Goal: Answer question/provide support: Share knowledge or assist other users

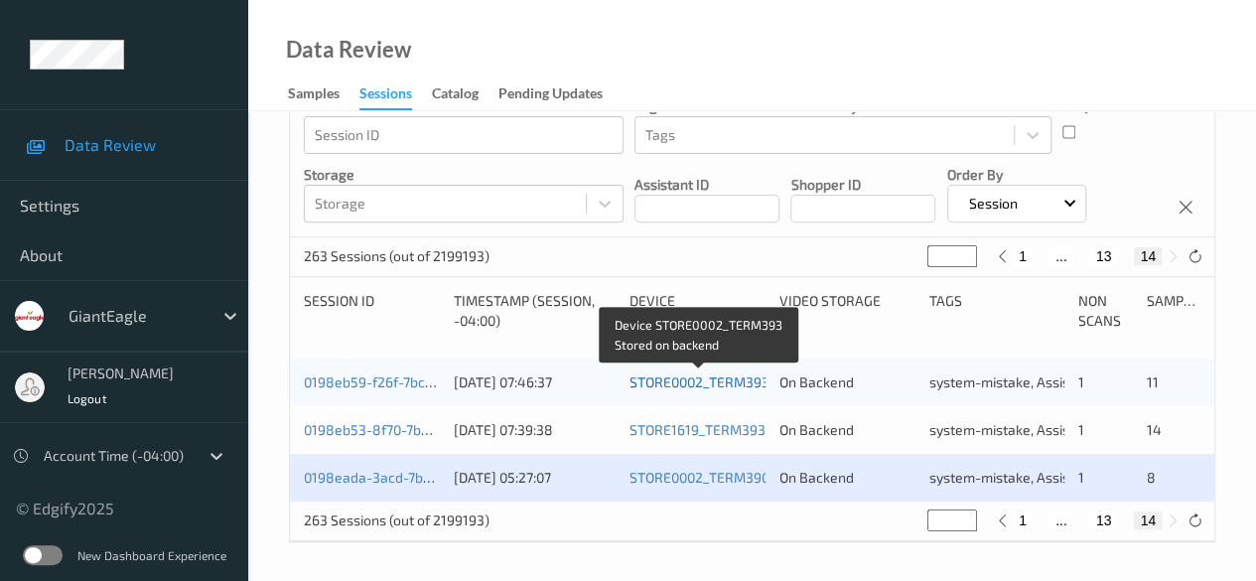
scroll to position [60, 0]
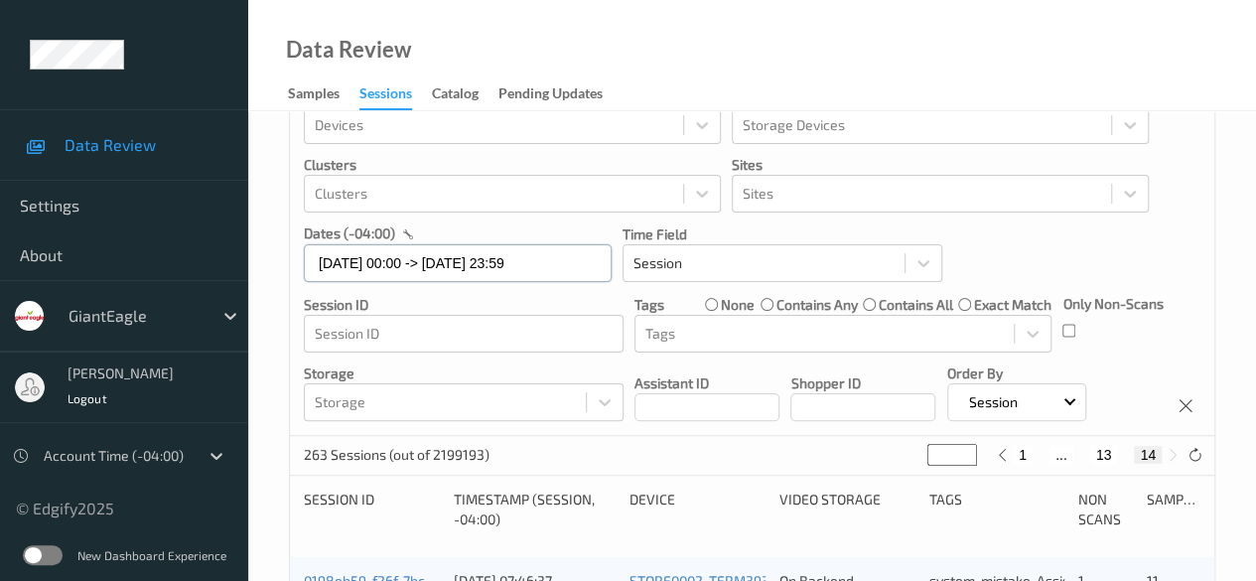
click at [575, 271] on input "[DATE] 00:00 -> [DATE] 23:59" at bounding box center [458, 263] width 308 height 38
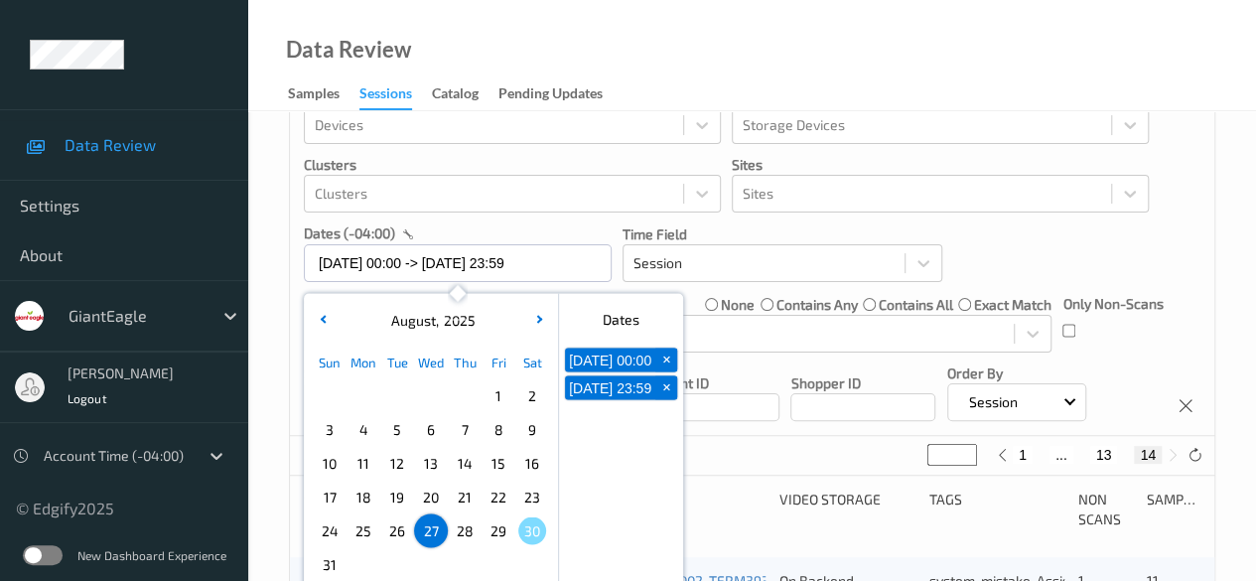
click at [466, 531] on span "28" at bounding box center [465, 530] width 28 height 28
type input "[DATE] 00:00"
type input "*"
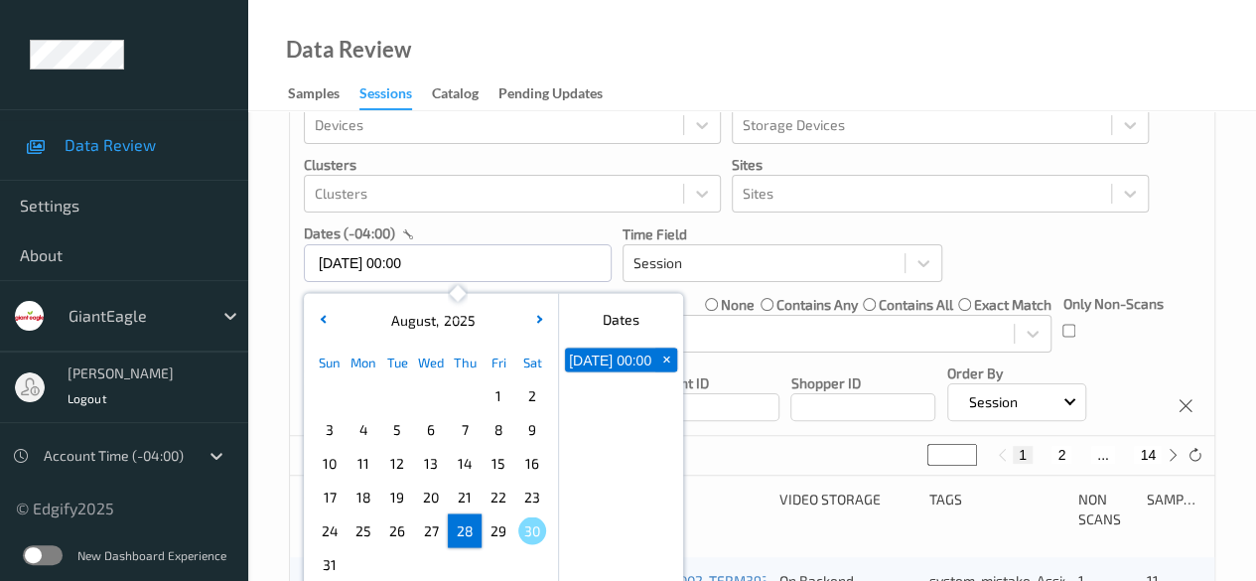
scroll to position [0, 0]
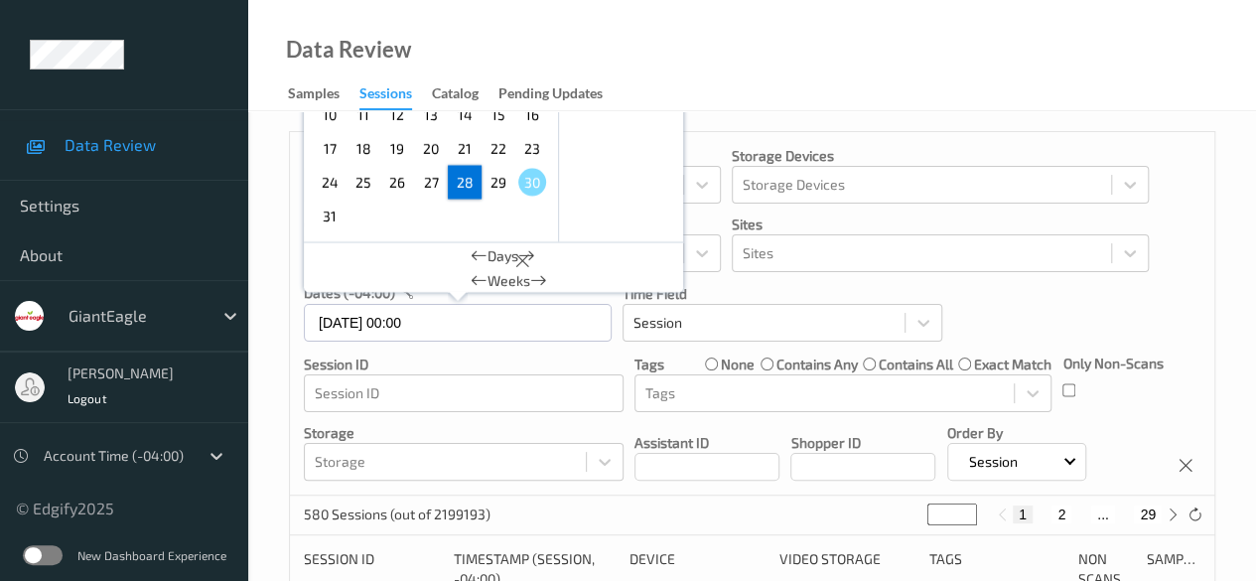
click at [471, 184] on span "28" at bounding box center [465, 182] width 28 height 28
type input "[DATE] 00:00 -> [DATE] 23:59"
click at [1061, 513] on button "2" at bounding box center [1062, 514] width 20 height 18
type input "*"
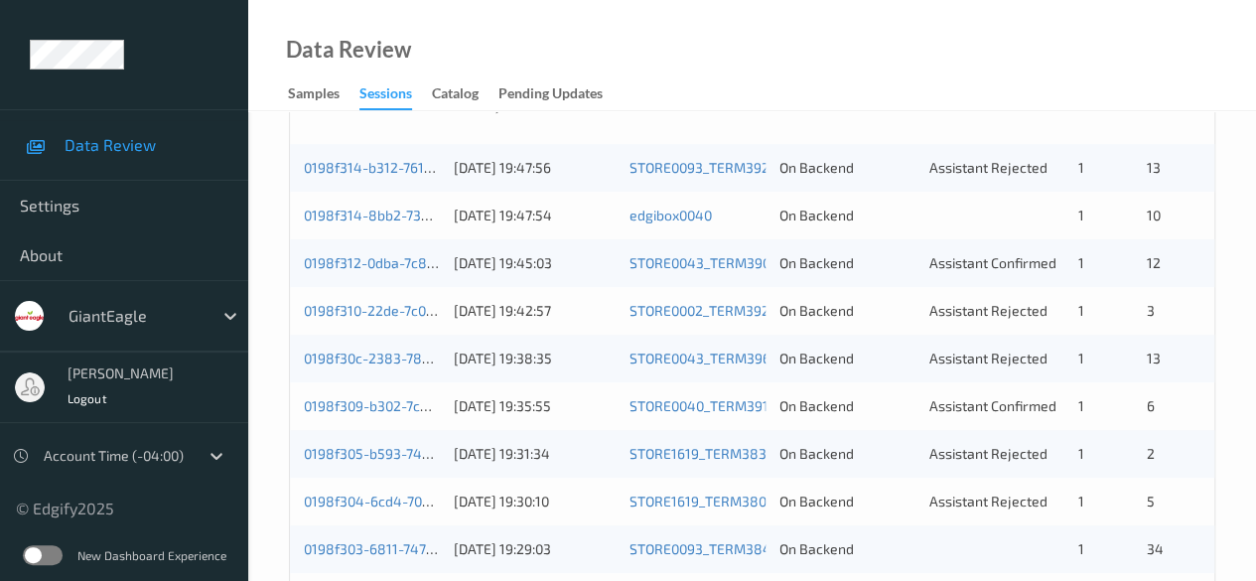
scroll to position [373, 0]
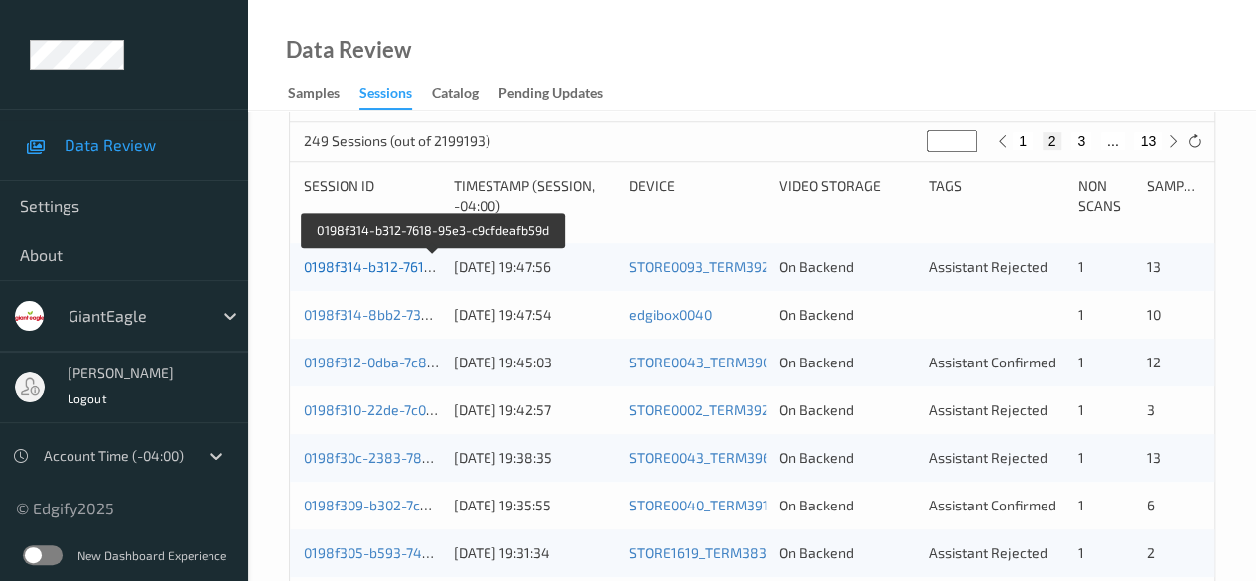
click at [348, 267] on link "0198f314-b312-7618-95e3-c9cfdeafb59d" at bounding box center [434, 266] width 260 height 17
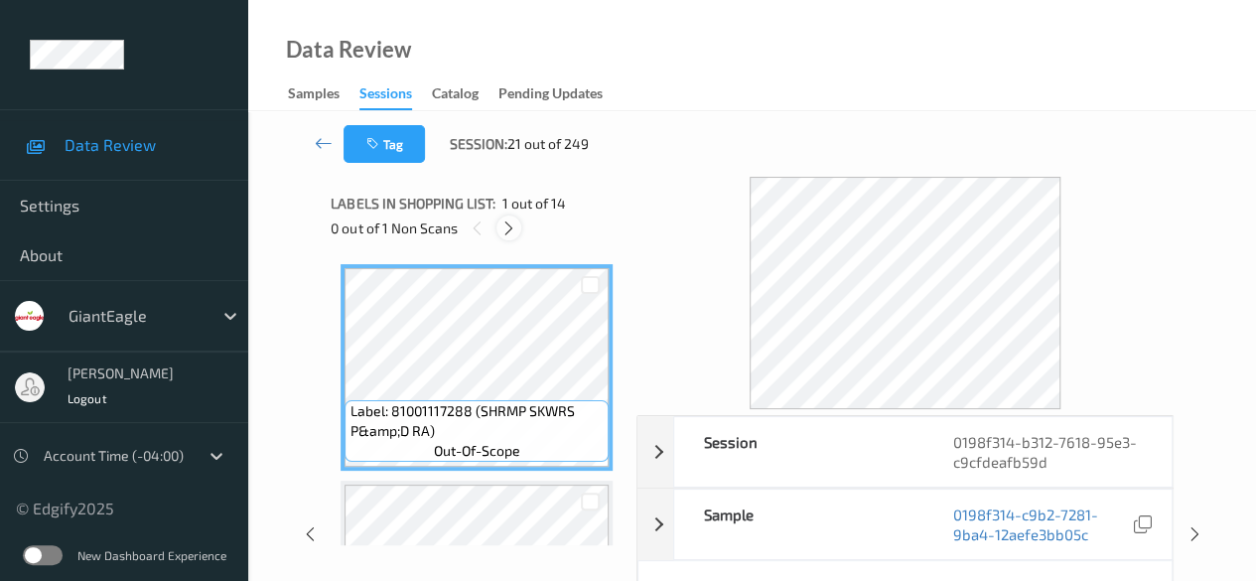
click at [509, 225] on icon at bounding box center [508, 228] width 17 height 18
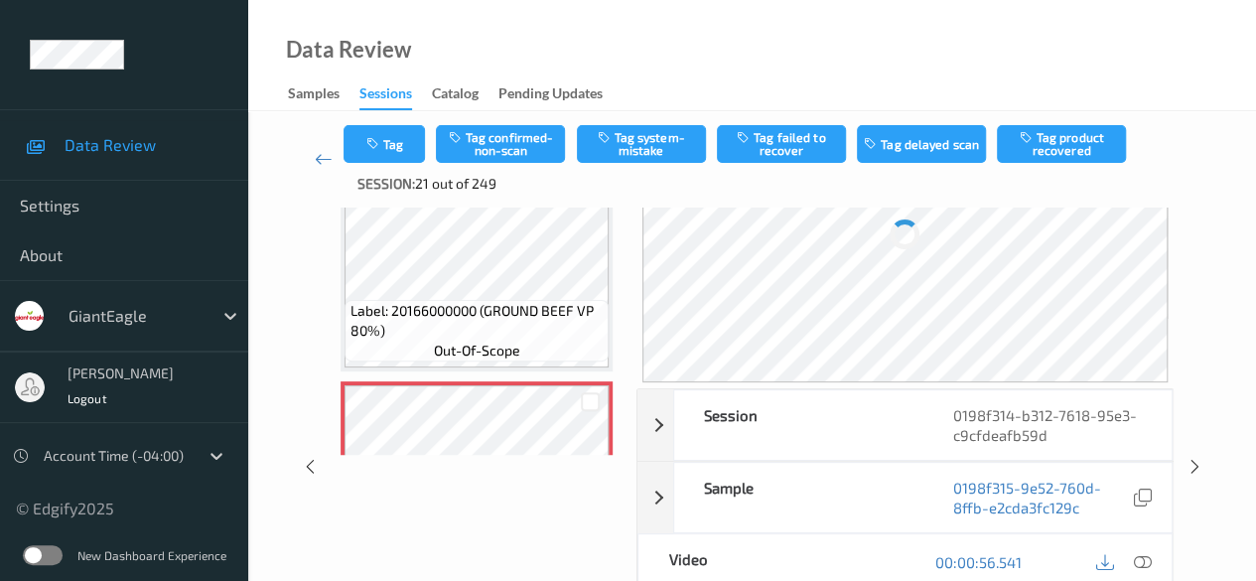
scroll to position [298, 0]
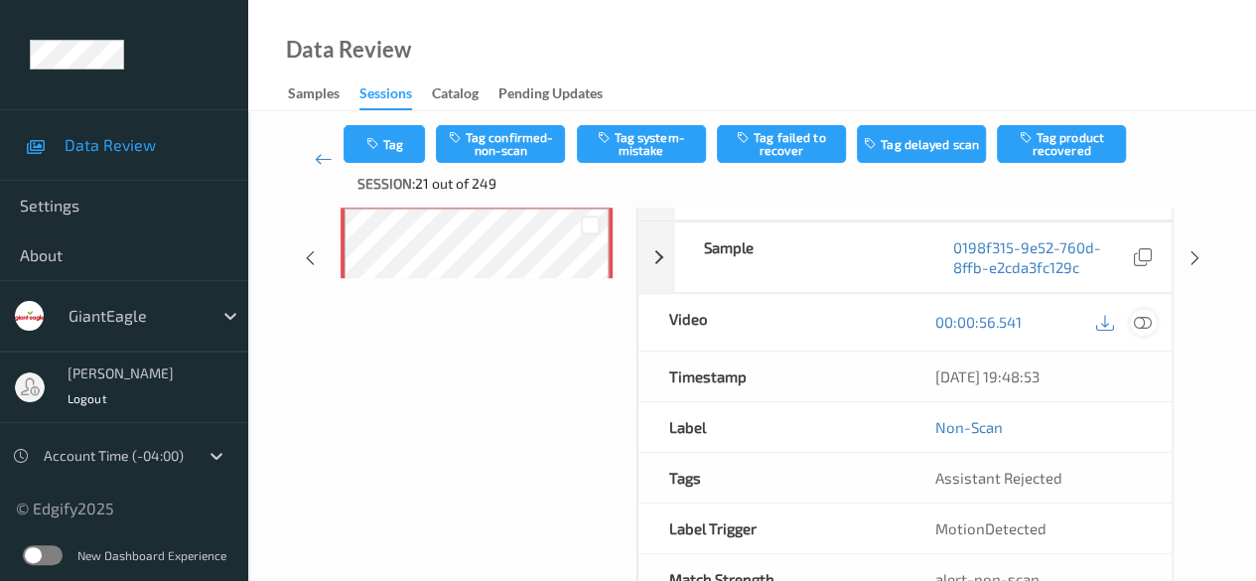
click at [1142, 319] on icon at bounding box center [1143, 322] width 18 height 18
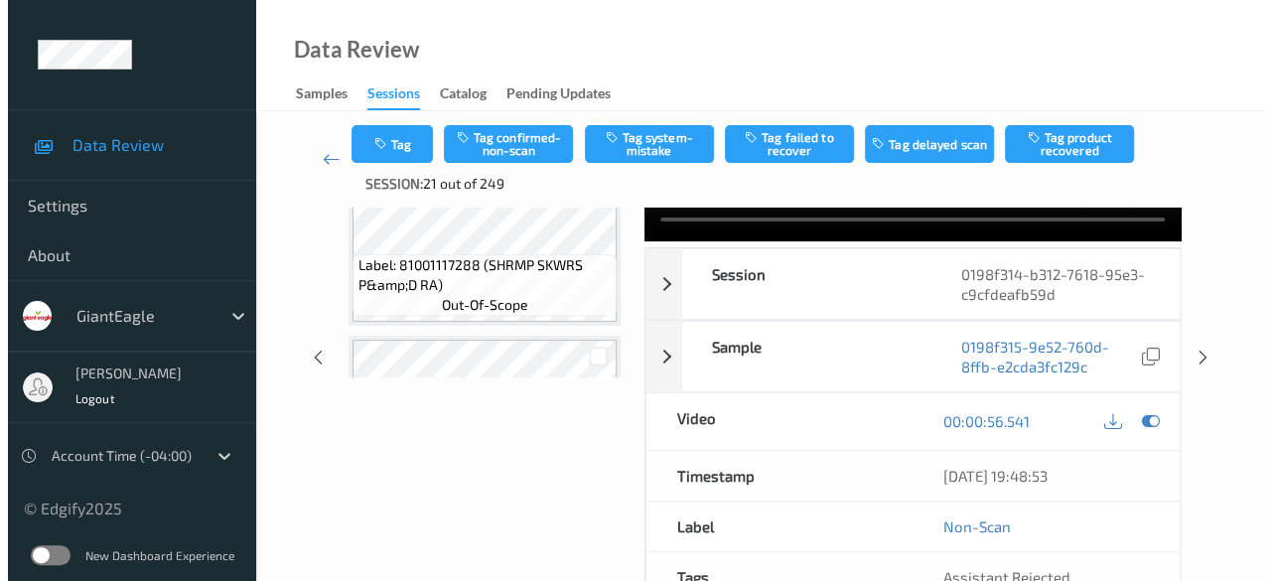
scroll to position [199, 0]
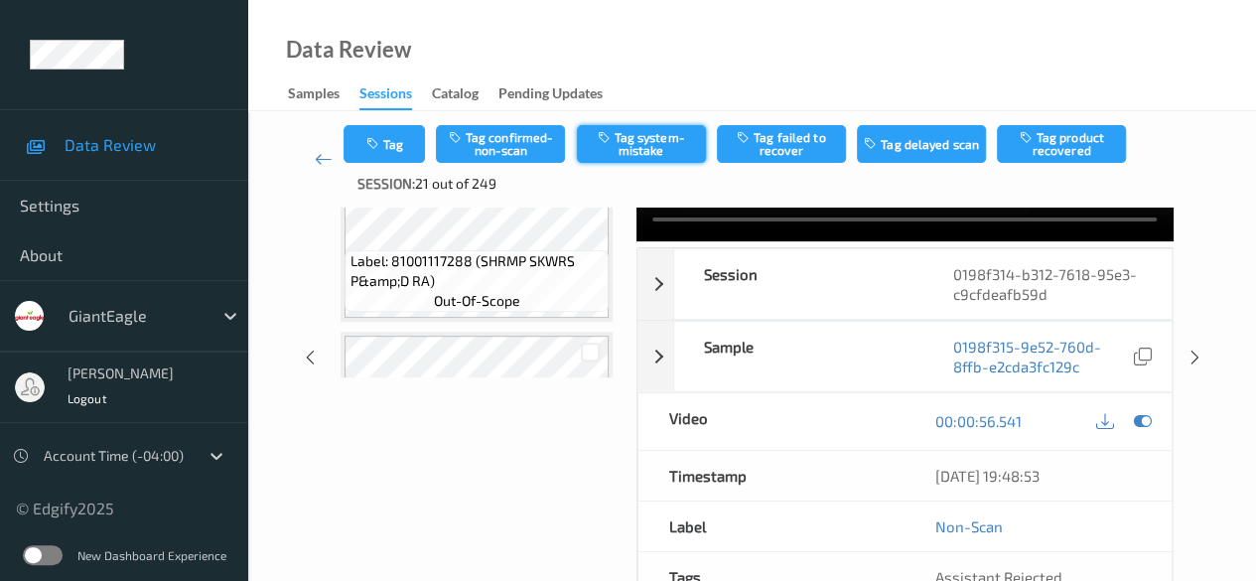
click at [673, 131] on button "Tag system-mistake" at bounding box center [641, 144] width 129 height 38
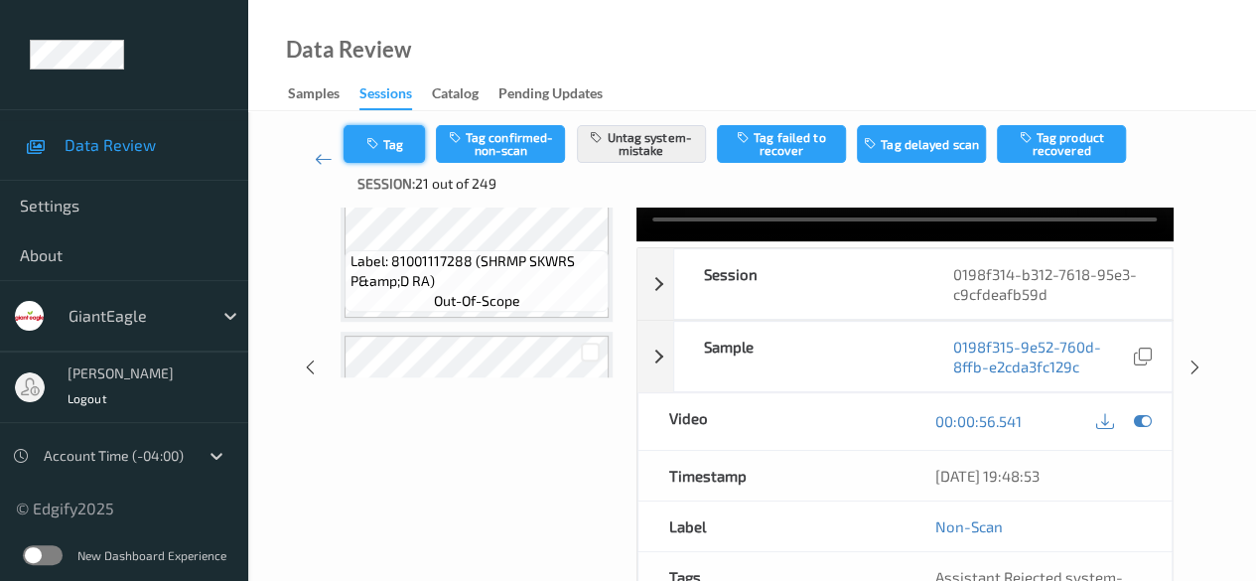
click at [386, 147] on button "Tag" at bounding box center [384, 144] width 81 height 38
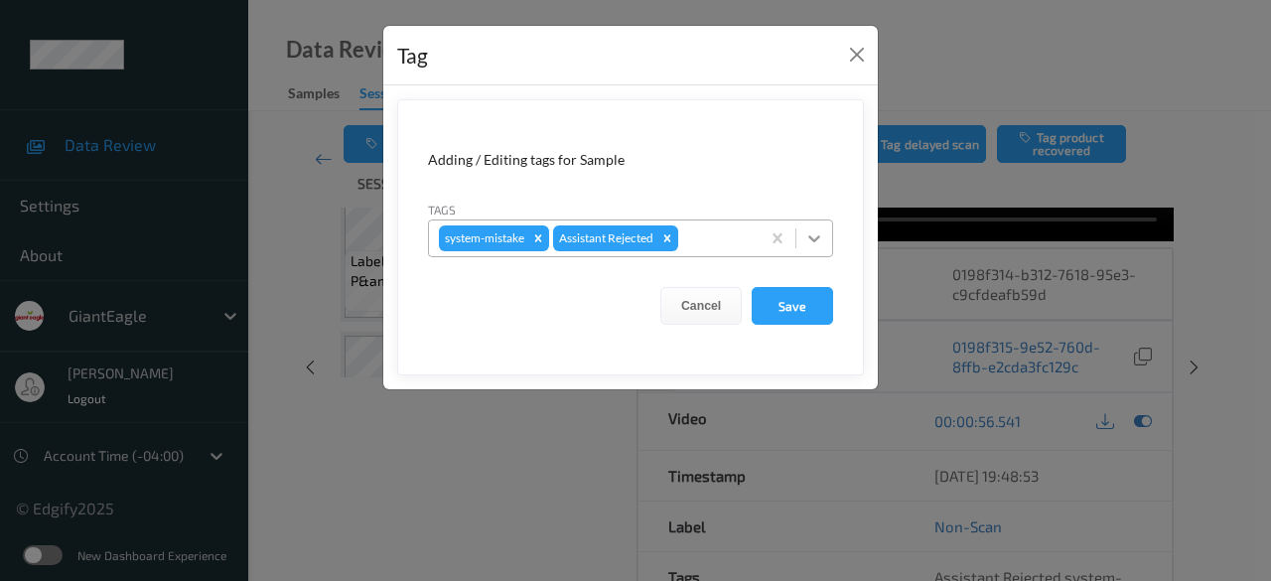
click at [819, 237] on icon at bounding box center [814, 238] width 12 height 7
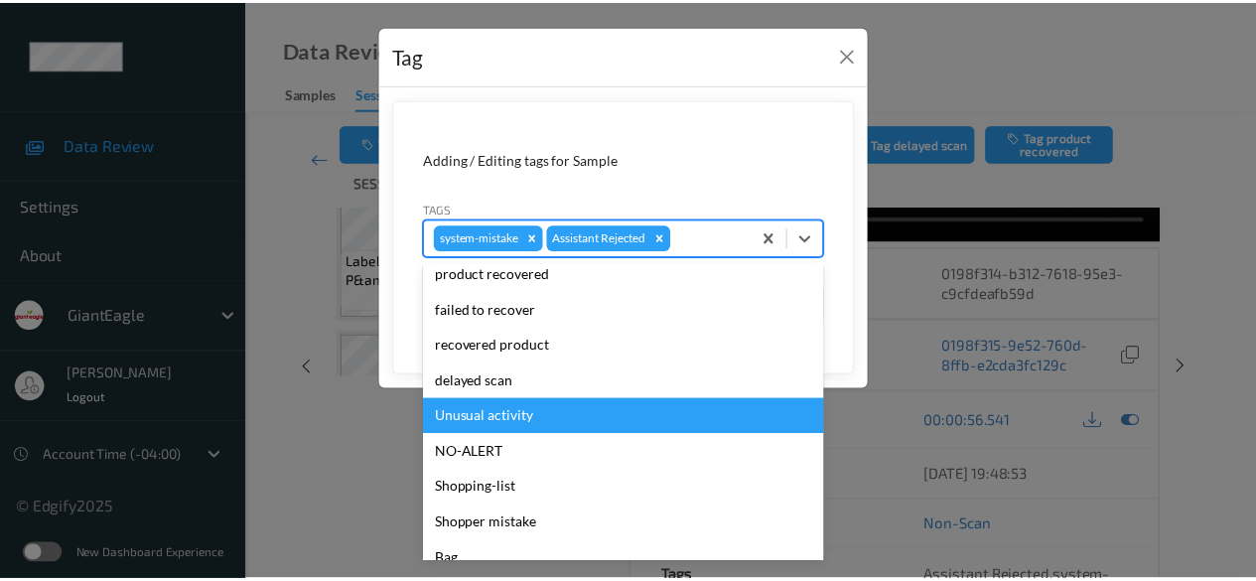
scroll to position [175, 0]
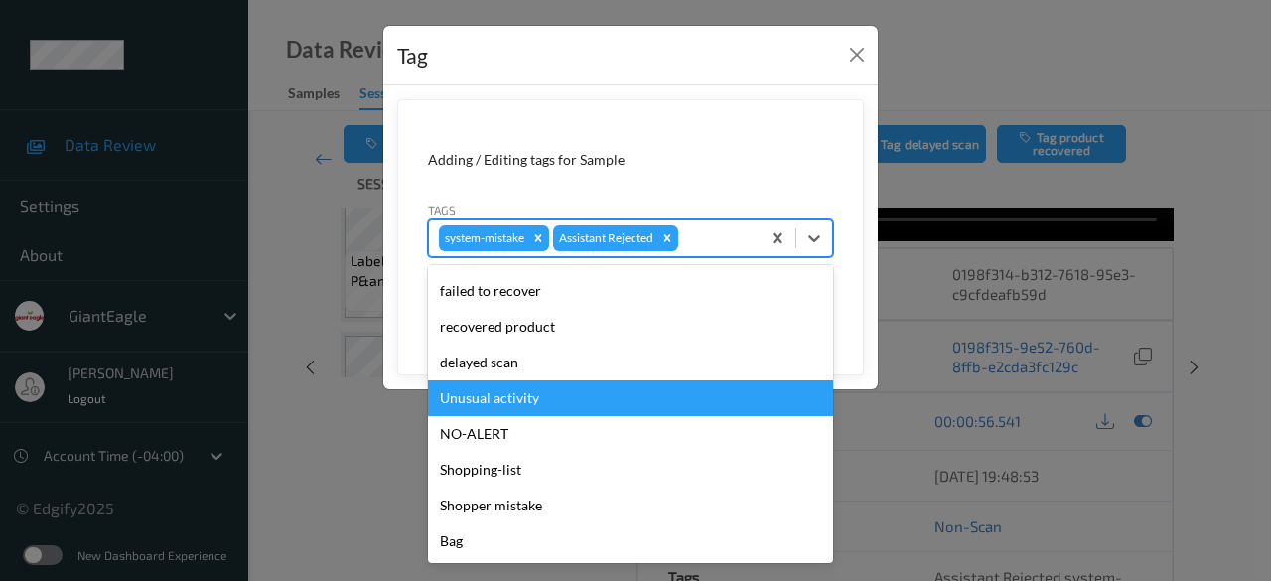
click at [542, 395] on div "Unusual activity" at bounding box center [630, 398] width 405 height 36
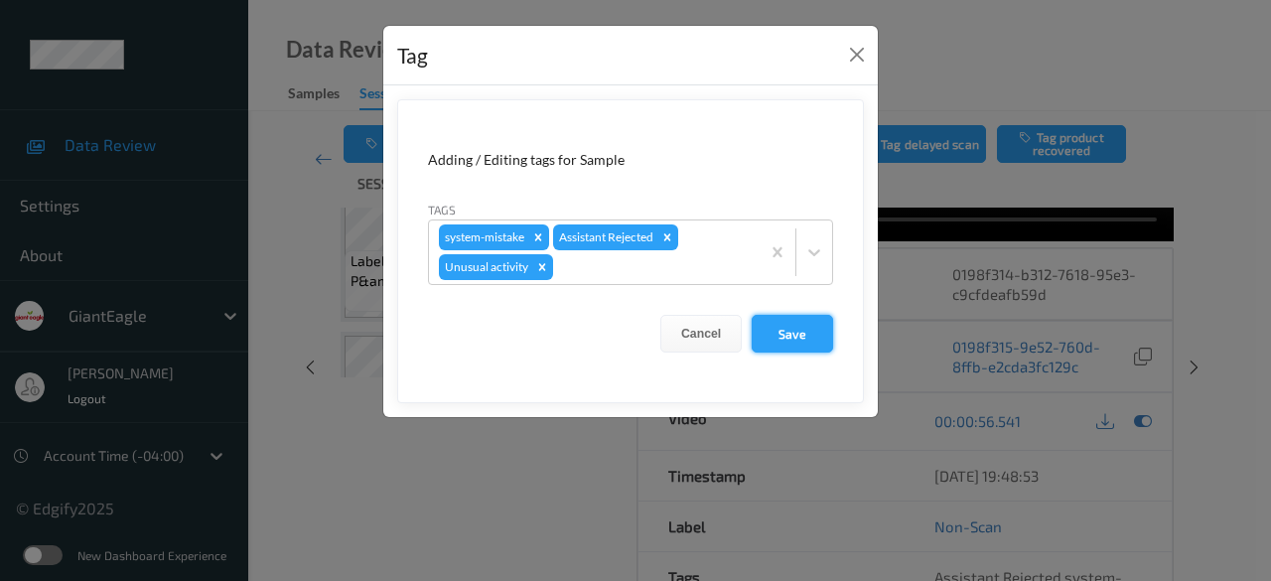
click at [810, 321] on button "Save" at bounding box center [792, 334] width 81 height 38
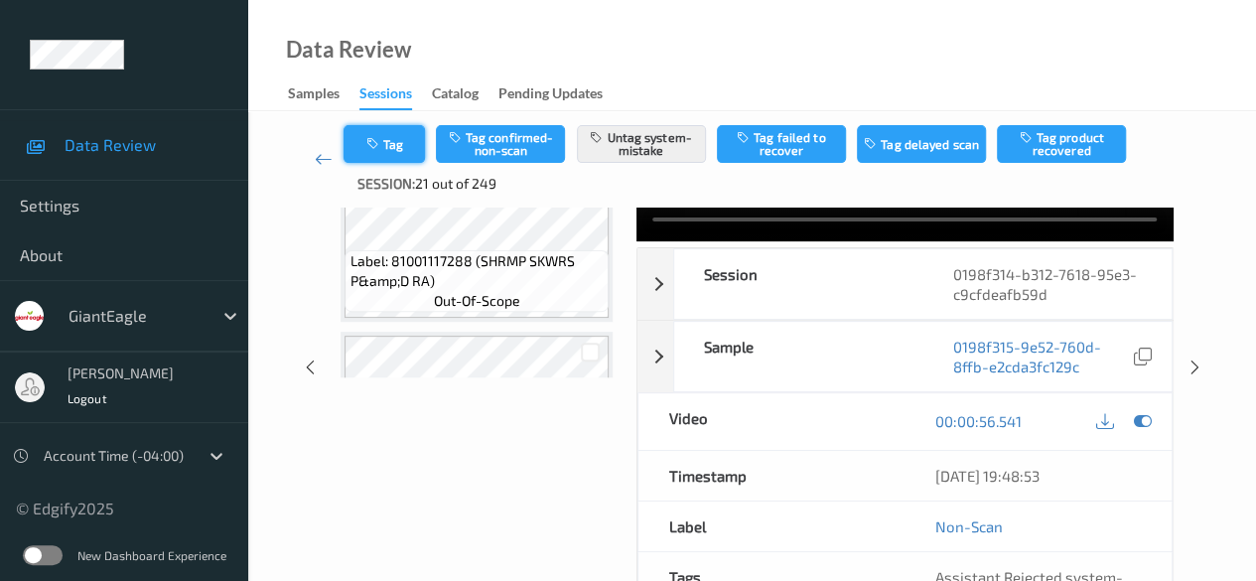
click at [390, 154] on button "Tag" at bounding box center [384, 144] width 81 height 38
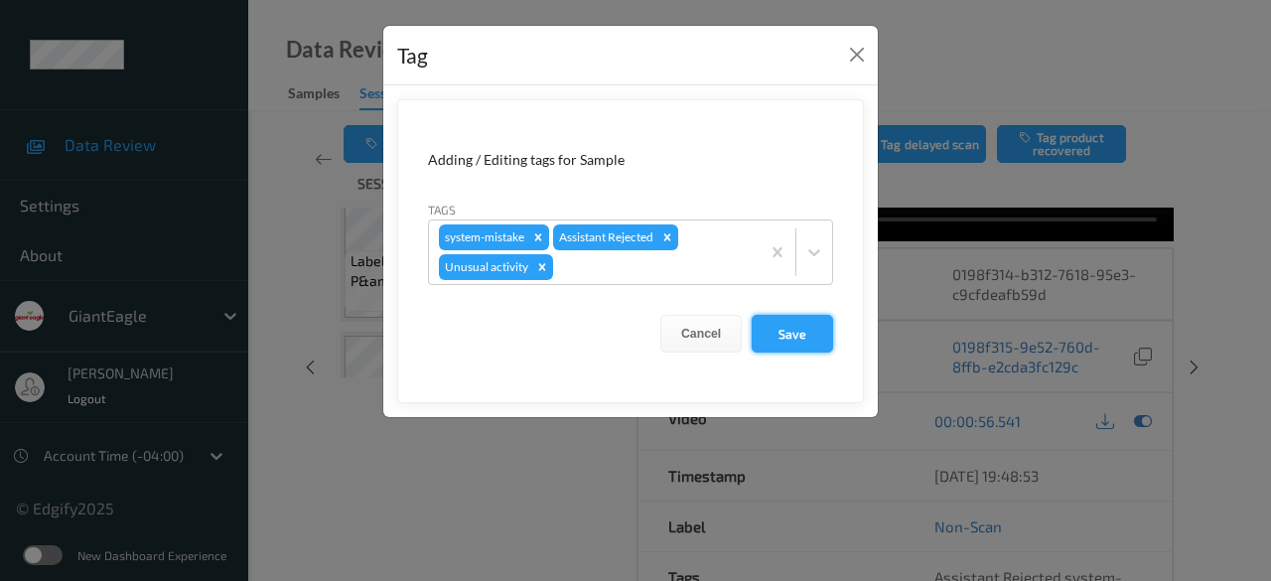
click at [792, 337] on button "Save" at bounding box center [792, 334] width 81 height 38
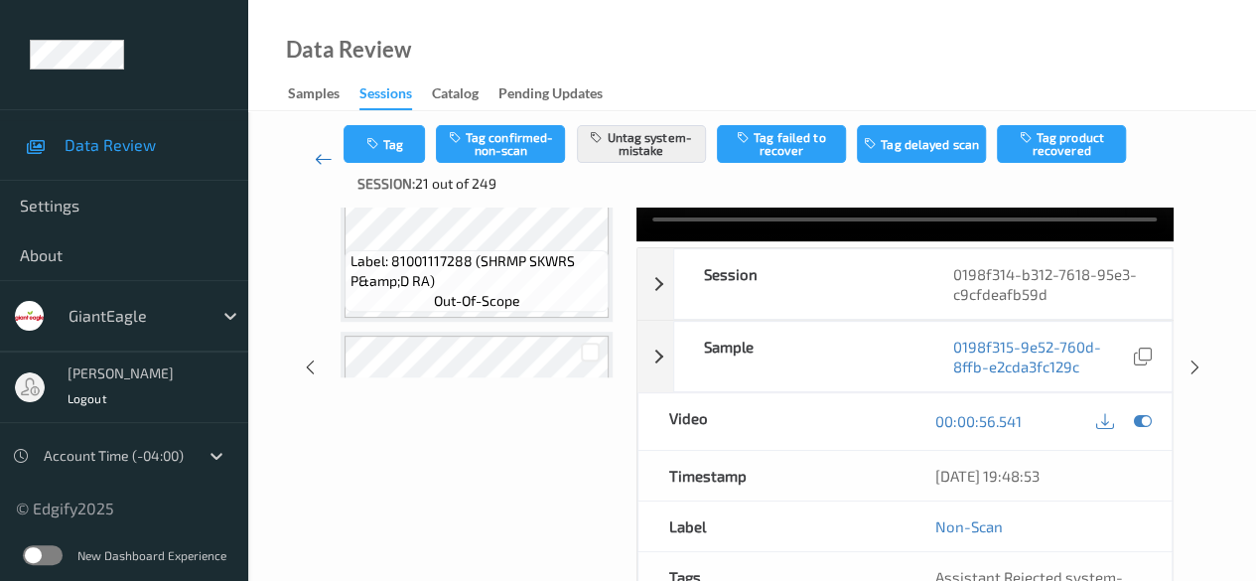
click at [325, 157] on icon at bounding box center [324, 159] width 18 height 20
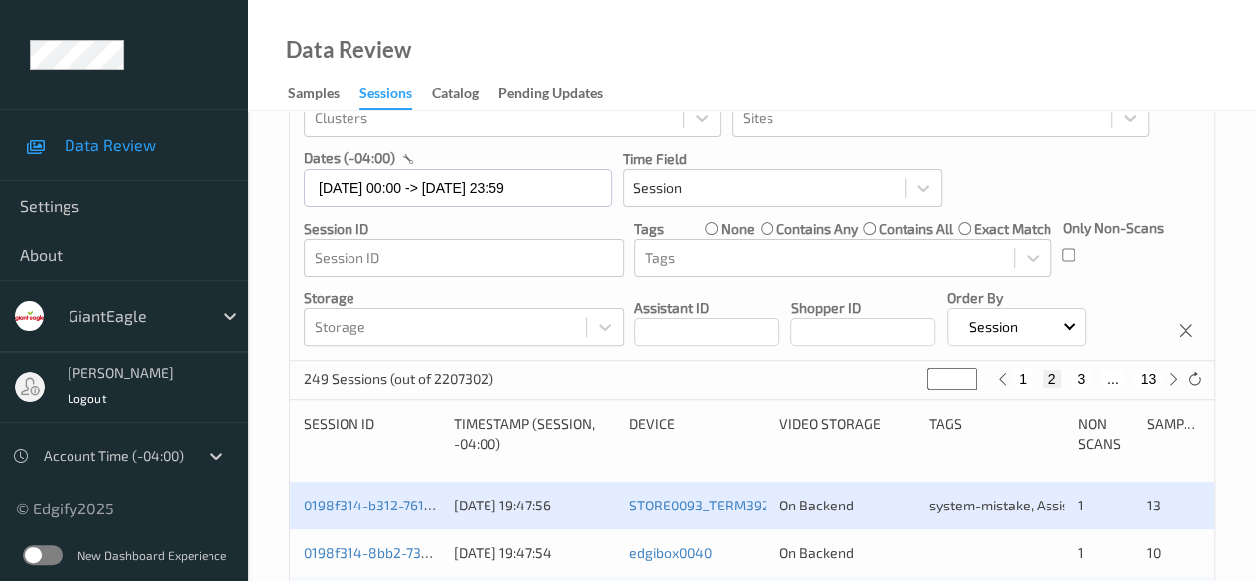
scroll to position [298, 0]
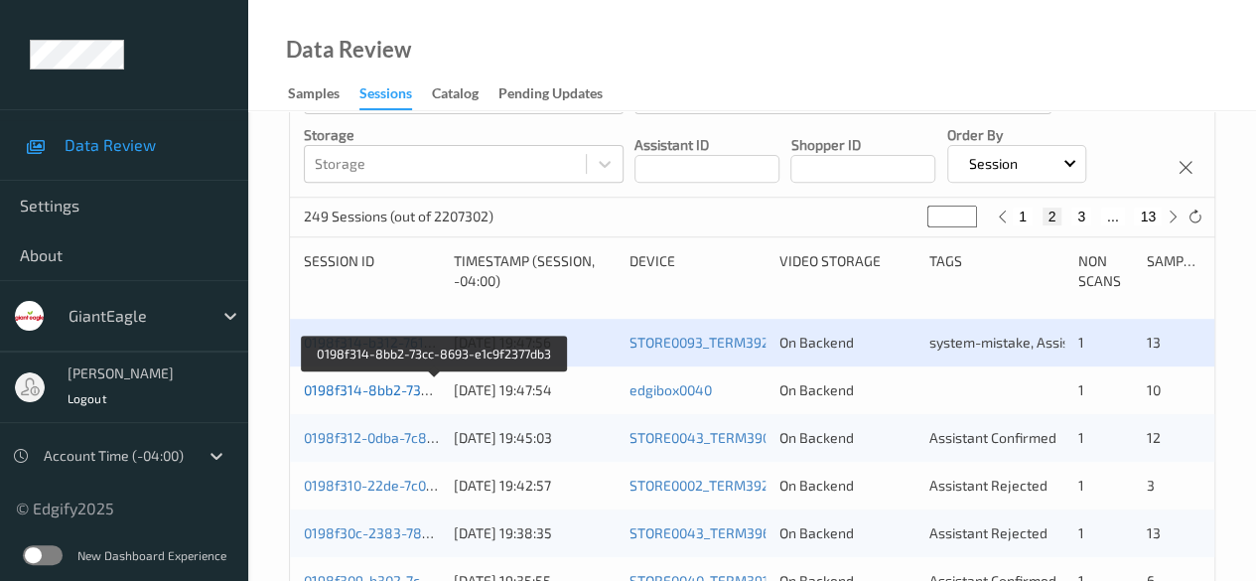
click at [383, 389] on link "0198f314-8bb2-73cc-8693-e1c9f2377db3" at bounding box center [435, 389] width 263 height 17
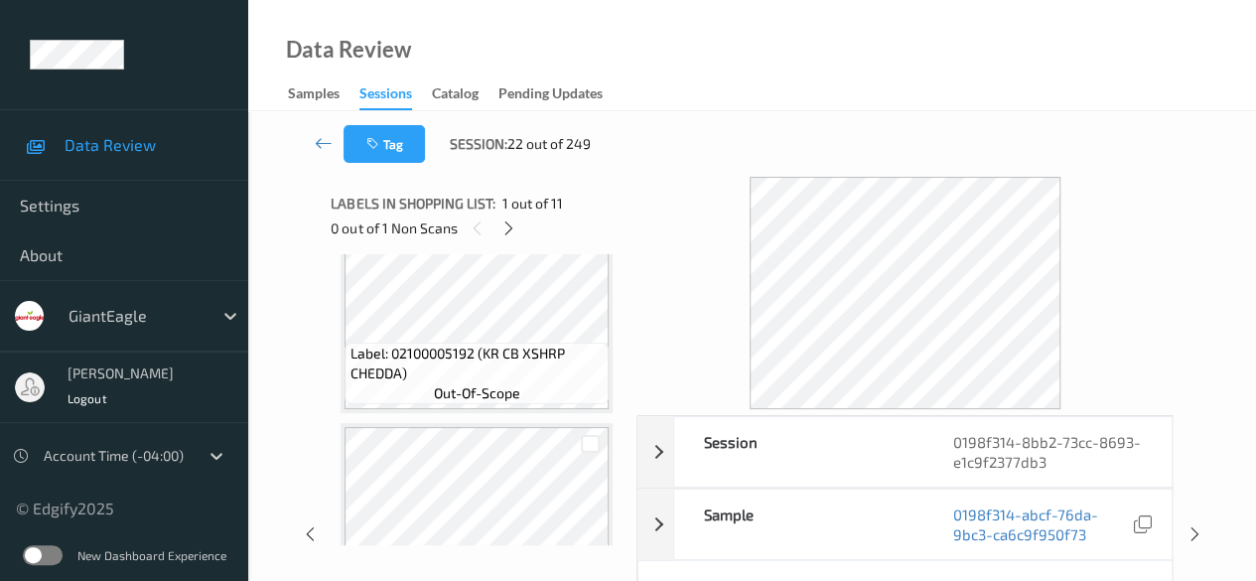
scroll to position [894, 0]
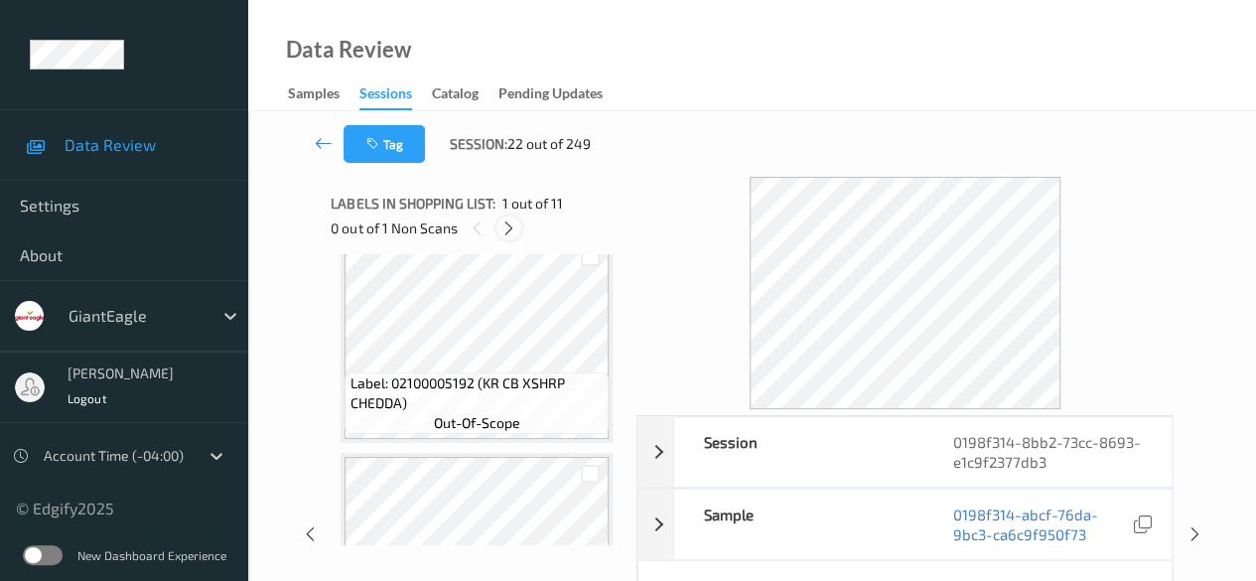
click at [516, 229] on icon at bounding box center [508, 228] width 17 height 18
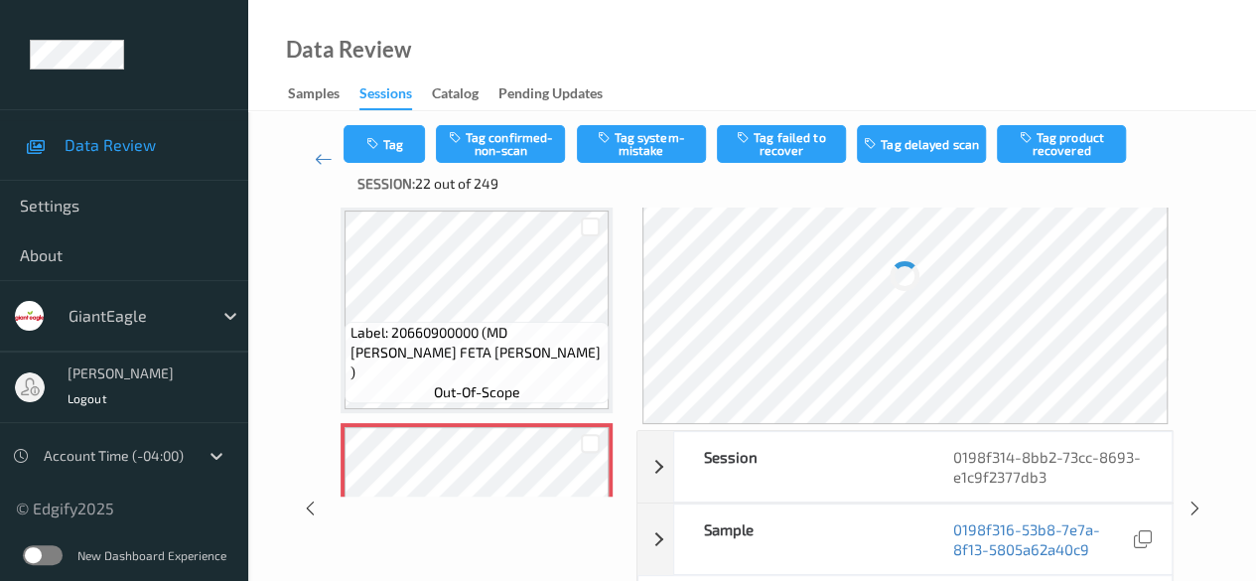
scroll to position [199, 0]
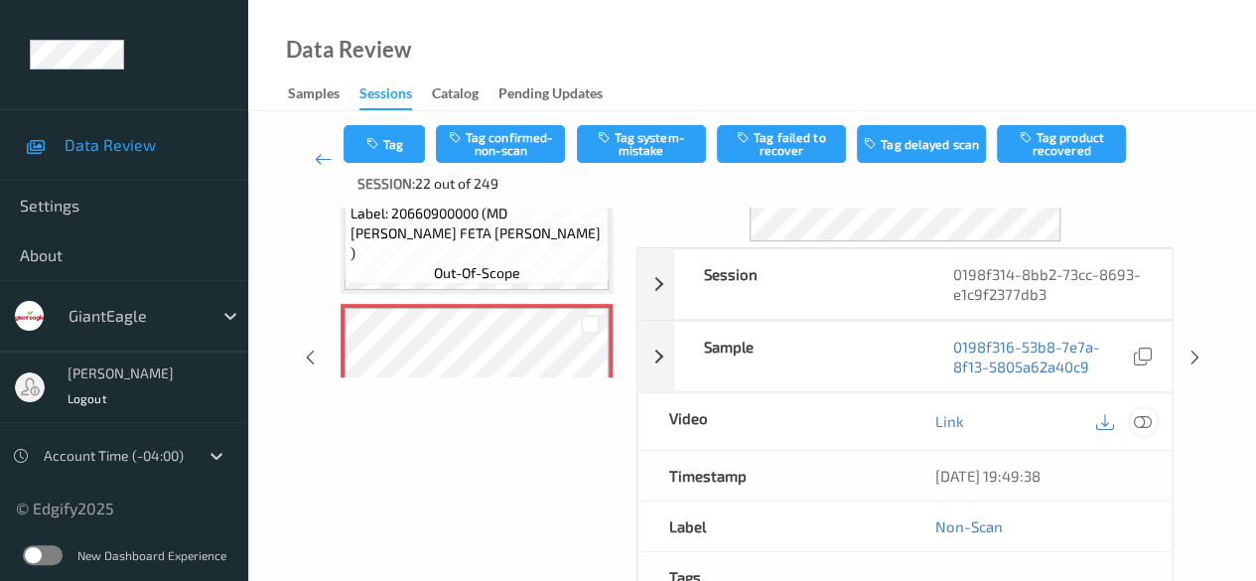
click at [1144, 418] on icon at bounding box center [1143, 421] width 18 height 18
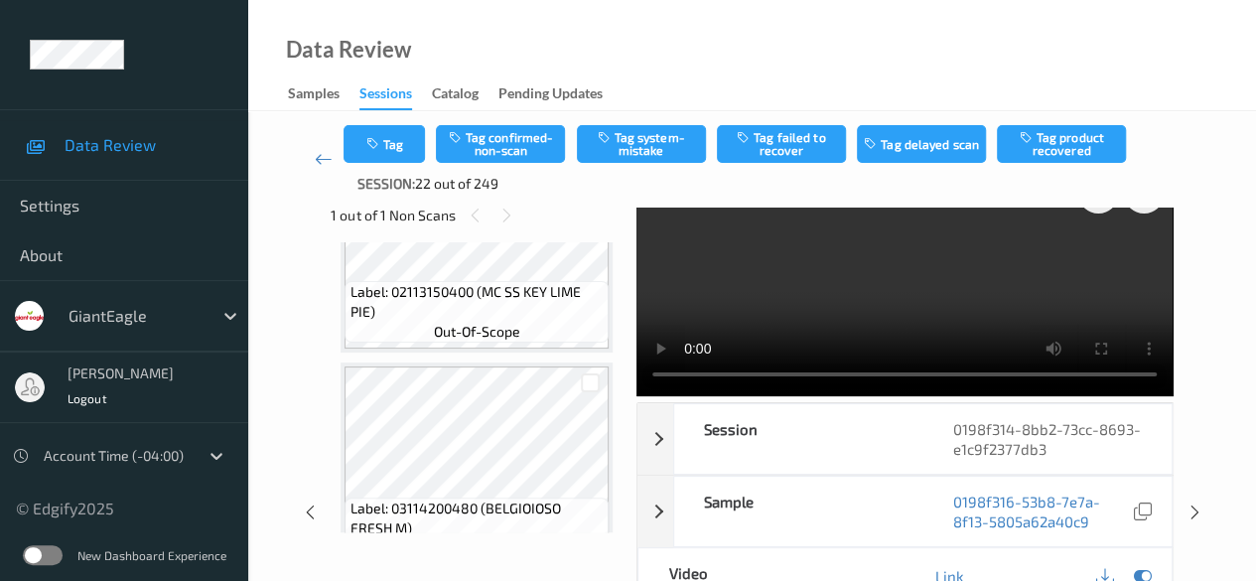
scroll to position [0, 0]
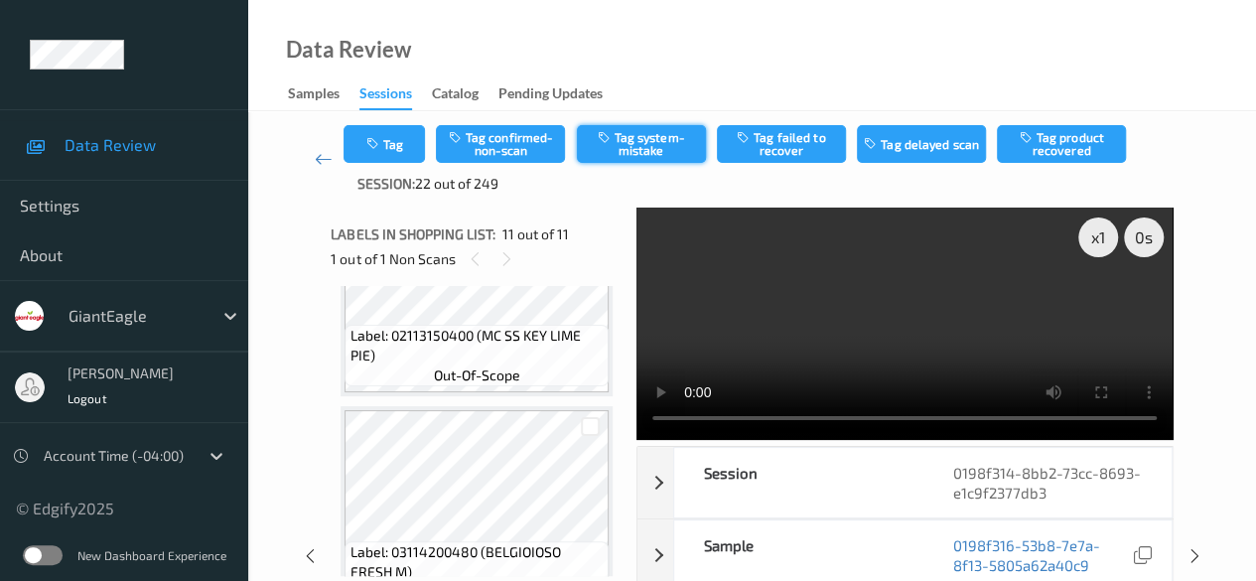
click at [625, 147] on button "Tag system-mistake" at bounding box center [641, 144] width 129 height 38
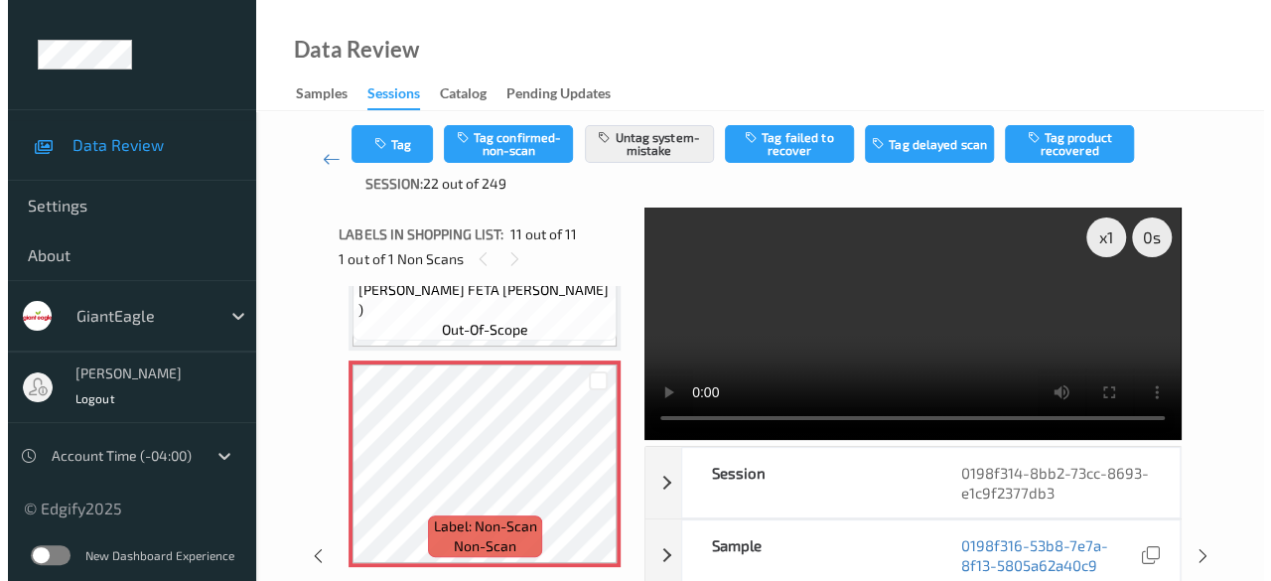
scroll to position [1980, 0]
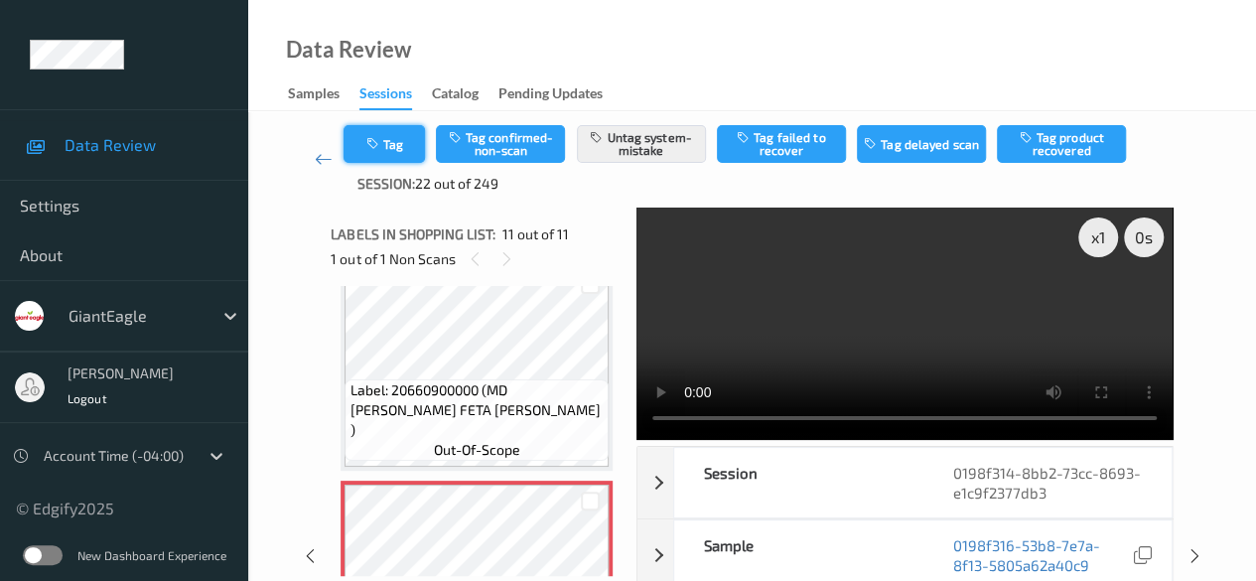
click at [392, 142] on button "Tag" at bounding box center [384, 144] width 81 height 38
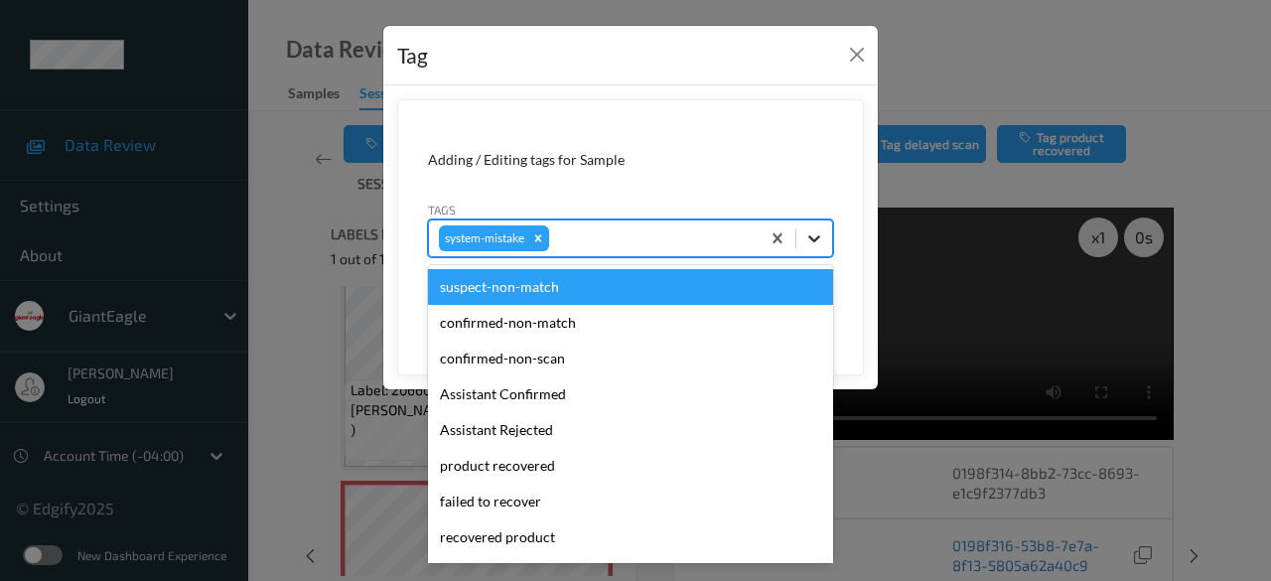
click at [823, 238] on icon at bounding box center [814, 238] width 20 height 20
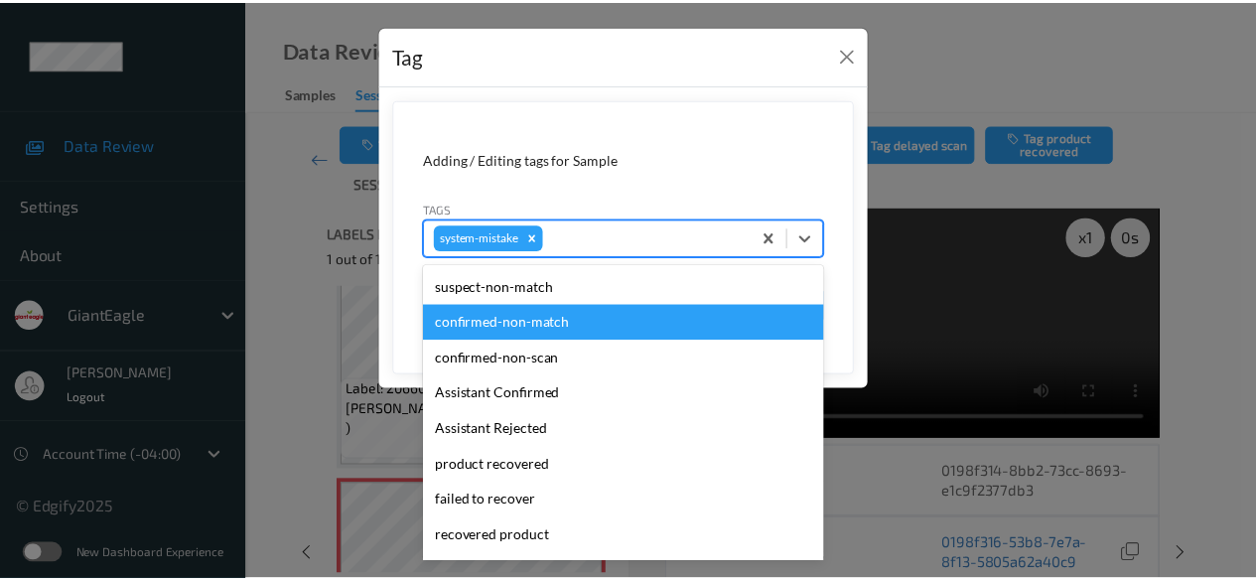
scroll to position [211, 0]
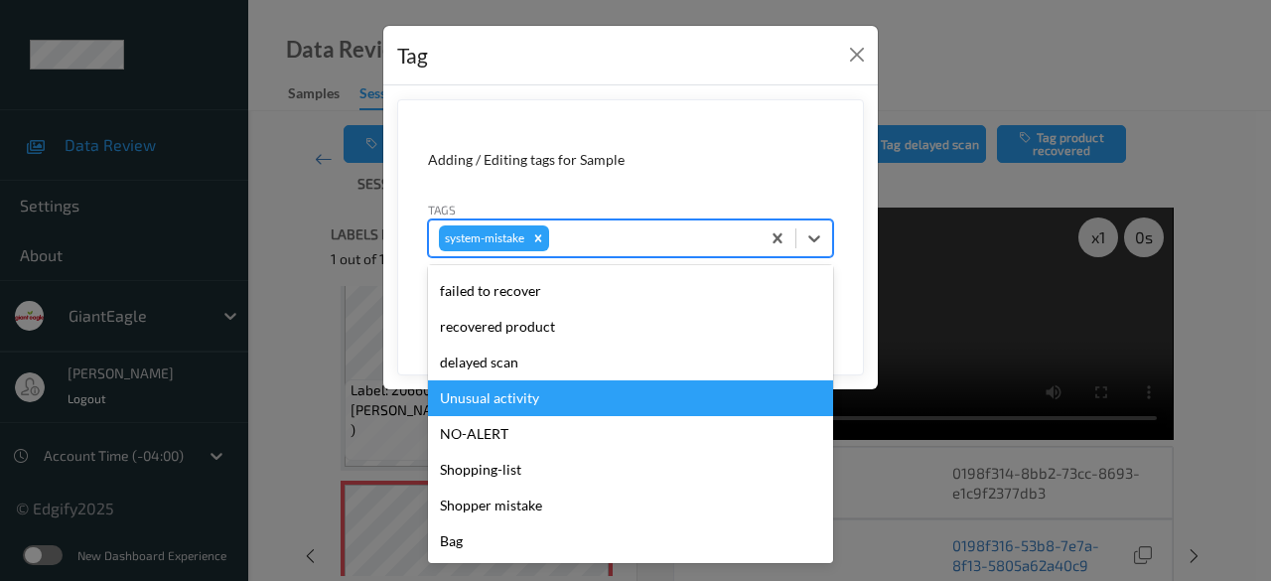
click at [532, 393] on div "Unusual activity" at bounding box center [630, 398] width 405 height 36
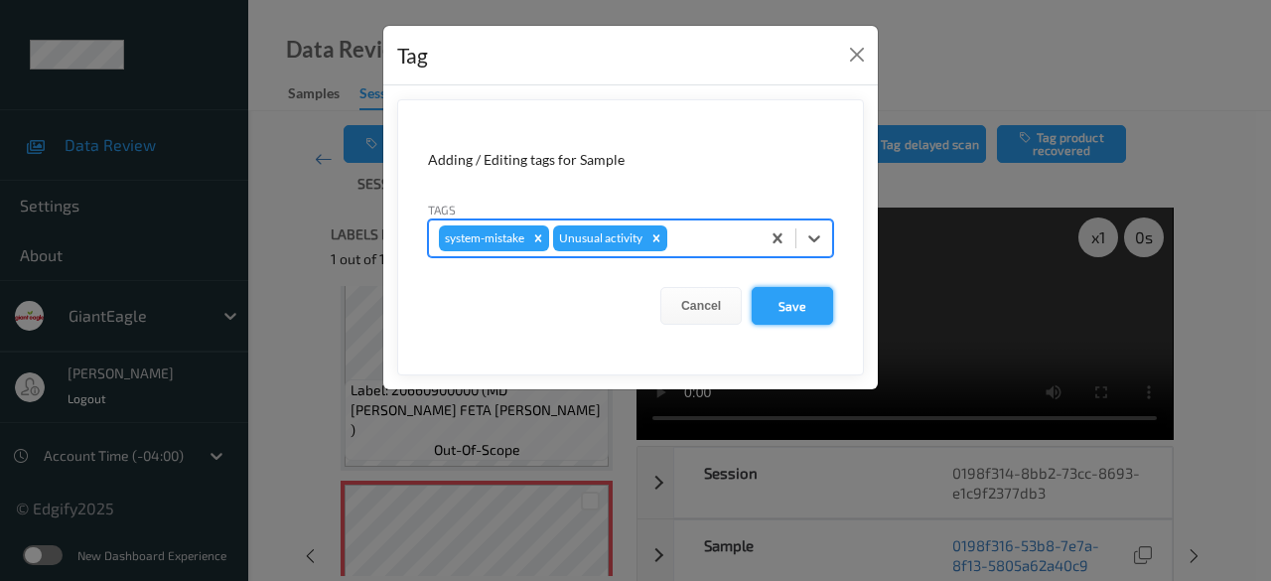
click at [772, 305] on button "Save" at bounding box center [792, 306] width 81 height 38
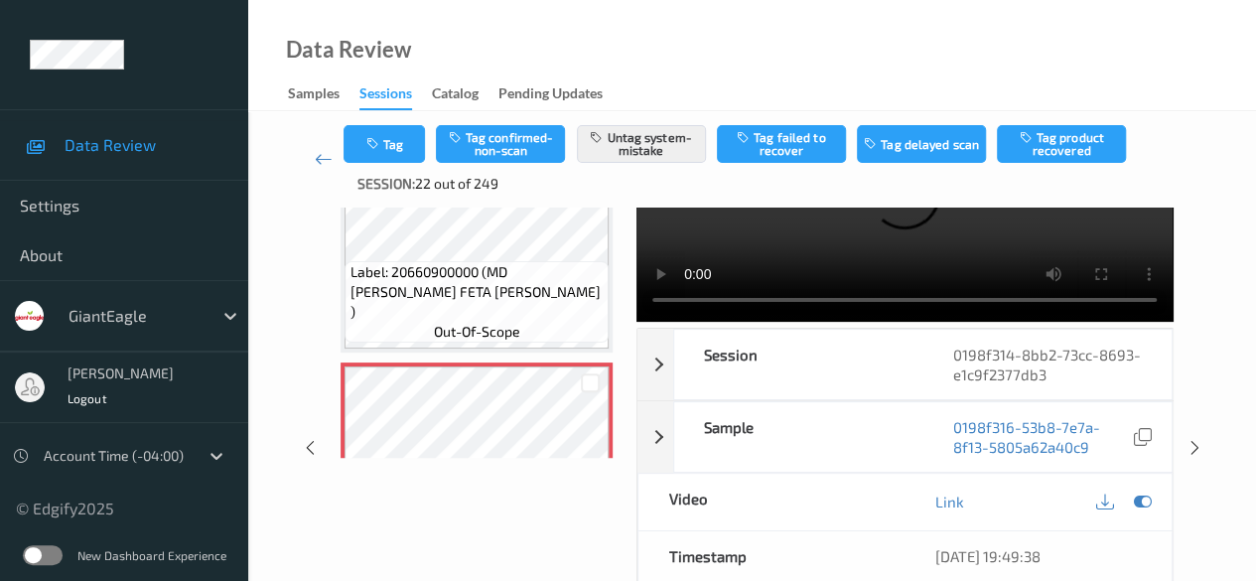
scroll to position [0, 0]
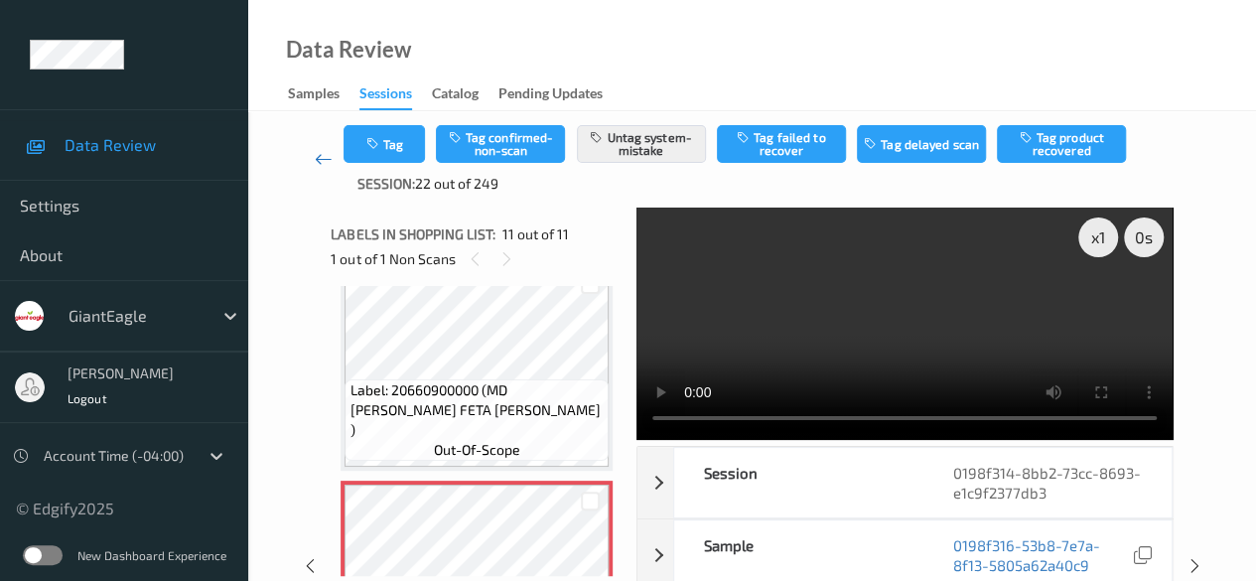
click at [320, 164] on icon at bounding box center [324, 159] width 18 height 20
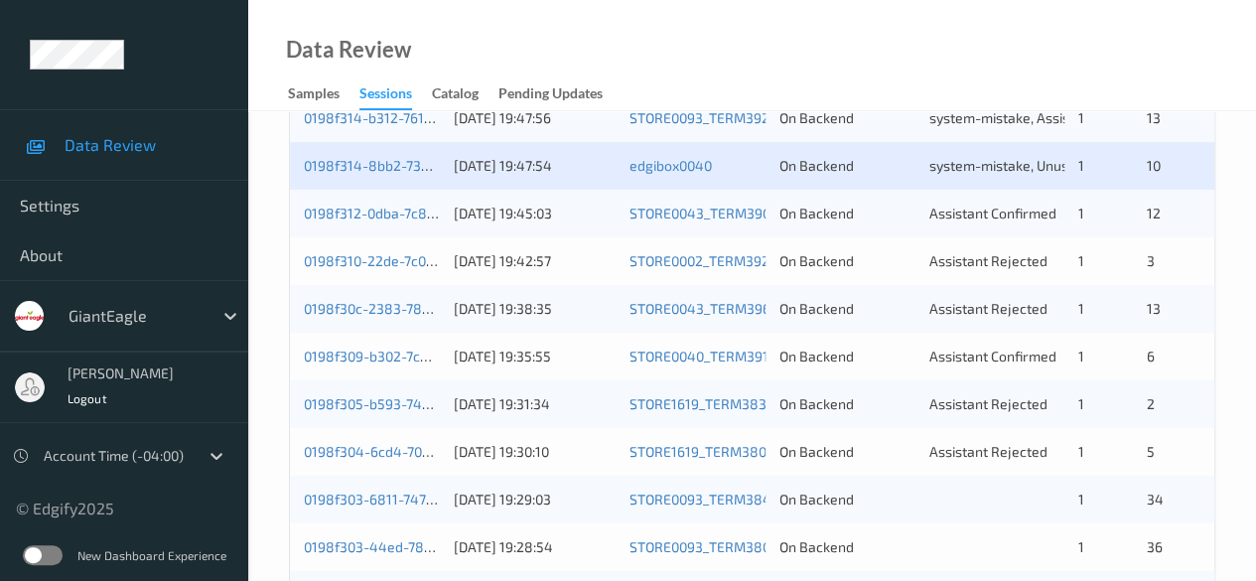
scroll to position [496, 0]
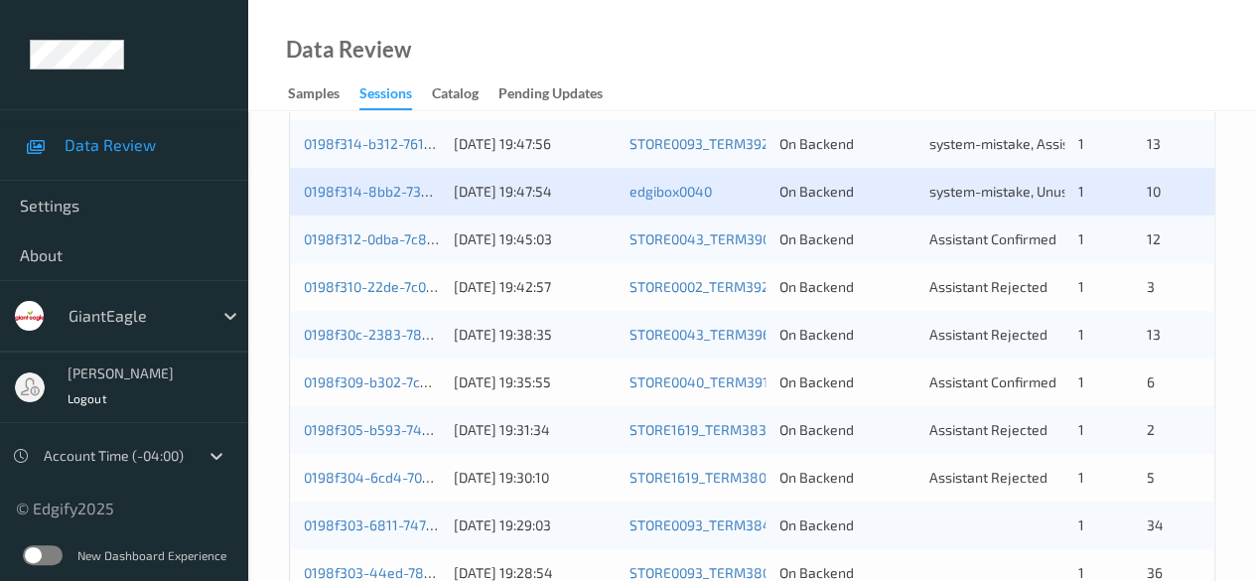
click at [365, 246] on div "0198f312-0dba-7c87-a532-8ce0369aa3c6" at bounding box center [372, 239] width 136 height 20
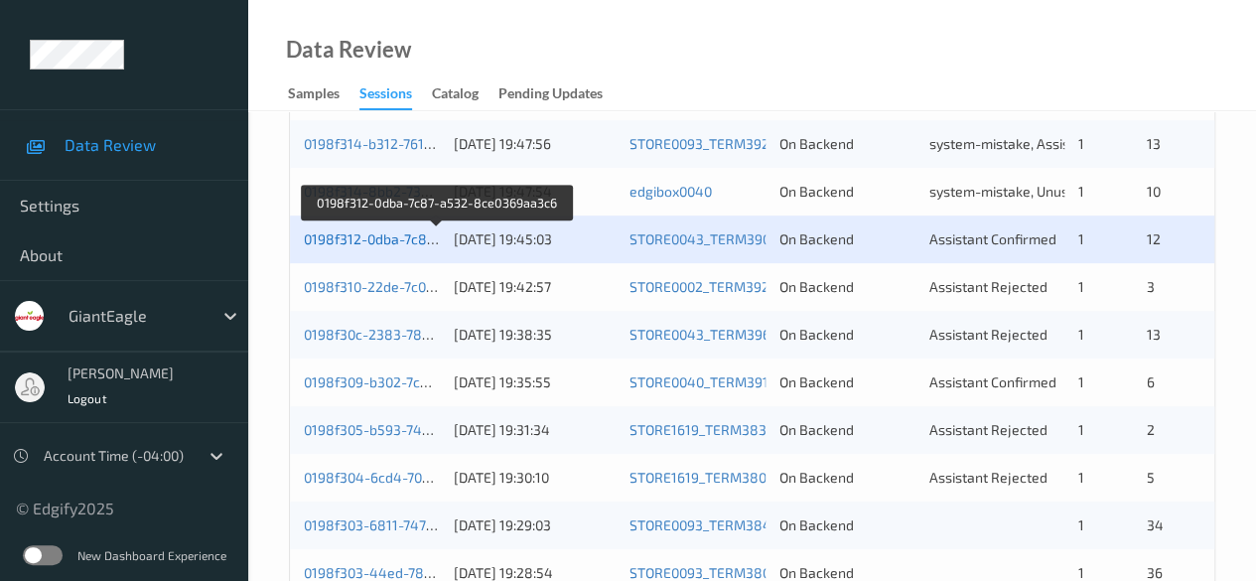
click at [369, 242] on link "0198f312-0dba-7c87-a532-8ce0369aa3c6" at bounding box center [438, 238] width 268 height 17
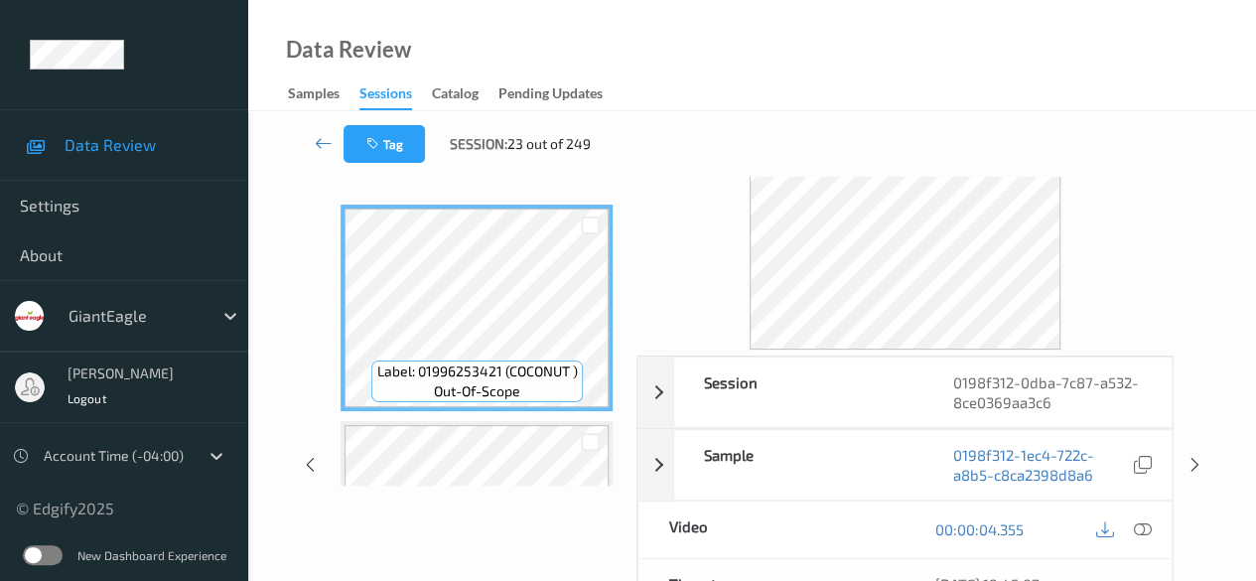
scroll to position [30, 0]
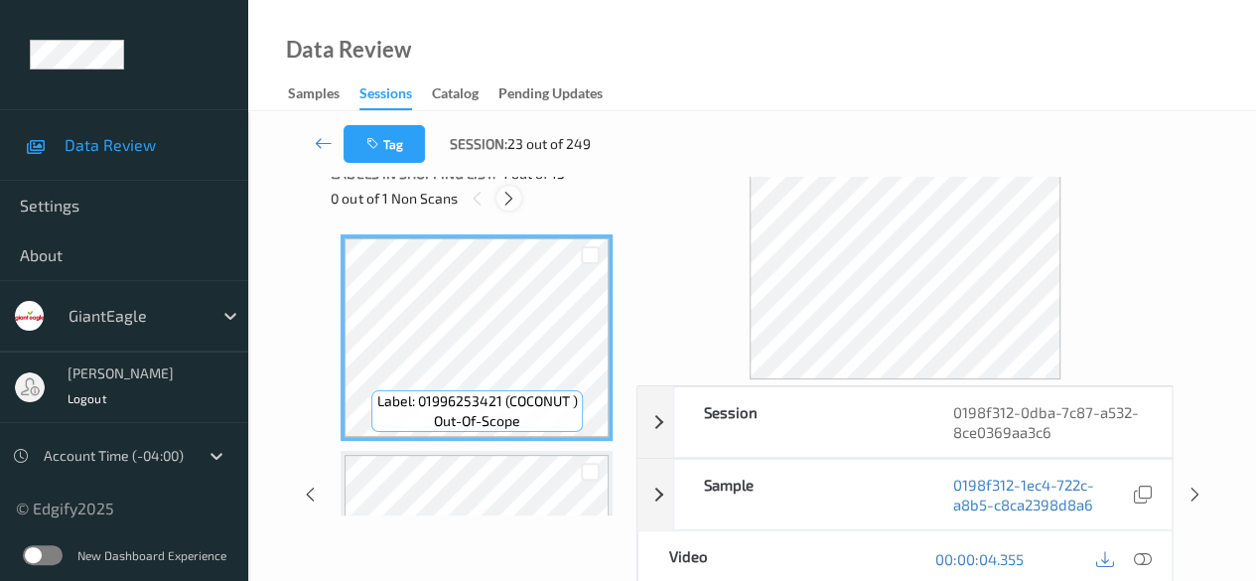
click at [511, 203] on icon at bounding box center [508, 199] width 17 height 18
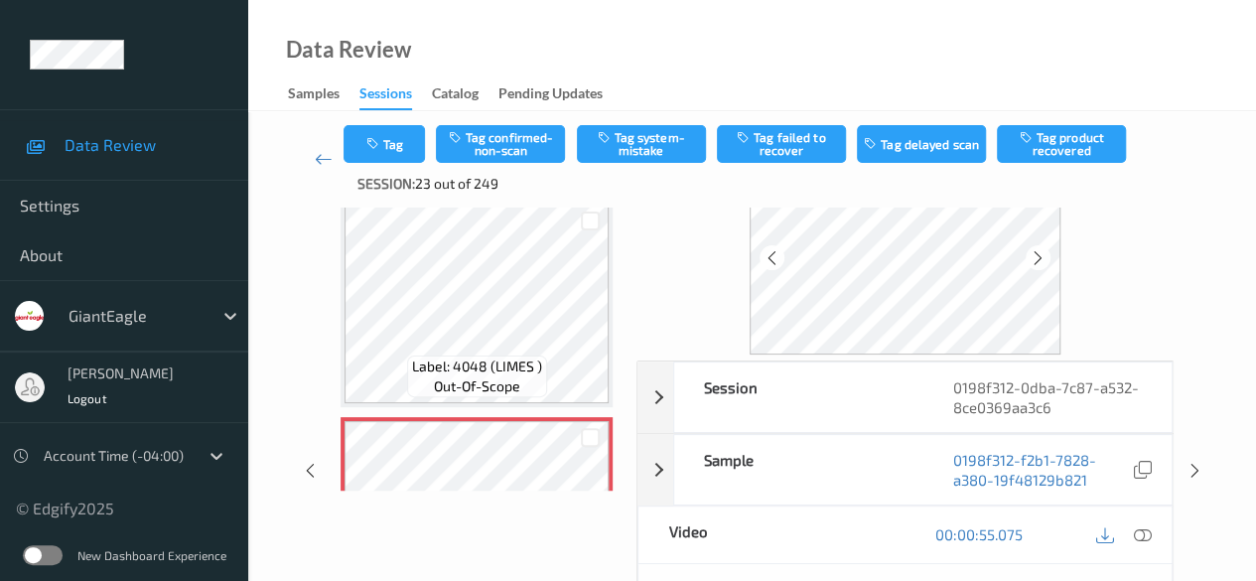
scroll to position [129, 0]
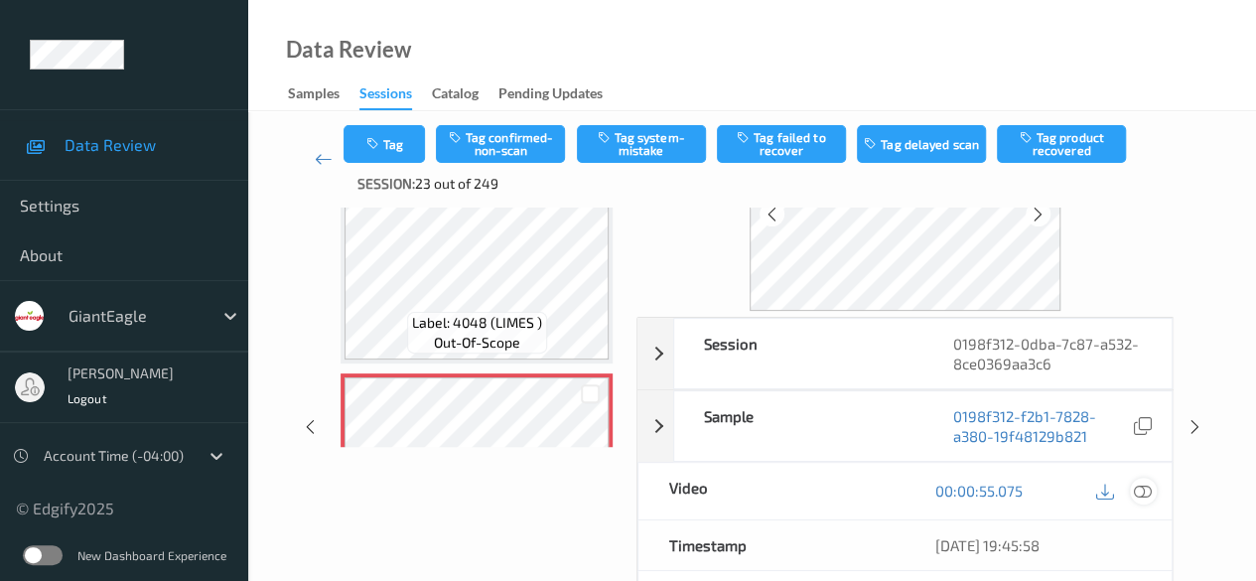
click at [1148, 492] on icon at bounding box center [1143, 491] width 18 height 18
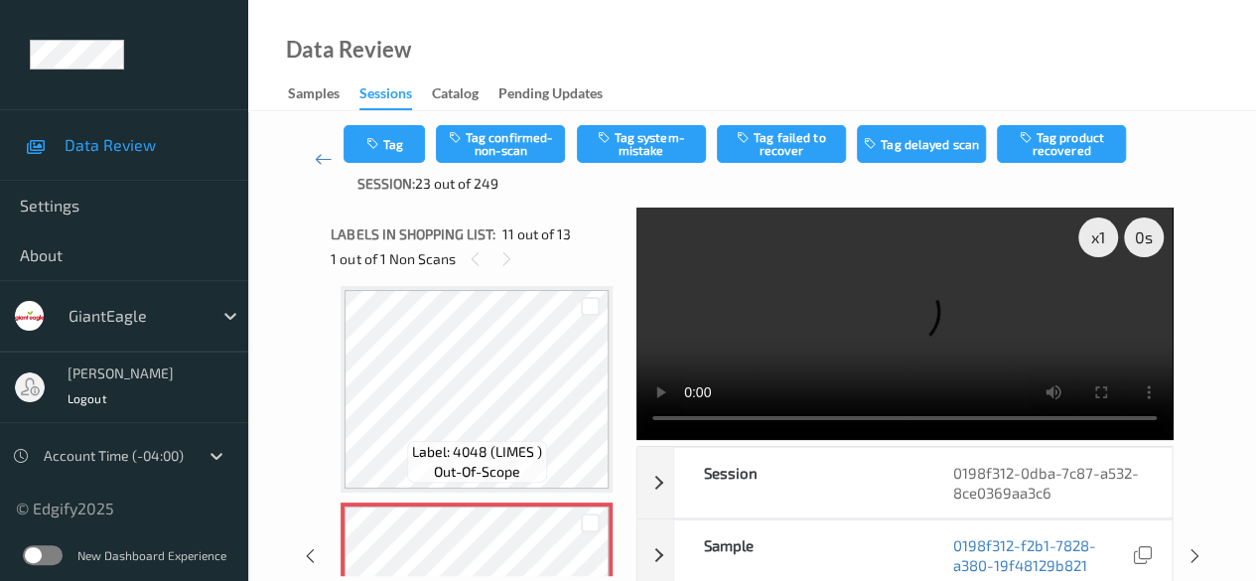
scroll to position [2057, 0]
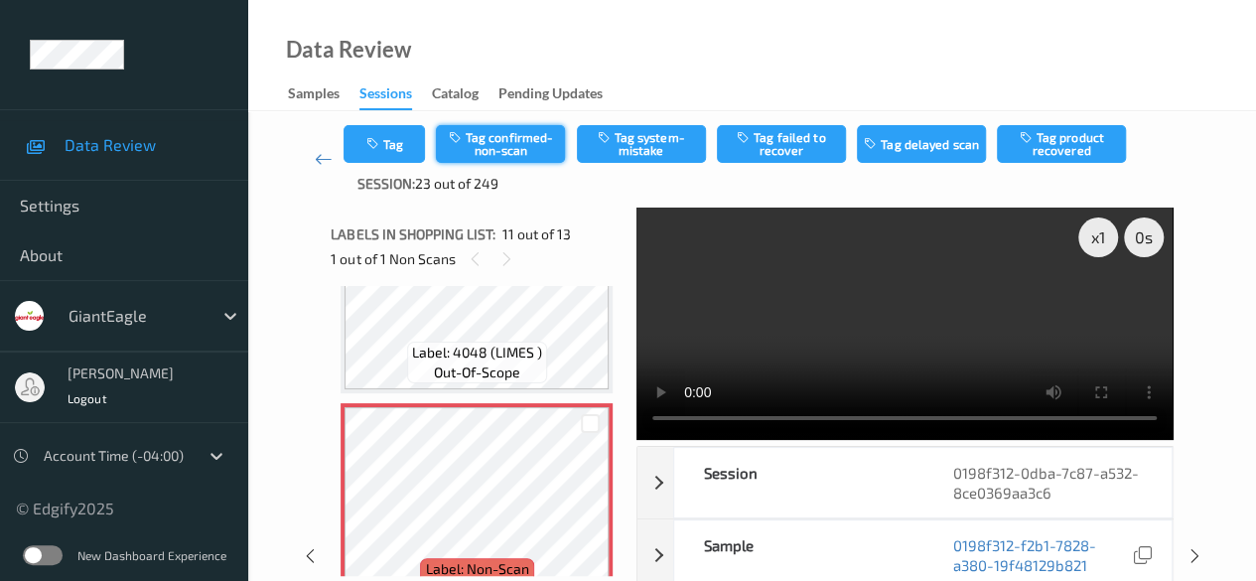
click at [500, 152] on button "Tag confirmed-non-scan" at bounding box center [500, 144] width 129 height 38
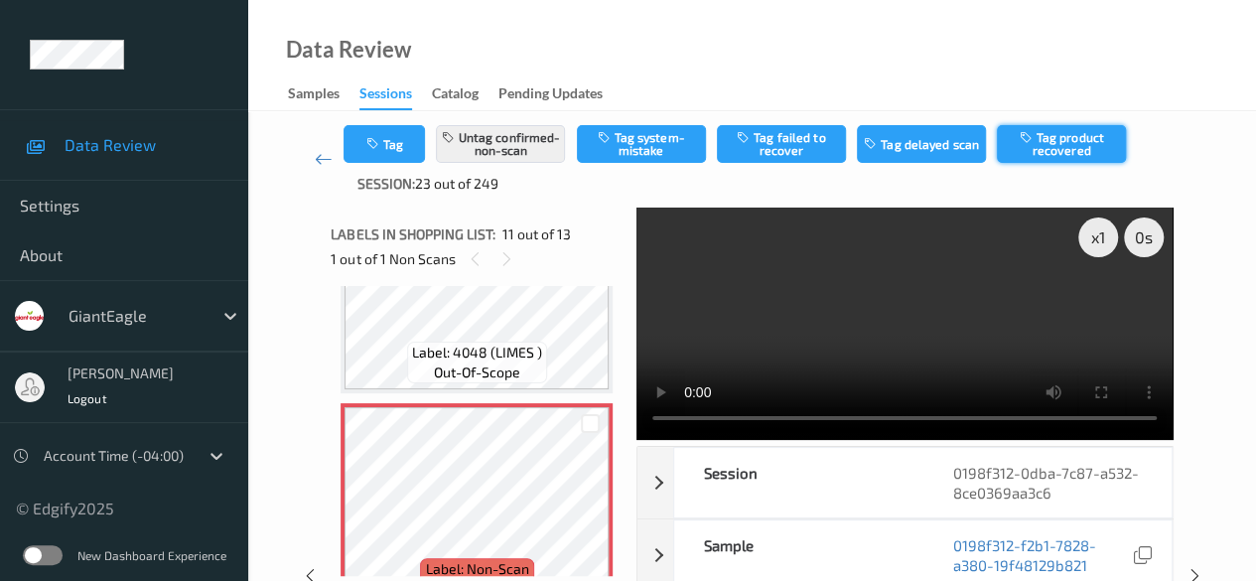
click at [1097, 146] on button "Tag product recovered" at bounding box center [1061, 144] width 129 height 38
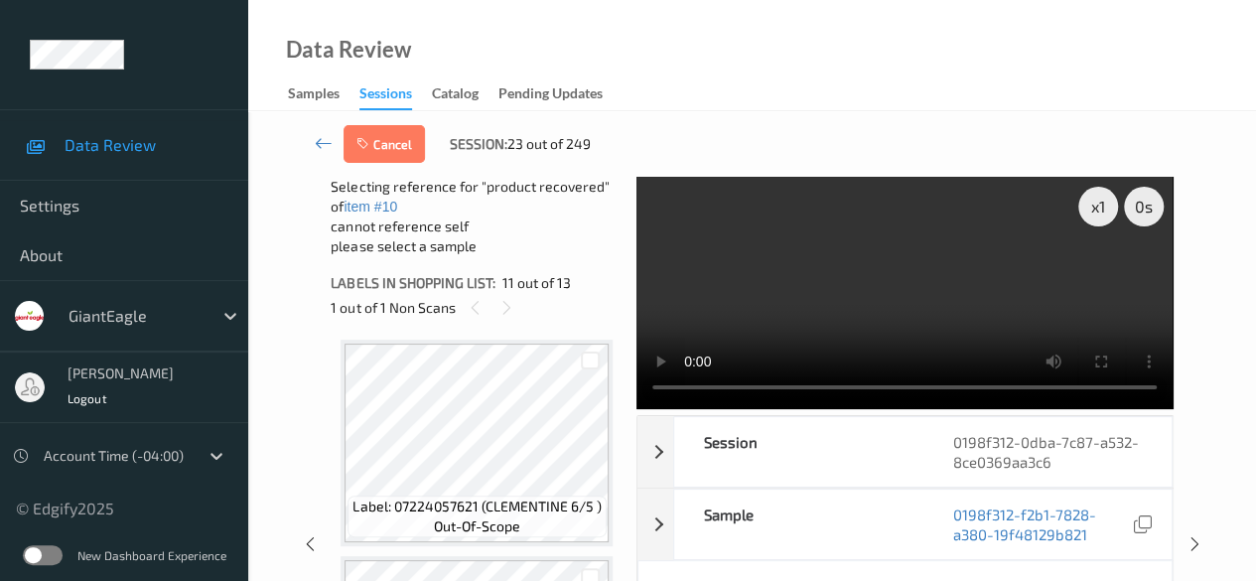
scroll to position [2355, 0]
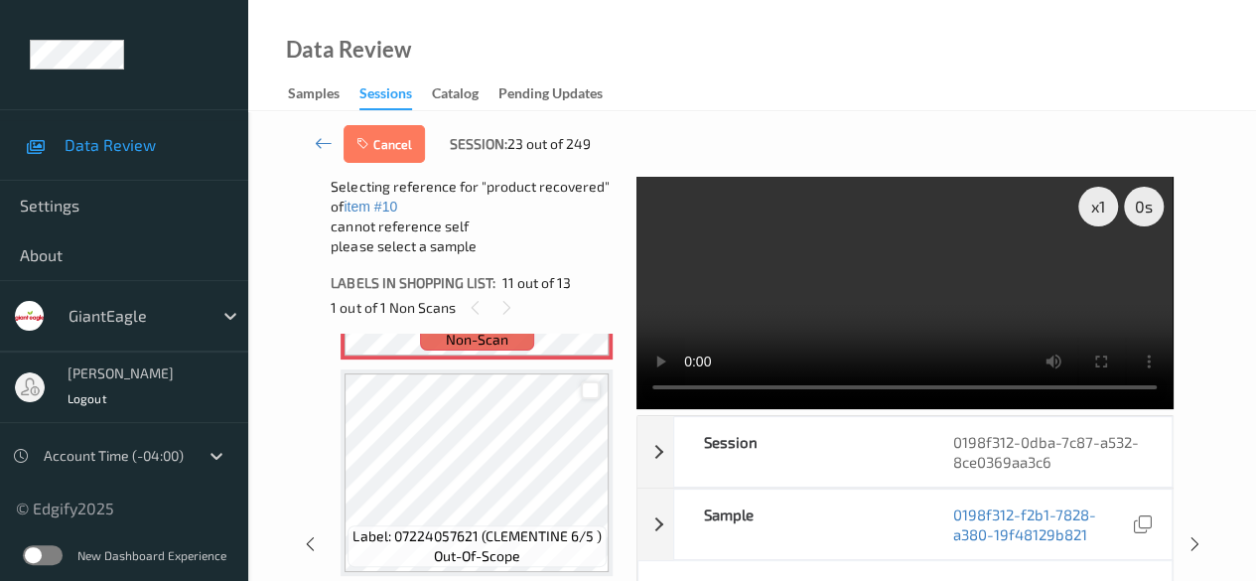
click at [594, 392] on div at bounding box center [590, 390] width 19 height 19
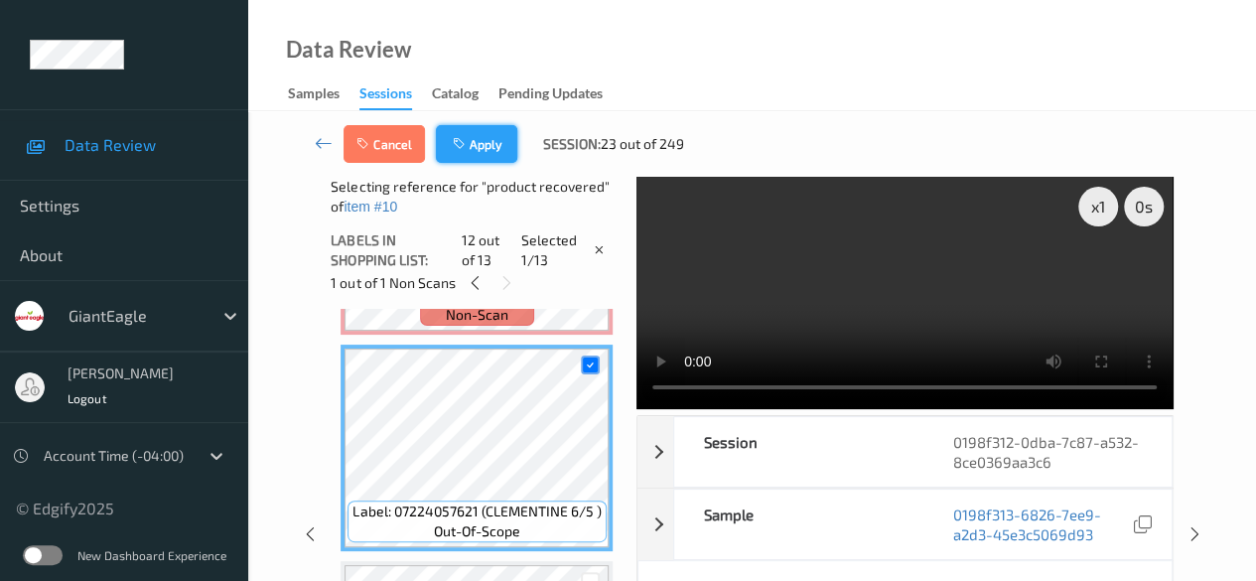
click at [475, 142] on button "Apply" at bounding box center [476, 144] width 81 height 38
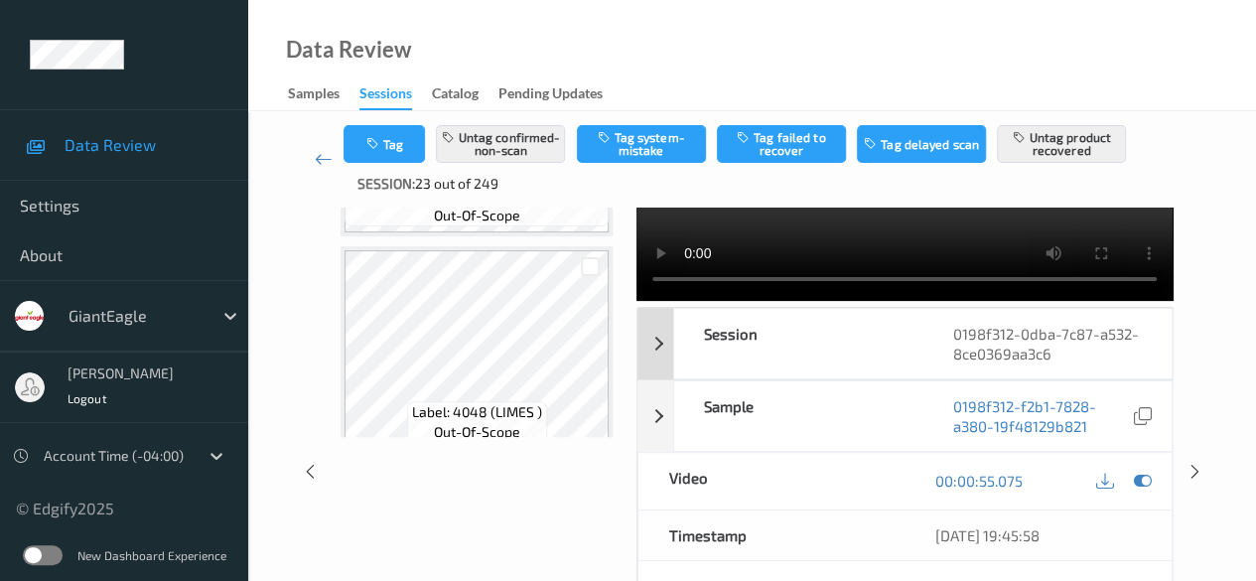
scroll to position [0, 0]
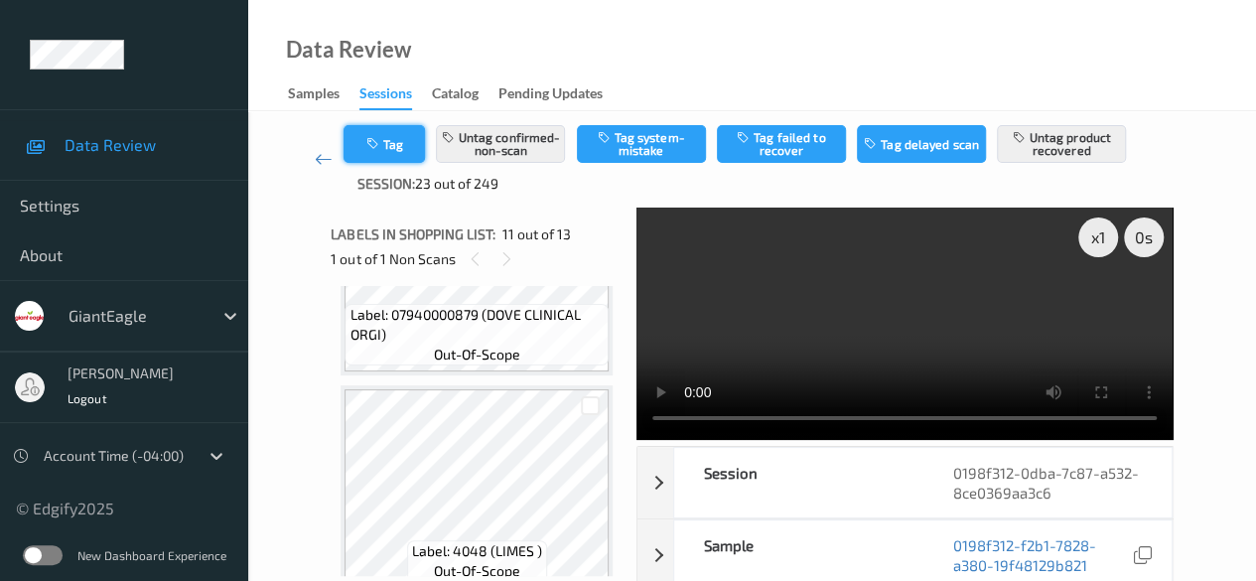
click at [372, 150] on icon "button" at bounding box center [373, 144] width 17 height 14
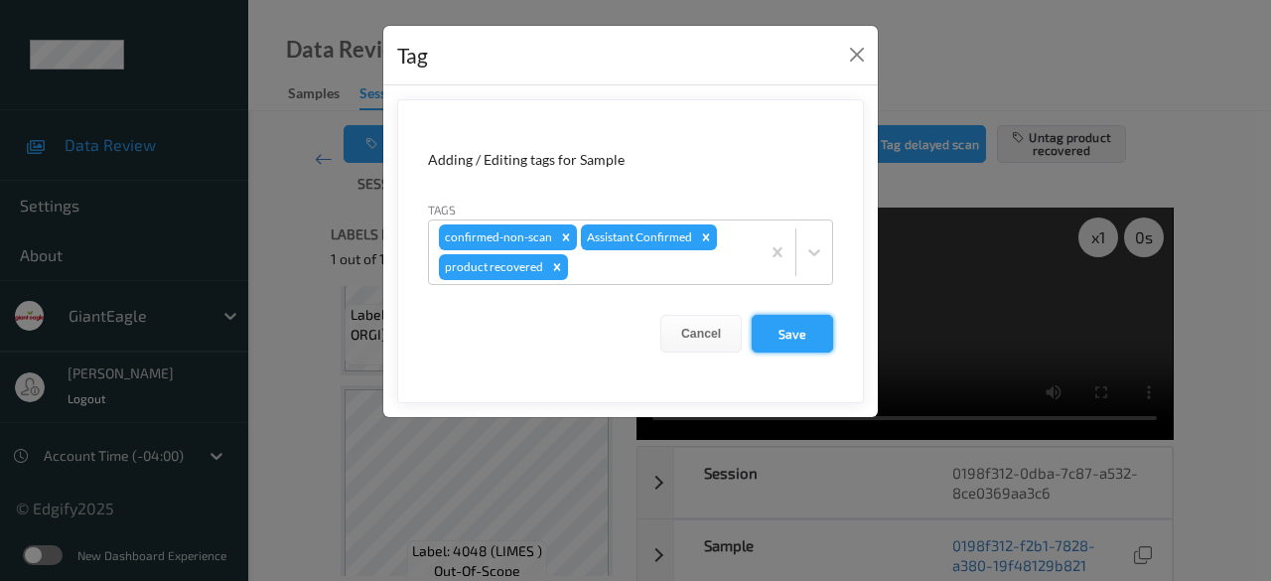
click at [822, 335] on button "Save" at bounding box center [792, 334] width 81 height 38
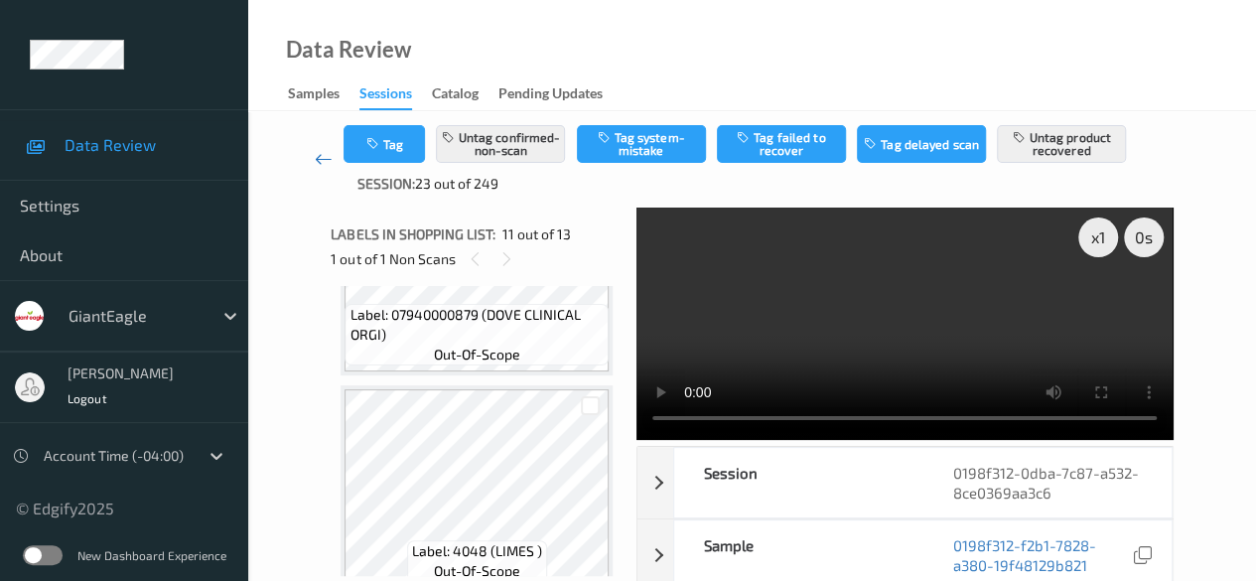
click at [320, 164] on icon at bounding box center [324, 159] width 18 height 20
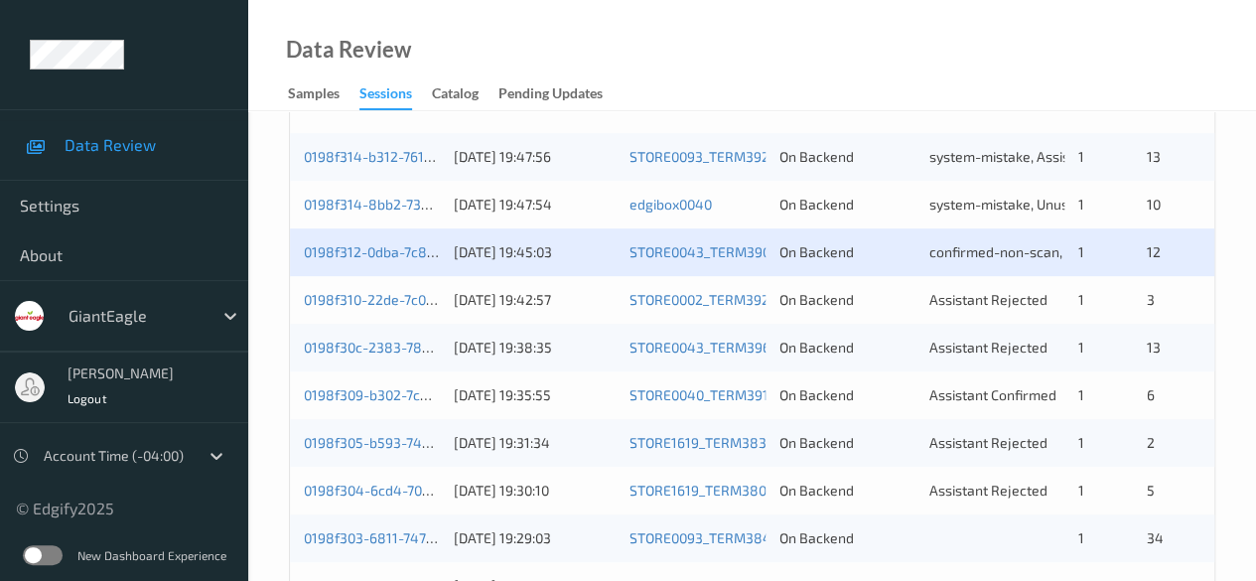
scroll to position [496, 0]
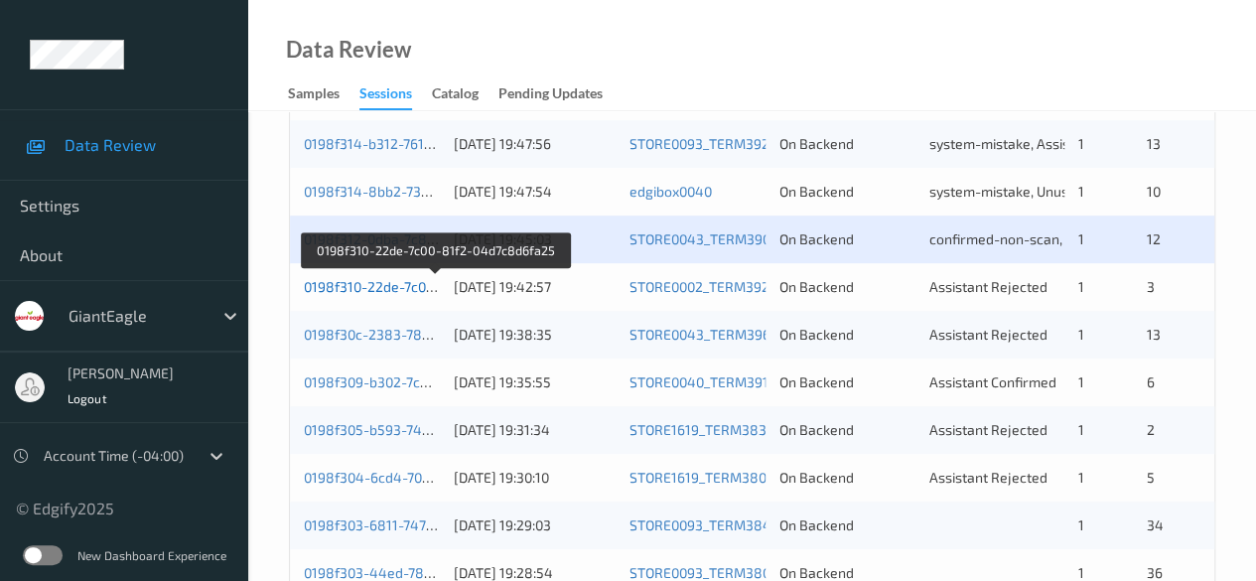
click at [419, 288] on link "0198f310-22de-7c00-81f2-04d7c8d6fa25" at bounding box center [435, 286] width 262 height 17
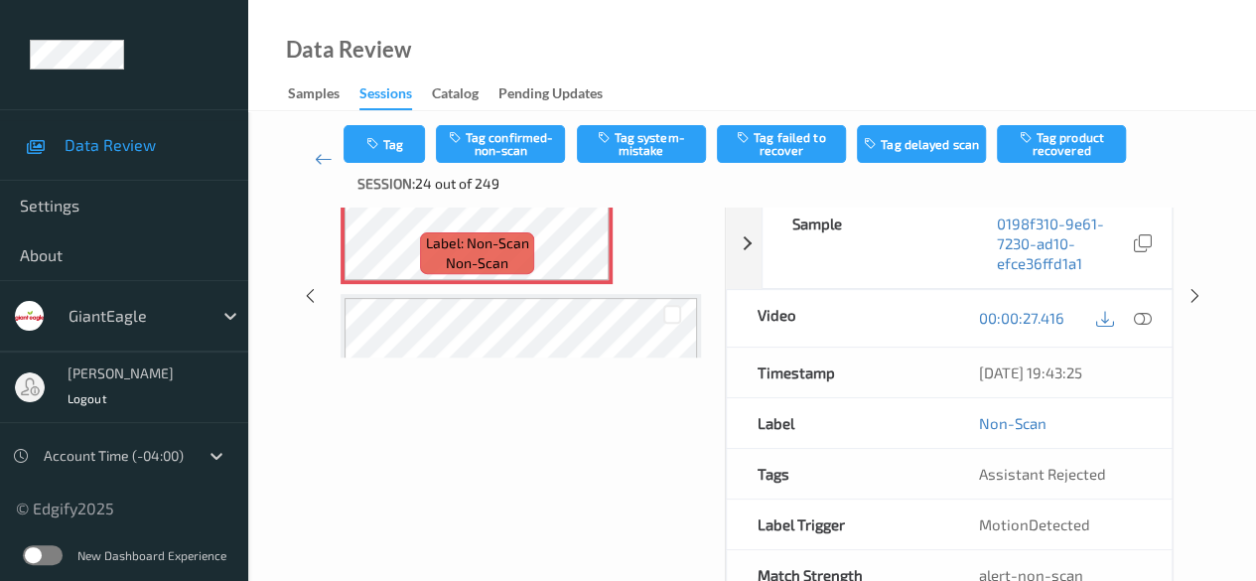
scroll to position [176, 0]
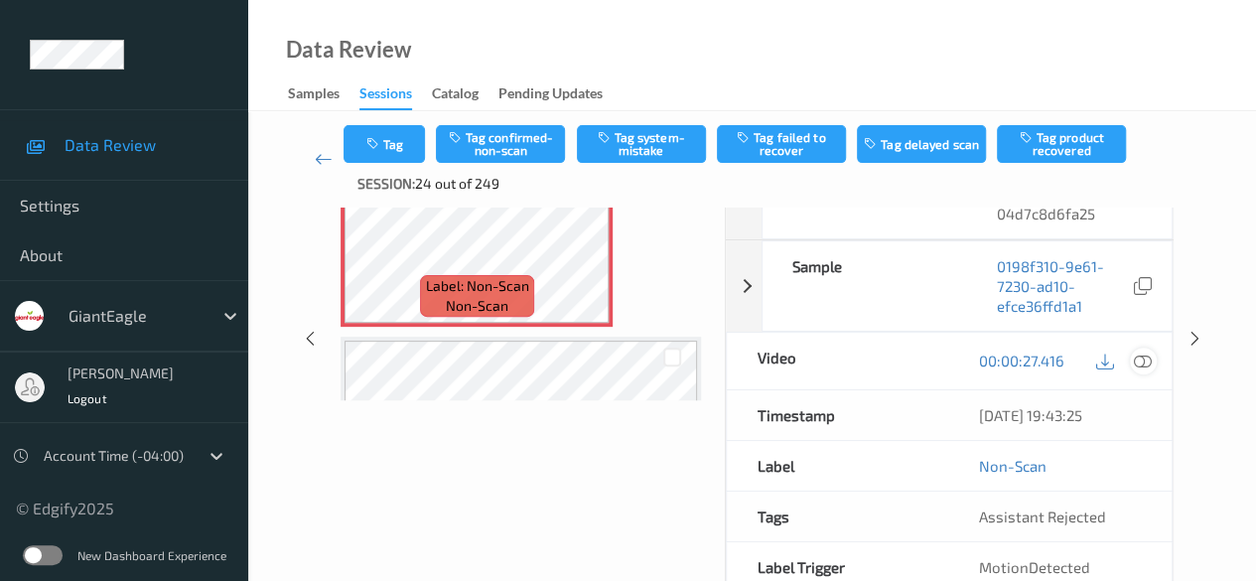
click at [1144, 357] on icon at bounding box center [1143, 361] width 18 height 18
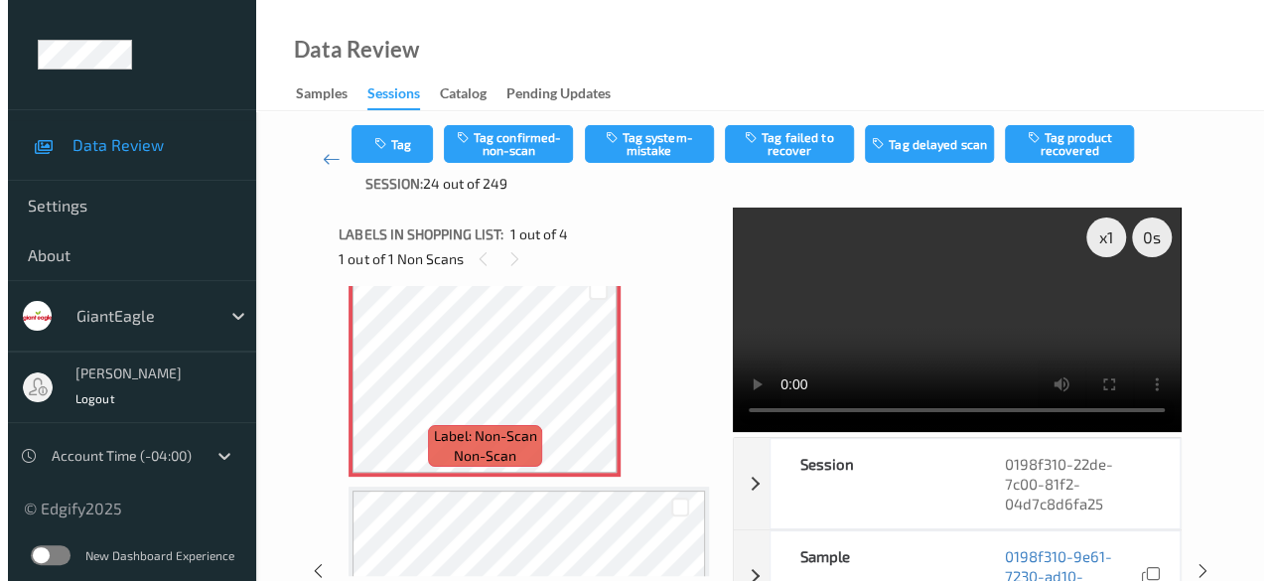
scroll to position [0, 0]
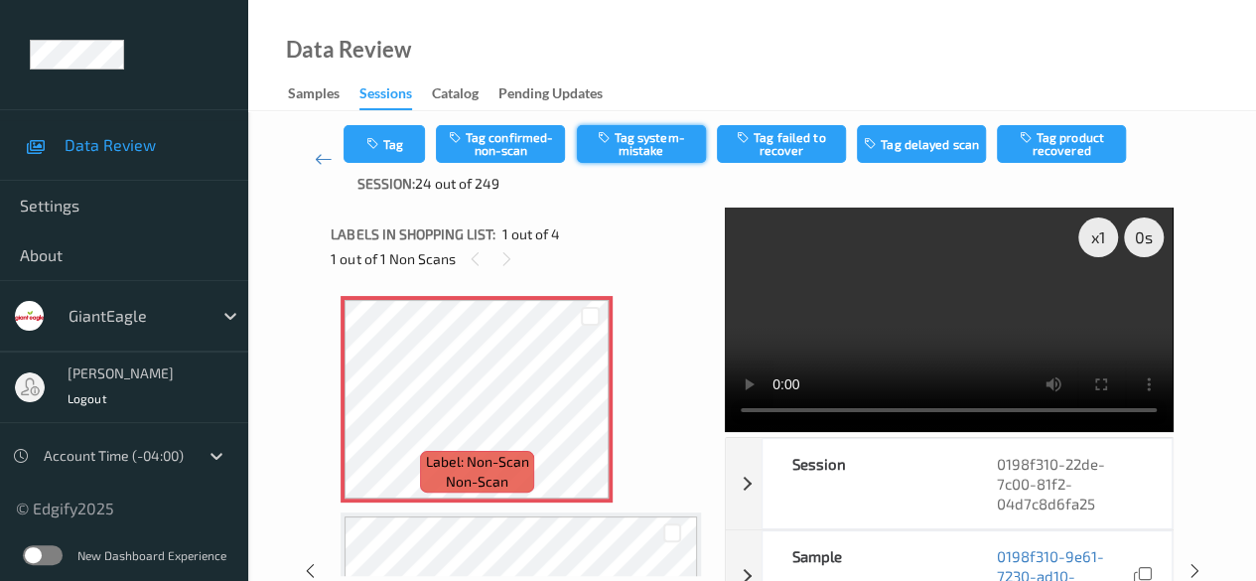
click at [645, 149] on button "Tag system-mistake" at bounding box center [641, 144] width 129 height 38
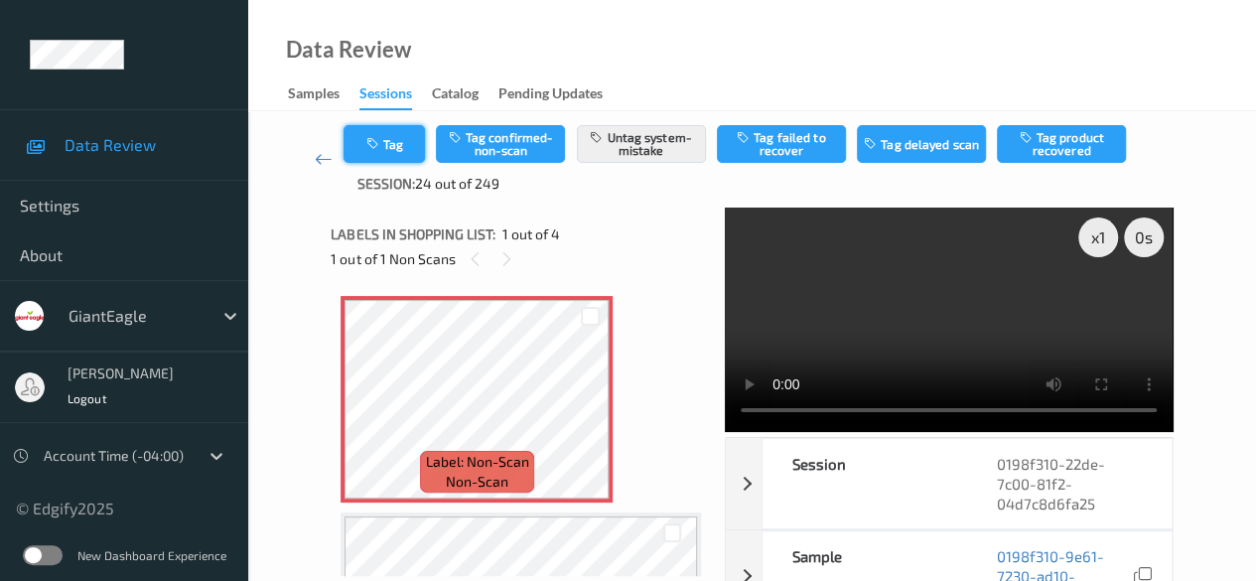
click at [393, 141] on button "Tag" at bounding box center [384, 144] width 81 height 38
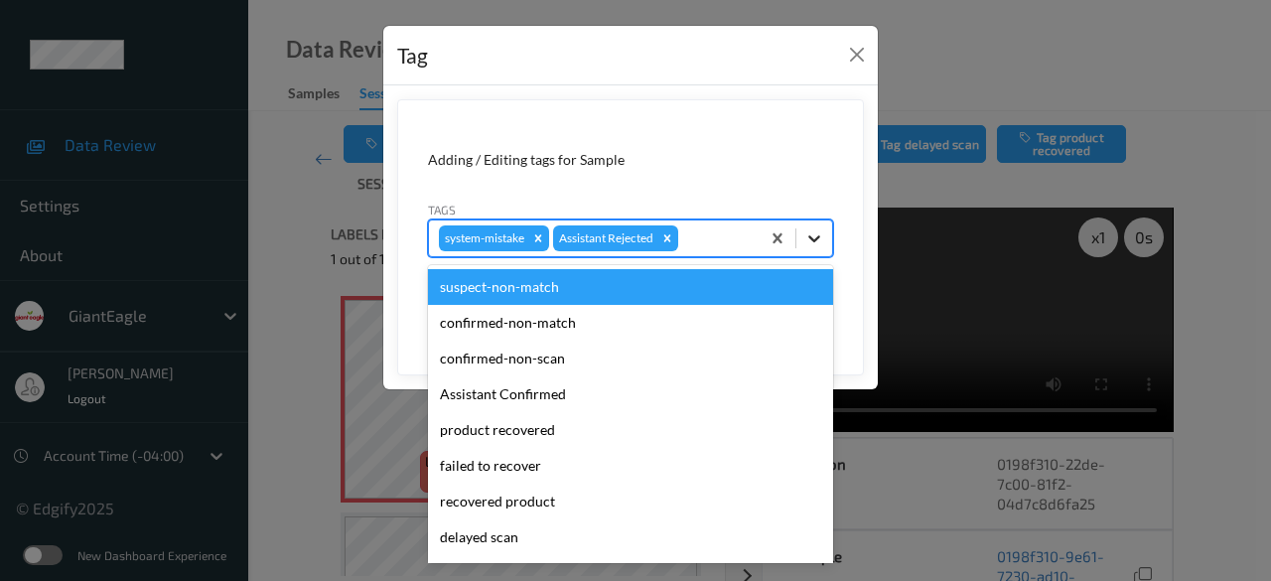
click at [814, 232] on icon at bounding box center [814, 238] width 20 height 20
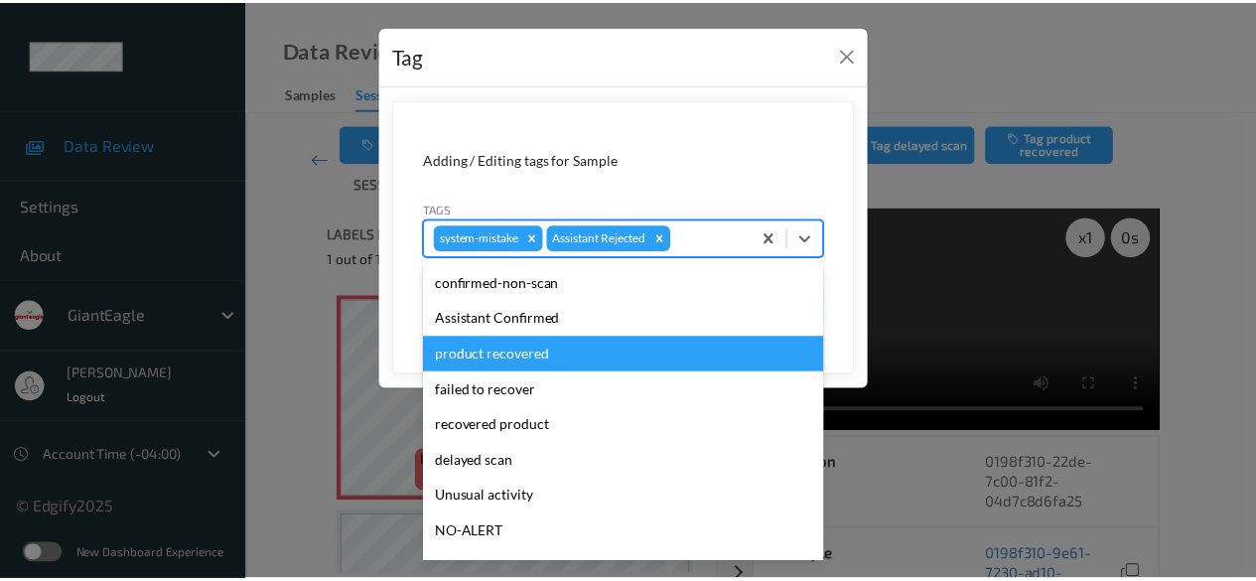
scroll to position [99, 0]
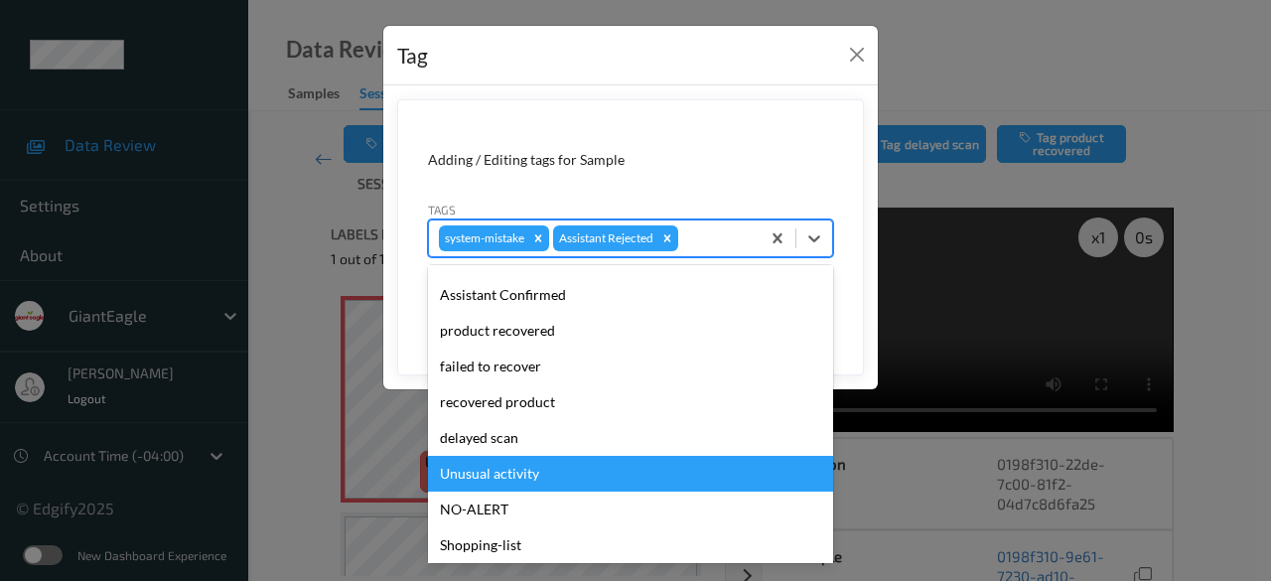
click at [564, 466] on div "Unusual activity" at bounding box center [630, 474] width 405 height 36
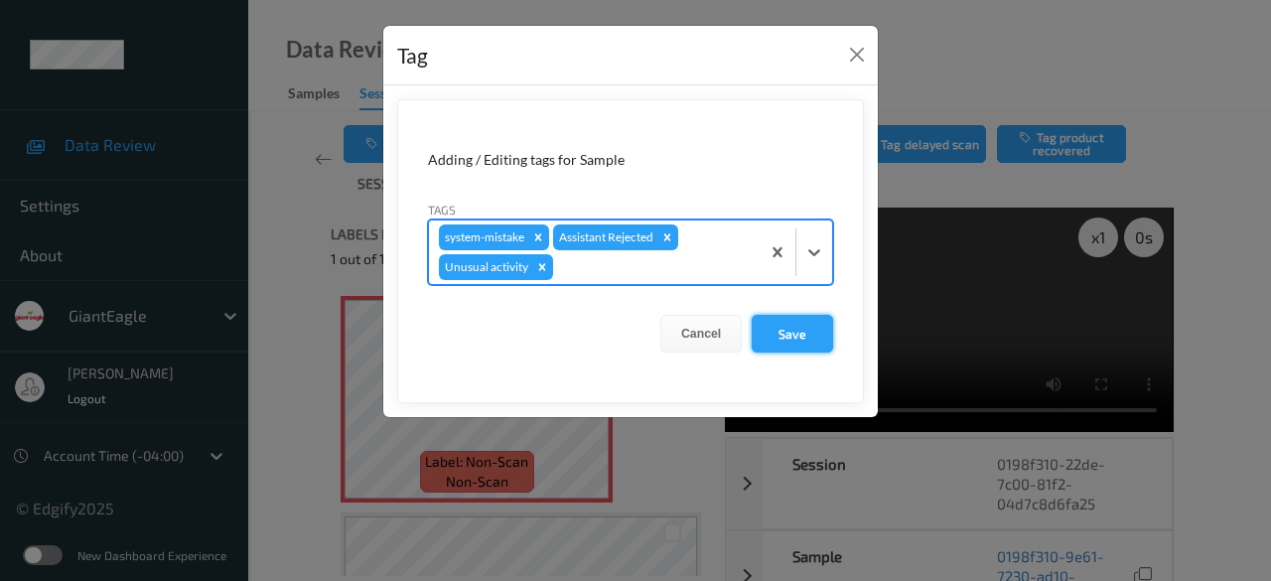
click at [806, 338] on button "Save" at bounding box center [792, 334] width 81 height 38
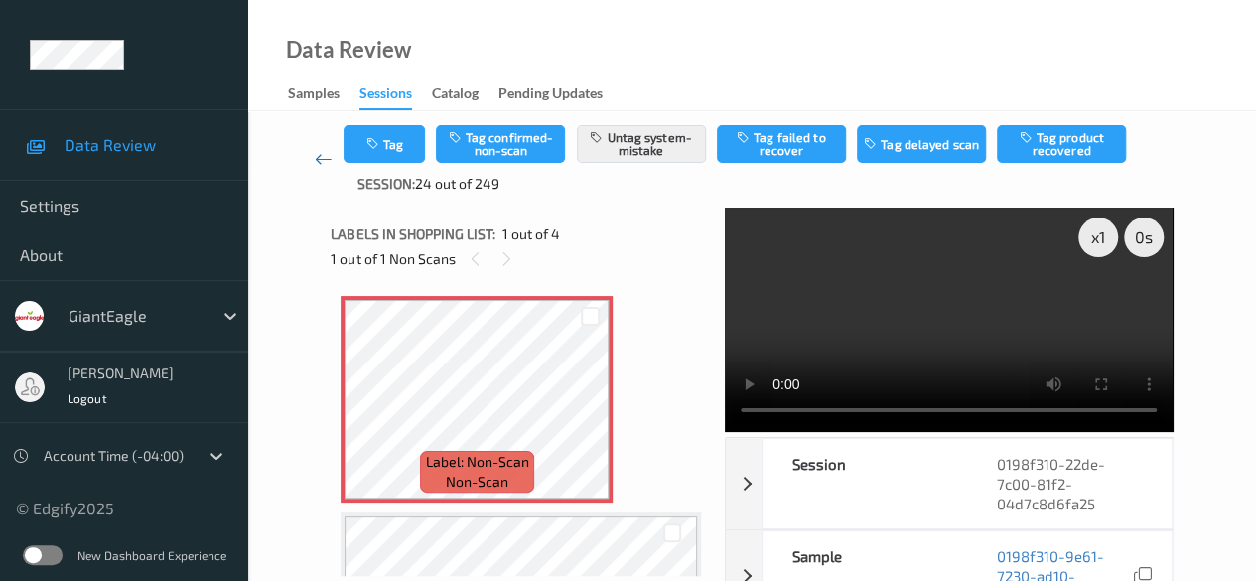
click at [325, 169] on link at bounding box center [323, 159] width 41 height 69
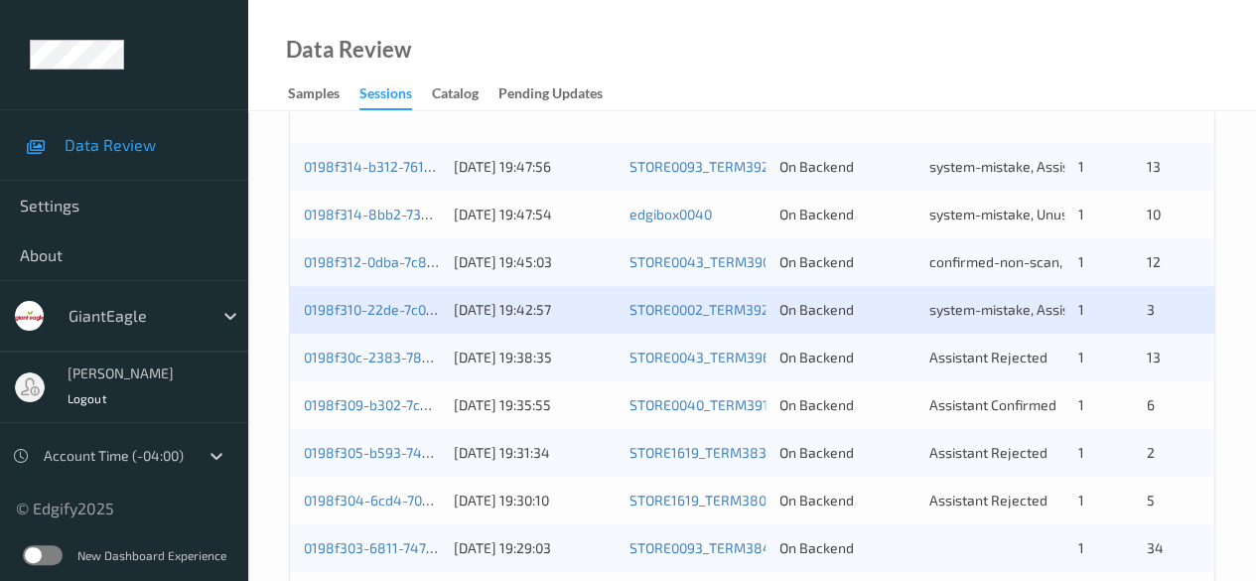
scroll to position [596, 0]
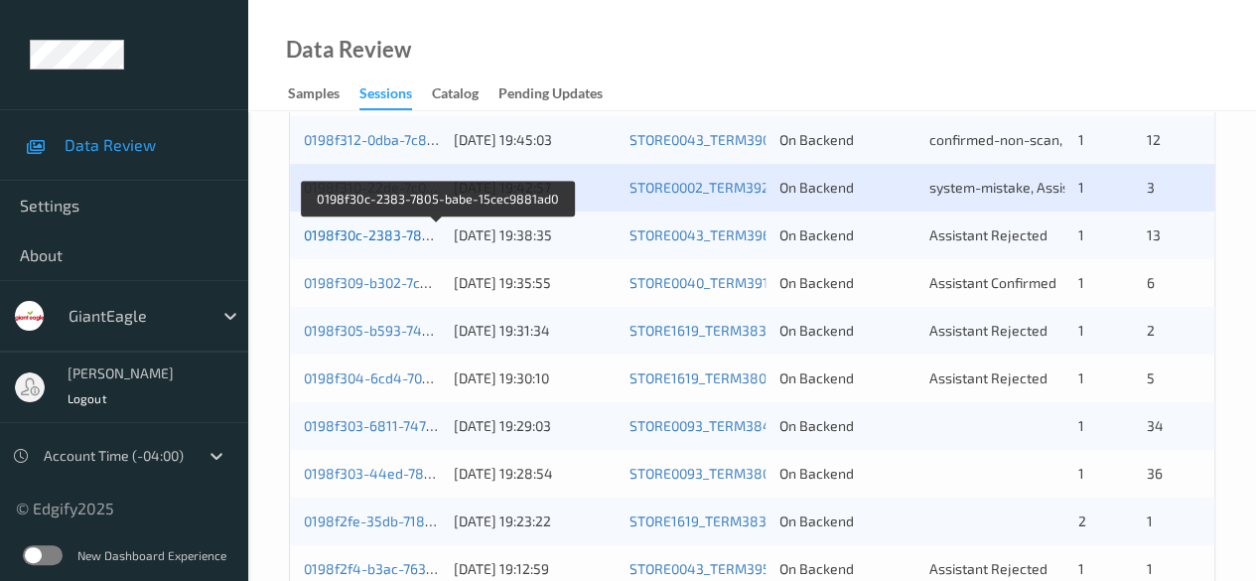
click at [399, 238] on link "0198f30c-2383-7805-babe-15cec9881ad0" at bounding box center [438, 234] width 269 height 17
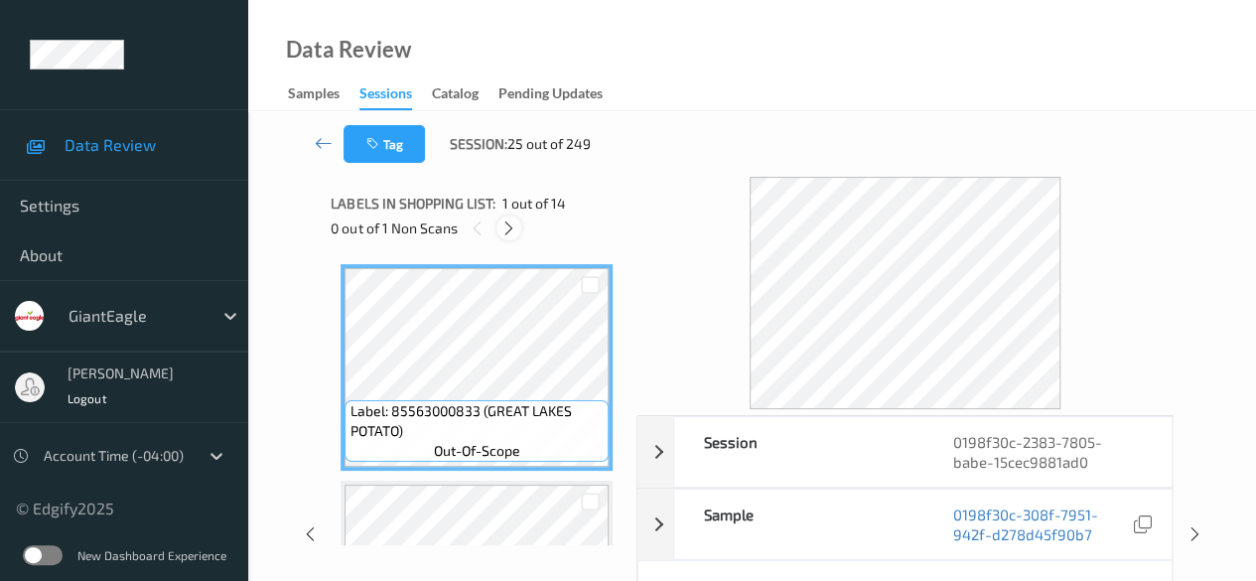
click at [509, 225] on icon at bounding box center [508, 228] width 17 height 18
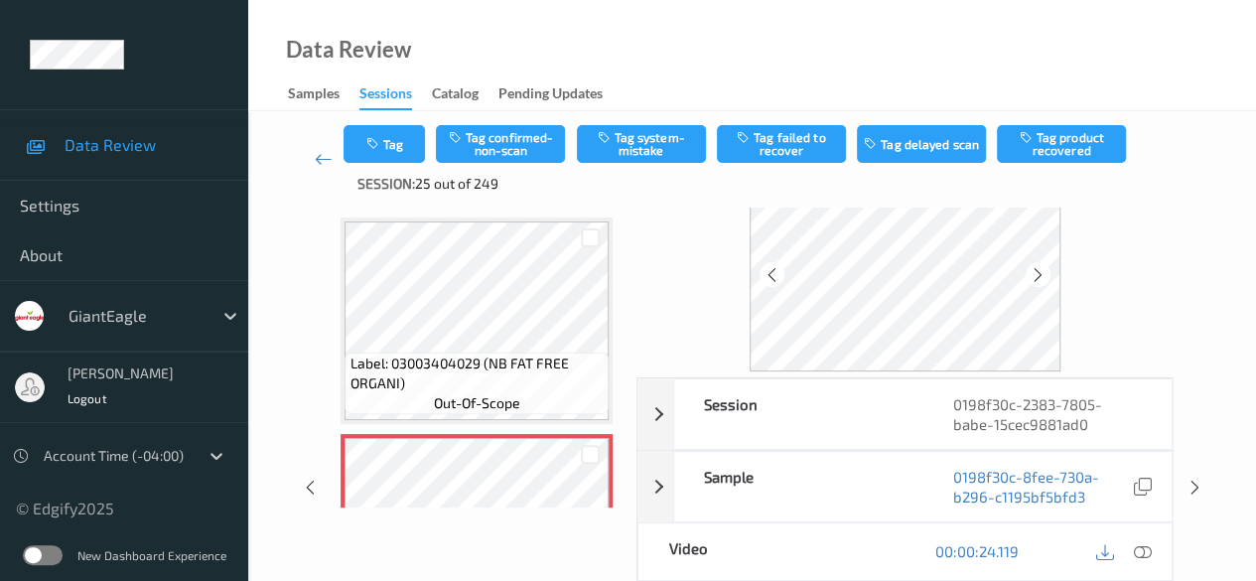
scroll to position [99, 0]
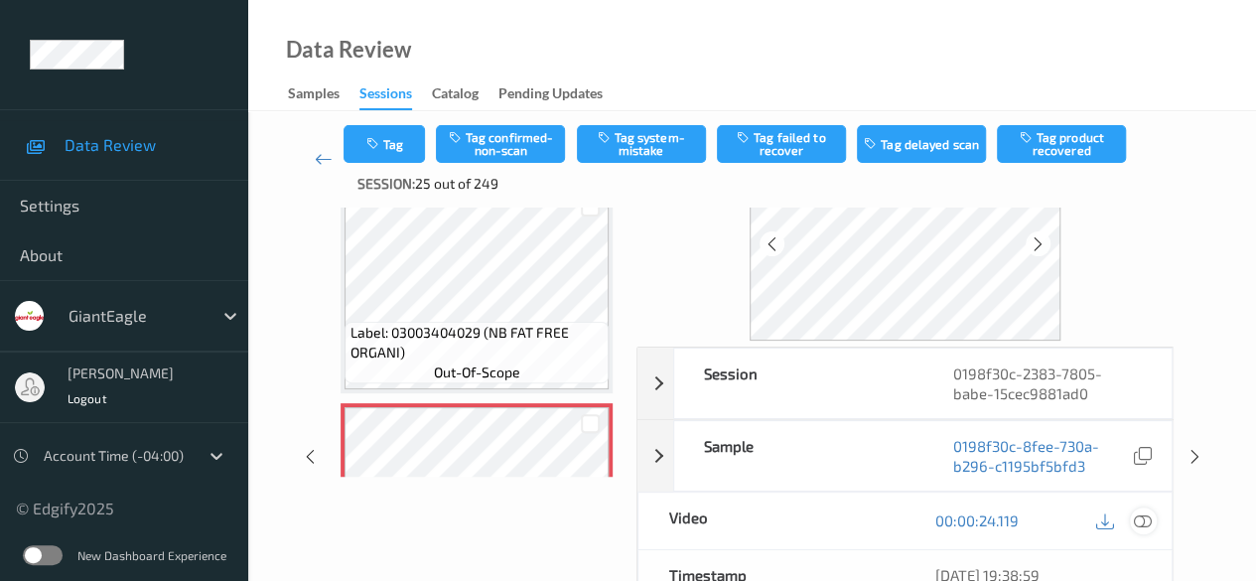
click at [1143, 525] on icon at bounding box center [1143, 520] width 18 height 18
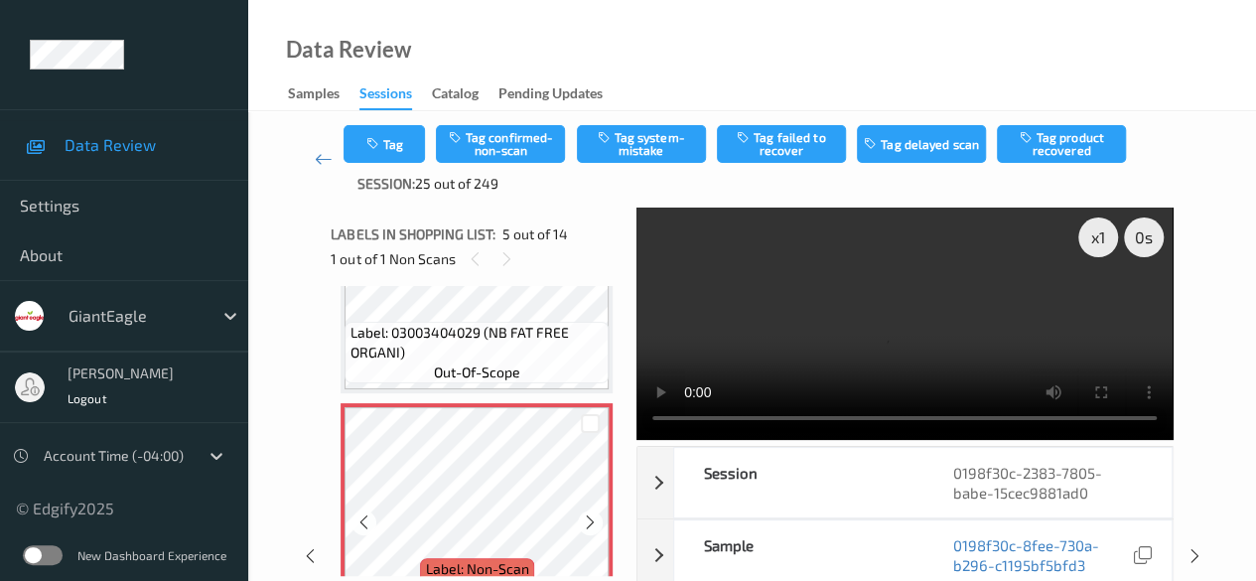
scroll to position [858, 0]
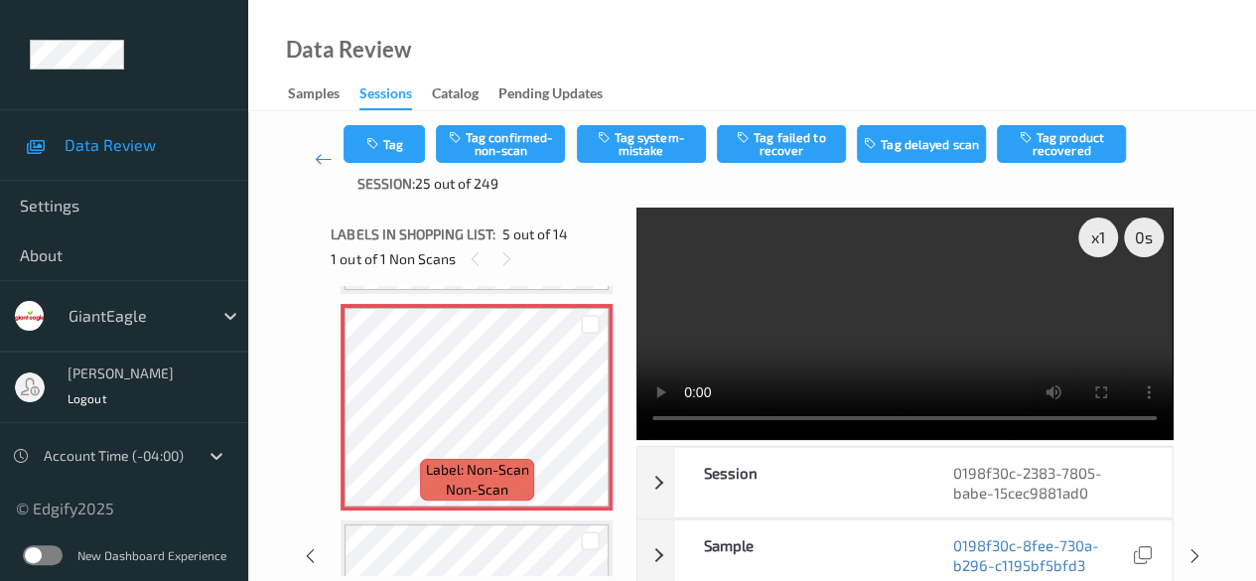
click at [637, 418] on div "x 1 0 s Session 0198f30c-2383-7805-babe-15cec9881ad0 Session ID 0198f30c-2383-7…" at bounding box center [752, 556] width 842 height 696
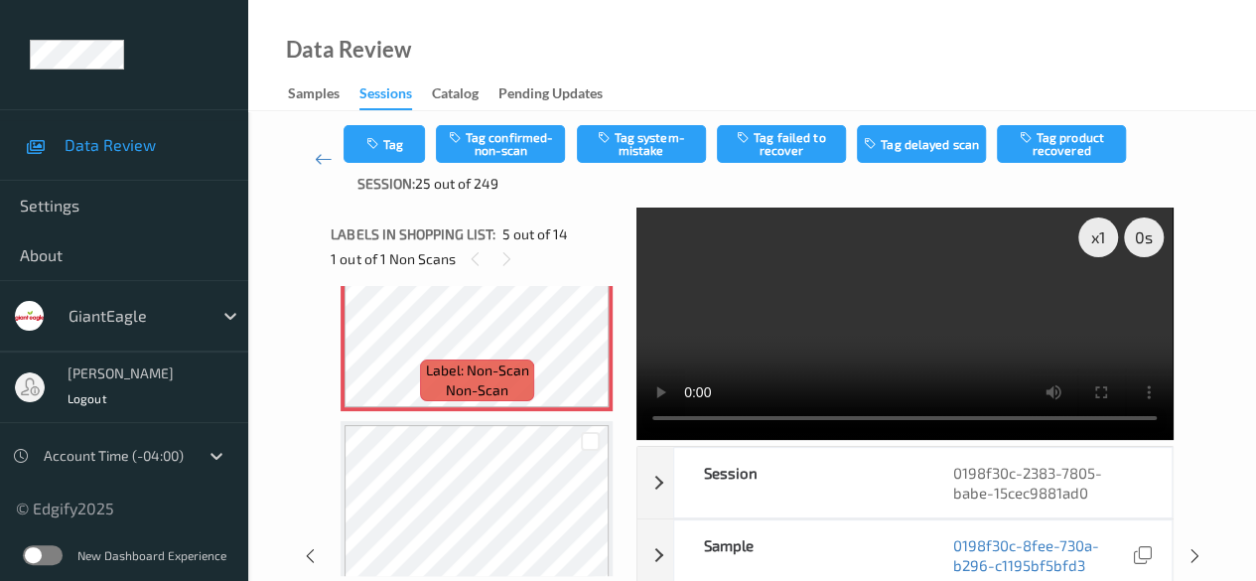
scroll to position [759, 0]
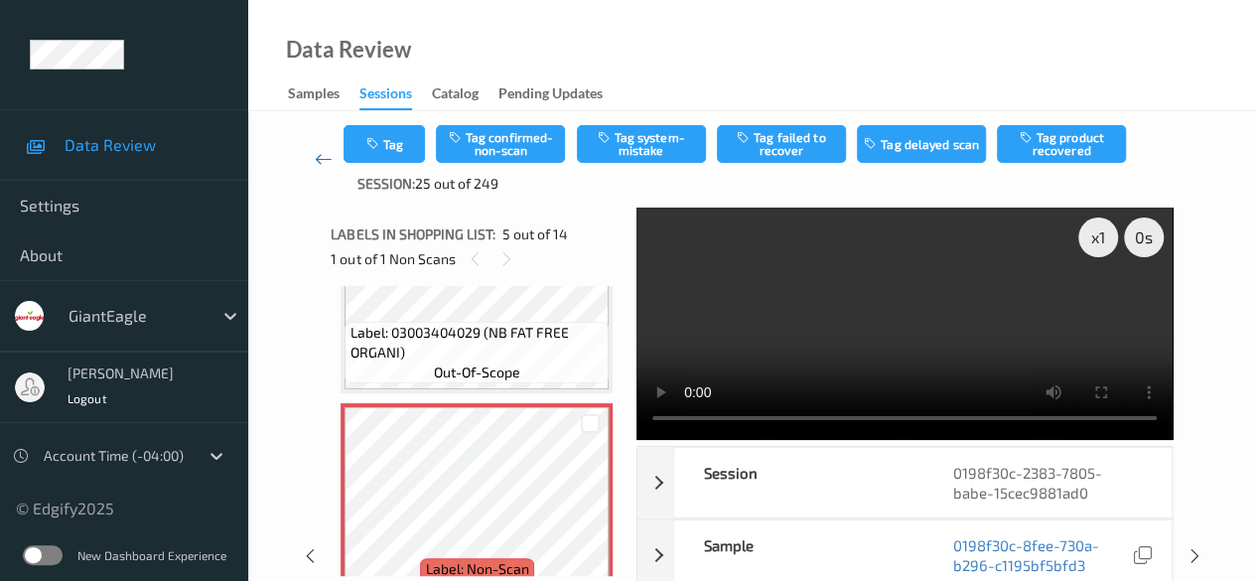
click at [315, 157] on icon at bounding box center [324, 159] width 18 height 20
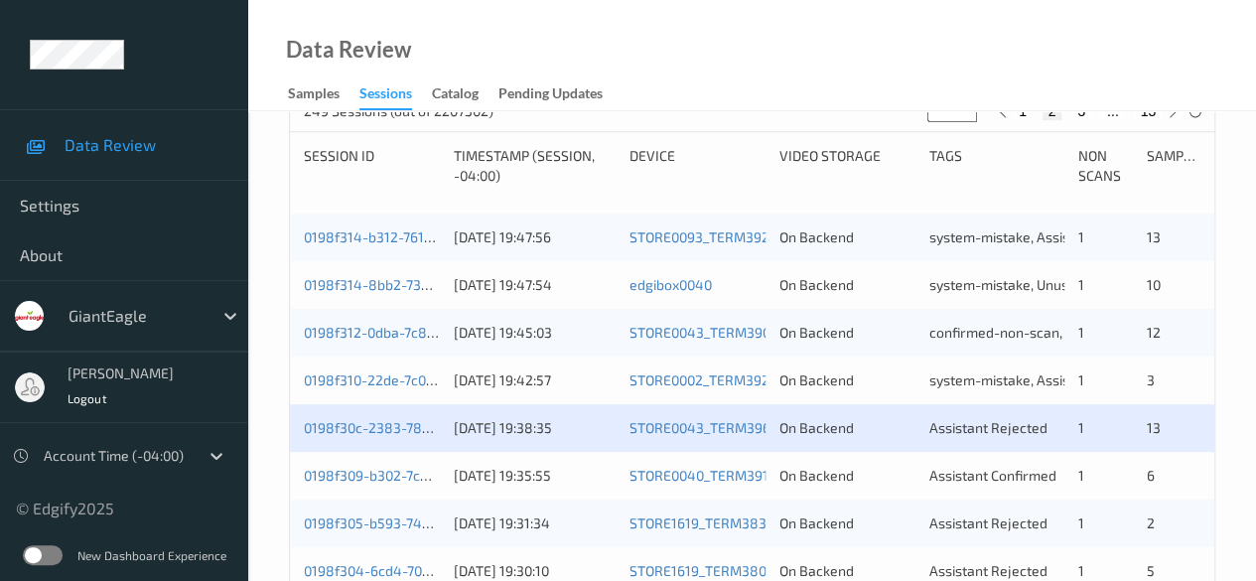
scroll to position [596, 0]
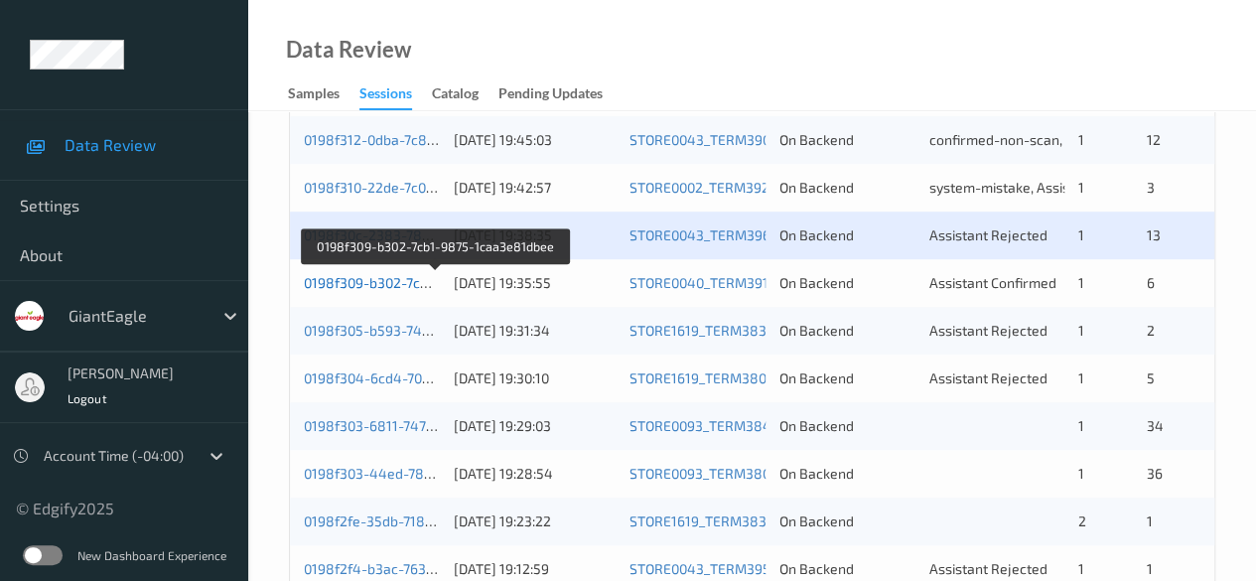
click at [374, 279] on link "0198f309-b302-7cb1-9875-1caa3e81dbee" at bounding box center [436, 282] width 265 height 17
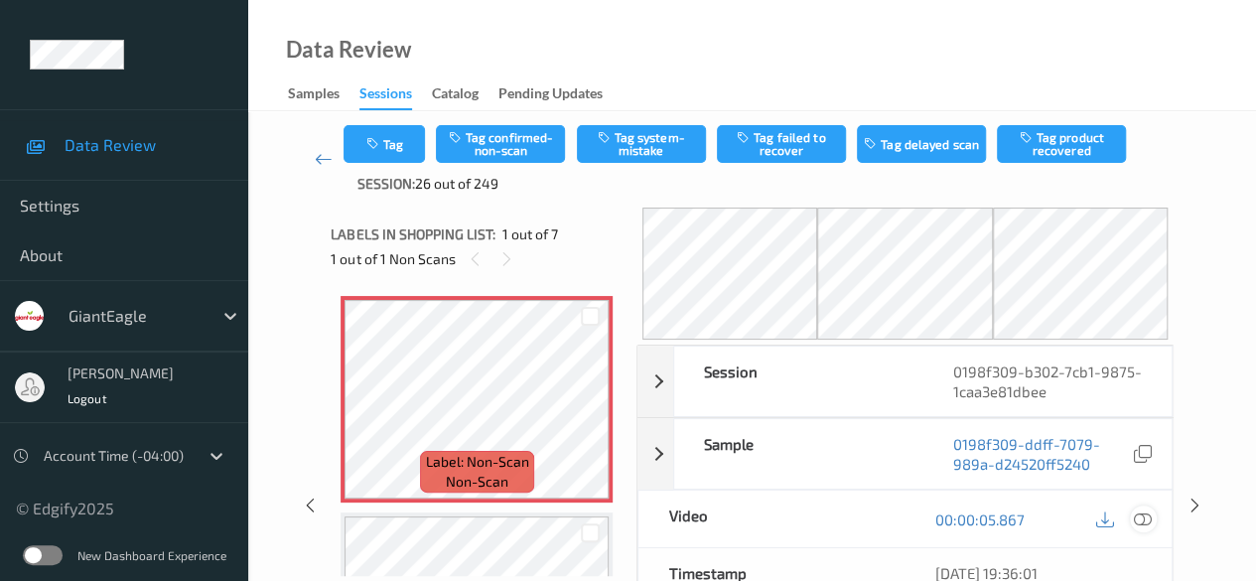
click at [1144, 520] on icon at bounding box center [1143, 519] width 18 height 18
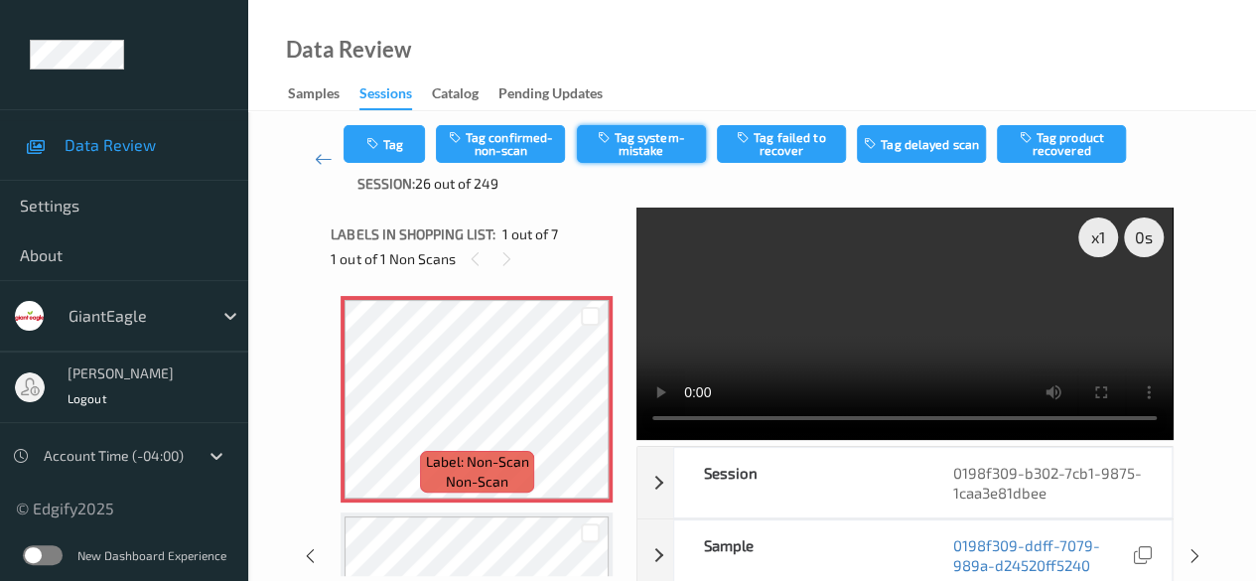
click at [645, 143] on button "Tag system-mistake" at bounding box center [641, 144] width 129 height 38
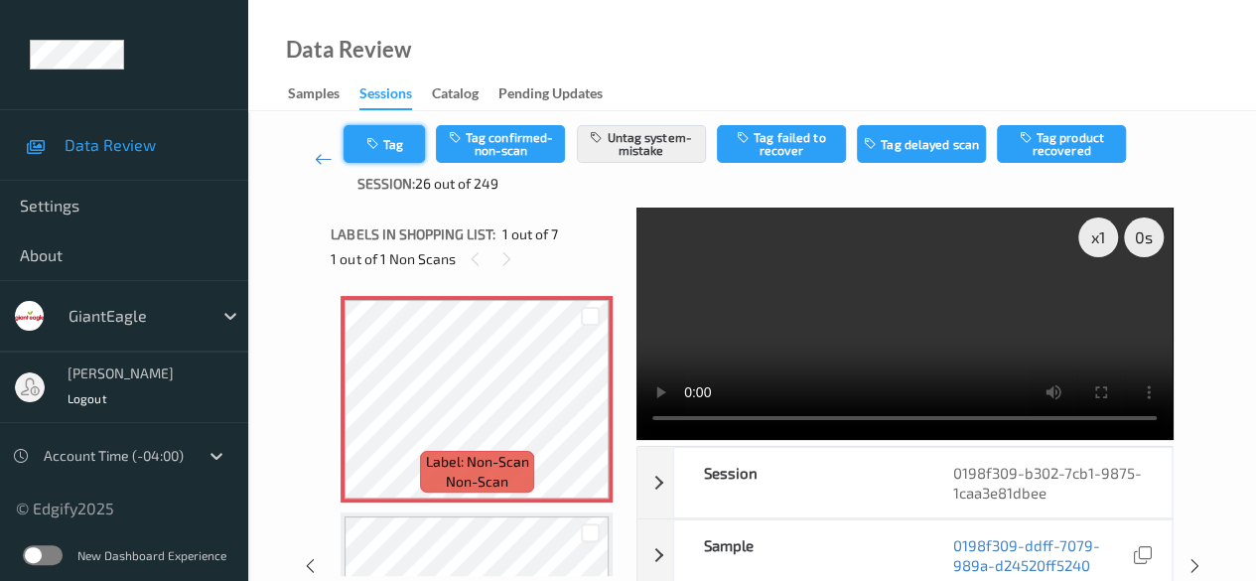
click at [377, 148] on icon "button" at bounding box center [373, 144] width 17 height 14
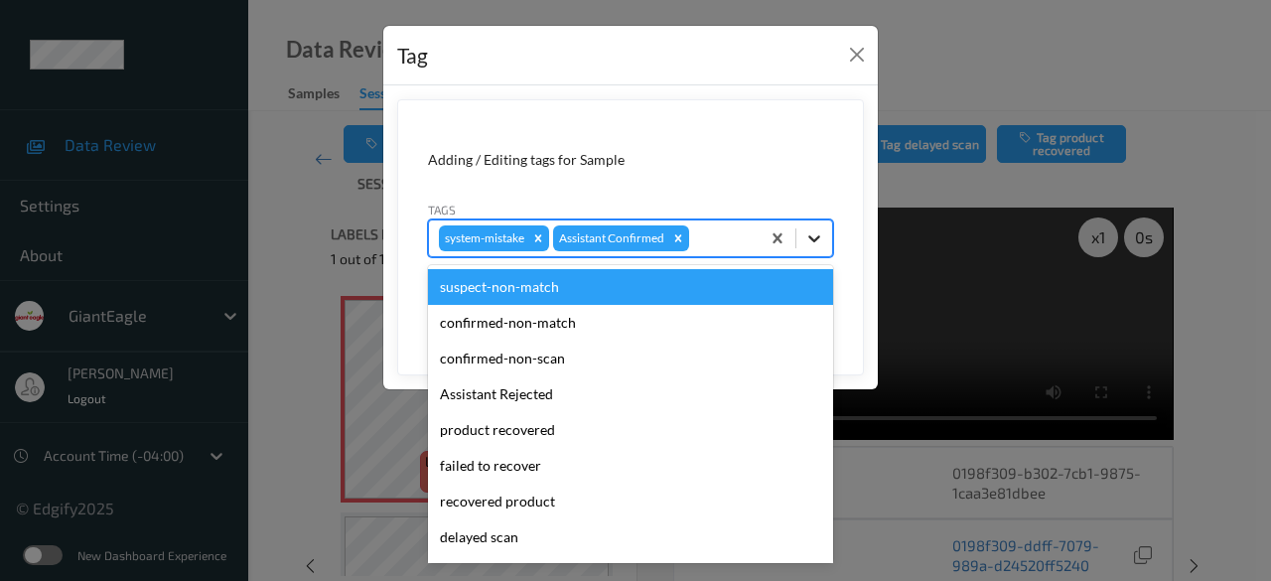
click at [818, 239] on icon at bounding box center [814, 238] width 20 height 20
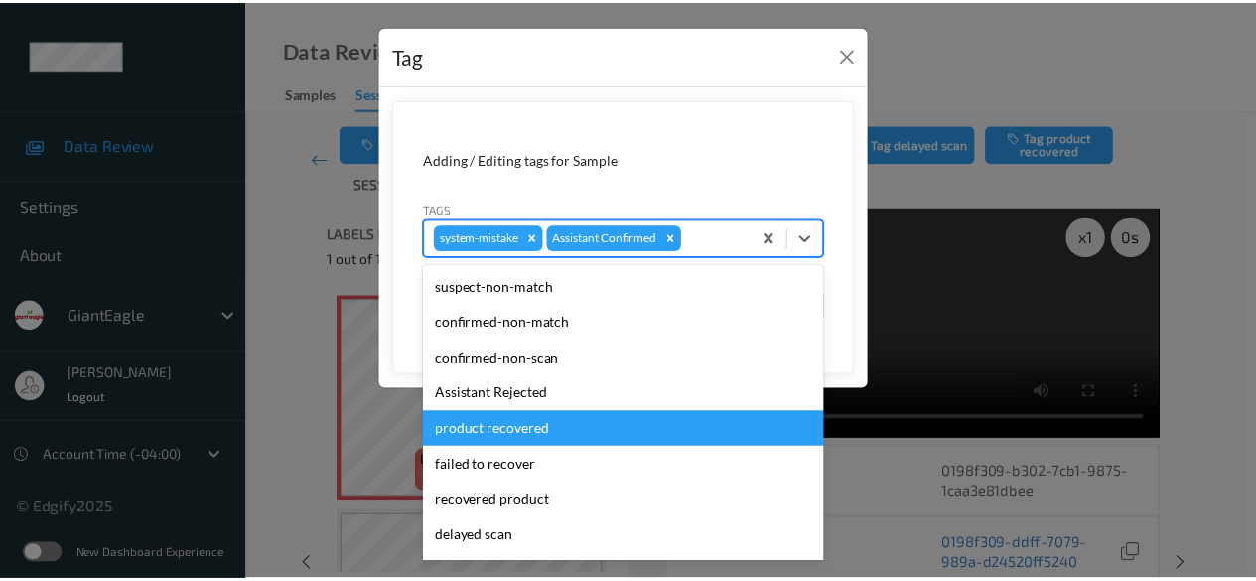
scroll to position [175, 0]
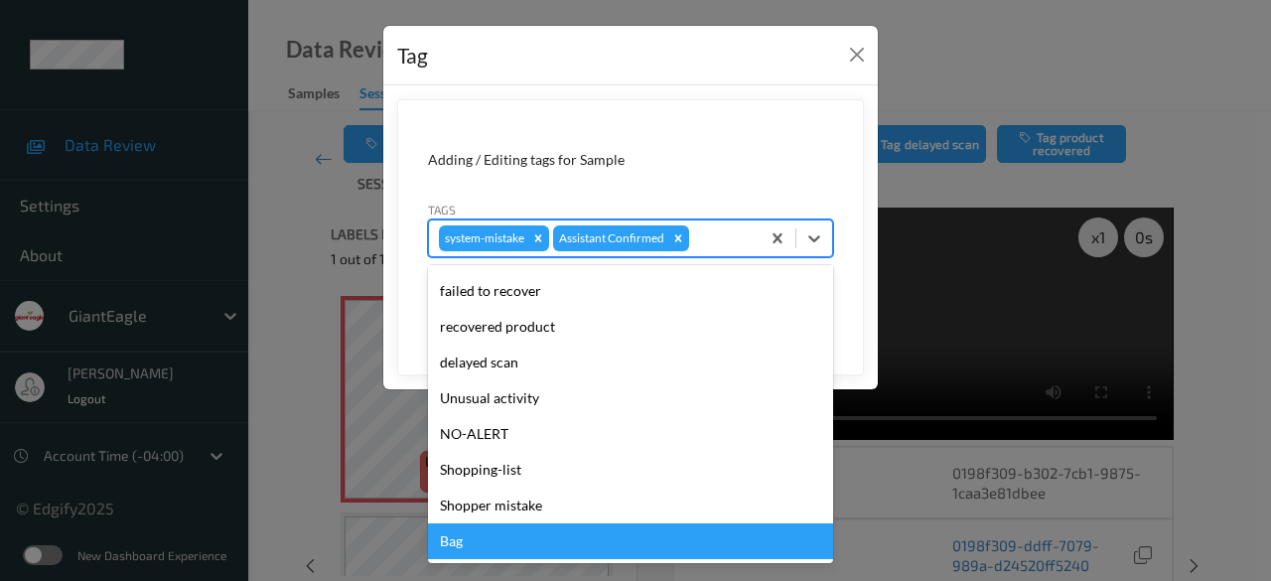
click at [508, 537] on div "Bag" at bounding box center [630, 541] width 405 height 36
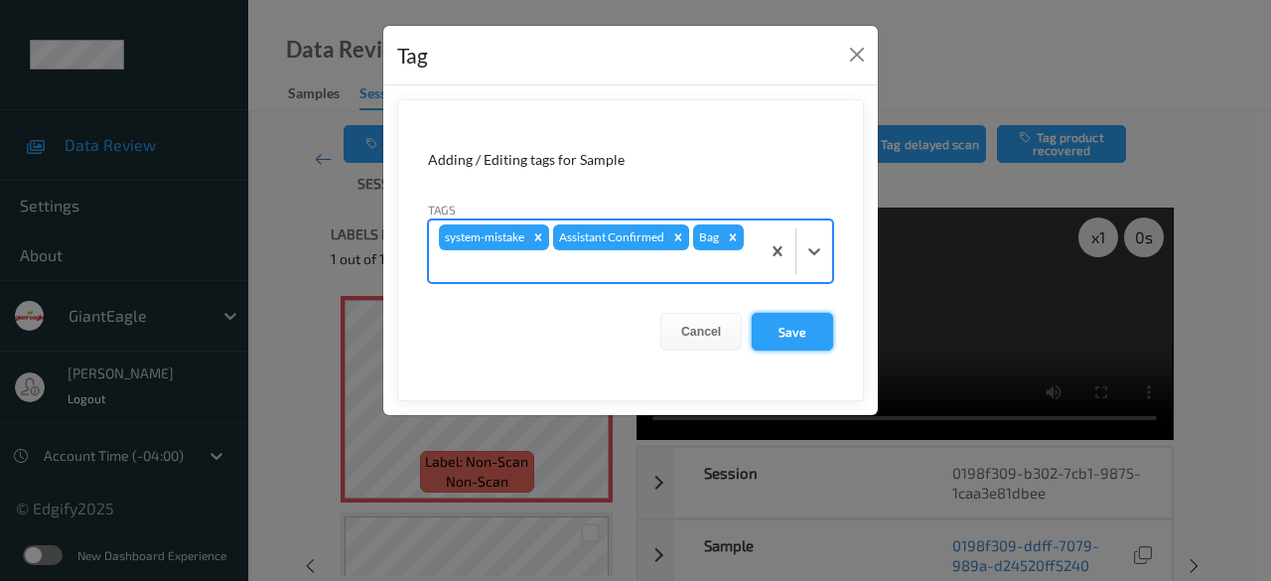
click at [788, 333] on button "Save" at bounding box center [792, 332] width 81 height 38
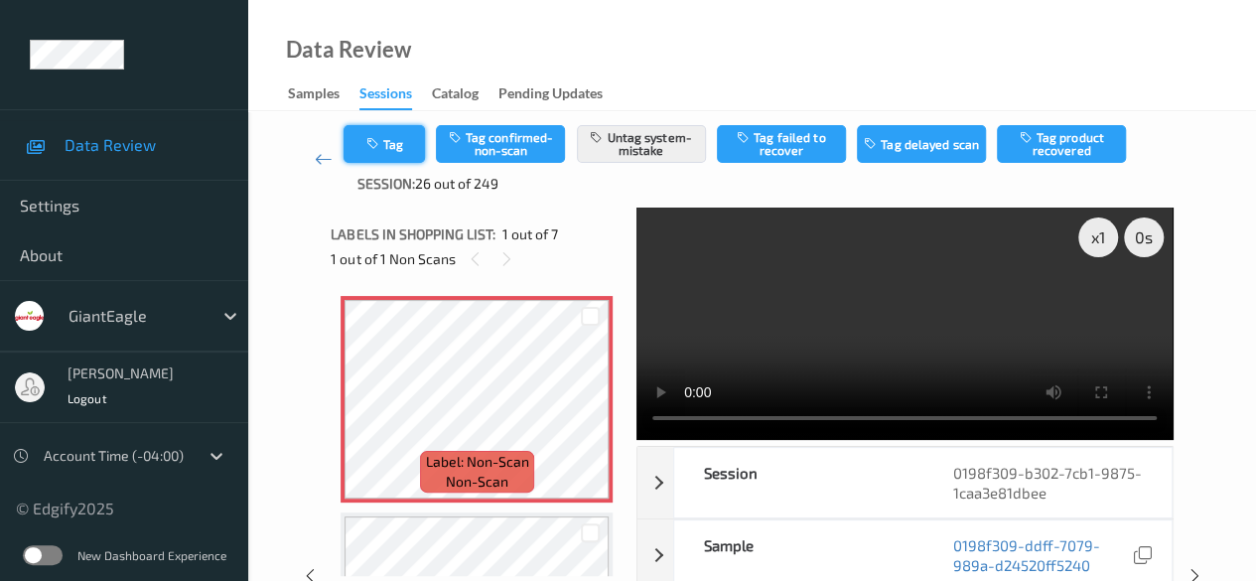
click at [395, 144] on button "Tag" at bounding box center [384, 144] width 81 height 38
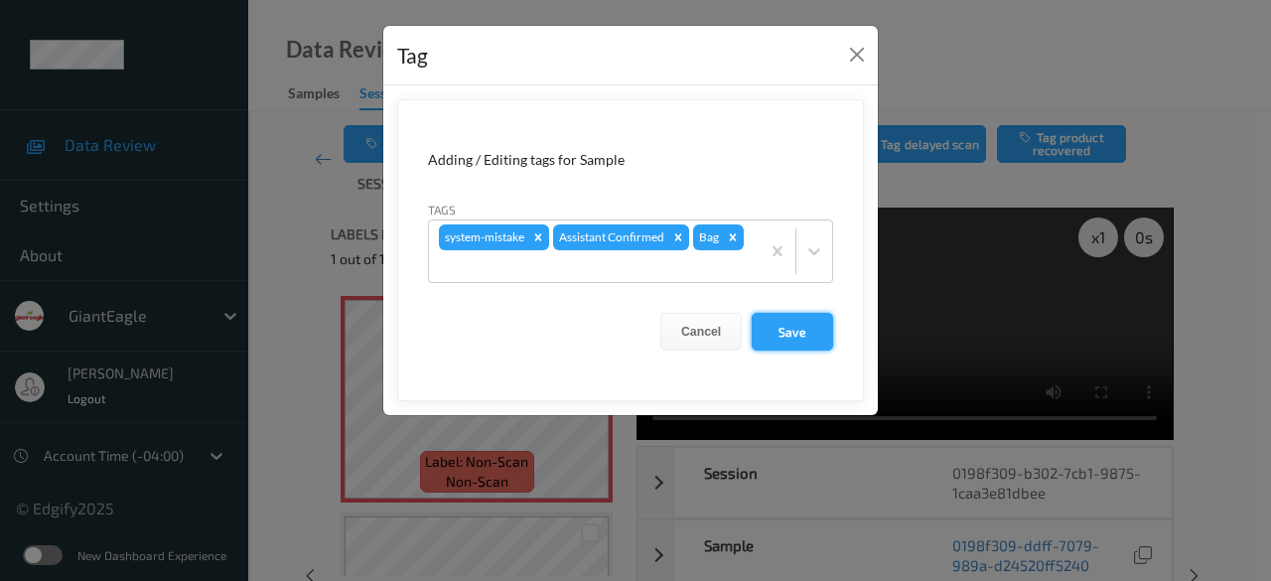
click at [812, 333] on button "Save" at bounding box center [792, 332] width 81 height 38
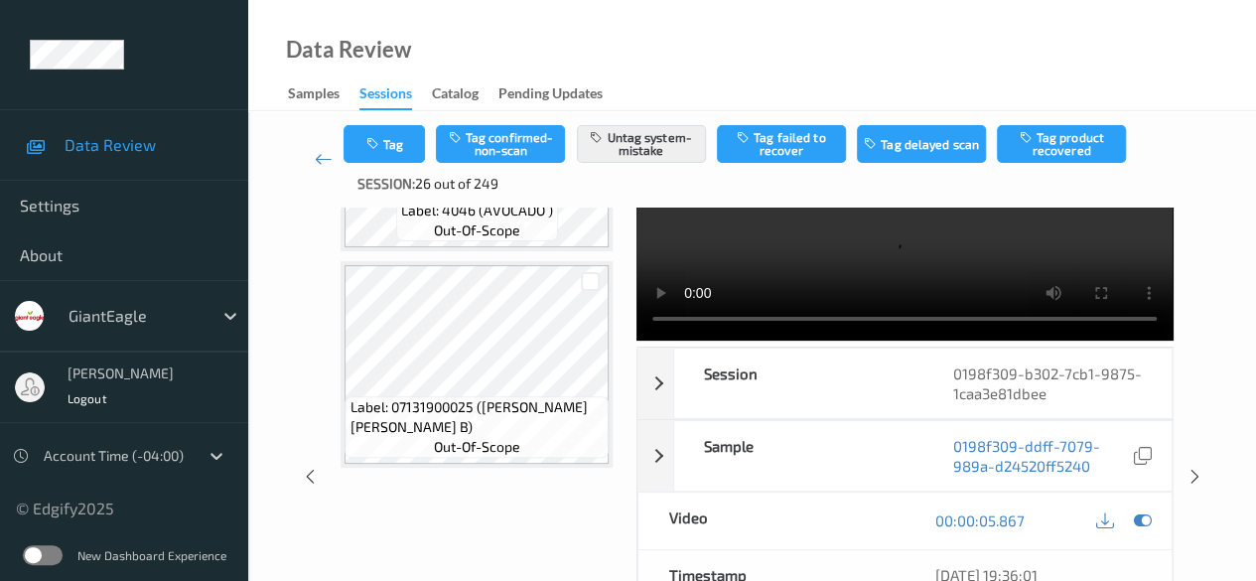
scroll to position [0, 0]
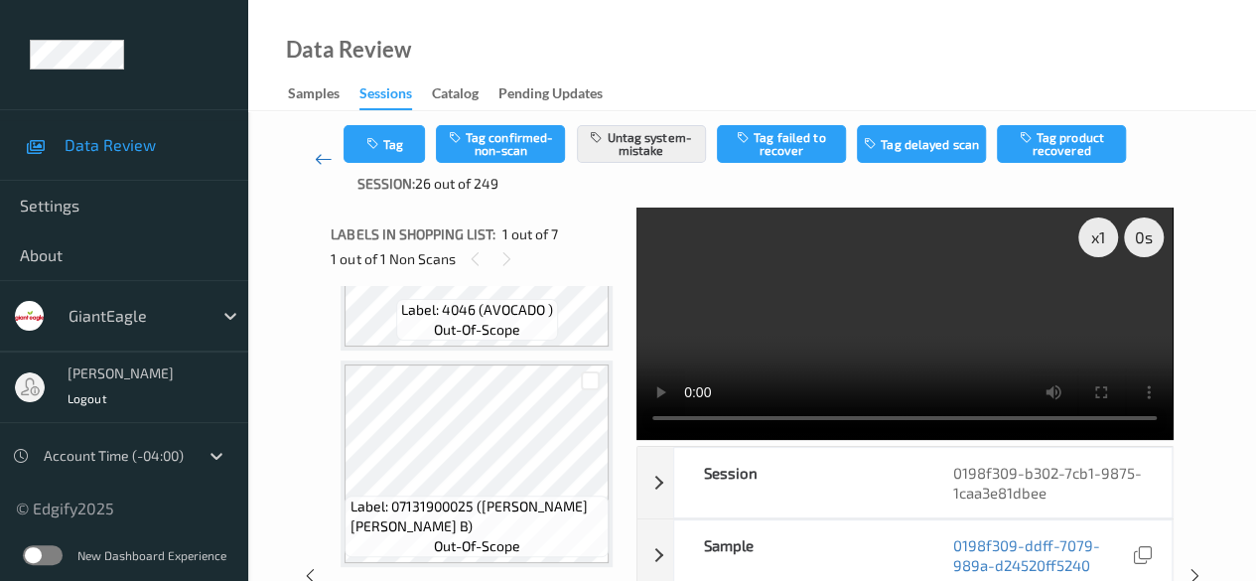
click at [318, 157] on icon at bounding box center [324, 159] width 18 height 20
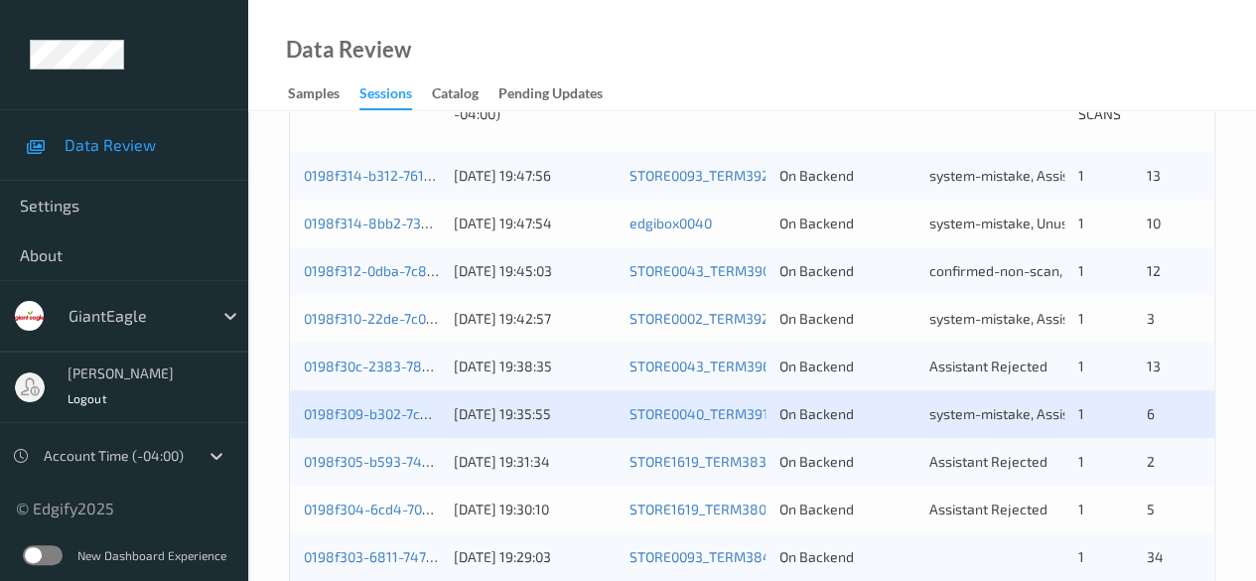
scroll to position [496, 0]
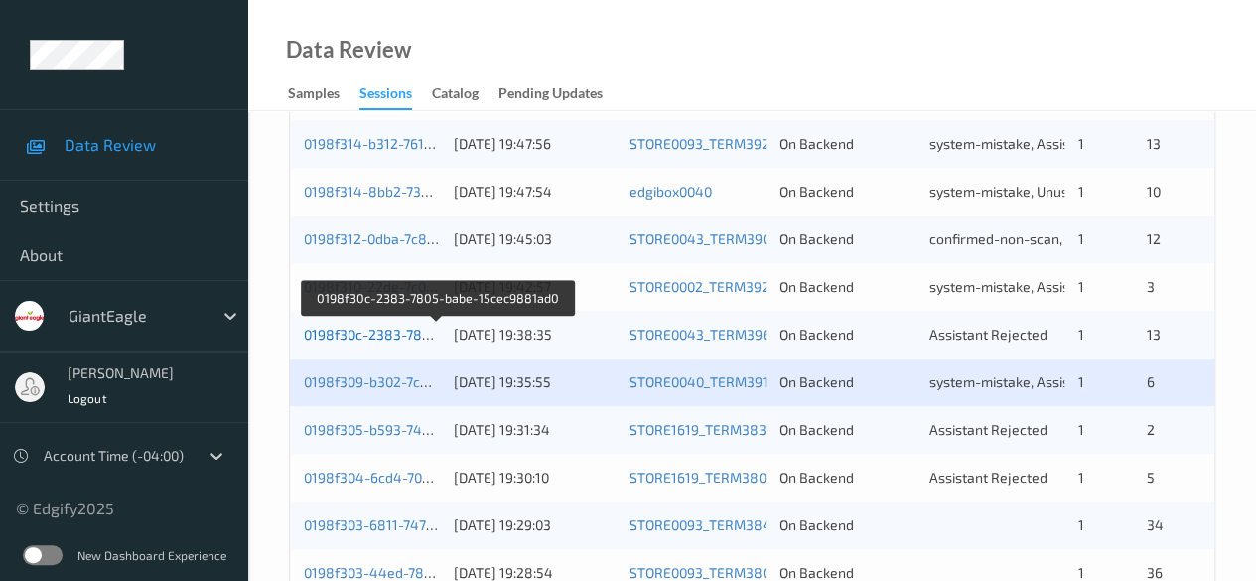
click at [405, 340] on link "0198f30c-2383-7805-babe-15cec9881ad0" at bounding box center [438, 334] width 269 height 17
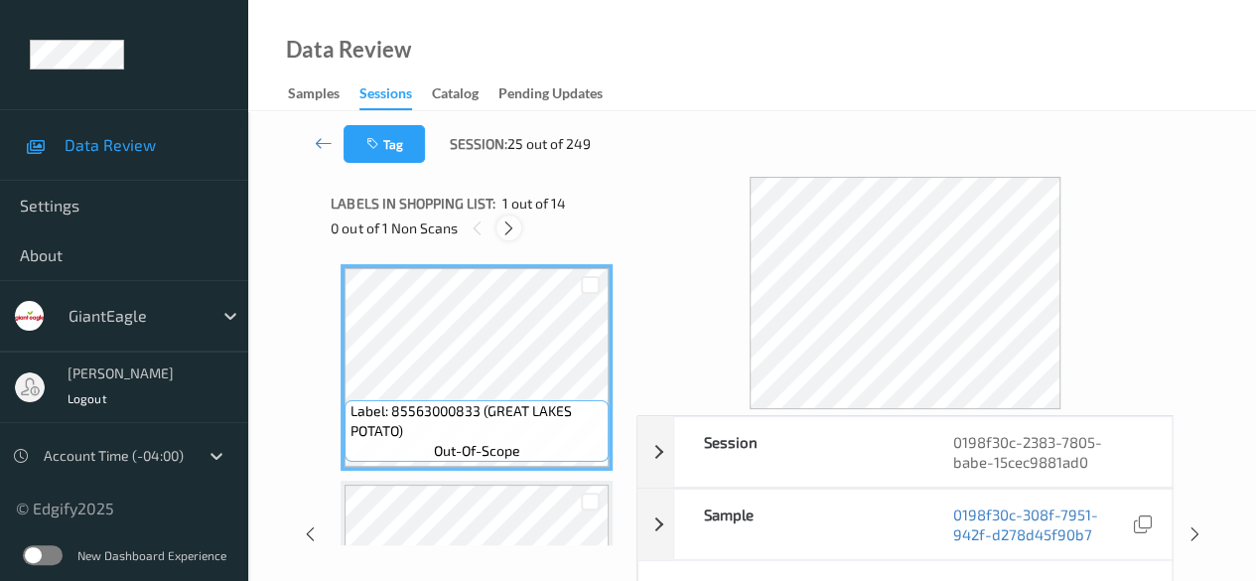
click at [511, 223] on icon at bounding box center [508, 228] width 17 height 18
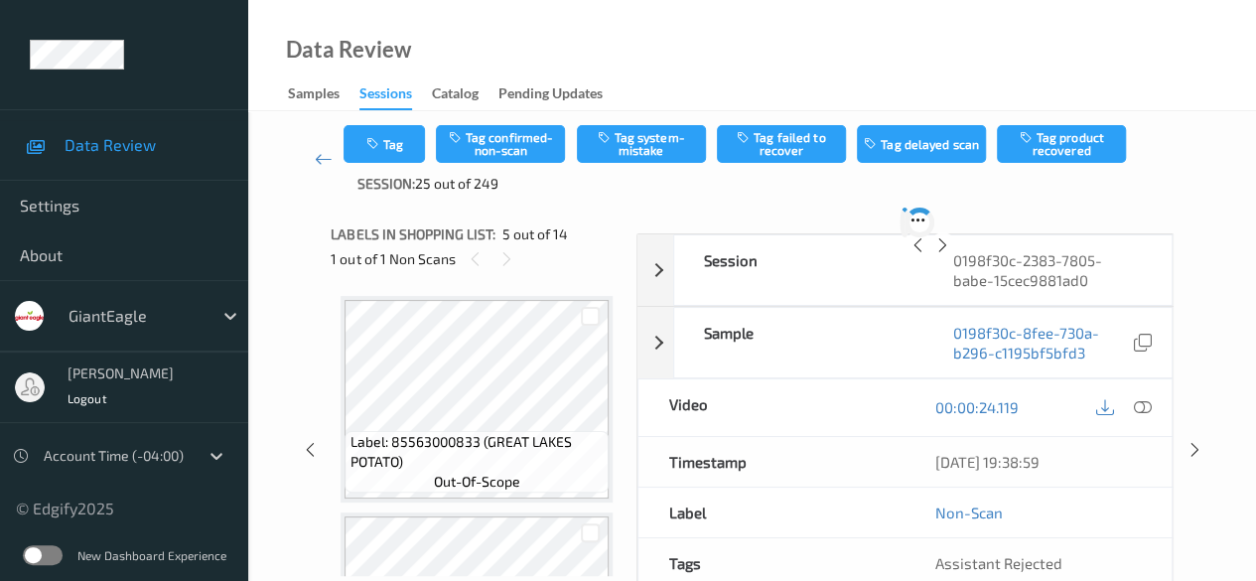
scroll to position [659, 0]
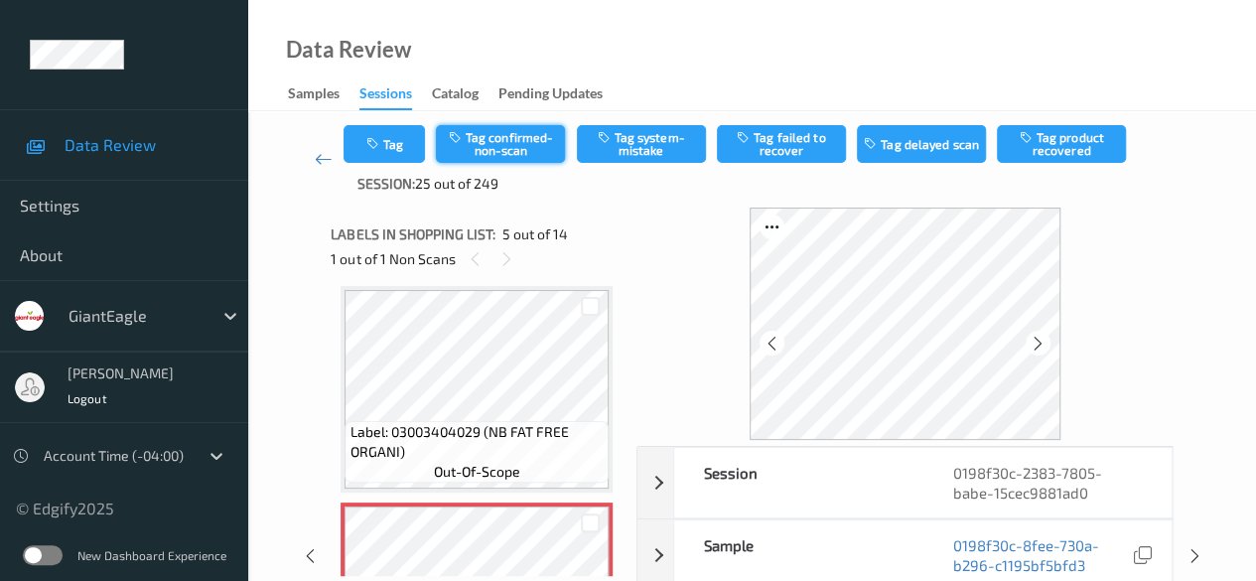
click at [513, 148] on button "Tag confirmed-non-scan" at bounding box center [500, 144] width 129 height 38
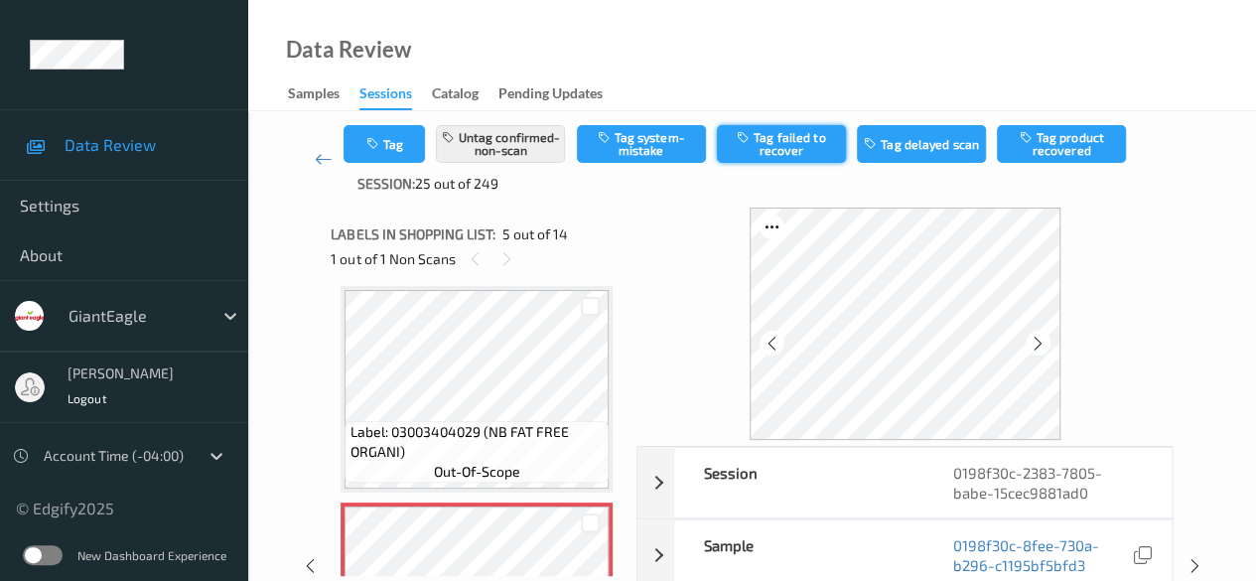
click at [782, 145] on button "Tag failed to recover" at bounding box center [781, 144] width 129 height 38
click at [397, 141] on button "Tag" at bounding box center [384, 144] width 81 height 38
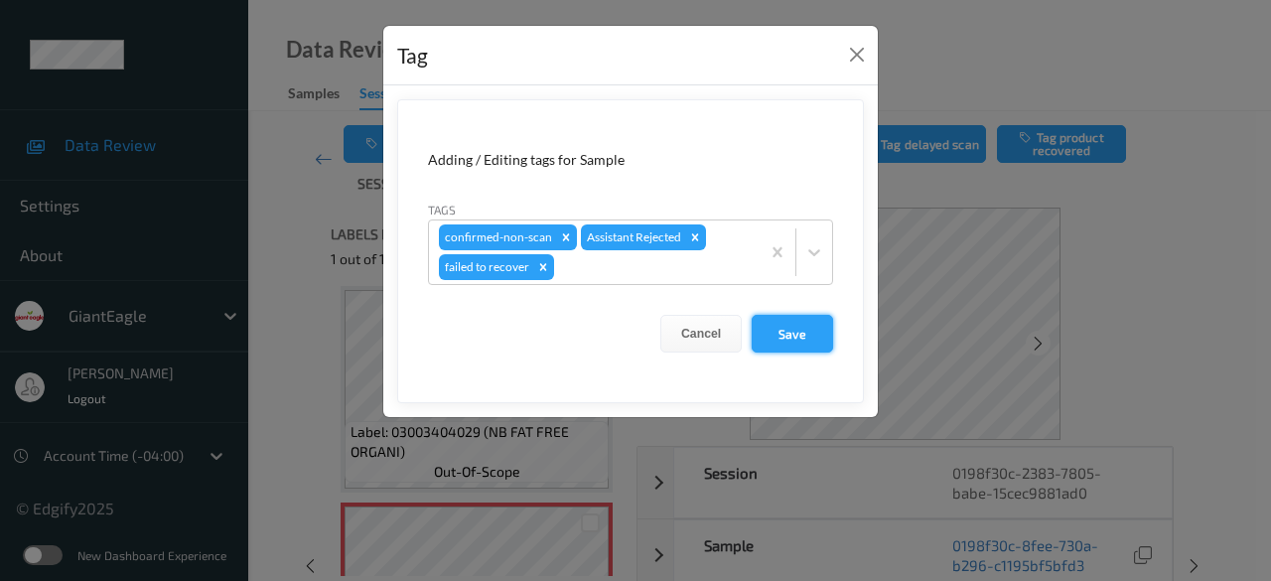
click at [788, 331] on button "Save" at bounding box center [792, 334] width 81 height 38
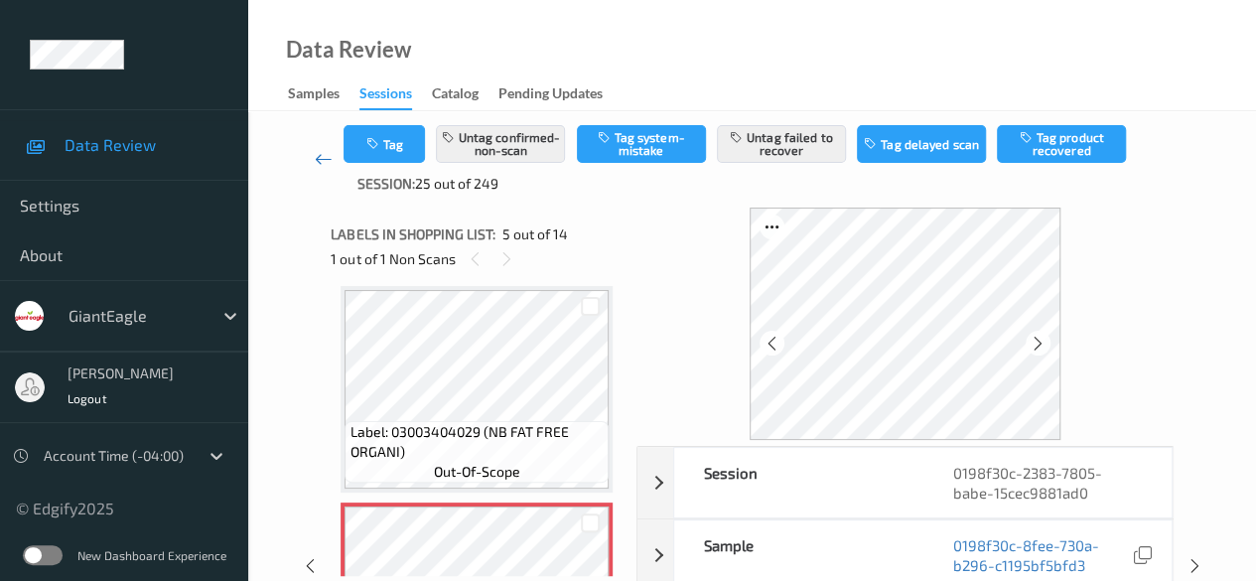
click at [320, 159] on icon at bounding box center [324, 159] width 18 height 20
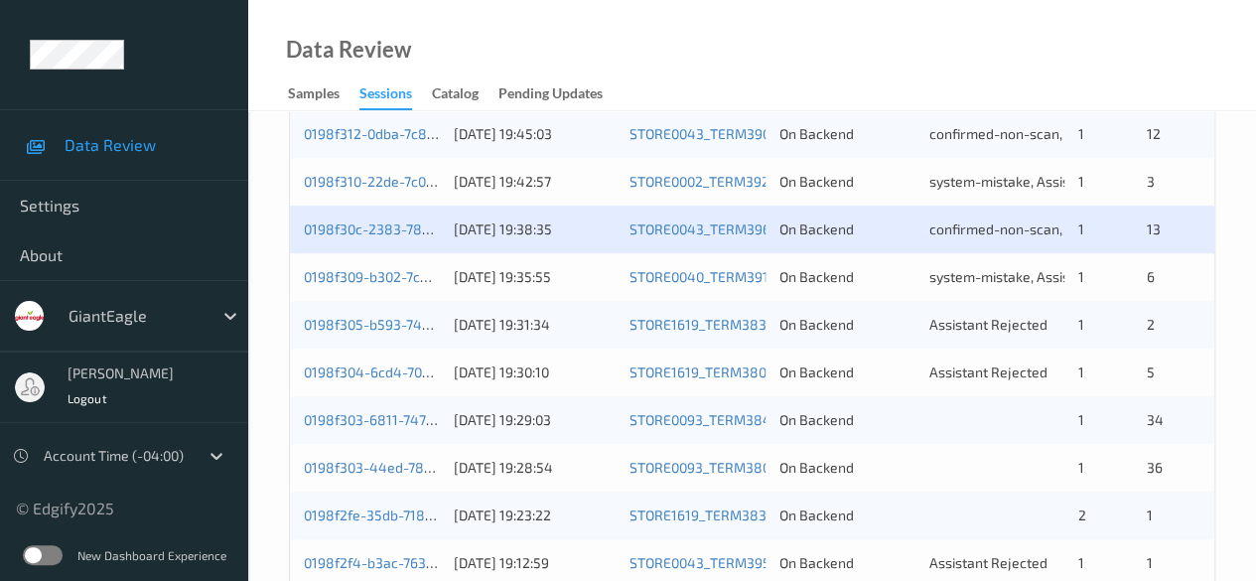
scroll to position [596, 0]
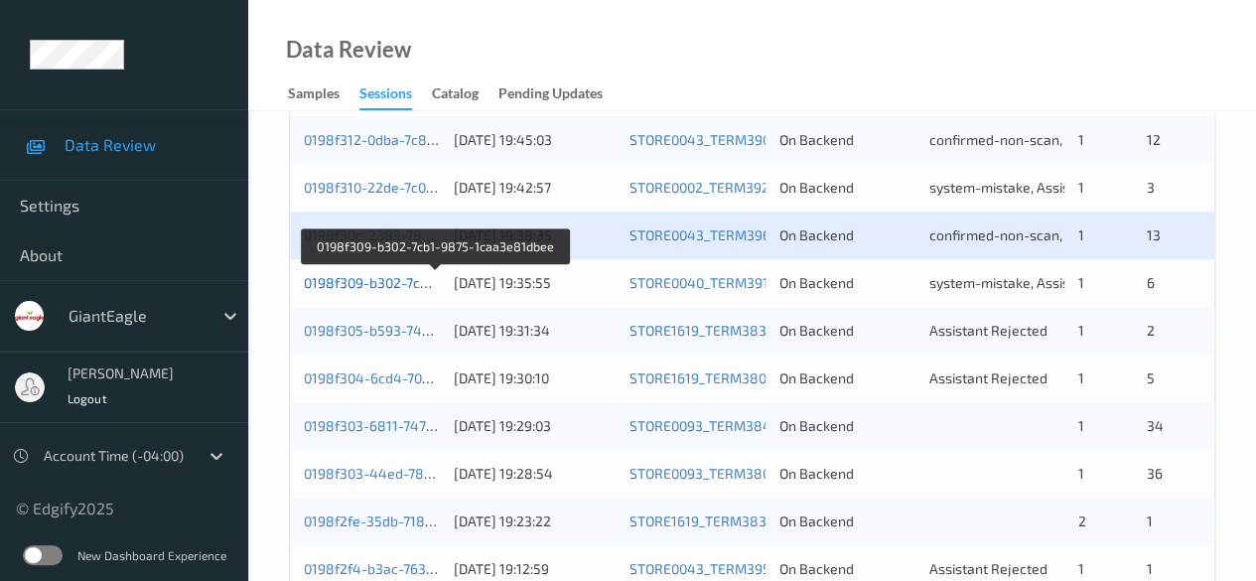
click at [383, 285] on link "0198f309-b302-7cb1-9875-1caa3e81dbee" at bounding box center [436, 282] width 265 height 17
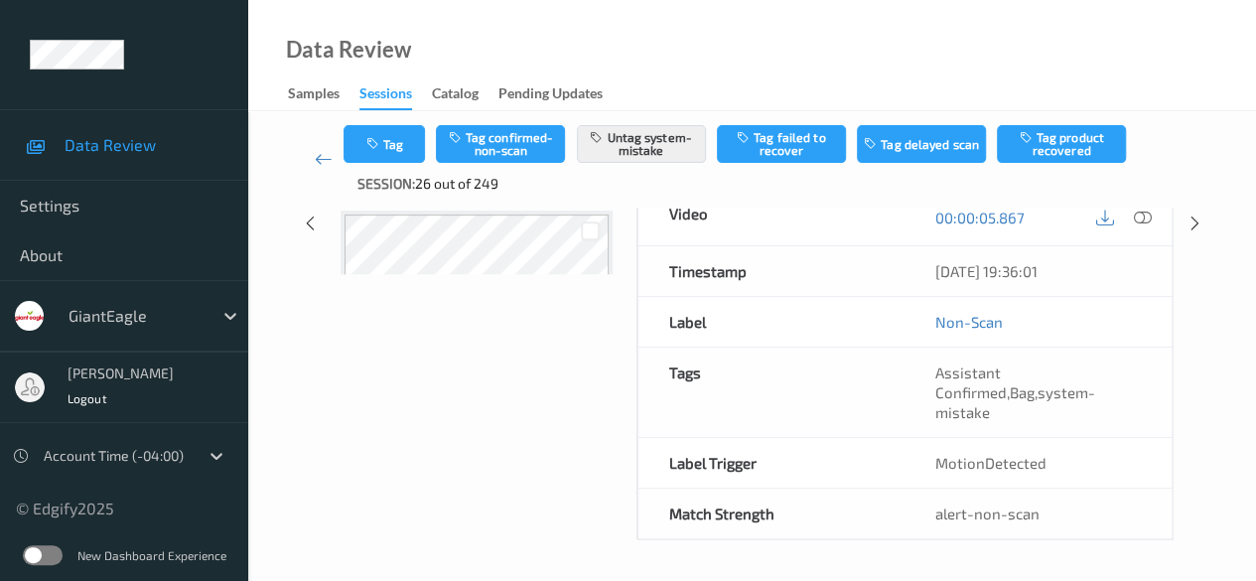
scroll to position [297, 0]
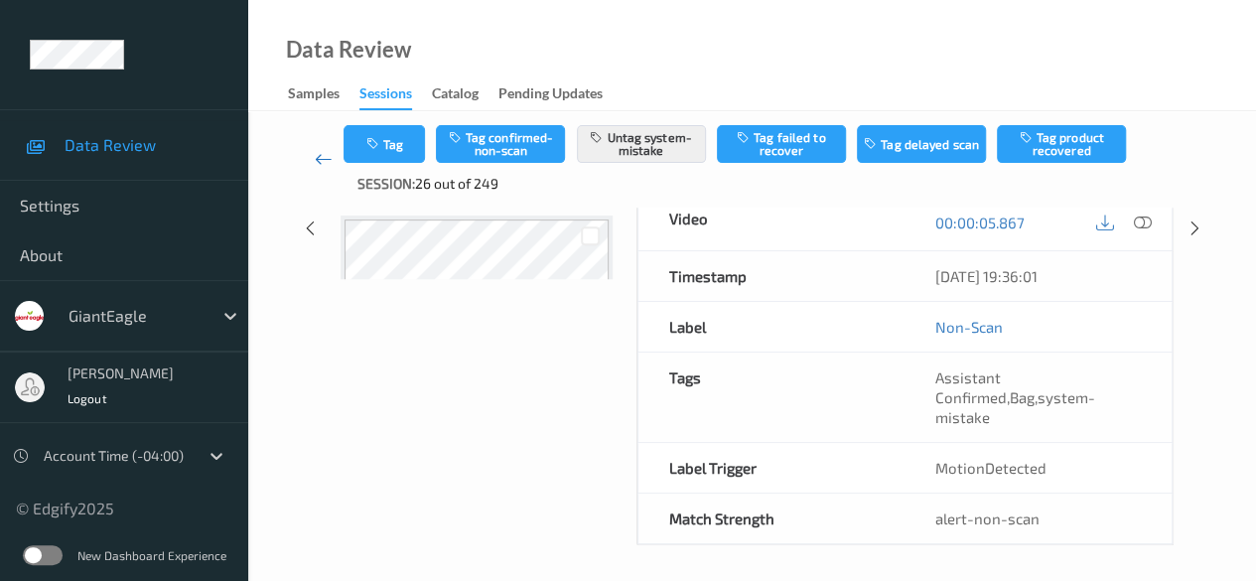
click at [322, 166] on icon at bounding box center [324, 159] width 18 height 20
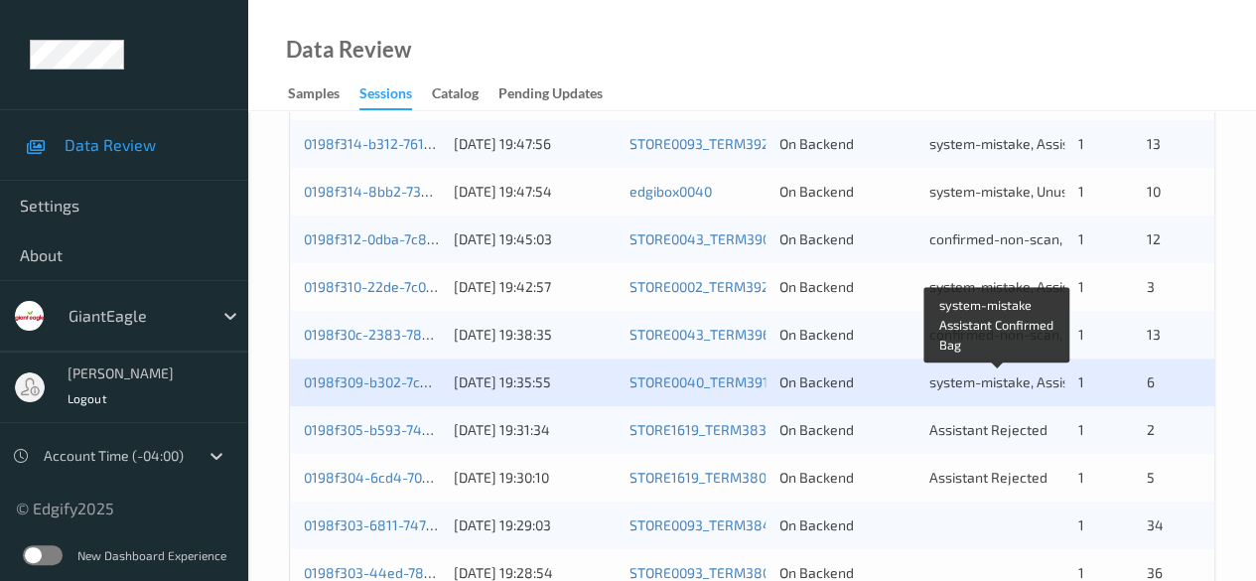
scroll to position [596, 0]
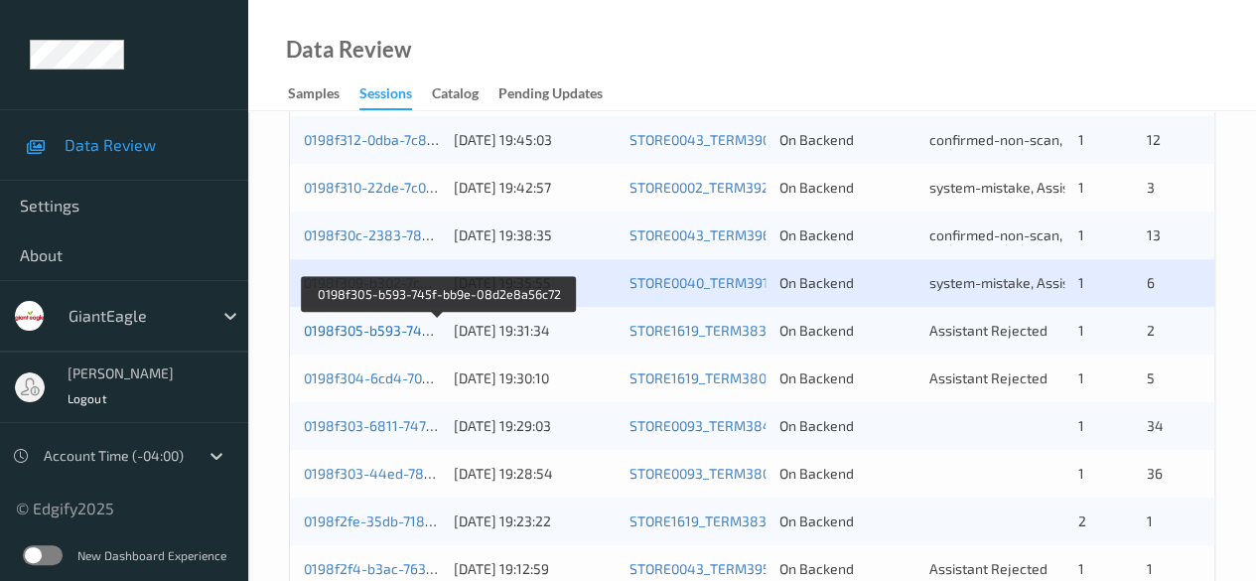
click at [358, 325] on link "0198f305-b593-745f-bb9e-08d2e8a56c72" at bounding box center [439, 330] width 270 height 17
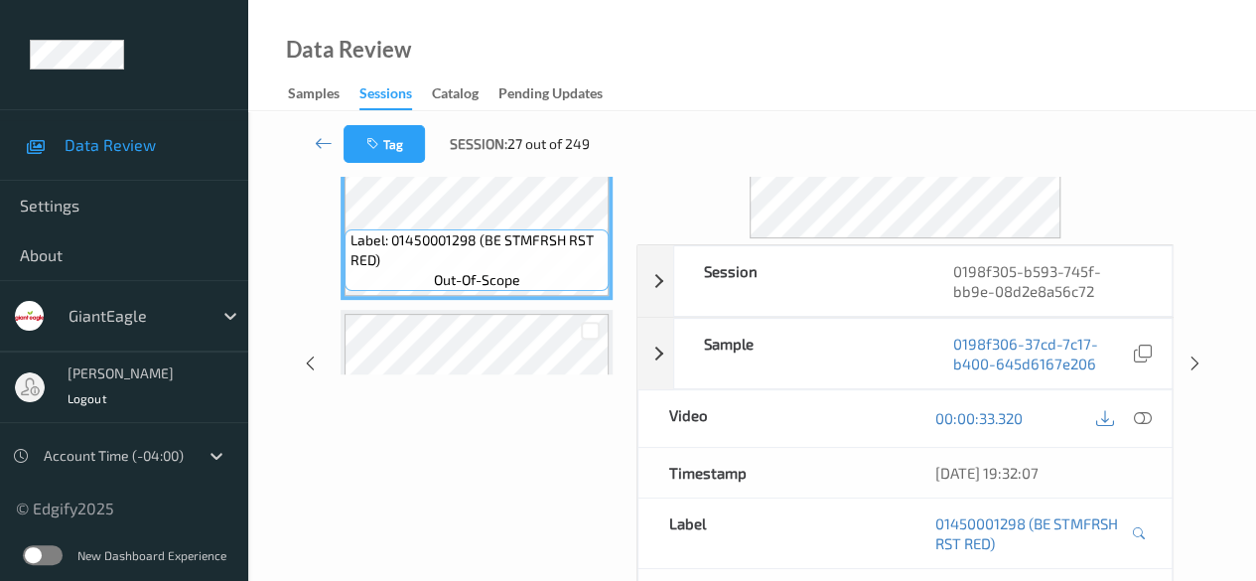
scroll to position [149, 0]
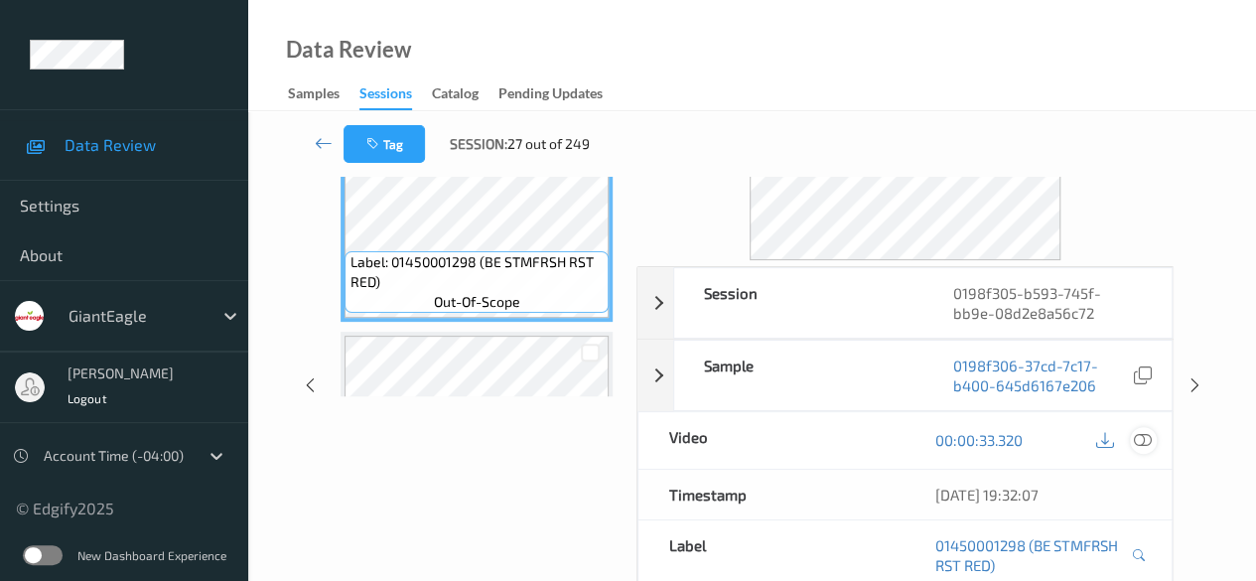
click at [1147, 438] on icon at bounding box center [1143, 440] width 18 height 18
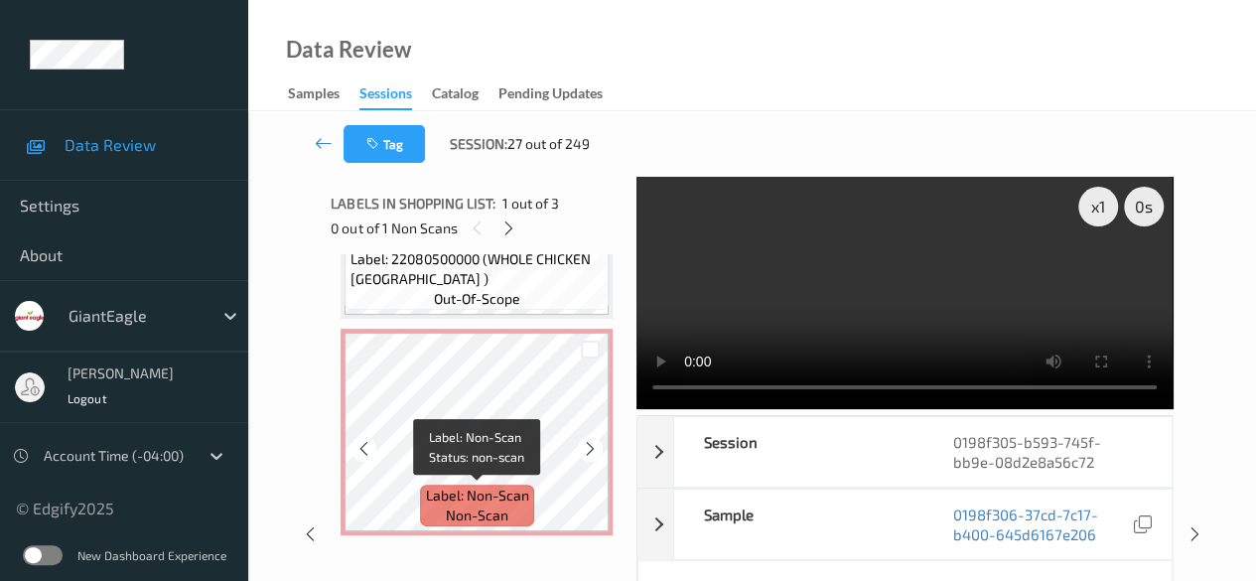
scroll to position [170, 0]
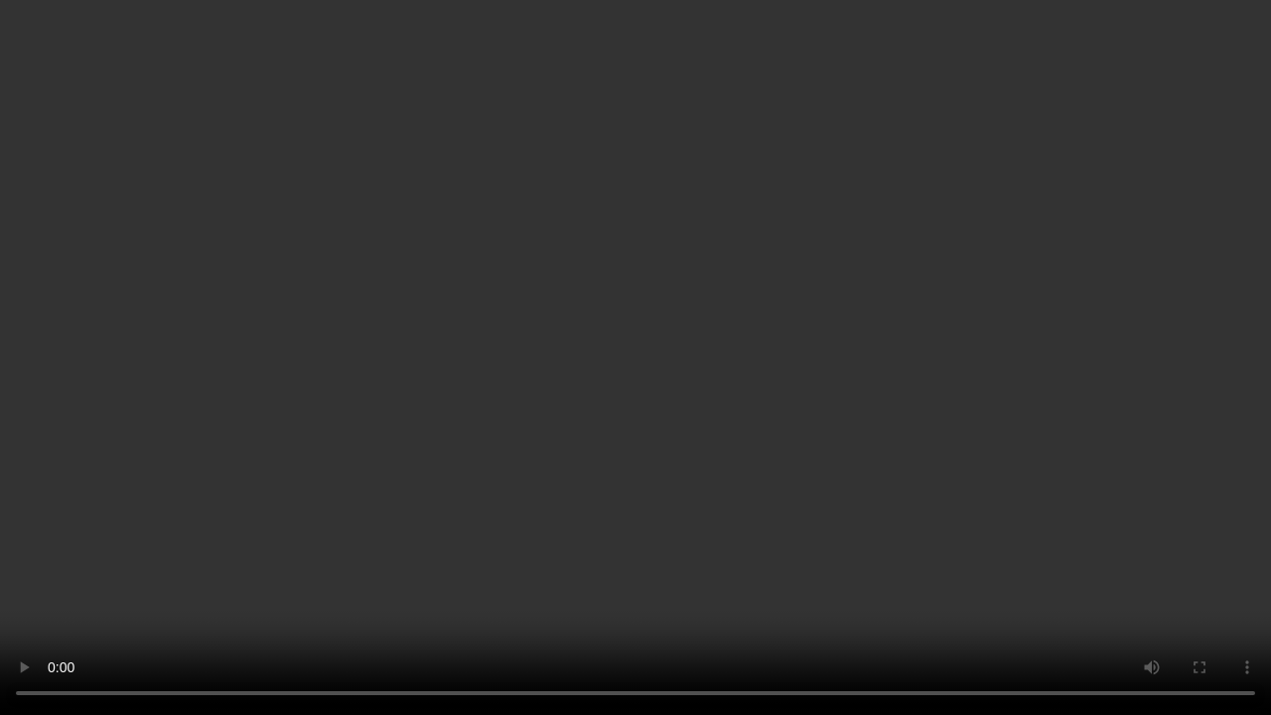
click at [489, 580] on video at bounding box center [635, 357] width 1271 height 715
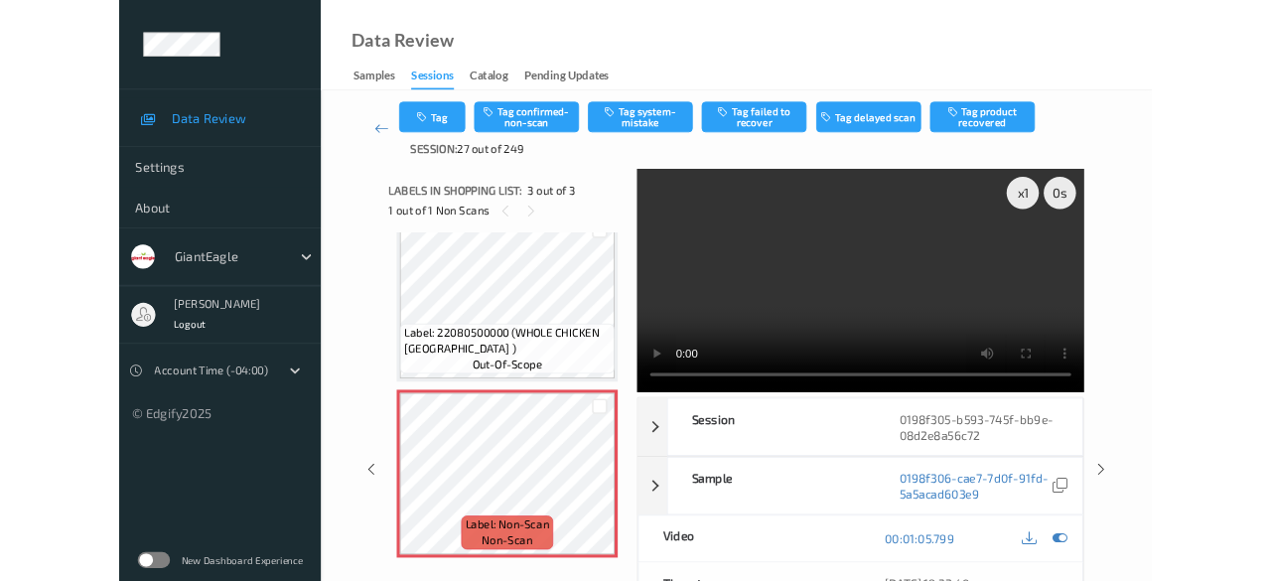
scroll to position [248, 0]
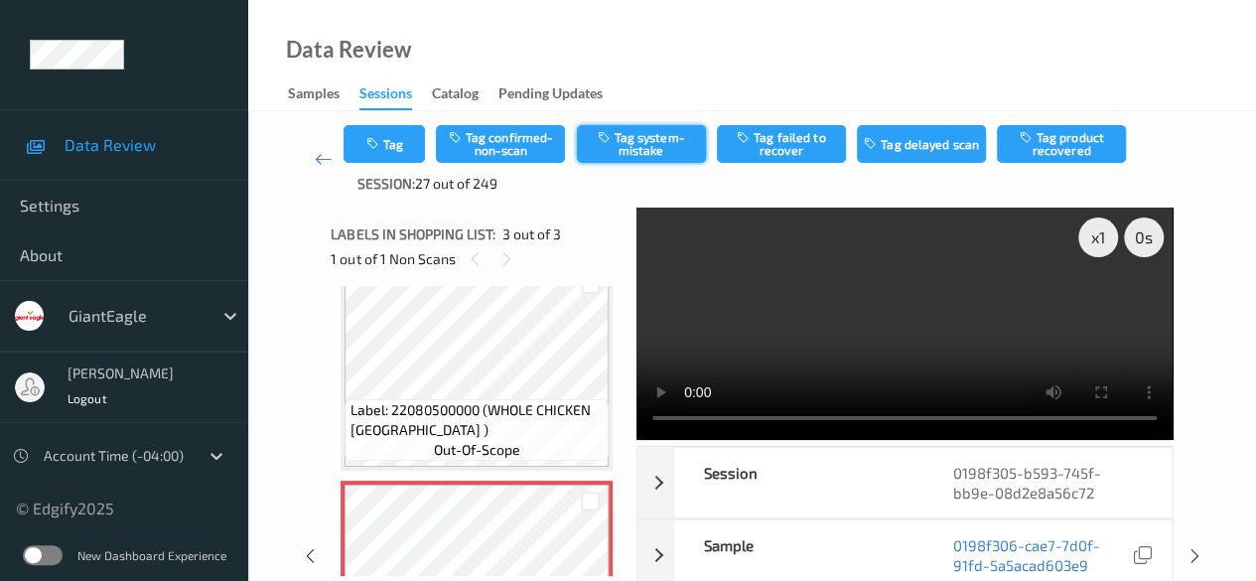
click at [656, 142] on button "Tag system-mistake" at bounding box center [641, 144] width 129 height 38
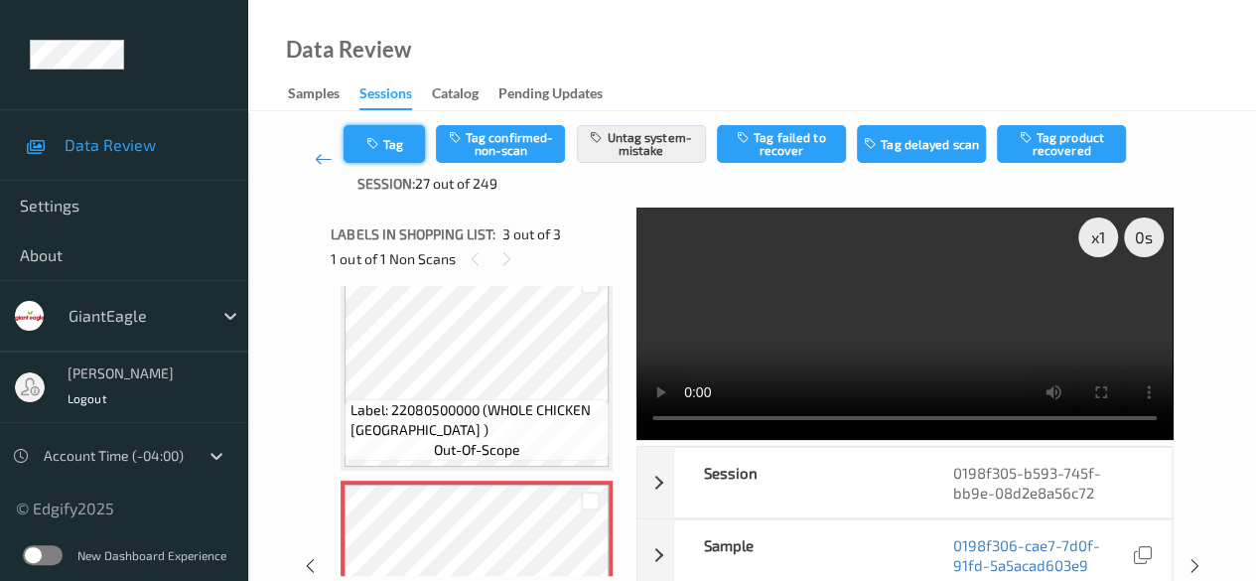
click at [386, 153] on button "Tag" at bounding box center [384, 144] width 81 height 38
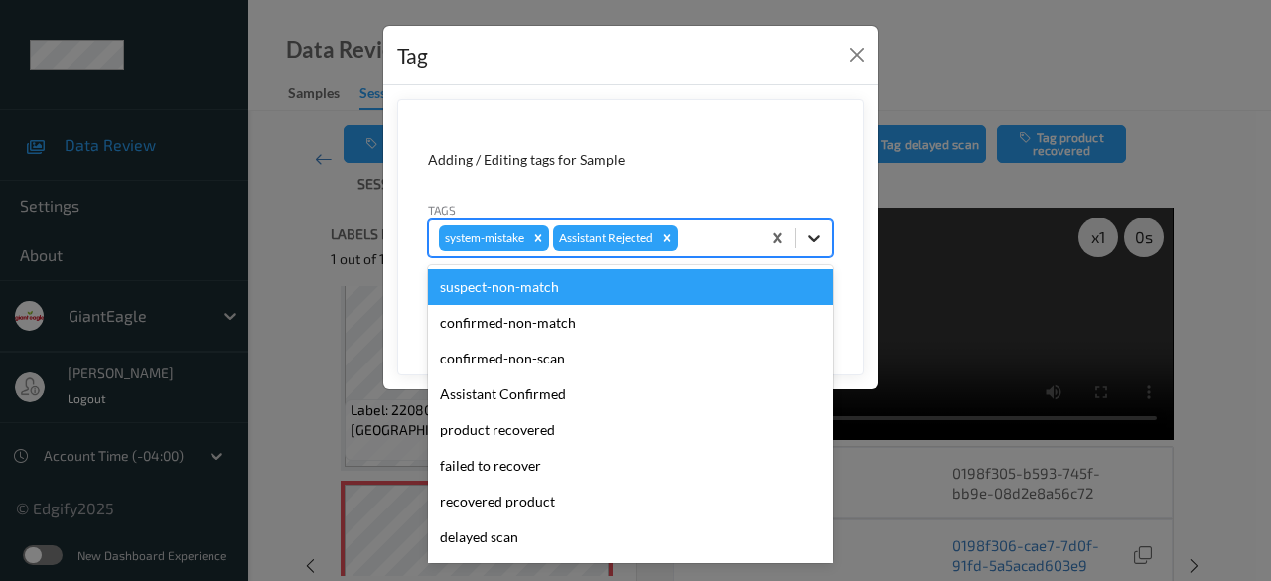
click at [810, 241] on icon at bounding box center [814, 238] width 20 height 20
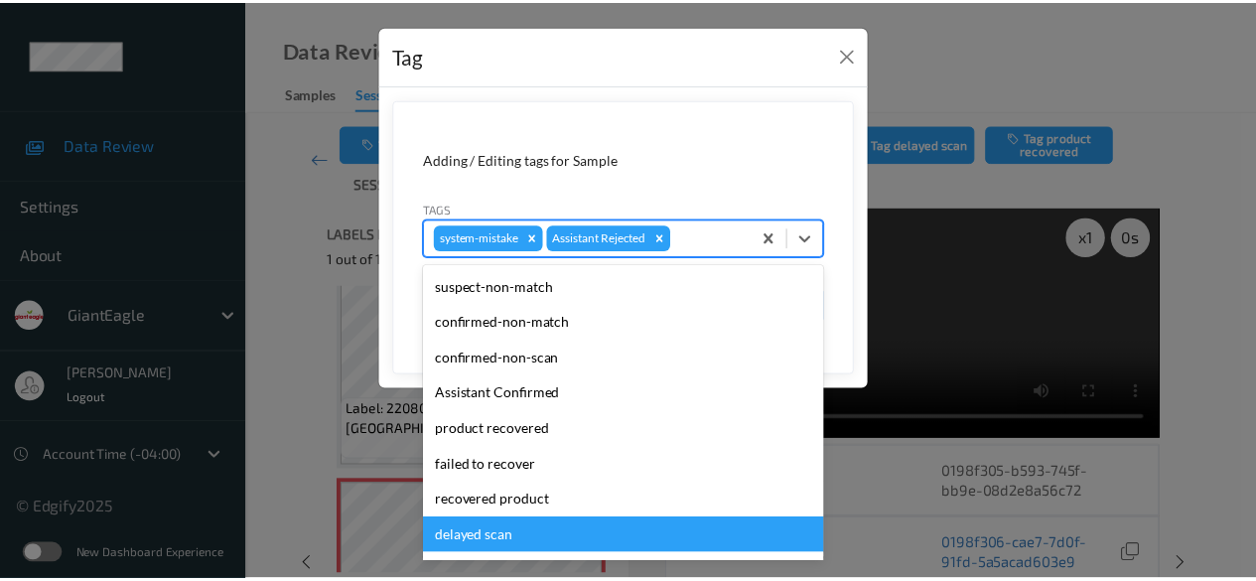
scroll to position [175, 0]
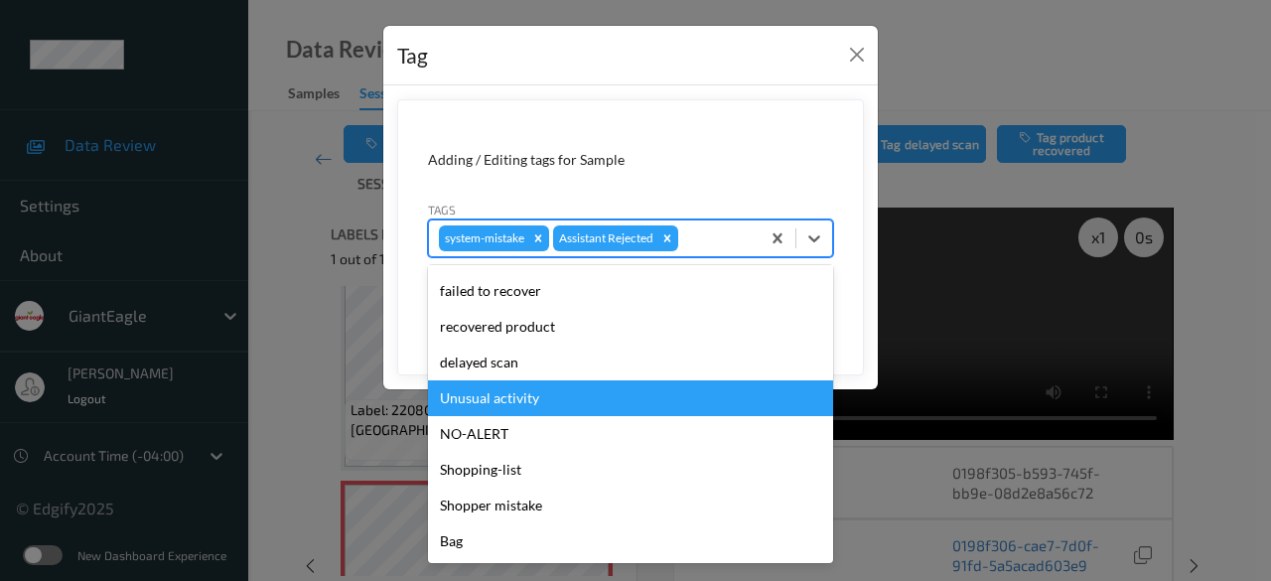
click at [508, 394] on div "Unusual activity" at bounding box center [630, 398] width 405 height 36
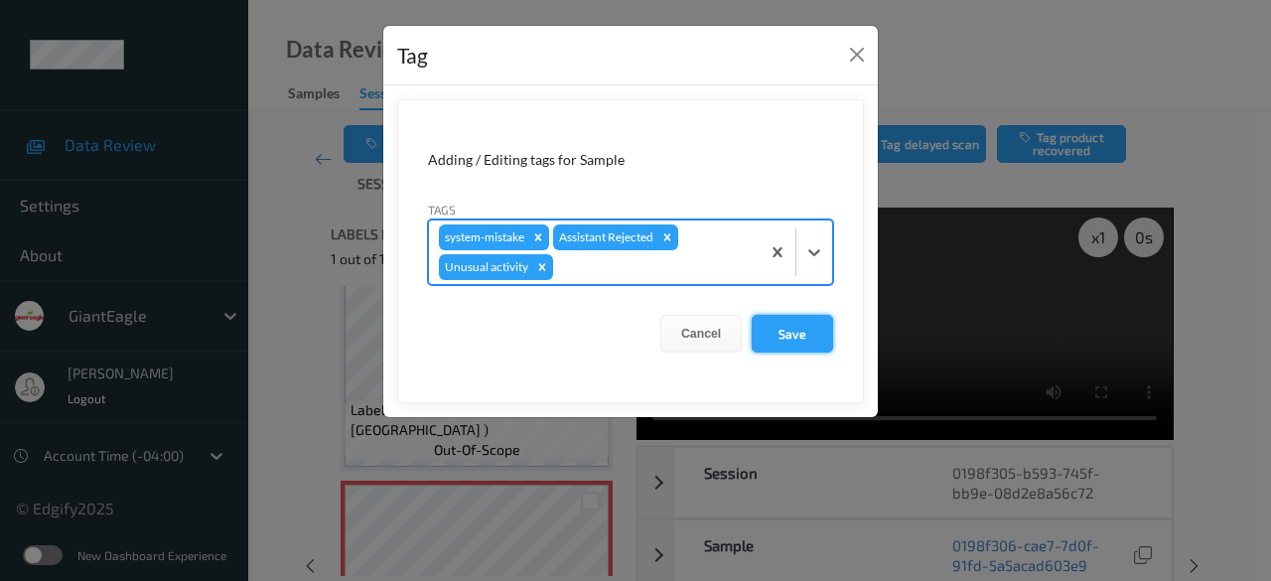
click at [792, 326] on button "Save" at bounding box center [792, 334] width 81 height 38
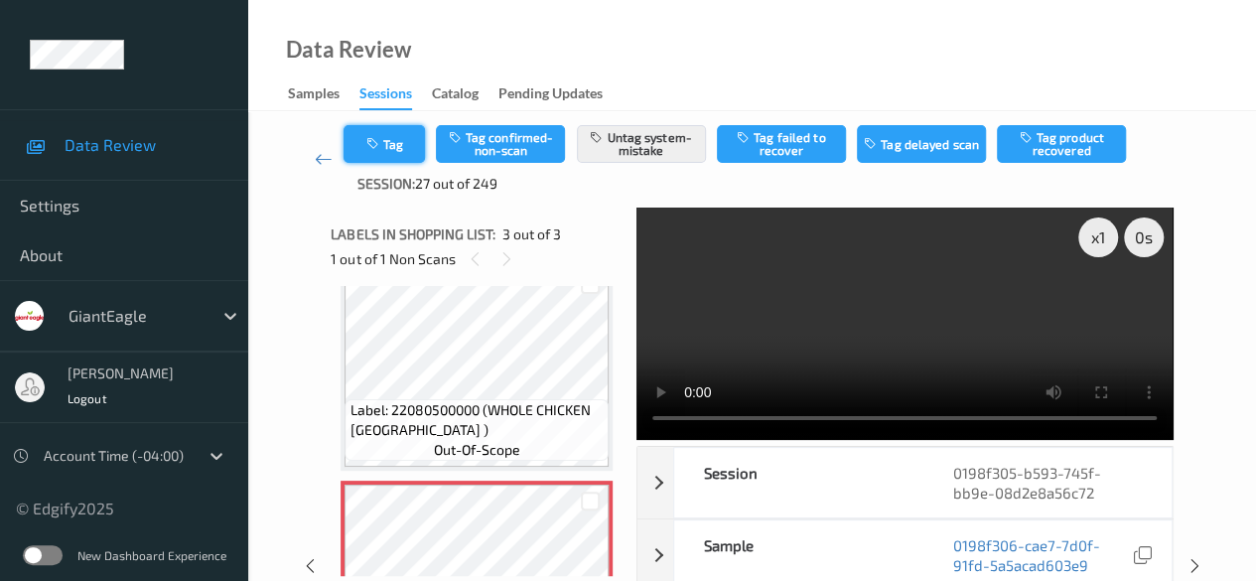
click at [398, 153] on button "Tag" at bounding box center [384, 144] width 81 height 38
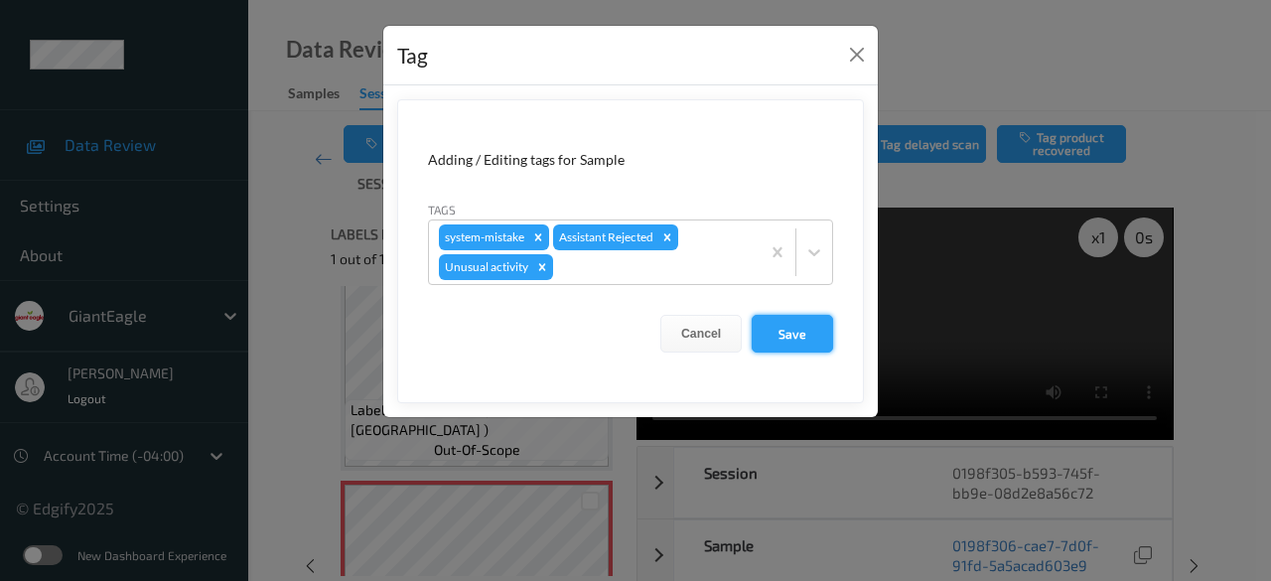
click at [805, 335] on button "Save" at bounding box center [792, 334] width 81 height 38
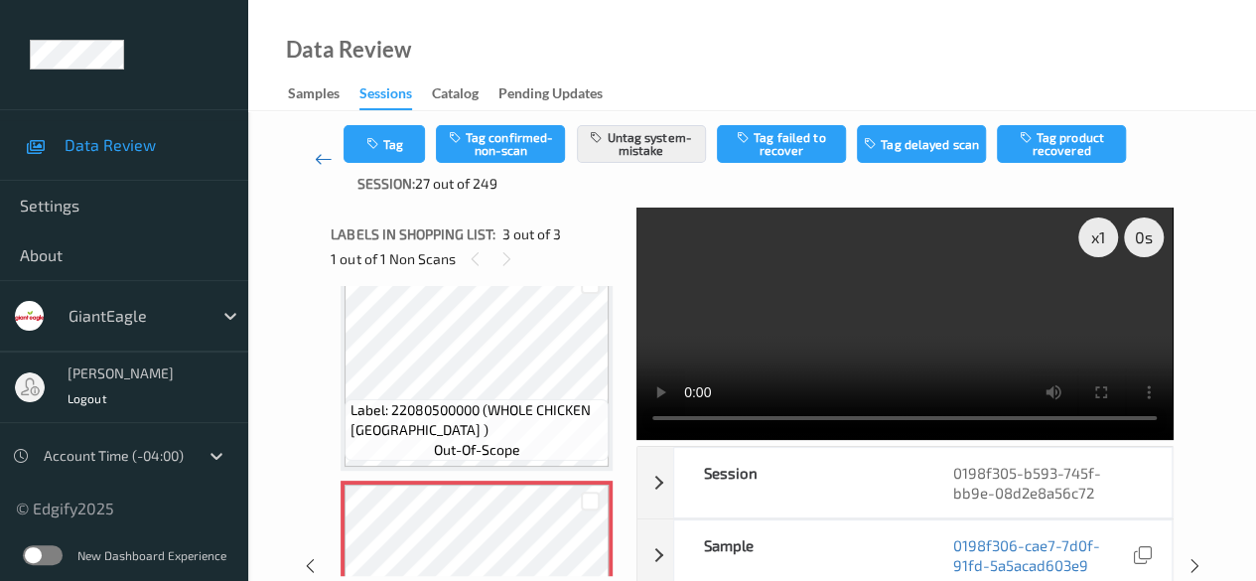
click at [322, 162] on icon at bounding box center [324, 159] width 18 height 20
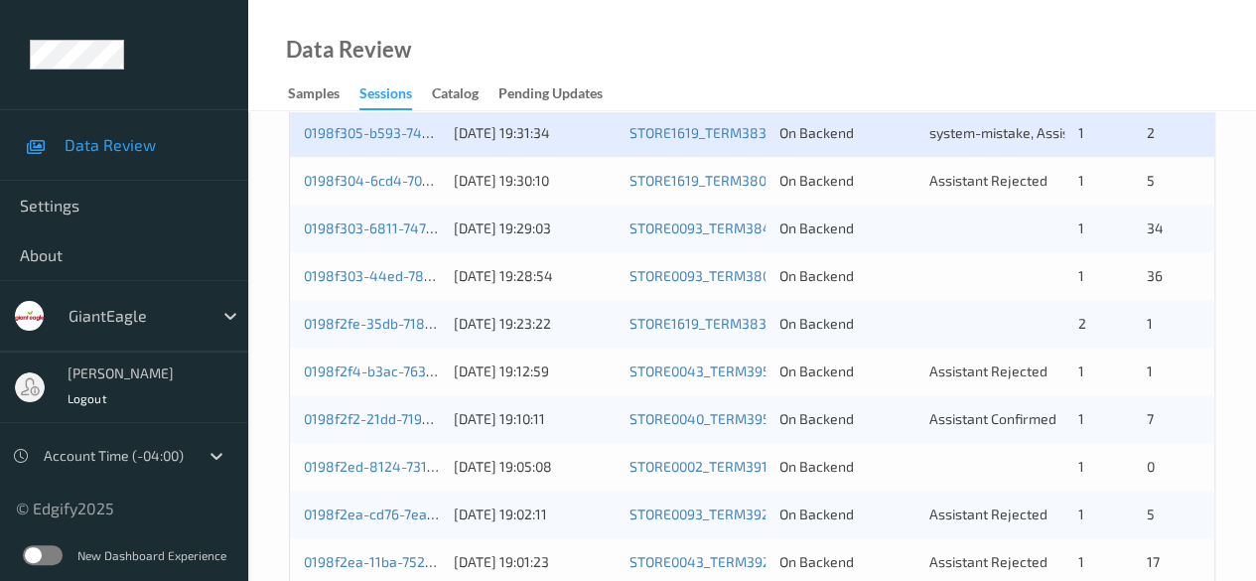
scroll to position [794, 0]
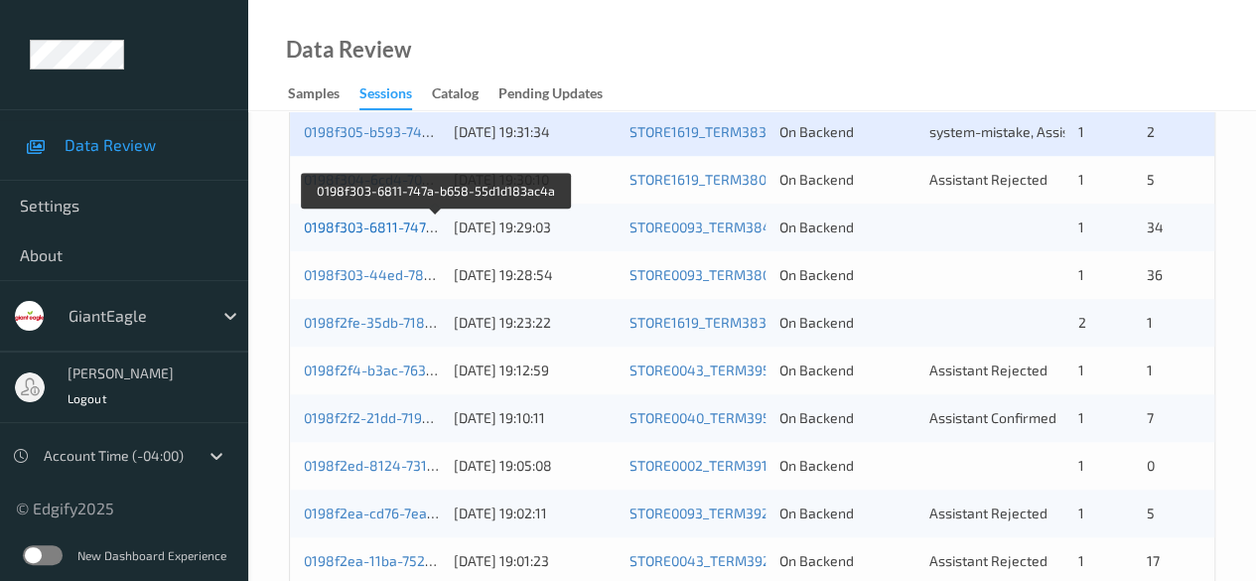
click at [381, 225] on link "0198f303-6811-747a-b658-55d1d183ac4a" at bounding box center [437, 226] width 267 height 17
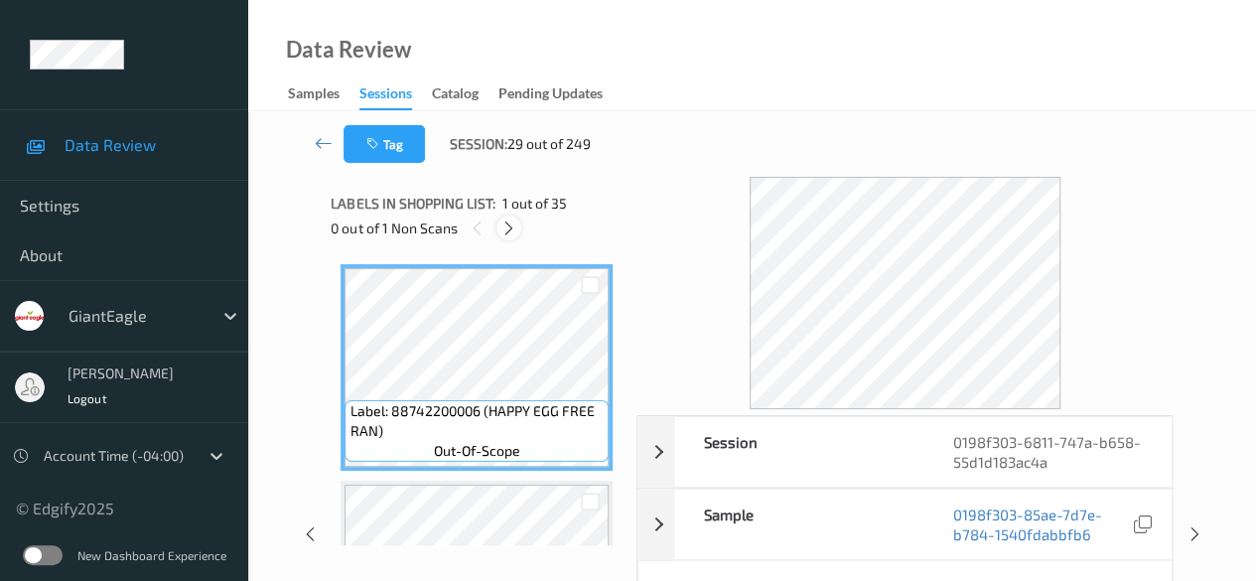
click at [516, 223] on icon at bounding box center [508, 228] width 17 height 18
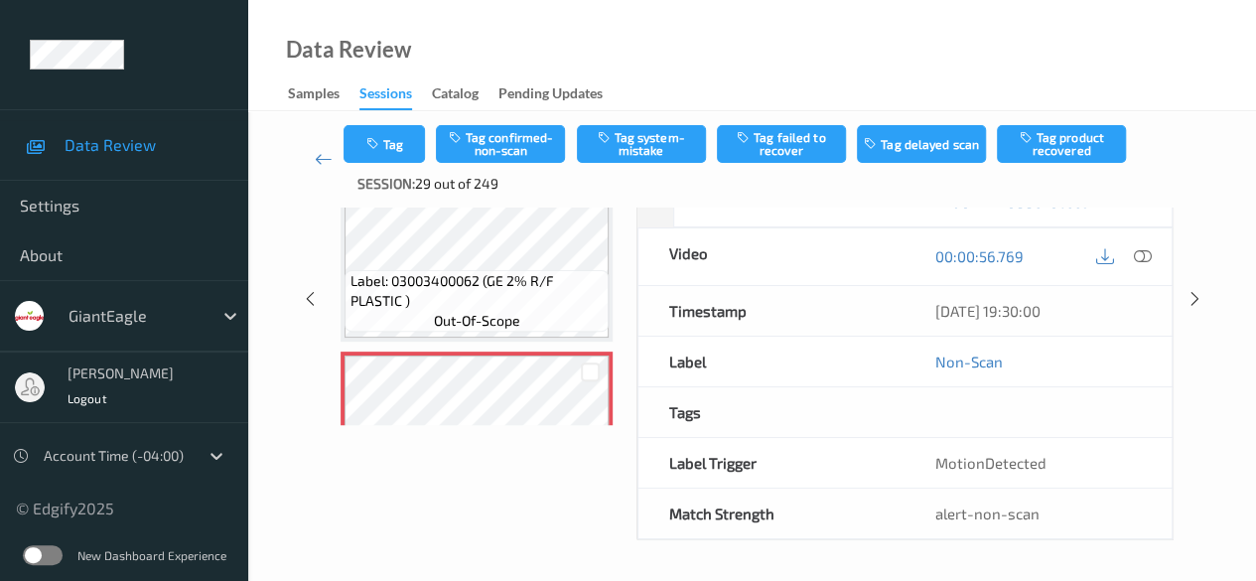
scroll to position [199, 0]
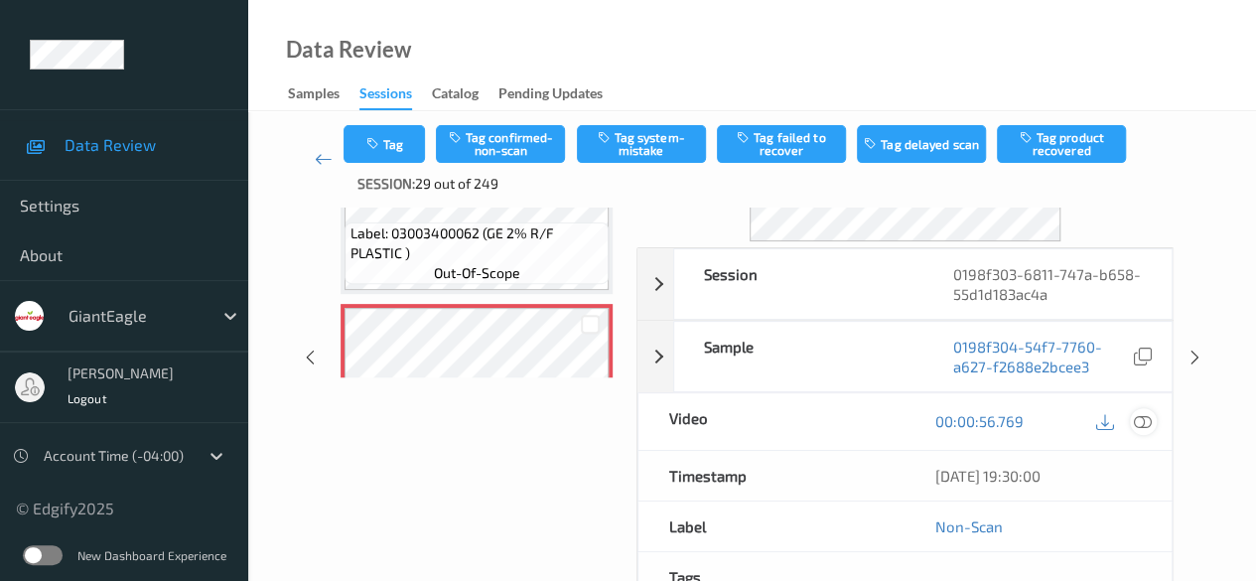
click at [1143, 415] on icon at bounding box center [1143, 421] width 18 height 18
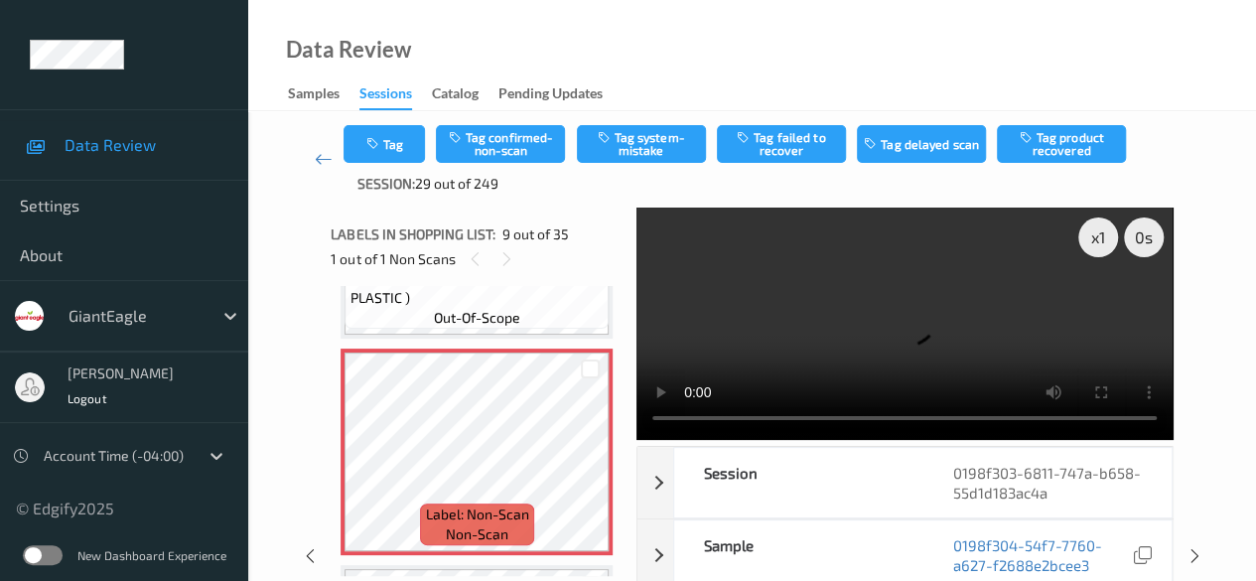
scroll to position [1724, 0]
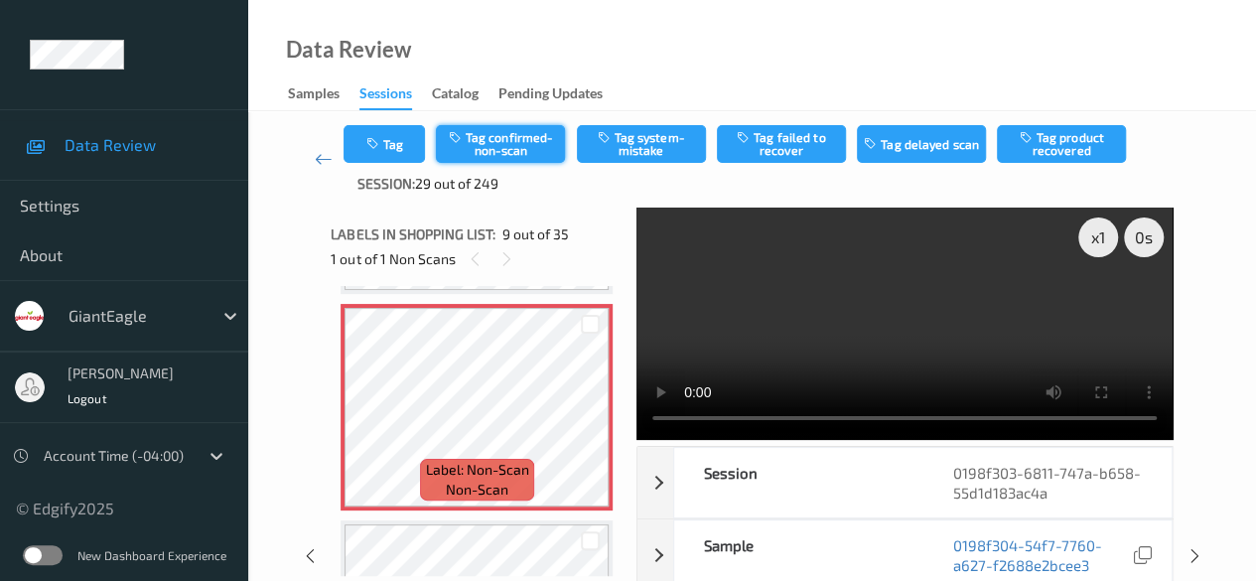
click at [502, 147] on button "Tag confirmed-non-scan" at bounding box center [500, 144] width 129 height 38
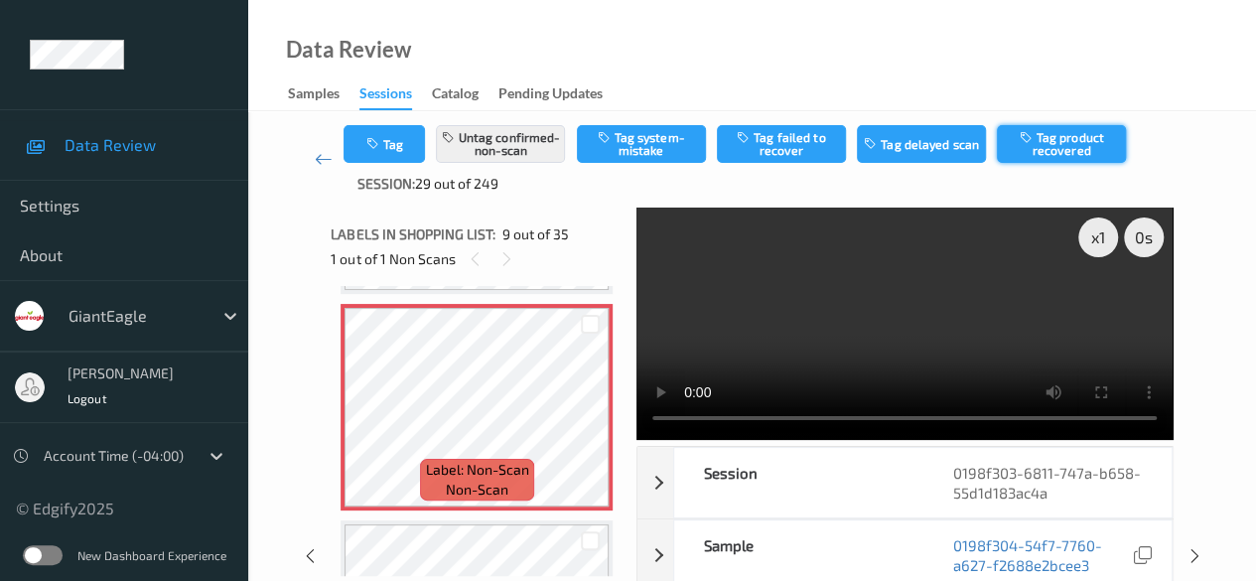
click at [1033, 143] on button "Tag product recovered" at bounding box center [1061, 144] width 129 height 38
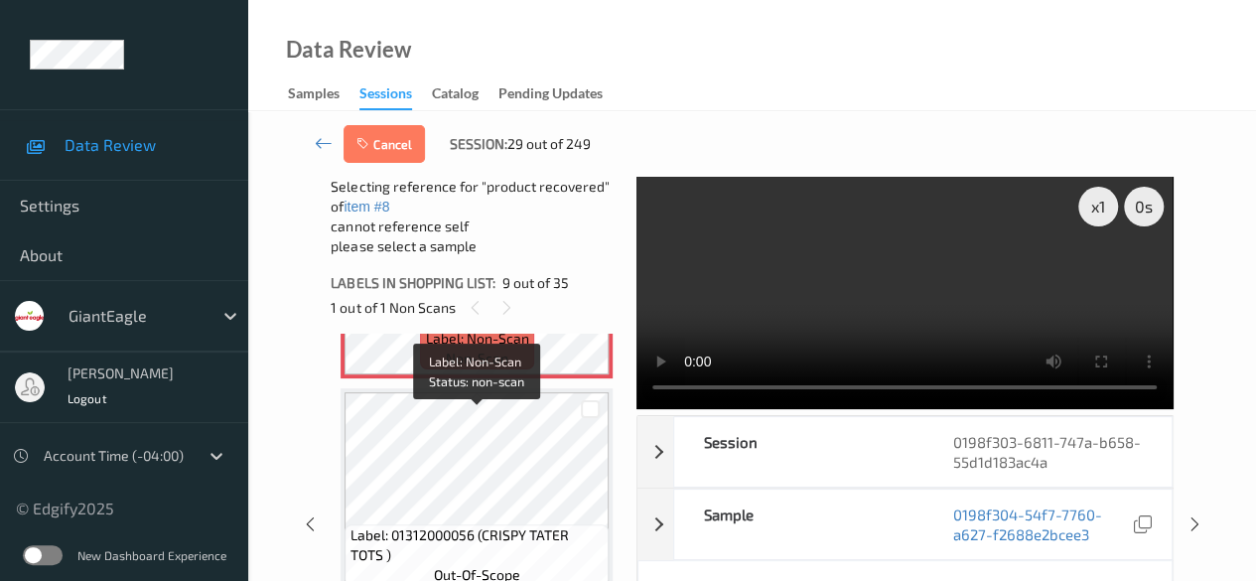
scroll to position [1922, 0]
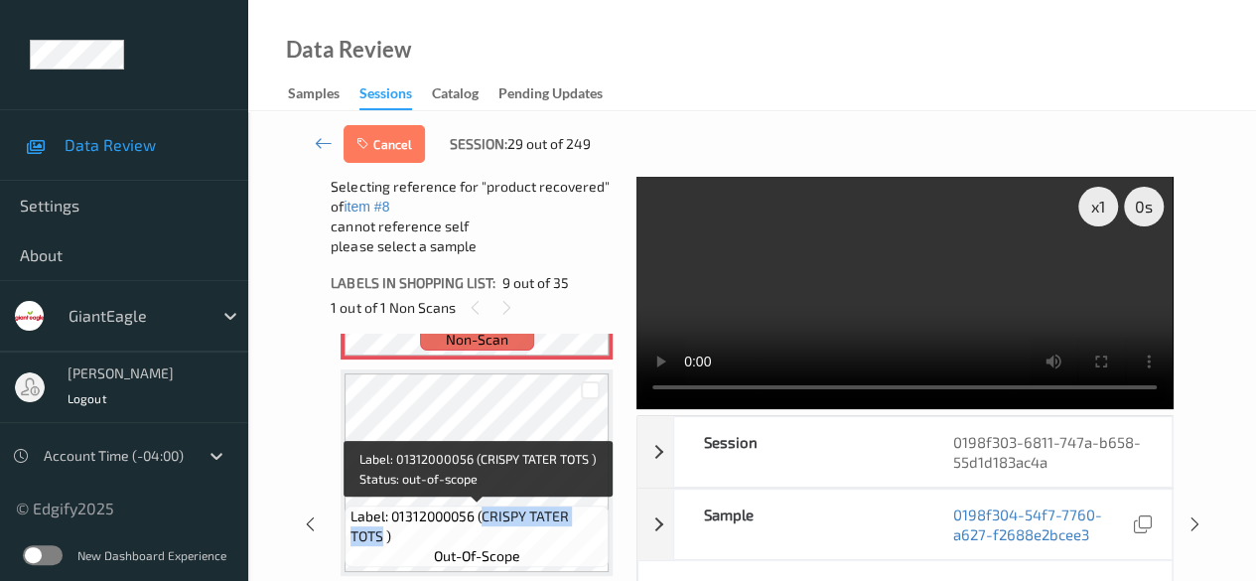
drag, startPoint x: 483, startPoint y: 514, endPoint x: 606, endPoint y: 519, distance: 123.2
click at [606, 519] on div "Label: 01312000056 (CRISPY TATER TOTS ) out-of-scope" at bounding box center [477, 536] width 264 height 62
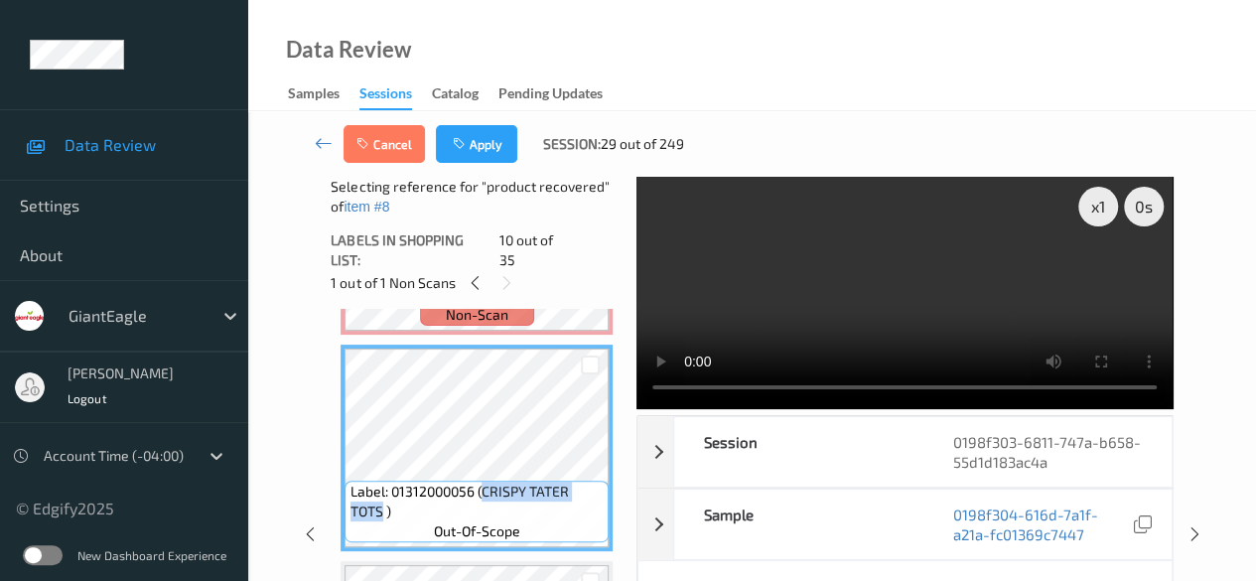
copy span "CRISPY TATER TOTS"
click at [594, 355] on div at bounding box center [590, 364] width 19 height 19
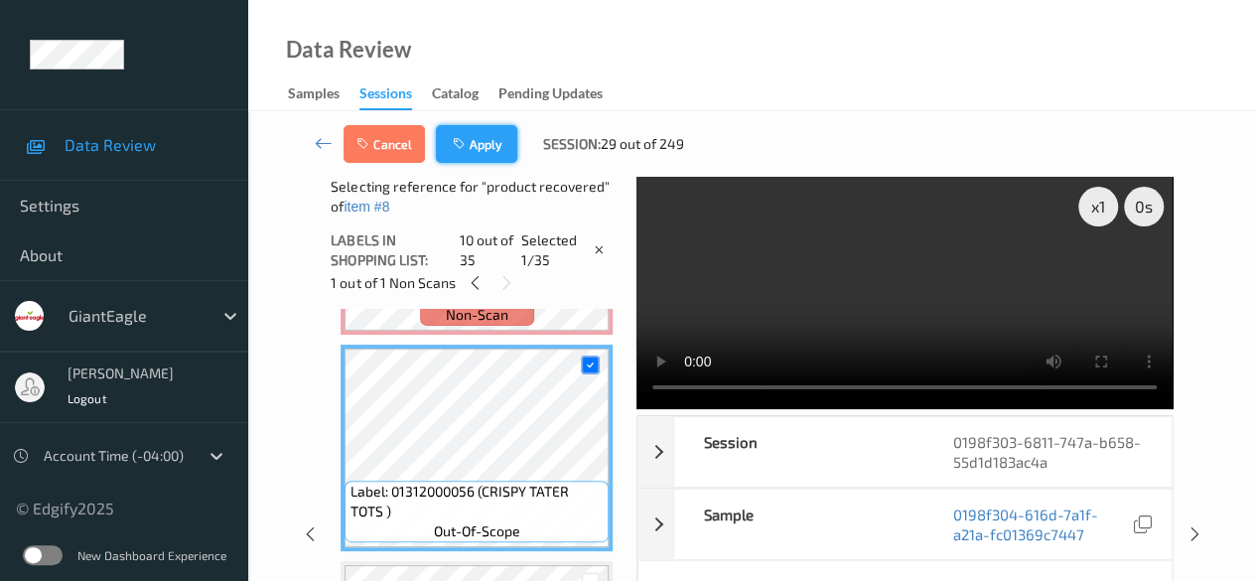
click at [466, 139] on icon "button" at bounding box center [461, 144] width 17 height 14
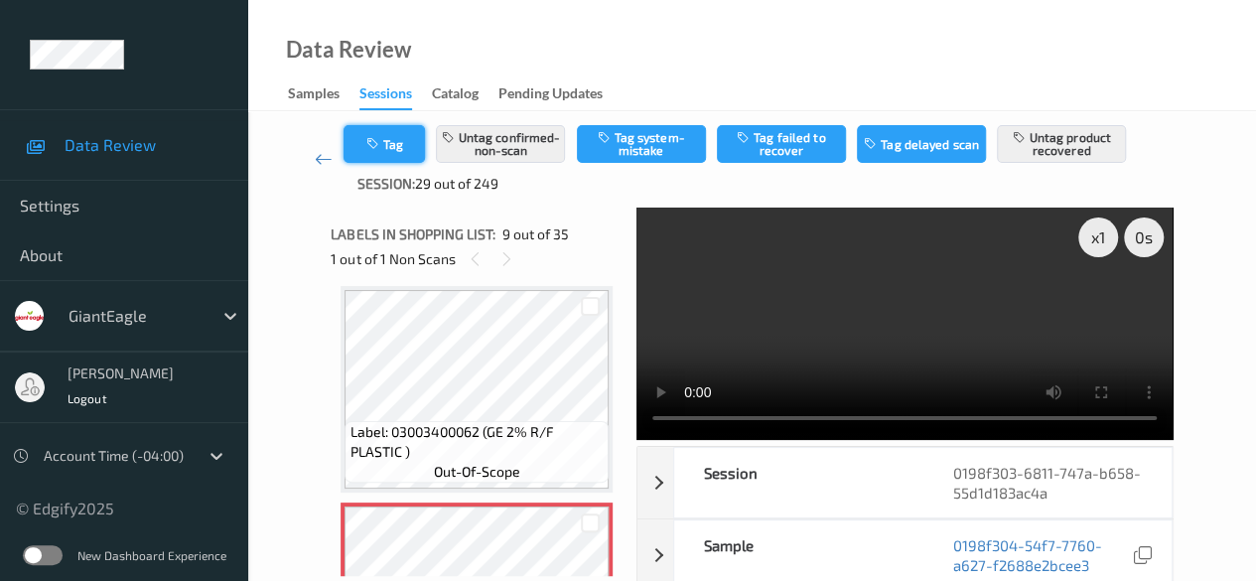
click at [391, 139] on button "Tag" at bounding box center [384, 144] width 81 height 38
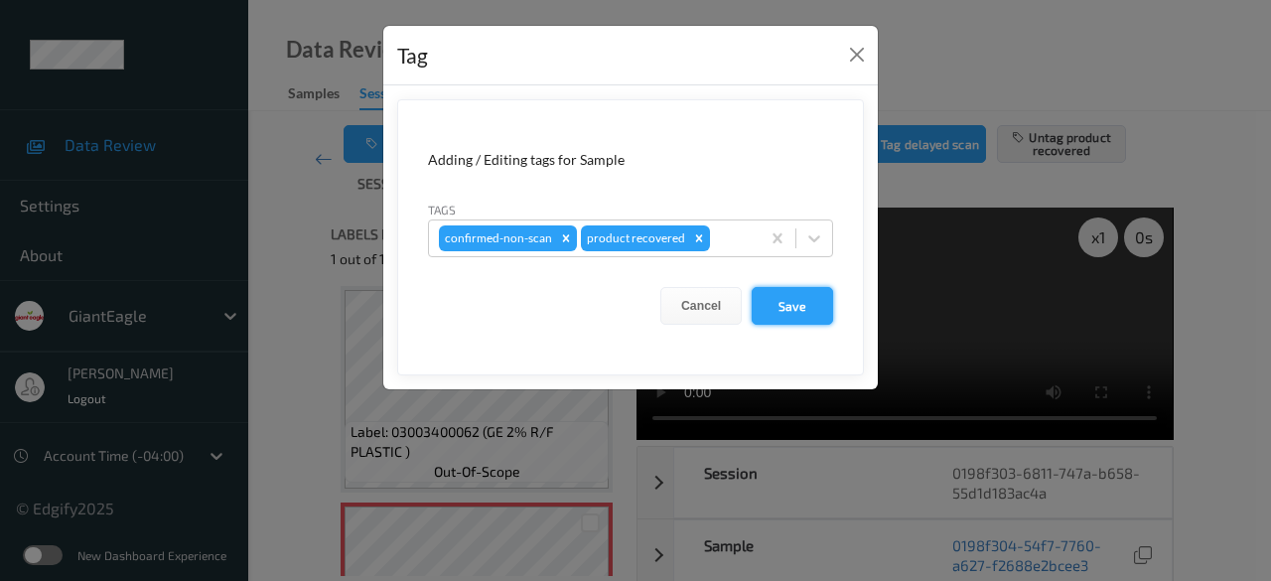
click at [780, 309] on button "Save" at bounding box center [792, 306] width 81 height 38
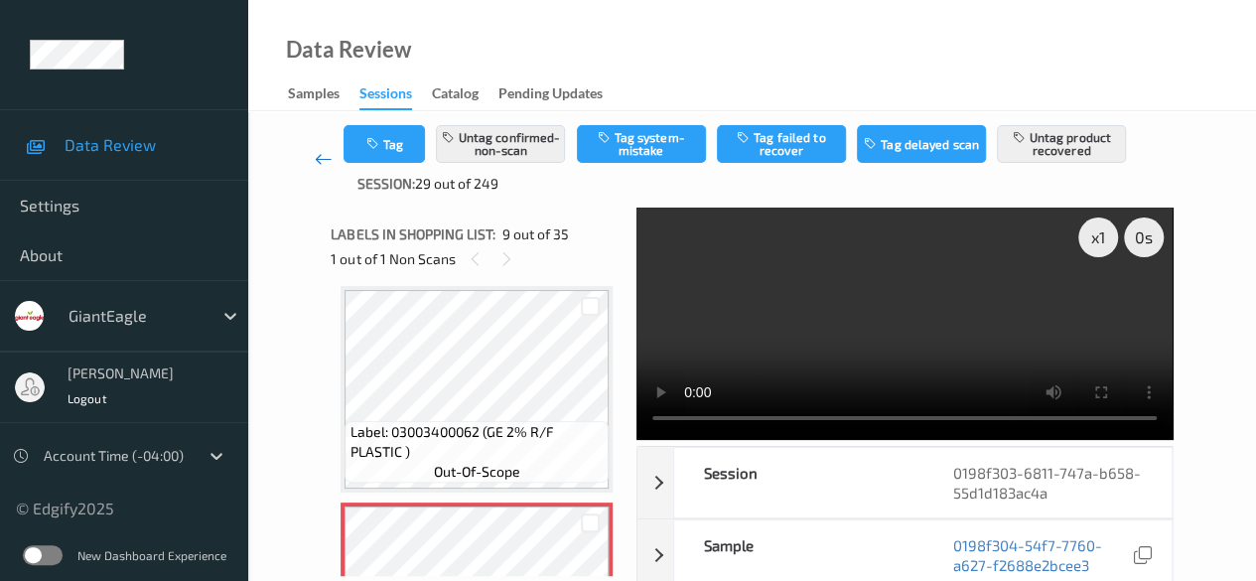
click at [323, 157] on icon at bounding box center [324, 159] width 18 height 20
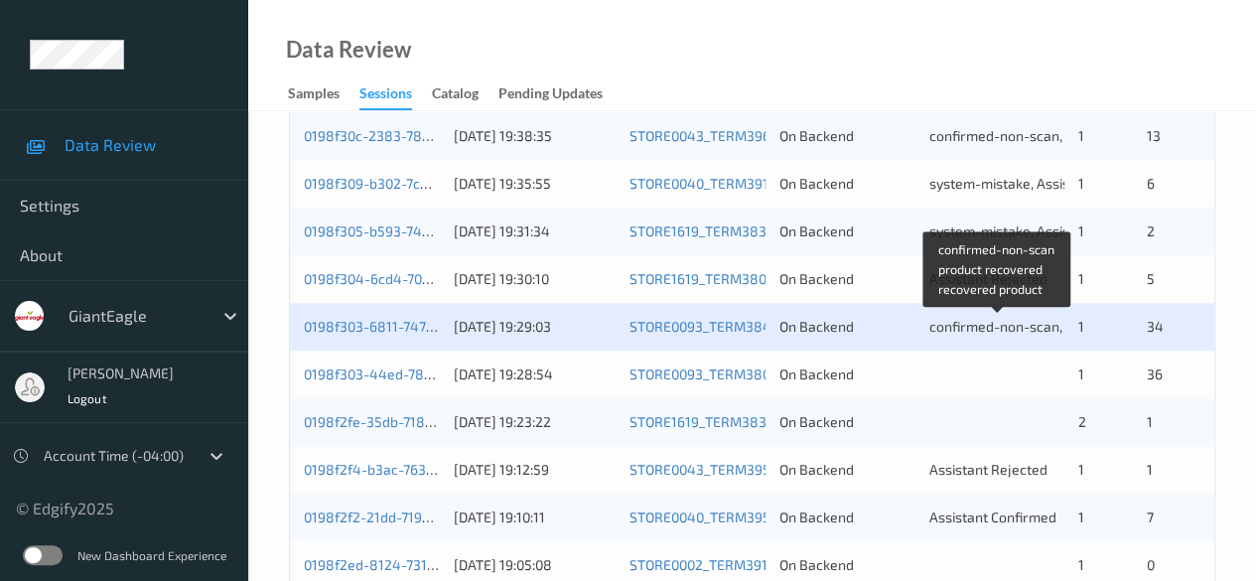
scroll to position [794, 0]
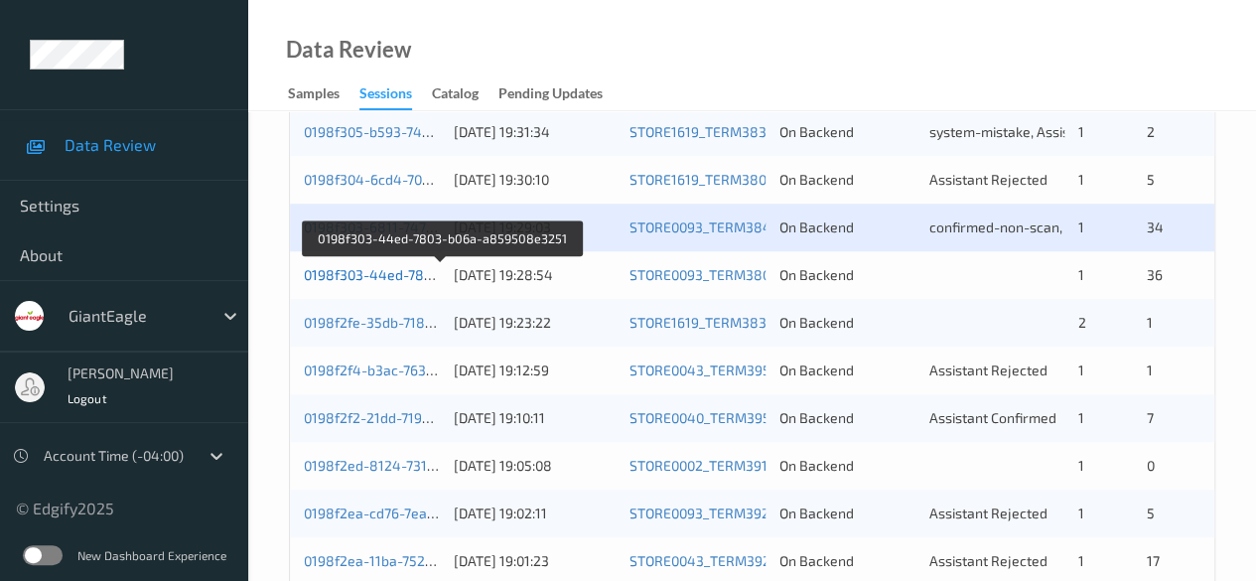
click at [404, 277] on link "0198f303-44ed-7803-b06a-a859508e3251" at bounding box center [441, 274] width 275 height 17
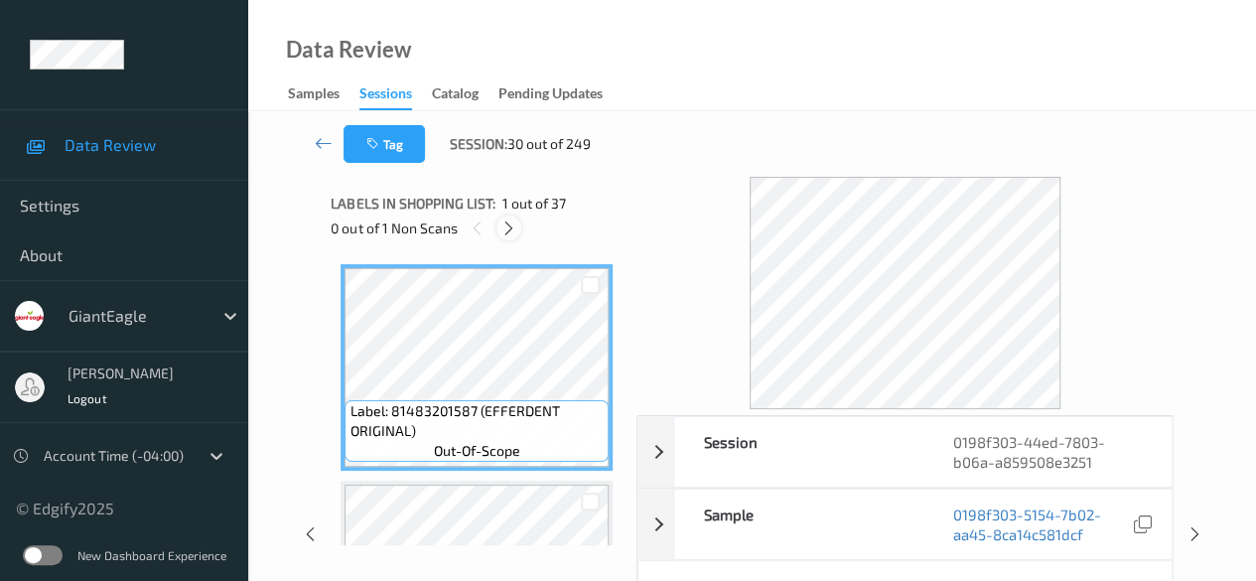
click at [510, 223] on icon at bounding box center [508, 228] width 17 height 18
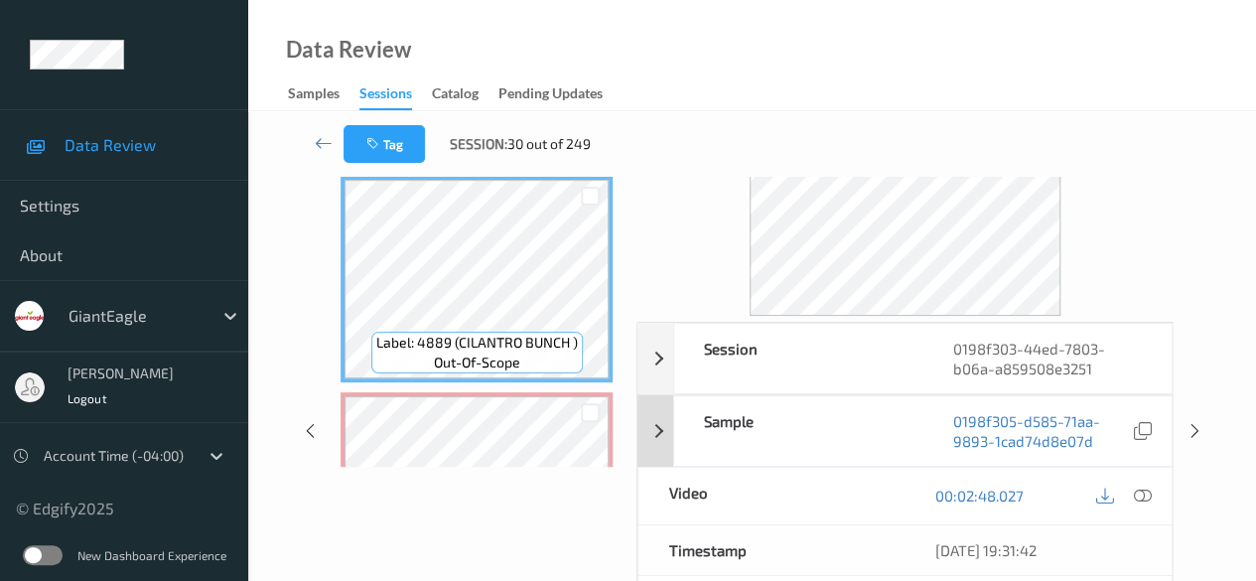
scroll to position [199, 0]
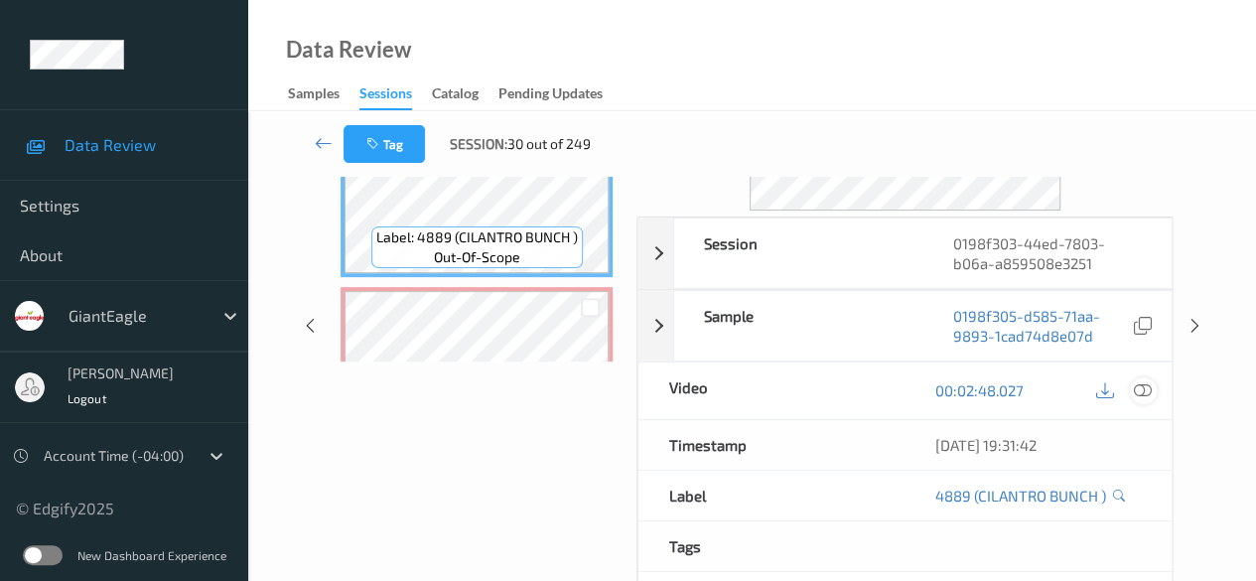
click at [1146, 390] on icon at bounding box center [1143, 390] width 18 height 18
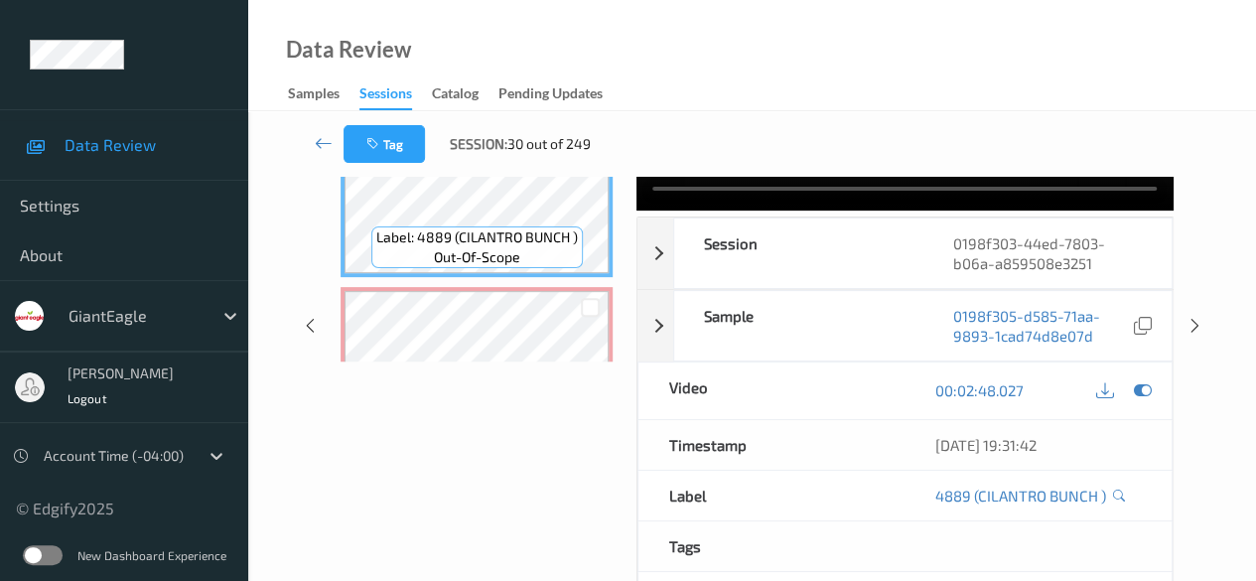
scroll to position [0, 0]
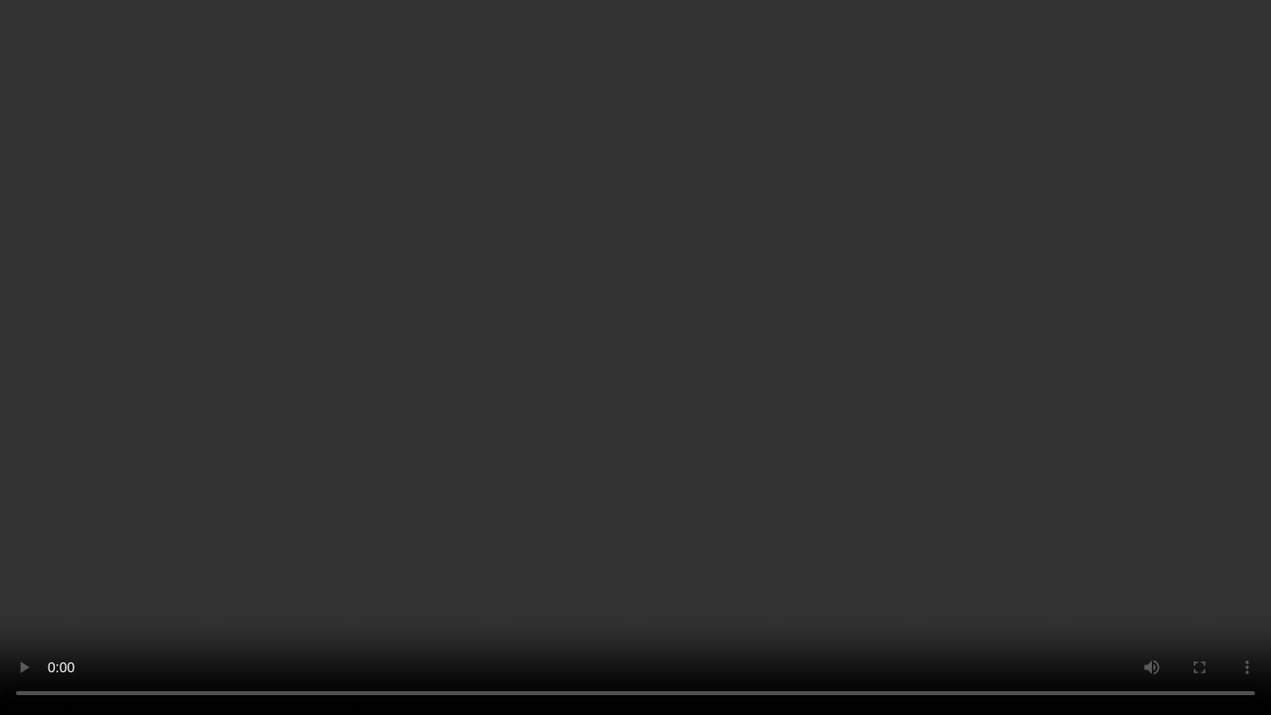
click at [692, 580] on video at bounding box center [635, 357] width 1271 height 715
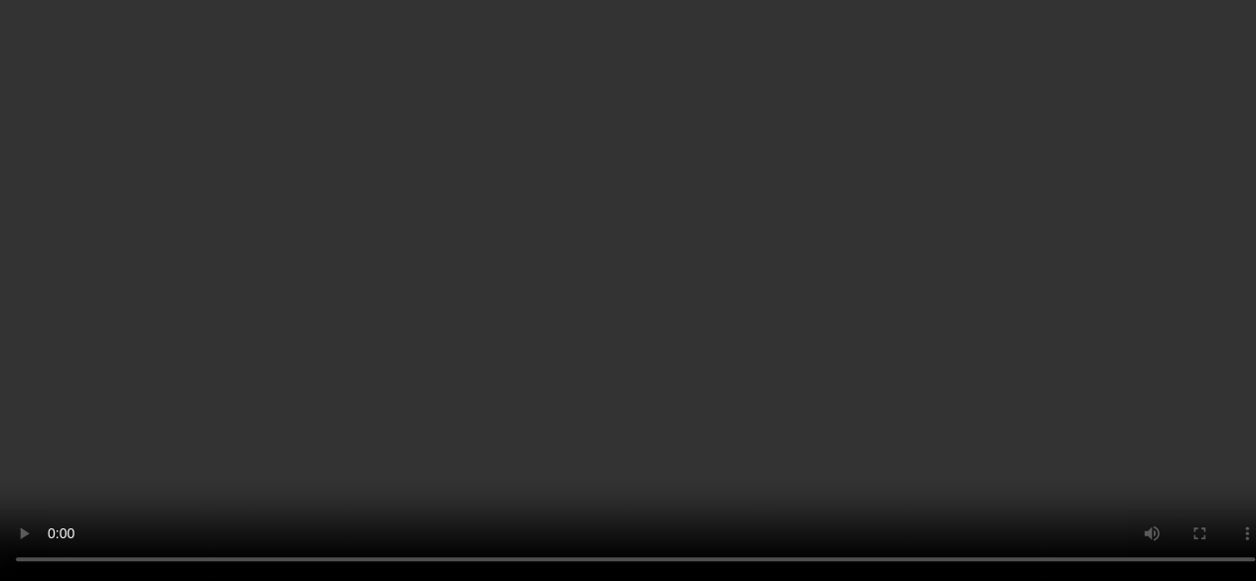
scroll to position [6586, 0]
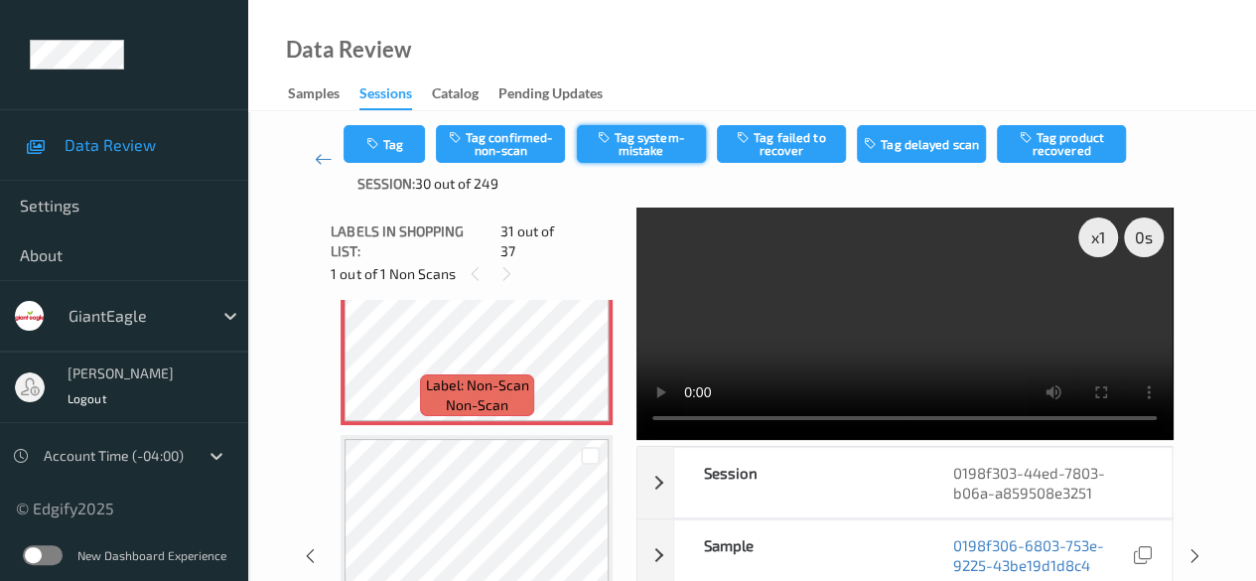
click at [626, 148] on button "Tag system-mistake" at bounding box center [641, 144] width 129 height 38
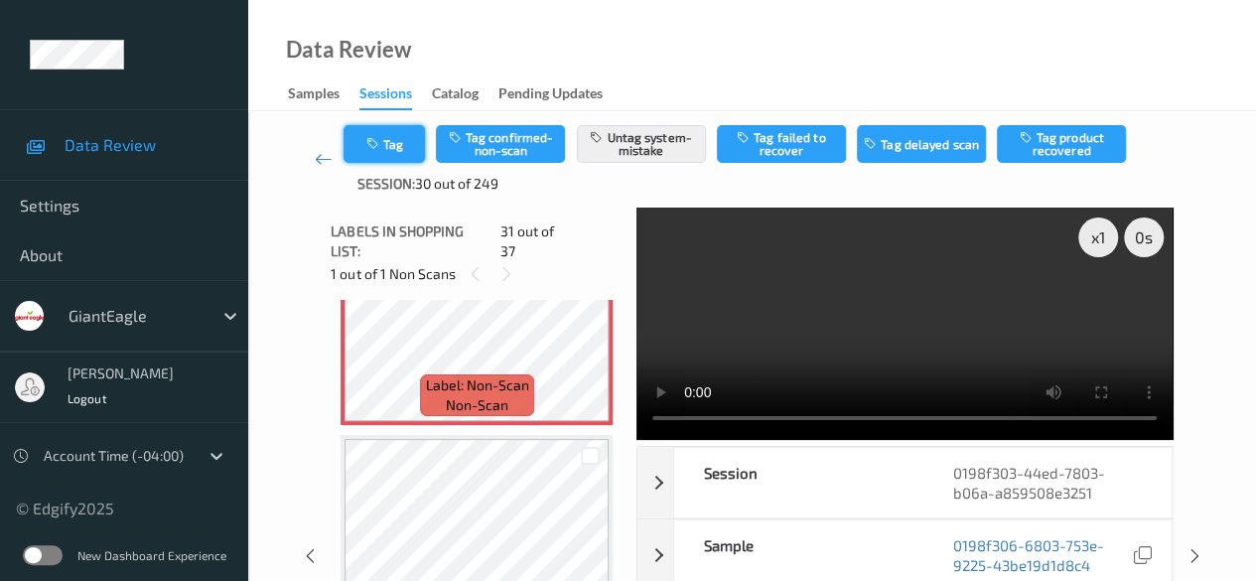
click at [395, 155] on button "Tag" at bounding box center [384, 144] width 81 height 38
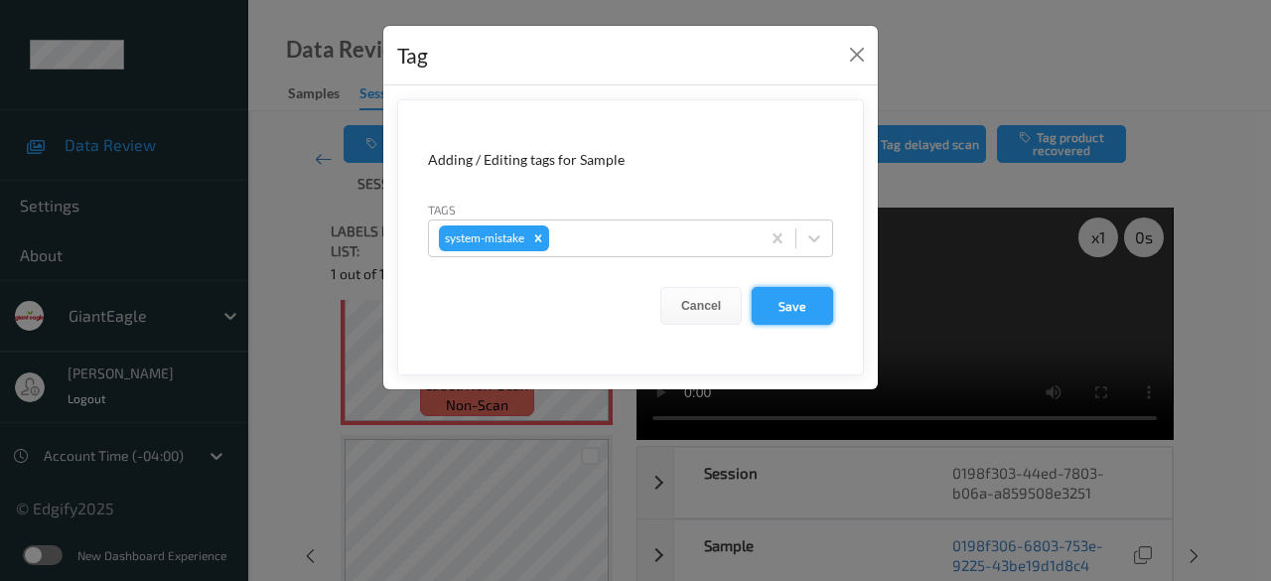
click at [804, 307] on button "Save" at bounding box center [792, 306] width 81 height 38
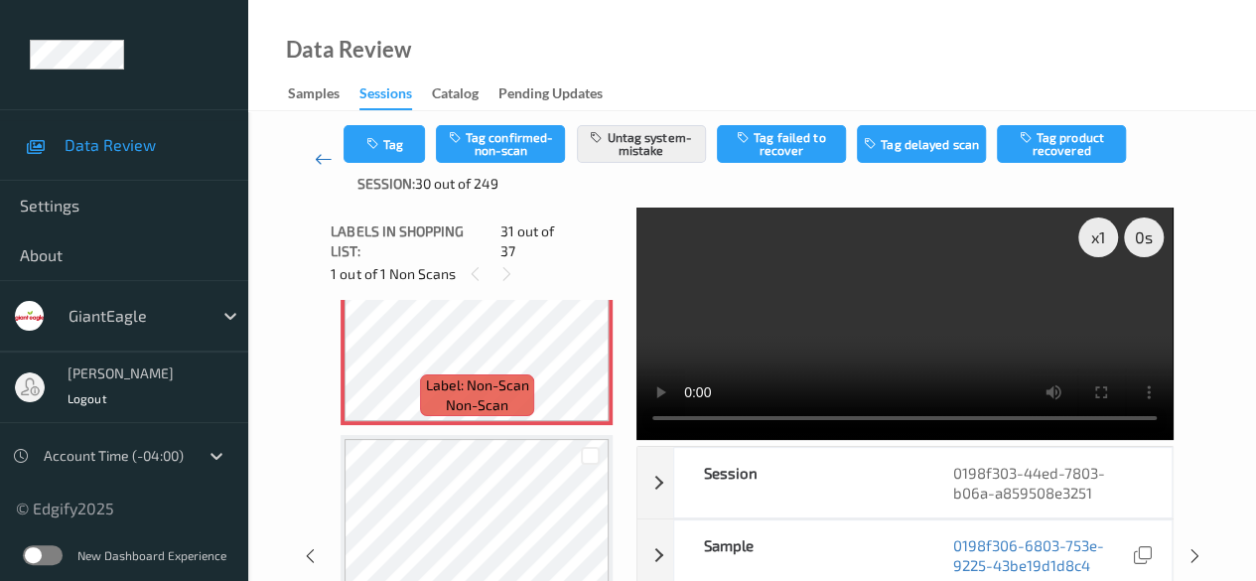
click at [318, 159] on icon at bounding box center [324, 159] width 18 height 20
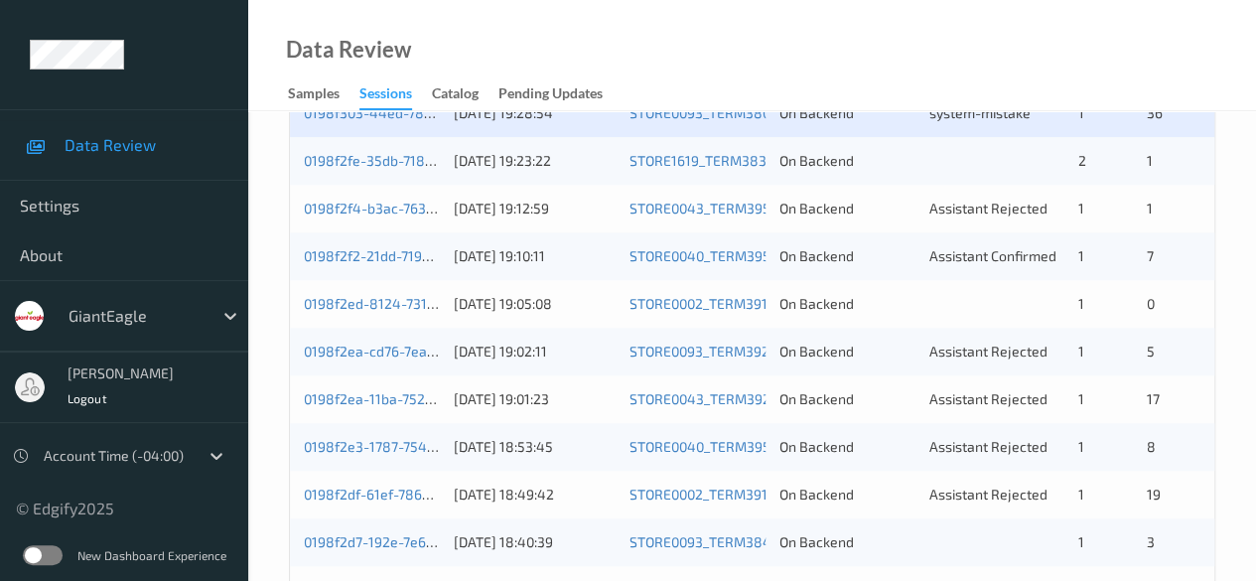
scroll to position [870, 0]
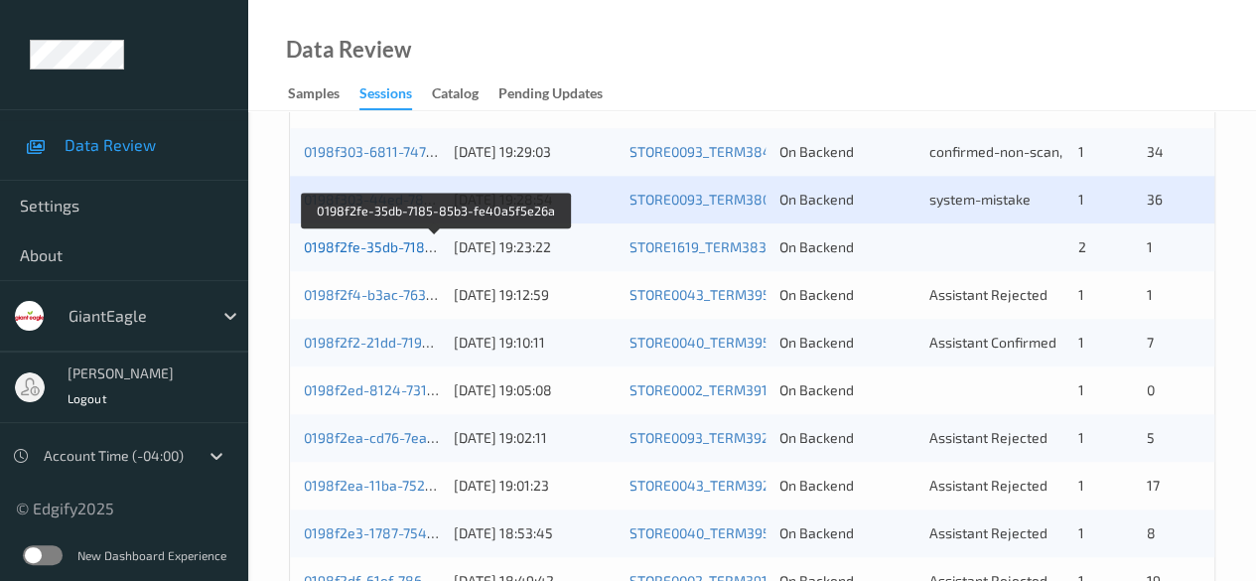
click at [392, 252] on link "0198f2fe-35db-7185-85b3-fe40a5f5e26a" at bounding box center [436, 246] width 264 height 17
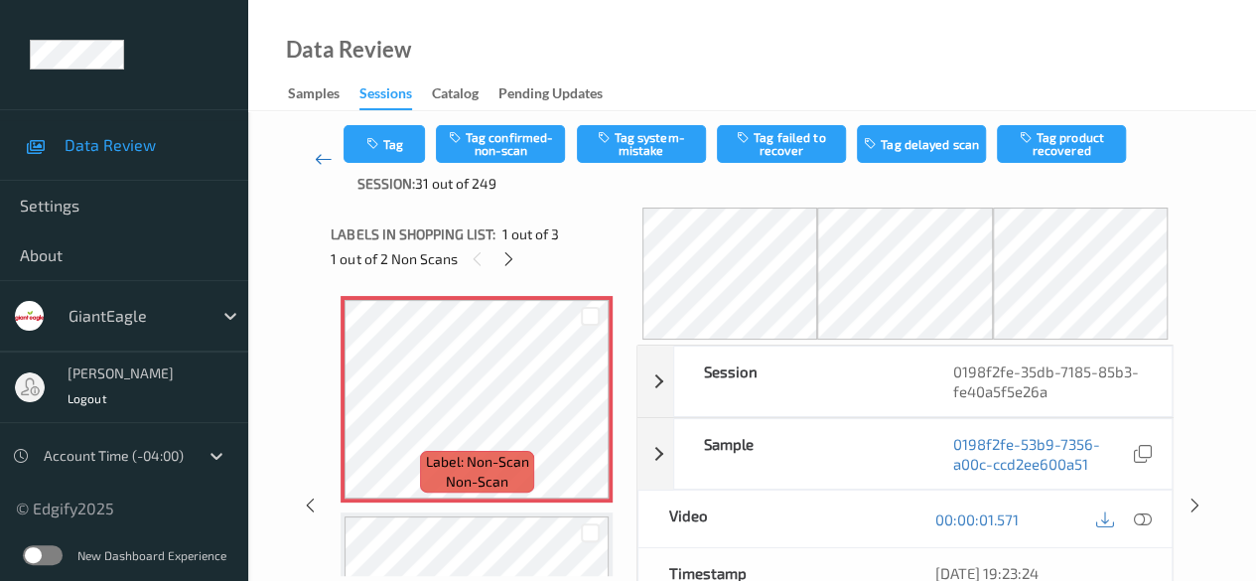
click at [320, 163] on icon at bounding box center [324, 159] width 18 height 20
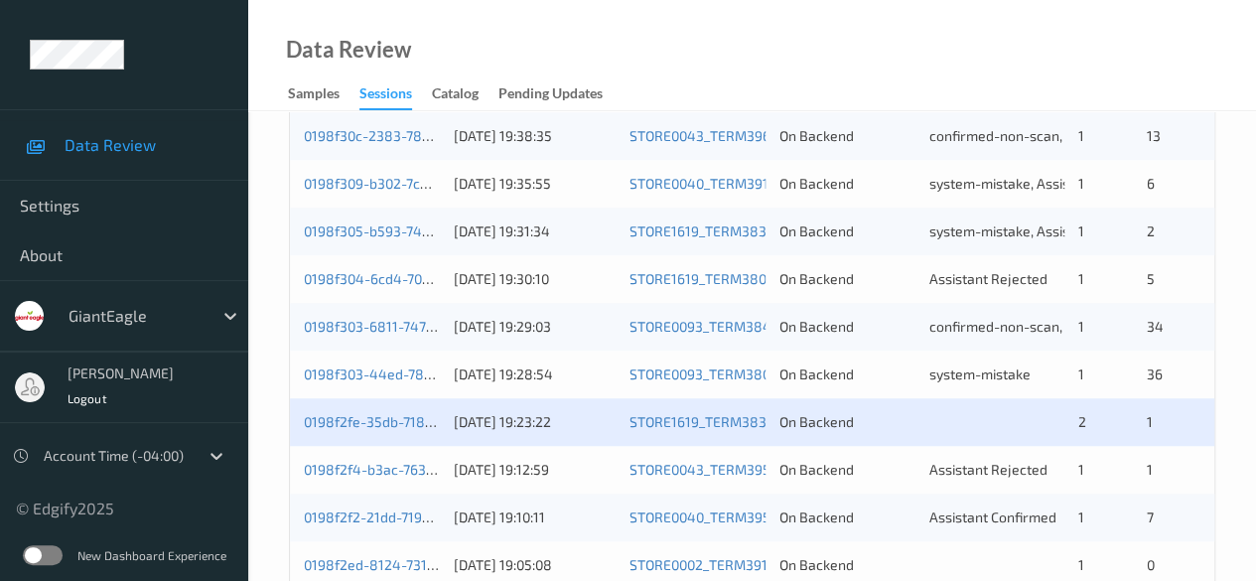
scroll to position [794, 0]
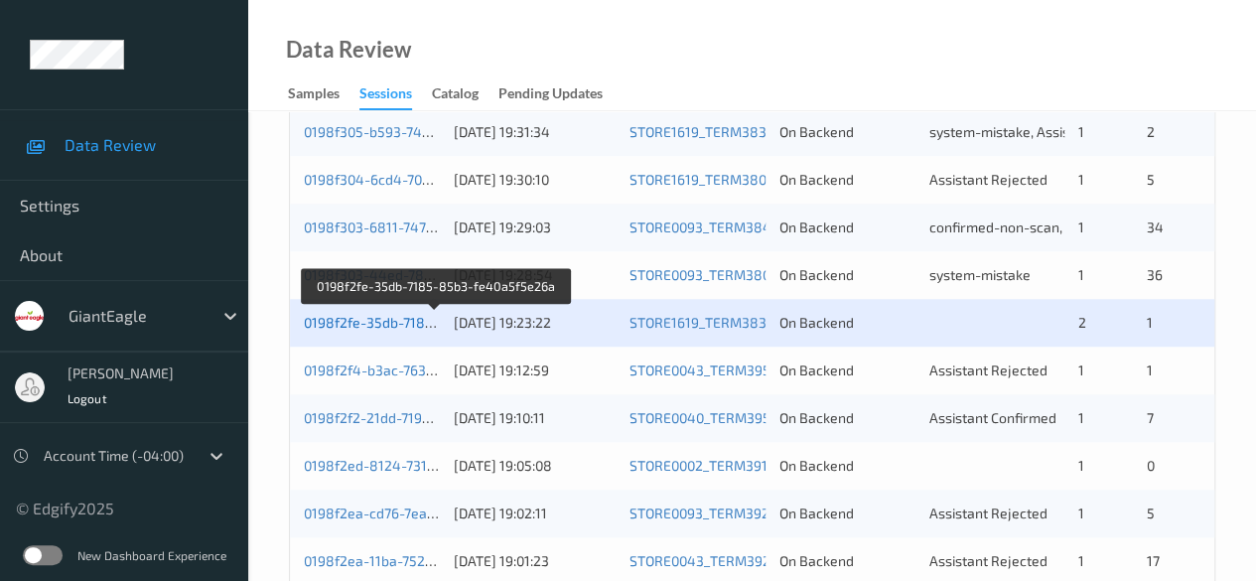
click at [371, 325] on link "0198f2fe-35db-7185-85b3-fe40a5f5e26a" at bounding box center [436, 322] width 264 height 17
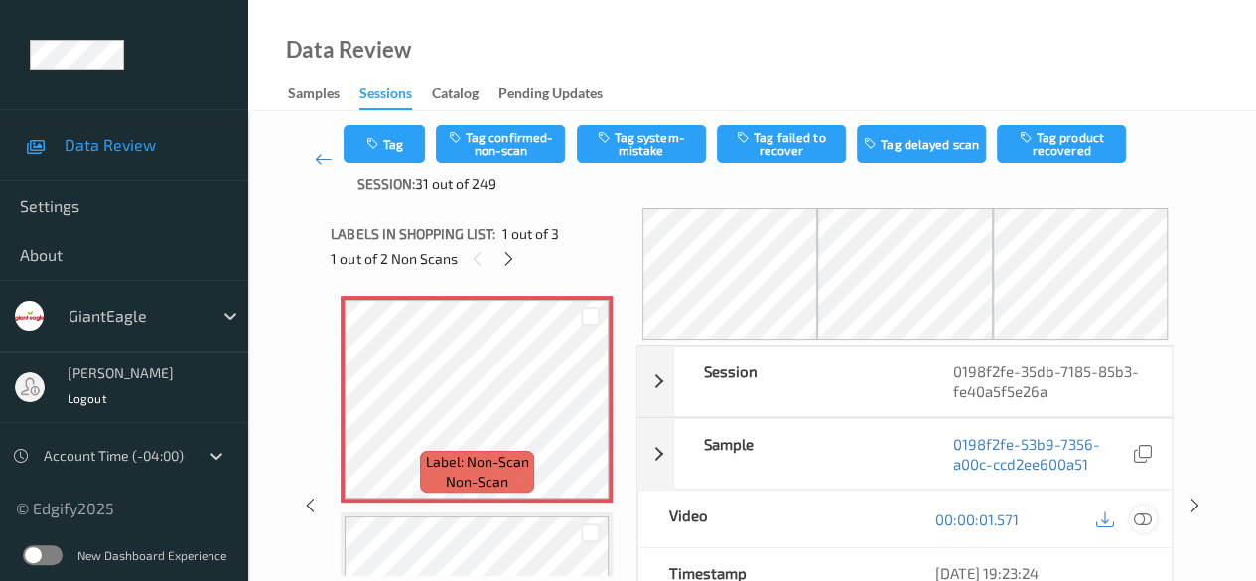
click at [1144, 513] on icon at bounding box center [1143, 519] width 18 height 18
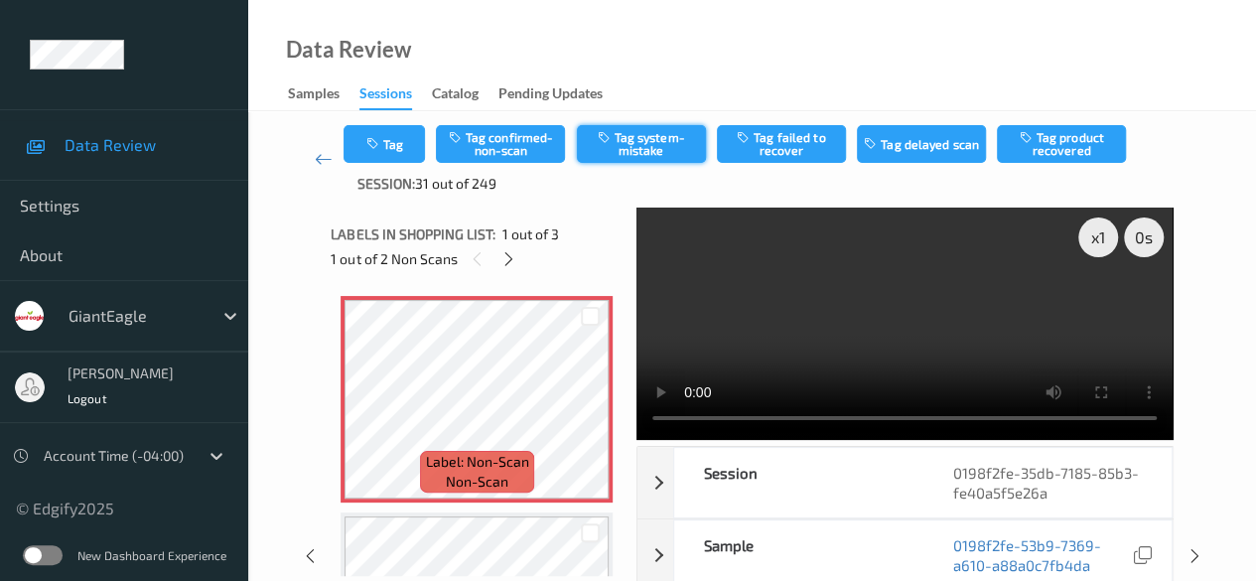
click at [645, 153] on button "Tag system-mistake" at bounding box center [641, 144] width 129 height 38
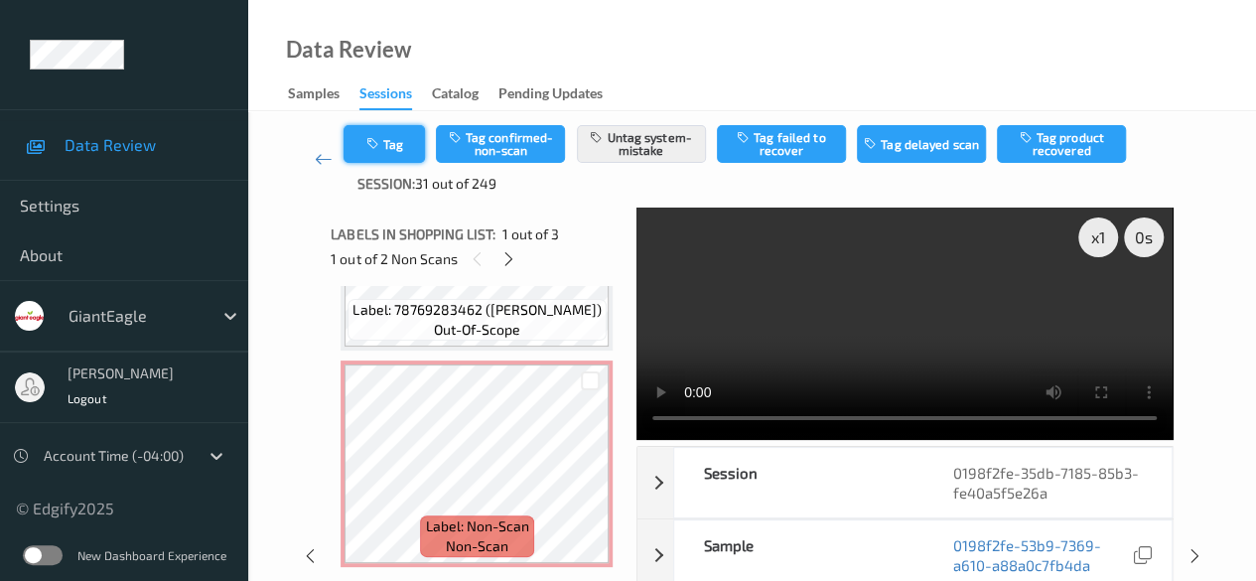
click at [393, 147] on button "Tag" at bounding box center [384, 144] width 81 height 38
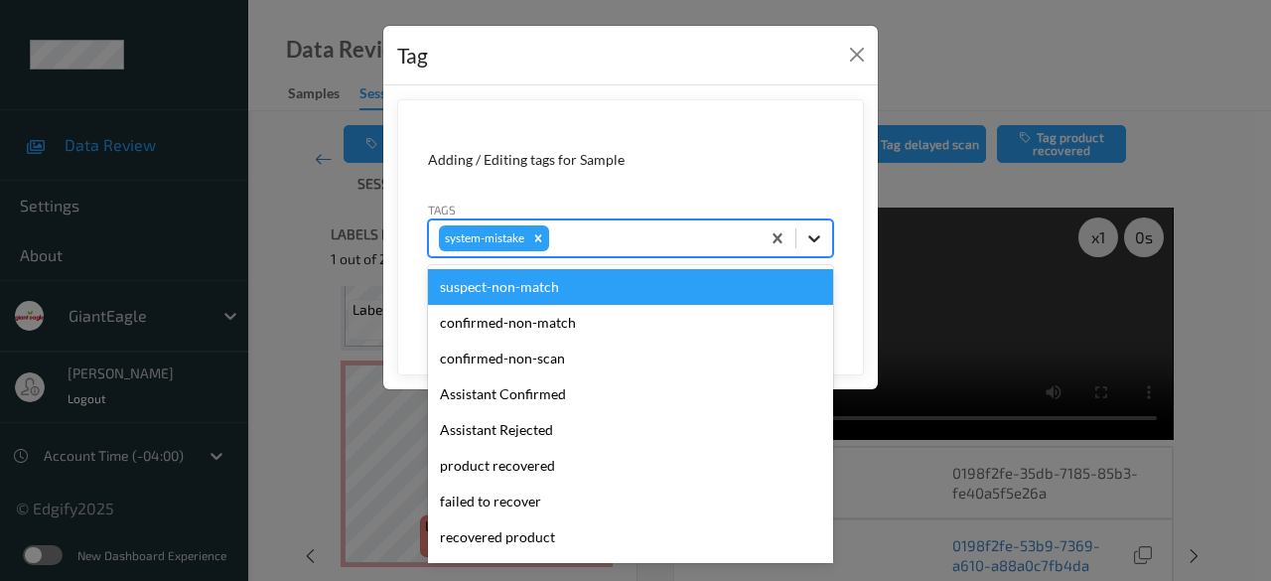
click at [817, 241] on icon at bounding box center [814, 238] width 20 height 20
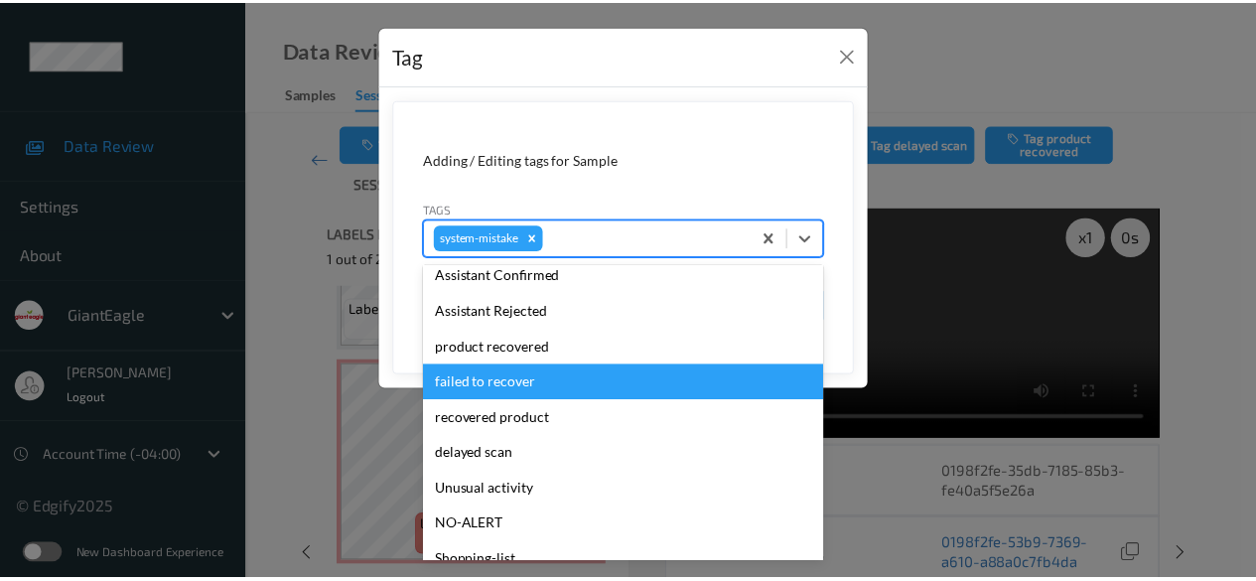
scroll to position [211, 0]
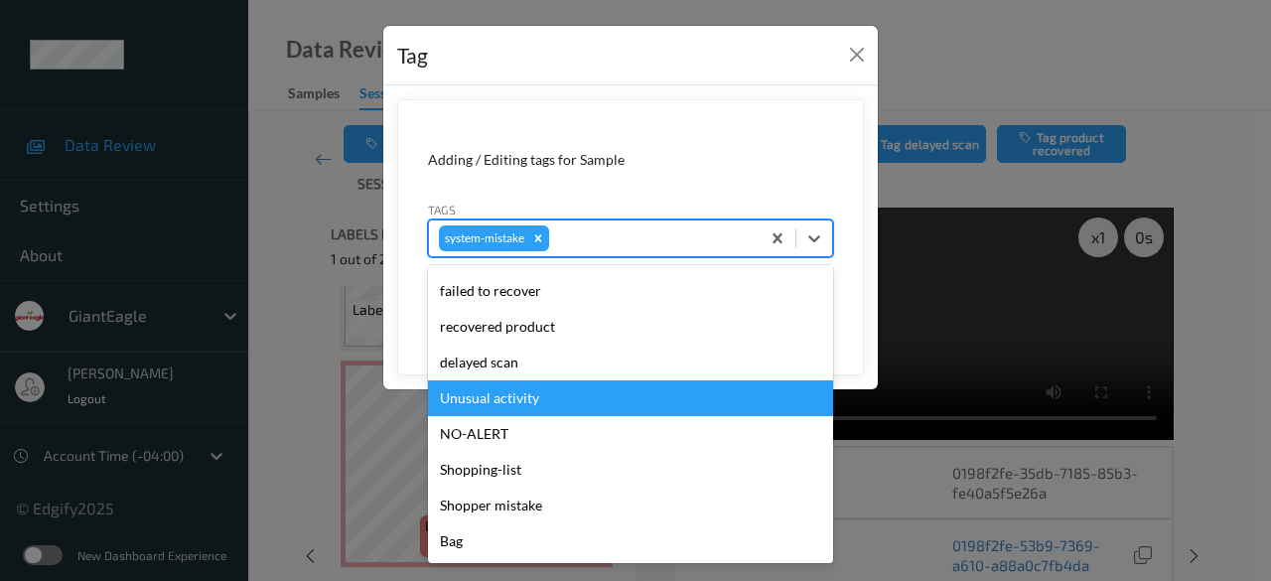
click at [530, 394] on div "Unusual activity" at bounding box center [630, 398] width 405 height 36
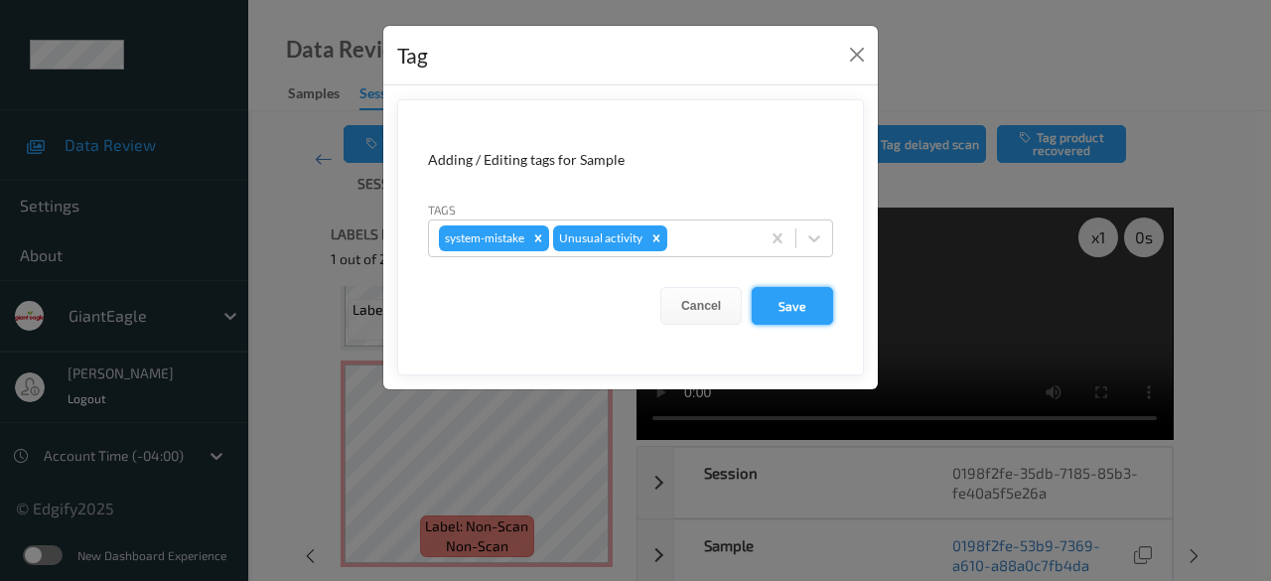
click at [806, 309] on button "Save" at bounding box center [792, 306] width 81 height 38
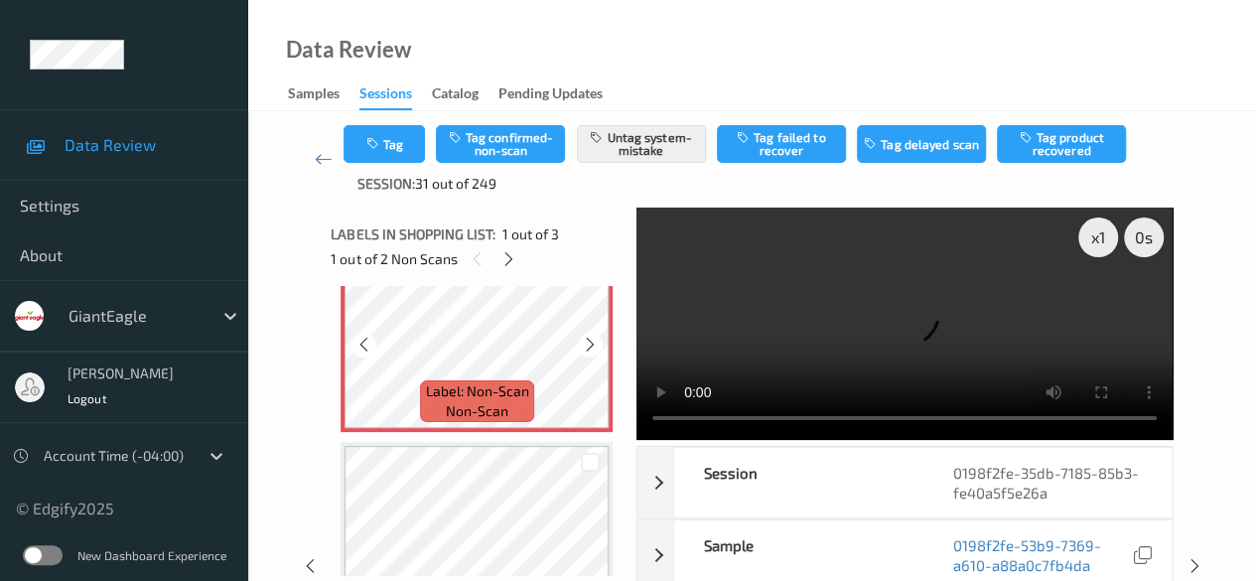
scroll to position [0, 0]
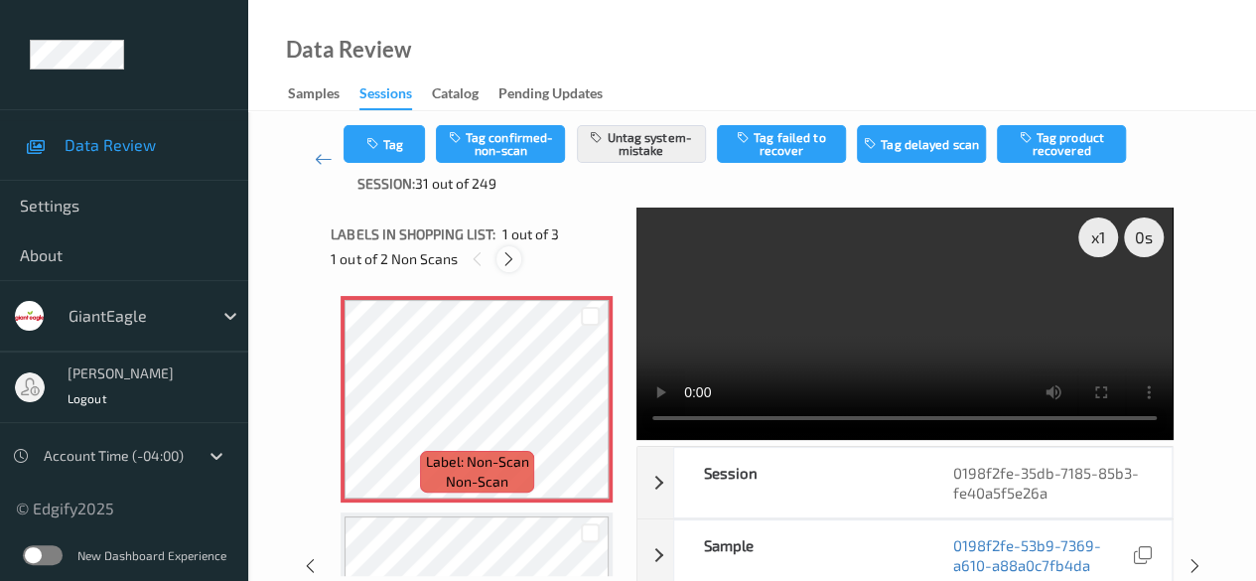
click at [505, 263] on icon at bounding box center [508, 259] width 17 height 18
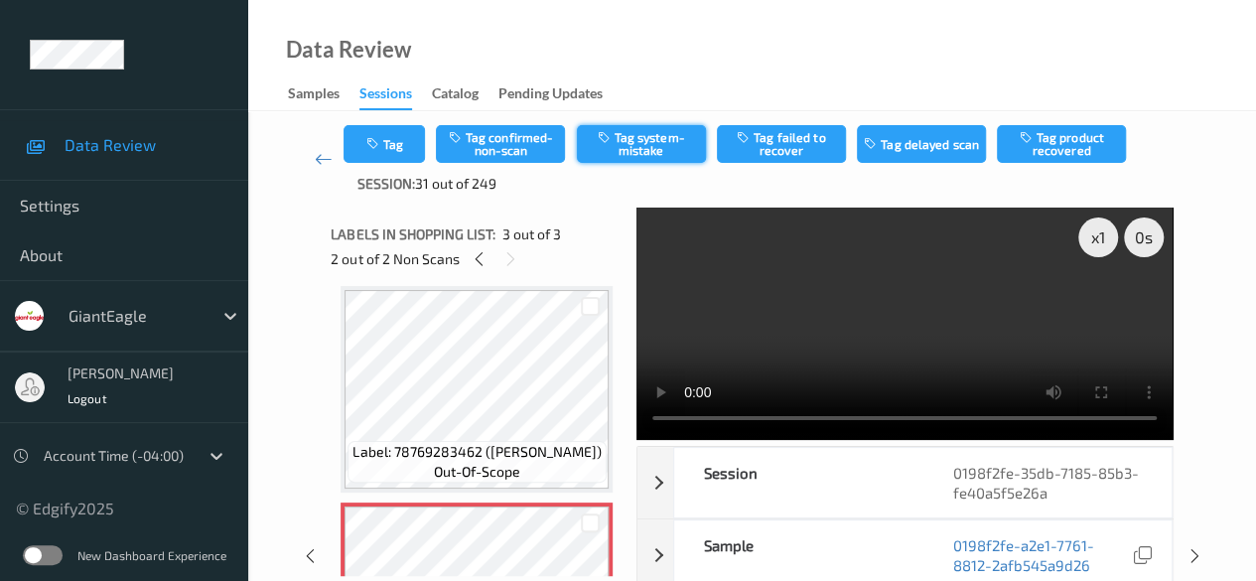
click at [642, 137] on button "Tag system-mistake" at bounding box center [641, 144] width 129 height 38
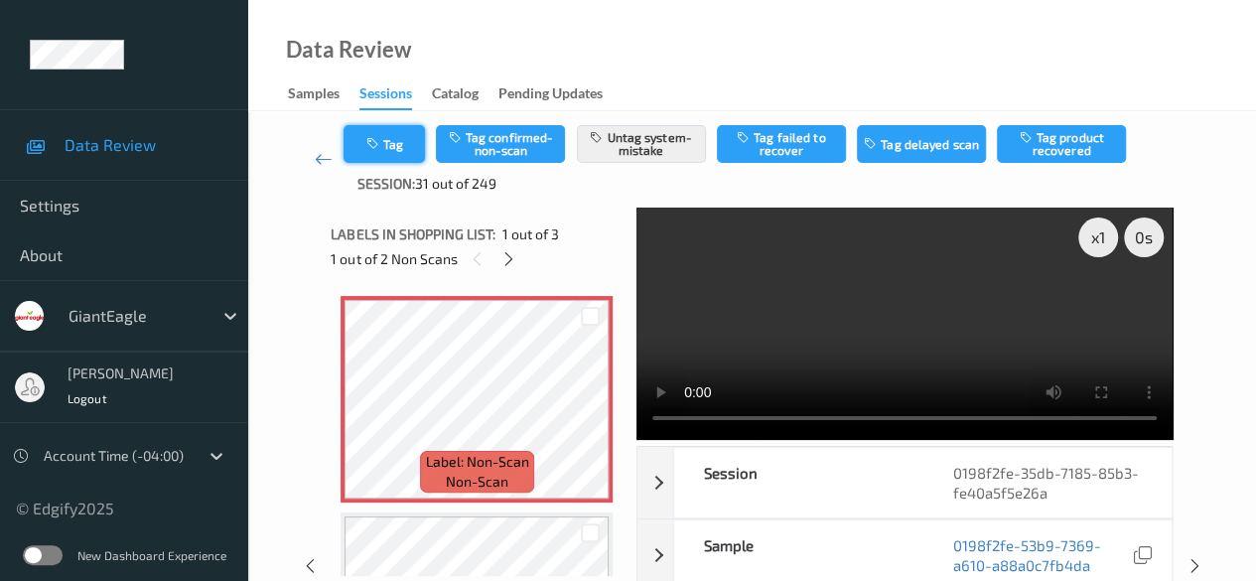
click at [399, 152] on button "Tag" at bounding box center [384, 144] width 81 height 38
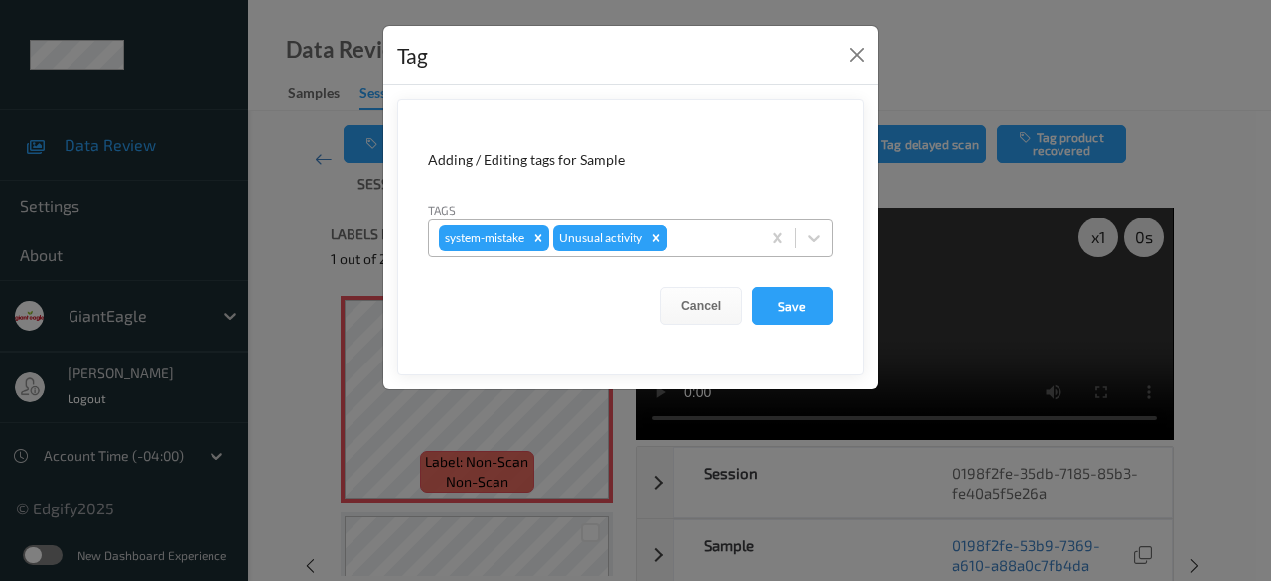
click at [657, 236] on icon "Remove Unusual activity" at bounding box center [656, 237] width 7 height 7
click at [791, 303] on button "Save" at bounding box center [792, 306] width 81 height 38
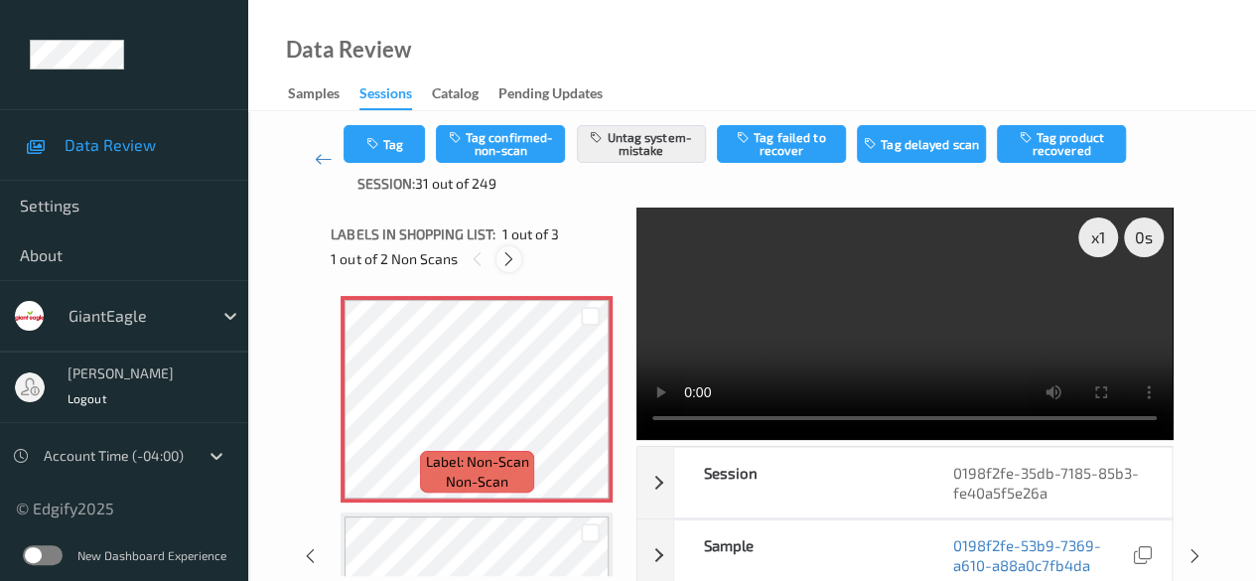
click at [504, 256] on icon at bounding box center [508, 259] width 17 height 18
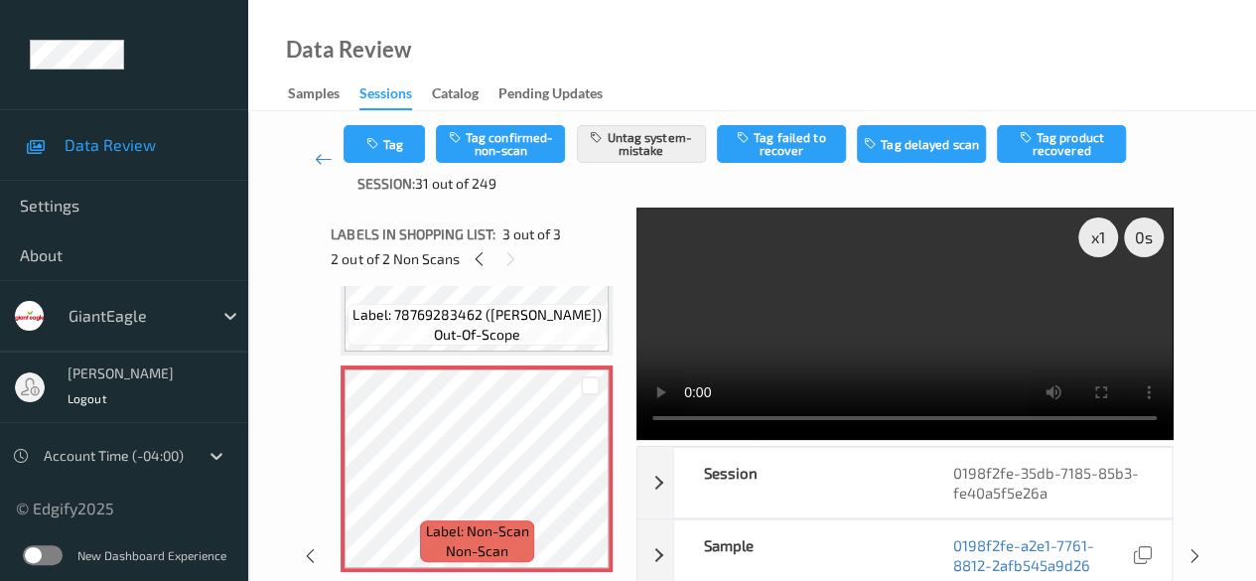
scroll to position [368, 0]
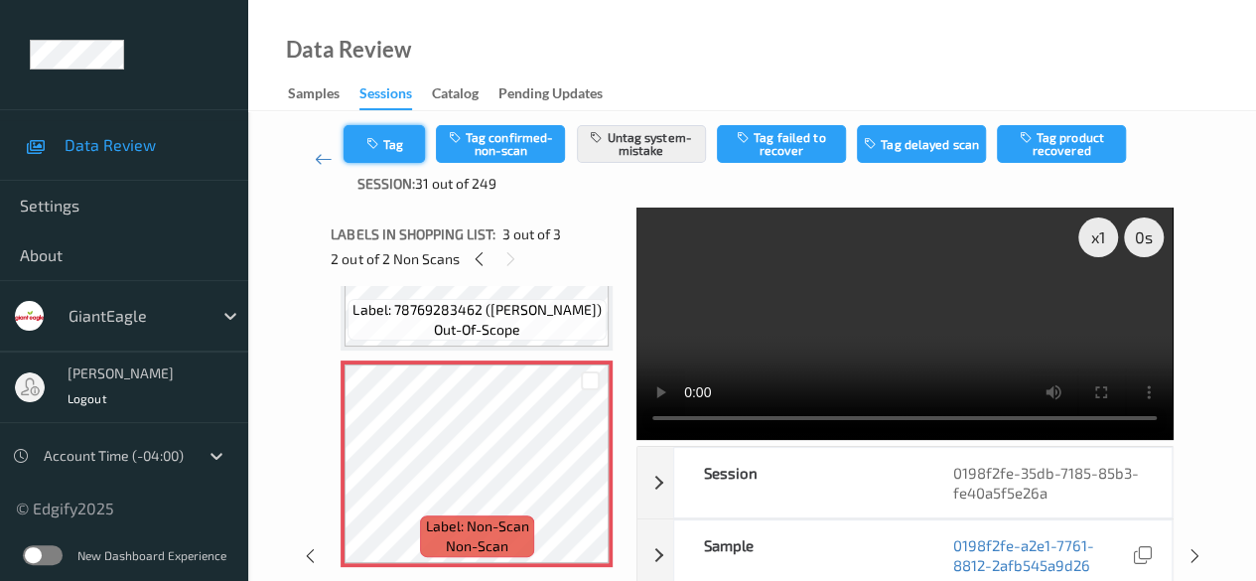
click at [406, 161] on button "Tag" at bounding box center [384, 144] width 81 height 38
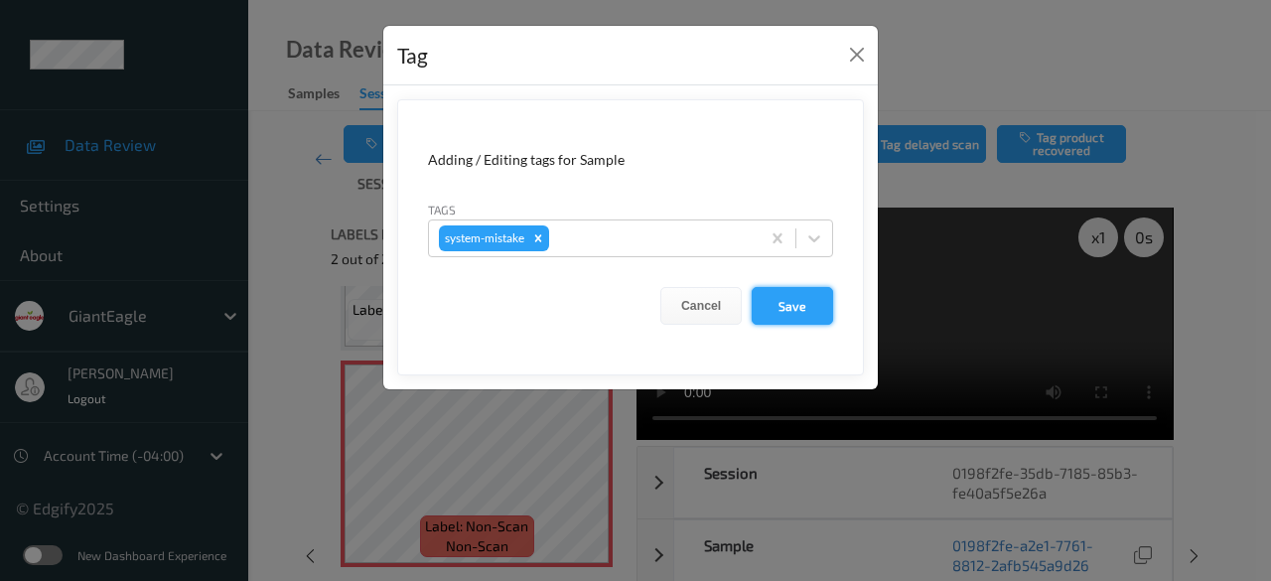
click at [806, 315] on button "Save" at bounding box center [792, 306] width 81 height 38
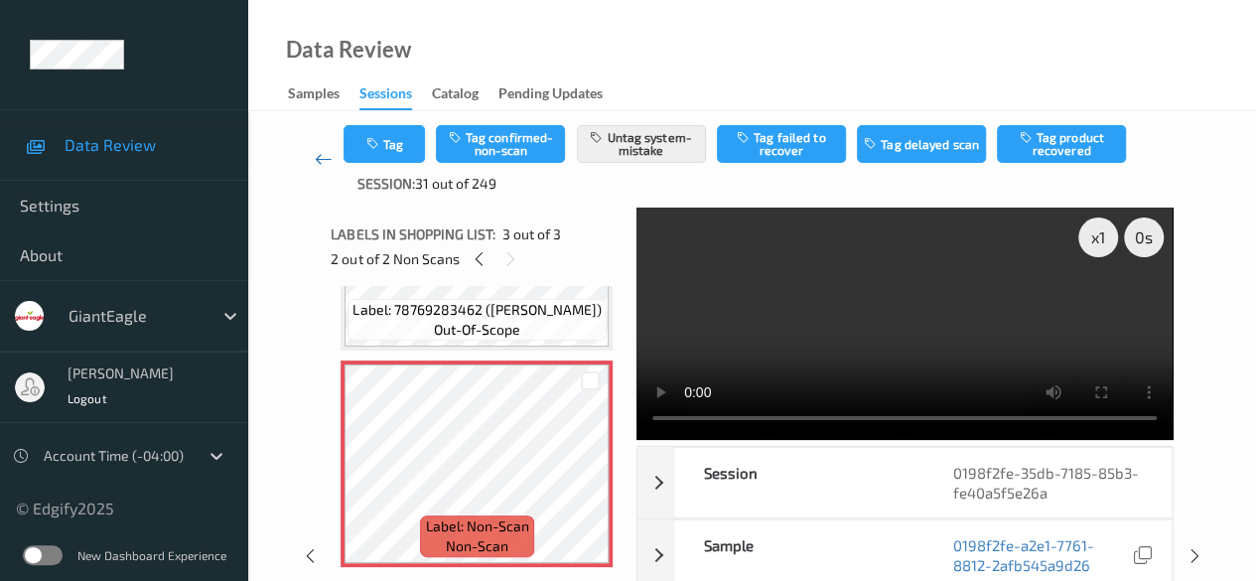
click at [322, 164] on icon at bounding box center [324, 159] width 18 height 20
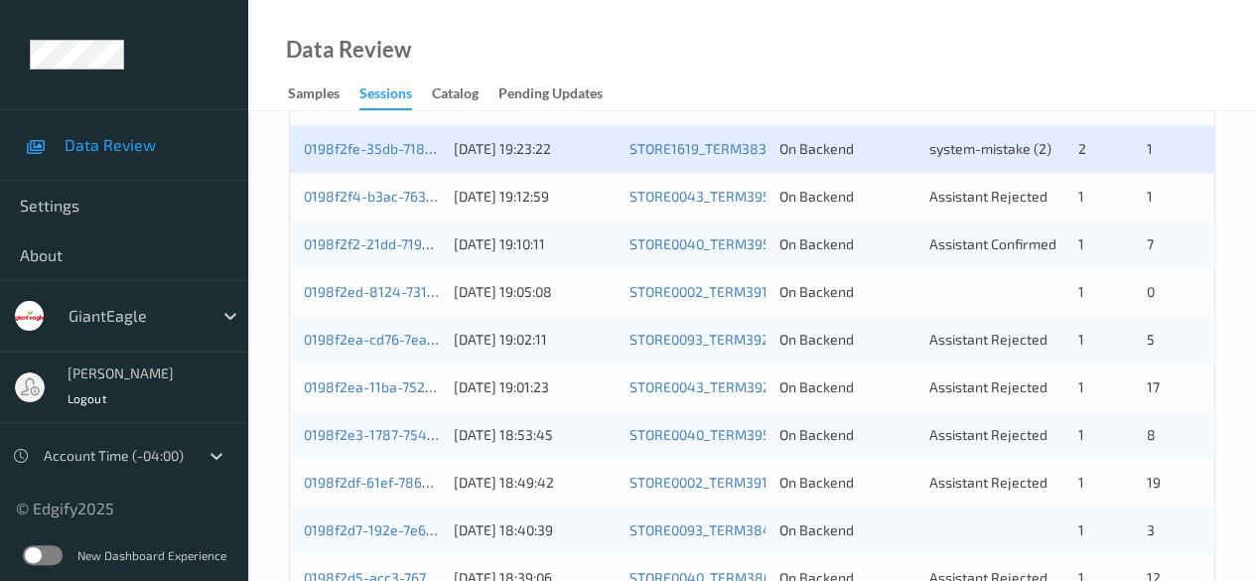
scroll to position [993, 0]
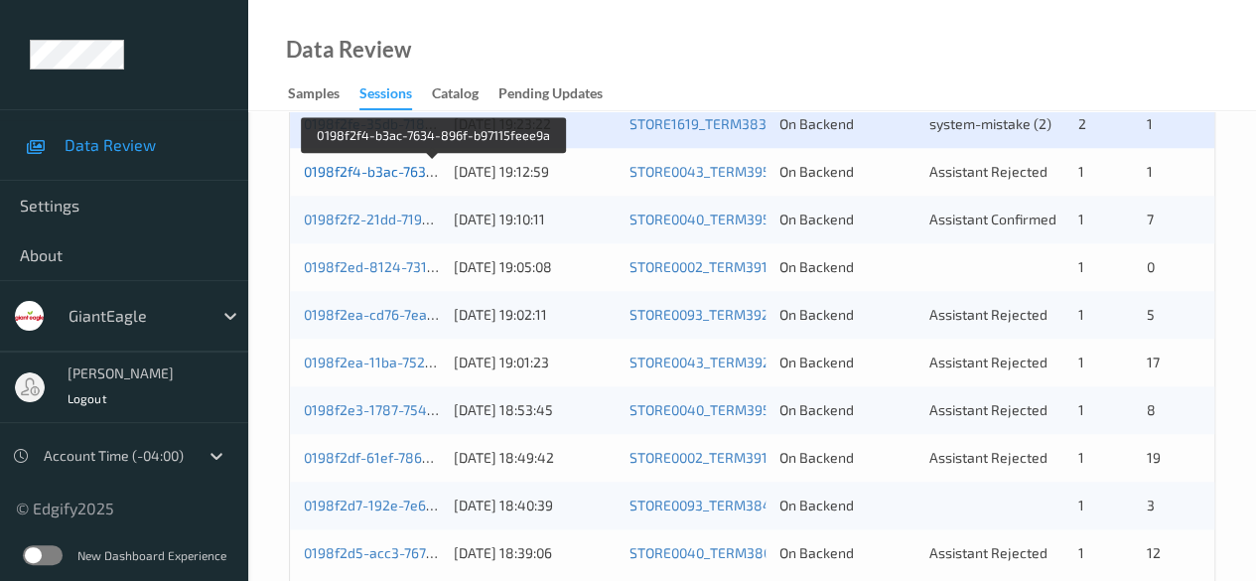
click at [381, 175] on link "0198f2f4-b3ac-7634-896f-b97115feee9a" at bounding box center [434, 171] width 260 height 17
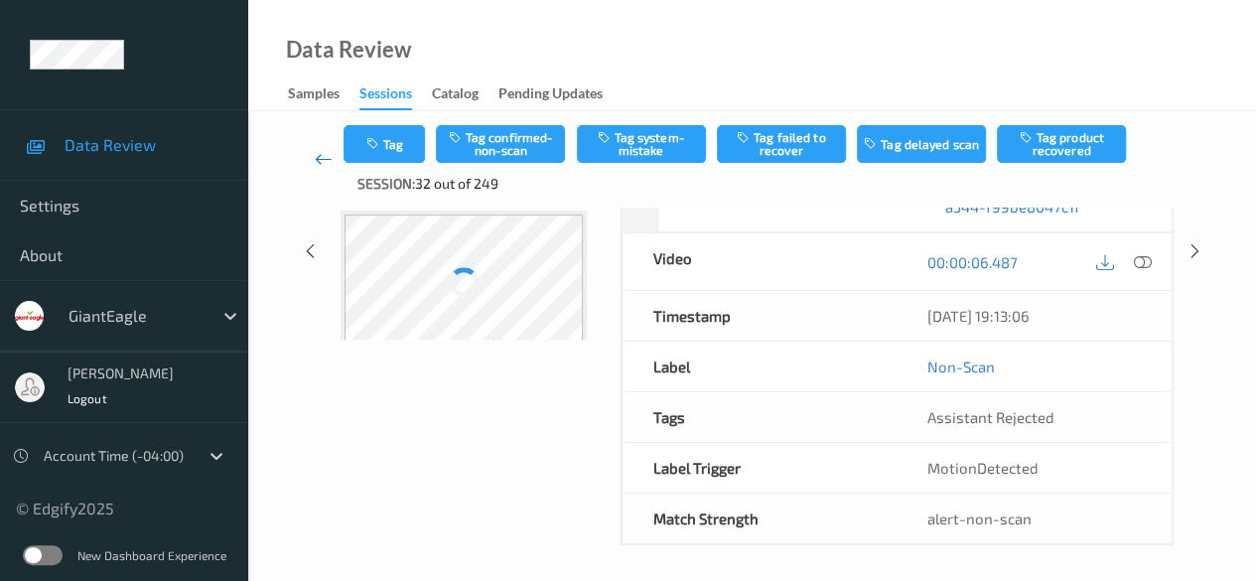
click at [324, 164] on icon at bounding box center [324, 159] width 18 height 20
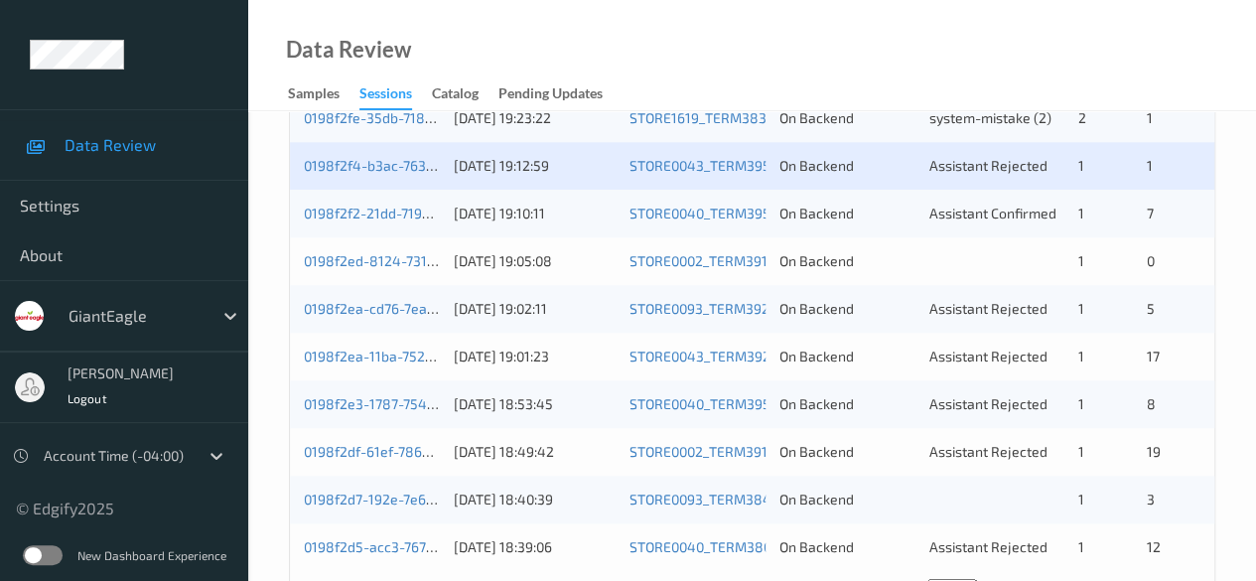
scroll to position [969, 0]
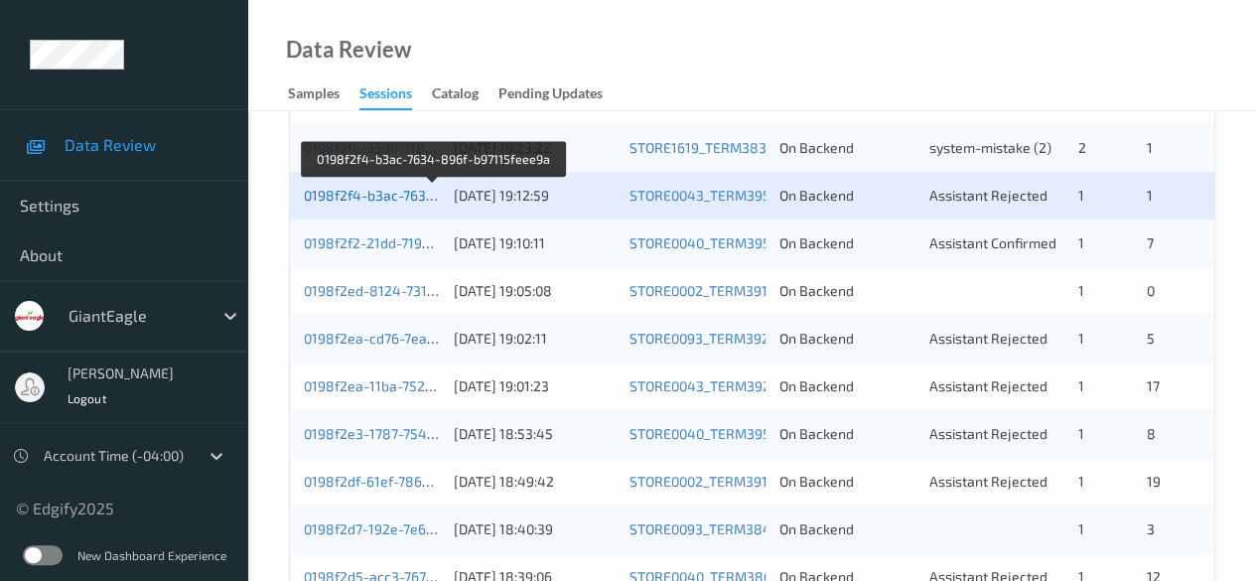
click at [394, 201] on link "0198f2f4-b3ac-7634-896f-b97115feee9a" at bounding box center [434, 195] width 260 height 17
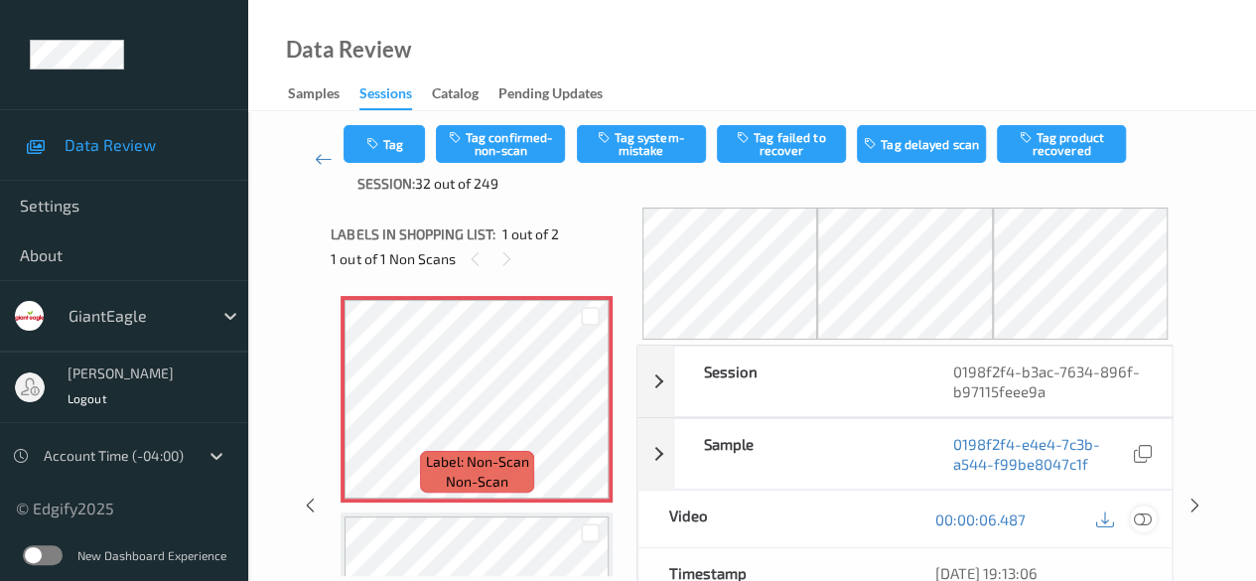
click at [1150, 516] on icon at bounding box center [1143, 519] width 18 height 18
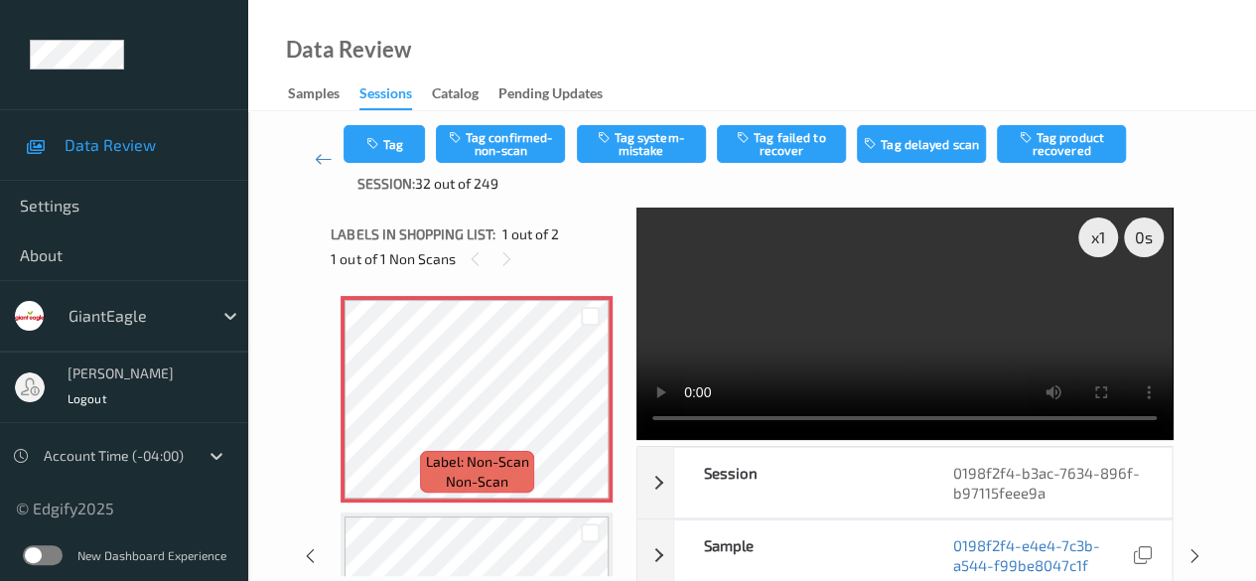
click at [631, 422] on div "x 1 0 s Session 0198f2f4-b3ac-7634-896f-b97115feee9a Session ID 0198f2f4-b3ac-7…" at bounding box center [752, 556] width 842 height 696
click at [496, 154] on button "Tag confirmed-non-scan" at bounding box center [500, 144] width 129 height 38
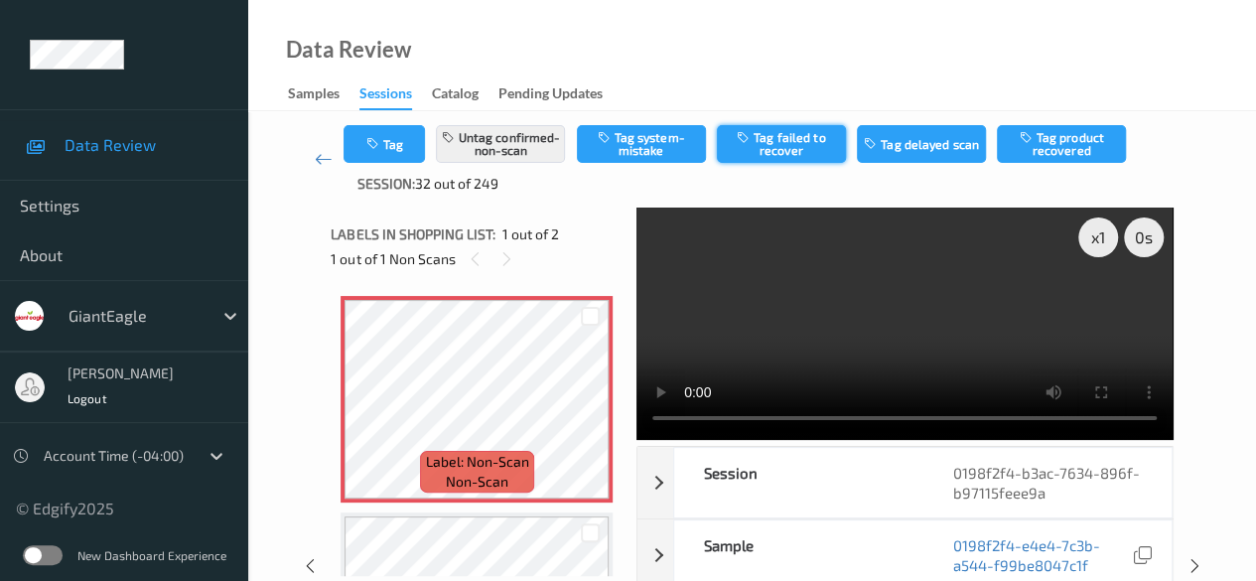
click at [798, 141] on button "Tag failed to recover" at bounding box center [781, 144] width 129 height 38
click at [379, 158] on button "Tag" at bounding box center [384, 144] width 81 height 38
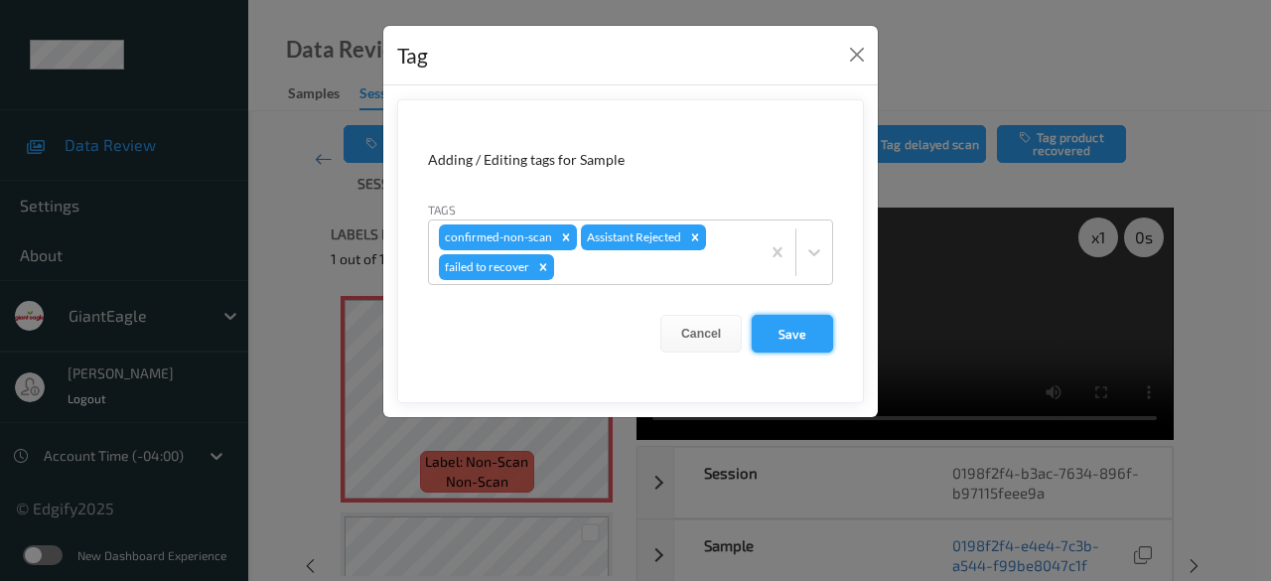
click at [784, 337] on button "Save" at bounding box center [792, 334] width 81 height 38
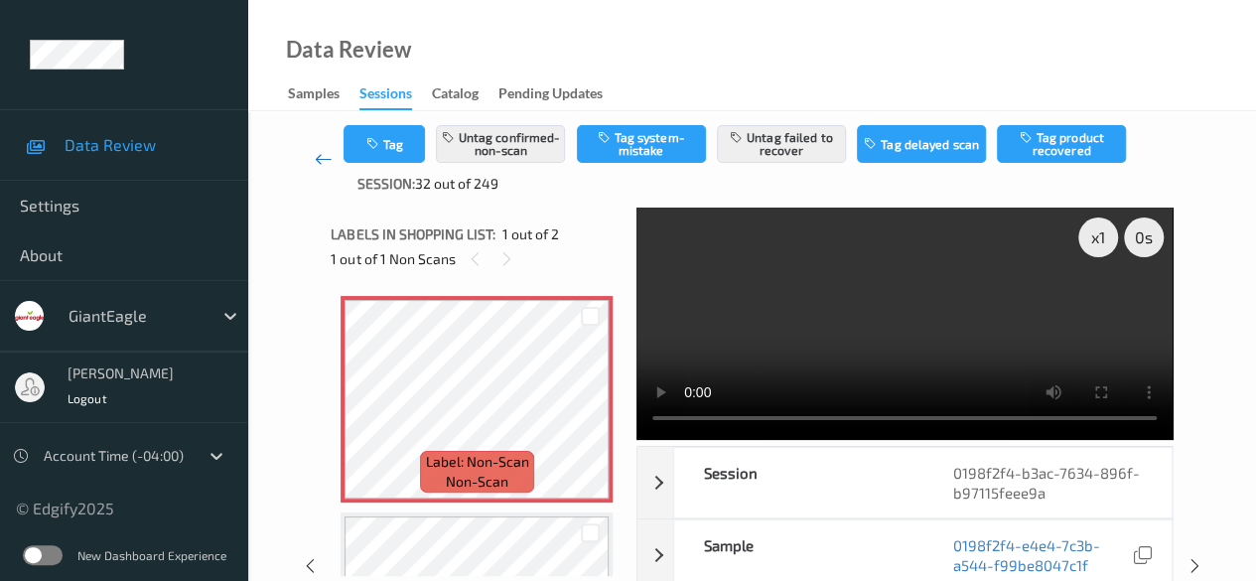
click at [318, 159] on icon at bounding box center [324, 159] width 18 height 20
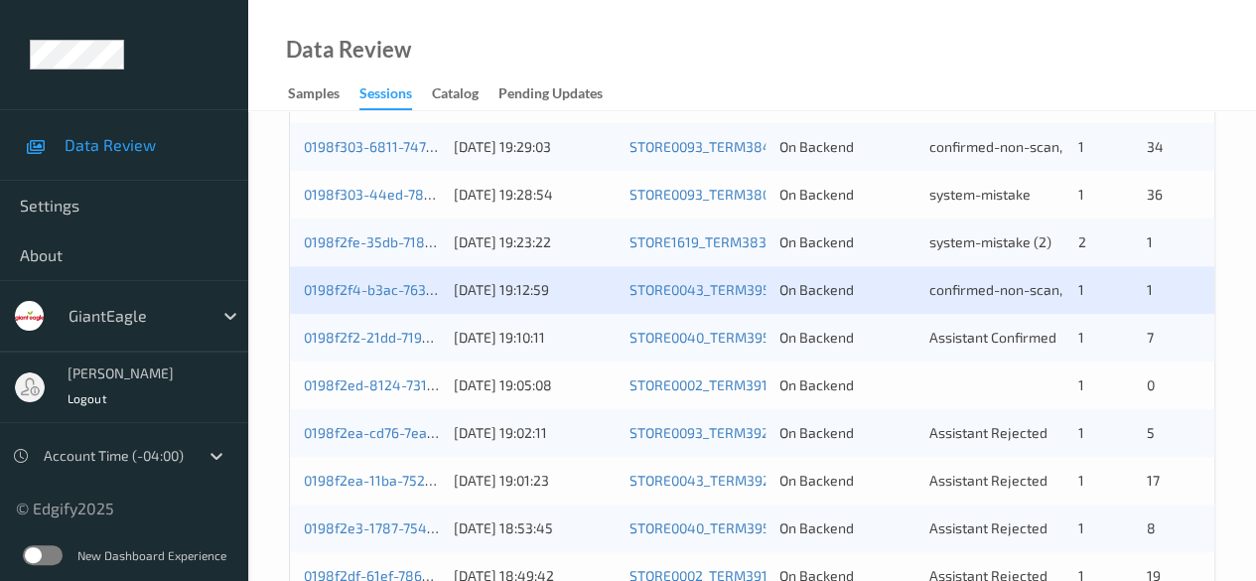
scroll to position [870, 0]
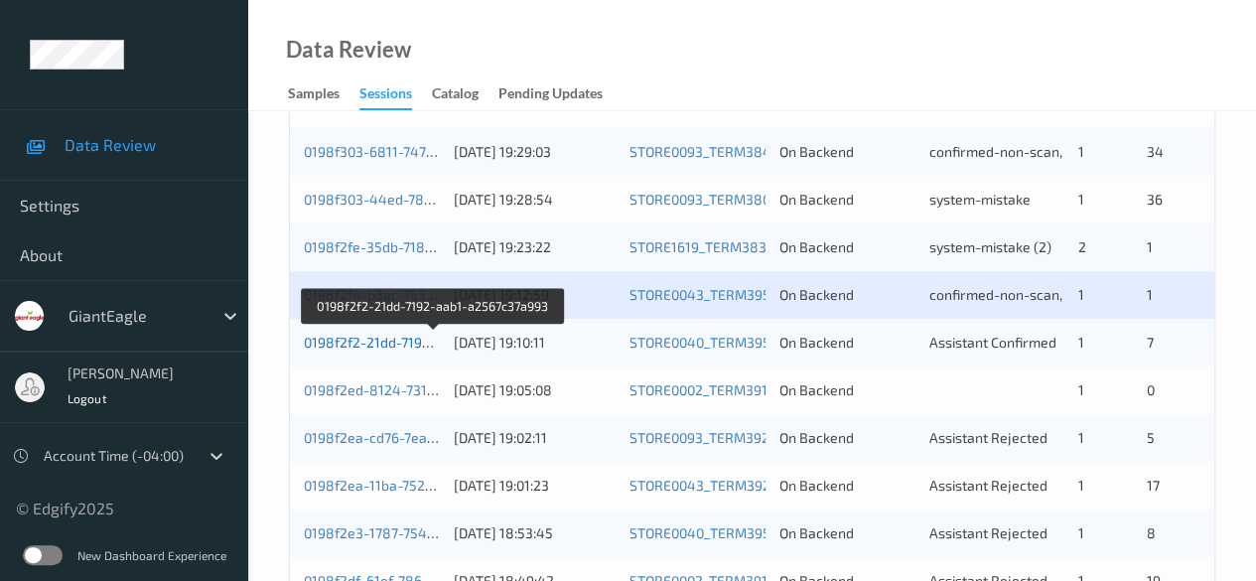
click at [375, 339] on link "0198f2f2-21dd-7192-aab1-a2567c37a993" at bounding box center [434, 342] width 260 height 17
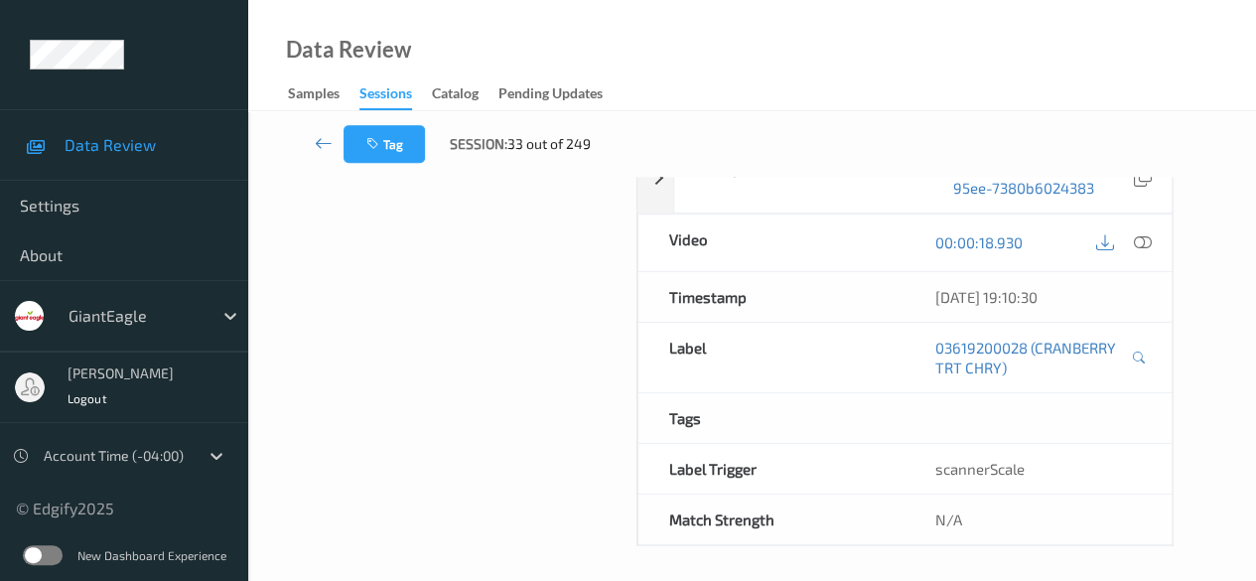
scroll to position [348, 0]
click at [316, 151] on icon at bounding box center [324, 143] width 18 height 20
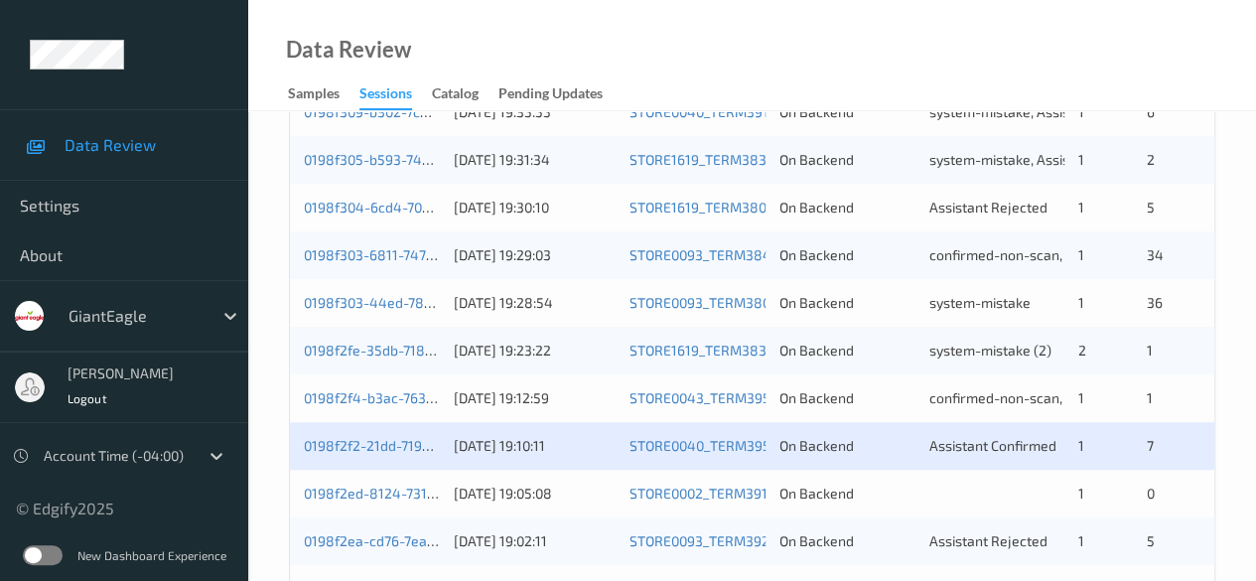
scroll to position [894, 0]
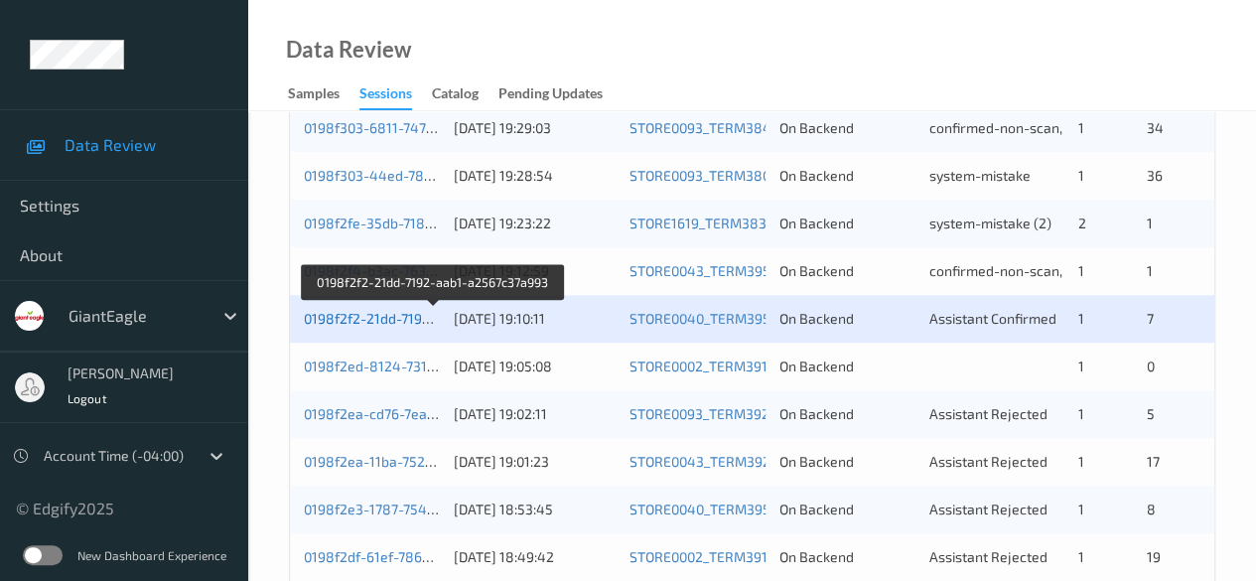
click at [375, 323] on link "0198f2f2-21dd-7192-aab1-a2567c37a993" at bounding box center [434, 318] width 260 height 17
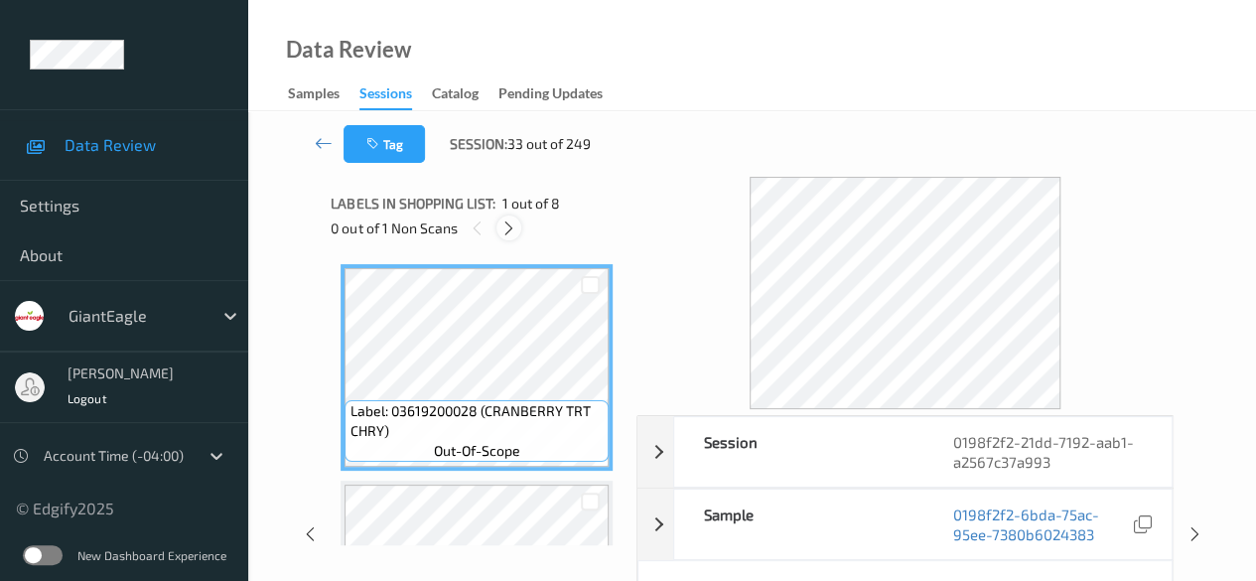
click at [508, 223] on icon at bounding box center [508, 228] width 17 height 18
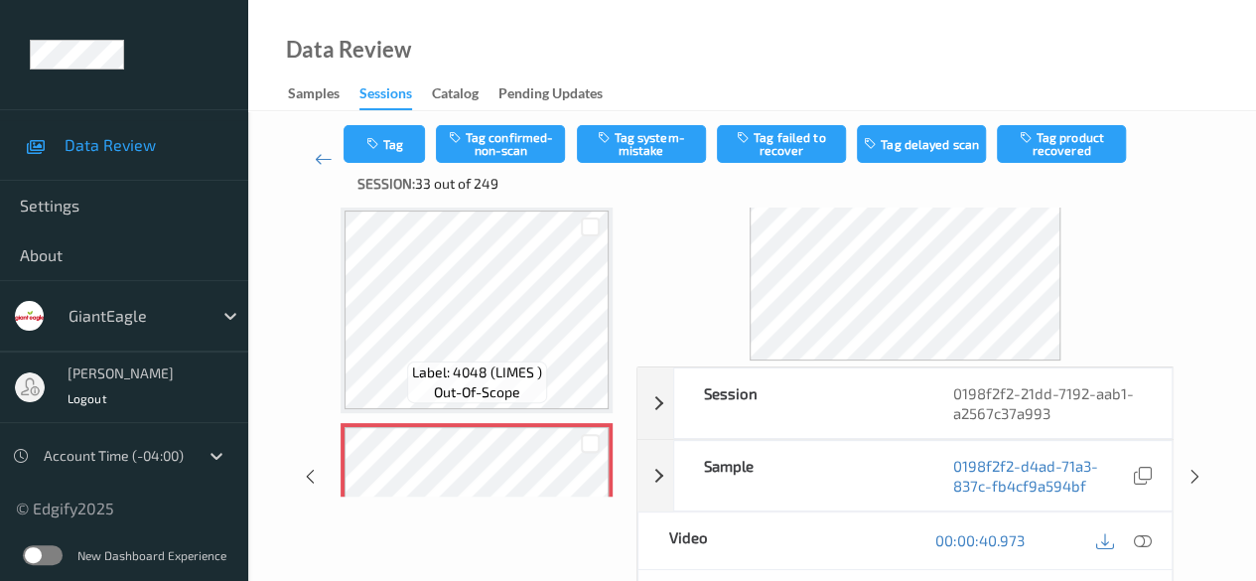
scroll to position [199, 0]
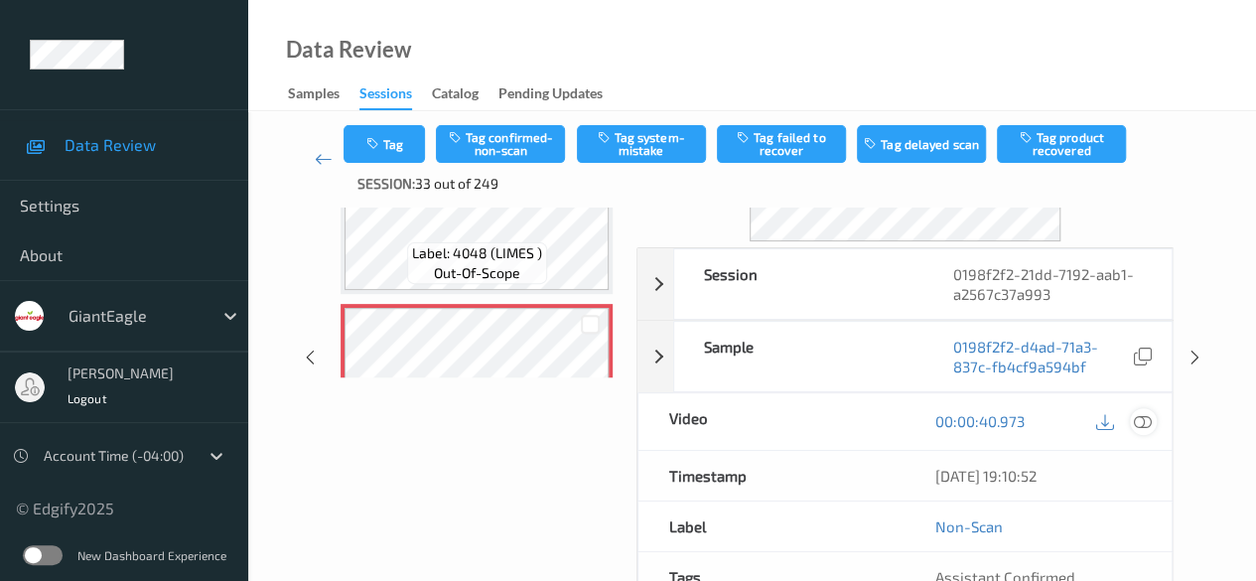
click at [1140, 416] on icon at bounding box center [1143, 421] width 18 height 18
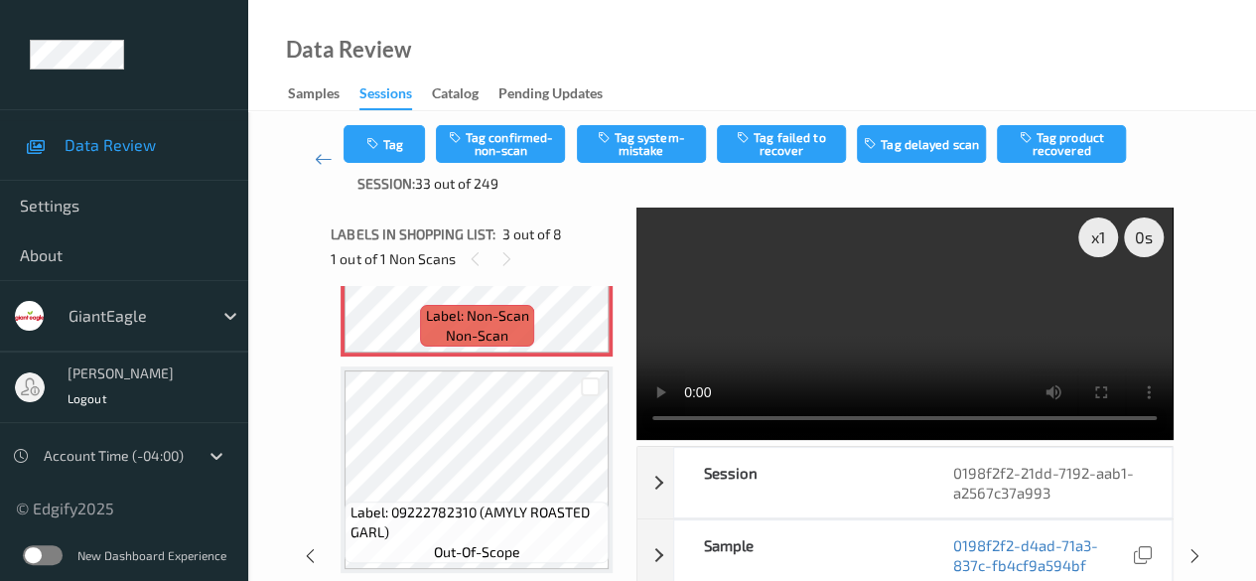
scroll to position [624, 0]
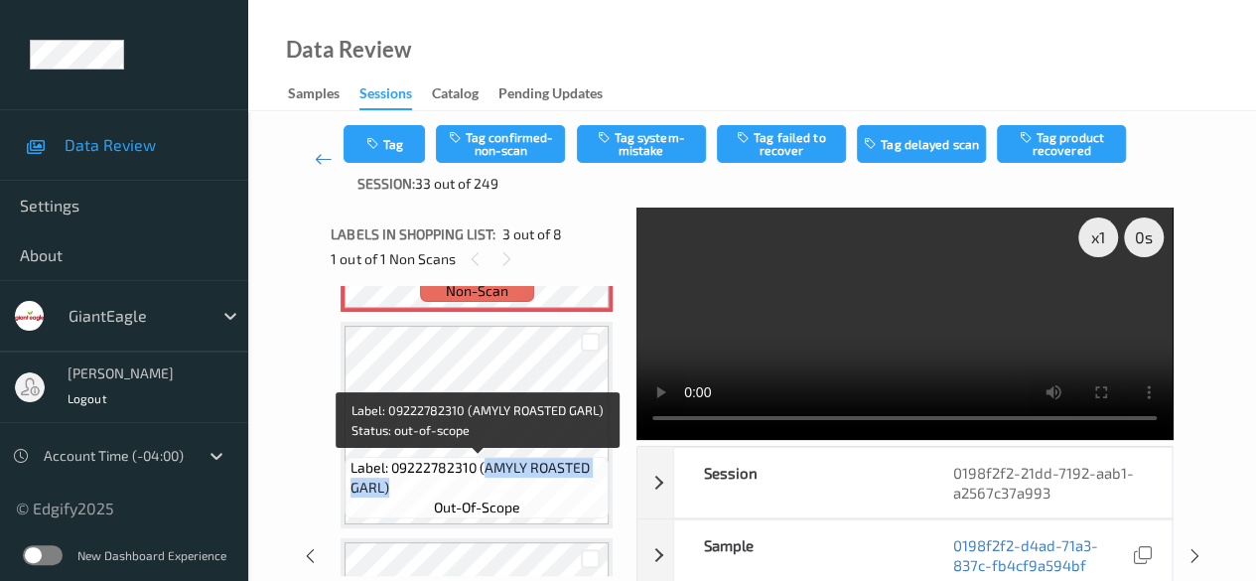
drag, startPoint x: 483, startPoint y: 468, endPoint x: 595, endPoint y: 487, distance: 113.8
click at [595, 487] on span "Label: 09222782310 (AMYLY ROASTED GARL)" at bounding box center [478, 478] width 254 height 40
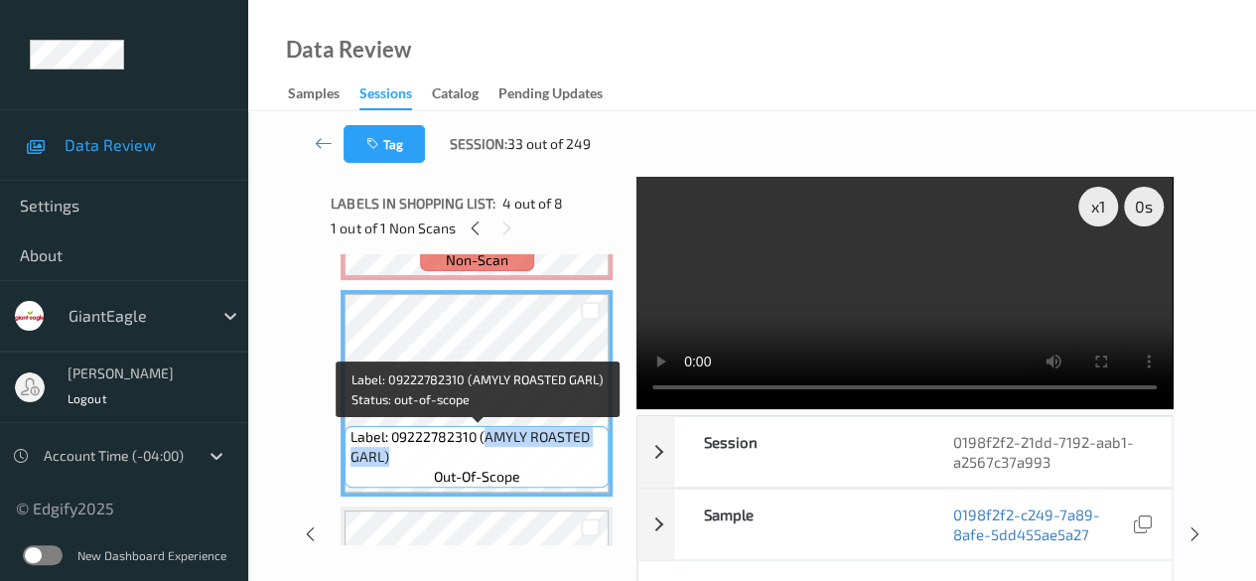
copy span "AMYLY ROASTED GARL)"
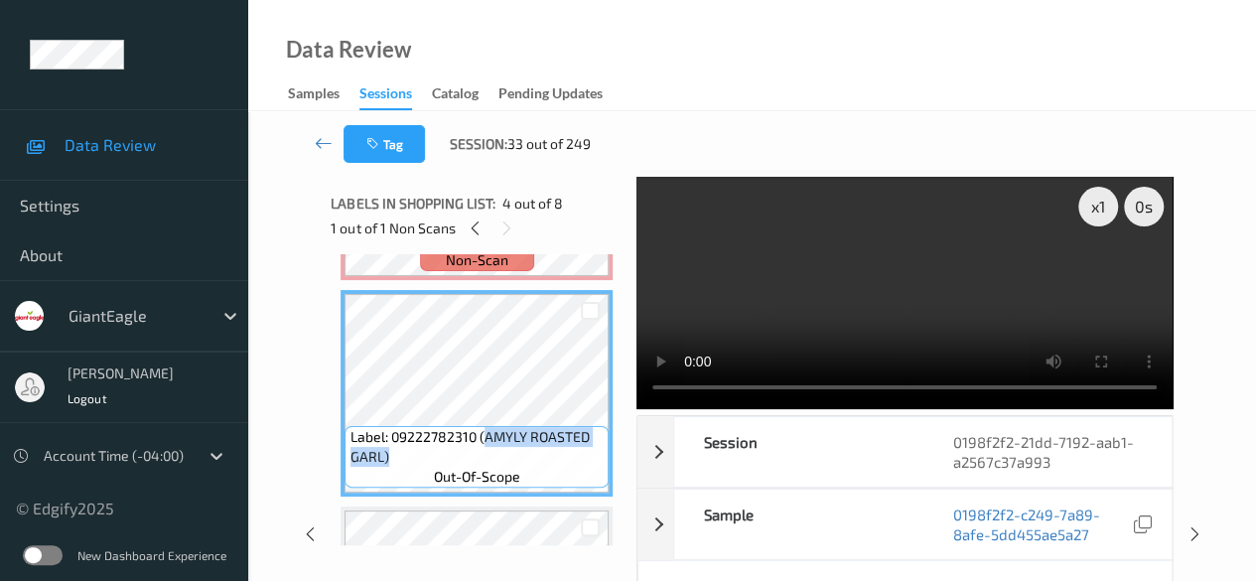
scroll to position [425, 0]
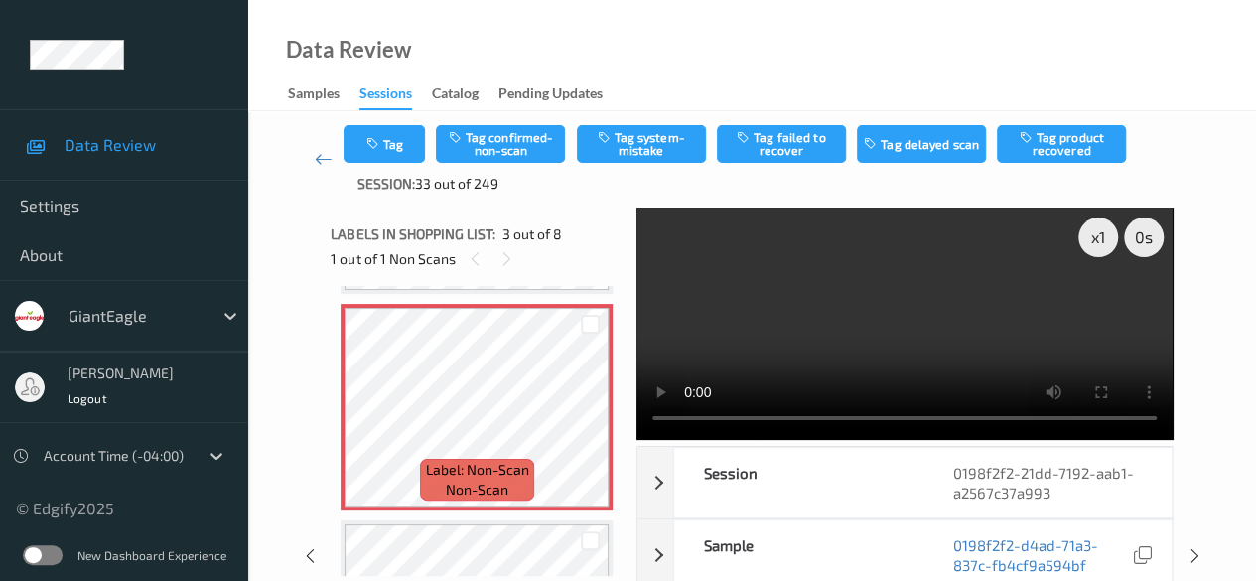
click at [816, 418] on video at bounding box center [905, 324] width 536 height 232
click at [641, 148] on button "Tag system-mistake" at bounding box center [641, 144] width 129 height 38
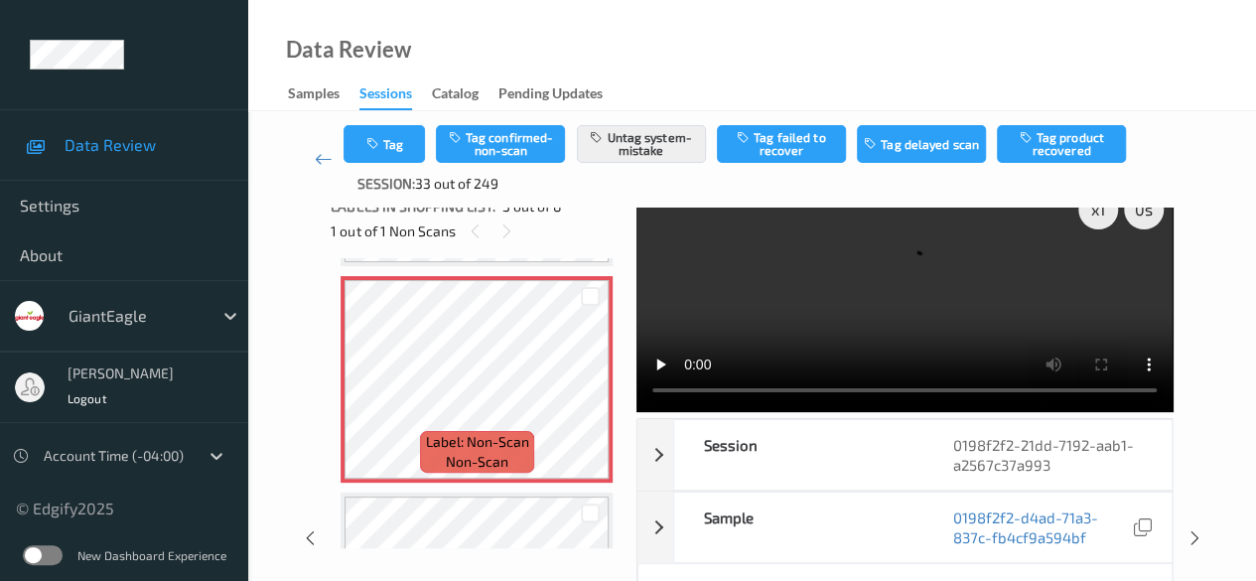
scroll to position [0, 0]
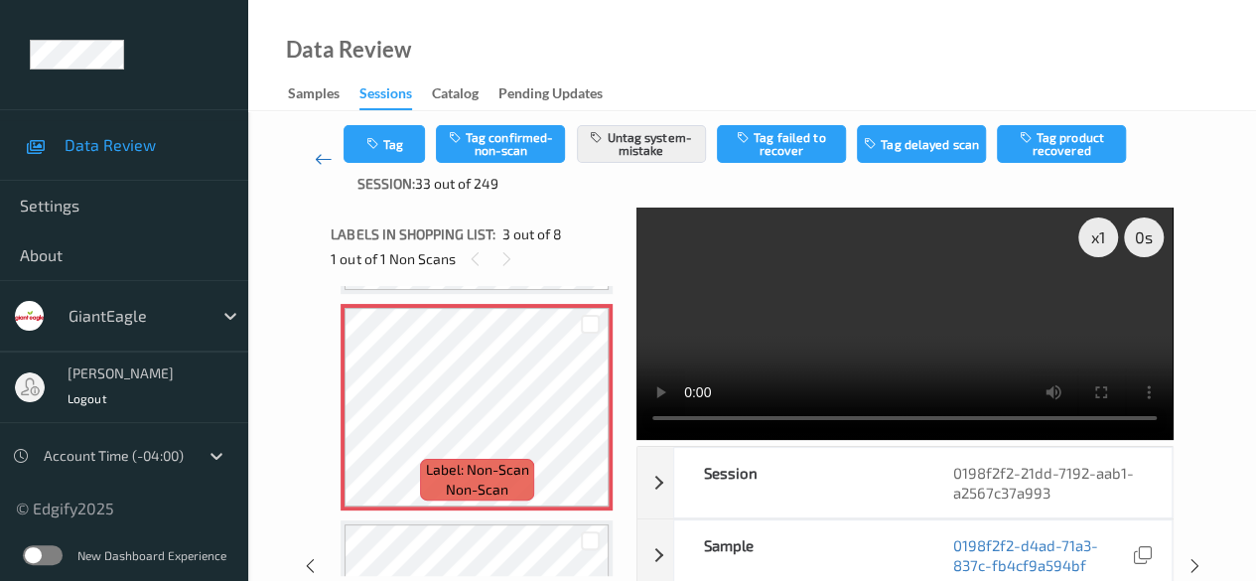
click at [318, 155] on icon at bounding box center [324, 159] width 18 height 20
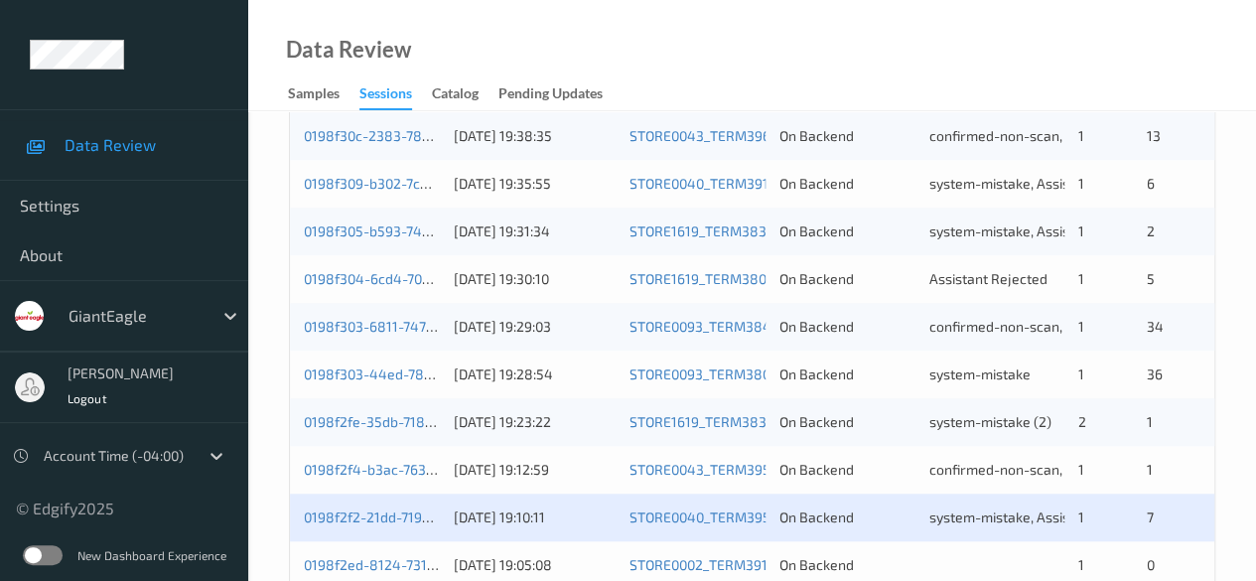
scroll to position [993, 0]
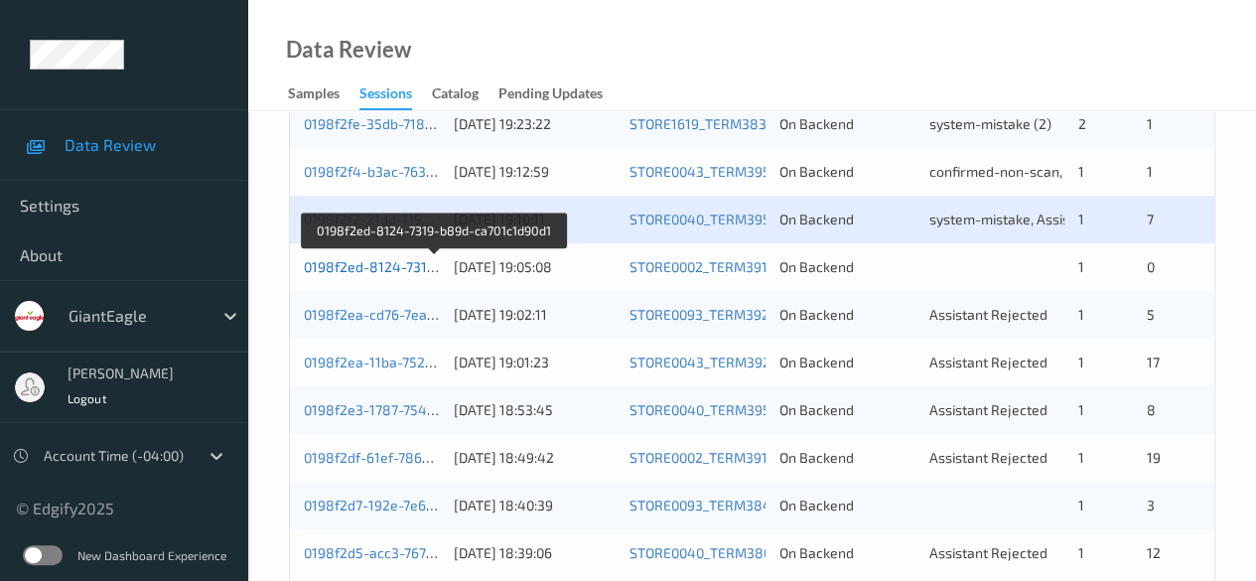
click at [401, 270] on link "0198f2ed-8124-7319-b89d-ca701c1d90d1" at bounding box center [435, 266] width 262 height 17
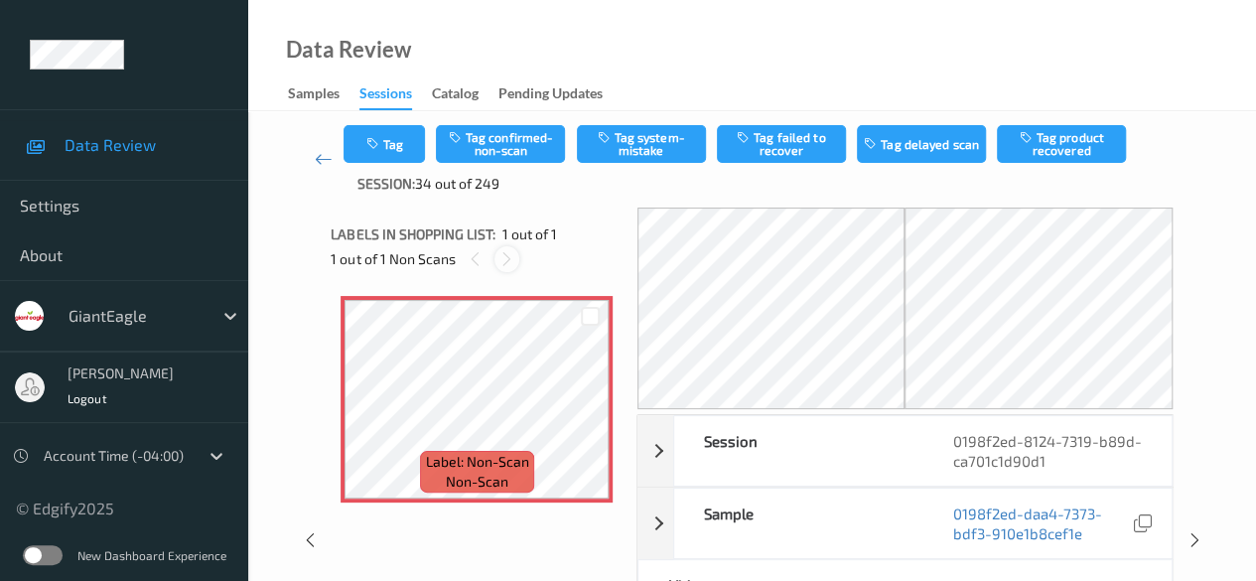
click at [508, 255] on icon at bounding box center [506, 259] width 17 height 18
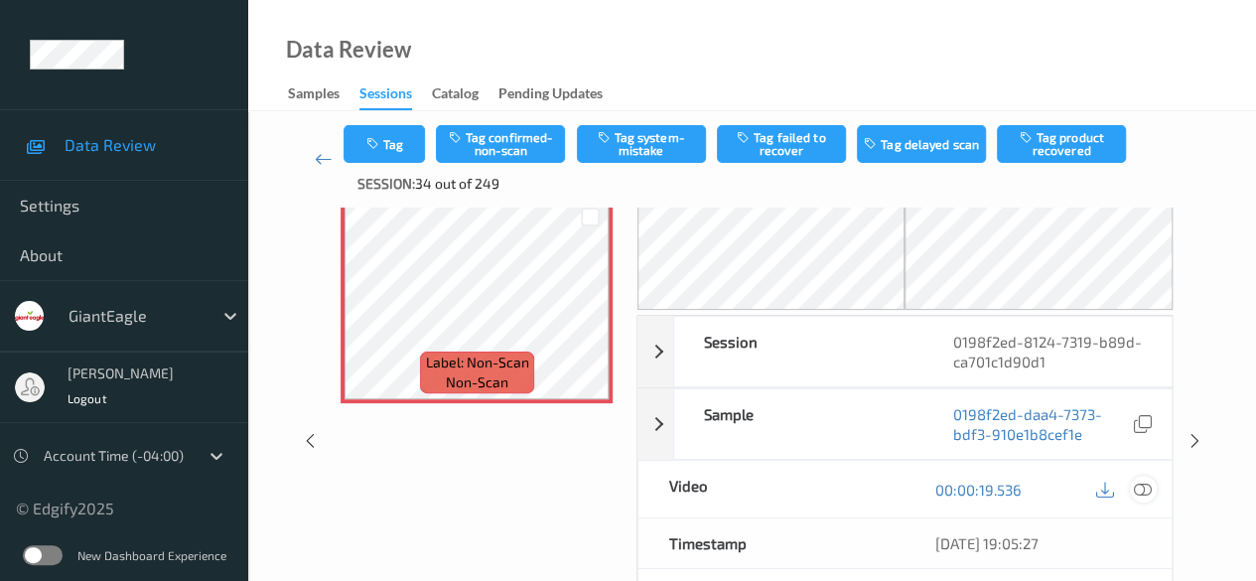
click at [1146, 484] on icon at bounding box center [1143, 490] width 18 height 18
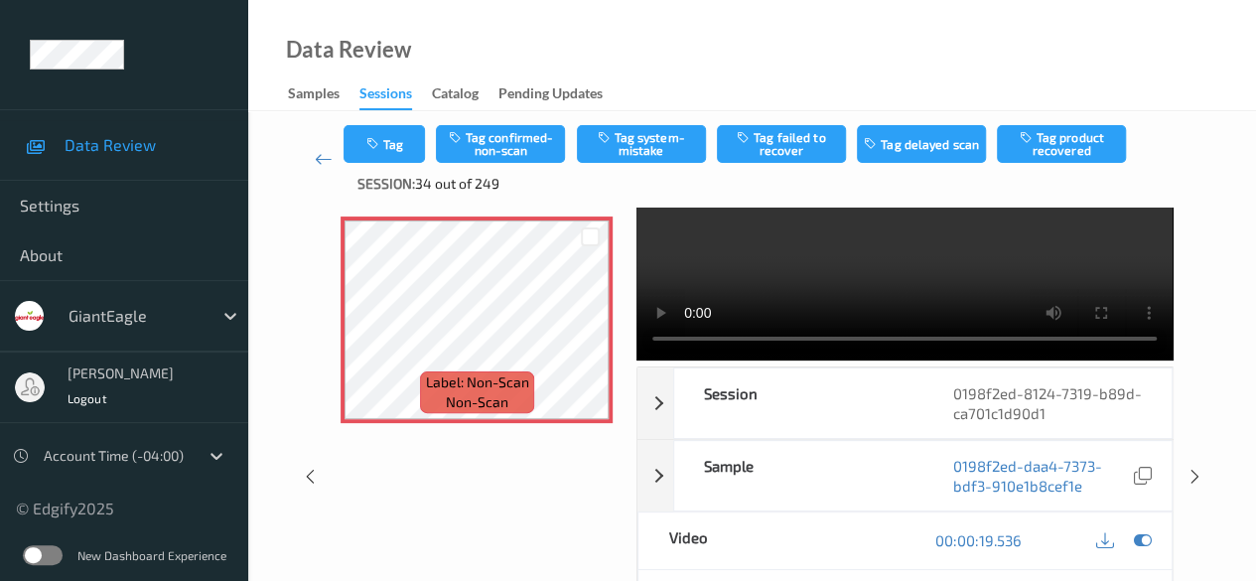
scroll to position [0, 0]
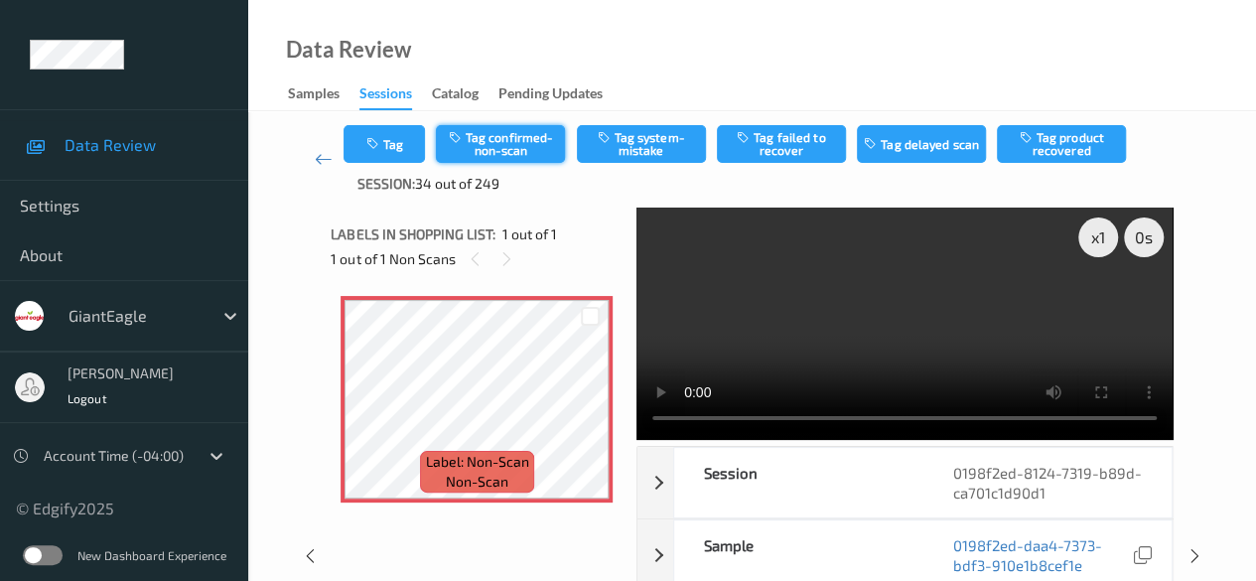
click at [503, 146] on button "Tag confirmed-non-scan" at bounding box center [500, 144] width 129 height 38
click at [405, 154] on button "Tag" at bounding box center [384, 144] width 81 height 38
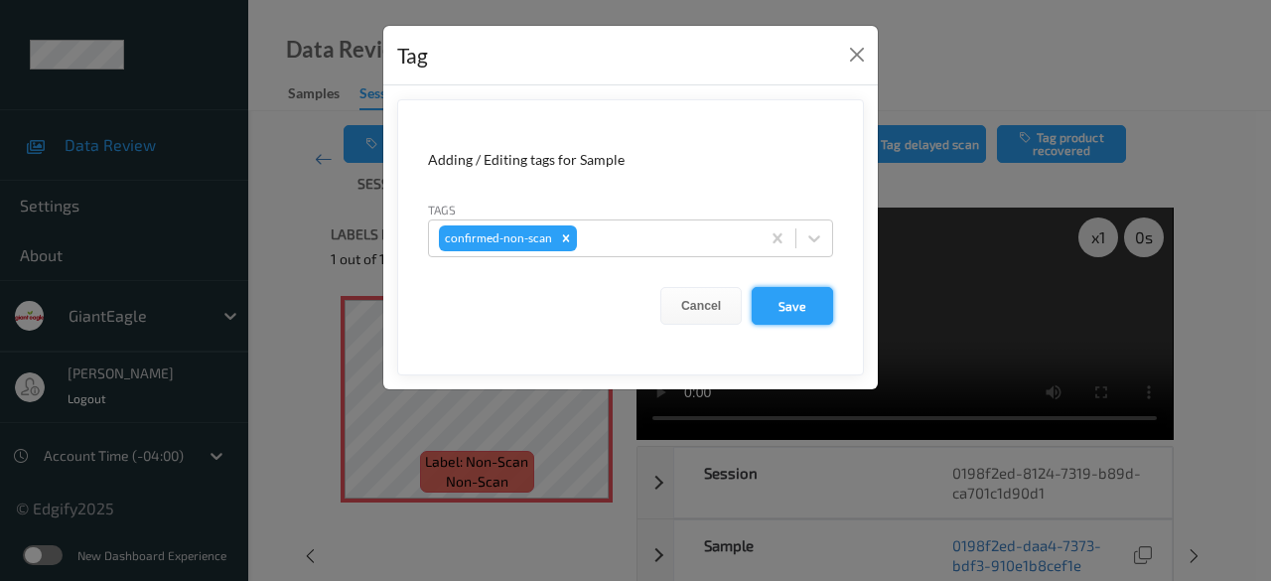
click at [780, 304] on button "Save" at bounding box center [792, 306] width 81 height 38
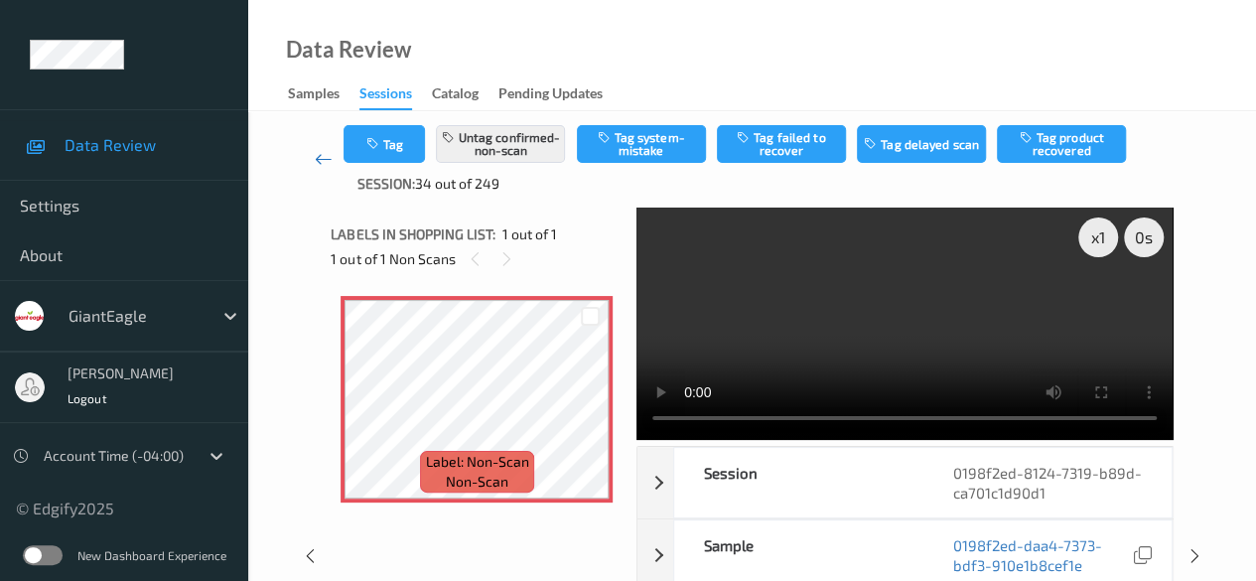
click at [318, 160] on icon at bounding box center [324, 159] width 18 height 20
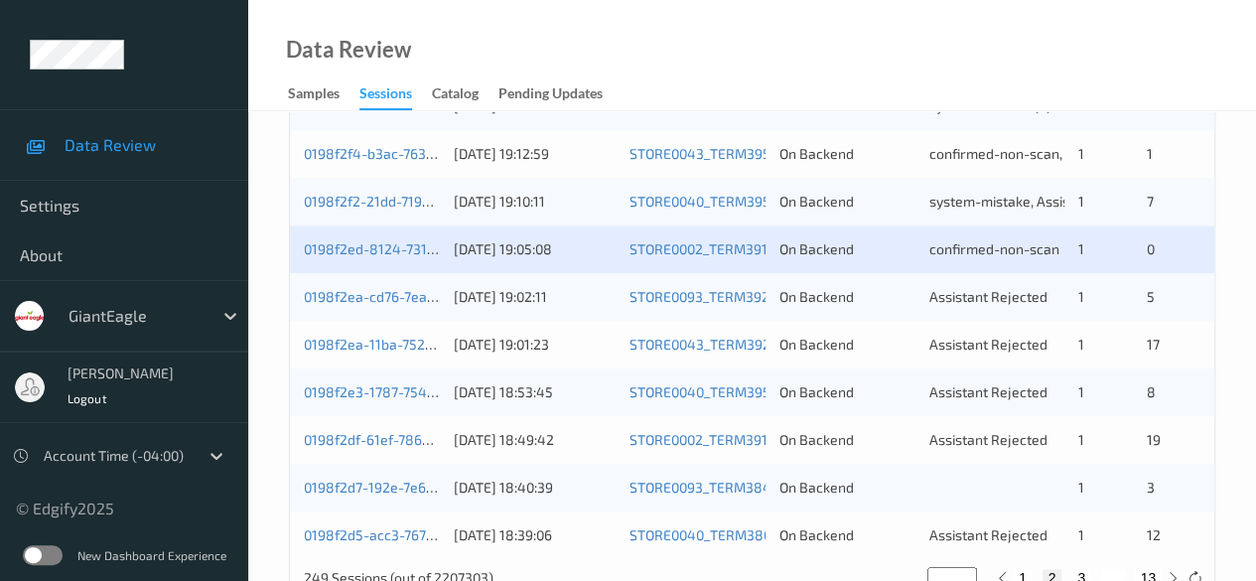
scroll to position [1068, 0]
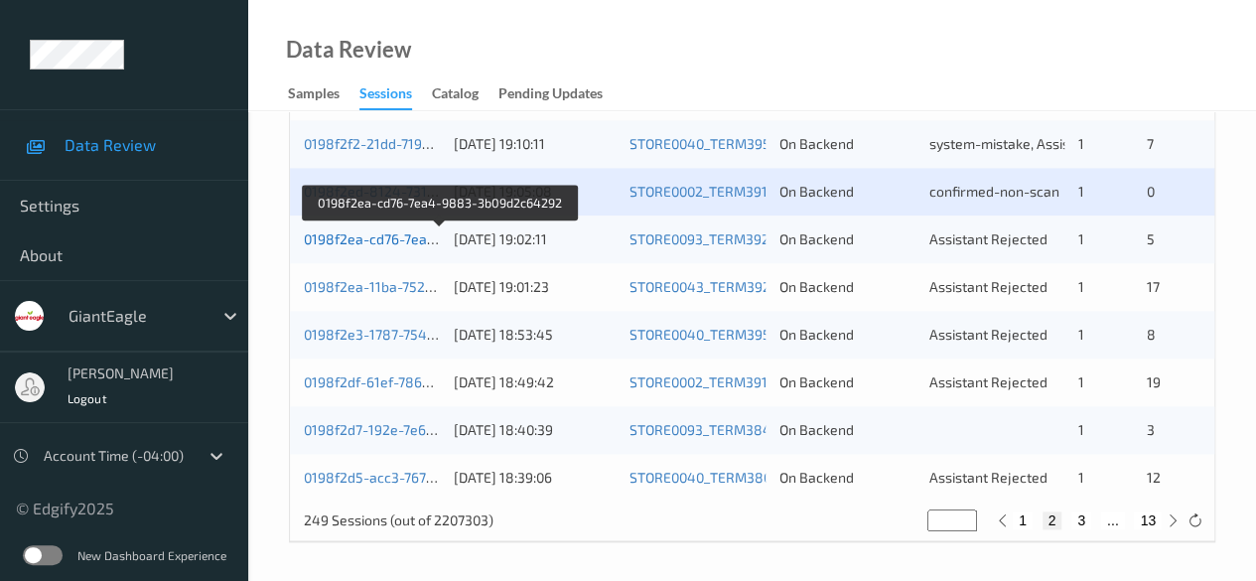
click at [362, 239] on link "0198f2ea-cd76-7ea4-9883-3b09d2c64292" at bounding box center [440, 238] width 273 height 17
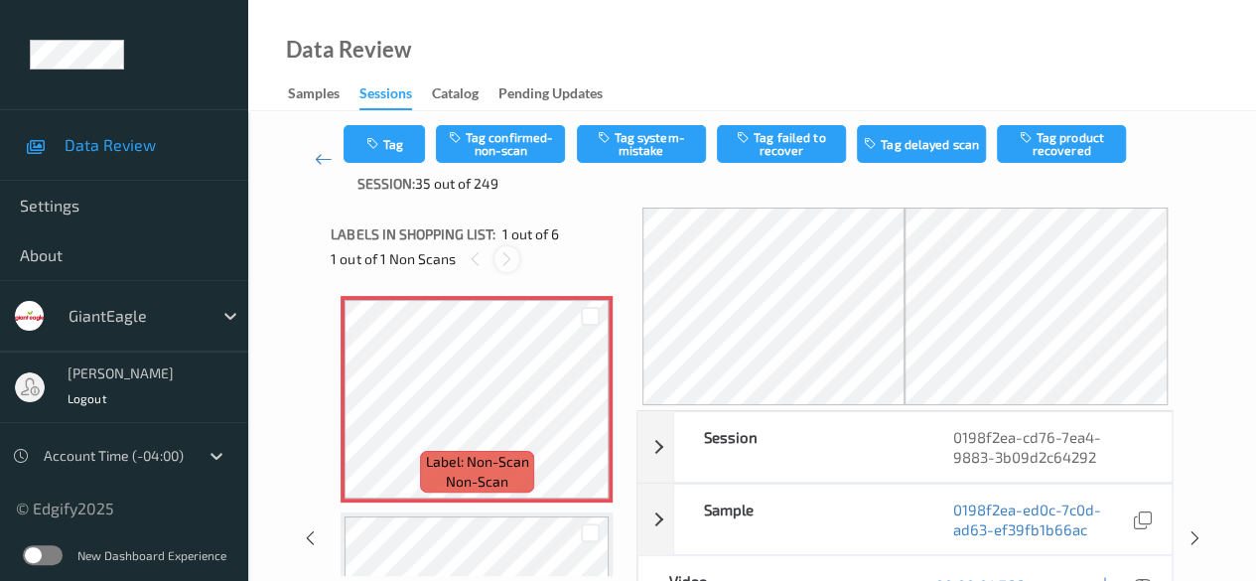
click at [508, 265] on icon at bounding box center [506, 259] width 17 height 18
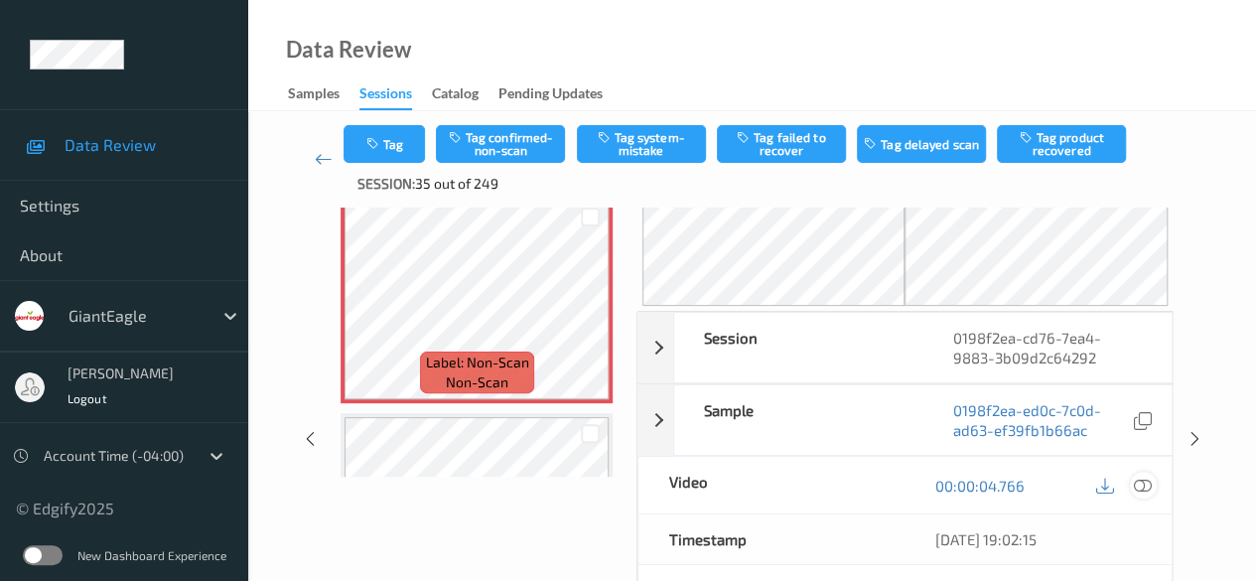
click at [1145, 482] on icon at bounding box center [1143, 486] width 18 height 18
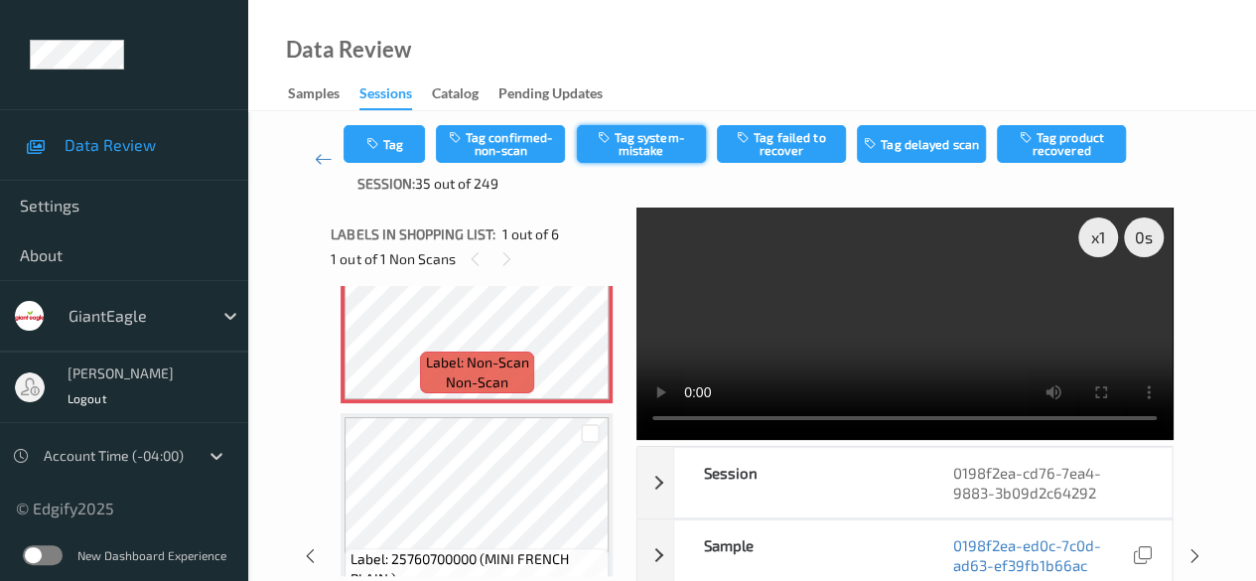
click at [623, 140] on button "Tag system-mistake" at bounding box center [641, 144] width 129 height 38
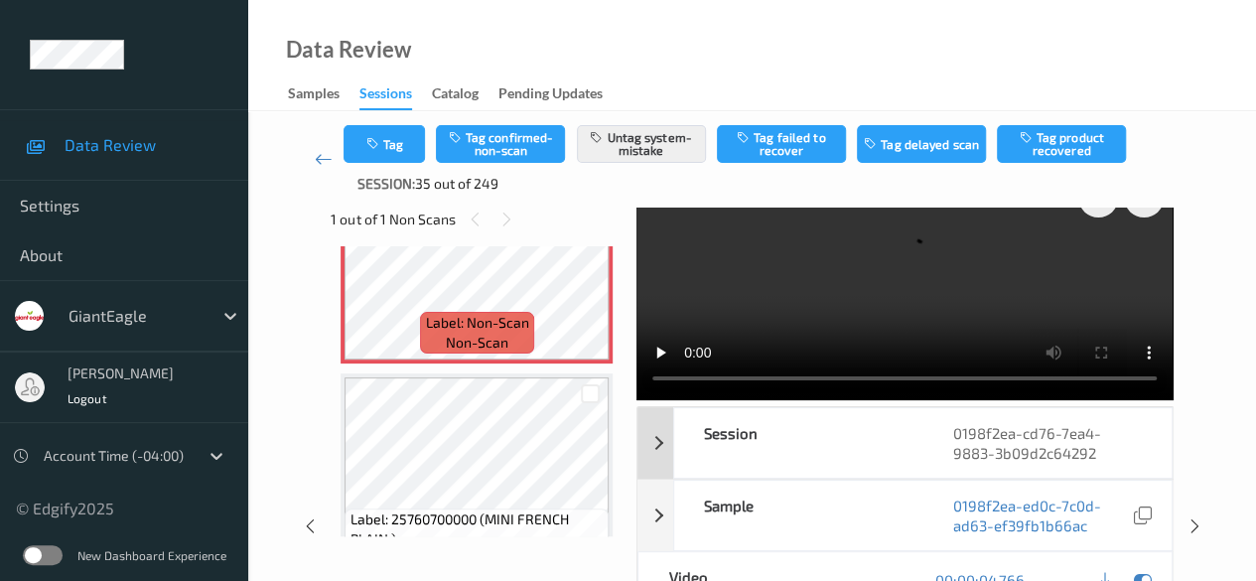
scroll to position [0, 0]
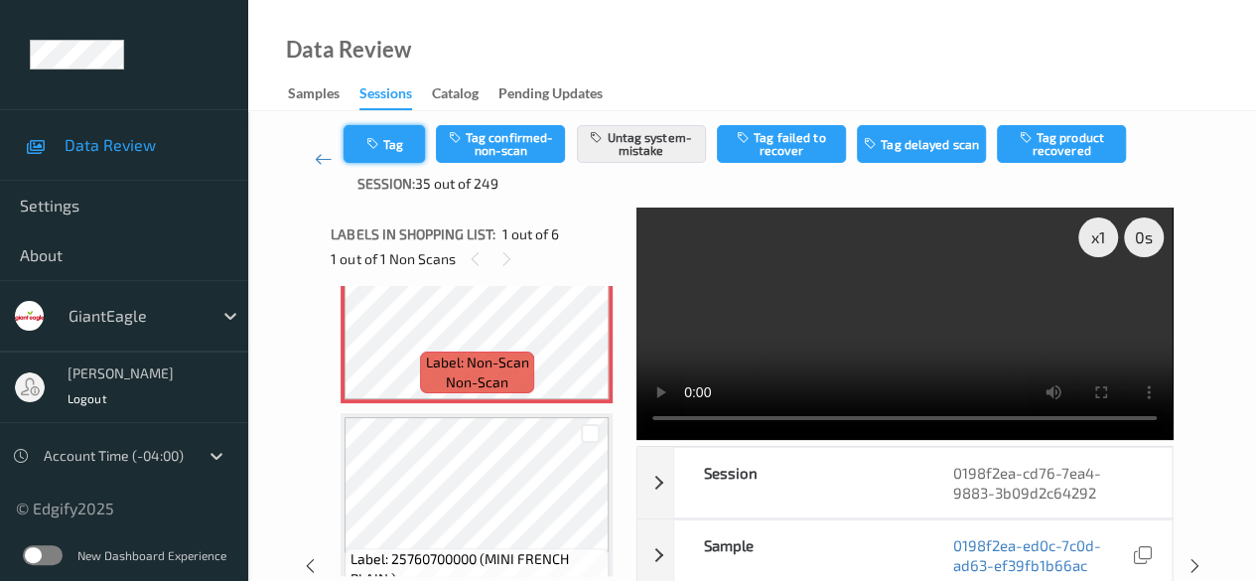
click at [401, 149] on button "Tag" at bounding box center [384, 144] width 81 height 38
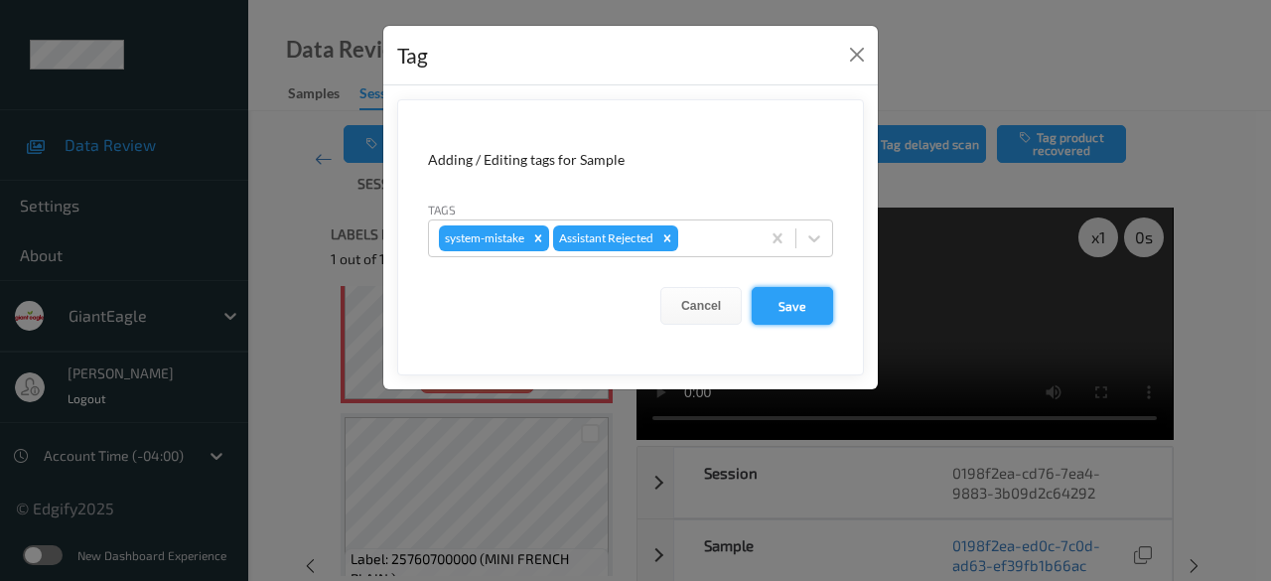
drag, startPoint x: 784, startPoint y: 318, endPoint x: 783, endPoint y: 303, distance: 14.9
click at [785, 318] on button "Save" at bounding box center [792, 306] width 81 height 38
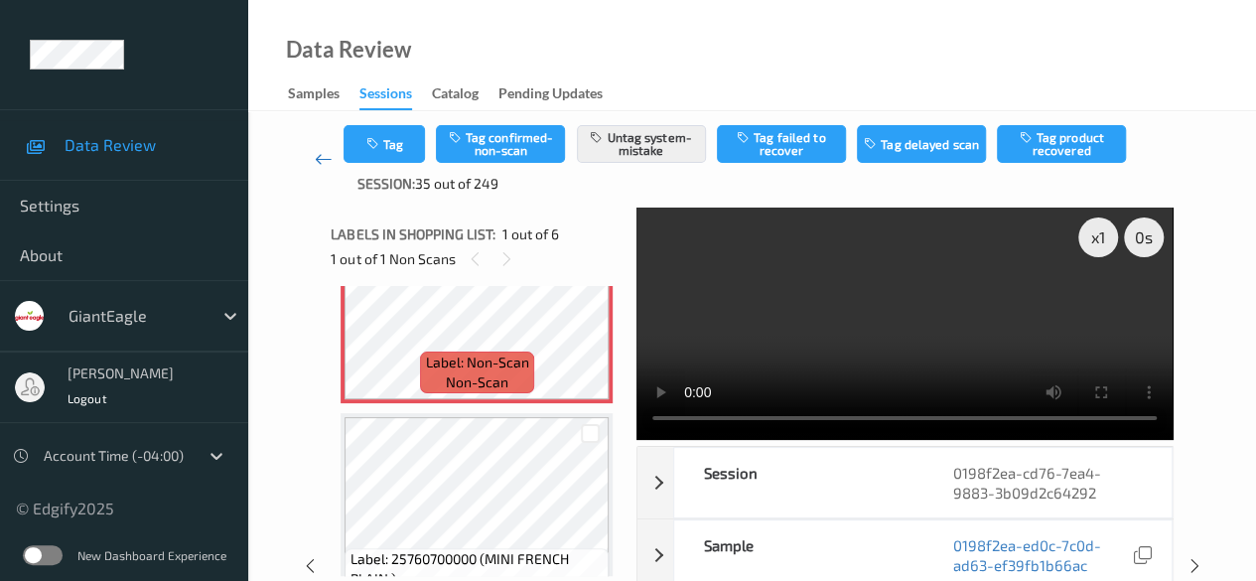
click at [324, 164] on icon at bounding box center [324, 159] width 18 height 20
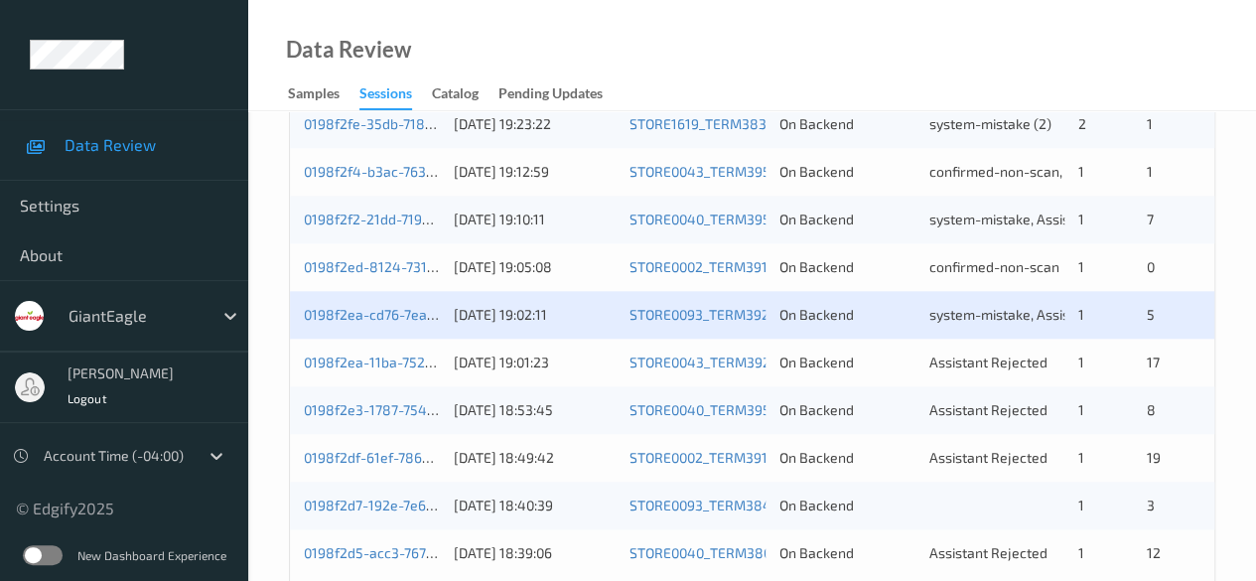
scroll to position [1068, 0]
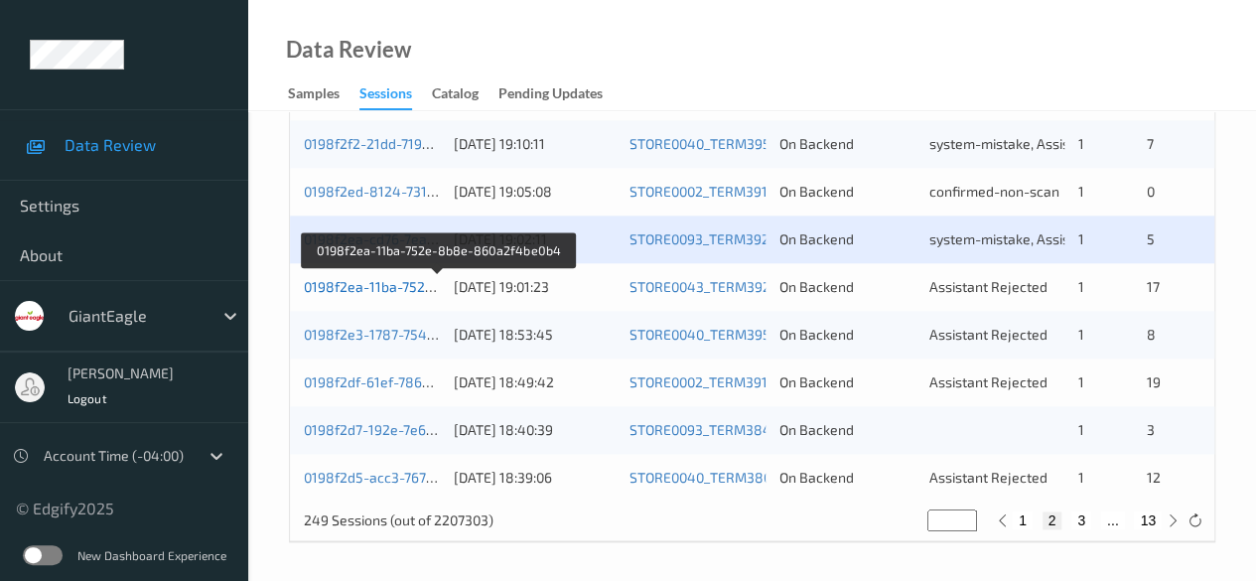
click at [407, 289] on link "0198f2ea-11ba-752e-8b8e-860a2f4be0b4" at bounding box center [439, 286] width 270 height 17
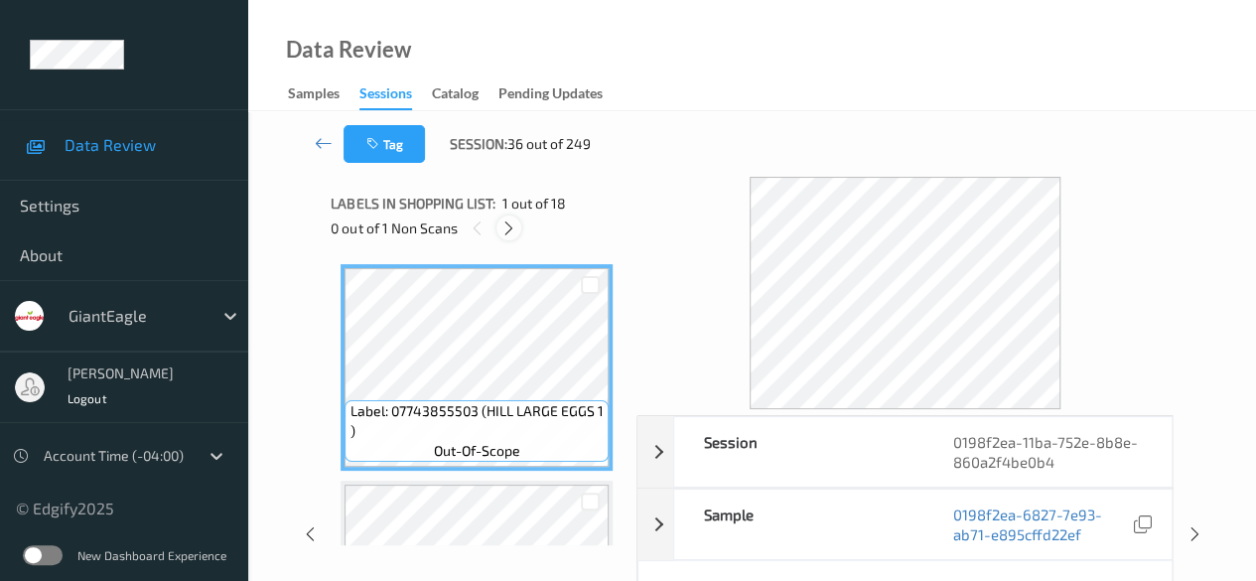
click at [512, 227] on icon at bounding box center [508, 228] width 17 height 18
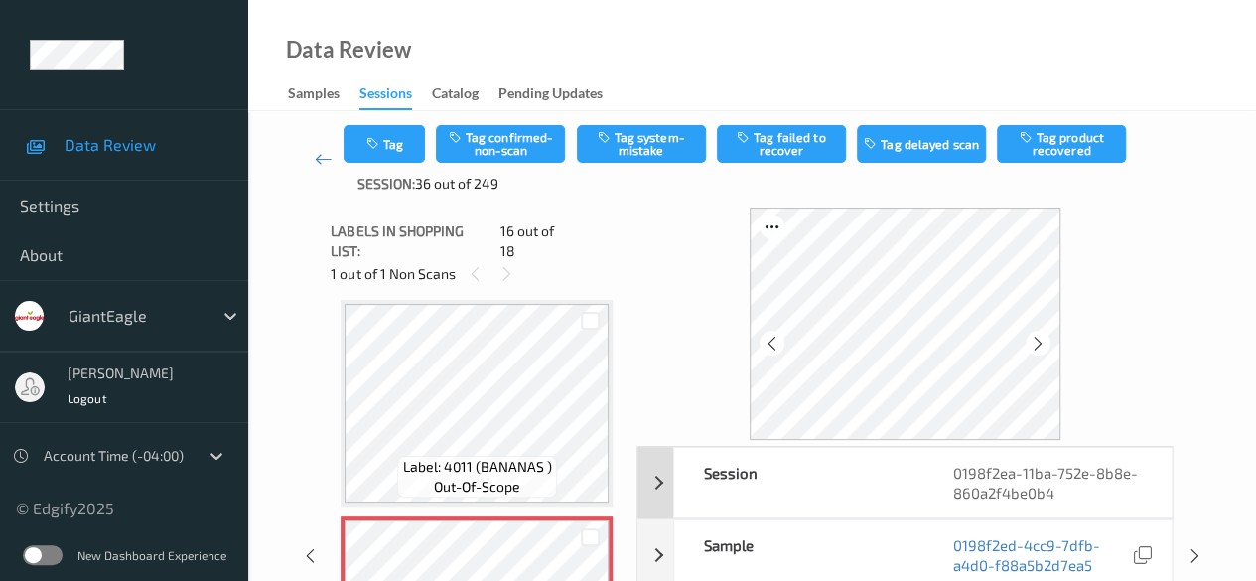
scroll to position [298, 0]
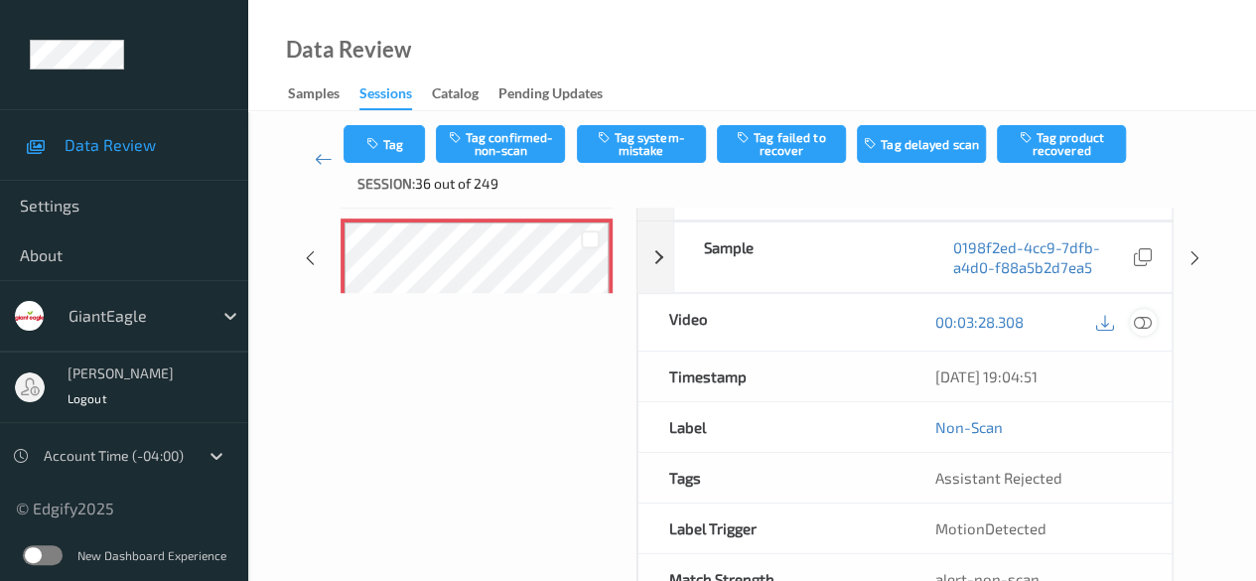
click at [1148, 323] on icon at bounding box center [1143, 322] width 18 height 18
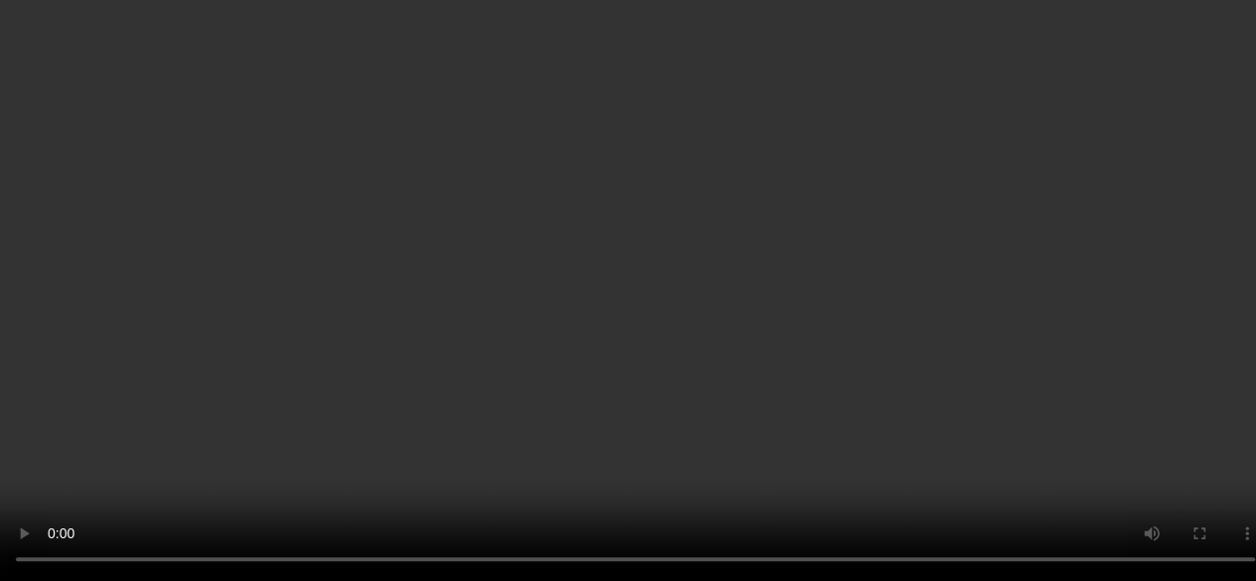
scroll to position [3338, 0]
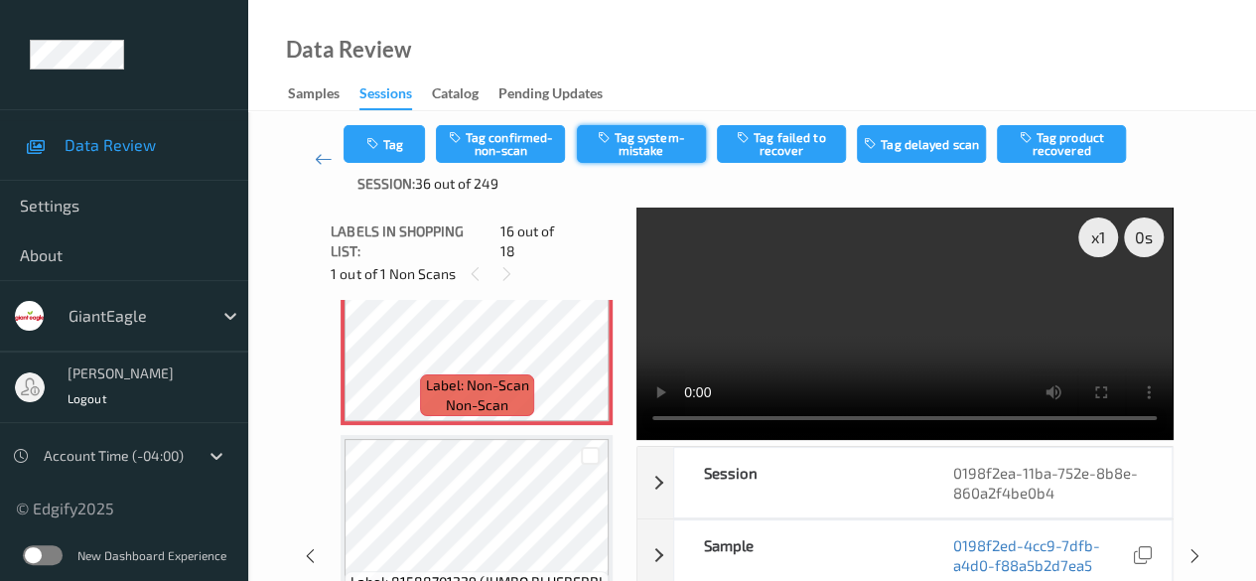
click at [653, 141] on button "Tag system-mistake" at bounding box center [641, 144] width 129 height 38
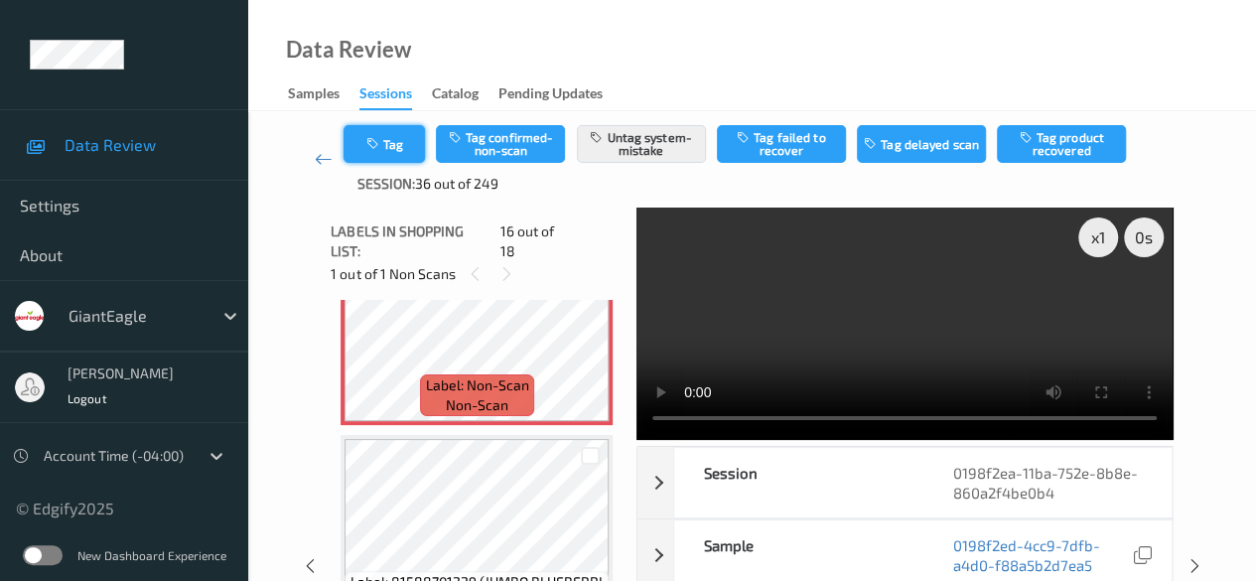
click at [394, 154] on button "Tag" at bounding box center [384, 144] width 81 height 38
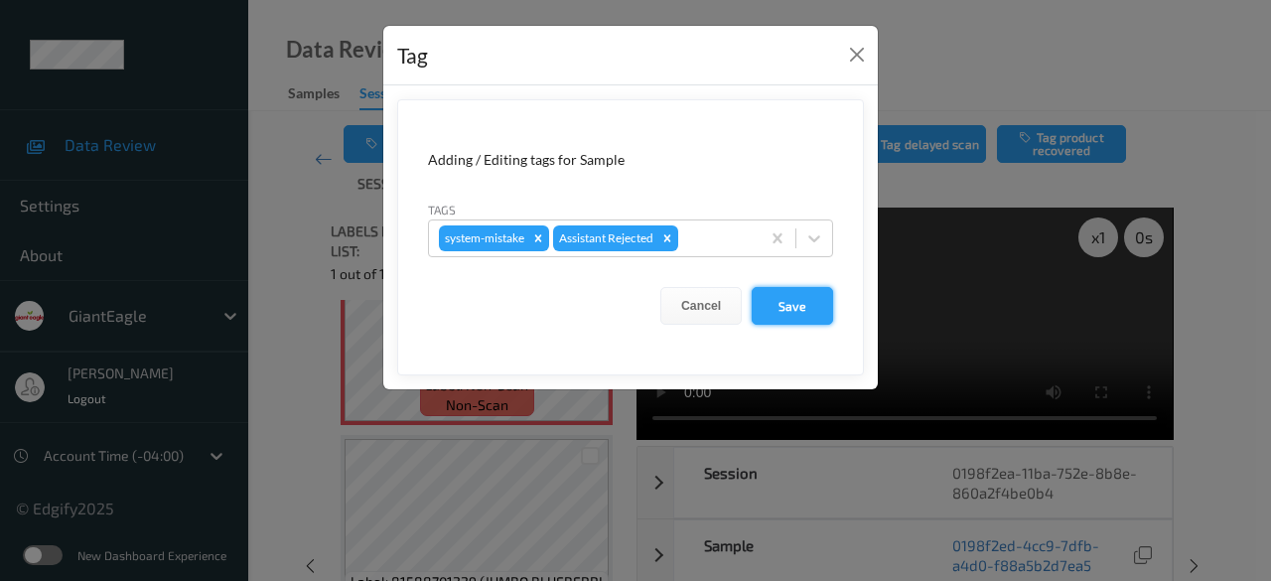
click at [812, 307] on button "Save" at bounding box center [792, 306] width 81 height 38
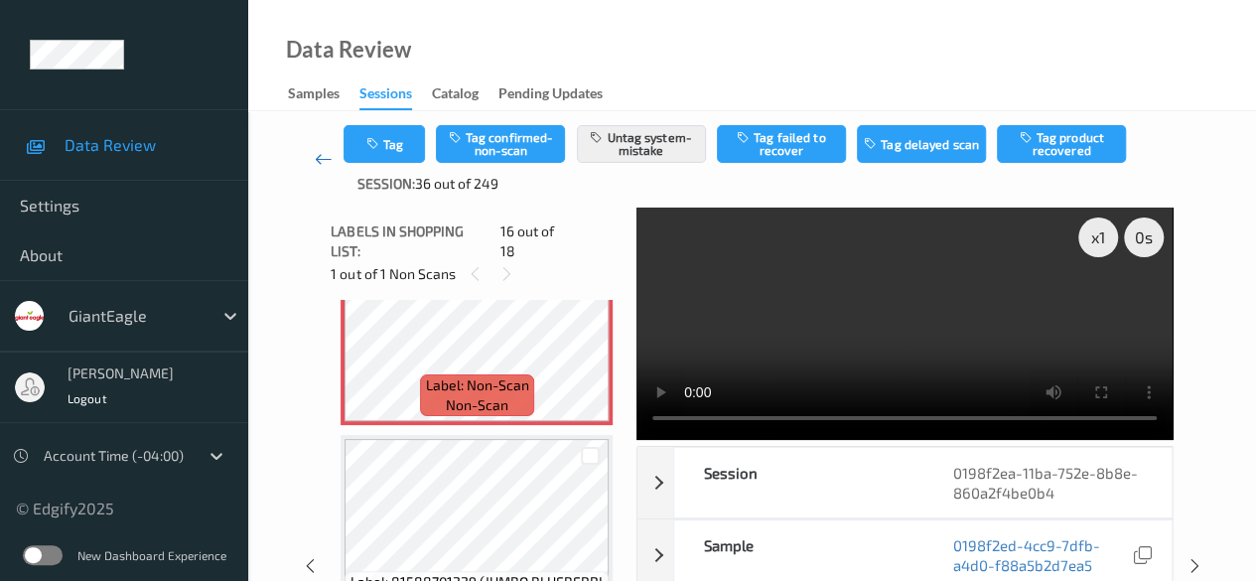
click at [322, 161] on icon at bounding box center [324, 159] width 18 height 20
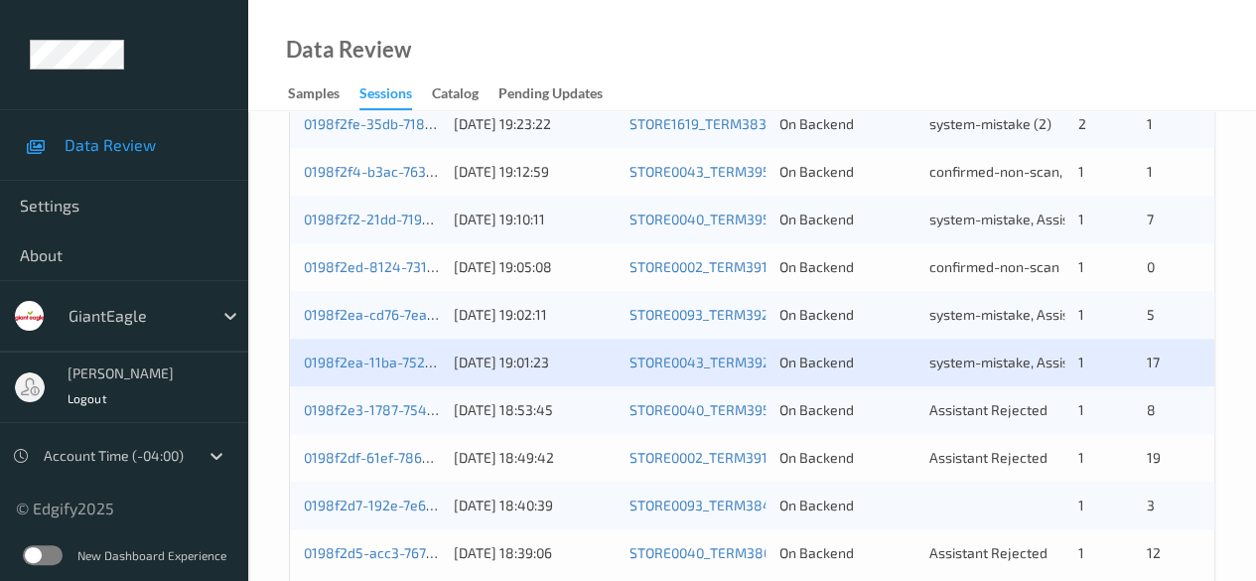
scroll to position [1068, 0]
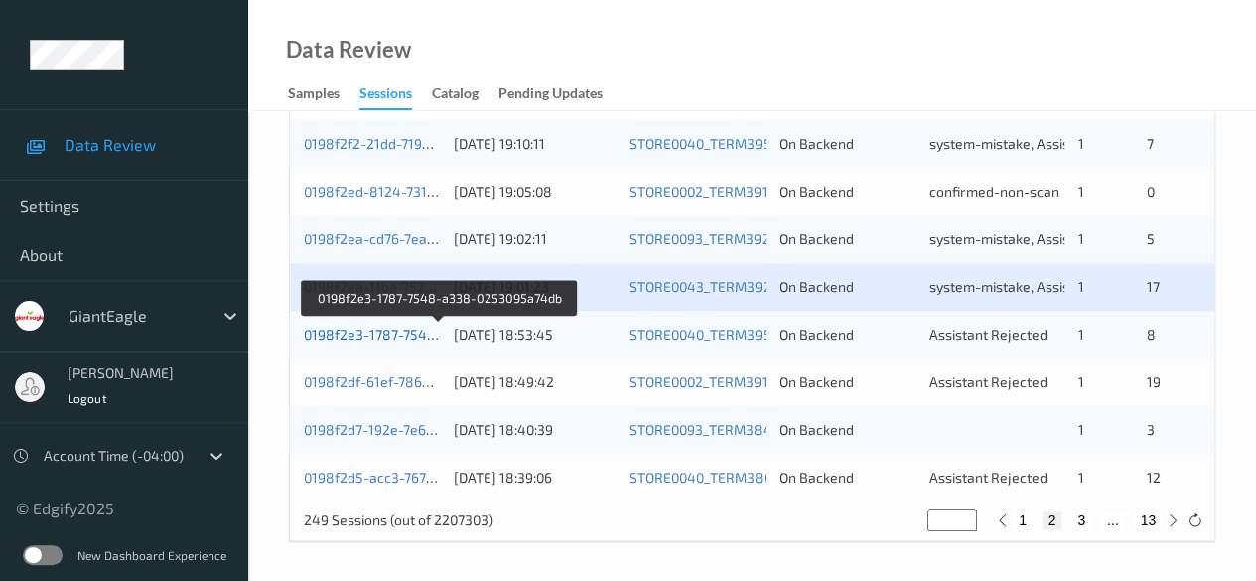
click at [357, 336] on link "0198f2e3-1787-7548-a338-0253095a74db" at bounding box center [440, 334] width 272 height 17
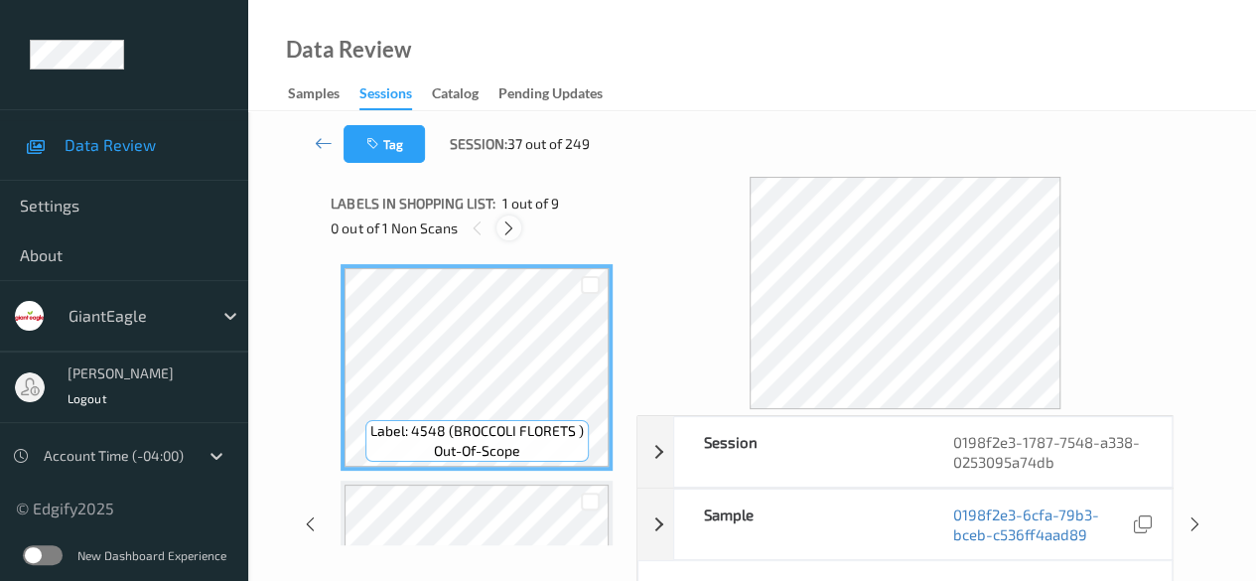
click at [506, 235] on icon at bounding box center [508, 228] width 17 height 18
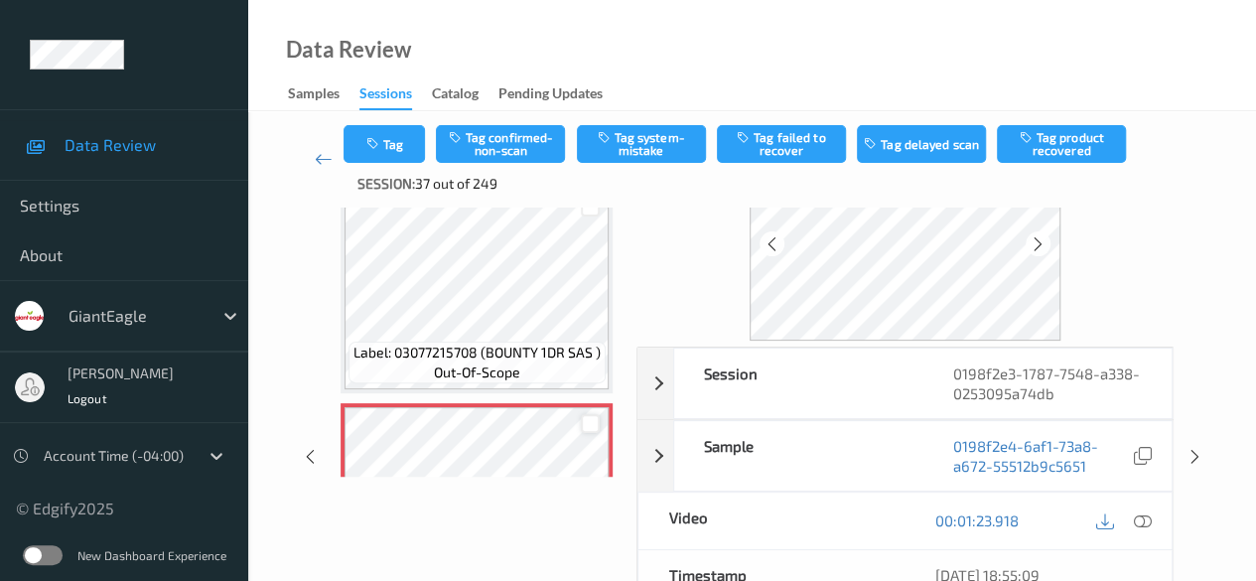
scroll to position [1625, 0]
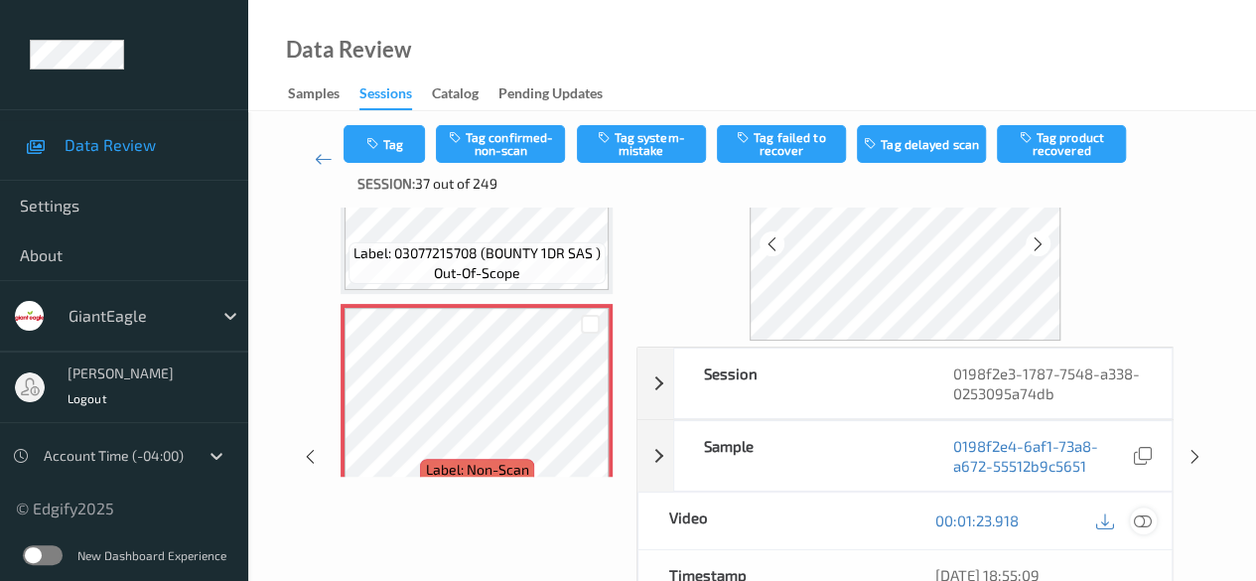
click at [1147, 520] on icon at bounding box center [1143, 520] width 18 height 18
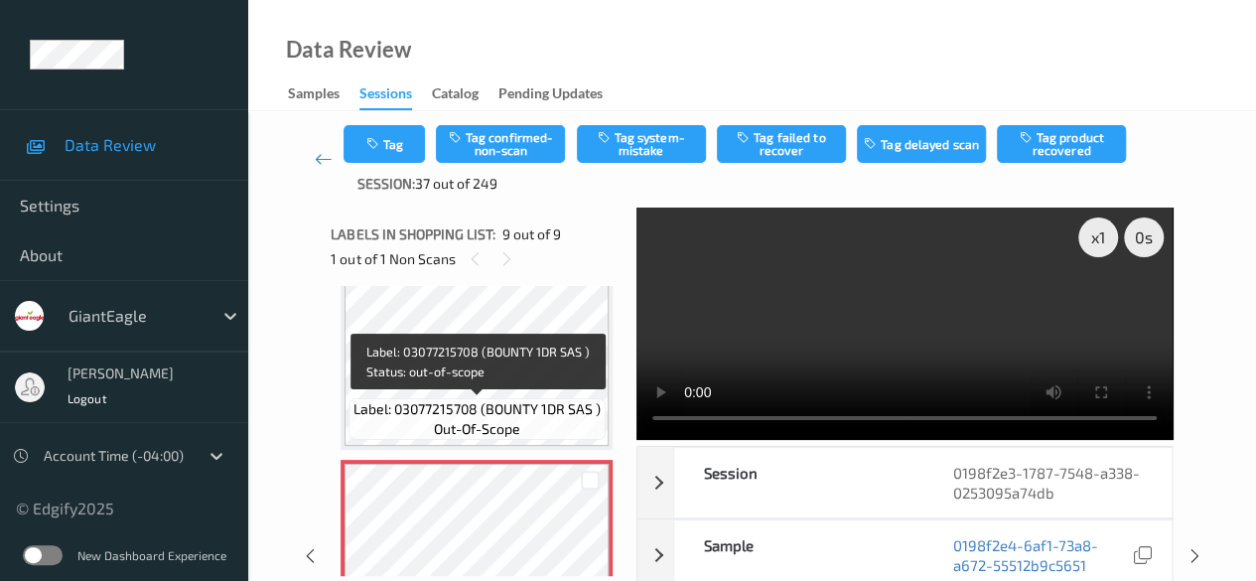
scroll to position [1667, 0]
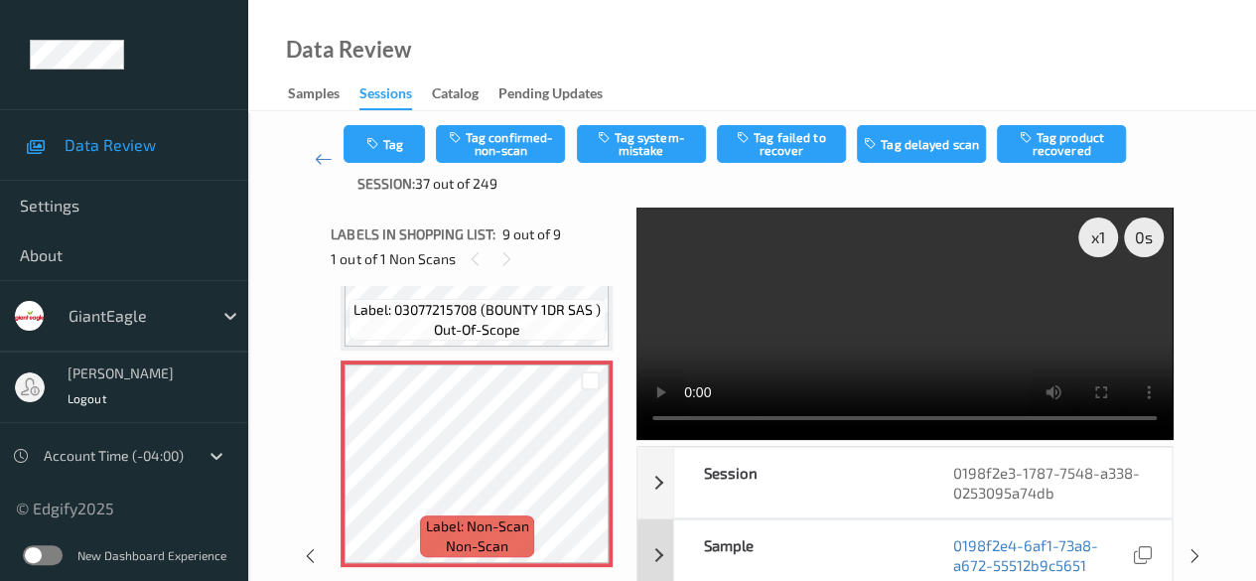
click at [868, 551] on div "Sample" at bounding box center [798, 555] width 248 height 70
click at [814, 505] on div "Session" at bounding box center [798, 483] width 248 height 70
click at [632, 139] on button "Tag system-mistake" at bounding box center [641, 144] width 129 height 38
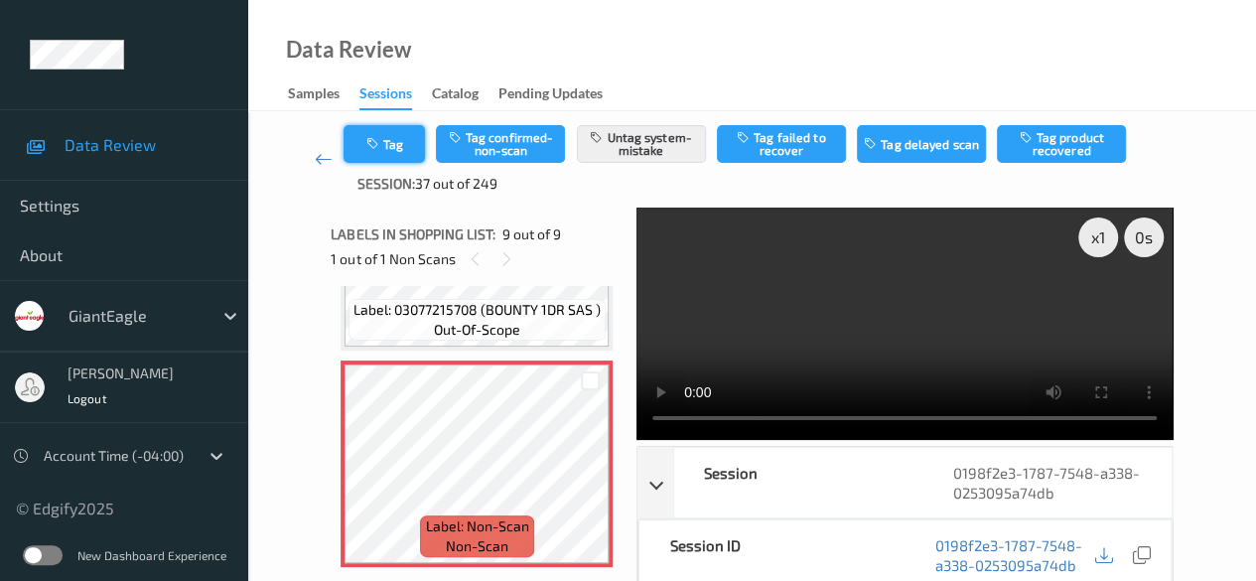
click at [400, 152] on button "Tag" at bounding box center [384, 144] width 81 height 38
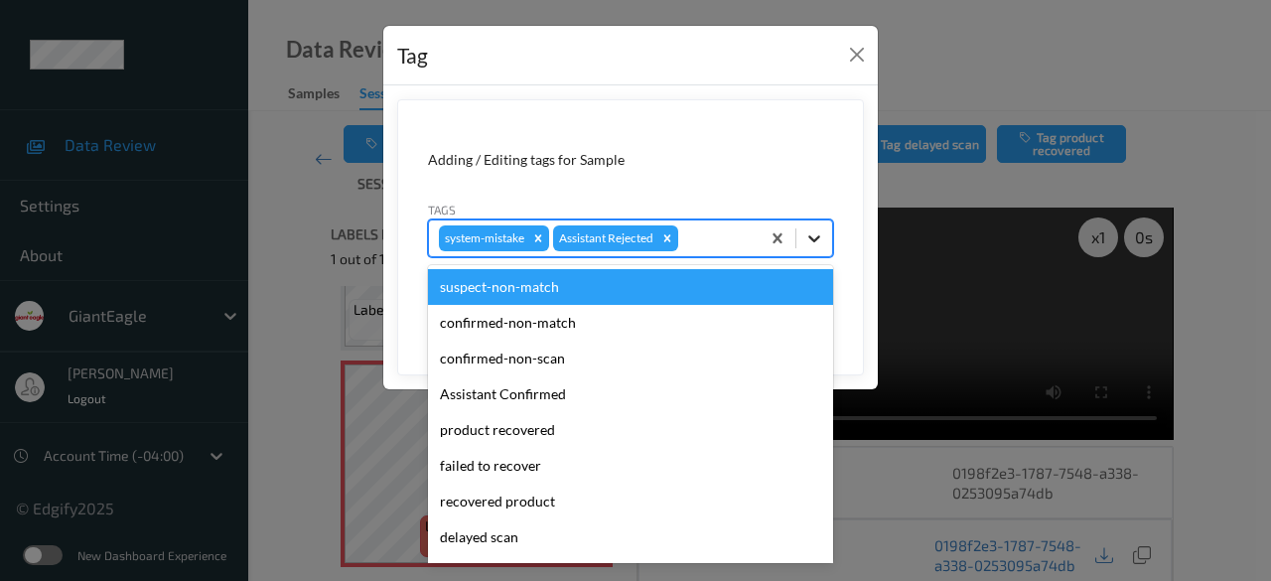
click at [816, 237] on icon at bounding box center [814, 238] width 20 height 20
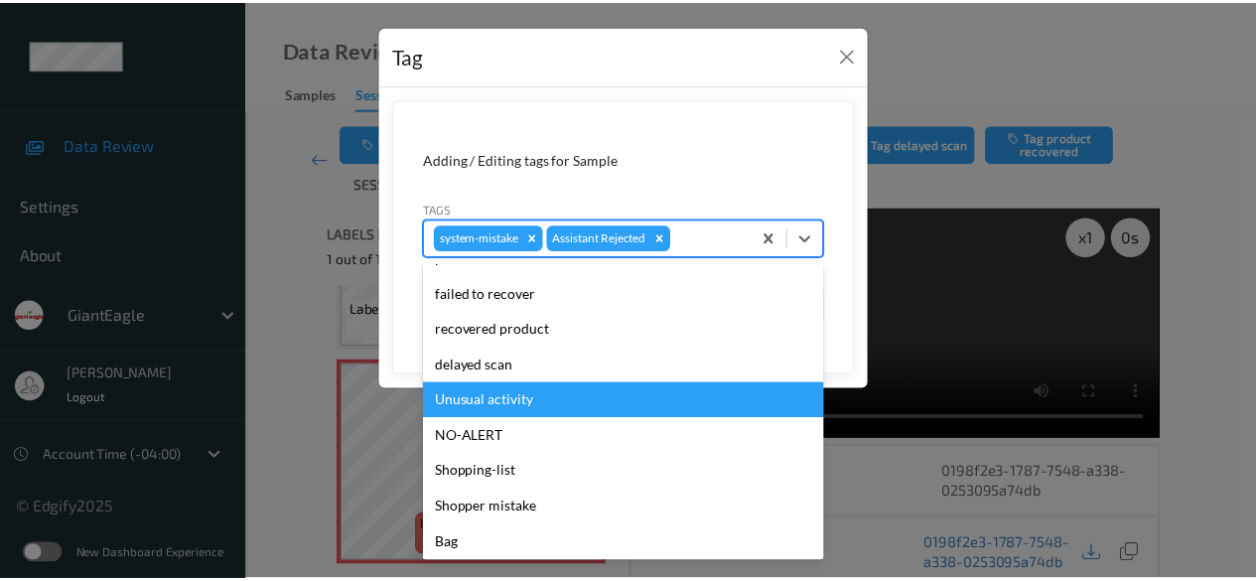
scroll to position [175, 0]
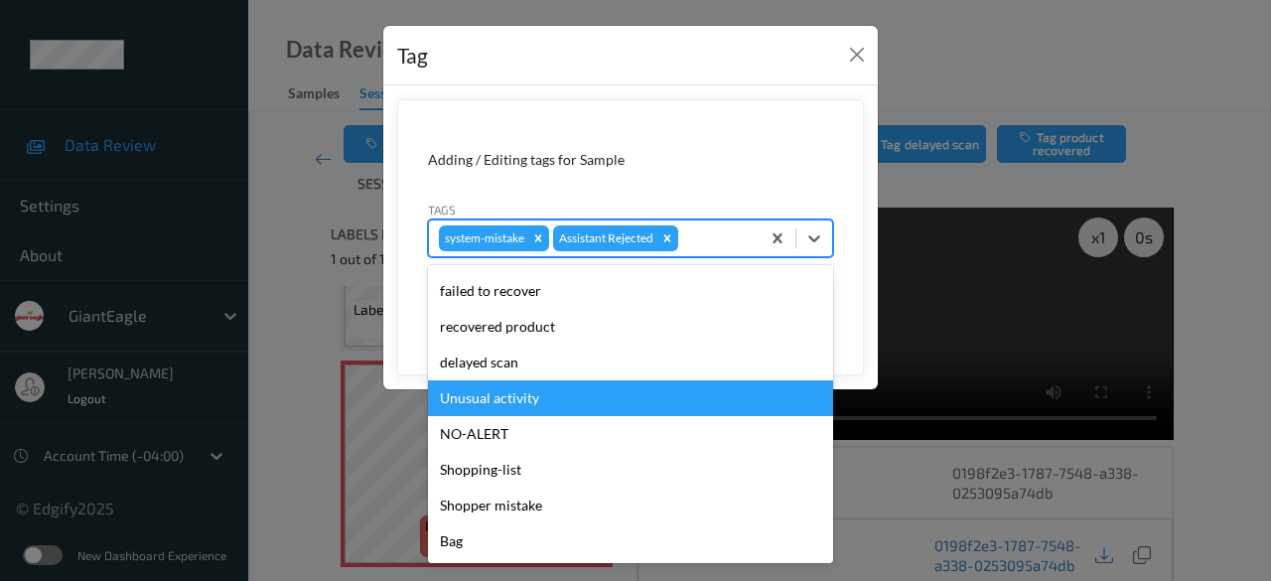
click at [530, 390] on div "Unusual activity" at bounding box center [630, 398] width 405 height 36
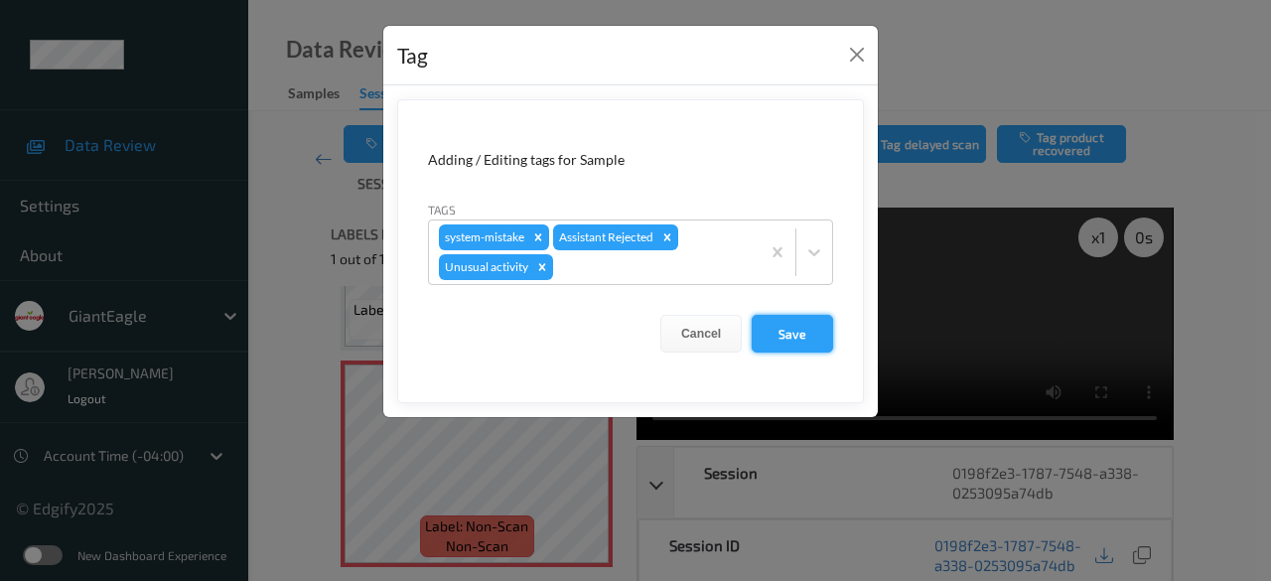
click at [786, 333] on button "Save" at bounding box center [792, 334] width 81 height 38
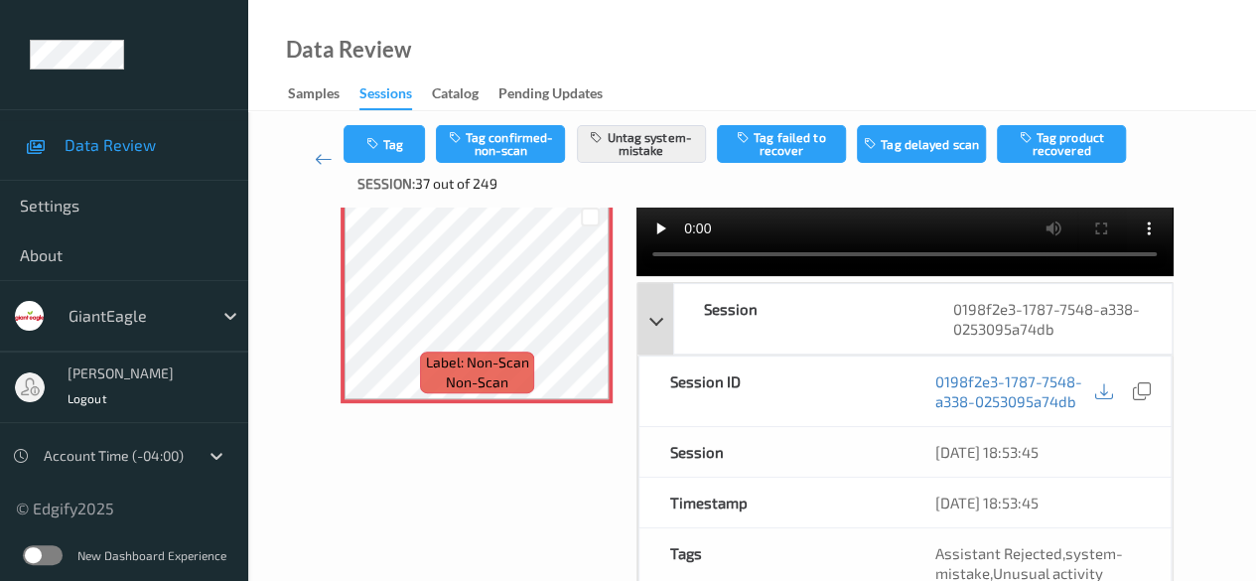
scroll to position [0, 0]
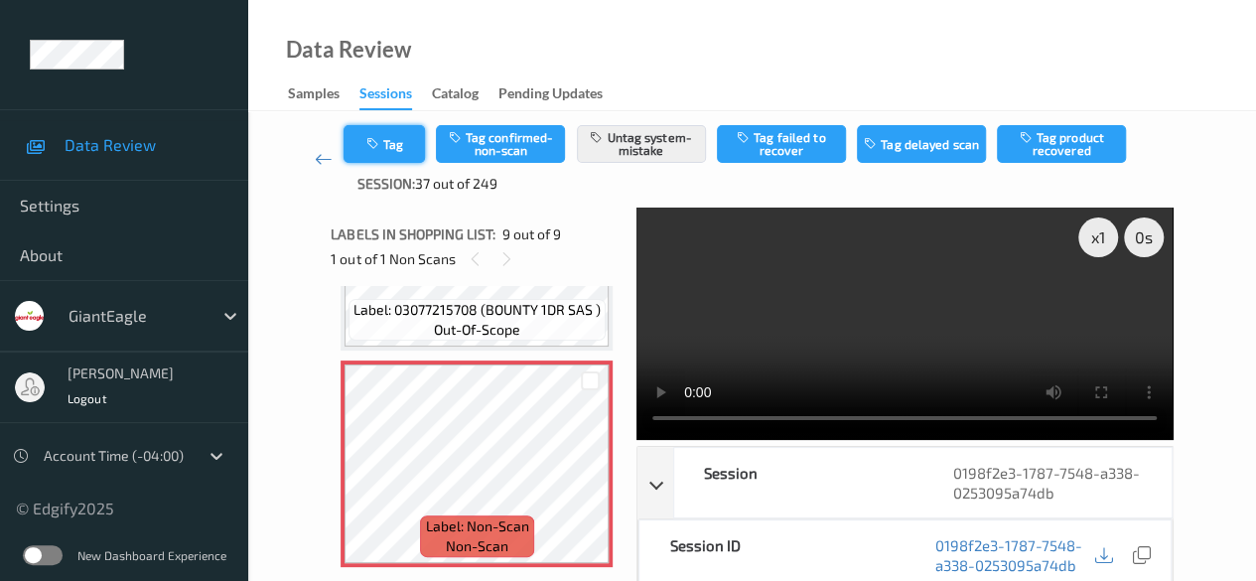
click at [399, 153] on button "Tag" at bounding box center [384, 144] width 81 height 38
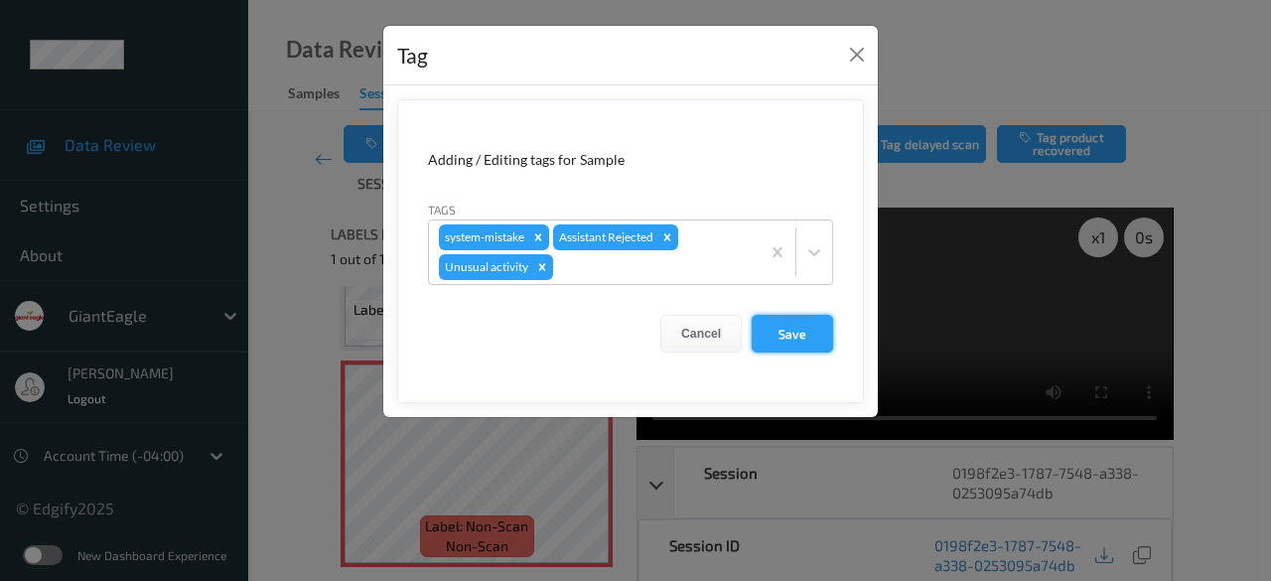
click at [796, 337] on button "Save" at bounding box center [792, 334] width 81 height 38
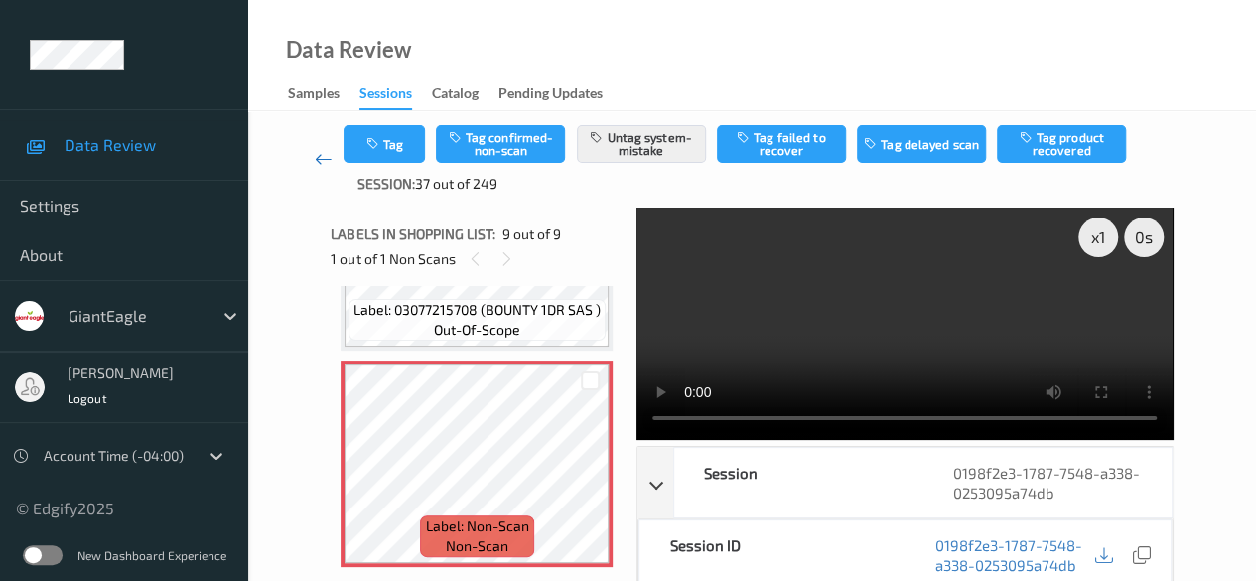
click at [317, 156] on icon at bounding box center [324, 159] width 18 height 20
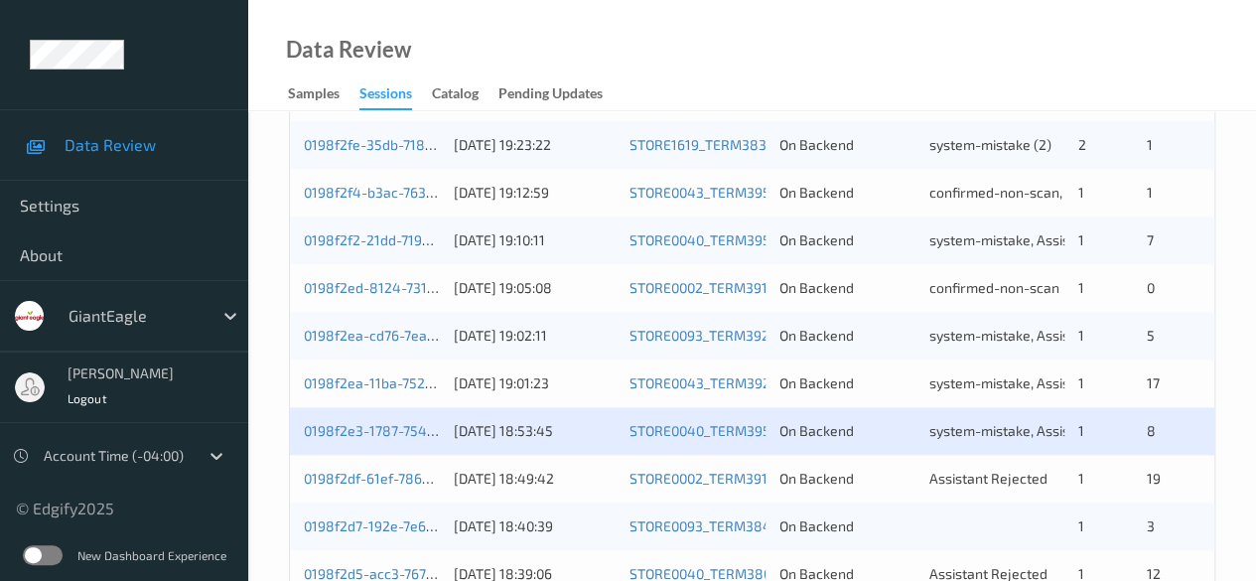
scroll to position [1068, 0]
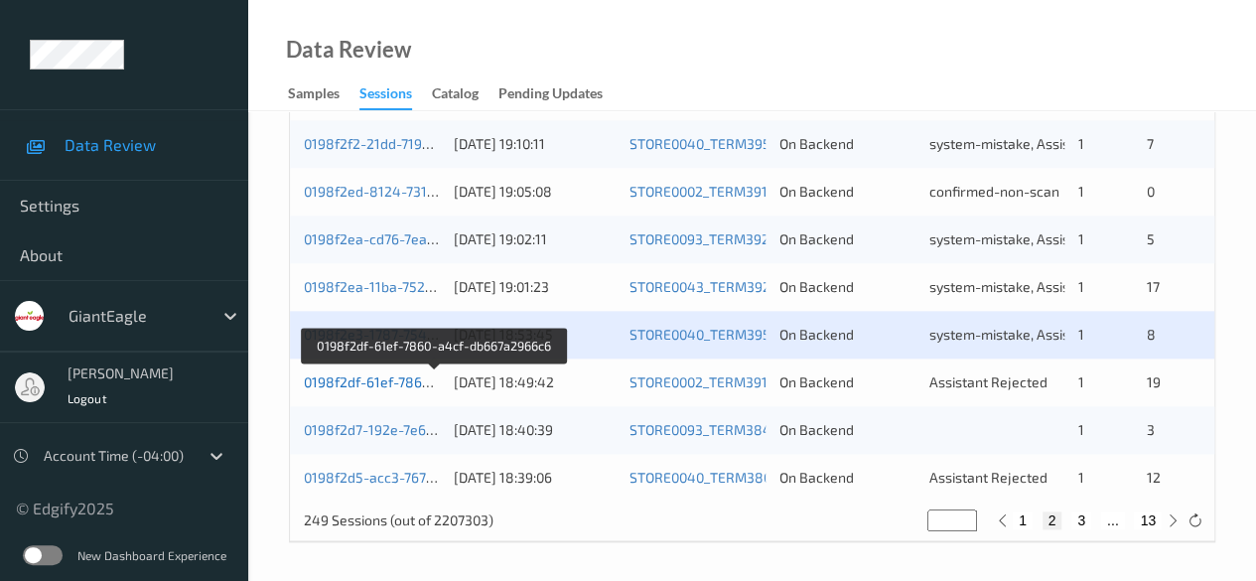
click at [379, 382] on link "0198f2df-61ef-7860-a4cf-db667a2966c6" at bounding box center [434, 381] width 260 height 17
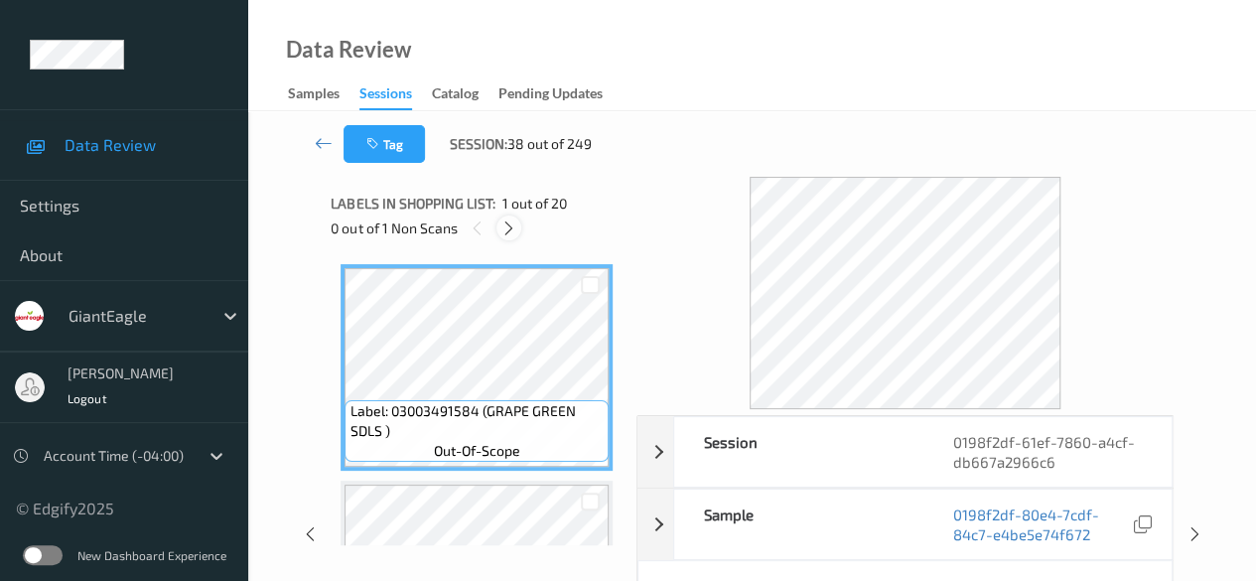
click at [508, 237] on div at bounding box center [508, 227] width 25 height 25
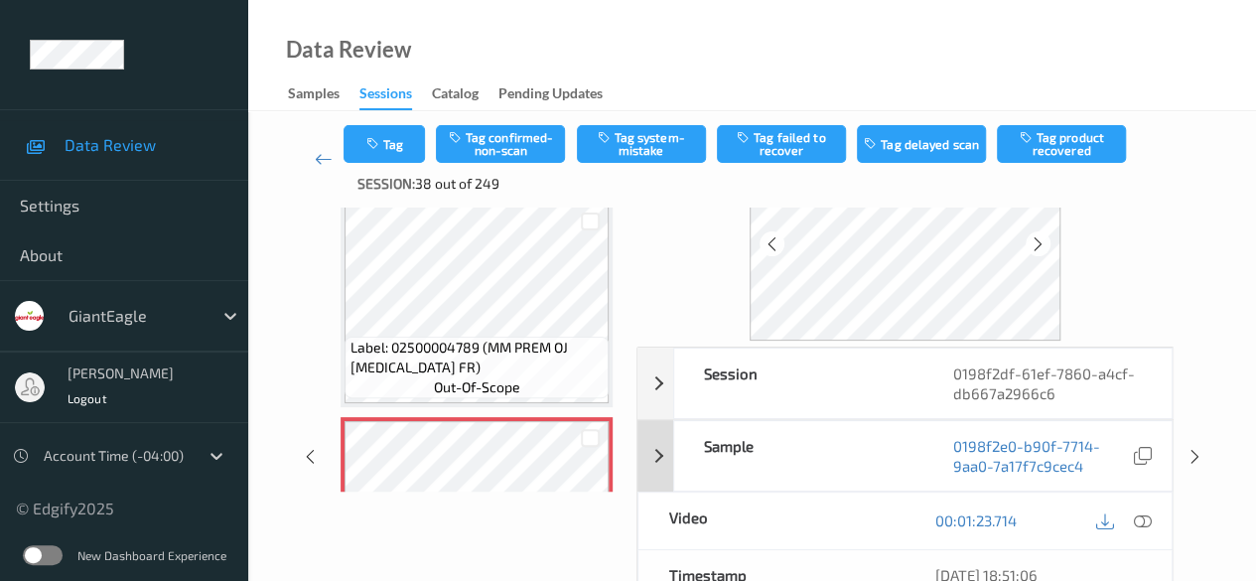
scroll to position [199, 0]
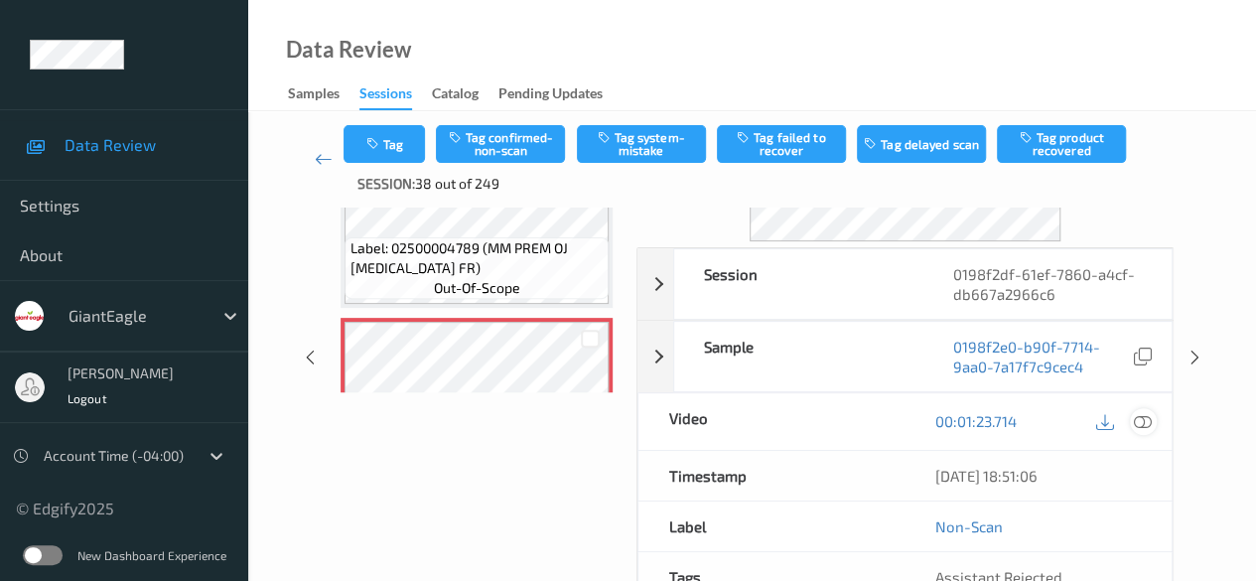
click at [1142, 419] on icon at bounding box center [1143, 421] width 18 height 18
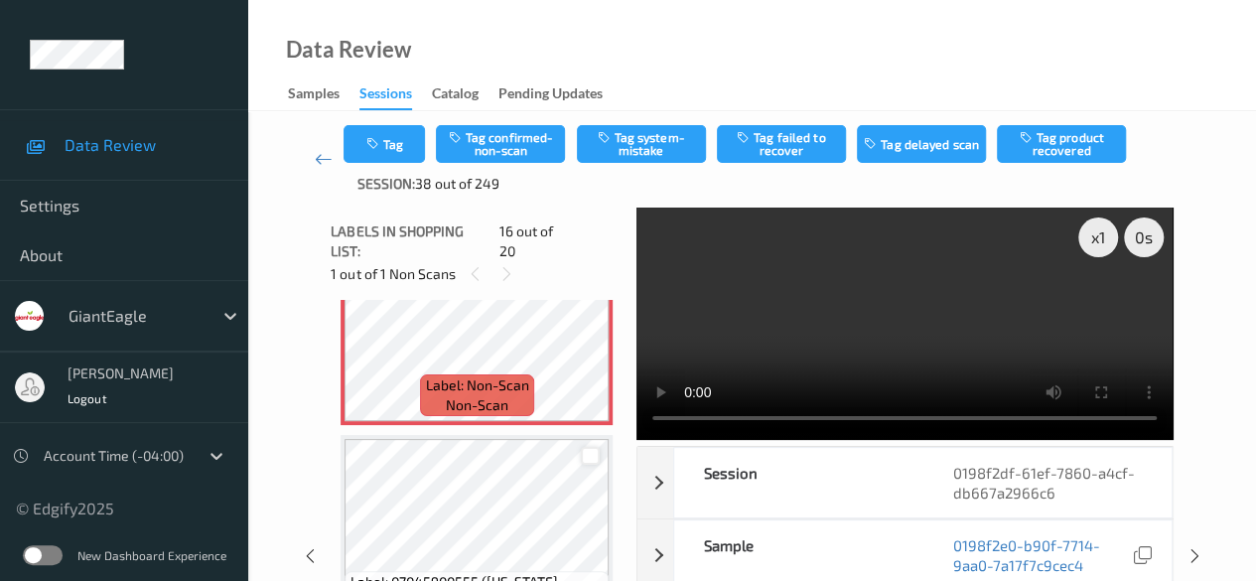
scroll to position [3239, 0]
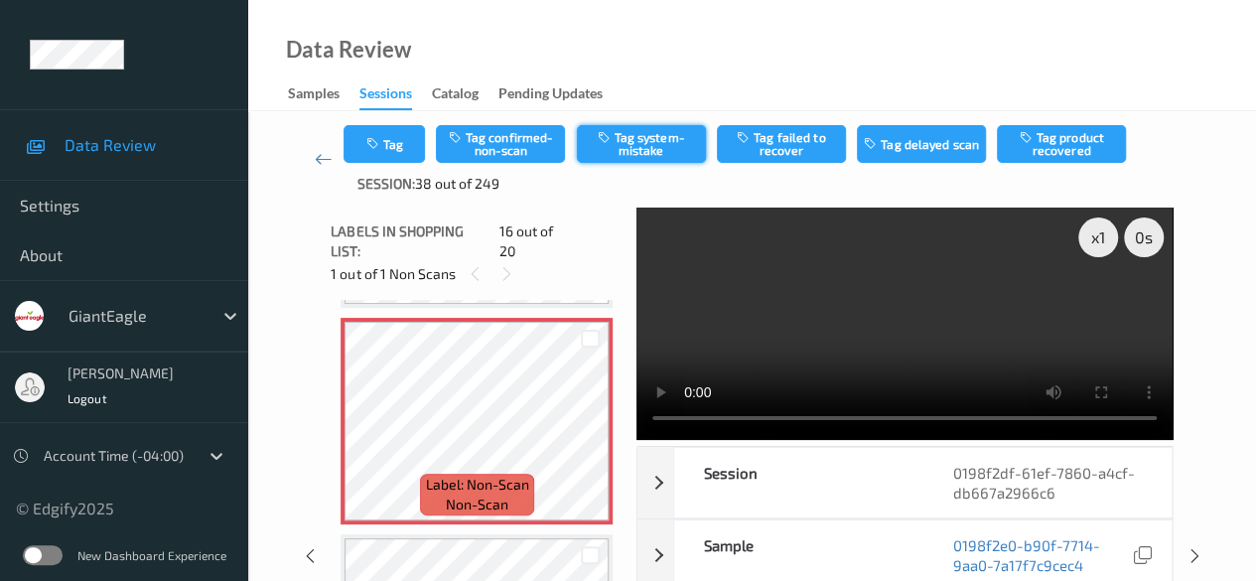
click at [657, 143] on button "Tag system-mistake" at bounding box center [641, 144] width 129 height 38
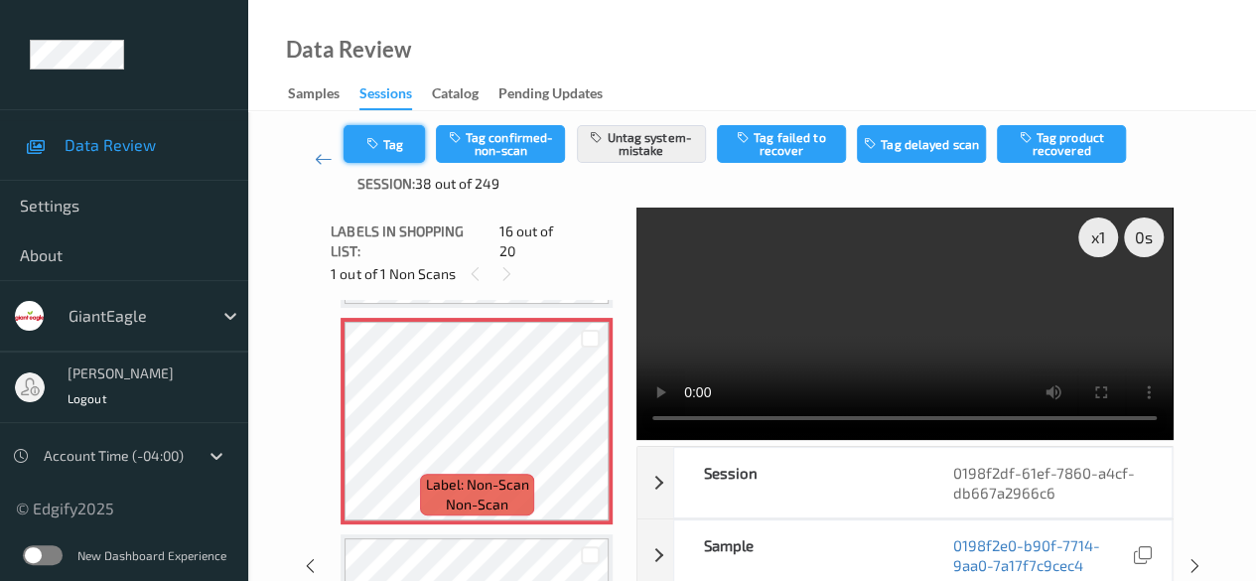
click at [403, 134] on button "Tag" at bounding box center [384, 144] width 81 height 38
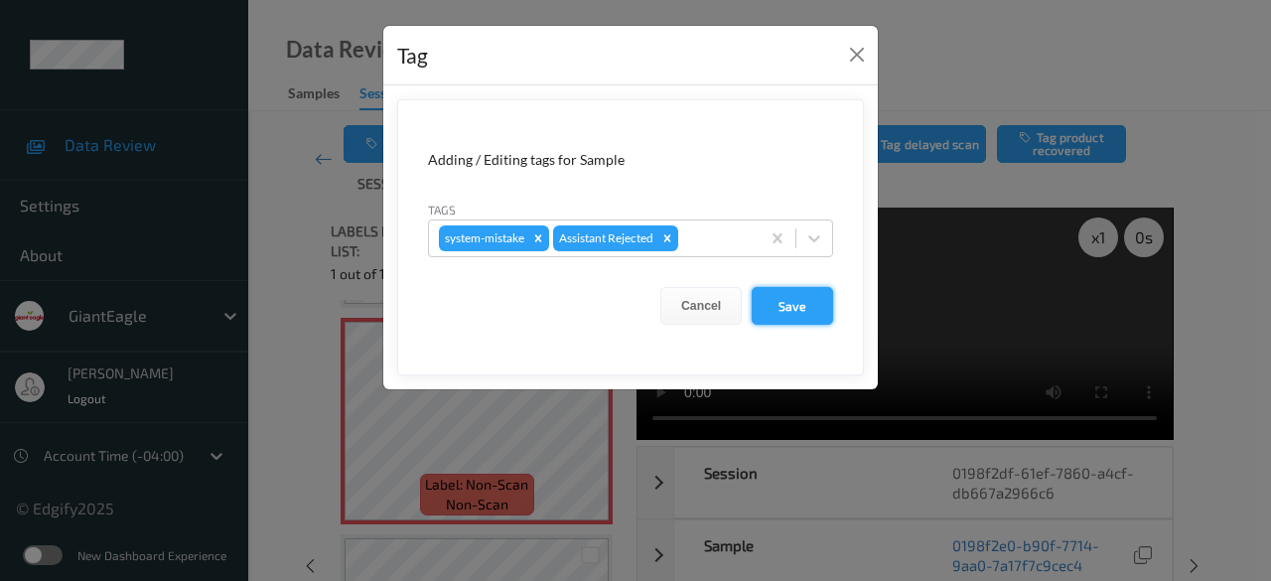
click at [784, 301] on button "Save" at bounding box center [792, 306] width 81 height 38
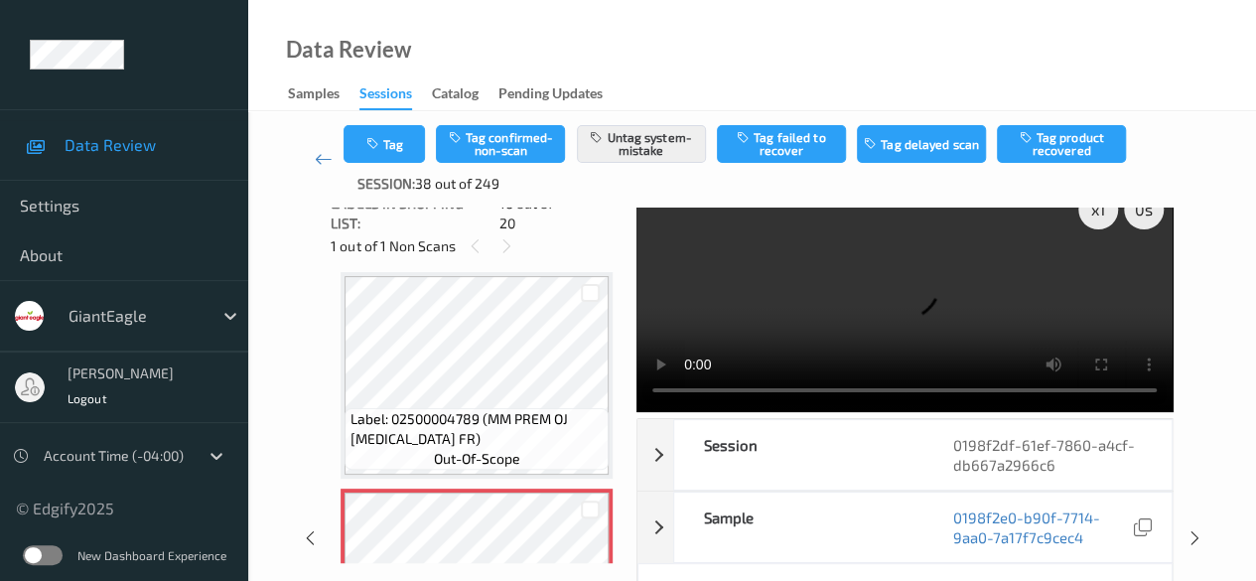
scroll to position [0, 0]
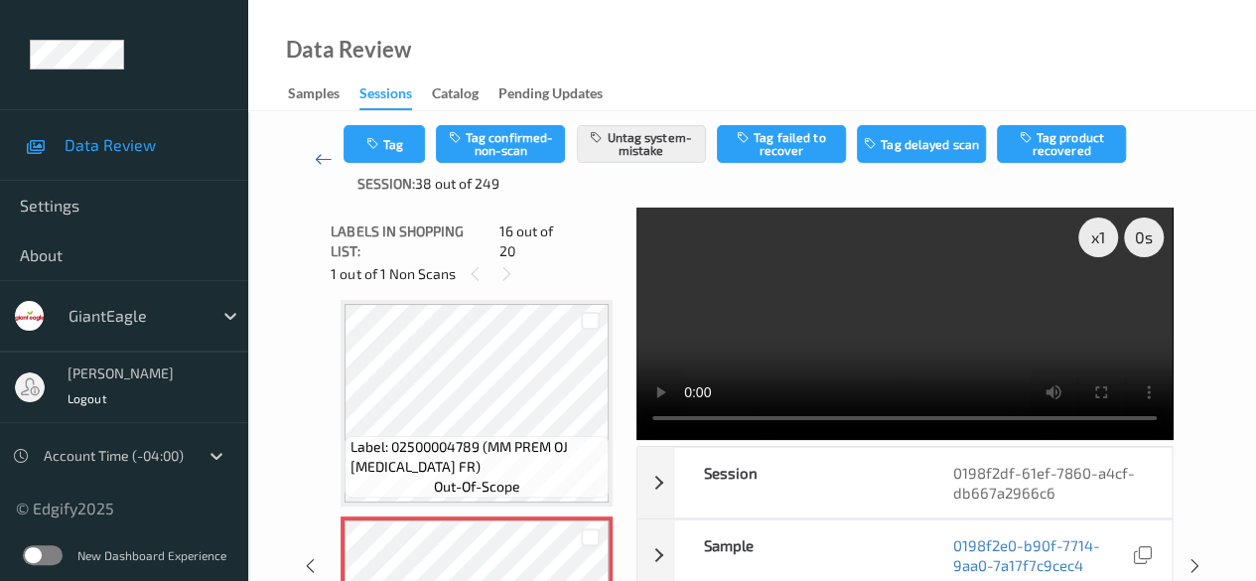
click at [325, 159] on icon at bounding box center [324, 159] width 18 height 20
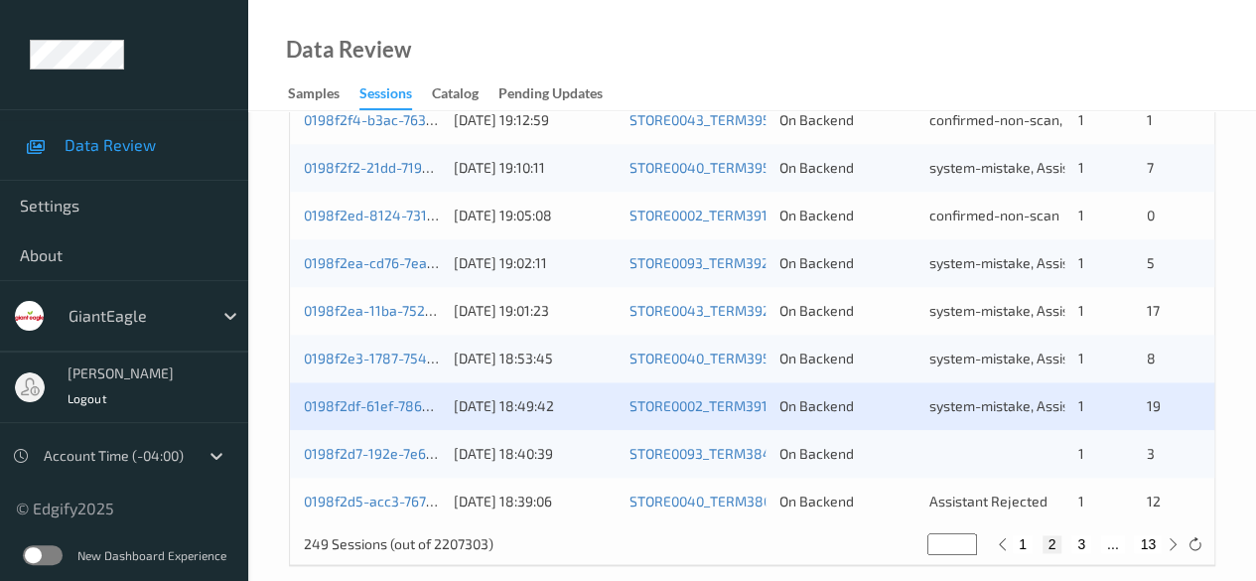
scroll to position [1068, 0]
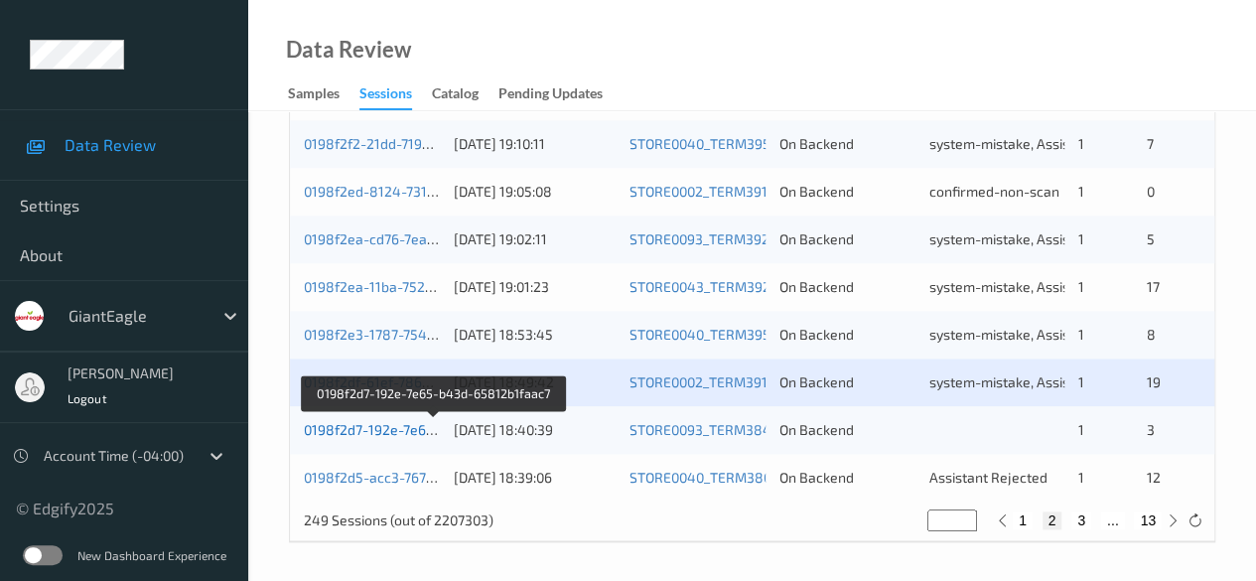
click at [354, 430] on link "0198f2d7-192e-7e65-b43d-65812b1faac7" at bounding box center [435, 429] width 262 height 17
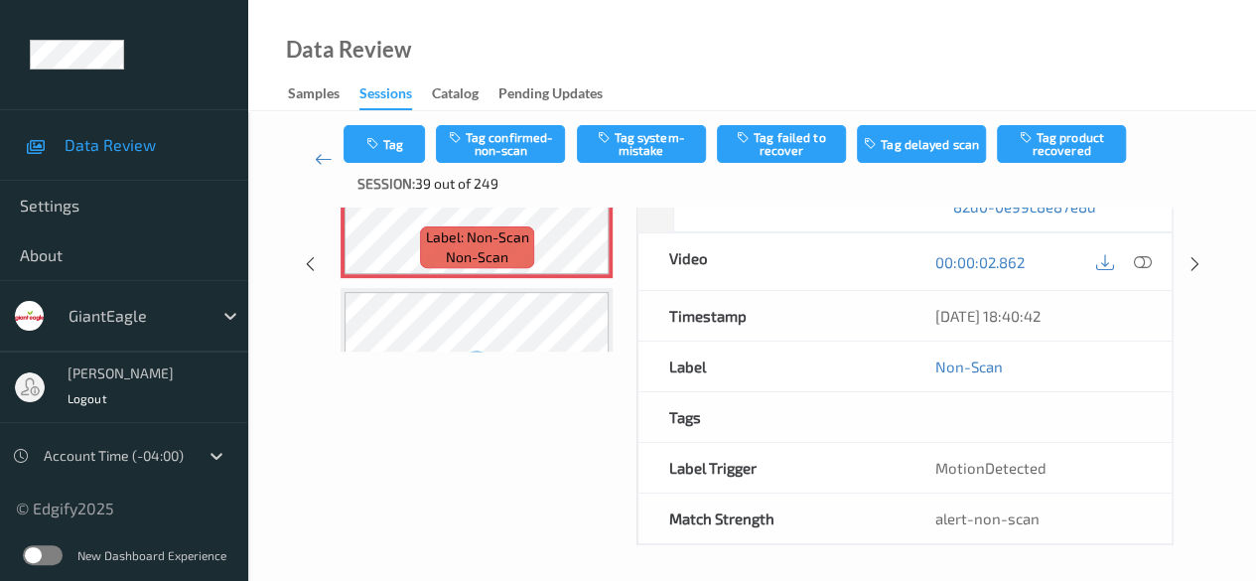
scroll to position [257, 0]
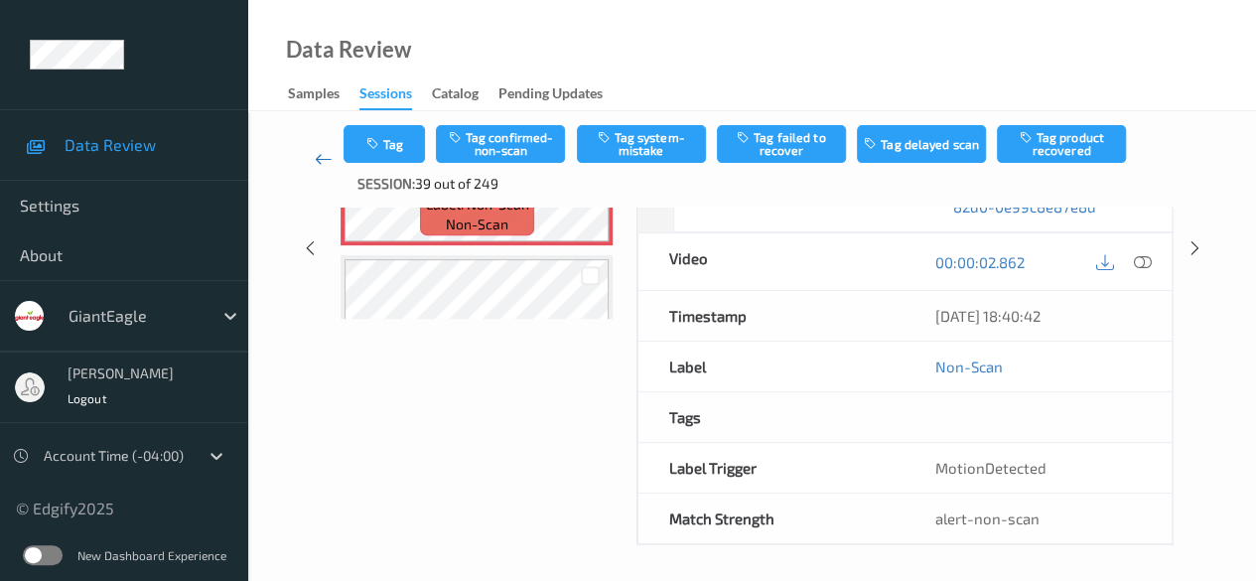
click at [322, 162] on icon at bounding box center [324, 159] width 18 height 20
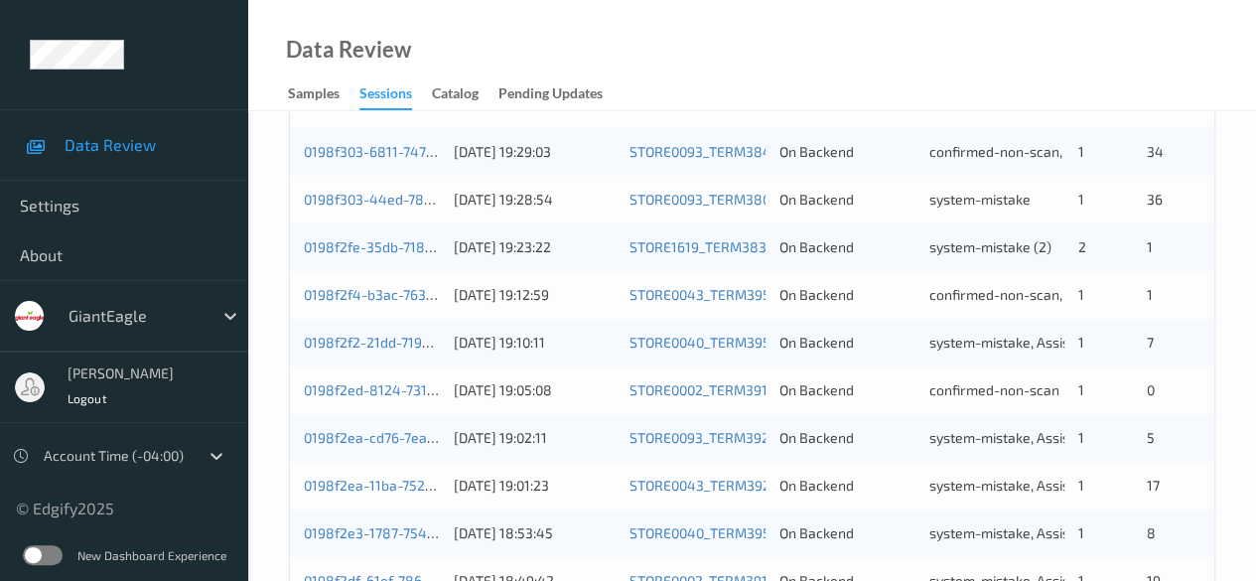
scroll to position [1068, 0]
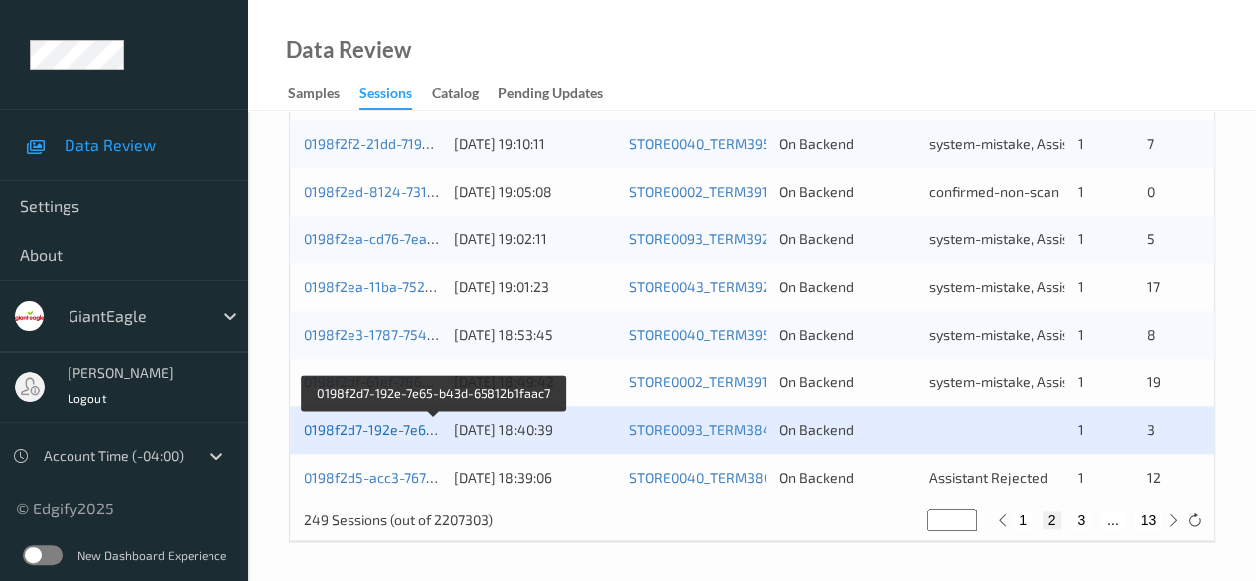
click at [358, 430] on link "0198f2d7-192e-7e65-b43d-65812b1faac7" at bounding box center [435, 429] width 262 height 17
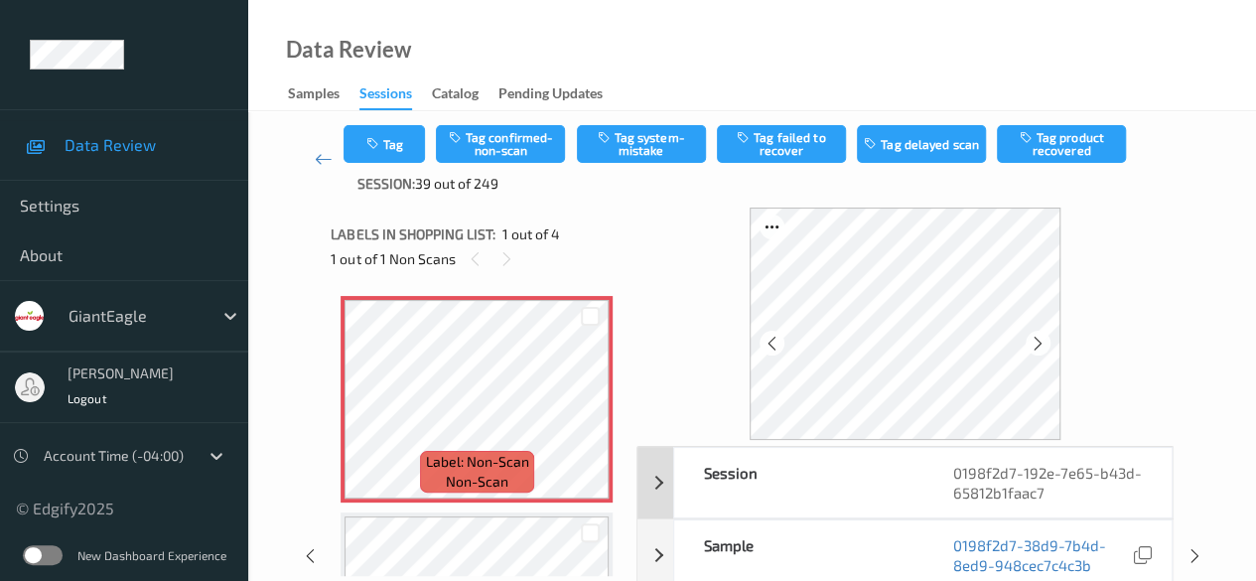
scroll to position [99, 0]
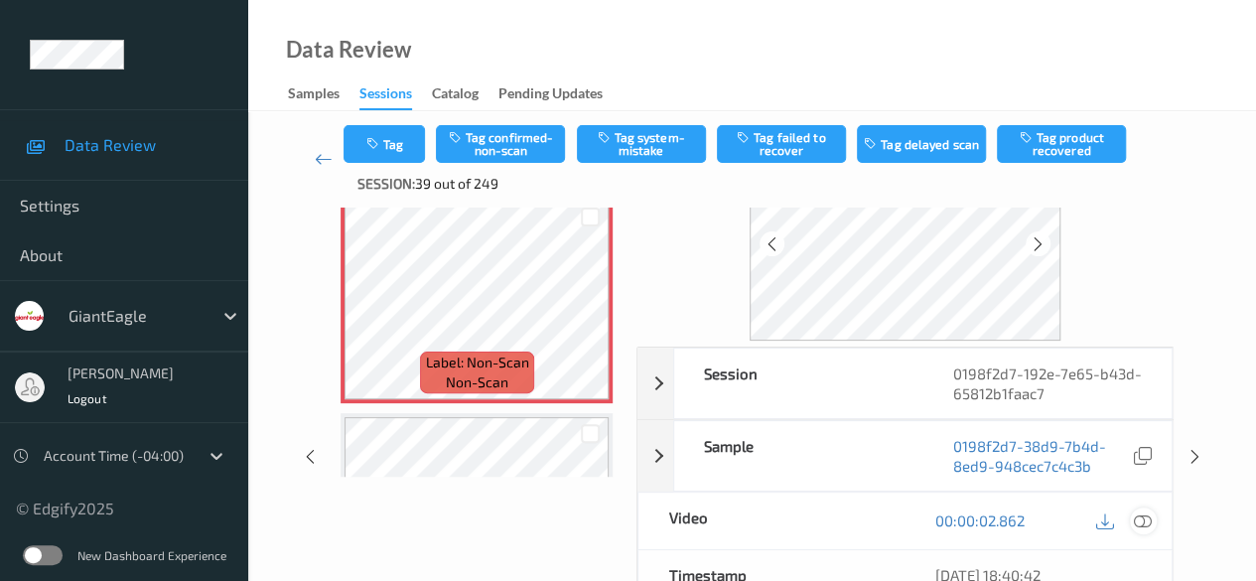
click at [1147, 519] on icon at bounding box center [1143, 520] width 18 height 18
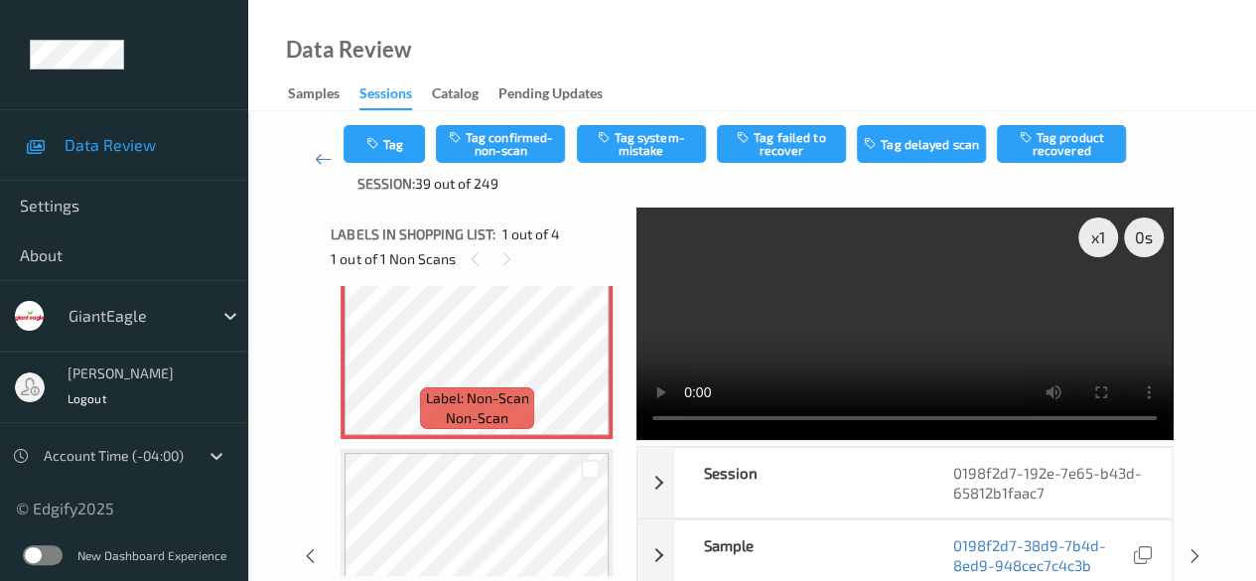
scroll to position [0, 0]
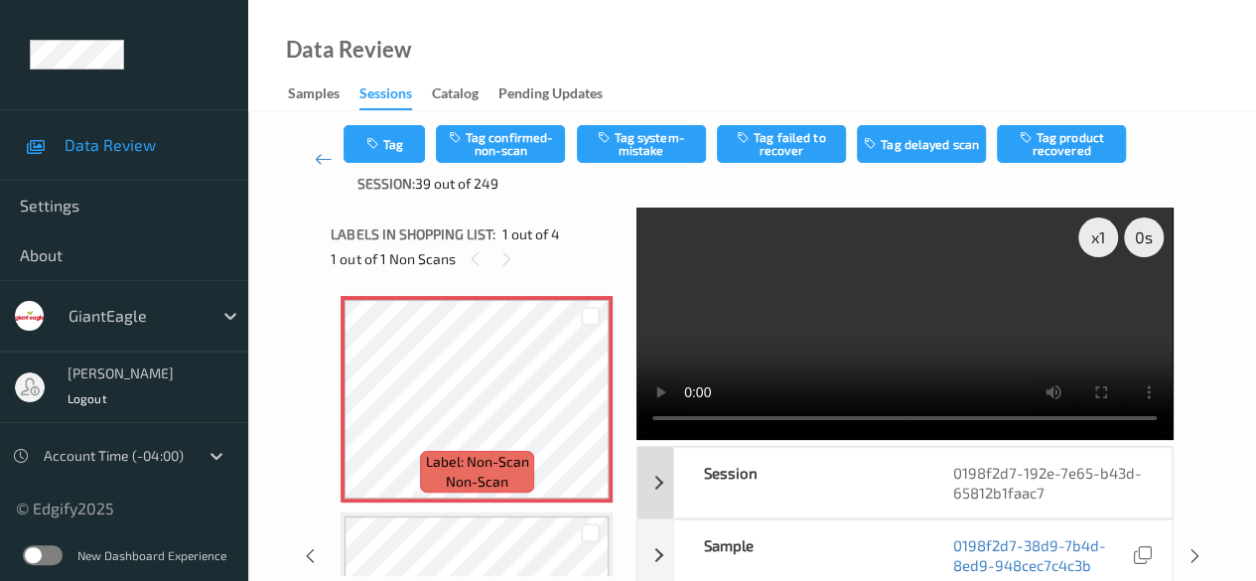
click at [919, 458] on div "Session" at bounding box center [798, 483] width 248 height 70
drag, startPoint x: 886, startPoint y: 336, endPoint x: 866, endPoint y: 472, distance: 137.5
click at [866, 472] on div "Session" at bounding box center [798, 483] width 248 height 70
click at [647, 143] on button "Tag system-mistake" at bounding box center [641, 144] width 129 height 38
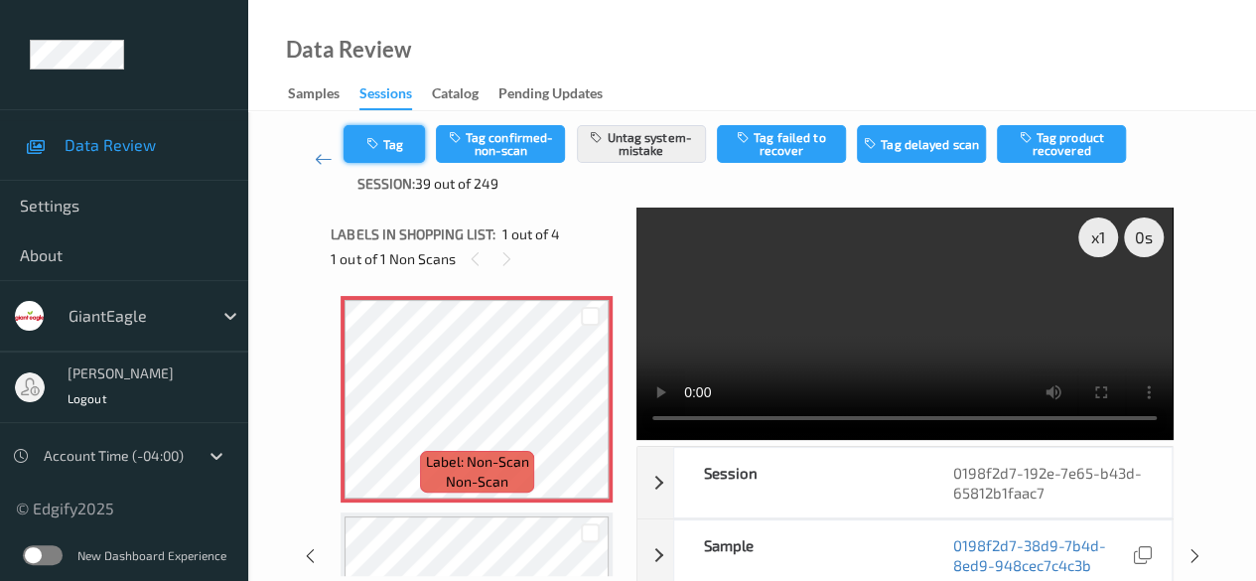
click at [386, 138] on button "Tag" at bounding box center [384, 144] width 81 height 38
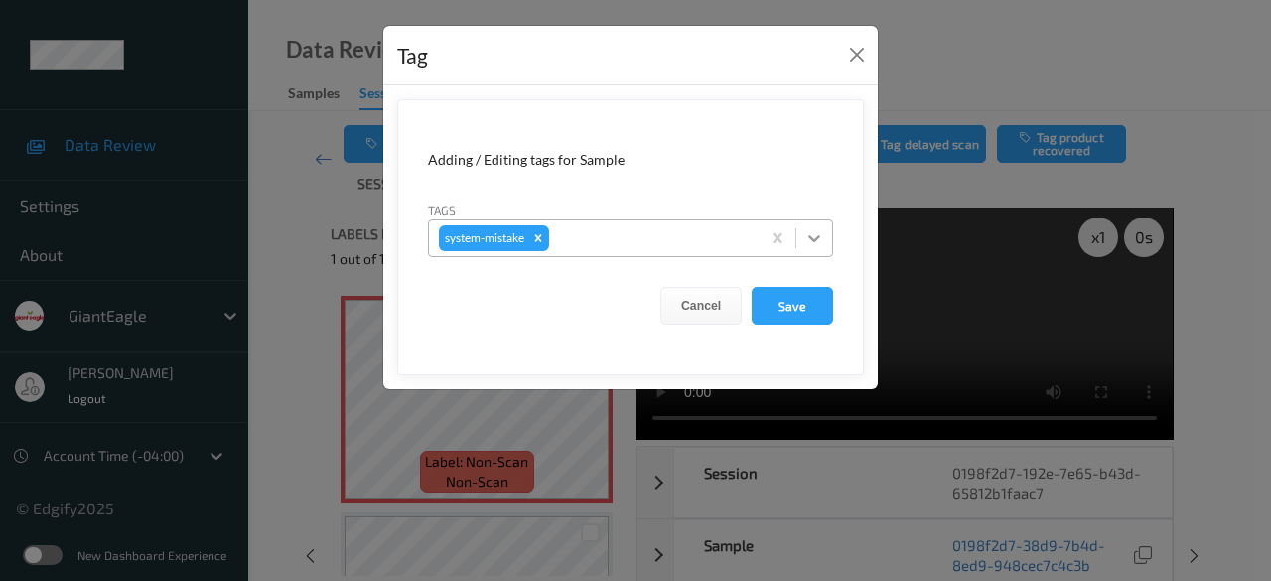
click at [824, 237] on icon at bounding box center [814, 238] width 20 height 20
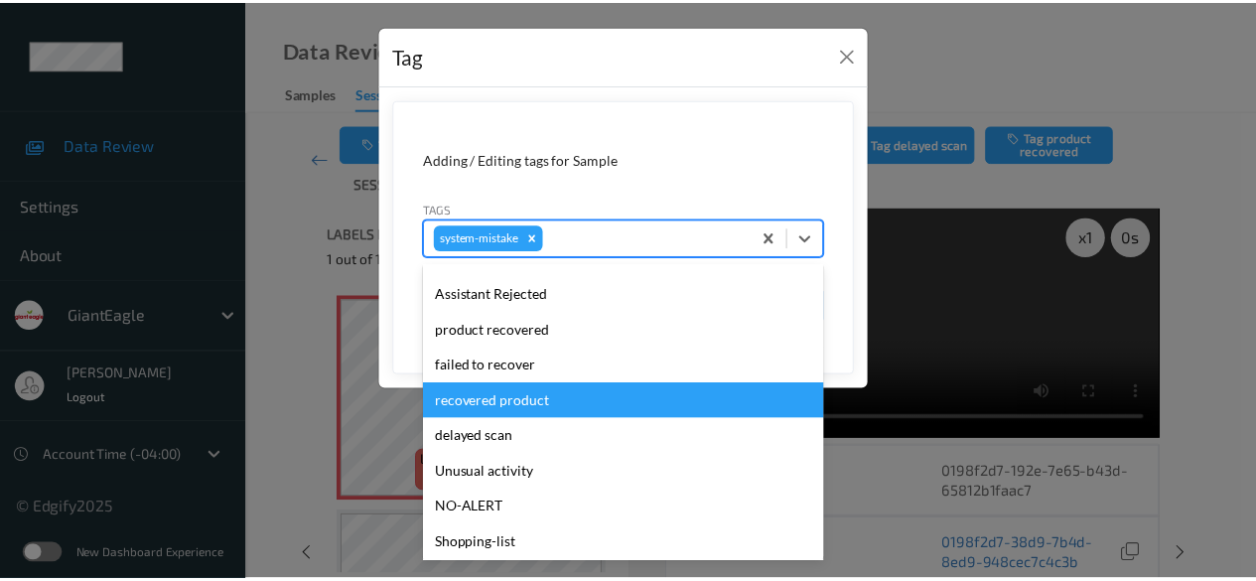
scroll to position [211, 0]
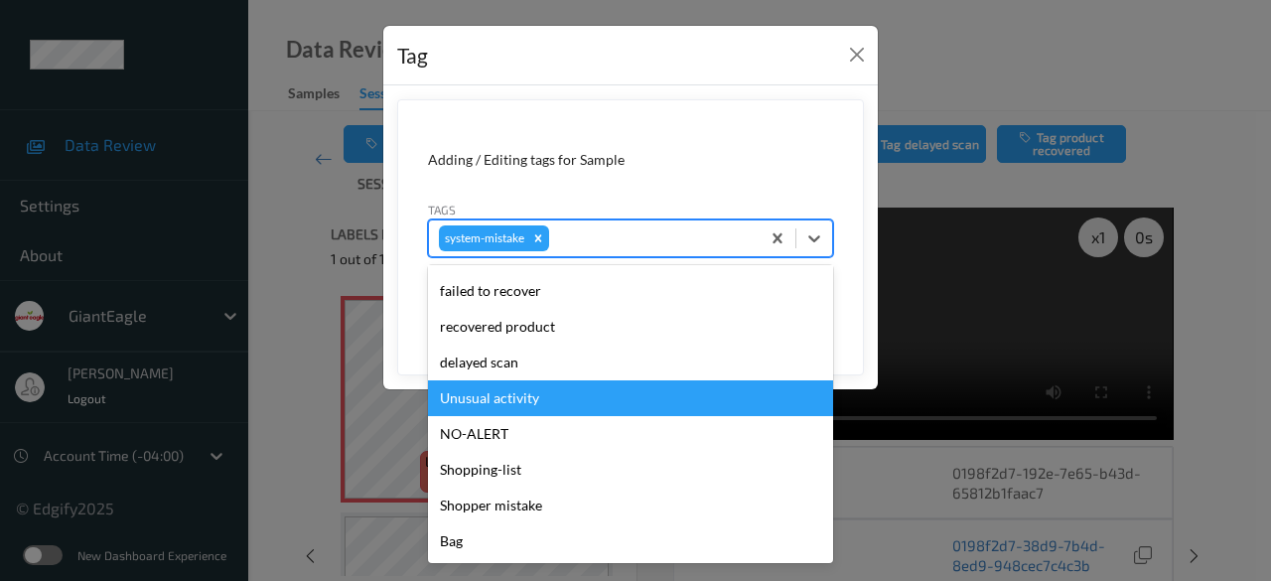
click at [522, 403] on div "Unusual activity" at bounding box center [630, 398] width 405 height 36
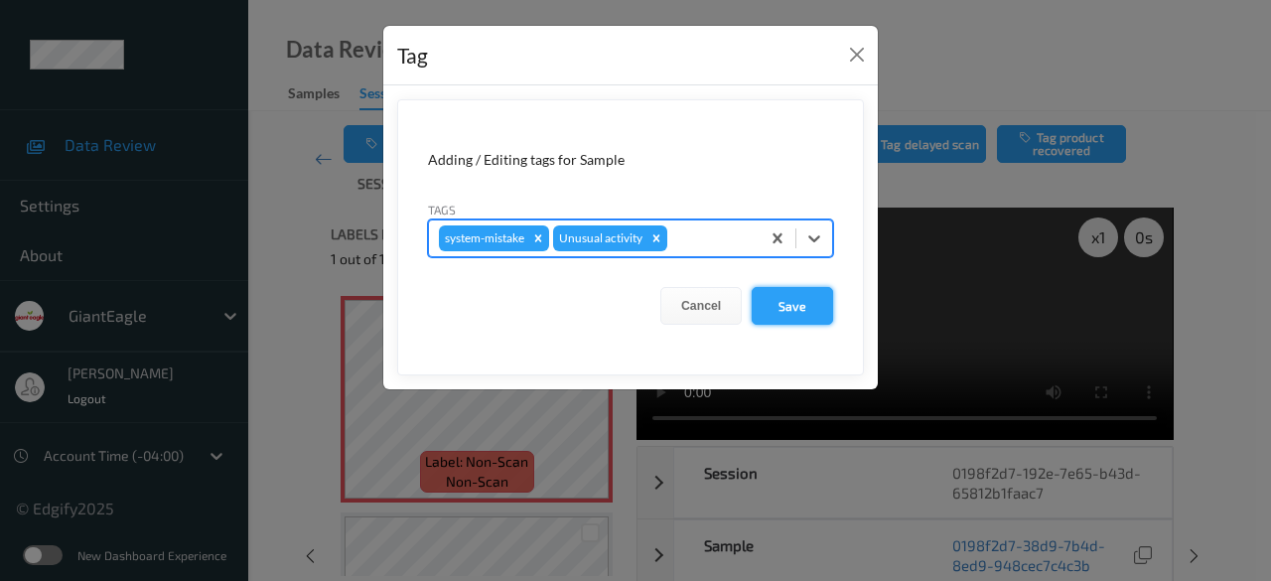
click at [790, 305] on button "Save" at bounding box center [792, 306] width 81 height 38
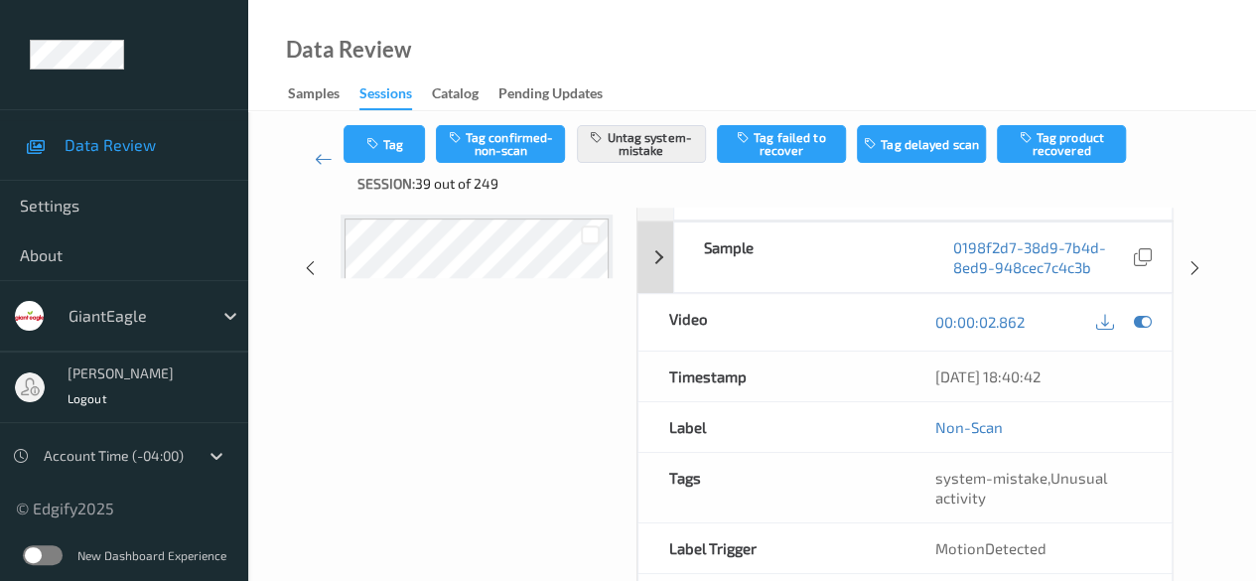
scroll to position [0, 0]
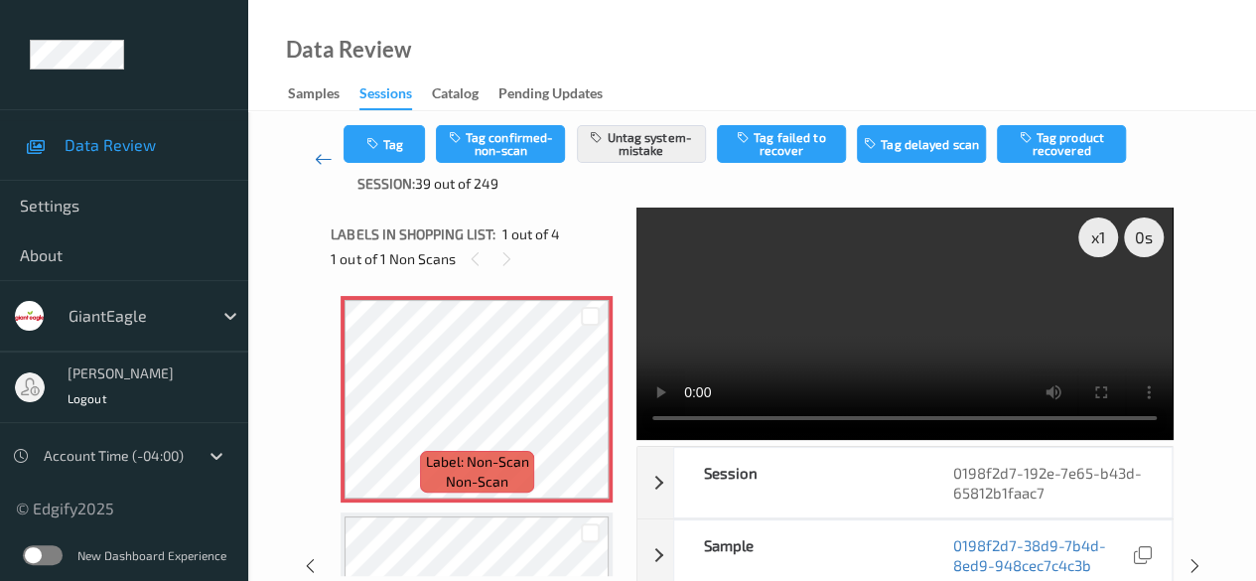
click at [313, 162] on link at bounding box center [323, 159] width 41 height 69
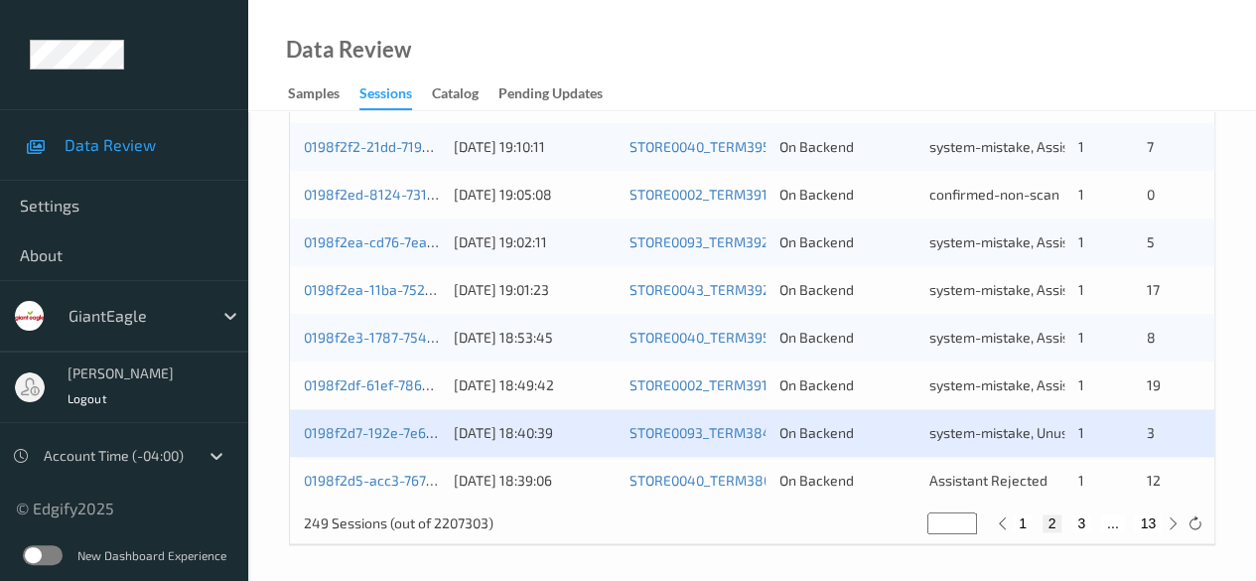
scroll to position [1068, 0]
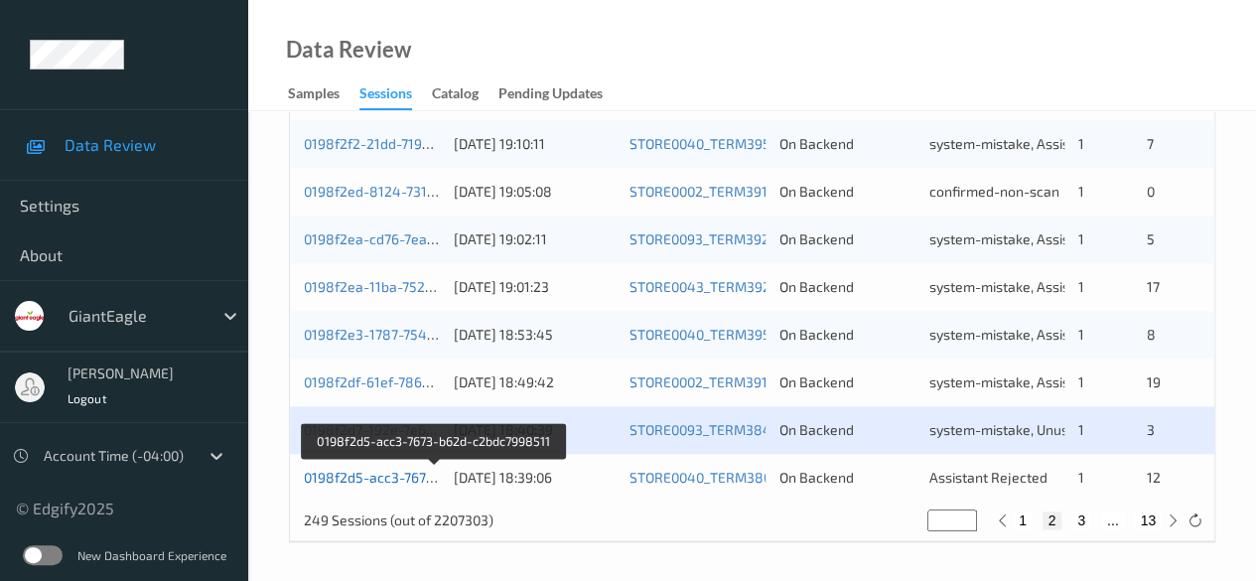
click at [395, 474] on link "0198f2d5-acc3-7673-b62d-c2bdc7998511" at bounding box center [435, 477] width 263 height 17
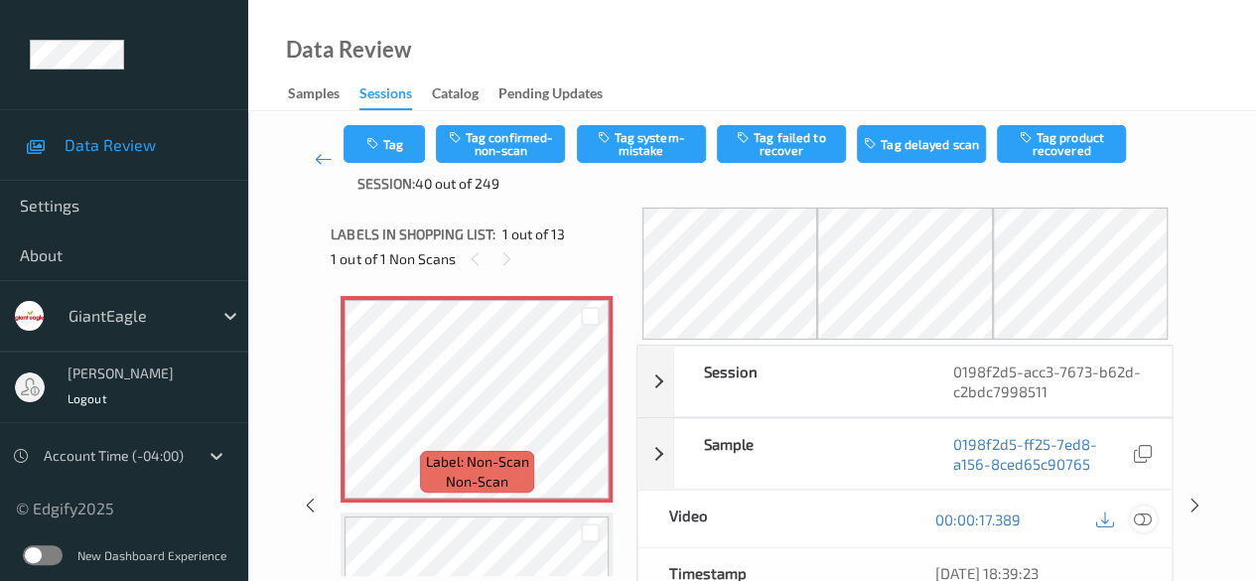
click at [1139, 516] on icon at bounding box center [1143, 519] width 18 height 18
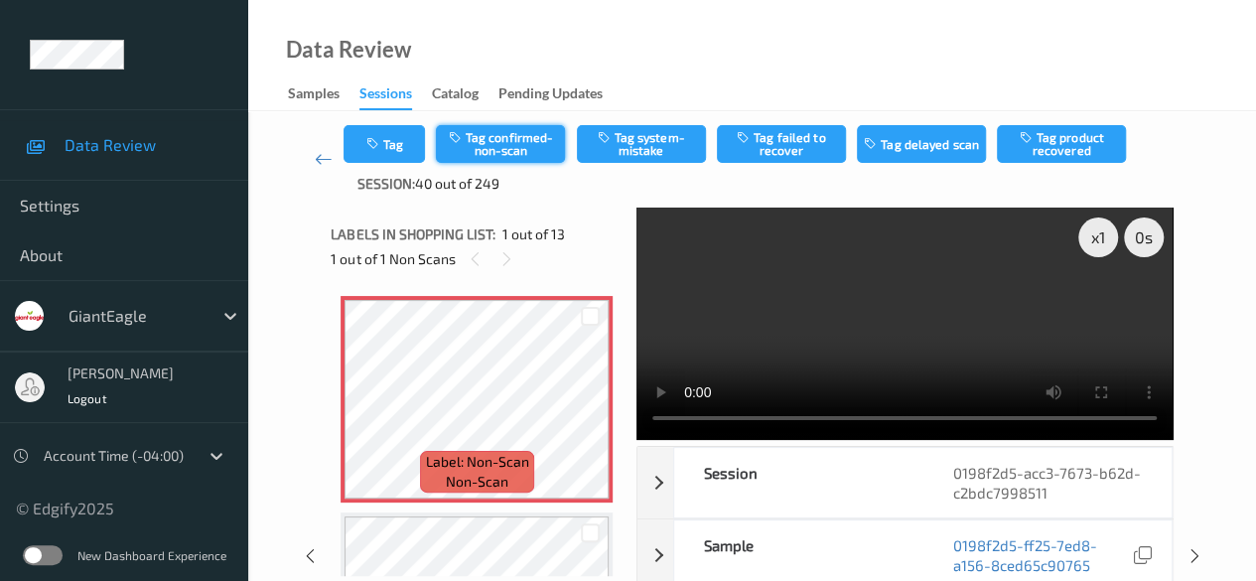
click at [500, 149] on button "Tag confirmed-non-scan" at bounding box center [500, 144] width 129 height 38
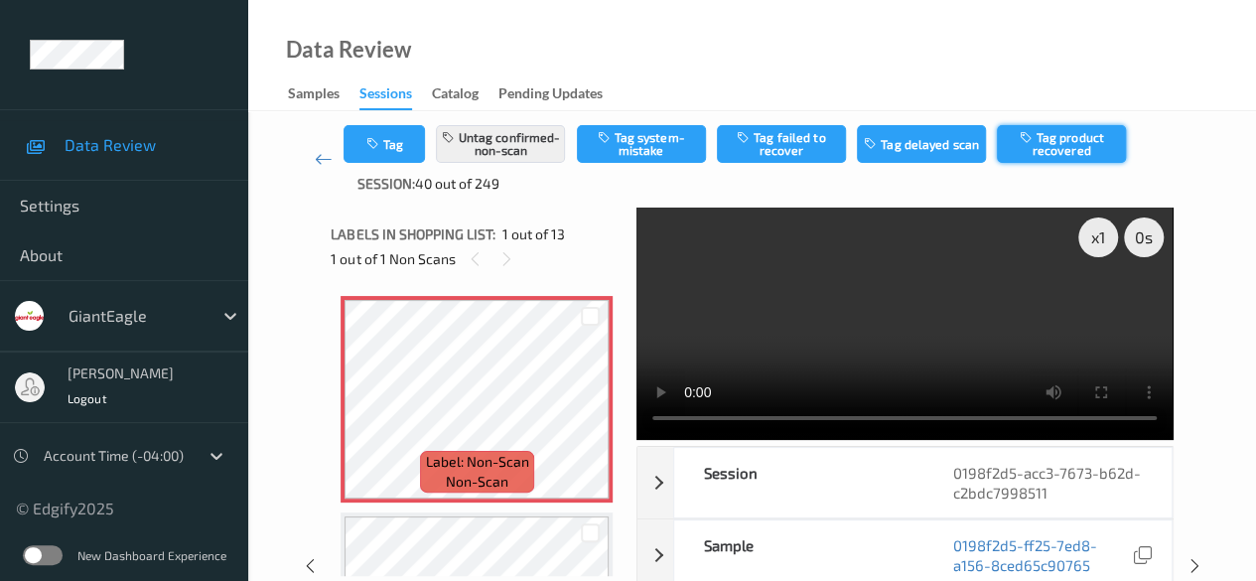
click at [1061, 142] on button "Tag product recovered" at bounding box center [1061, 144] width 129 height 38
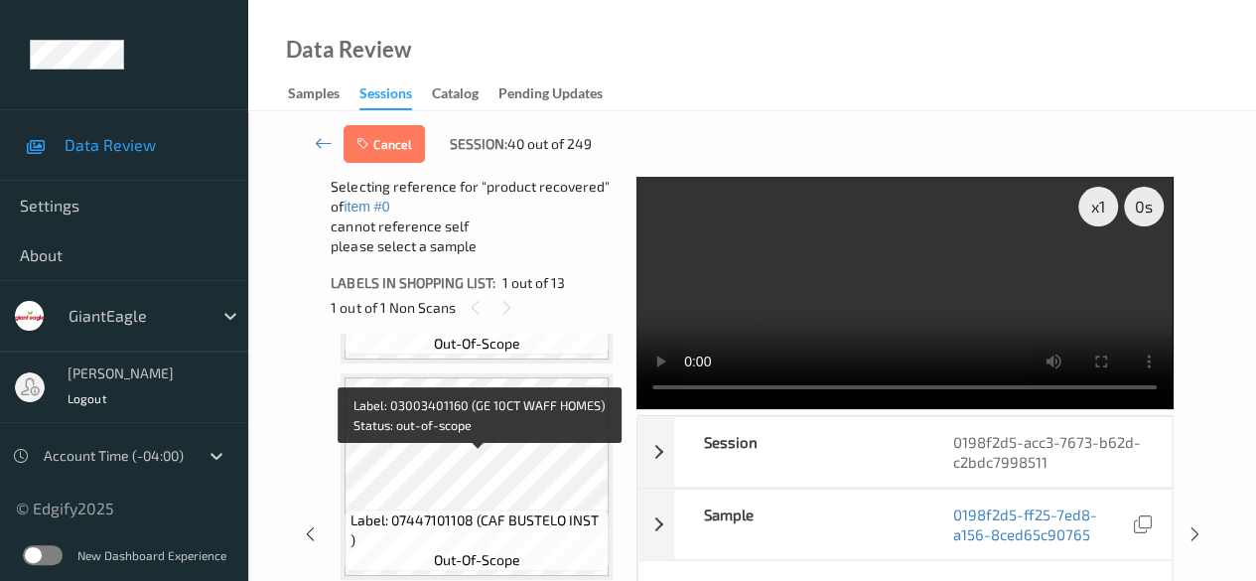
scroll to position [1092, 0]
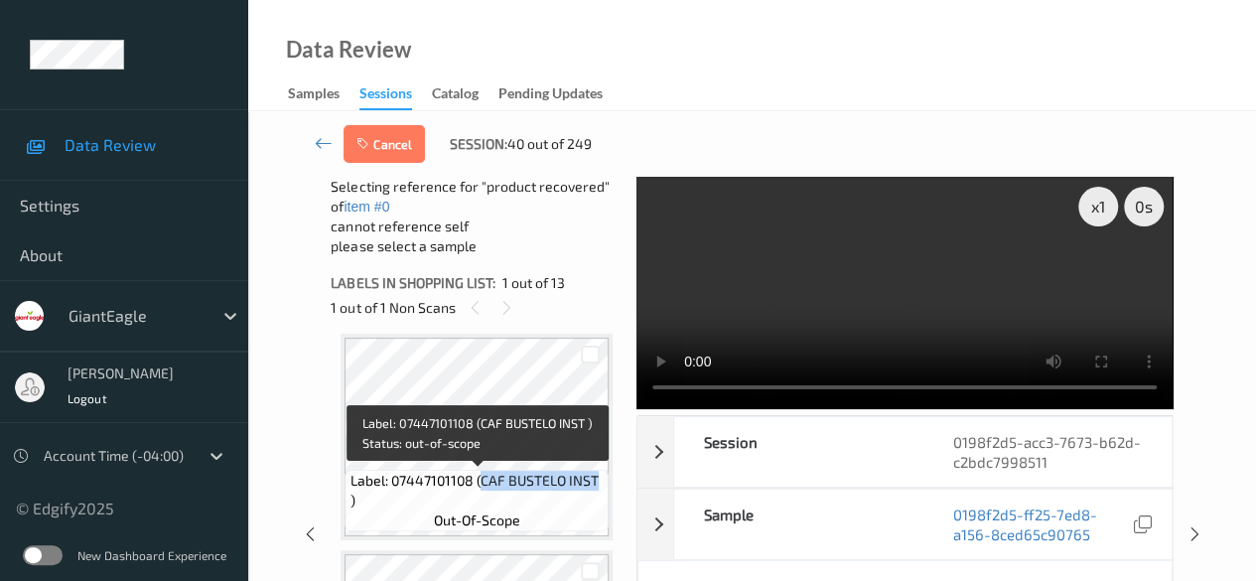
drag, startPoint x: 479, startPoint y: 481, endPoint x: 592, endPoint y: 477, distance: 113.3
click at [592, 477] on span "Label: 07447101108 (CAF BUSTELO INST )" at bounding box center [478, 491] width 254 height 40
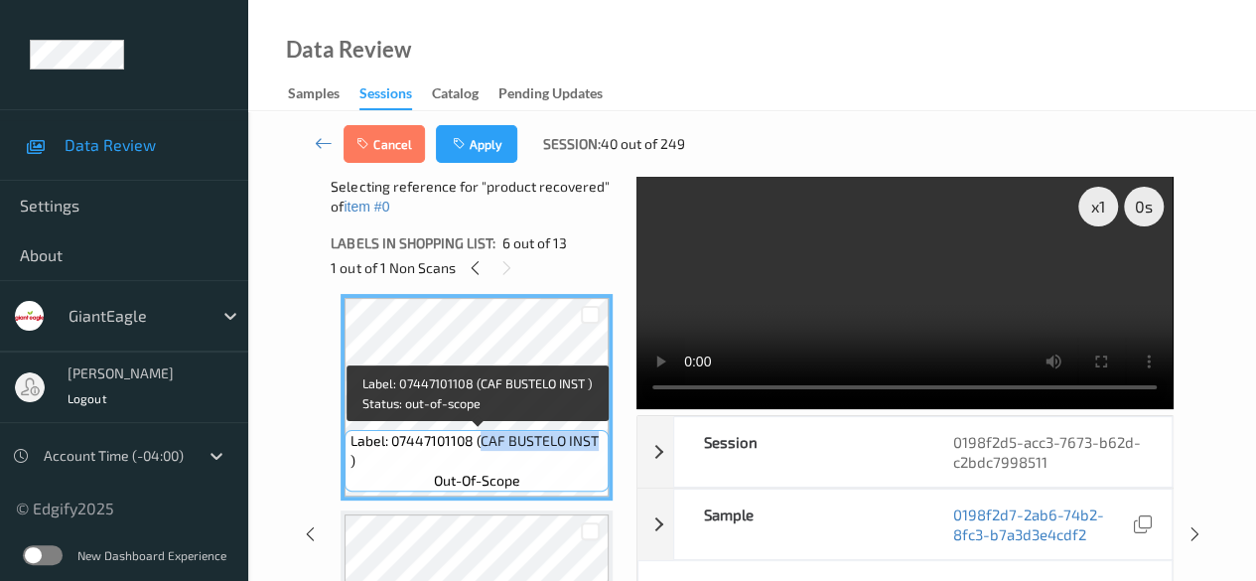
copy span "CAF BUSTELO INST"
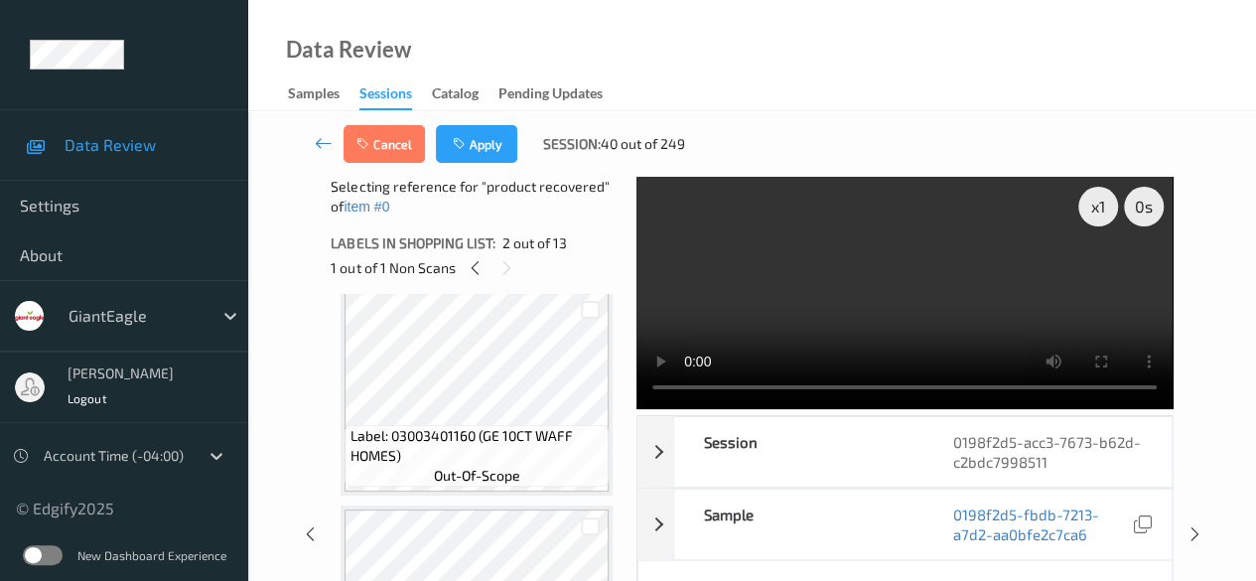
scroll to position [894, 0]
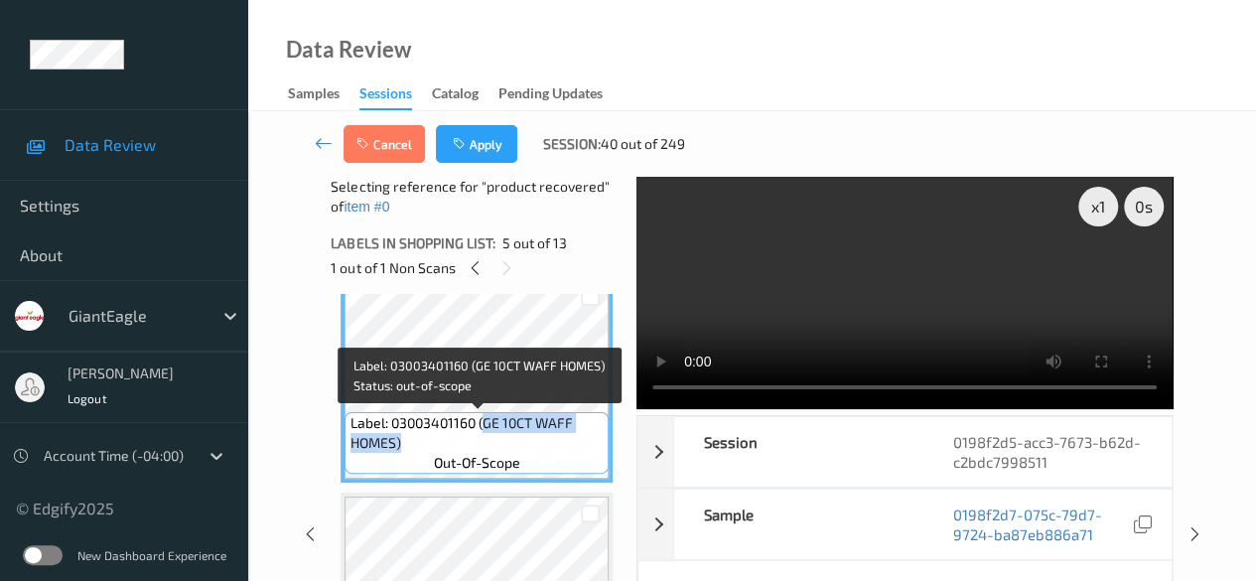
drag, startPoint x: 483, startPoint y: 424, endPoint x: 575, endPoint y: 443, distance: 94.3
click at [575, 443] on span "Label: 03003401160 (GE 10CT WAFF HOMES)" at bounding box center [478, 433] width 254 height 40
copy span "GE 10CT WAFF HOMES)"
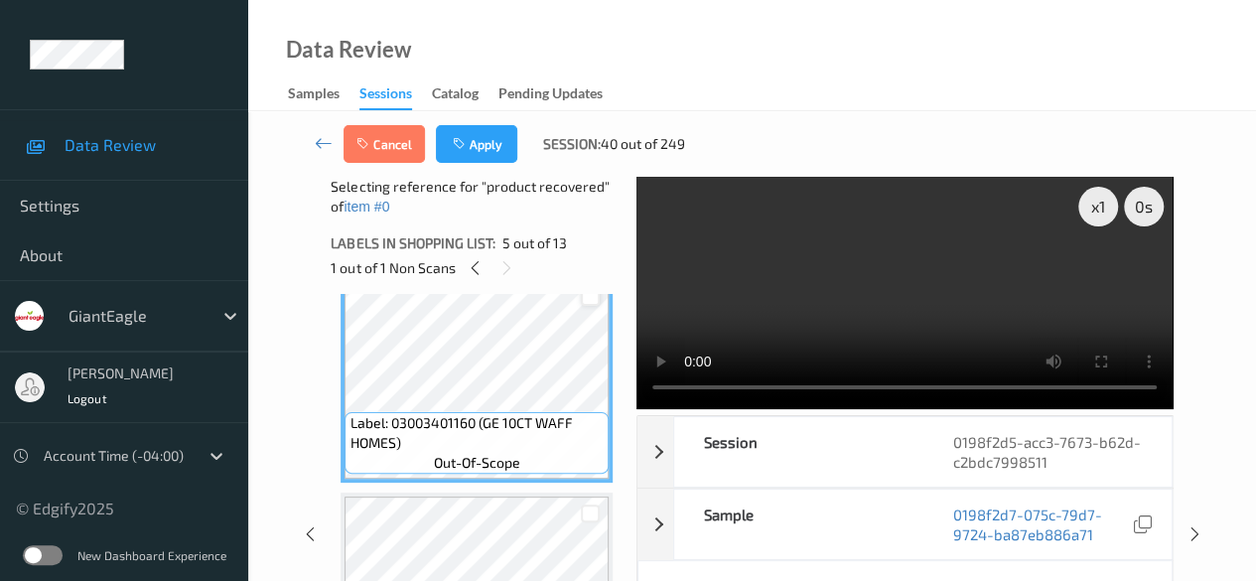
click at [591, 299] on div at bounding box center [590, 297] width 19 height 19
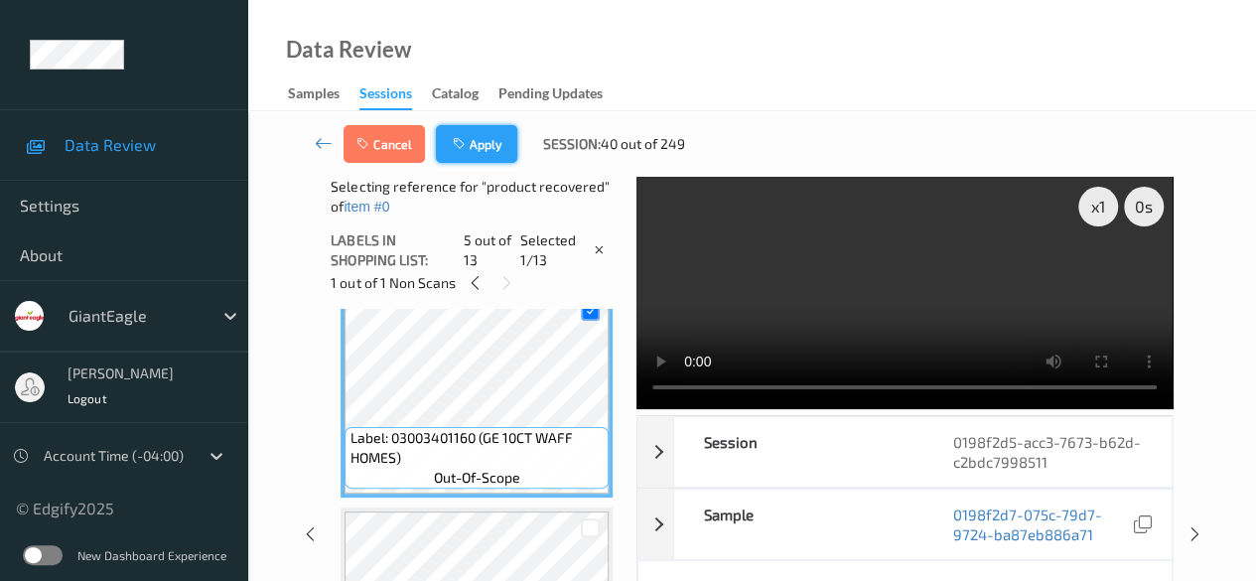
click at [483, 147] on button "Apply" at bounding box center [476, 144] width 81 height 38
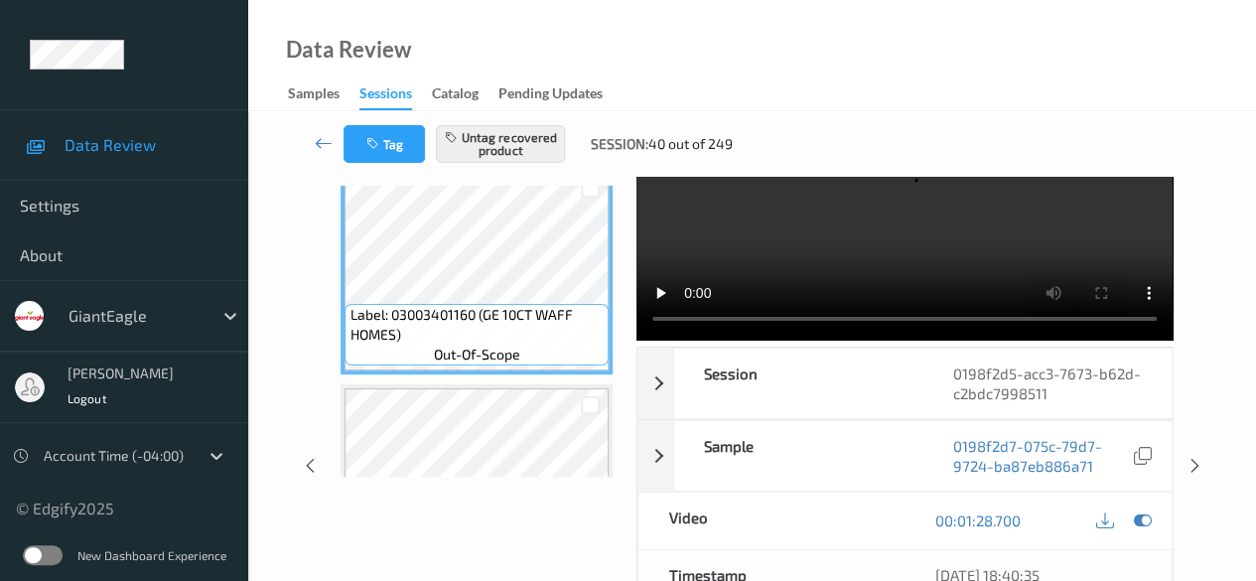
scroll to position [0, 0]
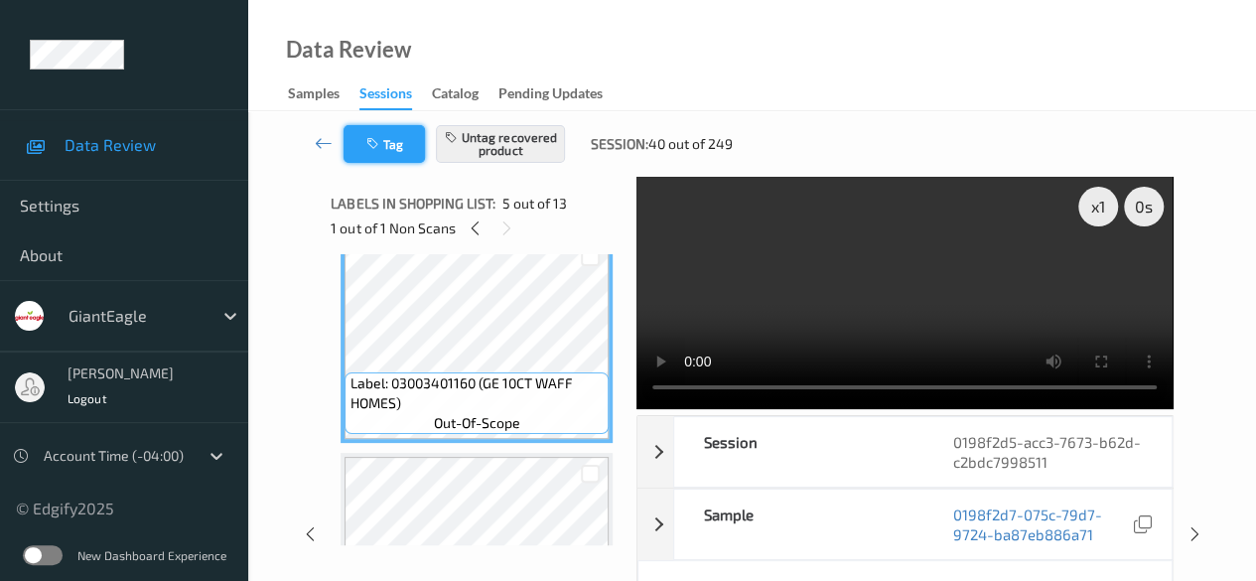
click at [407, 152] on button "Tag" at bounding box center [384, 144] width 81 height 38
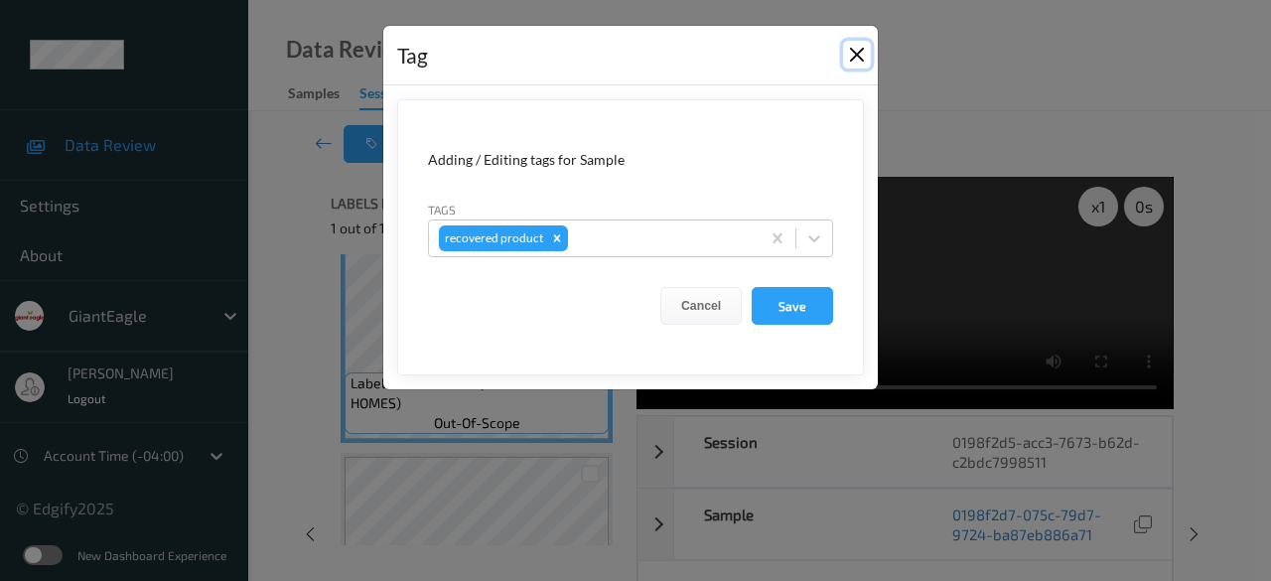
click at [856, 61] on button "Close" at bounding box center [857, 55] width 28 height 28
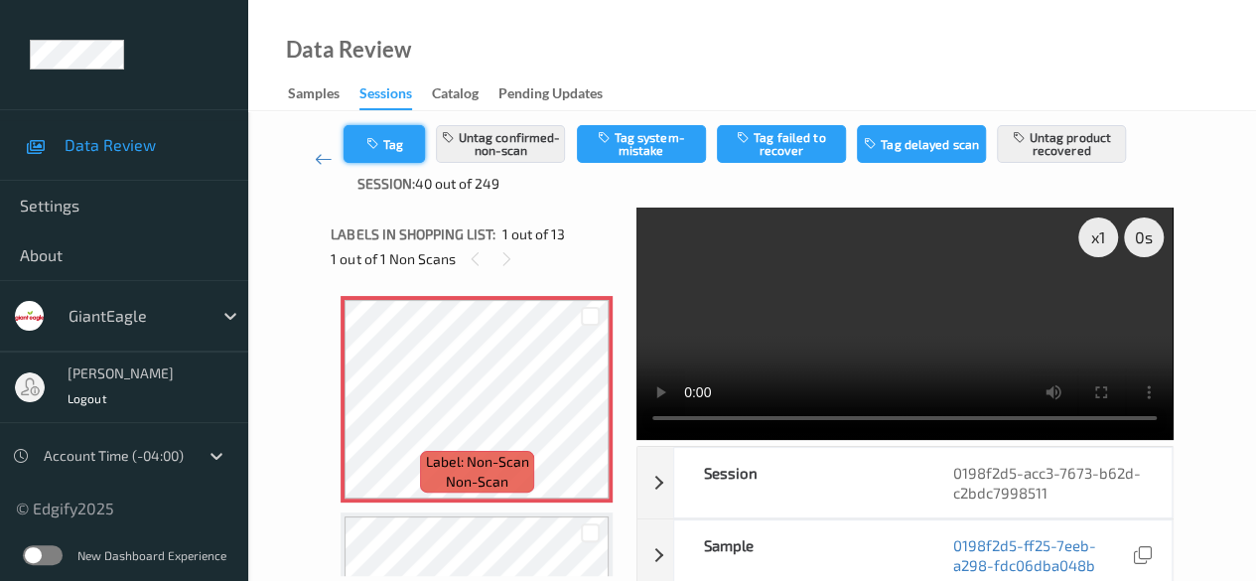
click at [405, 137] on button "Tag" at bounding box center [384, 144] width 81 height 38
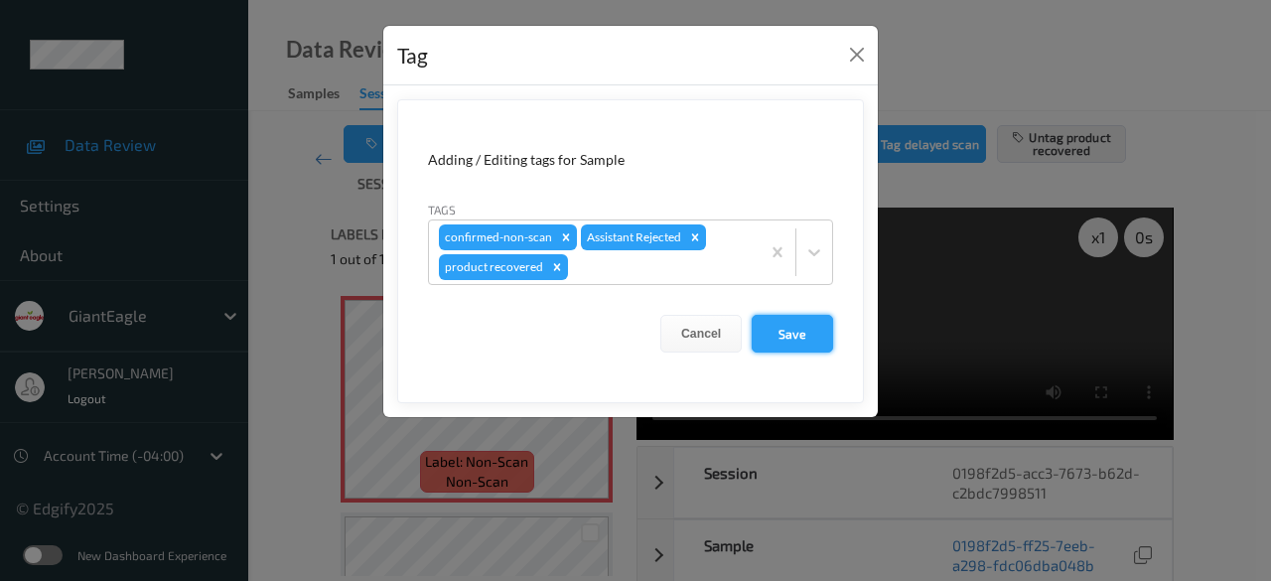
click at [785, 328] on button "Save" at bounding box center [792, 334] width 81 height 38
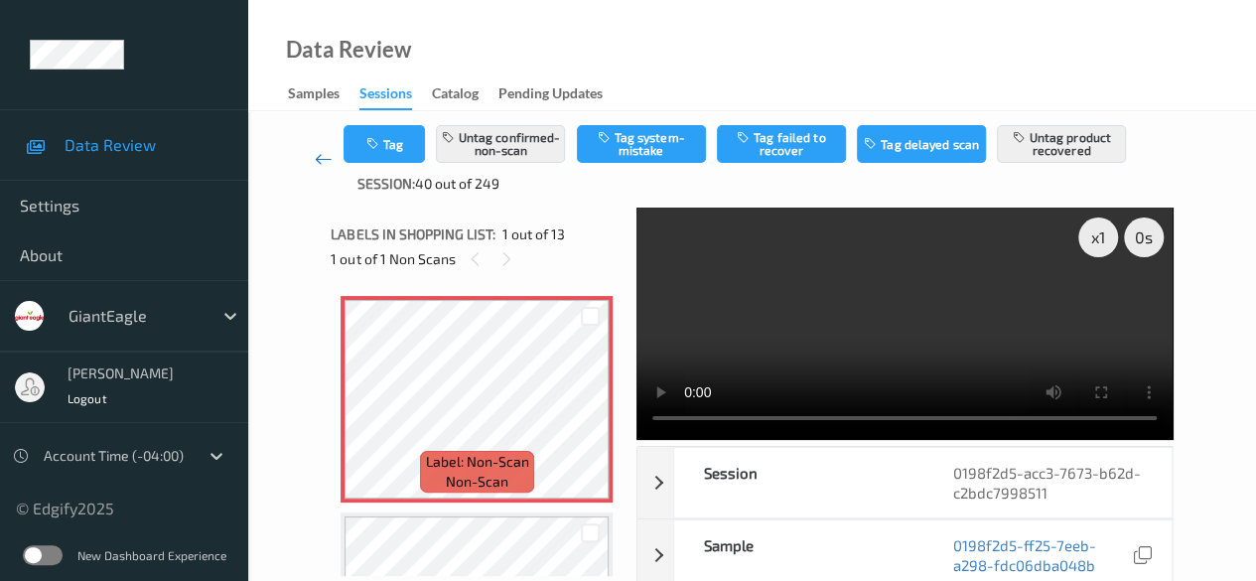
click at [326, 161] on icon at bounding box center [324, 159] width 18 height 20
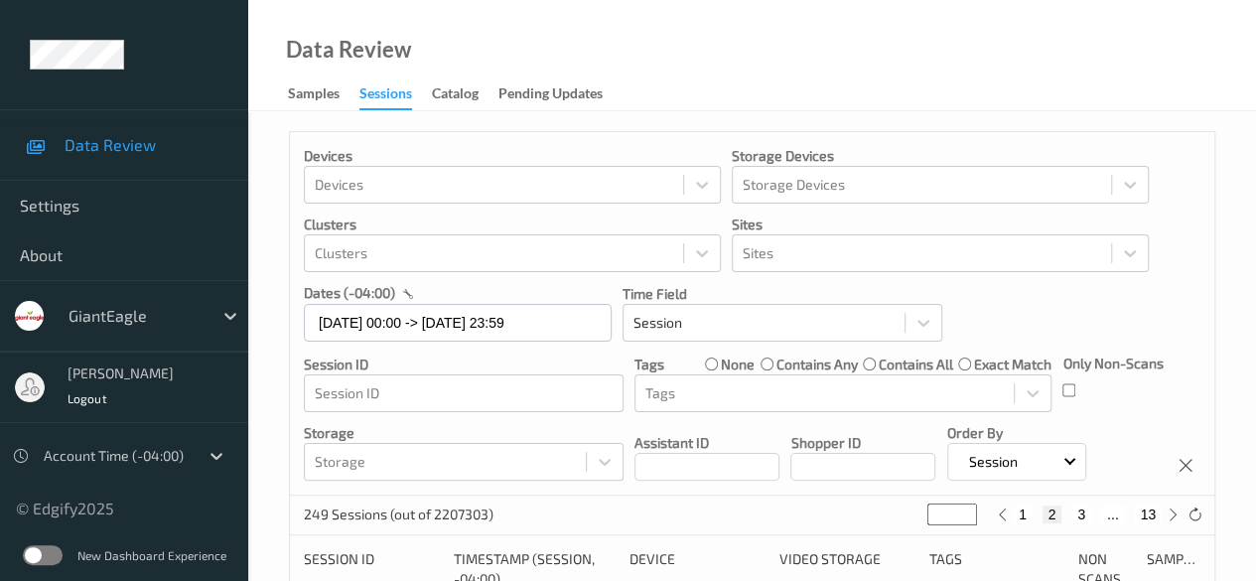
scroll to position [99, 0]
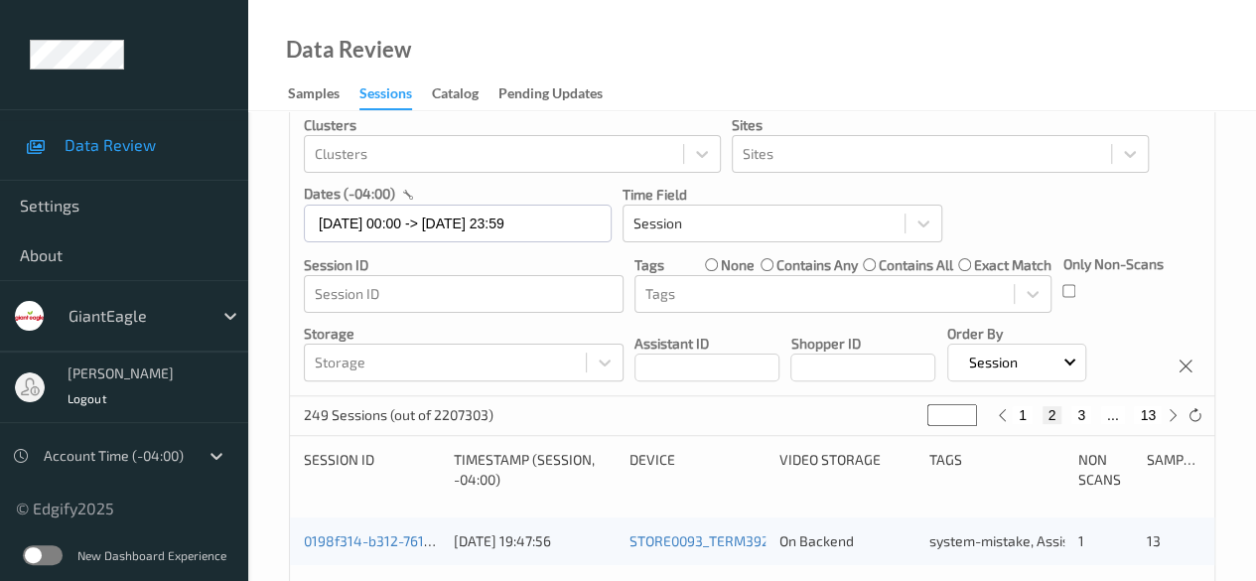
click at [1075, 416] on button "3" at bounding box center [1081, 415] width 20 height 18
type input "*"
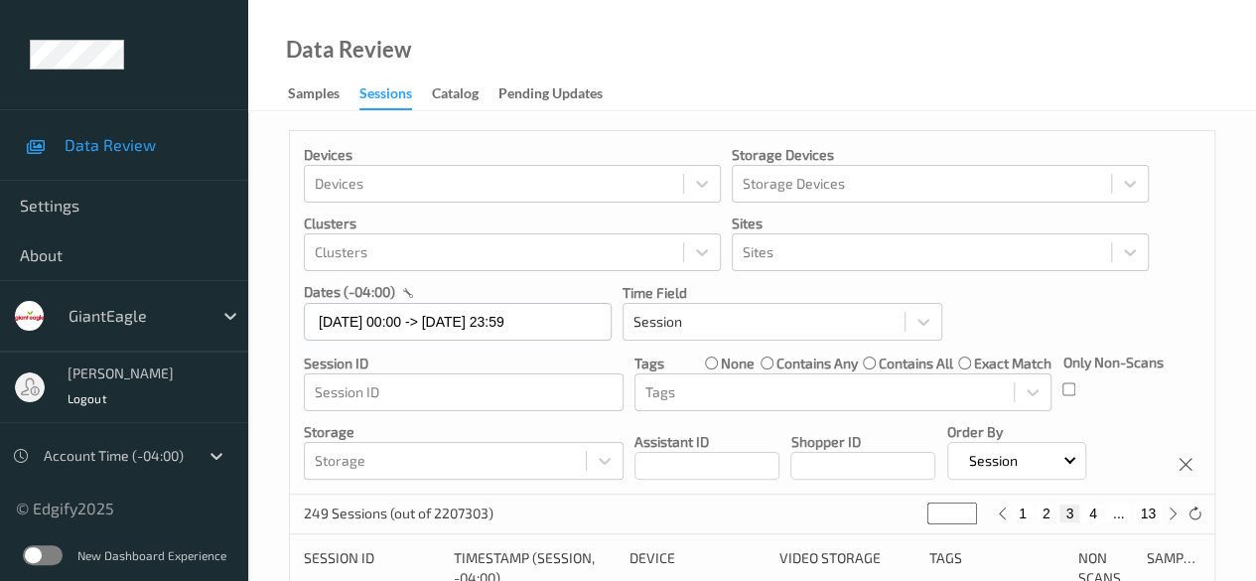
scroll to position [0, 0]
click at [1094, 518] on button "4" at bounding box center [1093, 514] width 20 height 18
type input "*"
click at [1096, 519] on button "5" at bounding box center [1101, 514] width 20 height 18
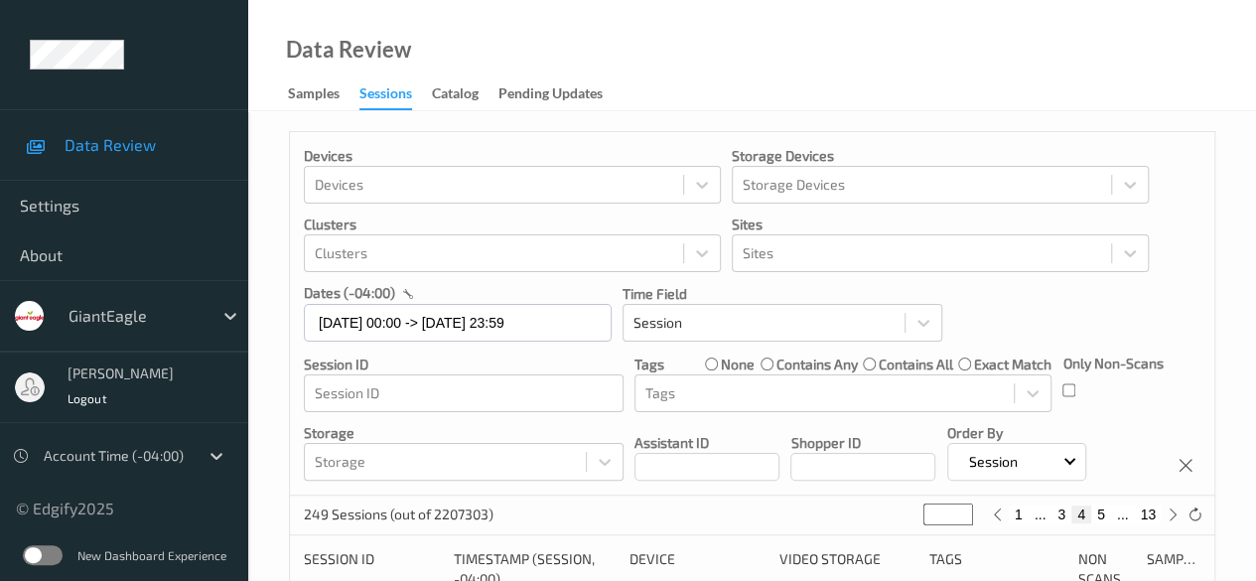
type input "*"
click at [1096, 519] on button "6" at bounding box center [1101, 514] width 20 height 18
type input "*"
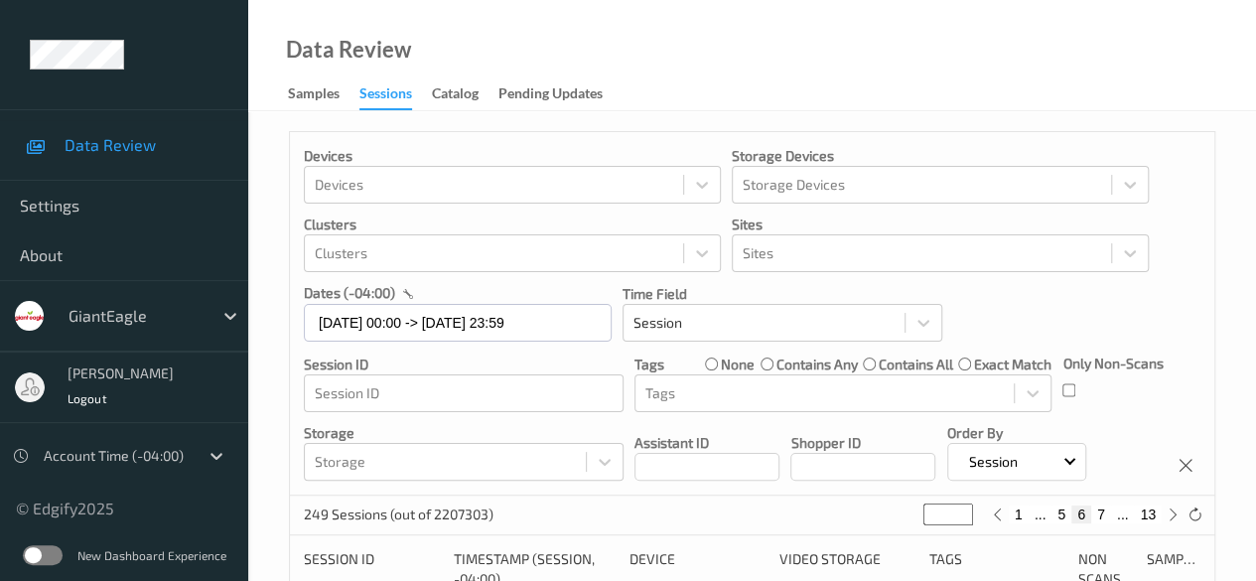
click at [1096, 519] on button "7" at bounding box center [1101, 514] width 20 height 18
type input "*"
click at [1096, 519] on button "8" at bounding box center [1101, 514] width 20 height 18
type input "*"
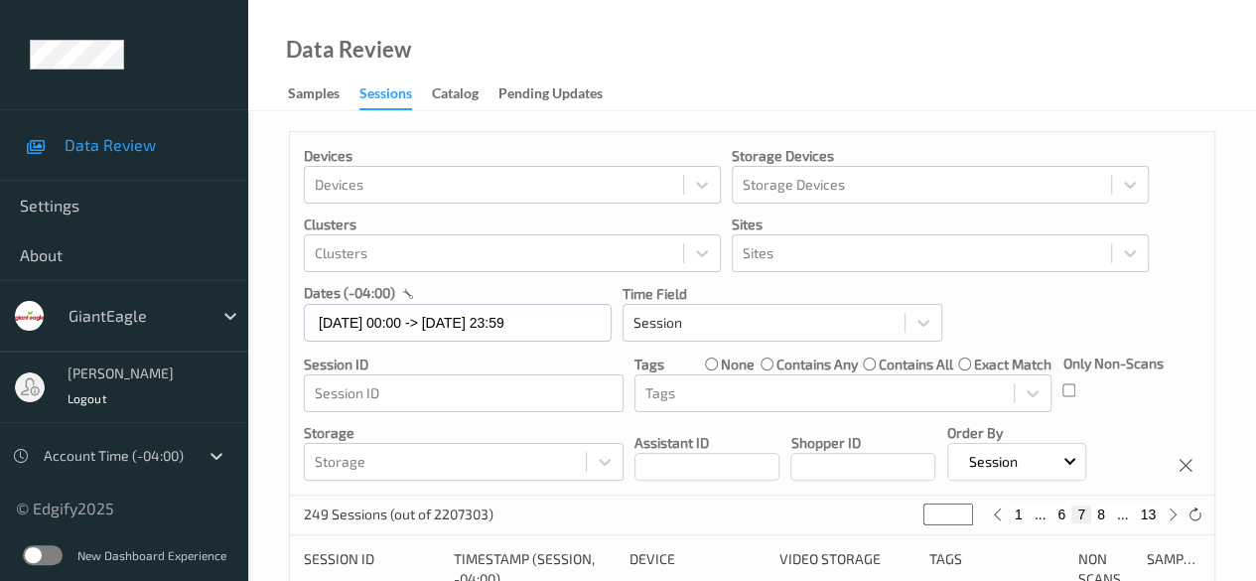
type input "*"
click at [1096, 519] on button "9" at bounding box center [1101, 514] width 20 height 18
type input "*"
click at [1096, 519] on button "10" at bounding box center [1097, 514] width 28 height 18
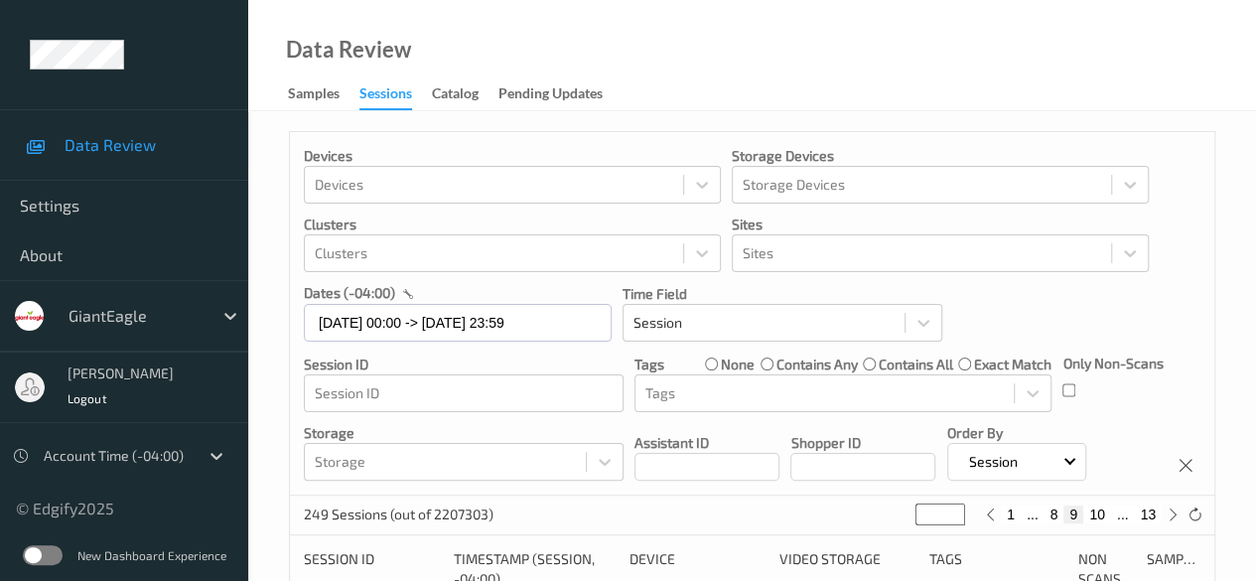
type input "**"
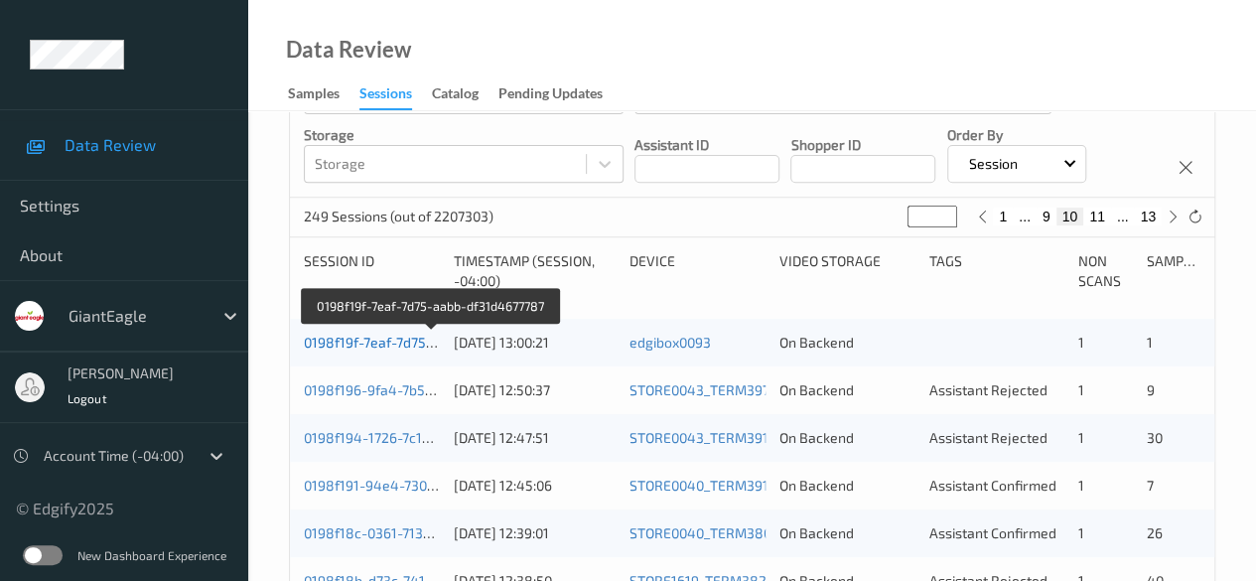
click at [397, 345] on link "0198f19f-7eaf-7d75-aabb-df31d4677787" at bounding box center [431, 342] width 254 height 17
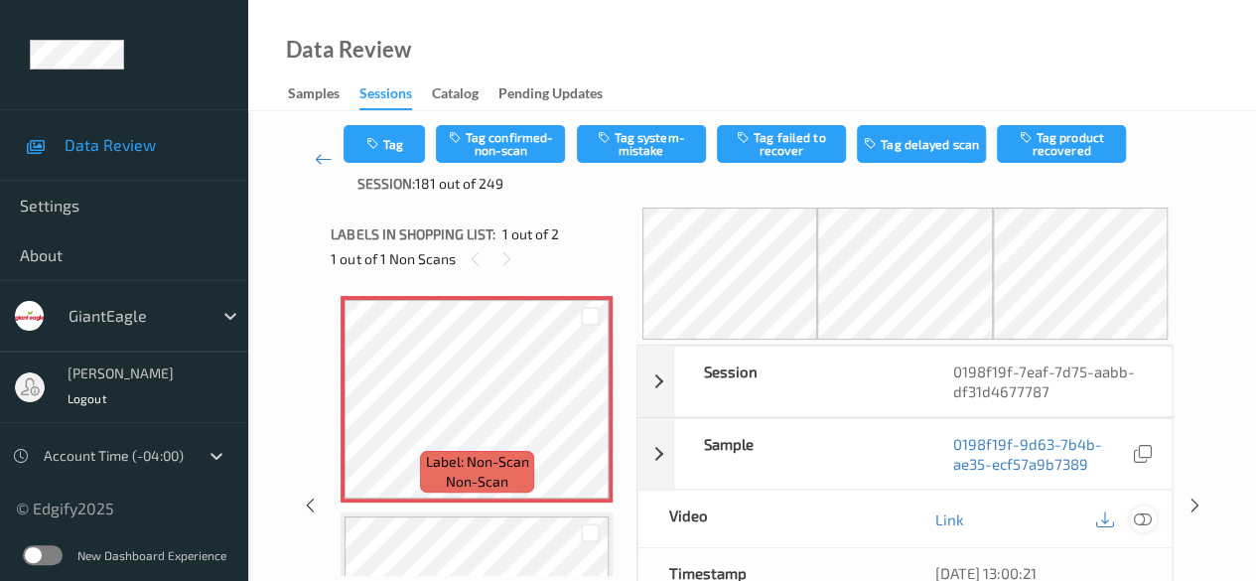
click at [1146, 517] on icon at bounding box center [1143, 519] width 18 height 18
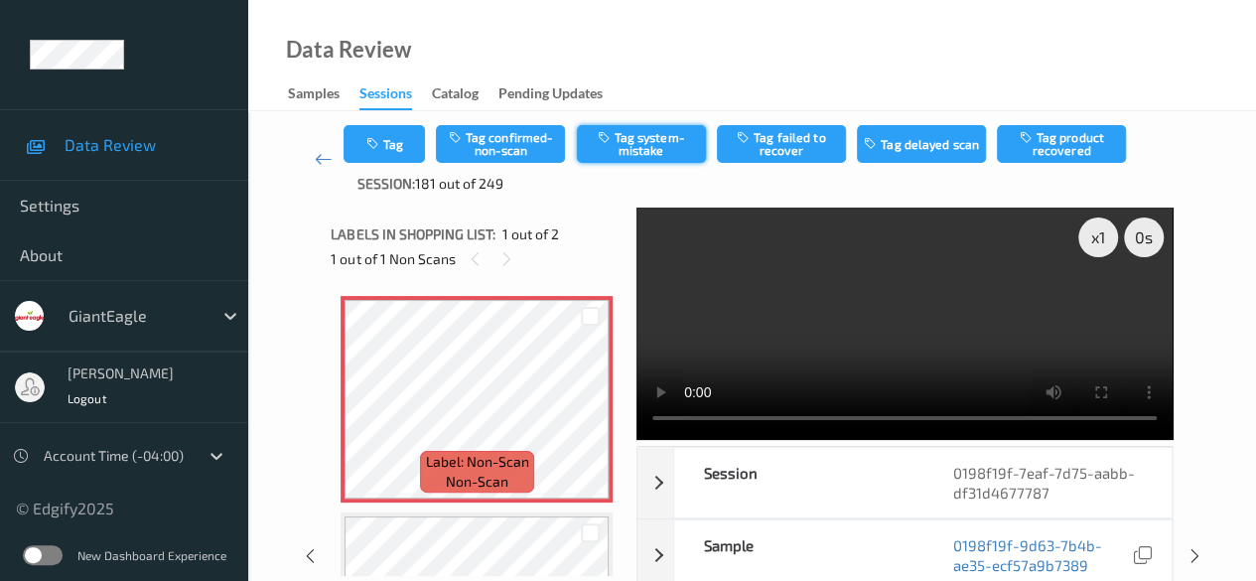
click at [623, 154] on button "Tag system-mistake" at bounding box center [641, 144] width 129 height 38
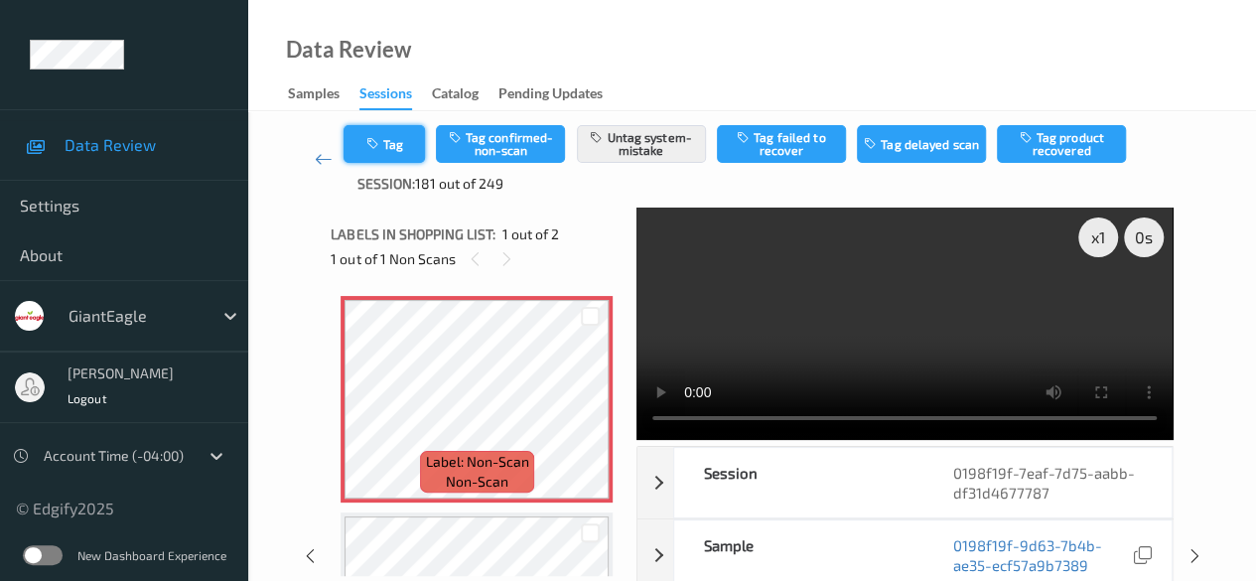
click at [382, 153] on button "Tag" at bounding box center [384, 144] width 81 height 38
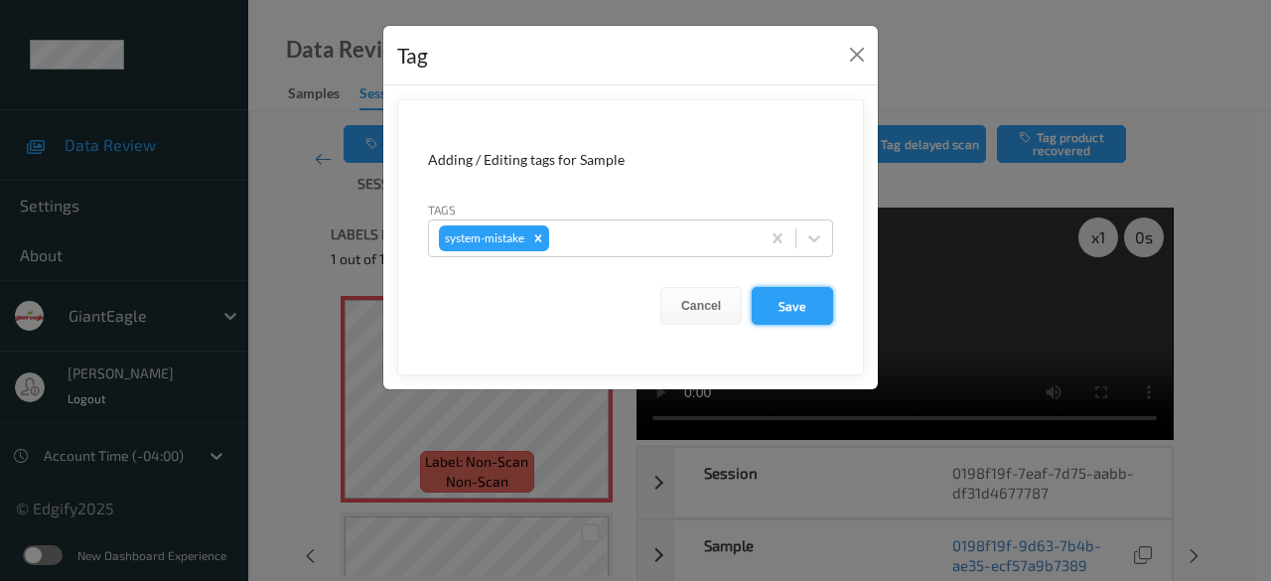
click at [773, 313] on button "Save" at bounding box center [792, 306] width 81 height 38
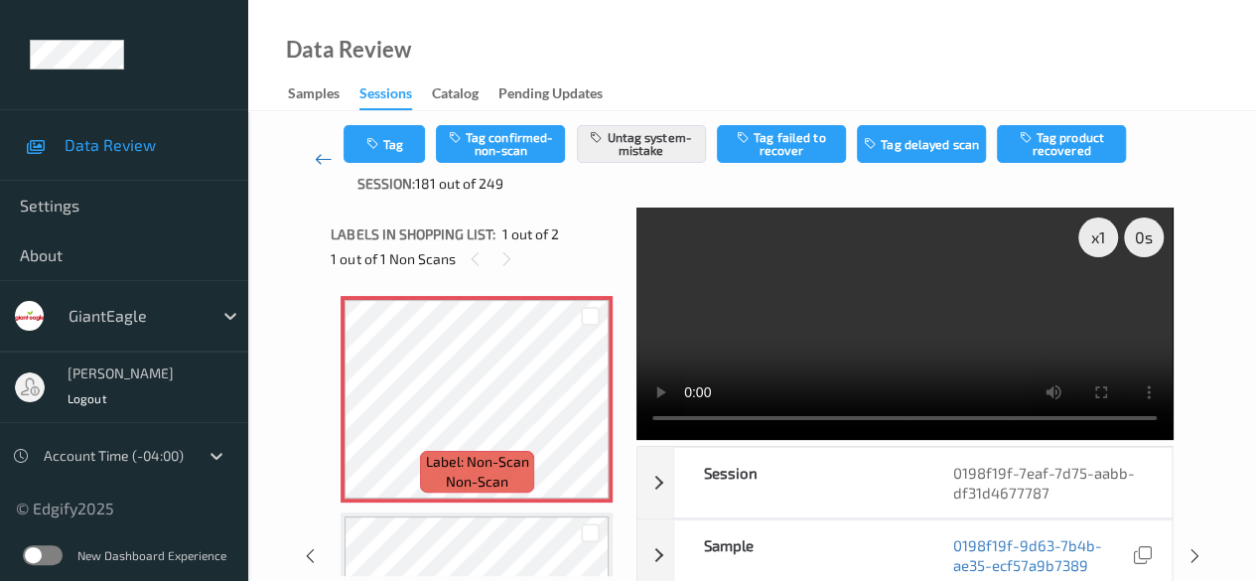
click at [315, 155] on icon at bounding box center [324, 159] width 18 height 20
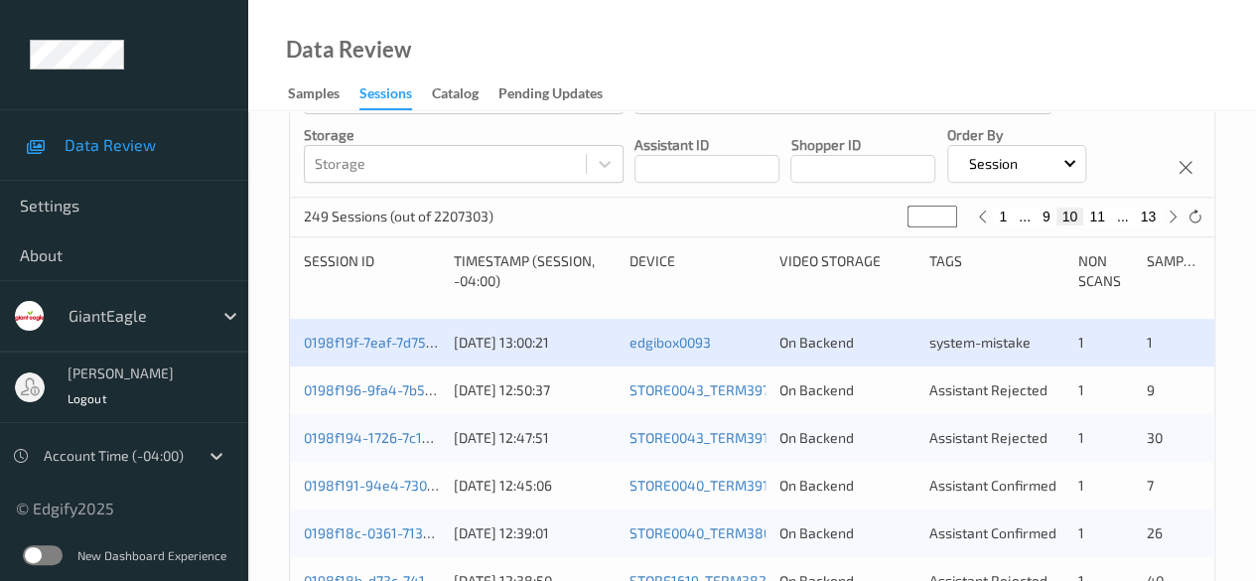
scroll to position [397, 0]
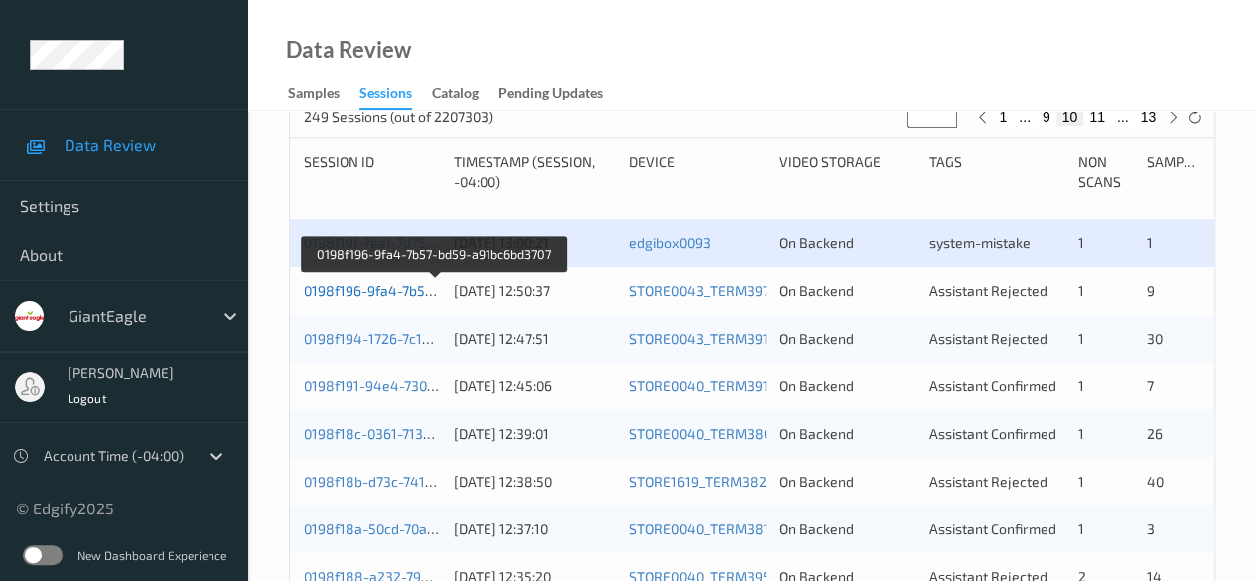
click at [401, 294] on link "0198f196-9fa4-7b57-bd59-a91bc6bd3707" at bounding box center [435, 290] width 262 height 17
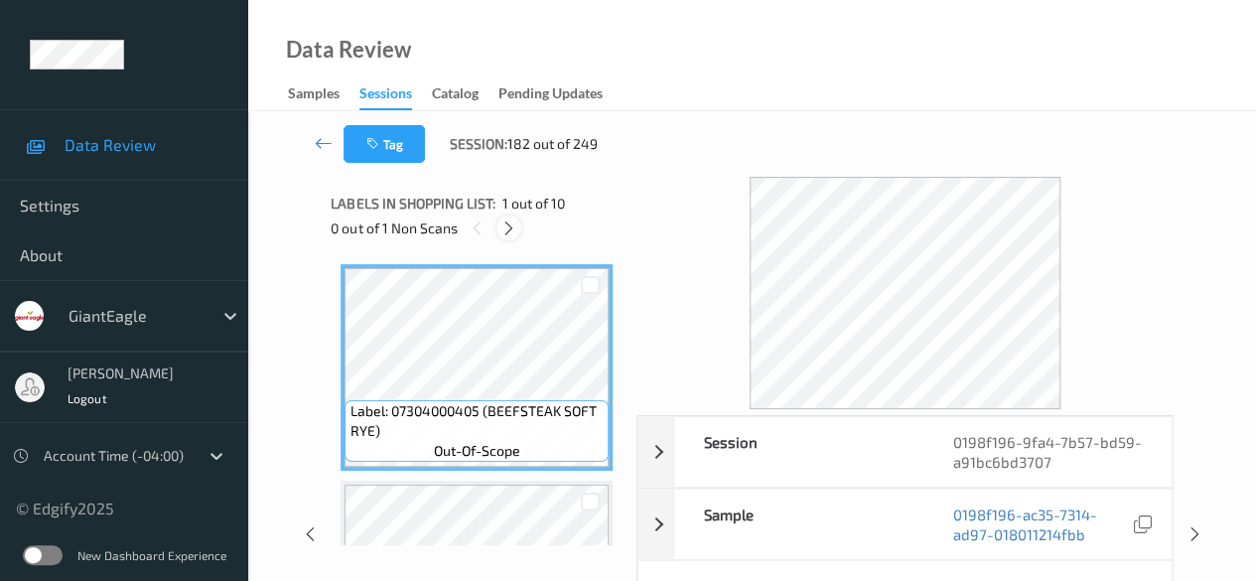
click at [512, 225] on icon at bounding box center [508, 228] width 17 height 18
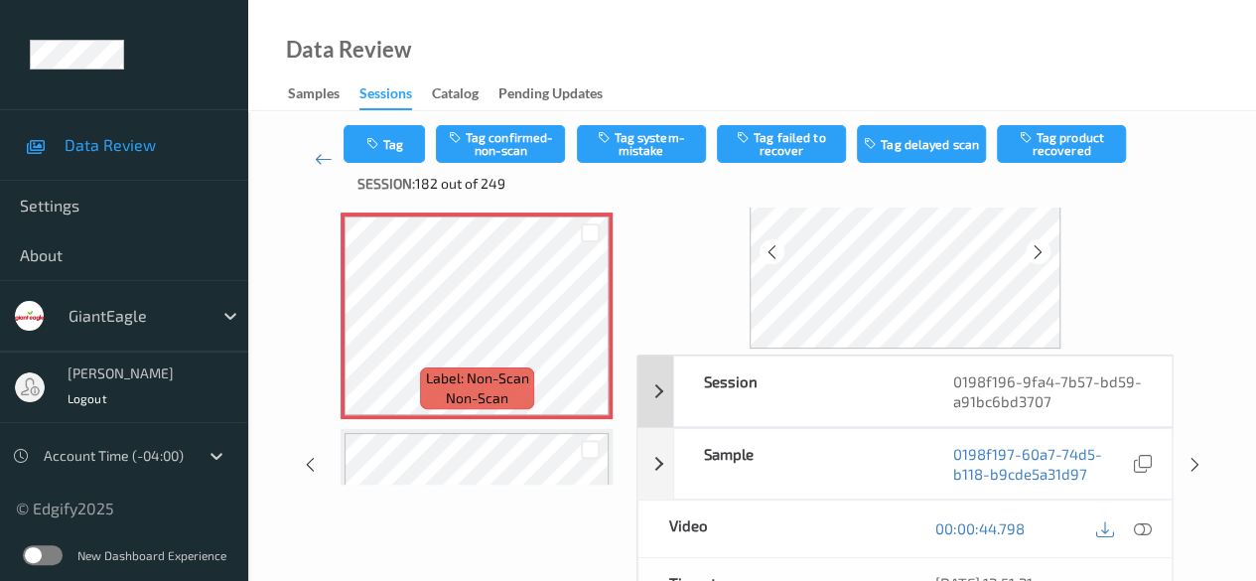
scroll to position [199, 0]
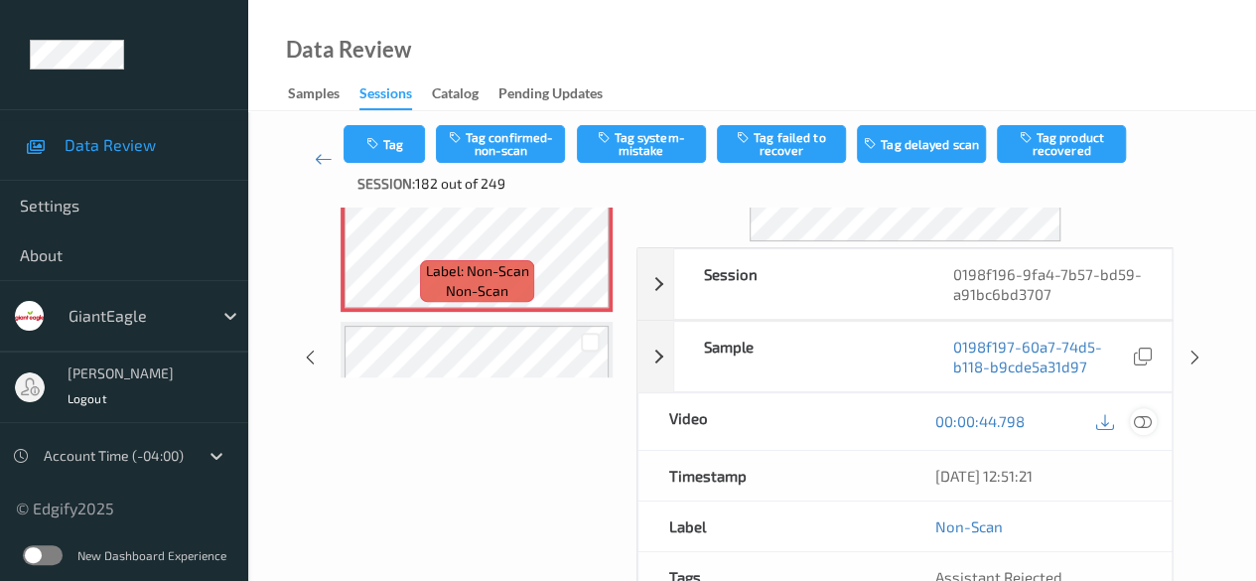
click at [1144, 426] on icon at bounding box center [1143, 421] width 18 height 18
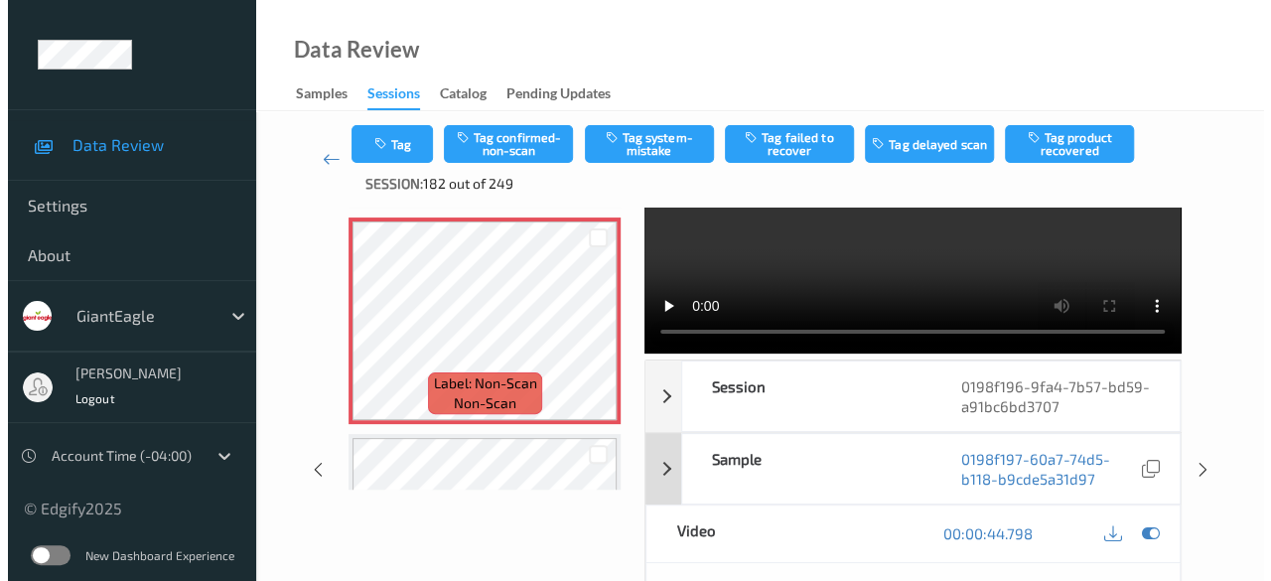
scroll to position [0, 0]
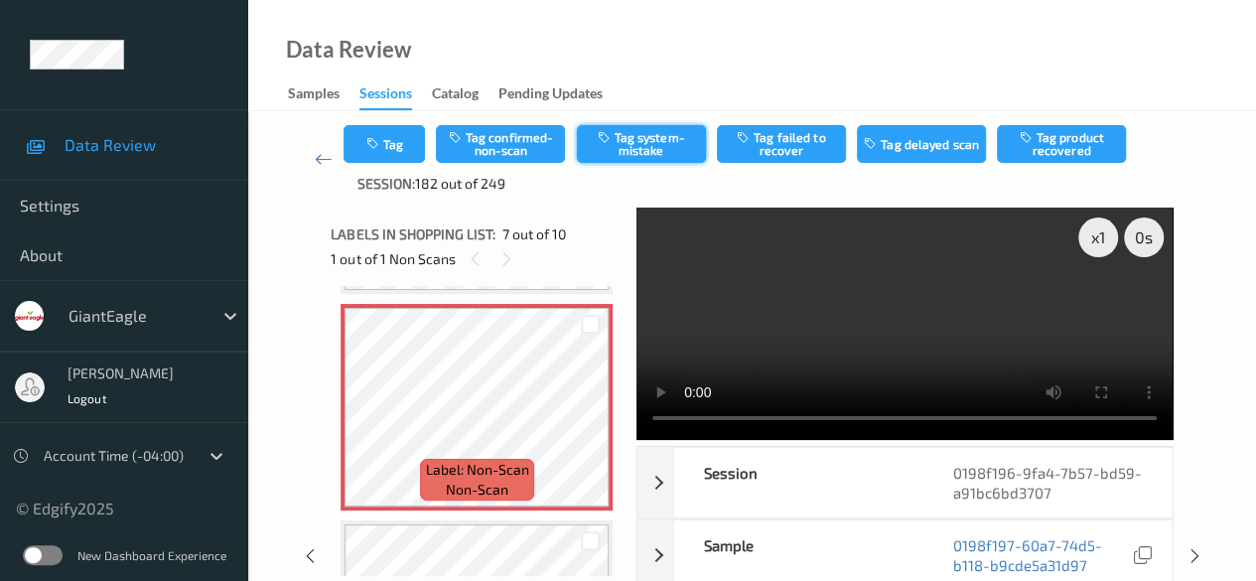
click at [630, 143] on button "Tag system-mistake" at bounding box center [641, 144] width 129 height 38
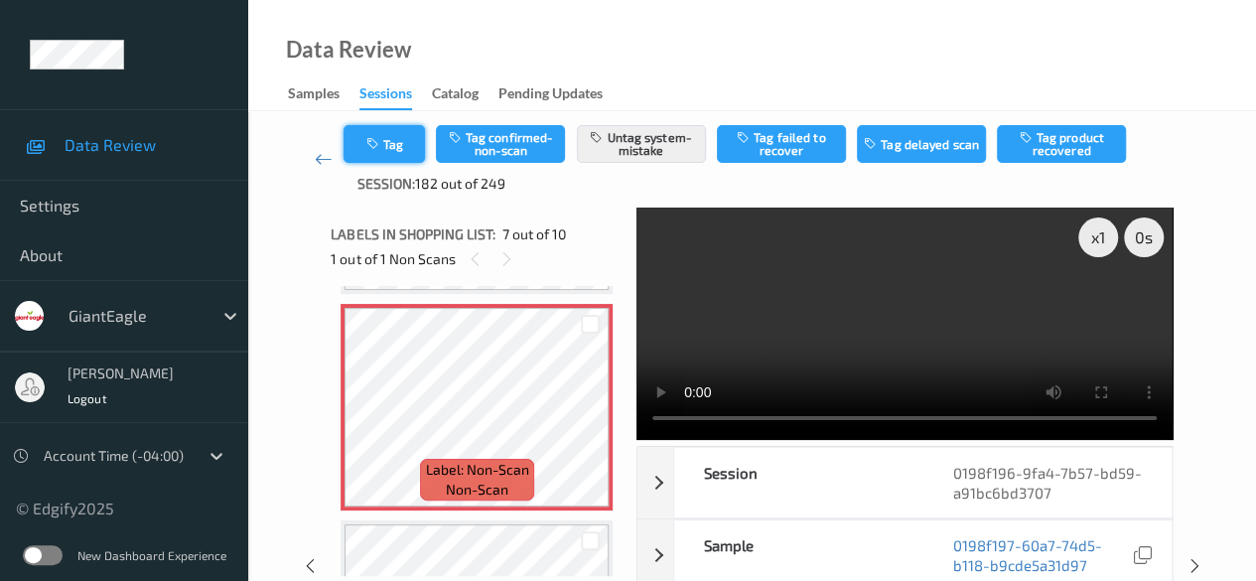
click at [393, 152] on button "Tag" at bounding box center [384, 144] width 81 height 38
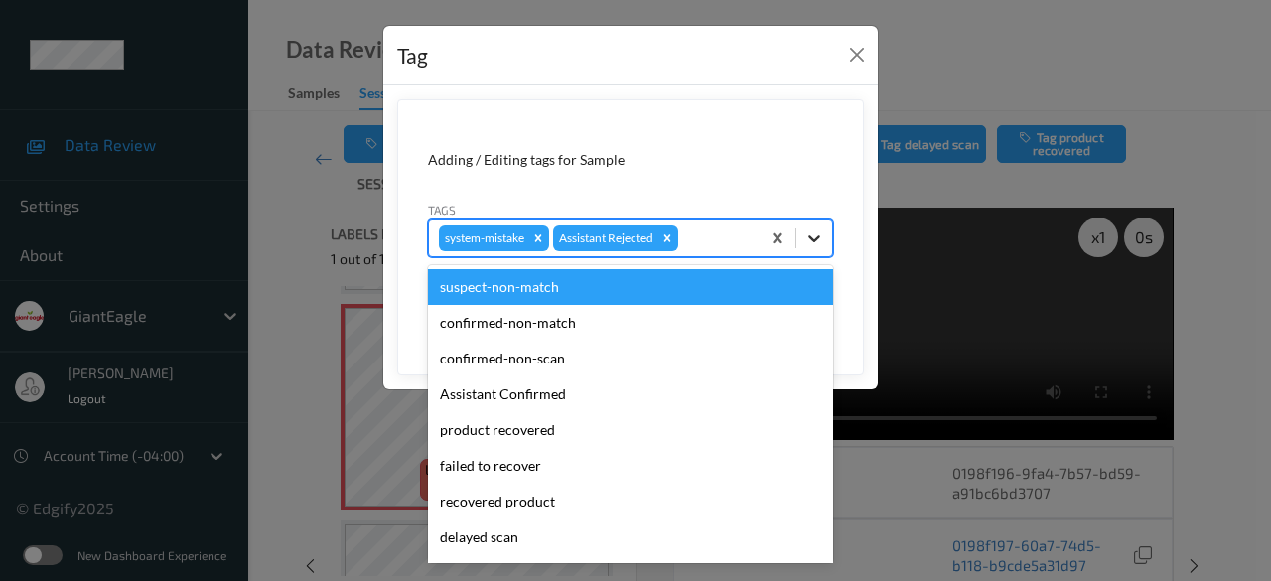
click at [814, 239] on icon at bounding box center [814, 238] width 12 height 7
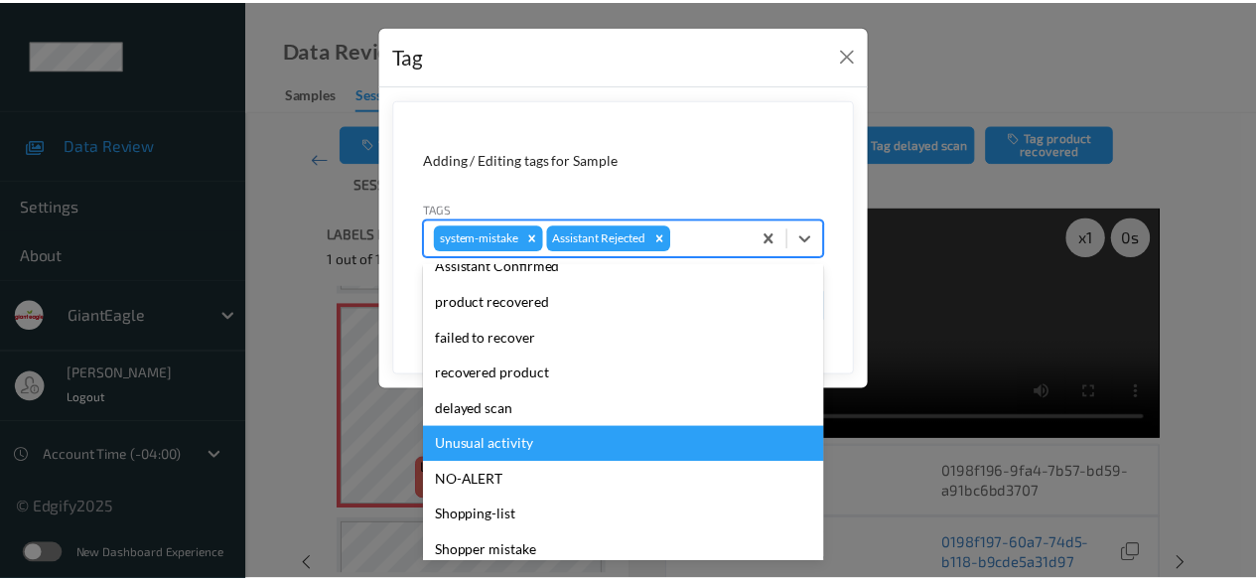
scroll to position [175, 0]
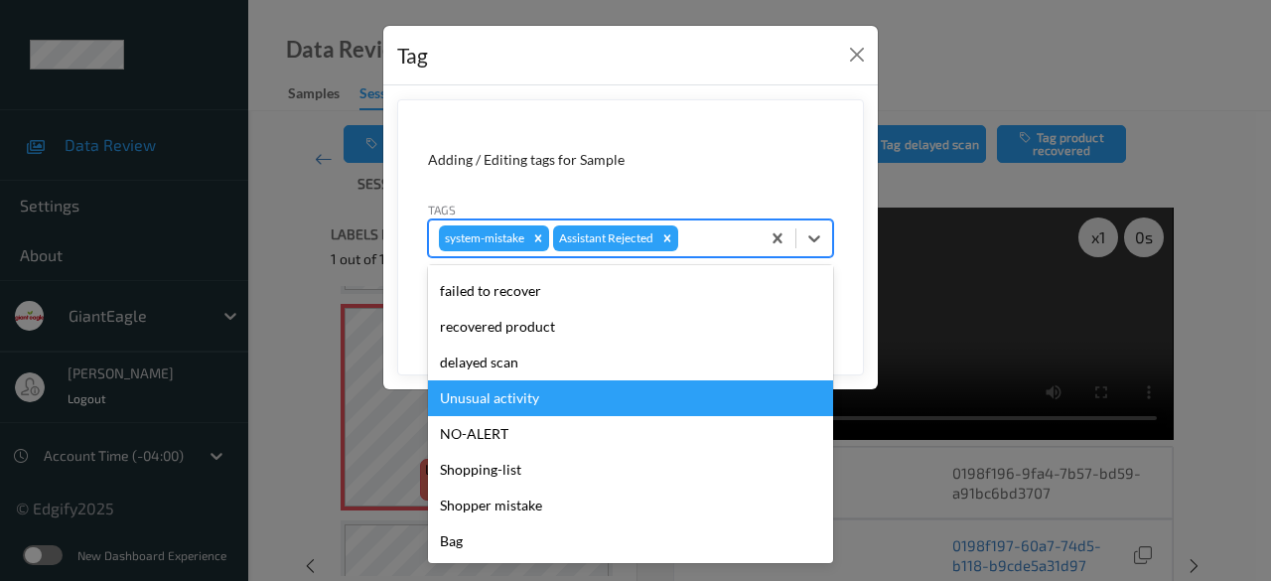
click at [551, 400] on div "Unusual activity" at bounding box center [630, 398] width 405 height 36
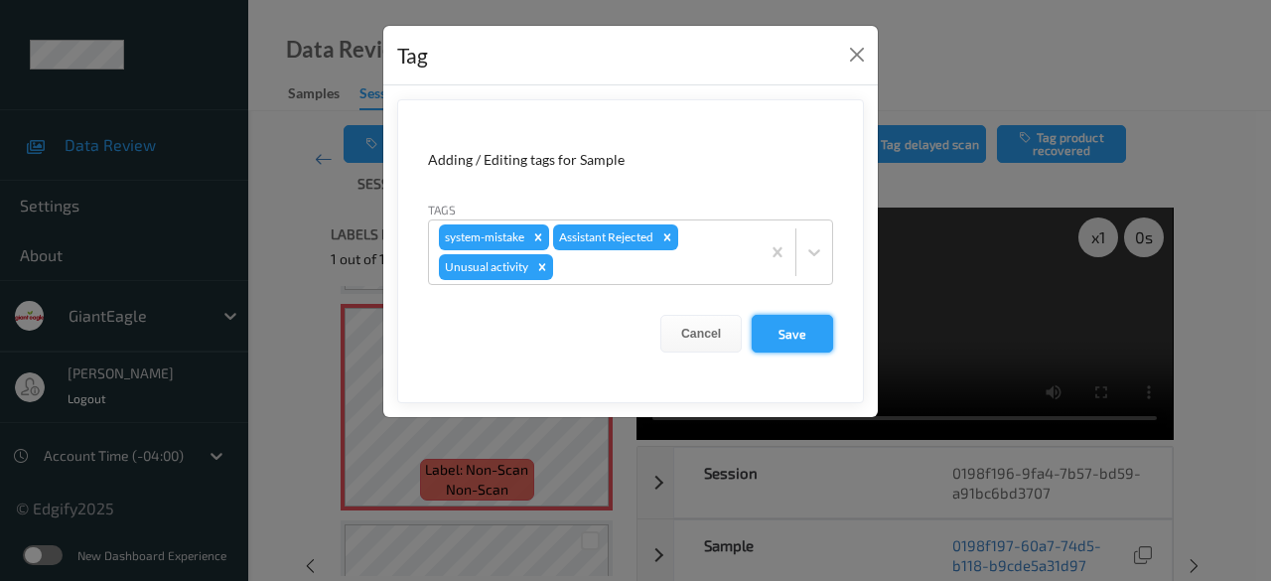
click at [792, 325] on button "Save" at bounding box center [792, 334] width 81 height 38
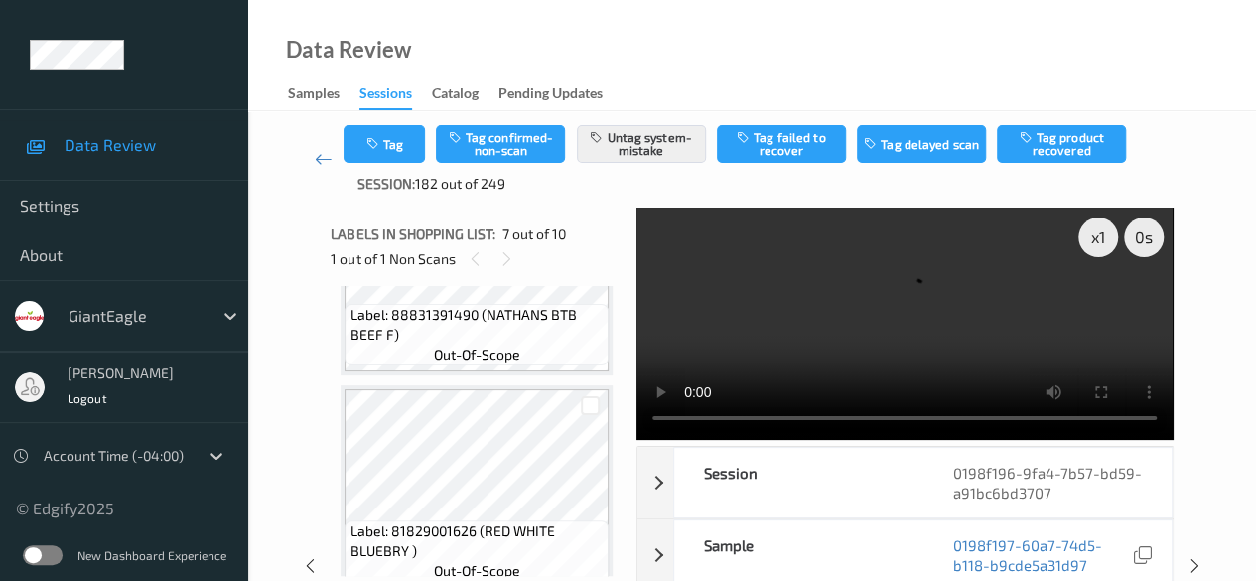
scroll to position [695, 0]
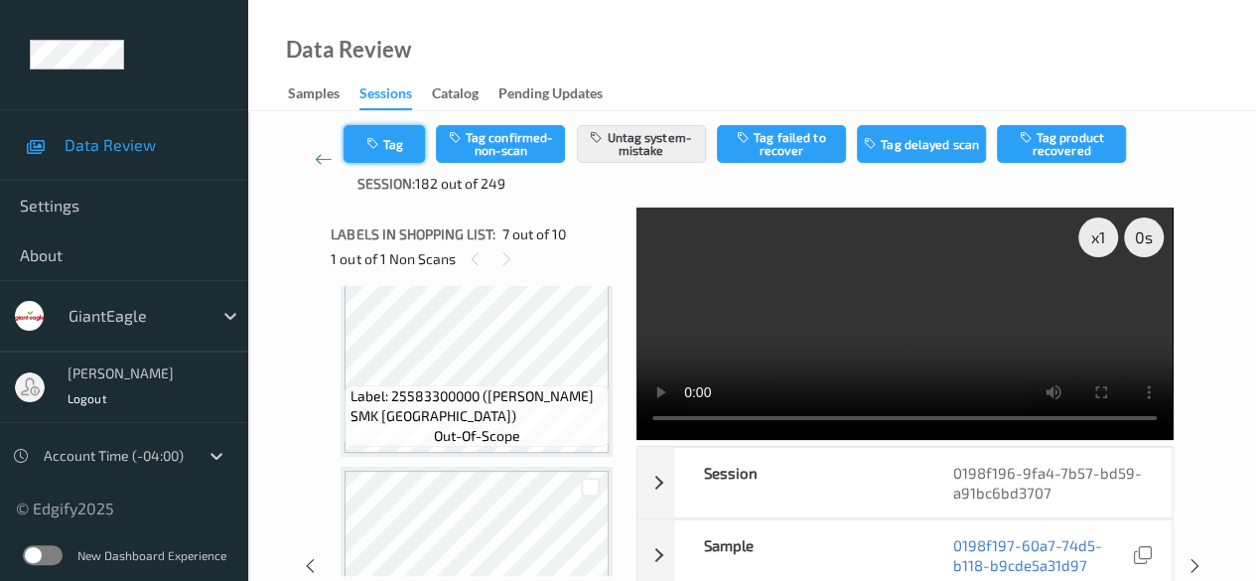
click at [400, 151] on button "Tag" at bounding box center [384, 144] width 81 height 38
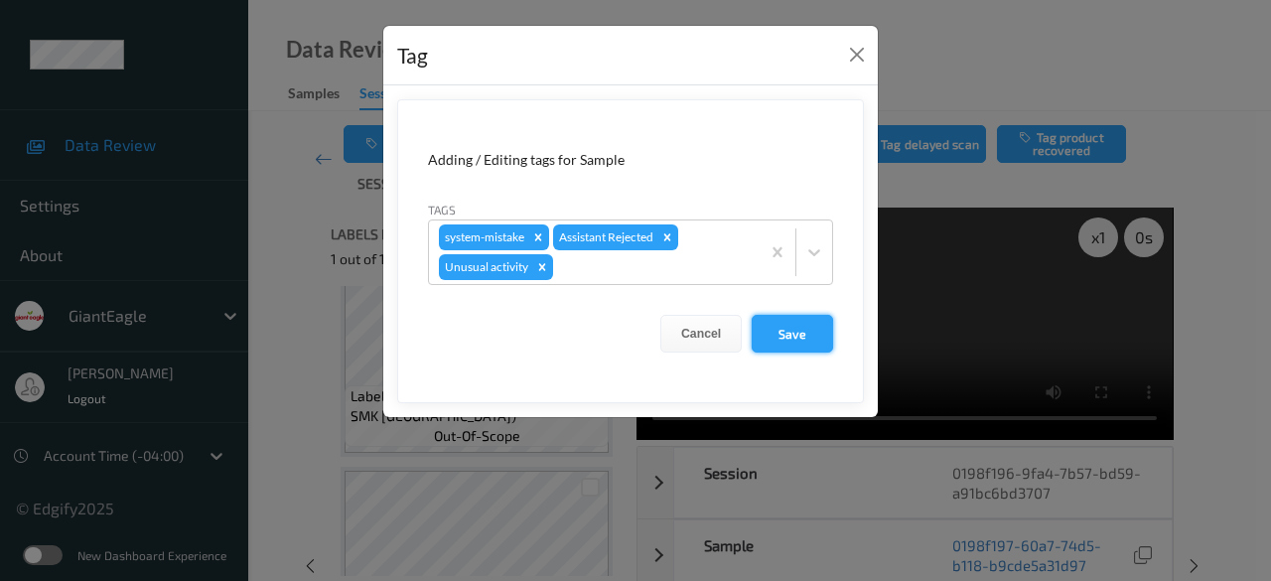
click at [808, 333] on button "Save" at bounding box center [792, 334] width 81 height 38
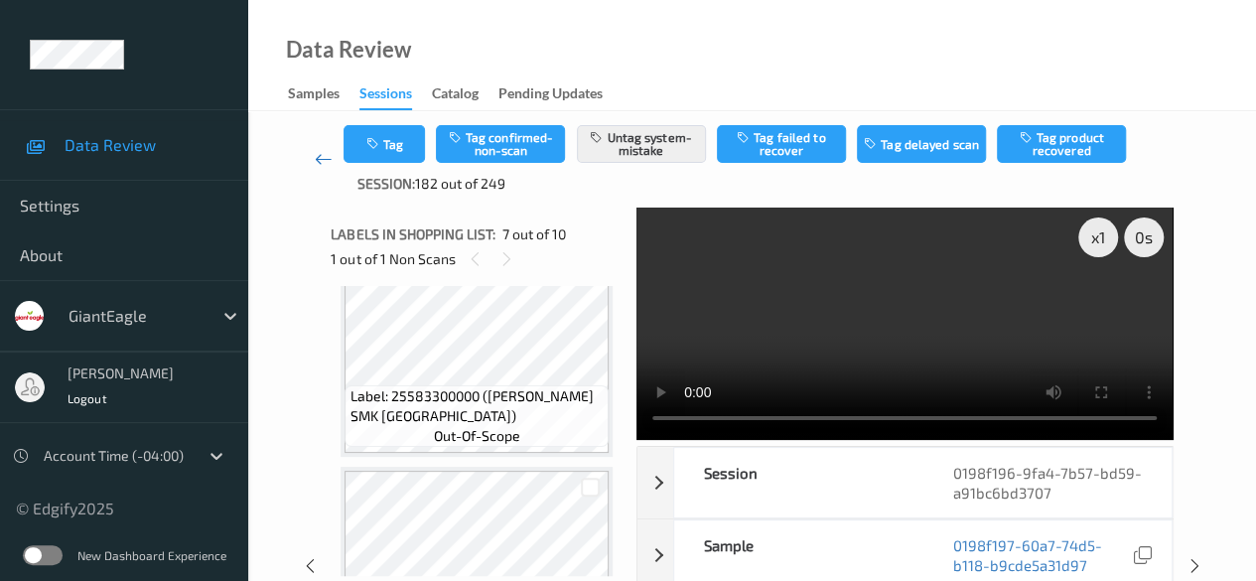
click at [324, 159] on icon at bounding box center [324, 159] width 18 height 20
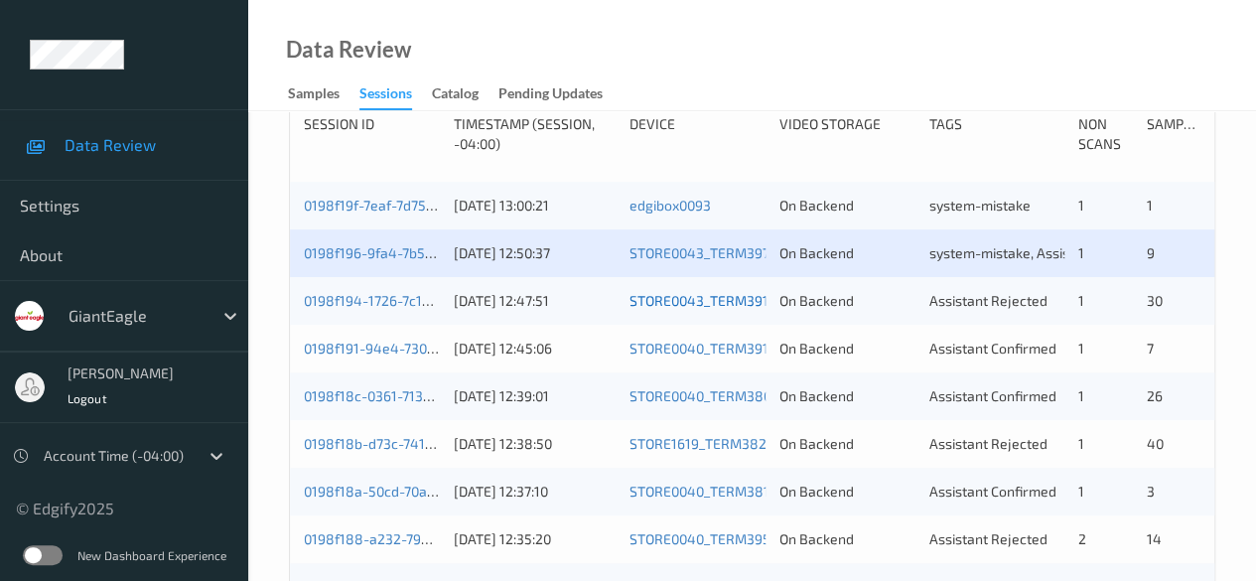
scroll to position [496, 0]
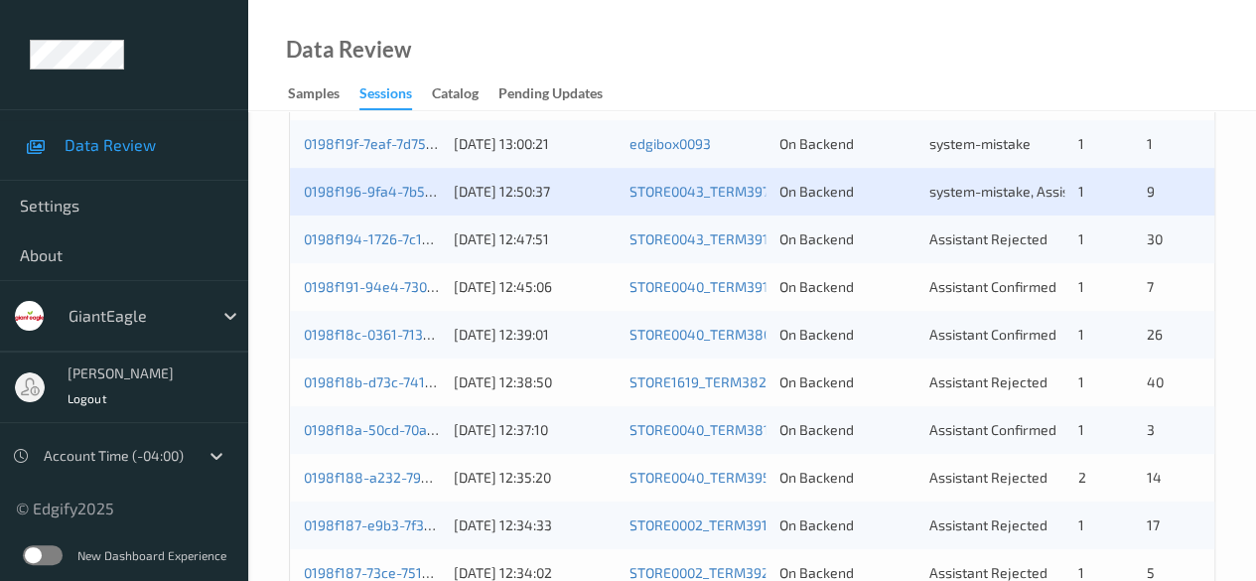
click at [363, 245] on div "0198f194-1726-7c14-97d9-696164a70c23" at bounding box center [372, 239] width 136 height 20
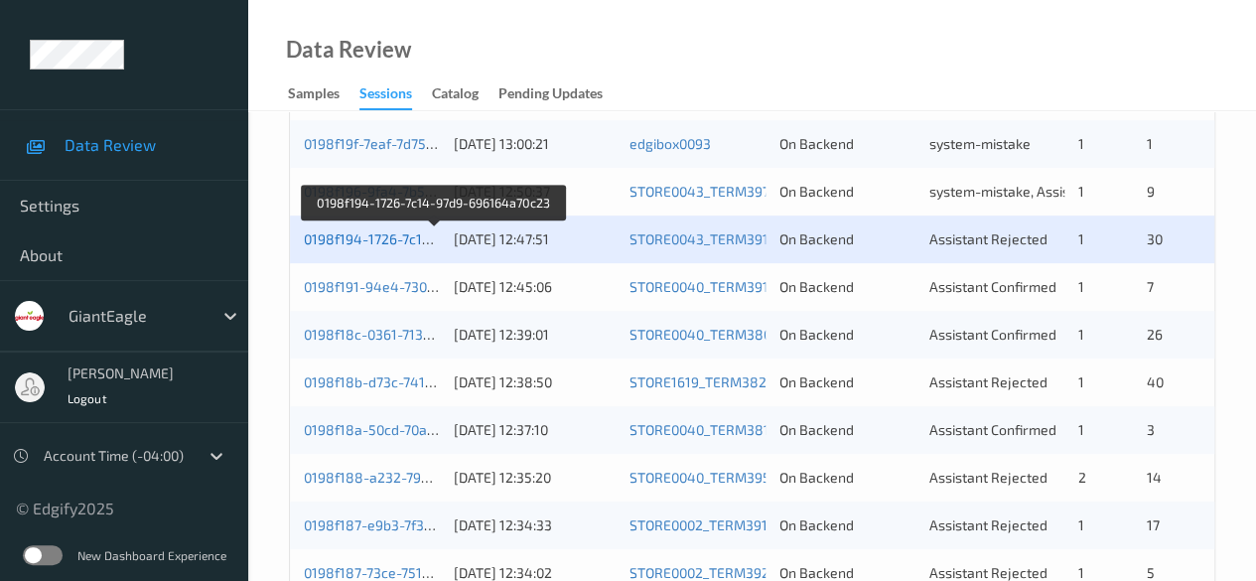
click at [370, 238] on link "0198f194-1726-7c14-97d9-696164a70c23" at bounding box center [435, 238] width 262 height 17
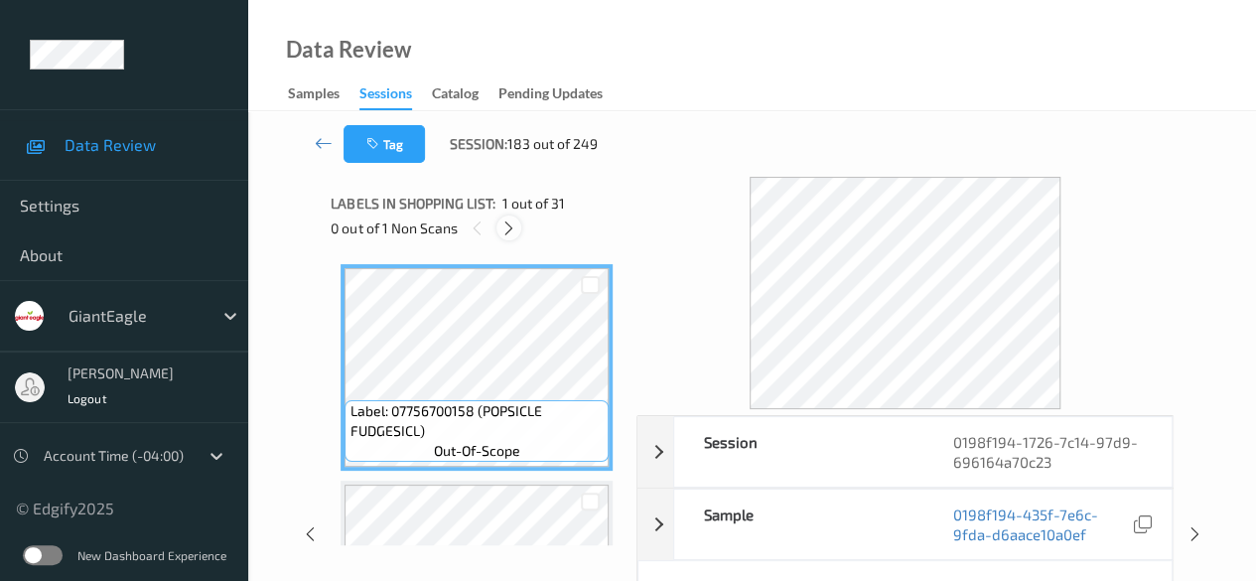
click at [511, 232] on icon at bounding box center [508, 228] width 17 height 18
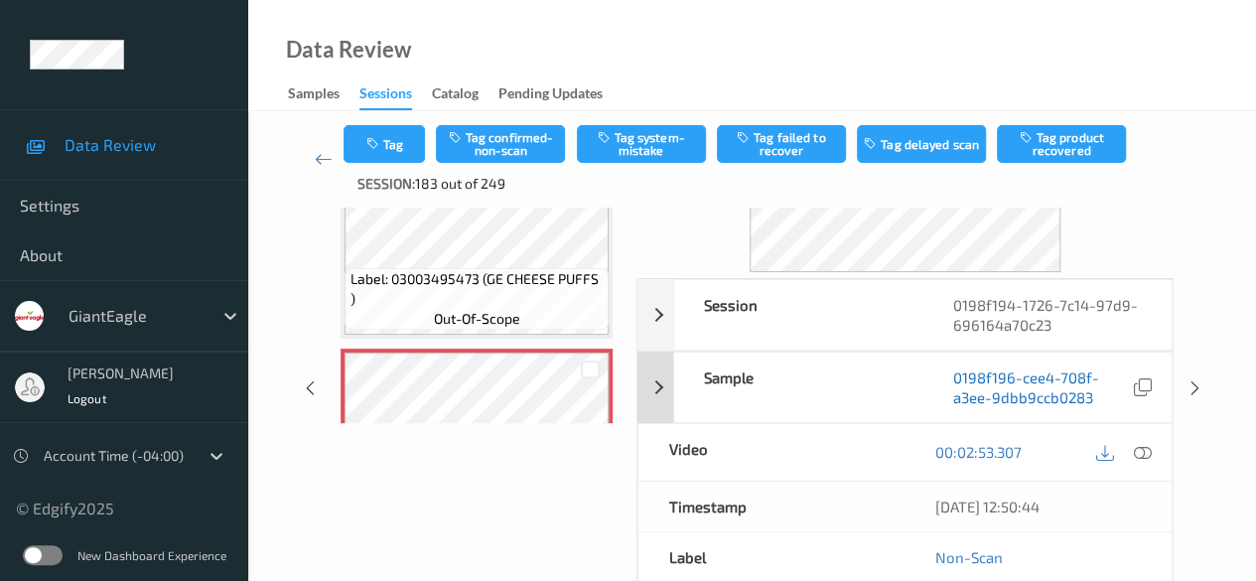
scroll to position [199, 0]
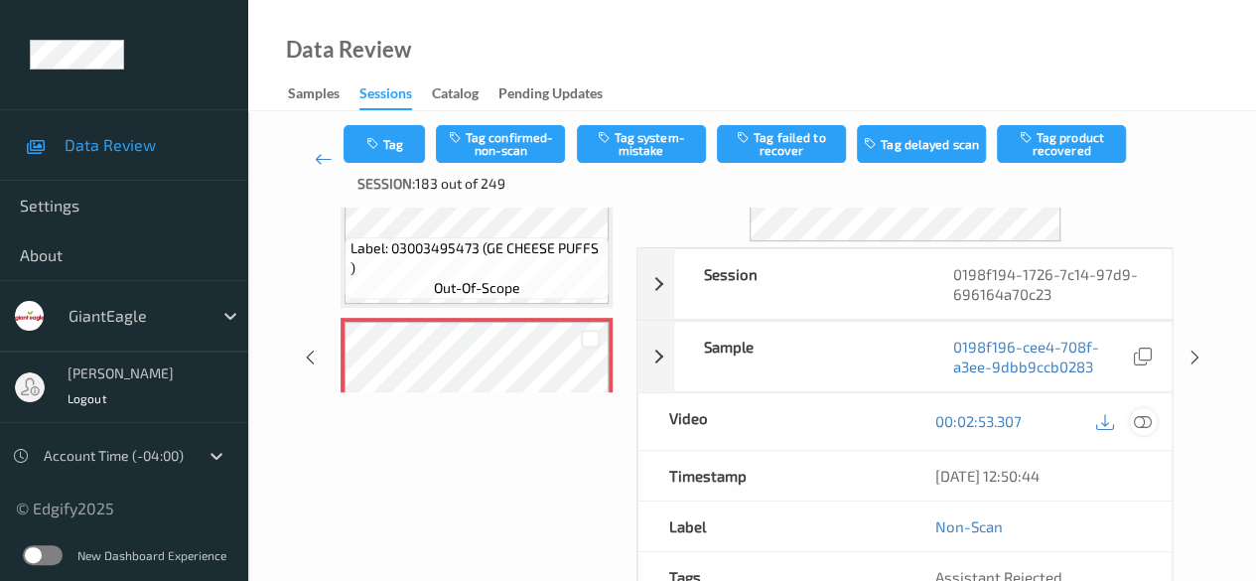
click at [1136, 415] on icon at bounding box center [1143, 421] width 18 height 18
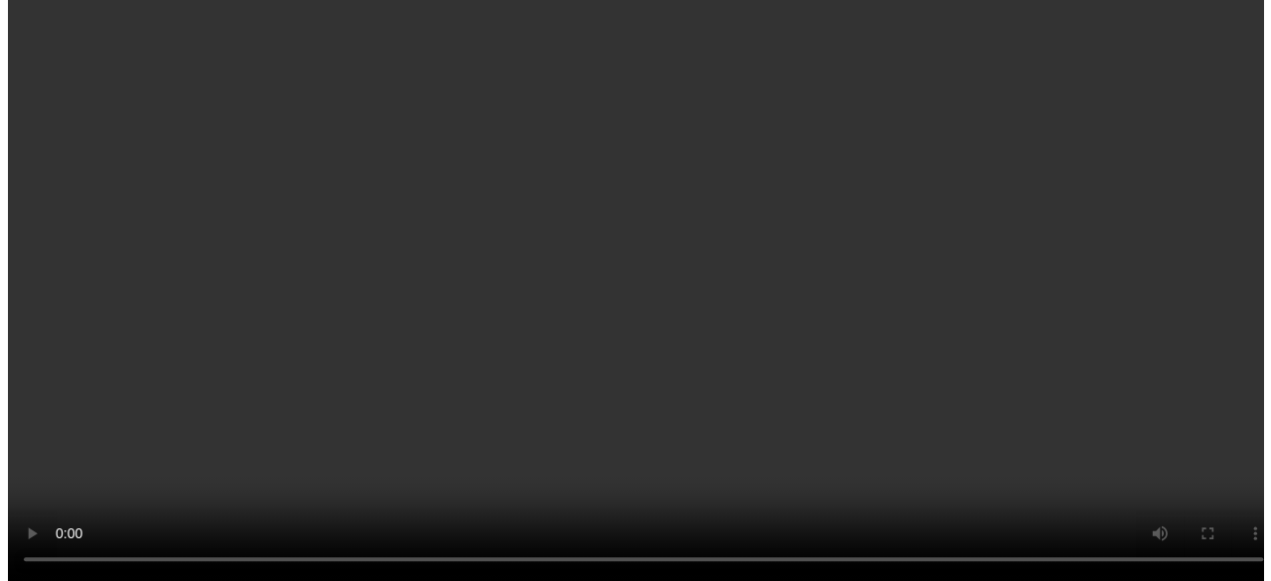
scroll to position [4322, 0]
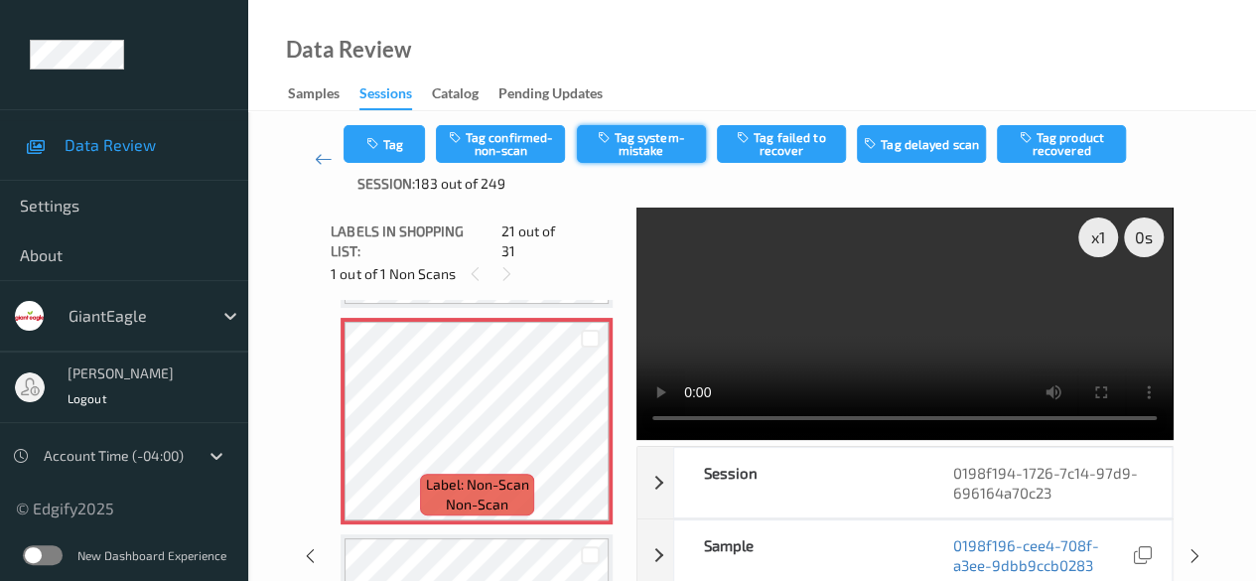
click at [664, 143] on button "Tag system-mistake" at bounding box center [641, 144] width 129 height 38
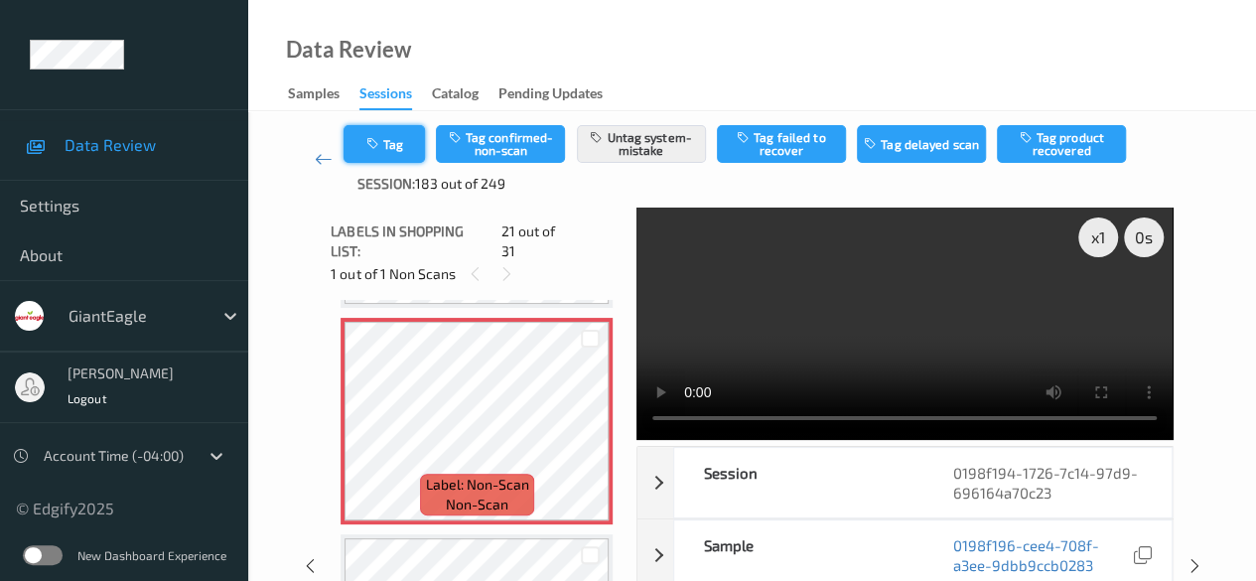
click at [413, 146] on button "Tag" at bounding box center [384, 144] width 81 height 38
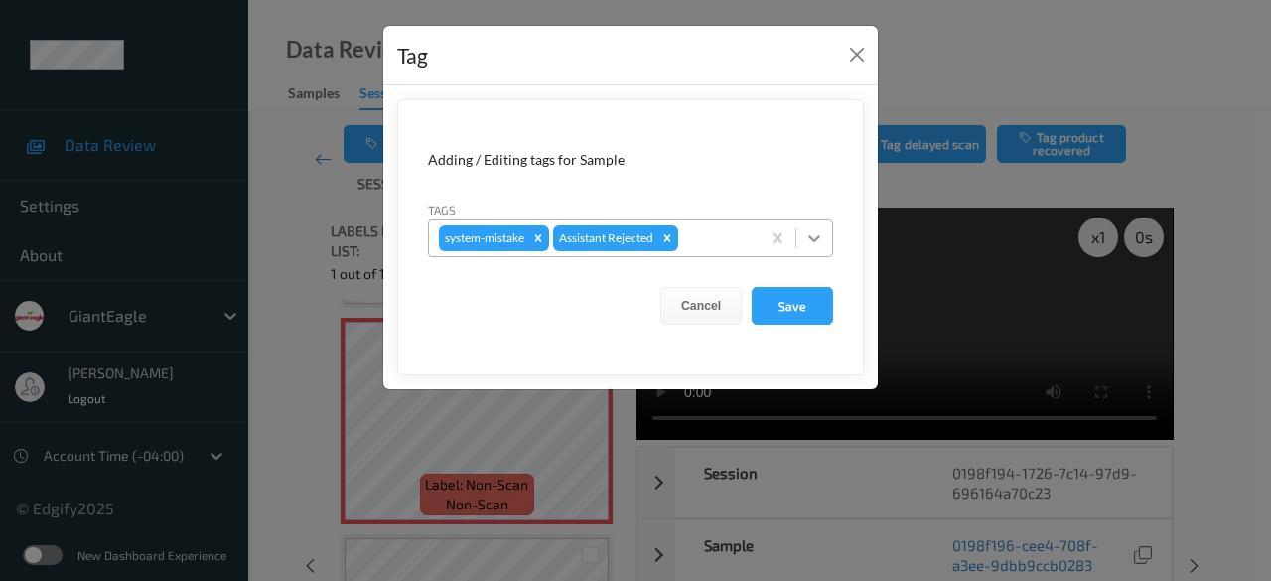
click at [812, 240] on icon at bounding box center [814, 238] width 20 height 20
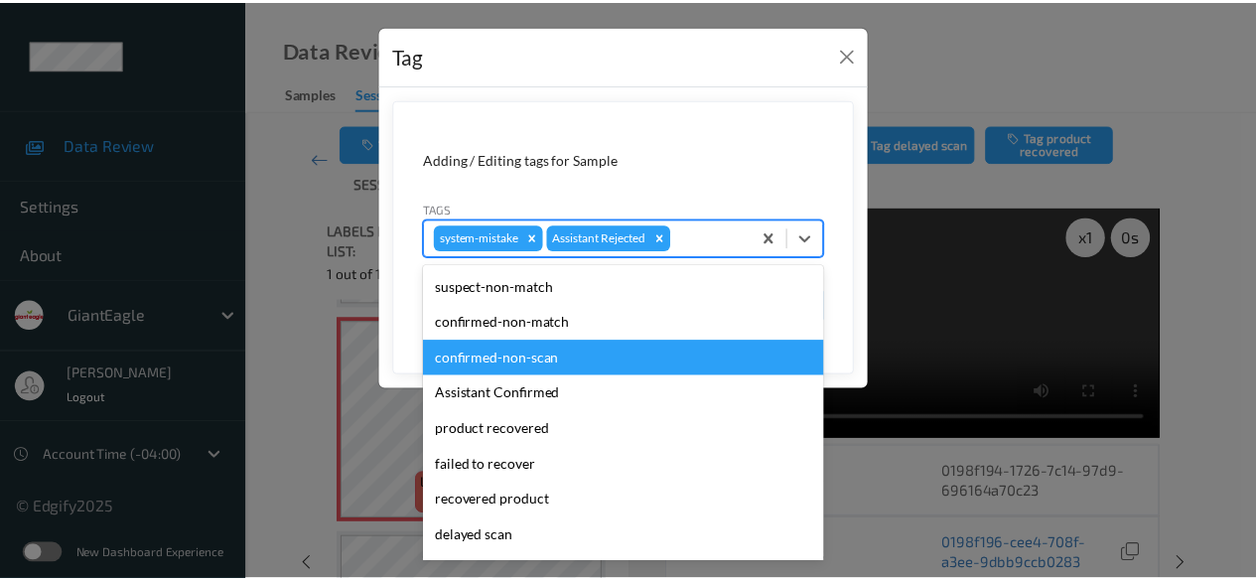
scroll to position [175, 0]
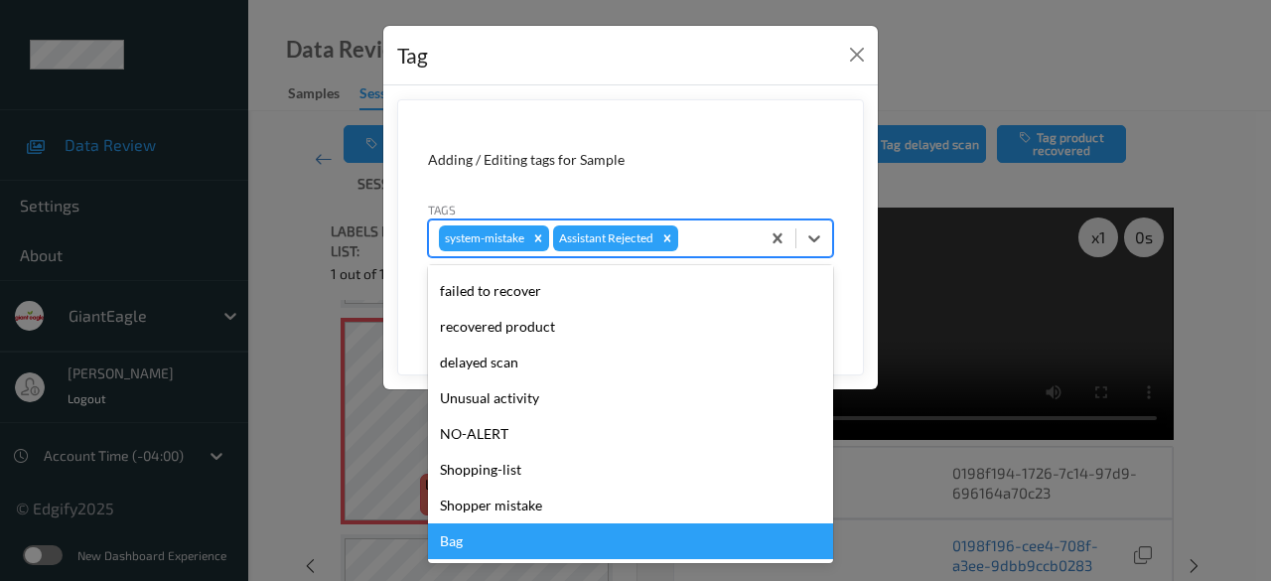
click at [495, 548] on div "Bag" at bounding box center [630, 541] width 405 height 36
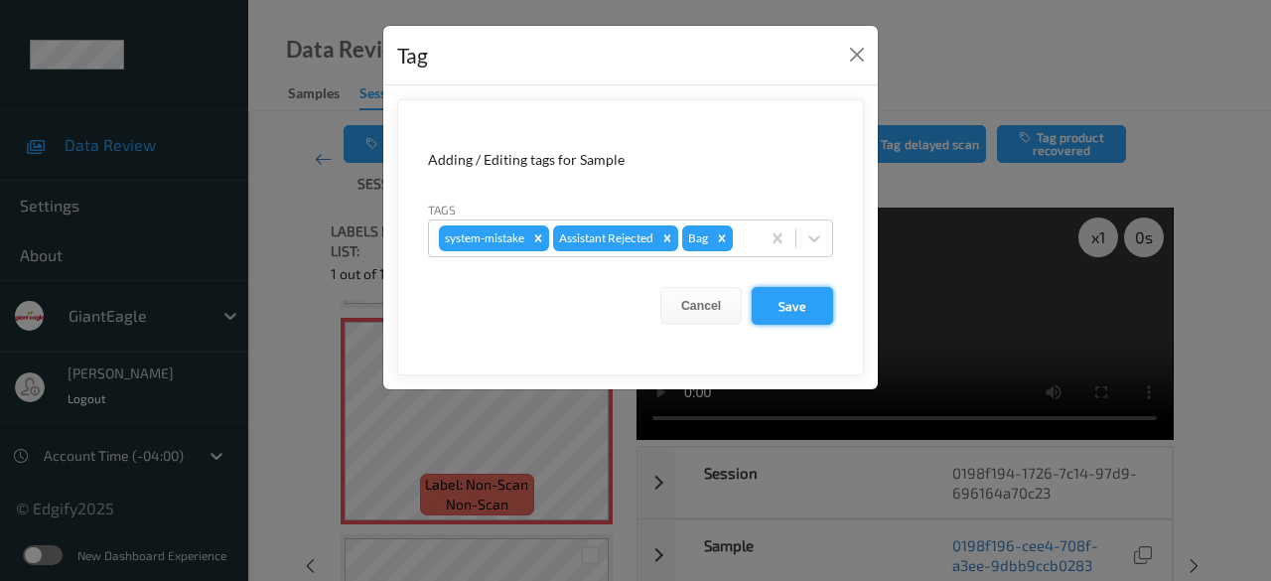
click at [795, 310] on button "Save" at bounding box center [792, 306] width 81 height 38
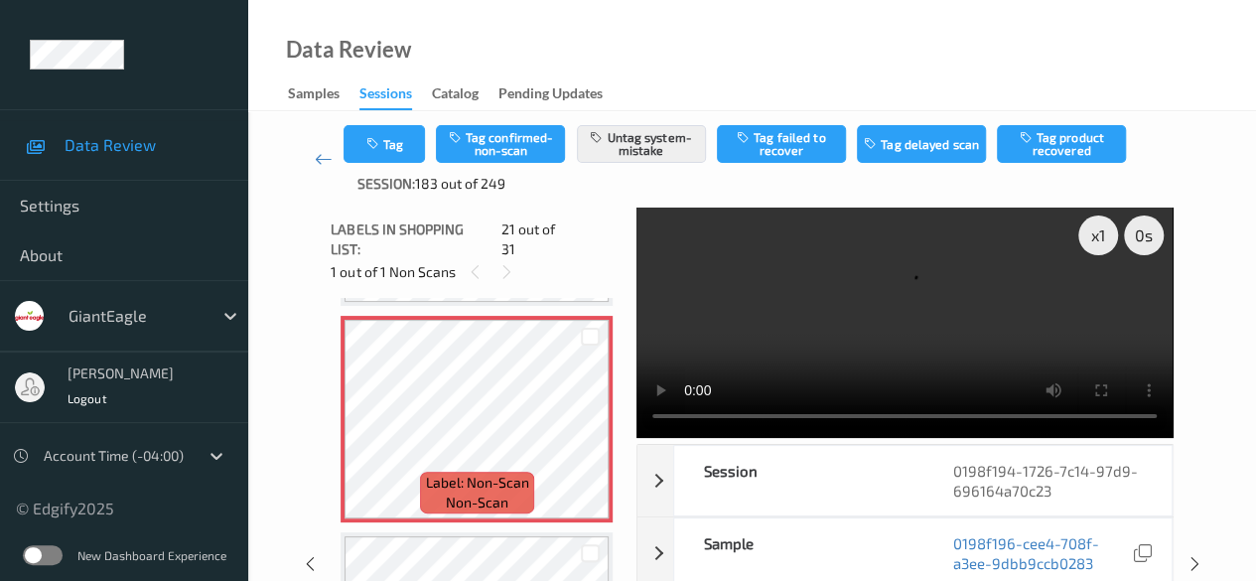
scroll to position [0, 0]
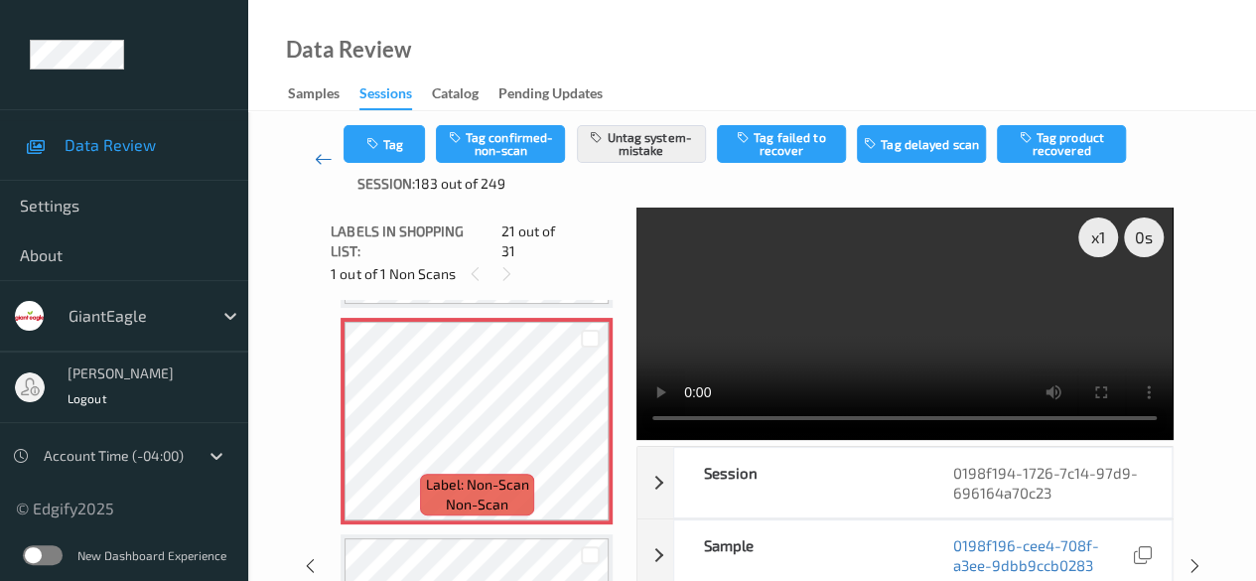
click at [320, 158] on icon at bounding box center [324, 159] width 18 height 20
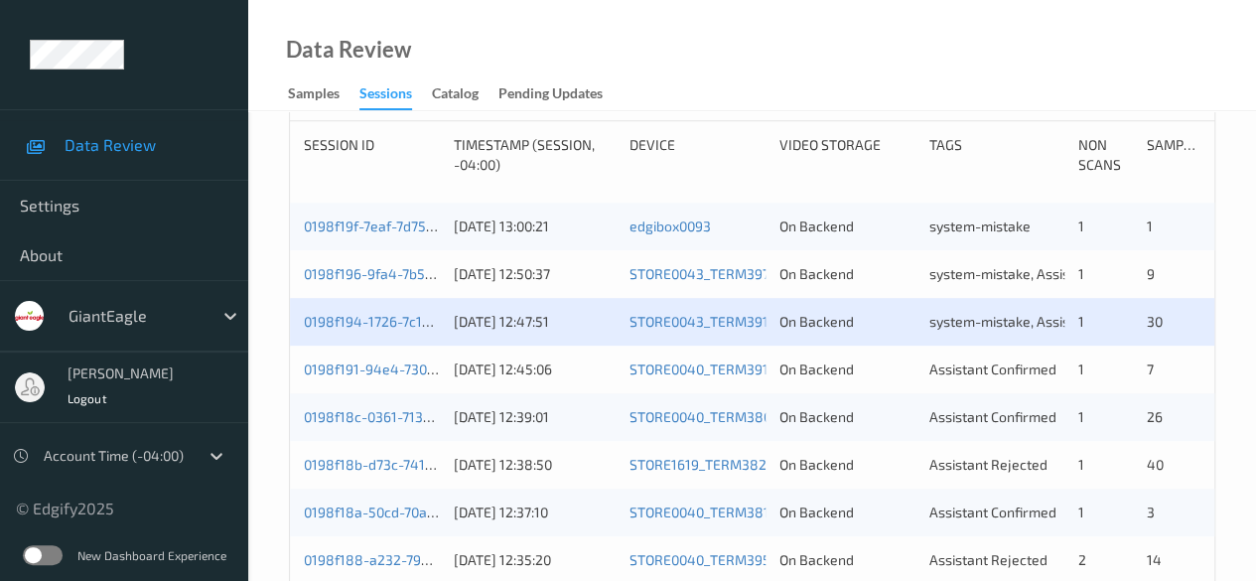
scroll to position [397, 0]
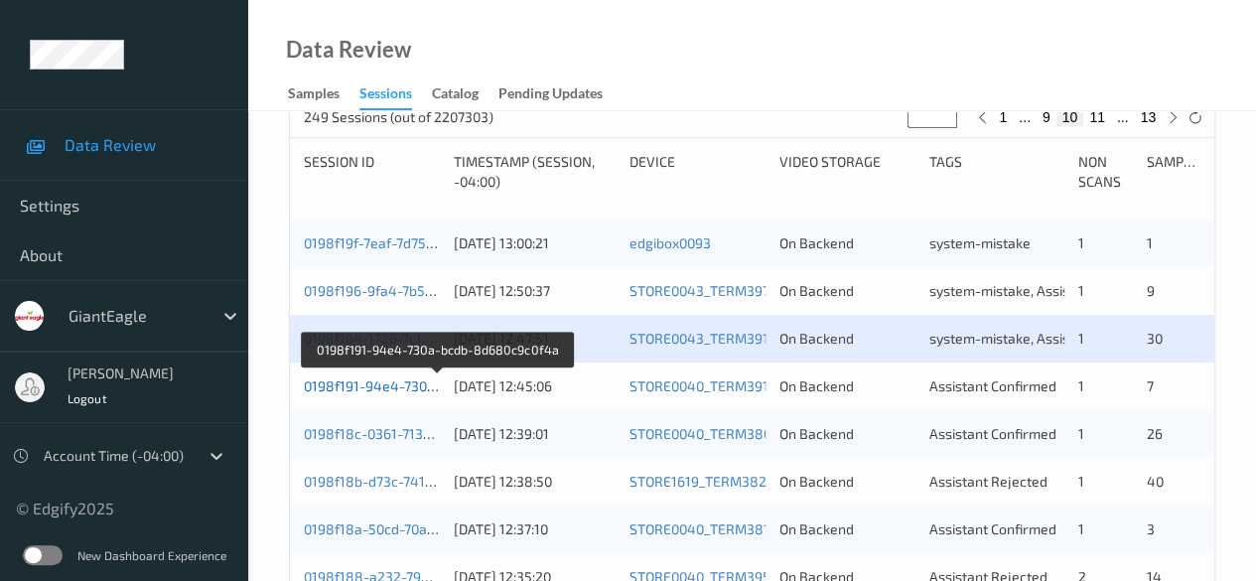
click at [401, 388] on link "0198f191-94e4-730a-bcdb-8d680c9c0f4a" at bounding box center [437, 385] width 267 height 17
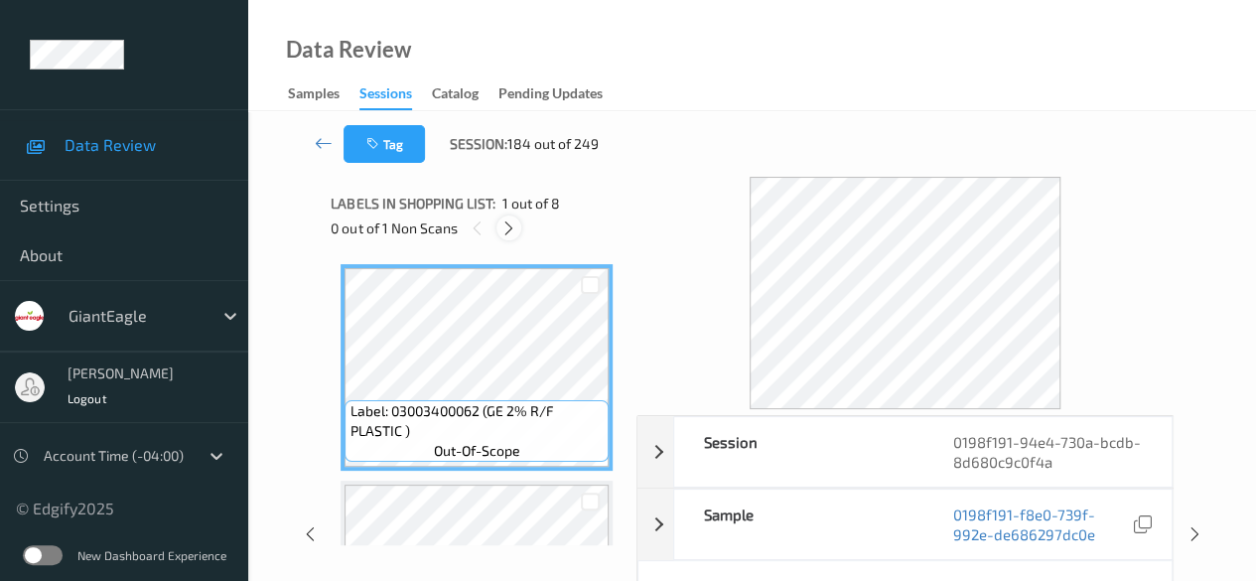
click at [507, 226] on icon at bounding box center [508, 228] width 17 height 18
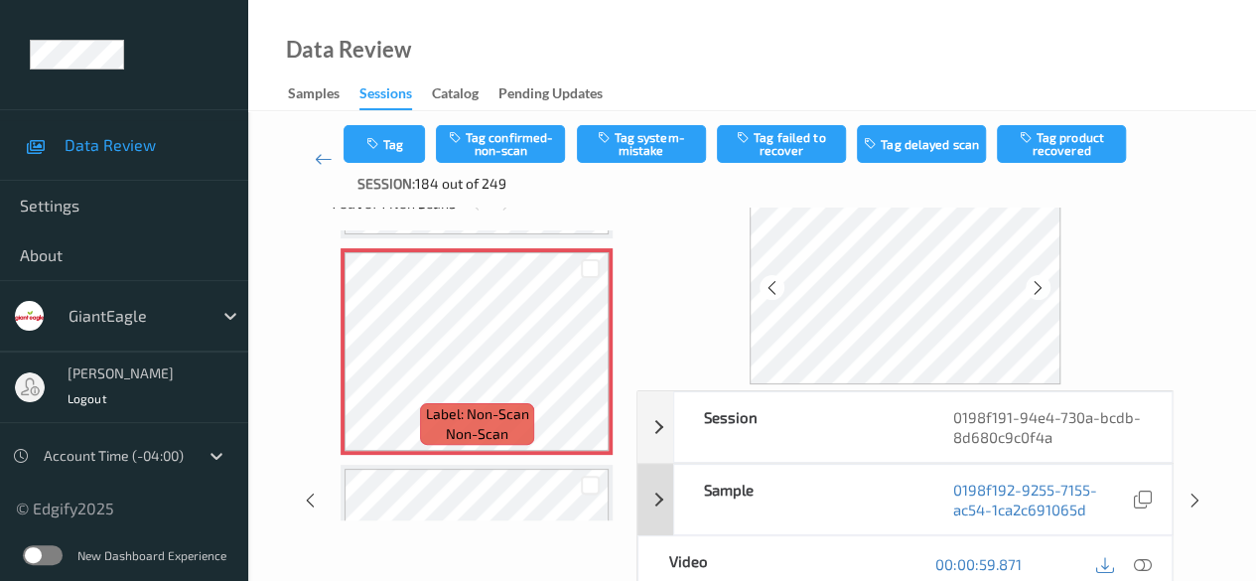
scroll to position [99, 0]
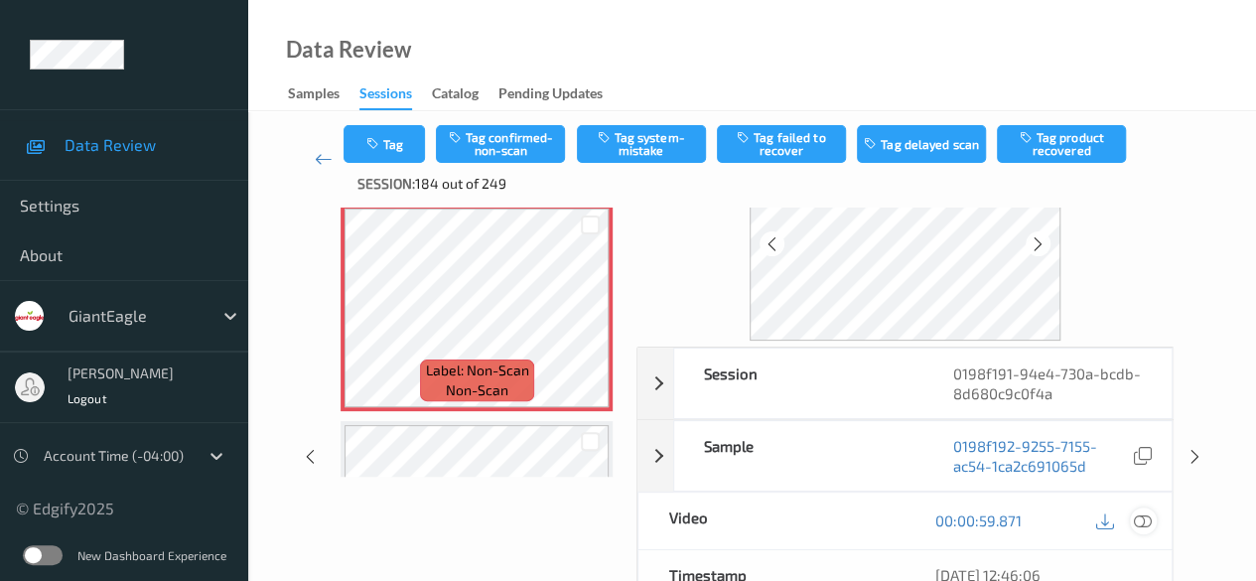
click at [1148, 515] on icon at bounding box center [1143, 520] width 18 height 18
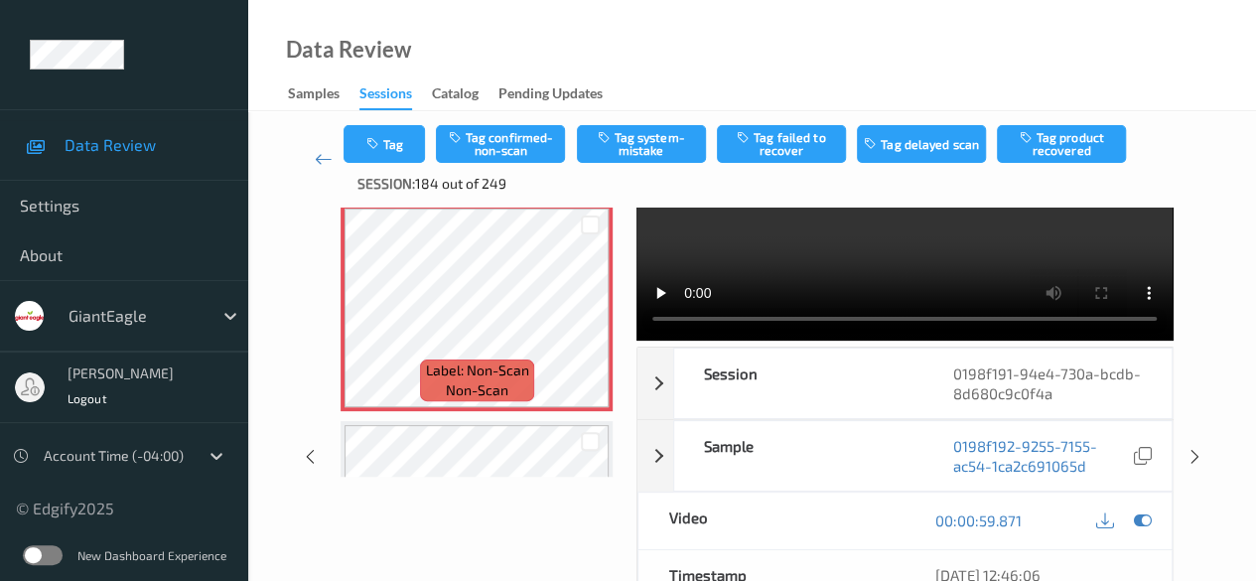
scroll to position [0, 0]
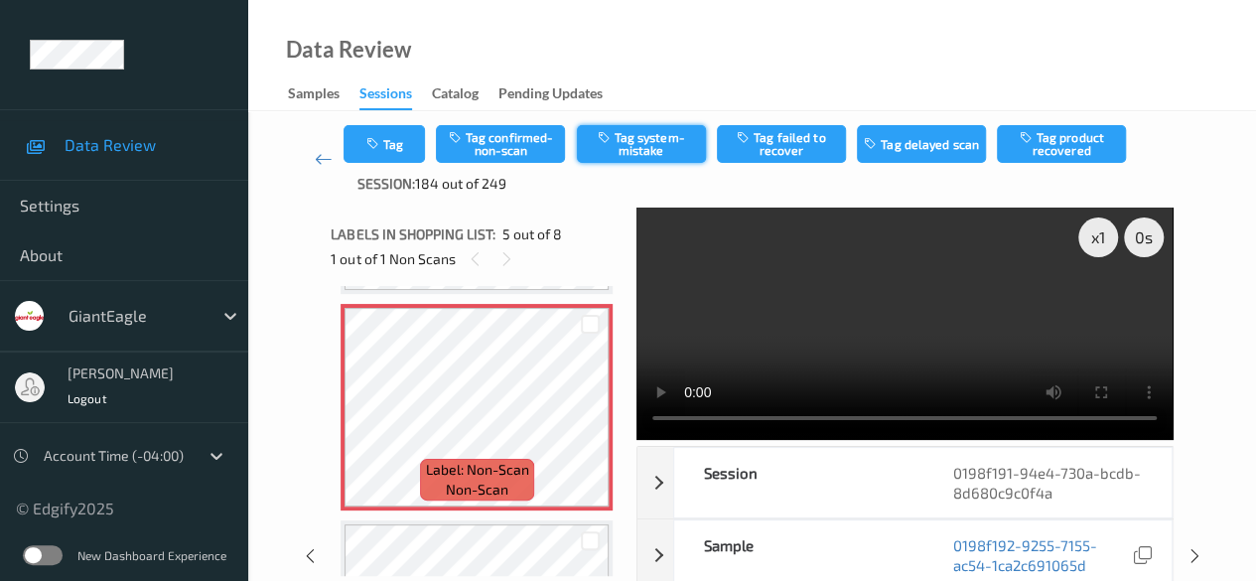
click at [641, 152] on button "Tag system-mistake" at bounding box center [641, 144] width 129 height 38
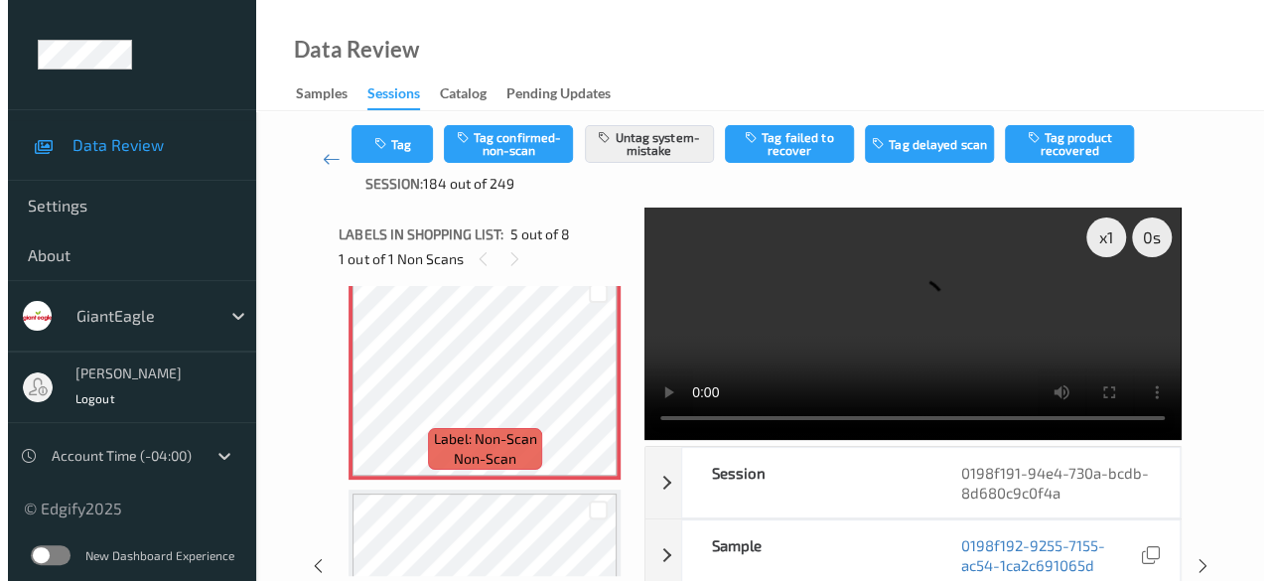
scroll to position [858, 0]
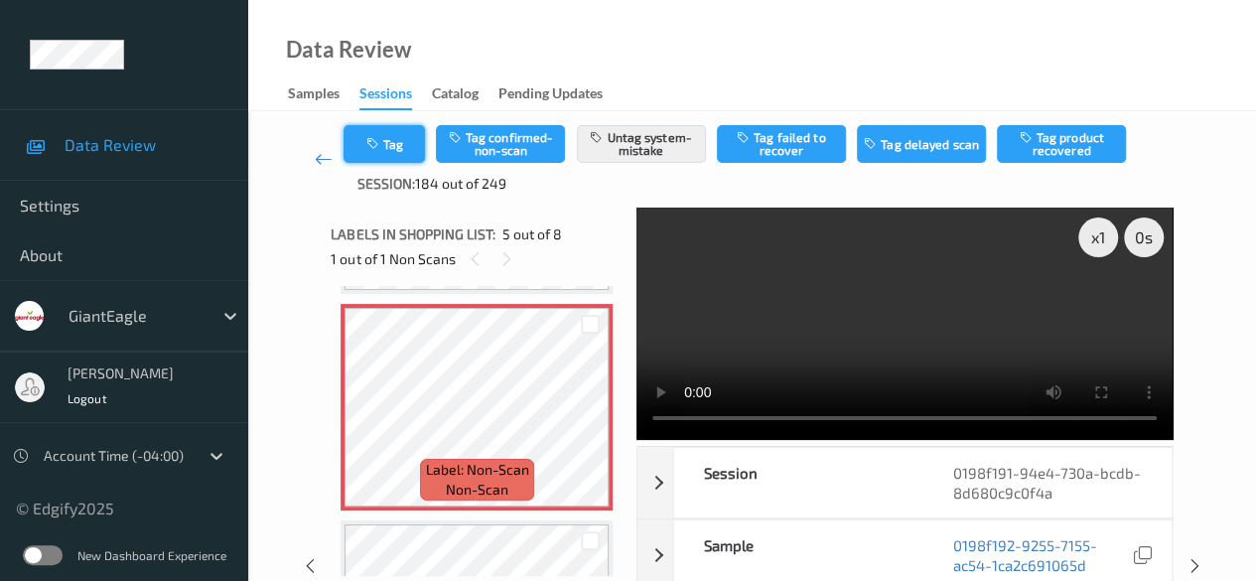
click at [395, 154] on button "Tag" at bounding box center [384, 144] width 81 height 38
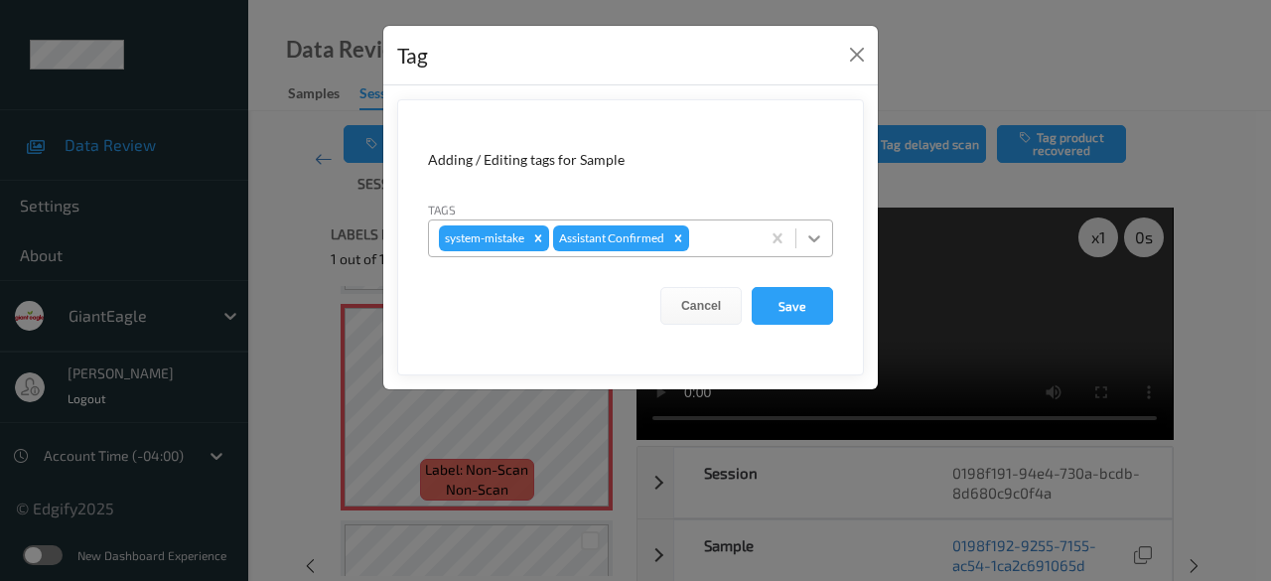
click at [808, 233] on icon at bounding box center [814, 238] width 20 height 20
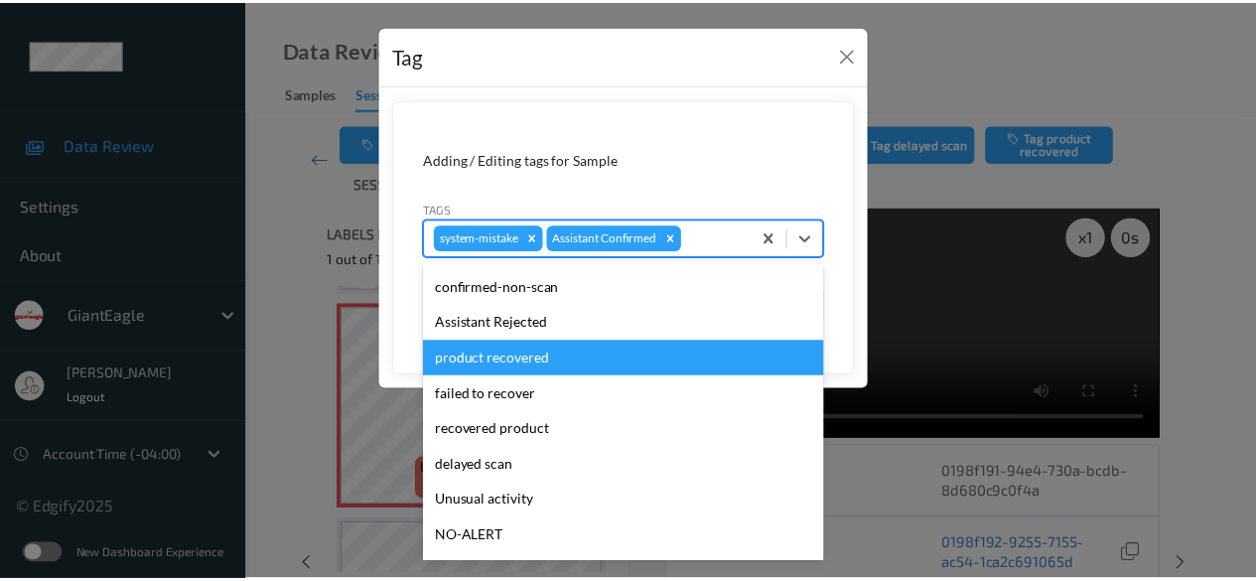
scroll to position [99, 0]
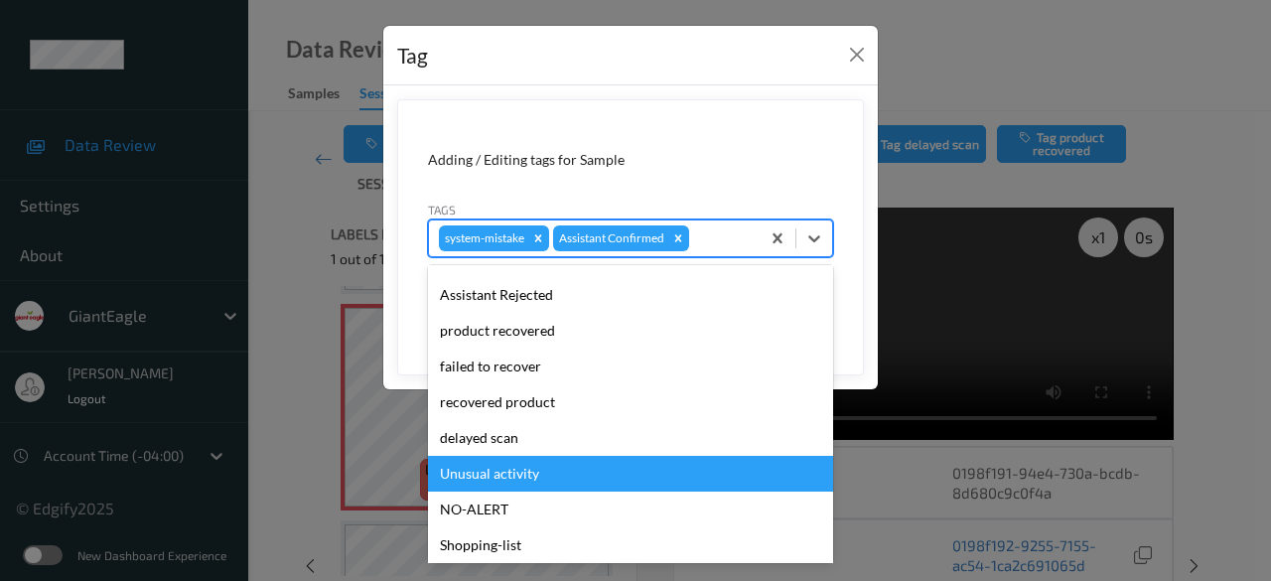
click at [511, 474] on div "Unusual activity" at bounding box center [630, 474] width 405 height 36
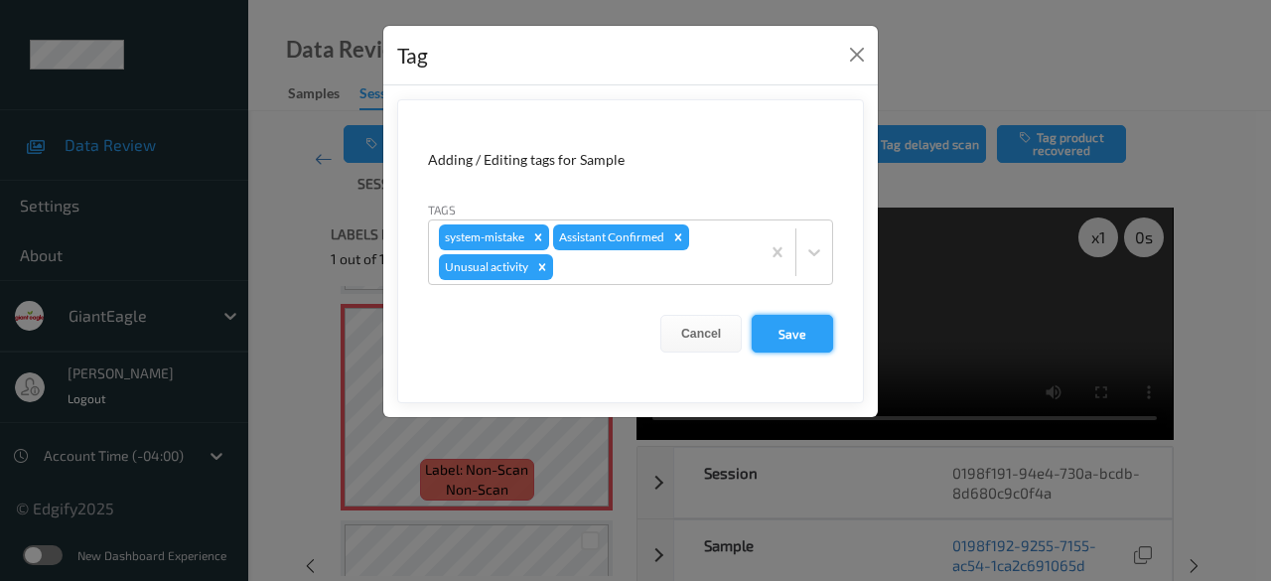
click at [786, 326] on button "Save" at bounding box center [792, 334] width 81 height 38
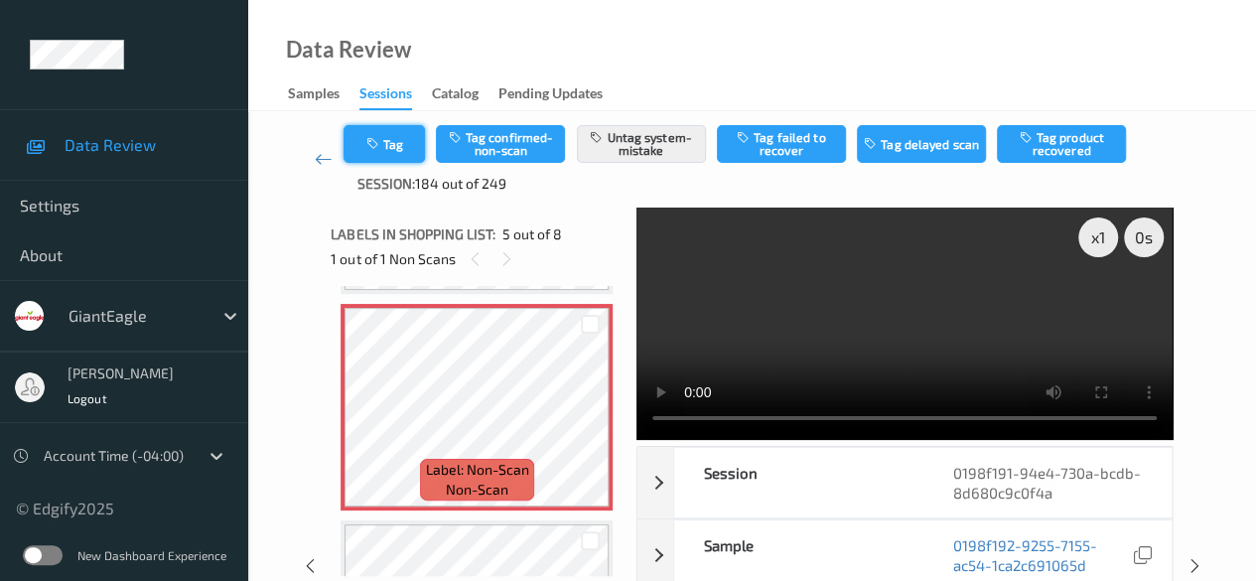
click at [409, 140] on button "Tag" at bounding box center [384, 144] width 81 height 38
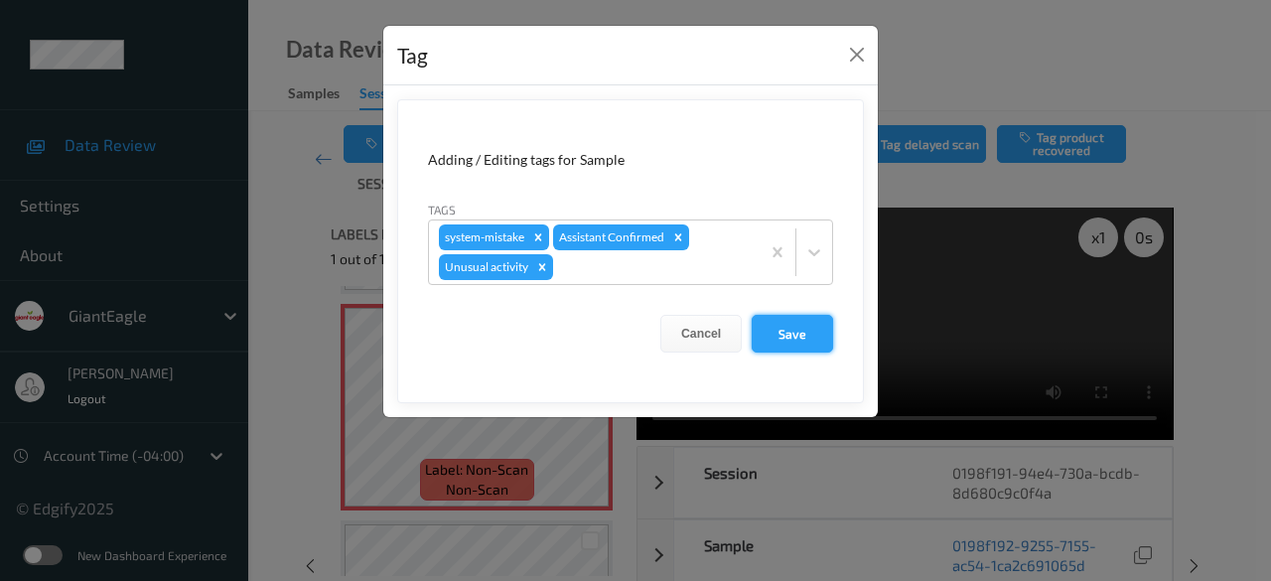
click at [808, 333] on button "Save" at bounding box center [792, 334] width 81 height 38
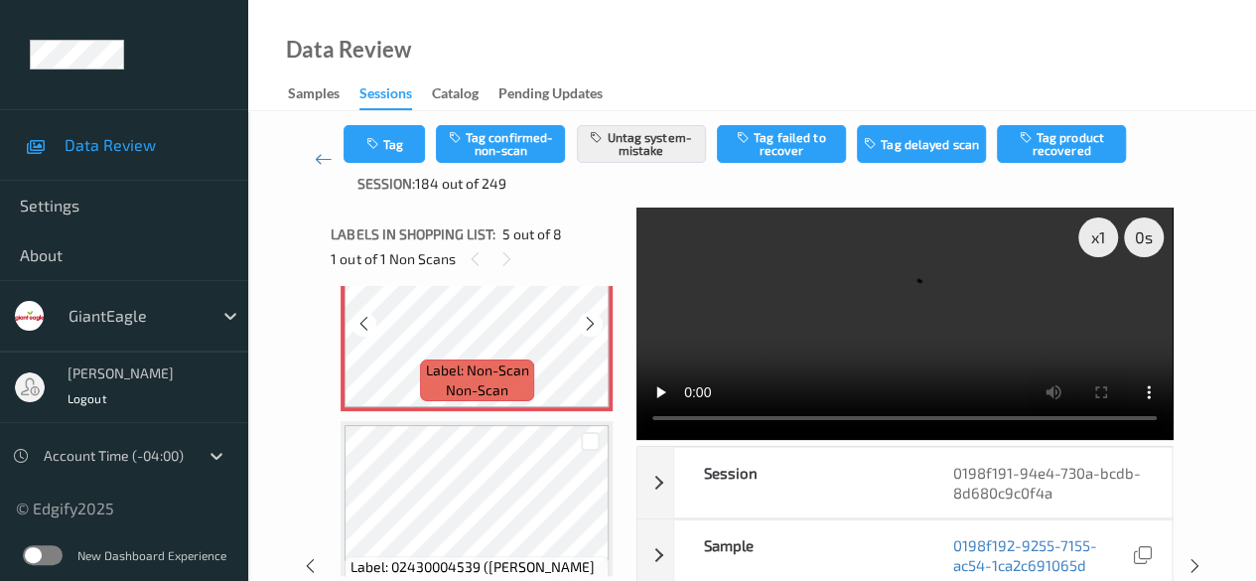
scroll to position [659, 0]
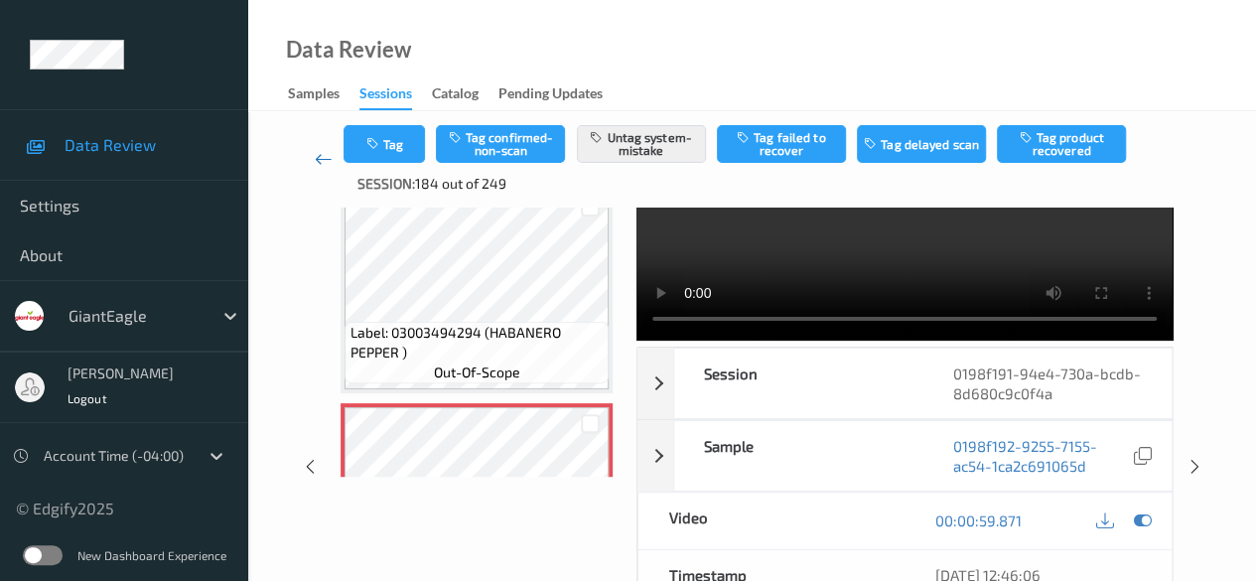
click at [322, 158] on icon at bounding box center [324, 159] width 18 height 20
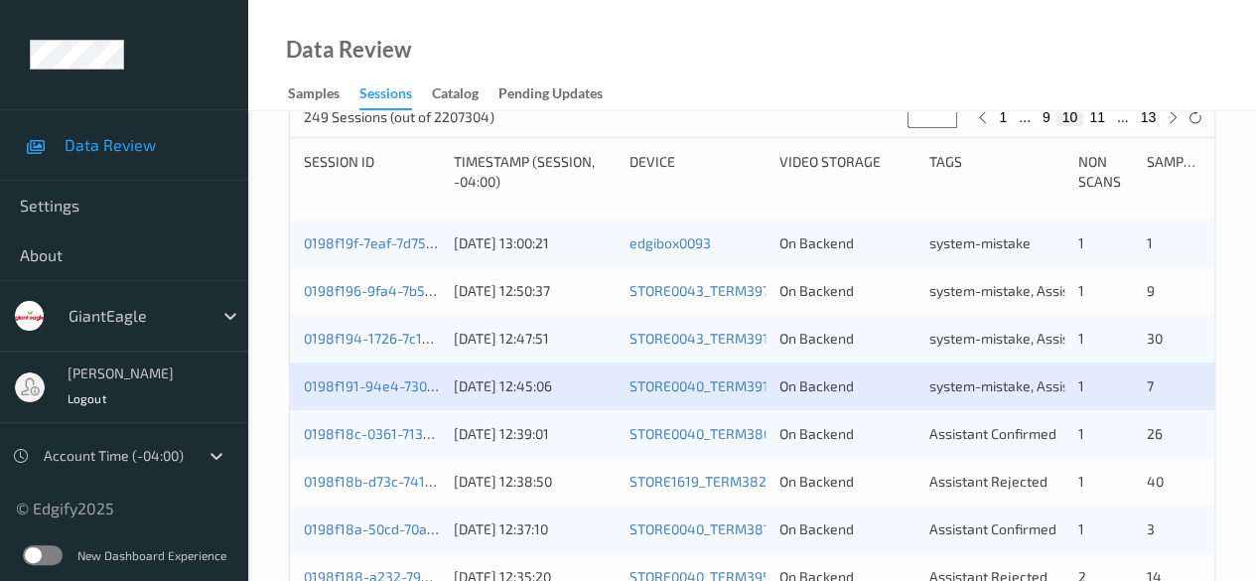
scroll to position [496, 0]
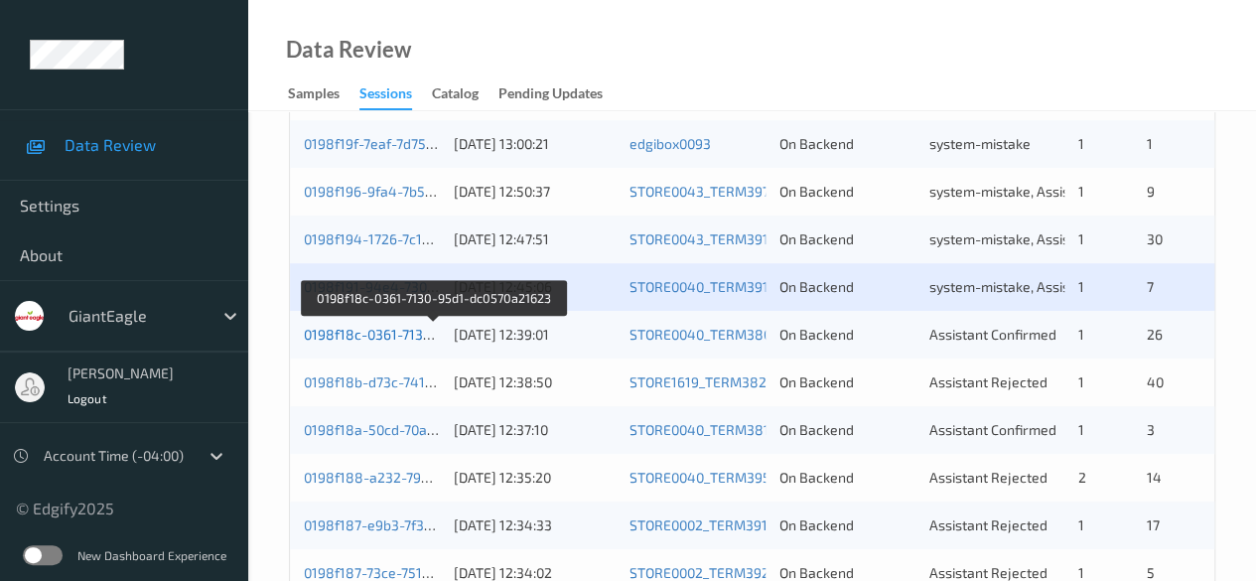
click at [407, 337] on link "0198f18c-0361-7130-95d1-dc0570a21623" at bounding box center [434, 334] width 260 height 17
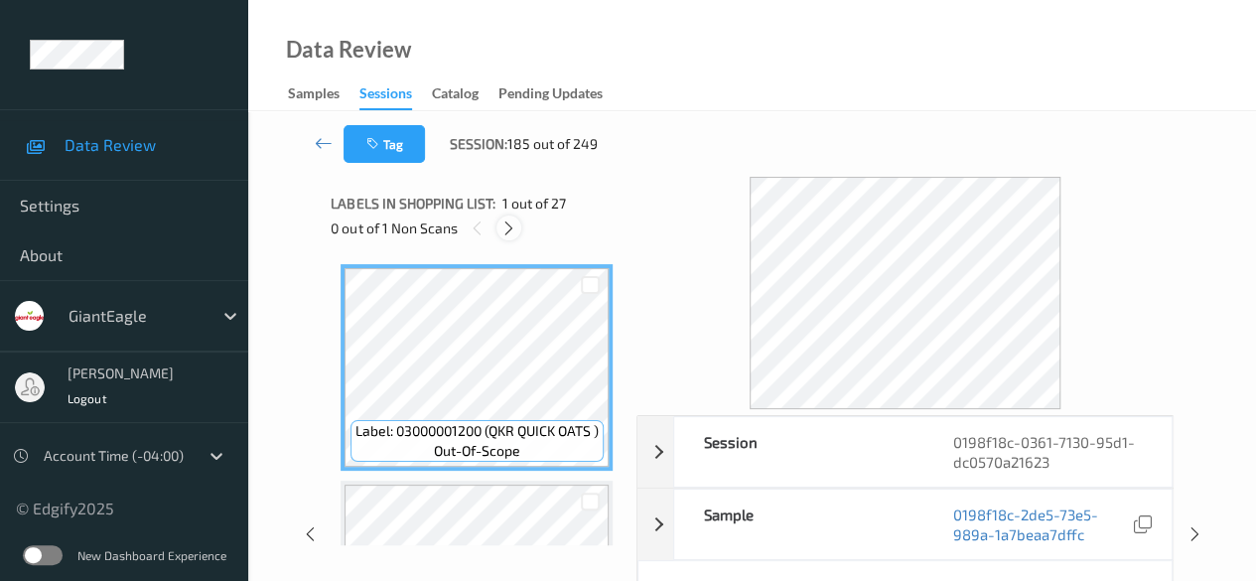
click at [507, 229] on icon at bounding box center [508, 228] width 17 height 18
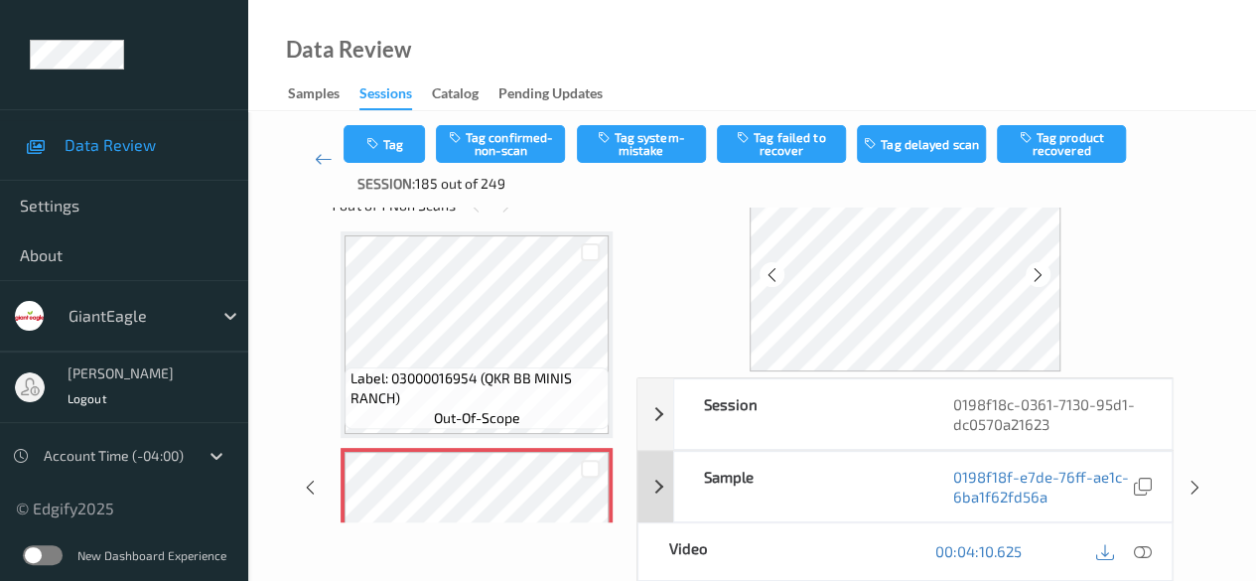
scroll to position [99, 0]
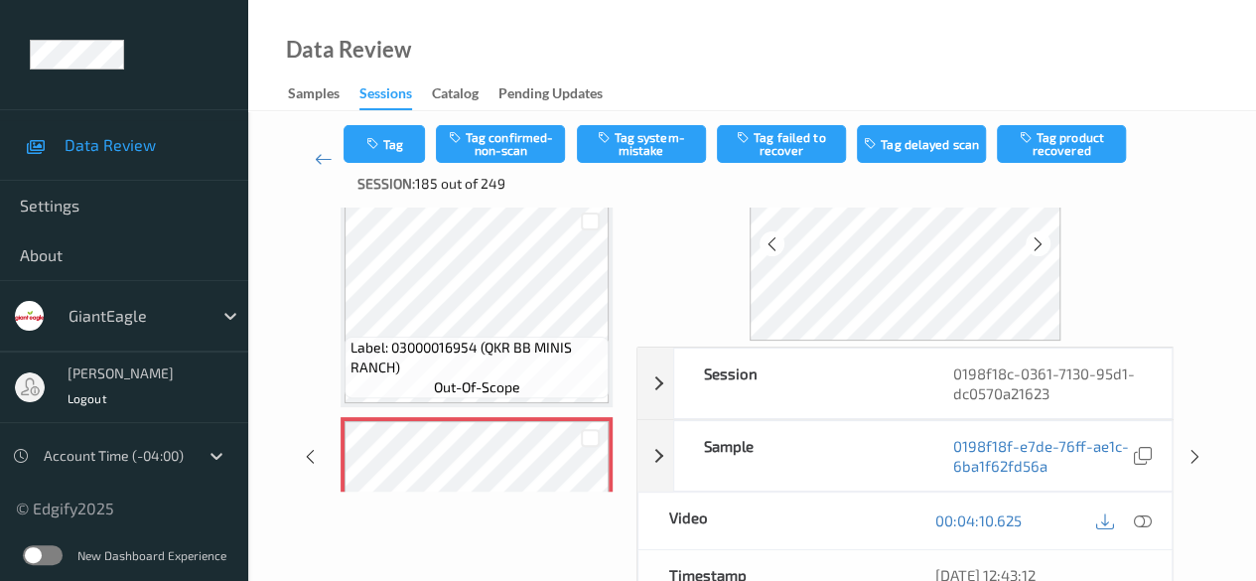
click at [1148, 513] on icon at bounding box center [1143, 520] width 18 height 18
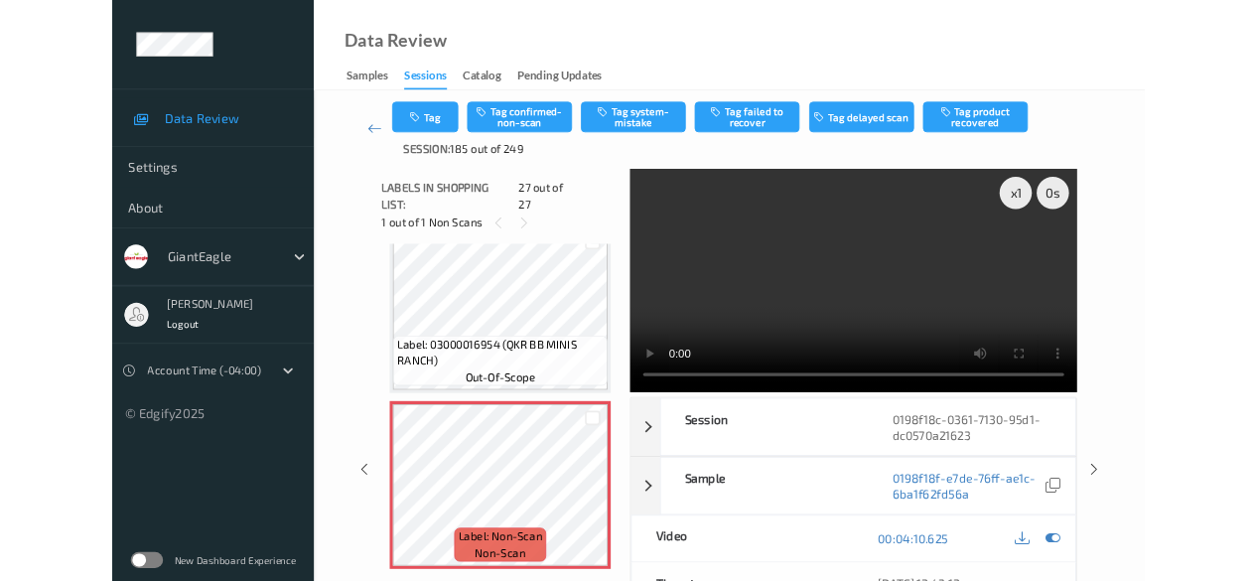
scroll to position [5444, 0]
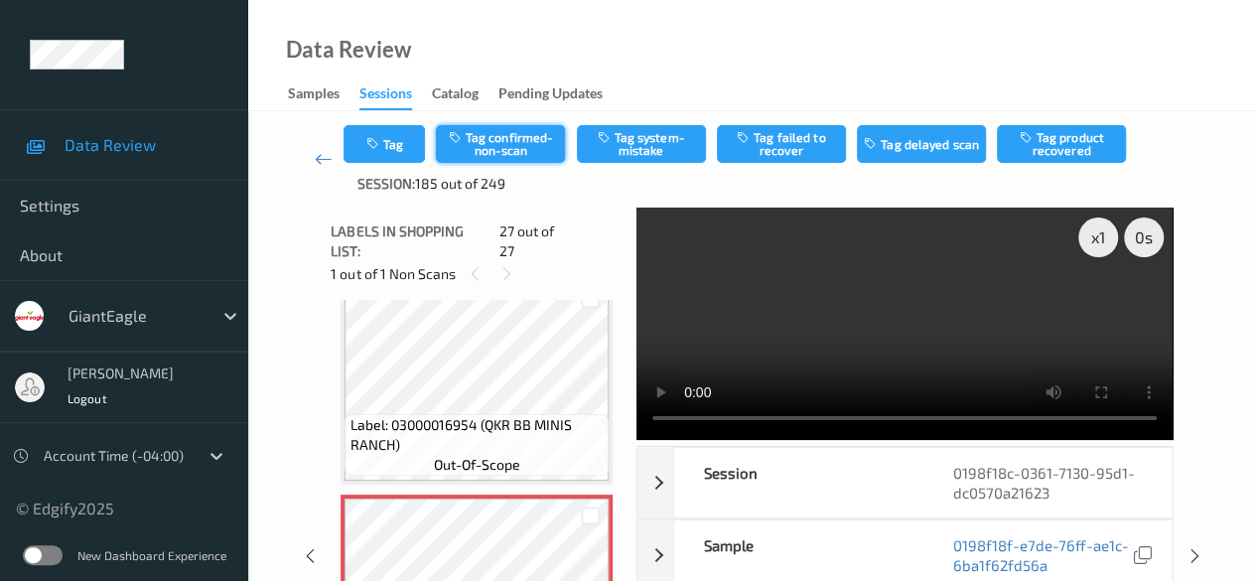
click at [512, 143] on button "Tag confirmed-non-scan" at bounding box center [500, 144] width 129 height 38
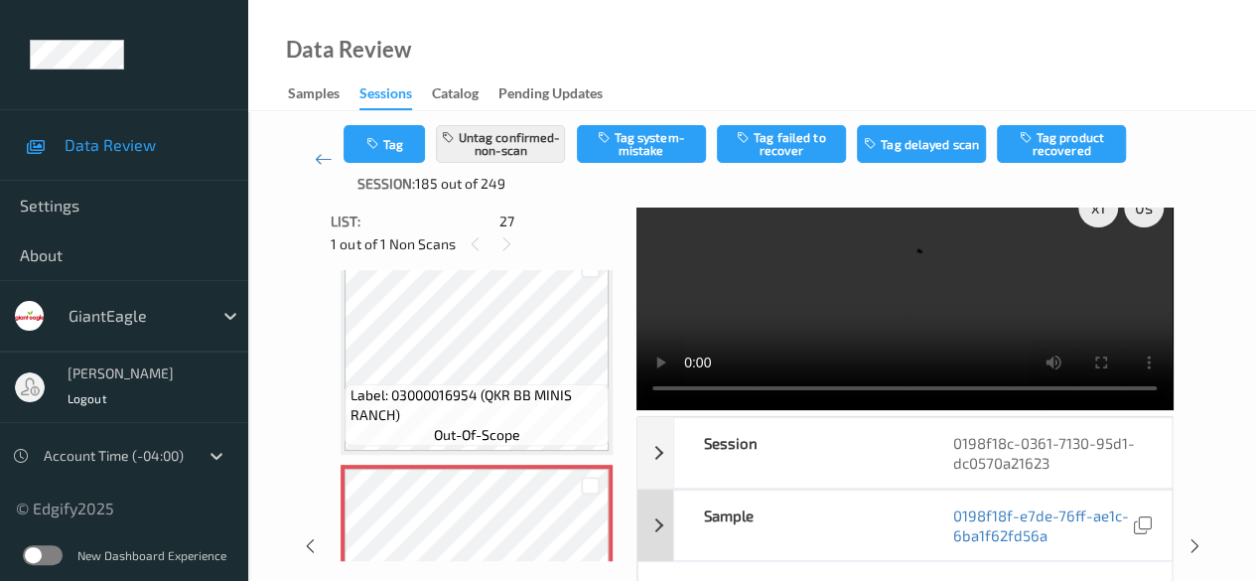
scroll to position [0, 0]
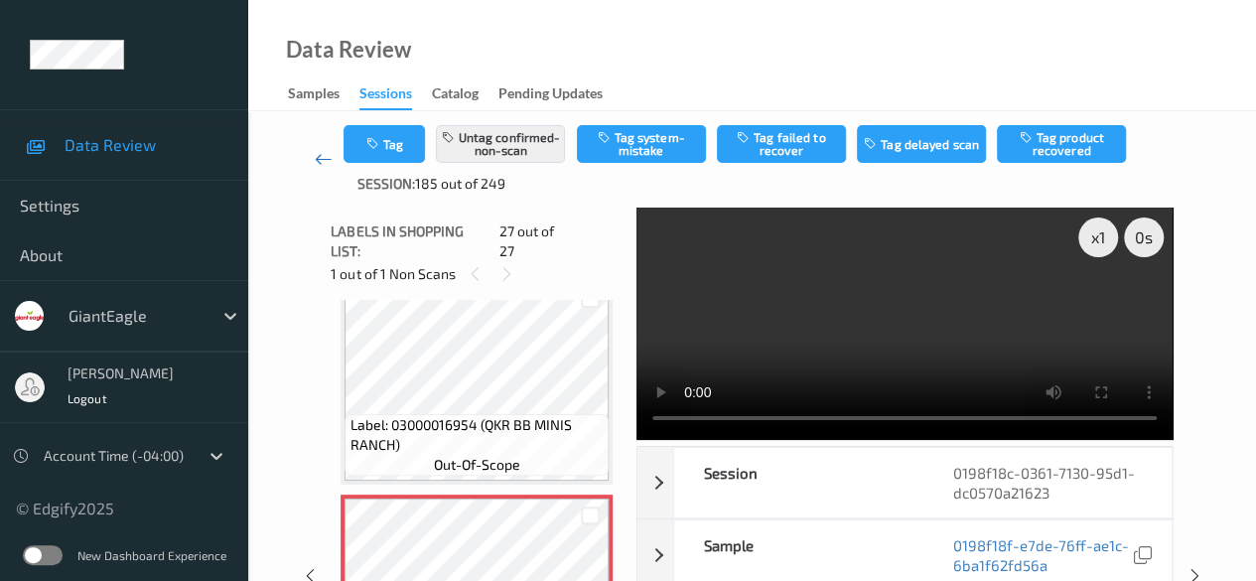
click at [322, 156] on icon at bounding box center [324, 159] width 18 height 20
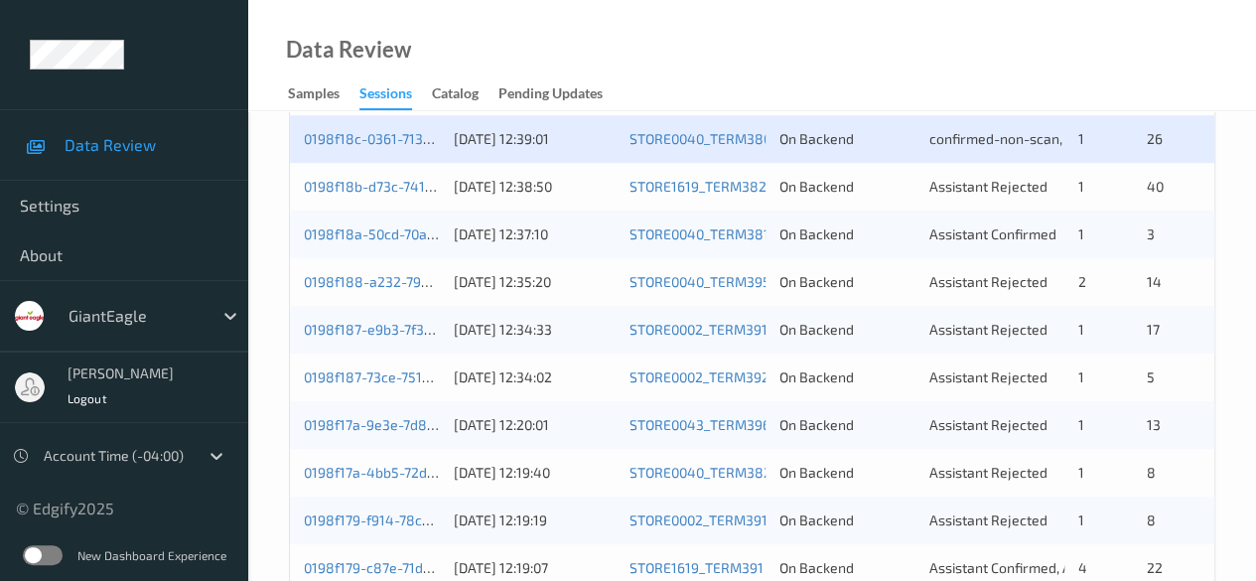
scroll to position [572, 0]
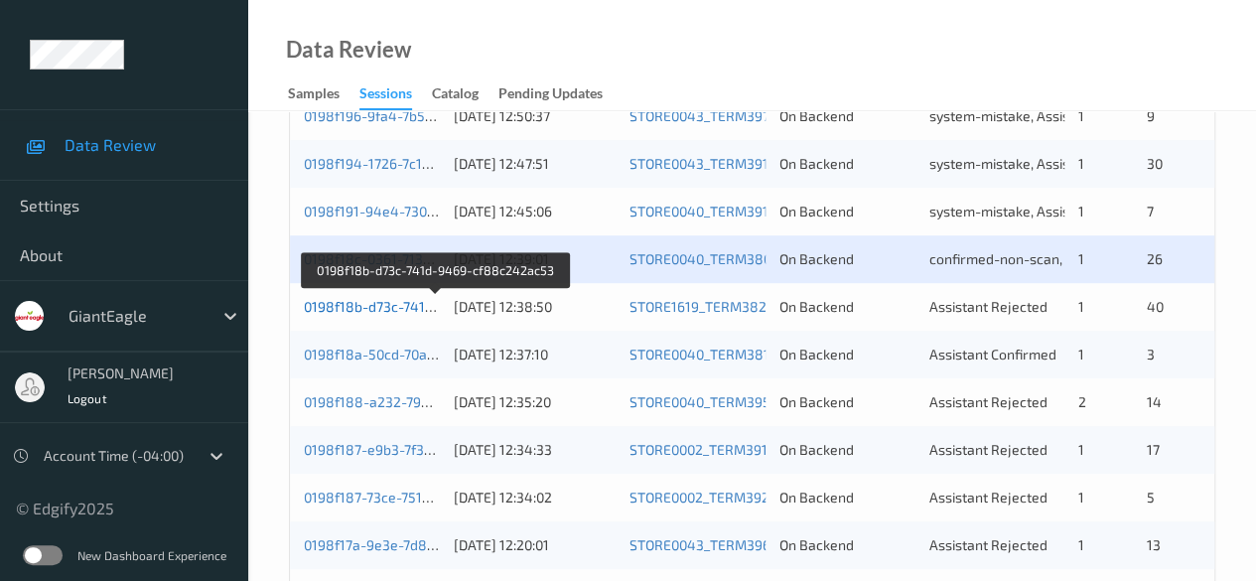
click at [379, 305] on link "0198f18b-d73c-741d-9469-cf88c242ac53" at bounding box center [437, 306] width 266 height 17
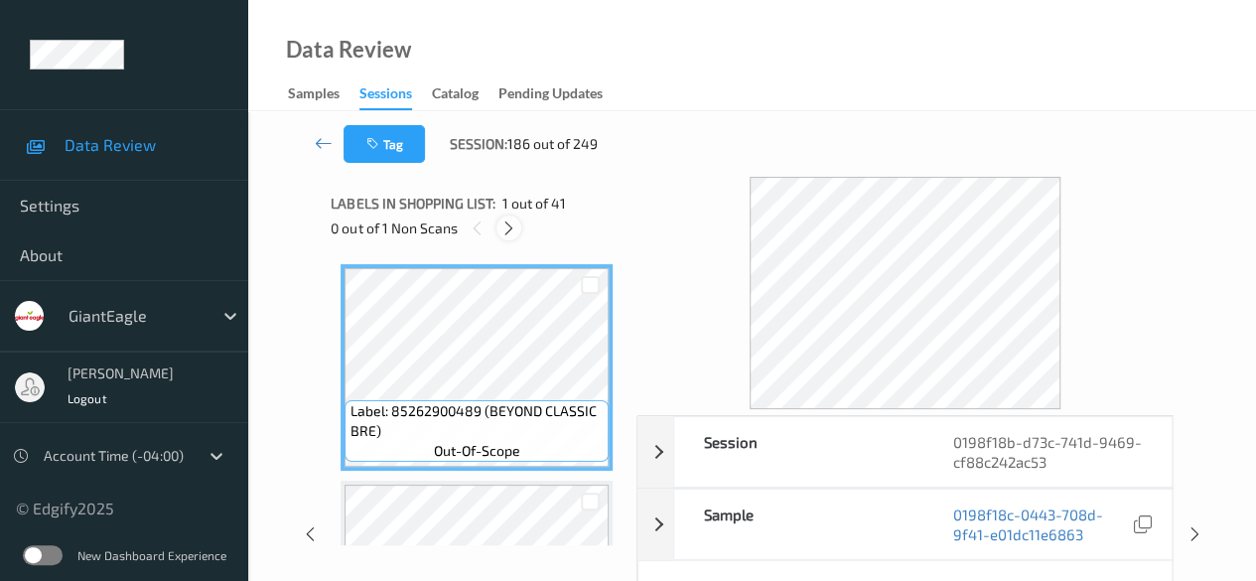
click at [508, 221] on icon at bounding box center [508, 228] width 17 height 18
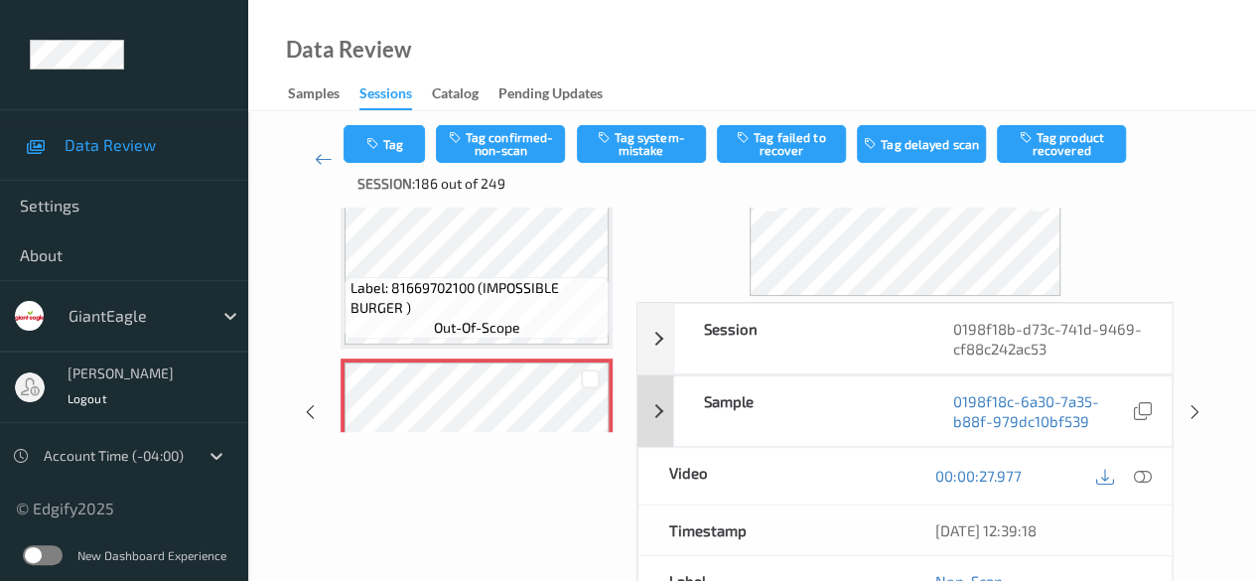
scroll to position [298, 0]
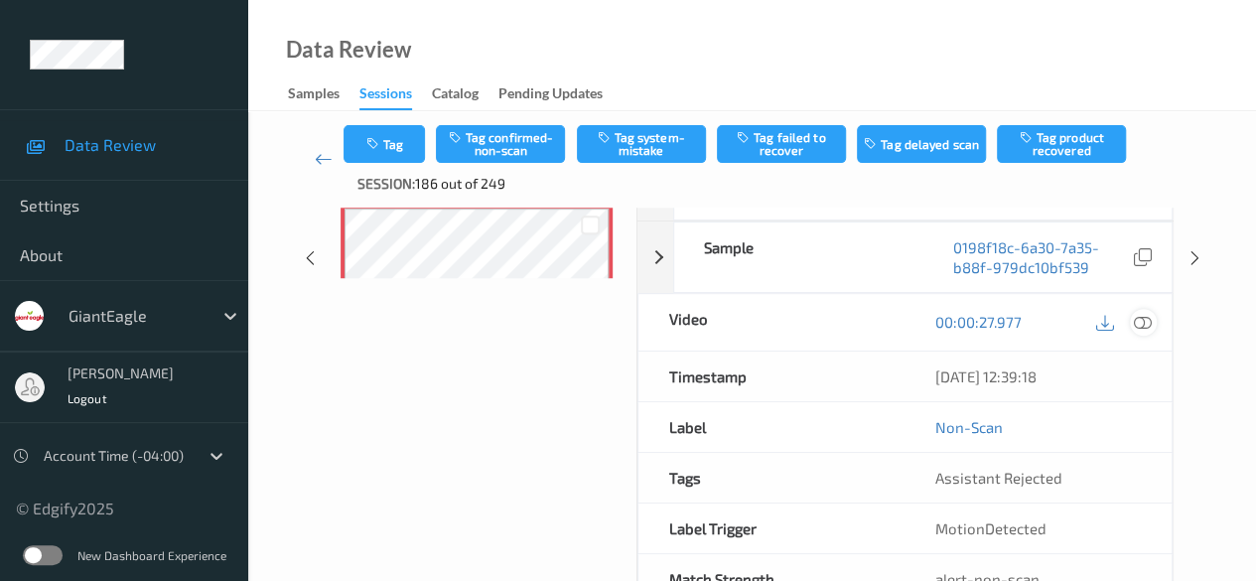
click at [1136, 321] on icon at bounding box center [1143, 322] width 18 height 18
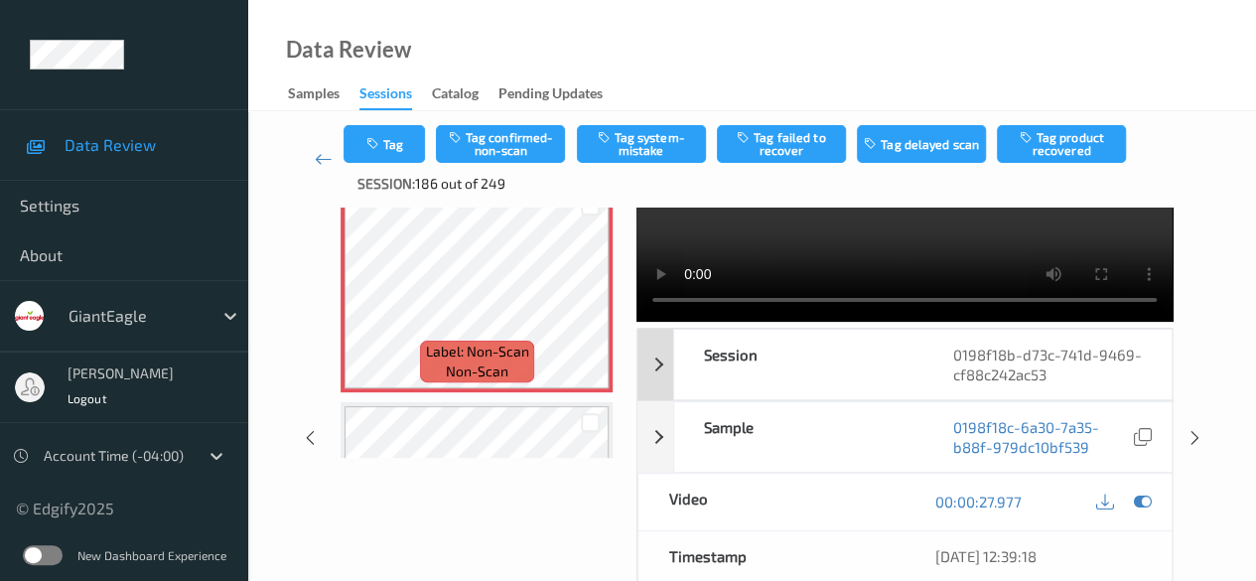
scroll to position [0, 0]
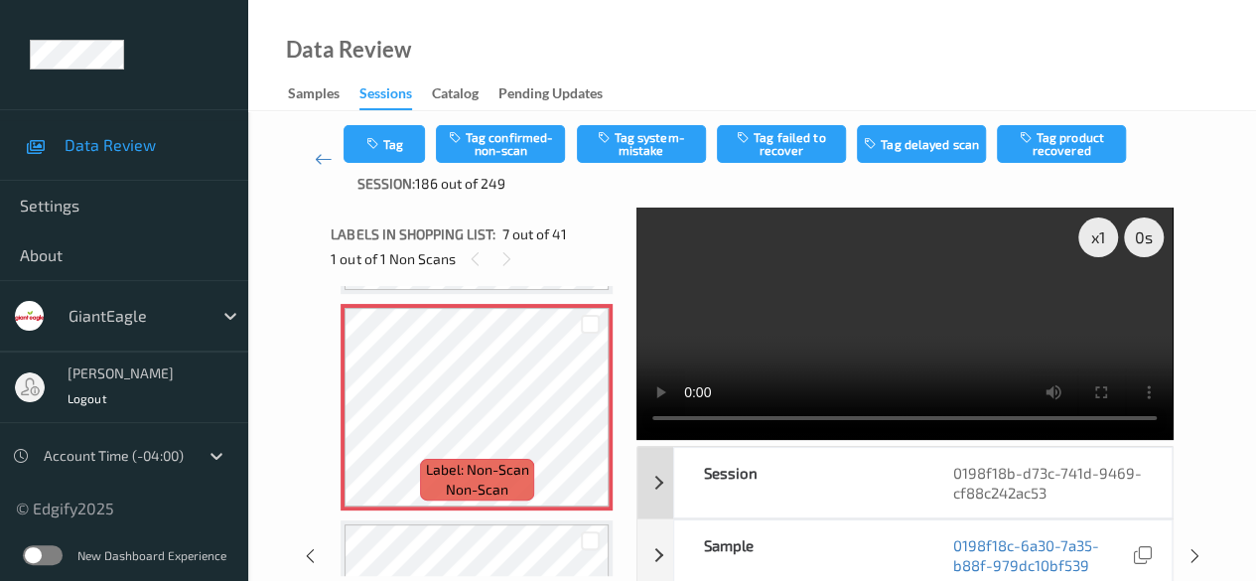
click at [844, 494] on div "Session" at bounding box center [798, 483] width 248 height 70
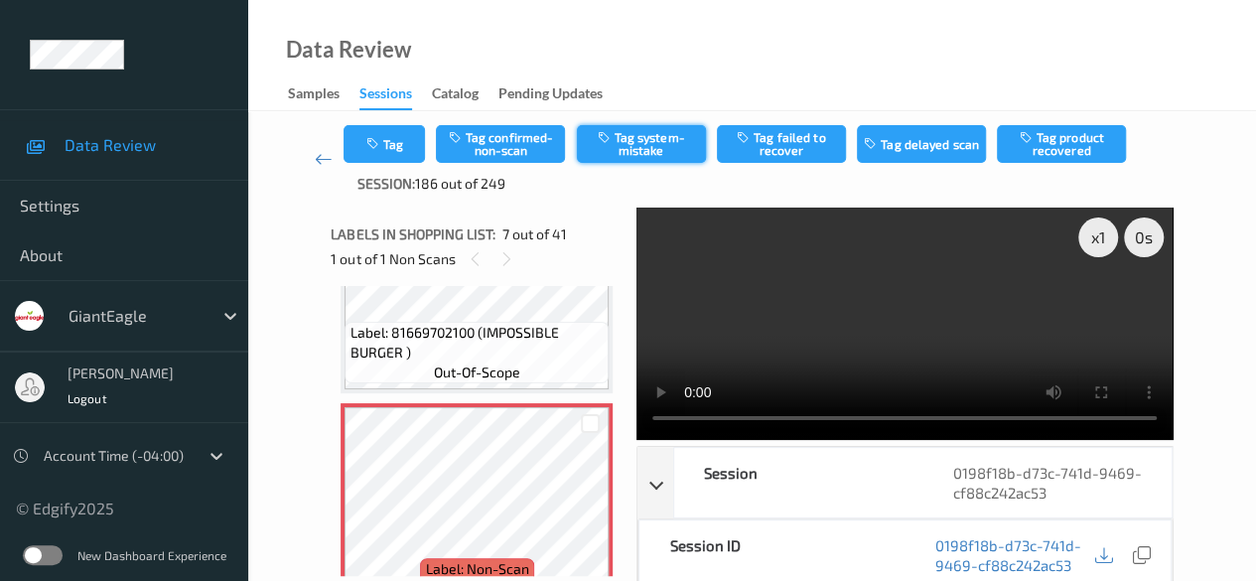
click at [649, 147] on button "Tag system-mistake" at bounding box center [641, 144] width 129 height 38
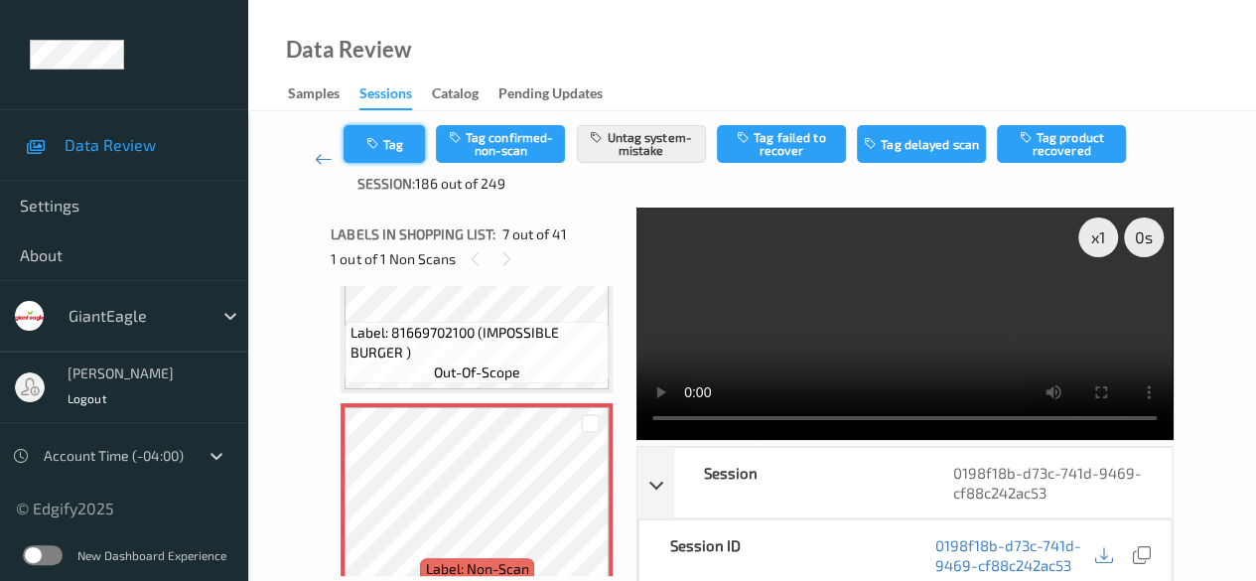
click at [403, 146] on button "Tag" at bounding box center [384, 144] width 81 height 38
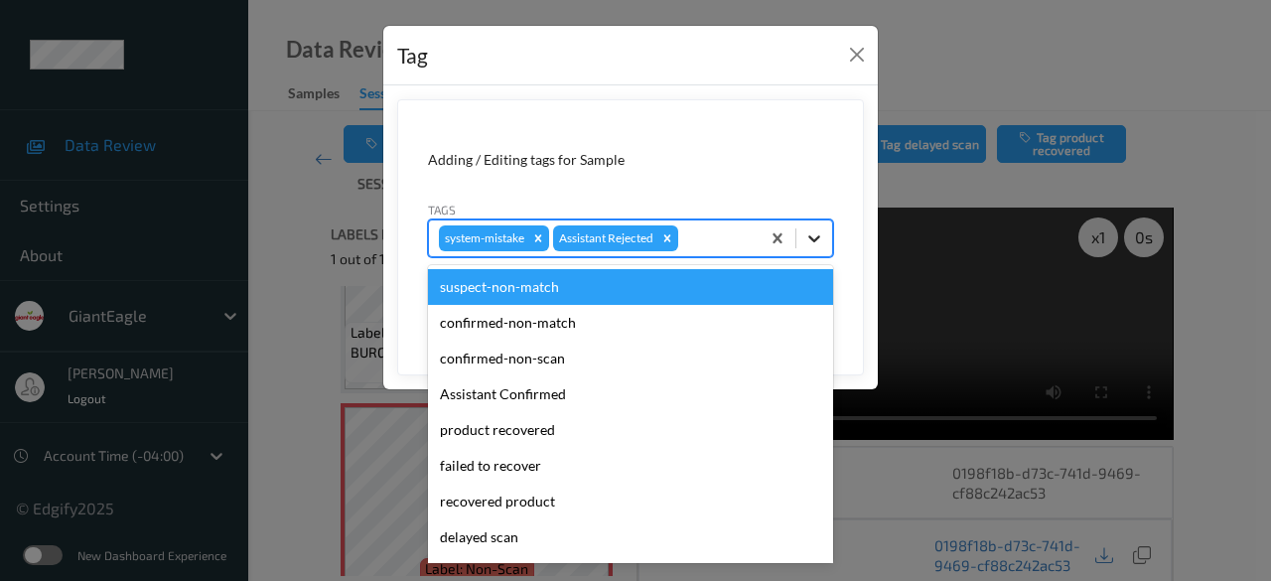
click at [814, 239] on icon at bounding box center [814, 238] width 12 height 7
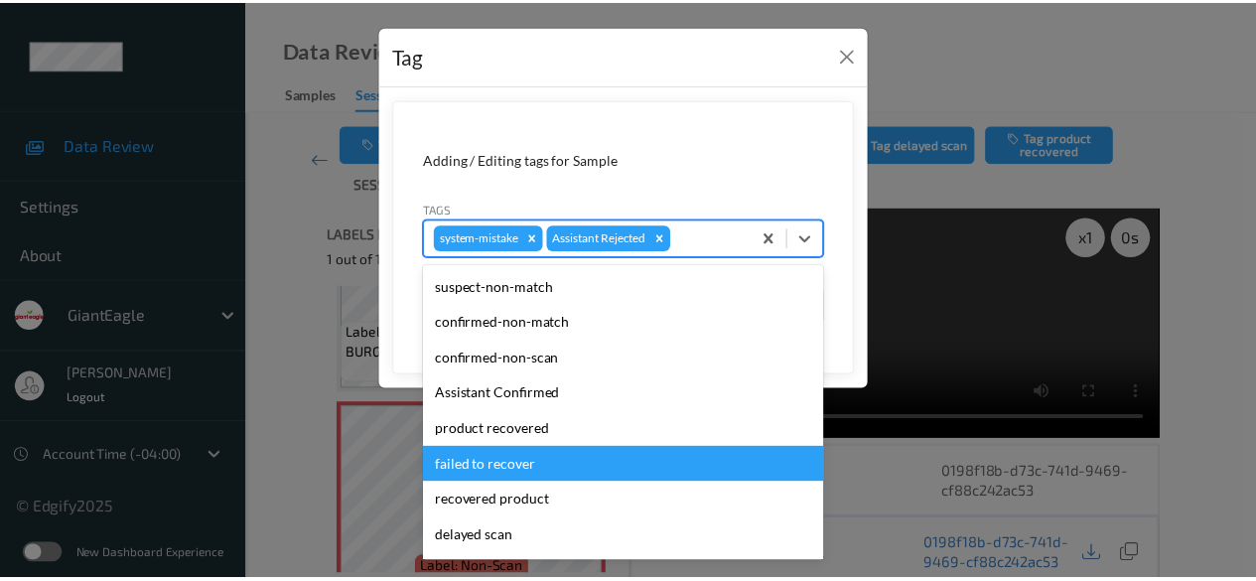
scroll to position [175, 0]
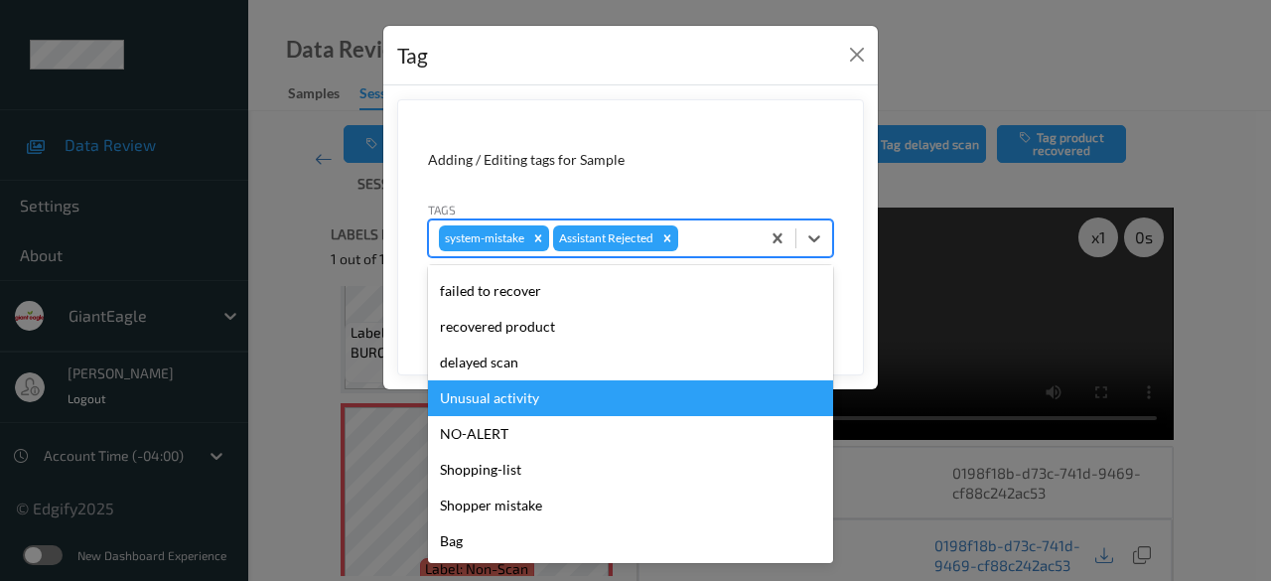
click at [552, 402] on div "Unusual activity" at bounding box center [630, 398] width 405 height 36
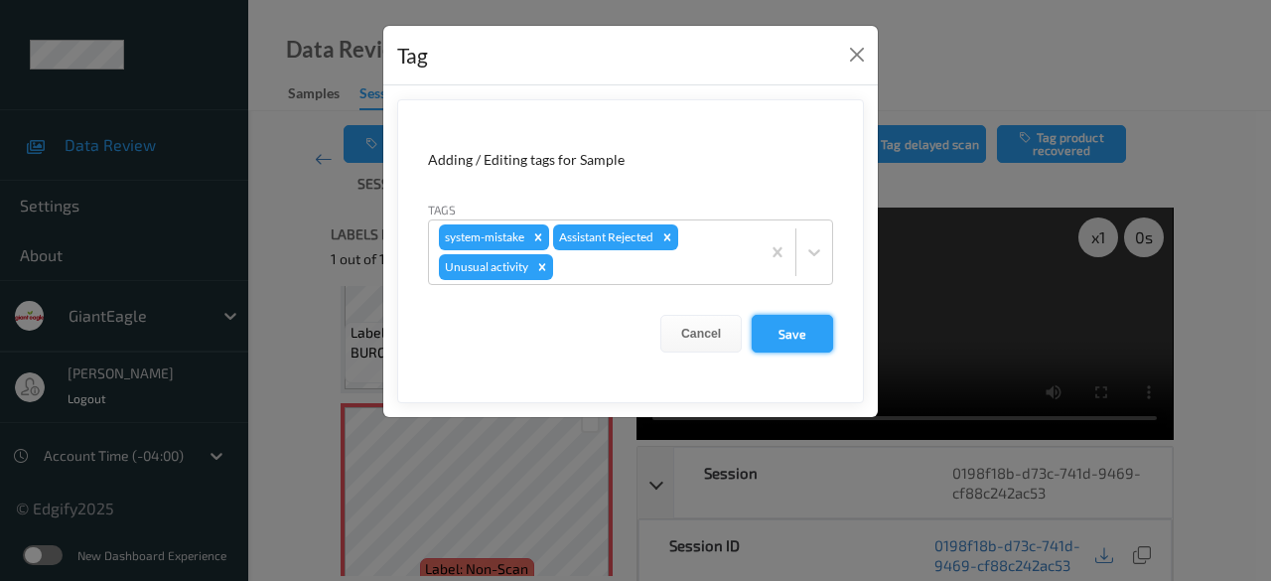
click at [800, 341] on button "Save" at bounding box center [792, 334] width 81 height 38
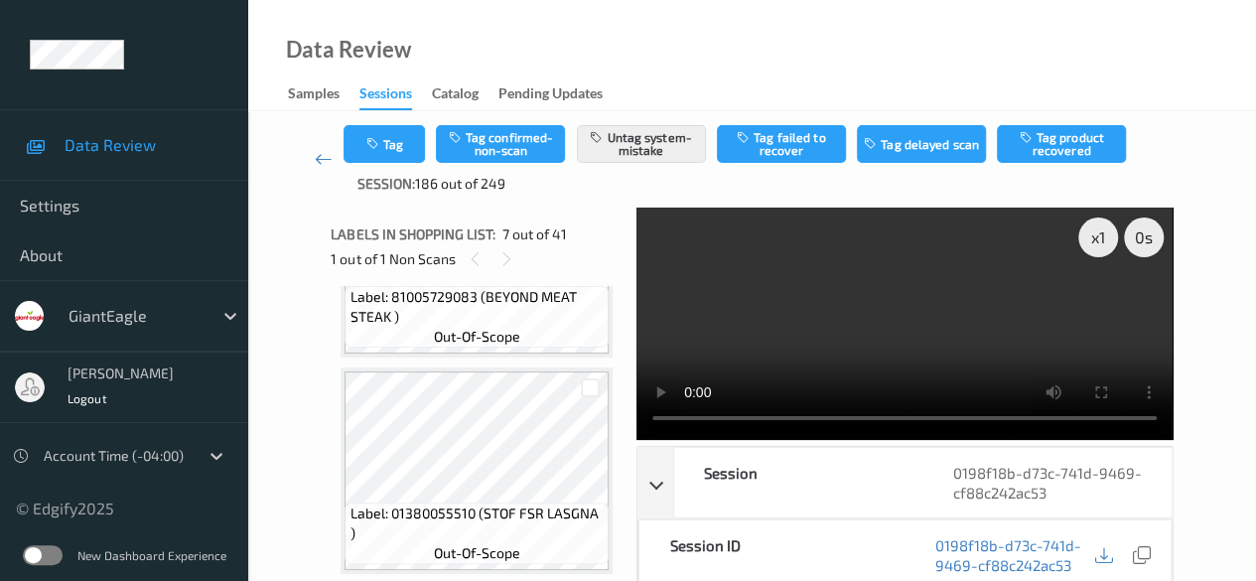
scroll to position [794, 0]
click at [401, 150] on button "Tag" at bounding box center [384, 144] width 81 height 38
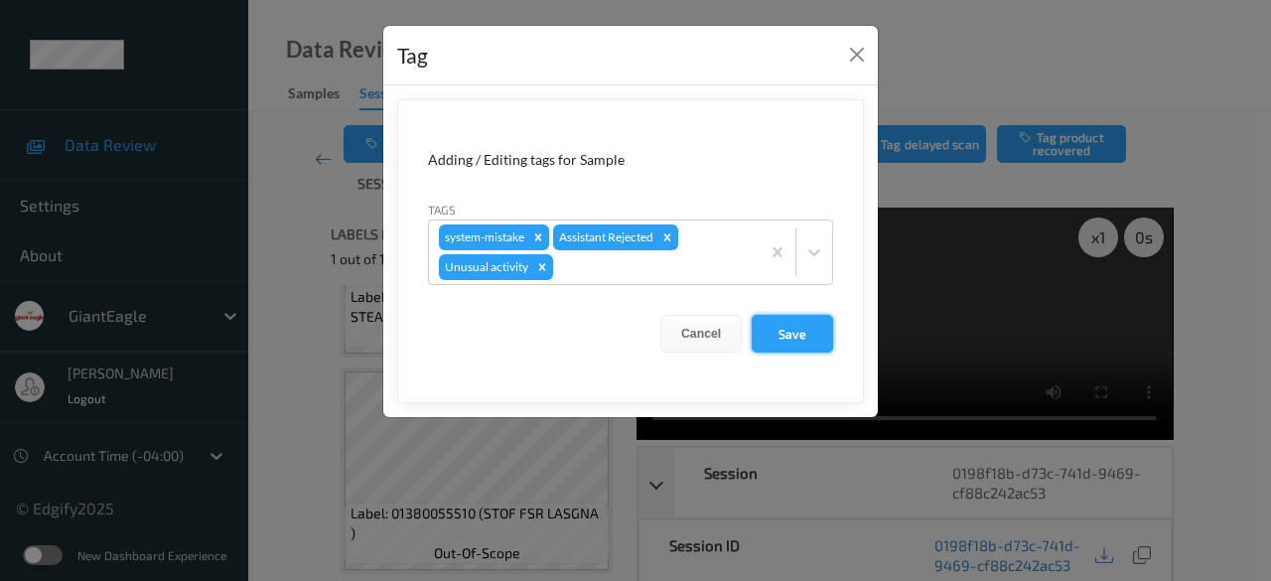
click at [780, 341] on button "Save" at bounding box center [792, 334] width 81 height 38
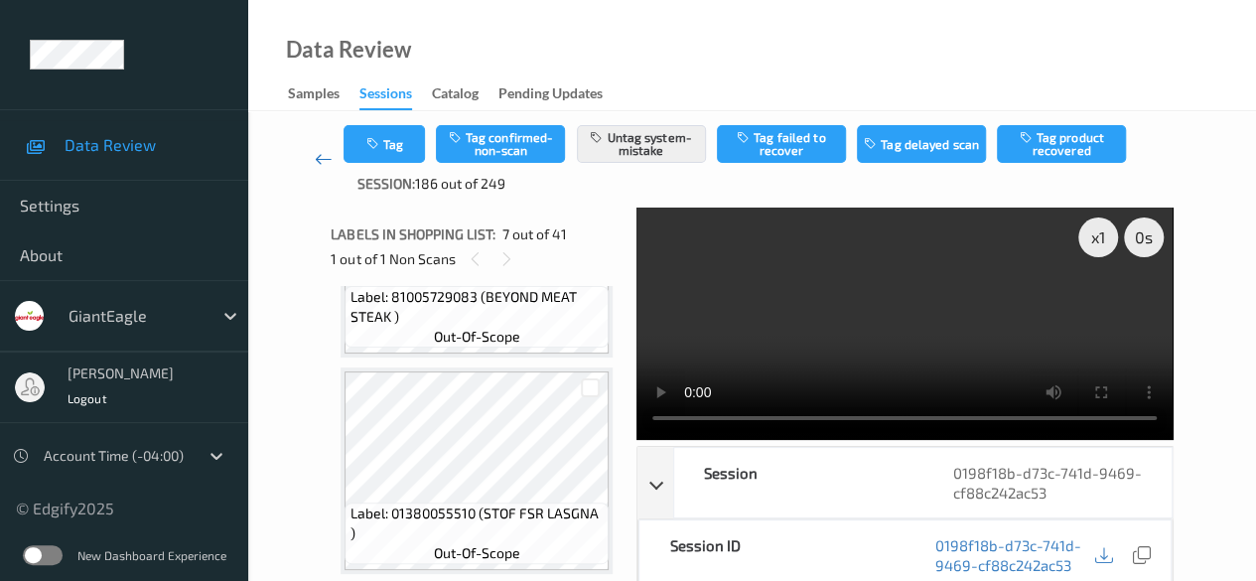
click at [323, 157] on icon at bounding box center [324, 159] width 18 height 20
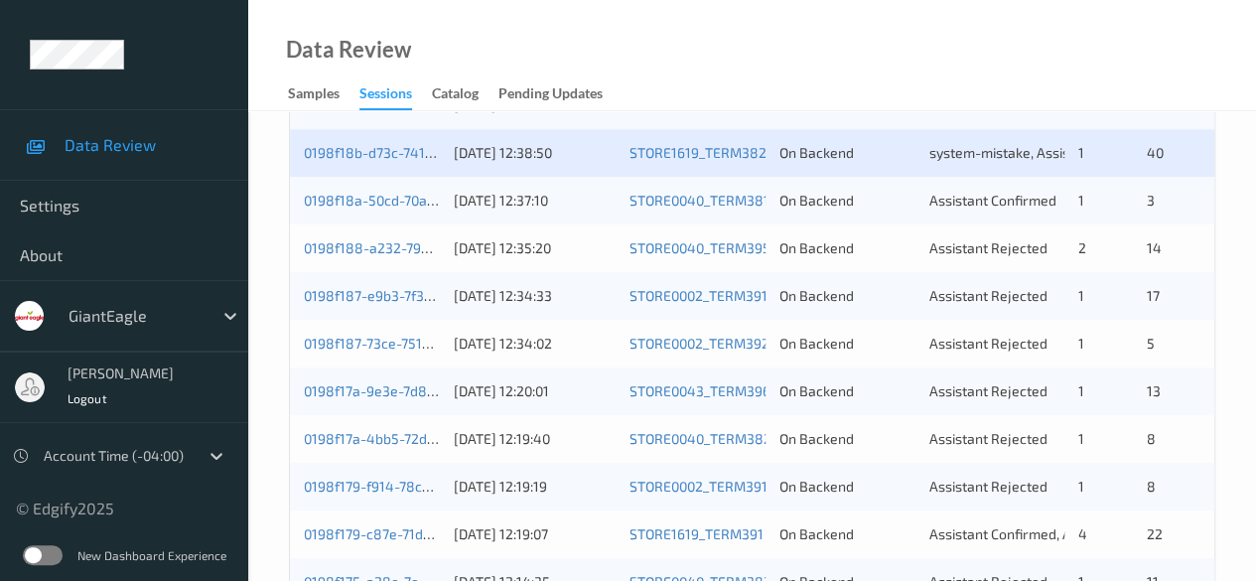
scroll to position [695, 0]
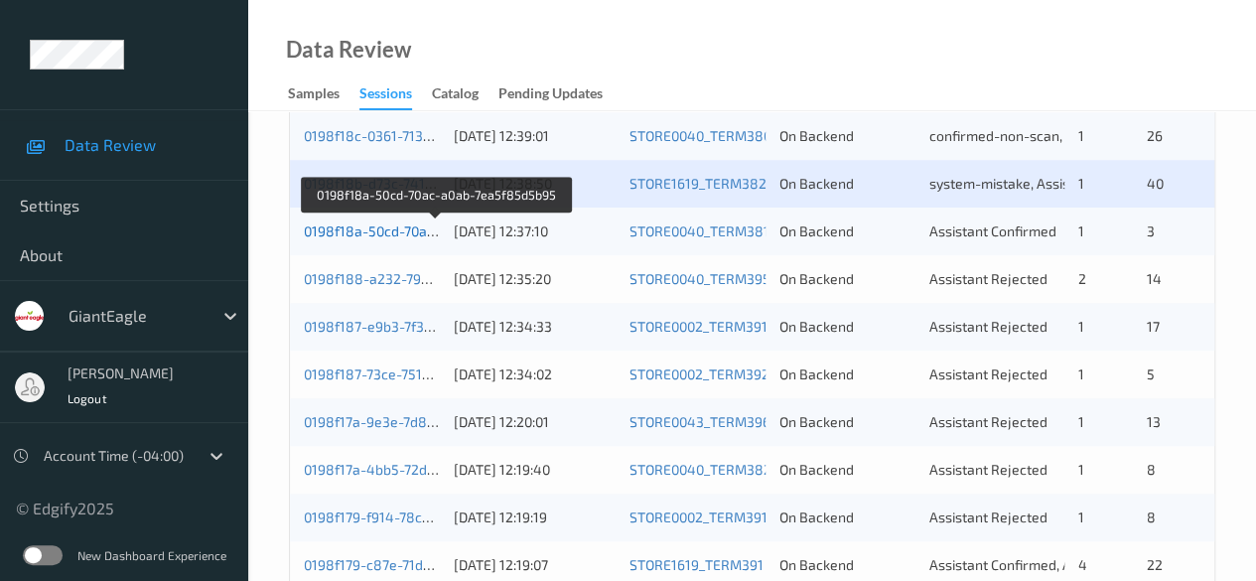
click at [394, 236] on link "0198f18a-50cd-70ac-a0ab-7ea5f85d5b95" at bounding box center [436, 230] width 265 height 17
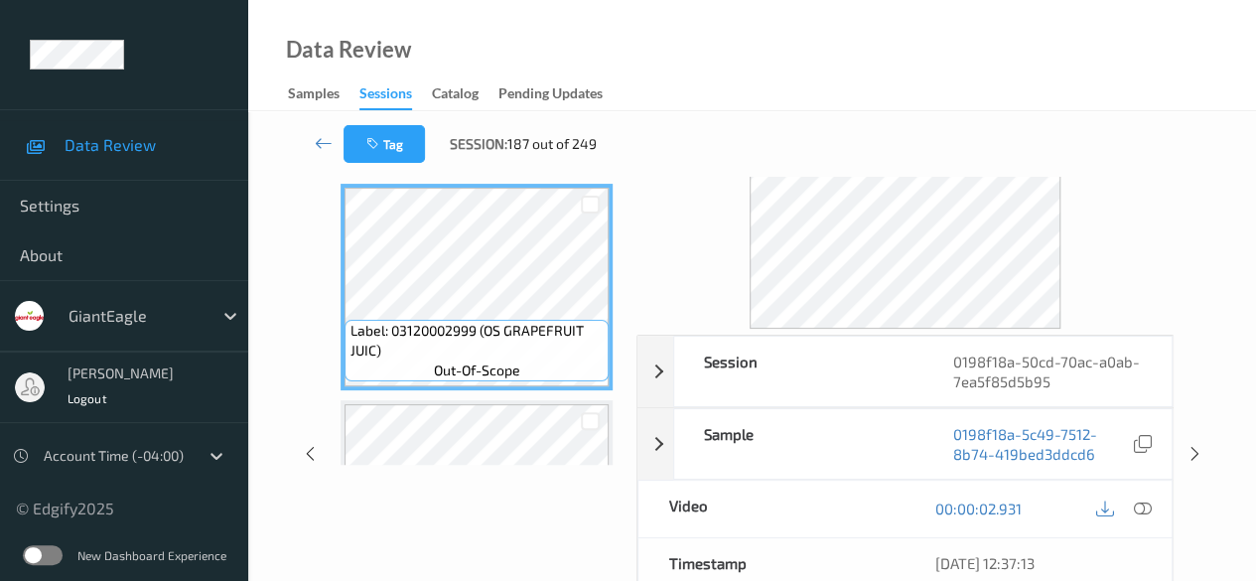
scroll to position [50, 0]
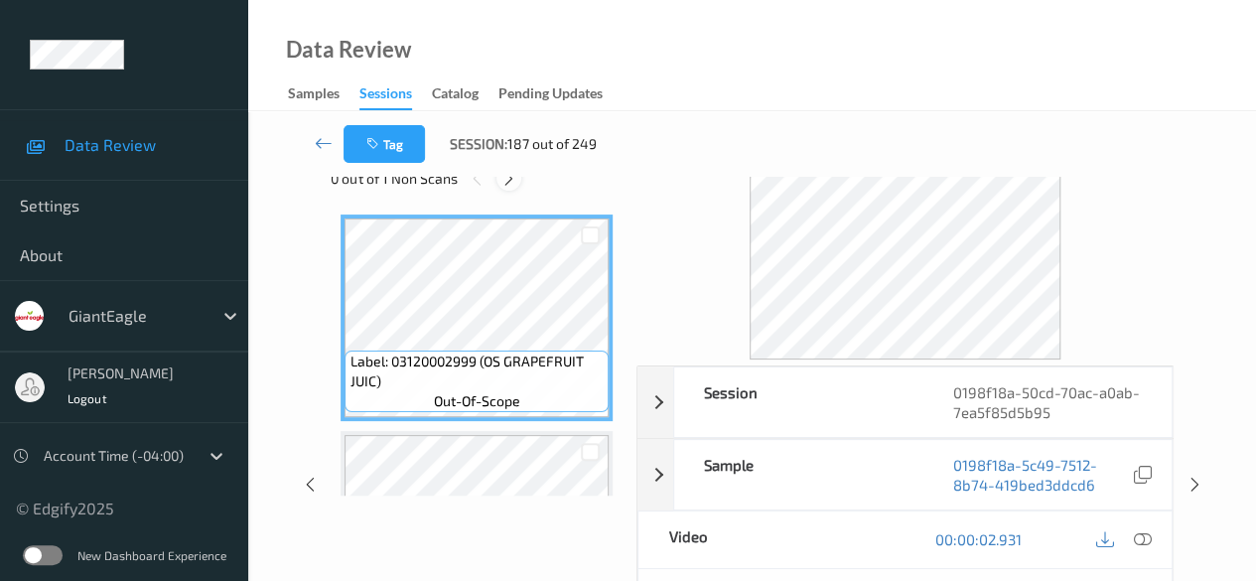
click at [505, 184] on icon at bounding box center [508, 179] width 17 height 18
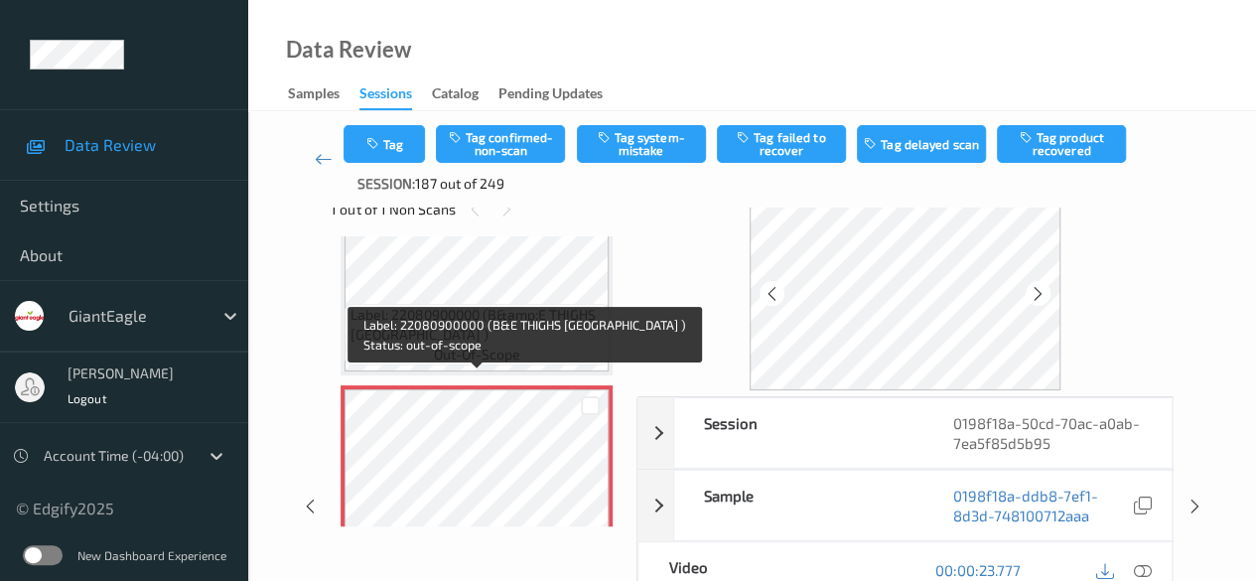
scroll to position [542, 0]
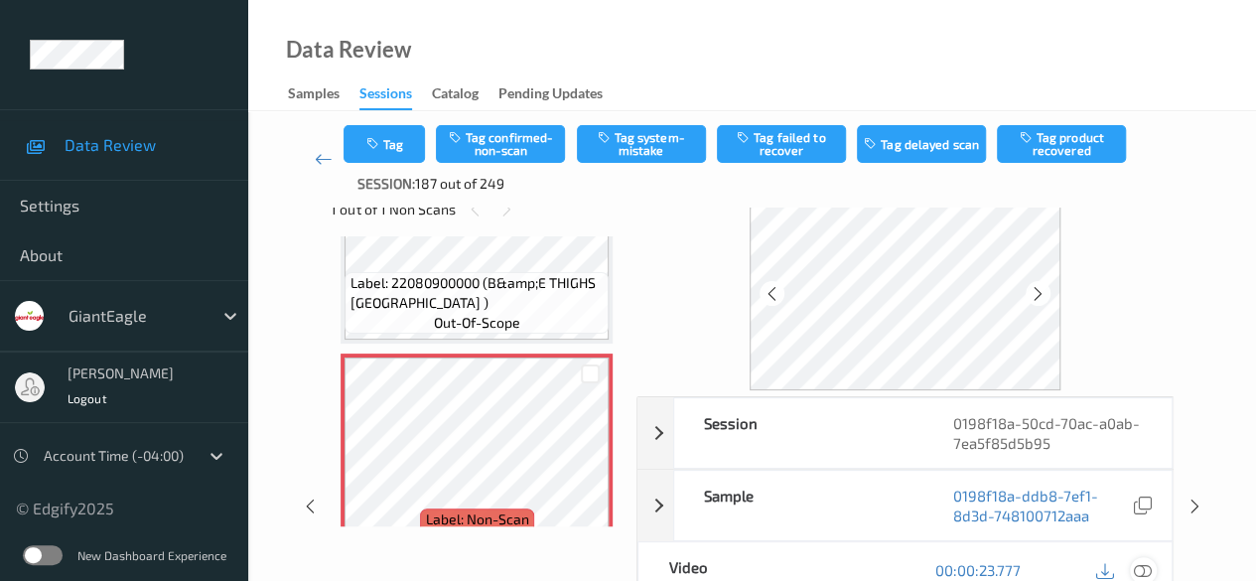
click at [1148, 569] on icon at bounding box center [1143, 570] width 18 height 18
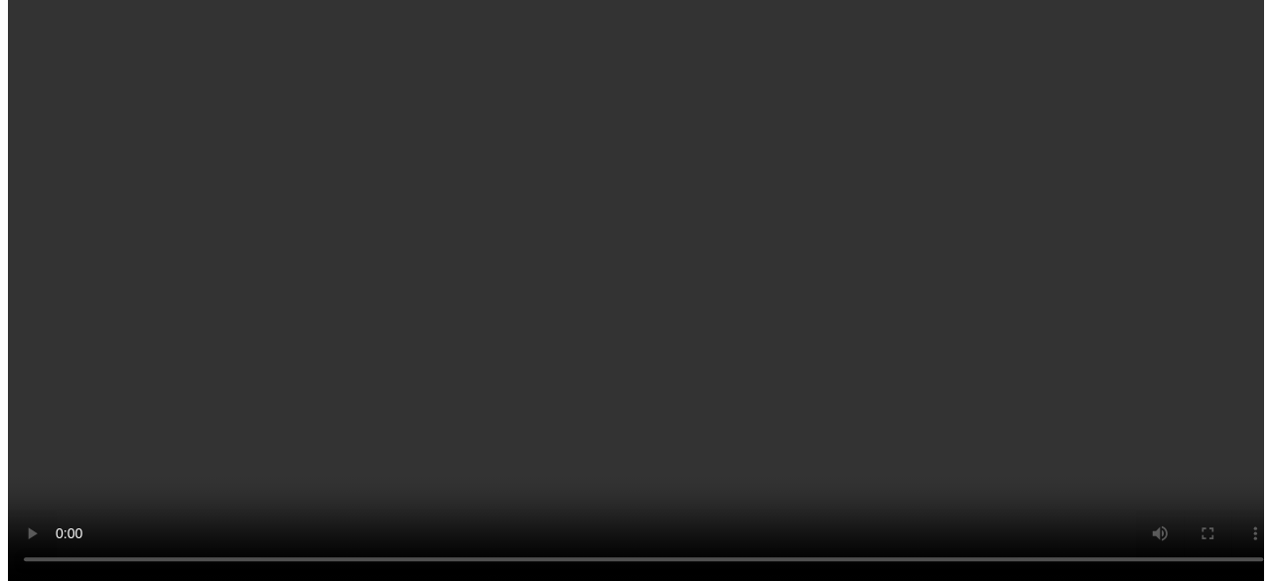
scroll to position [585, 0]
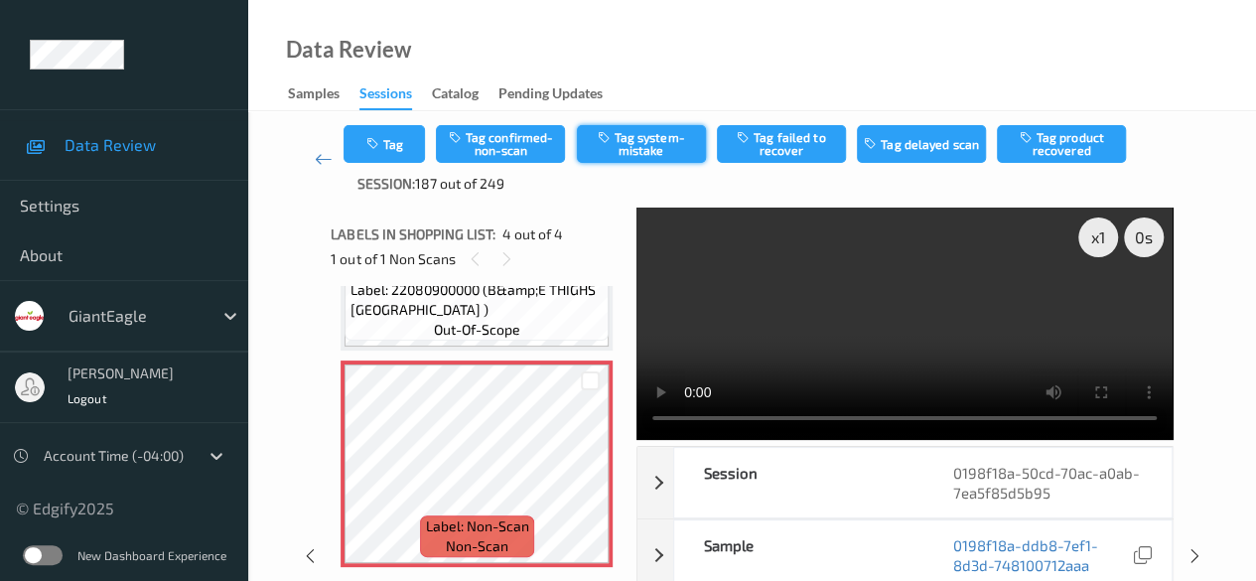
click at [638, 142] on button "Tag system-mistake" at bounding box center [641, 144] width 129 height 38
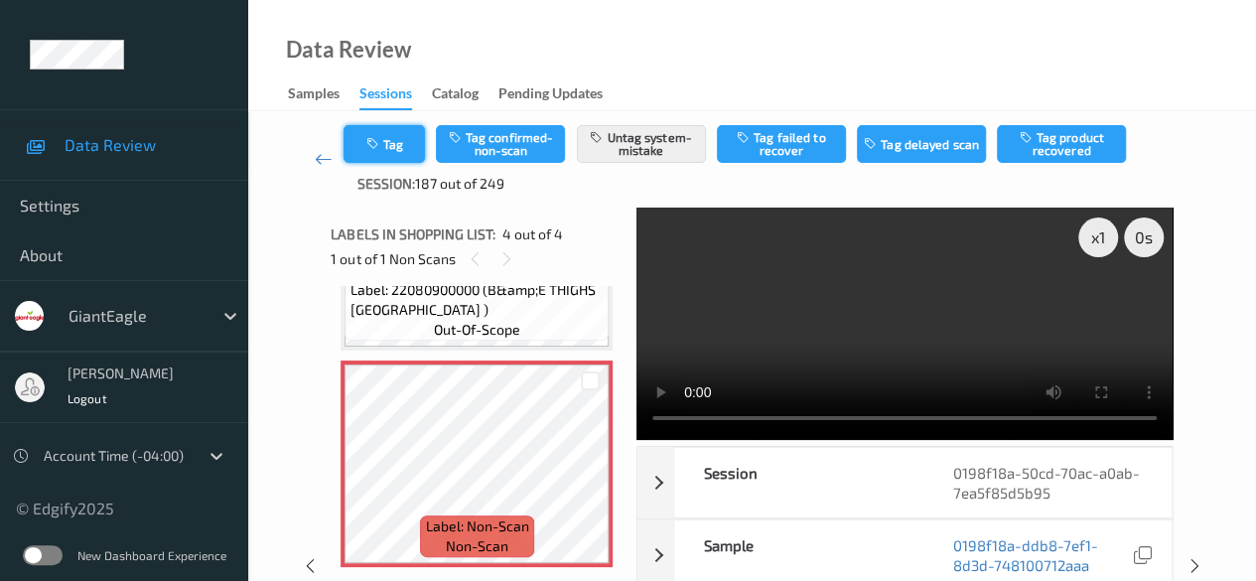
click at [393, 144] on button "Tag" at bounding box center [384, 144] width 81 height 38
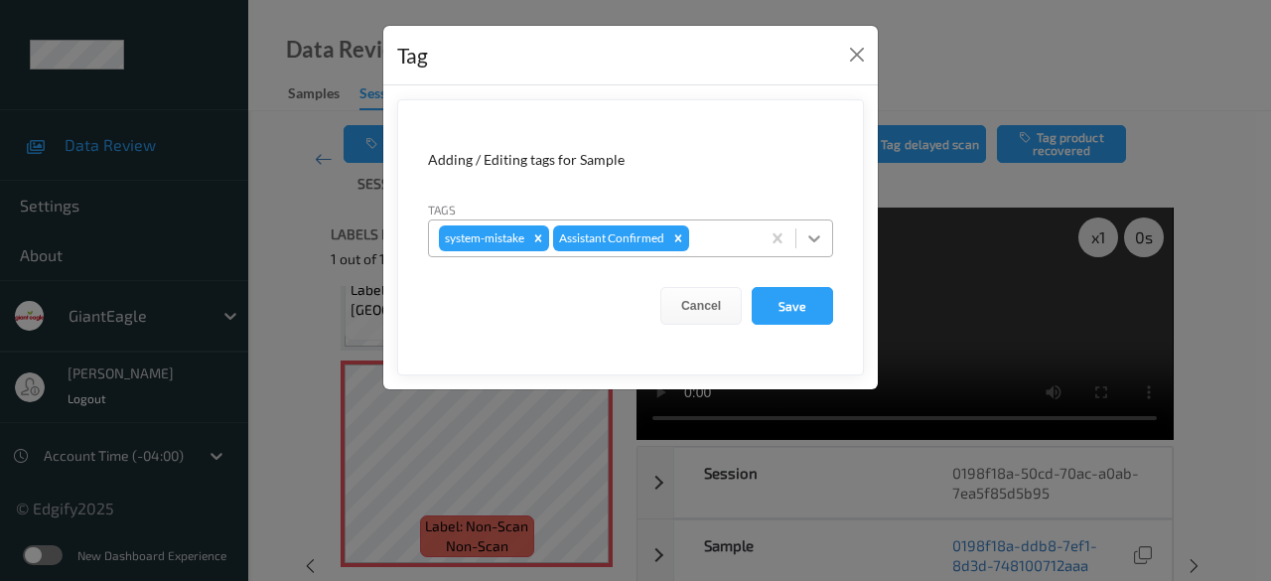
click at [818, 232] on icon at bounding box center [814, 238] width 20 height 20
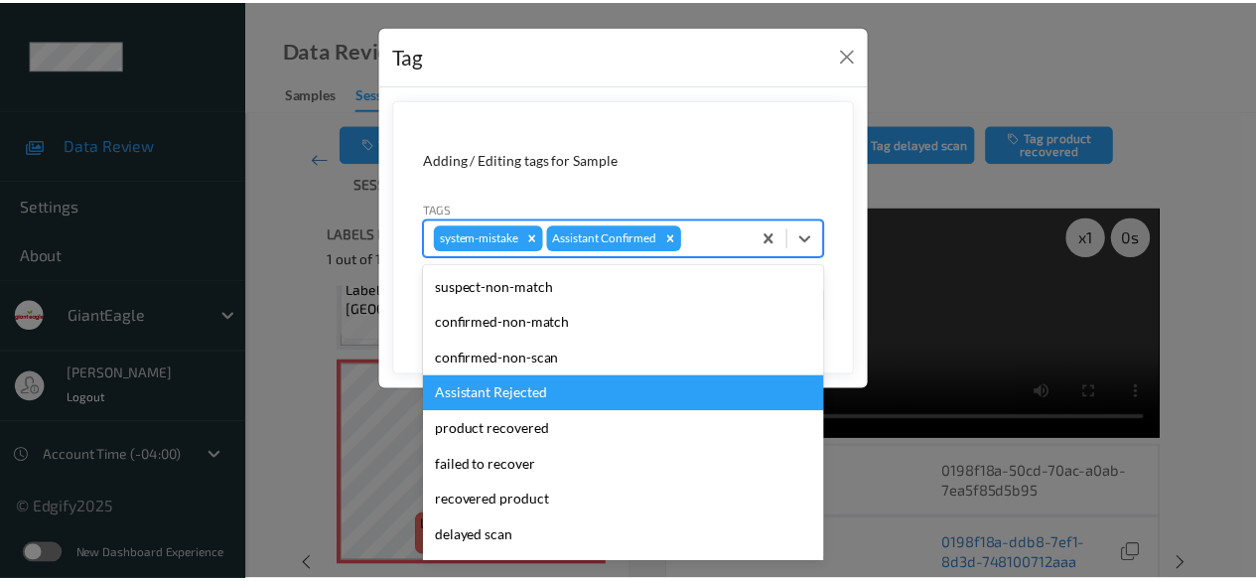
scroll to position [175, 0]
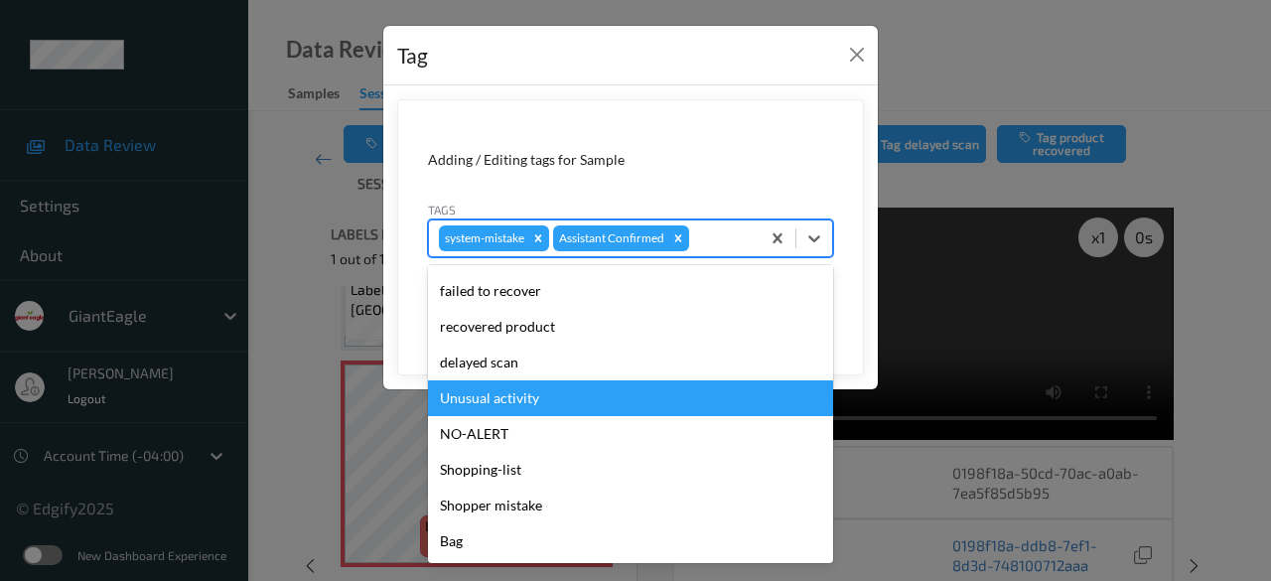
click at [539, 390] on div "Unusual activity" at bounding box center [630, 398] width 405 height 36
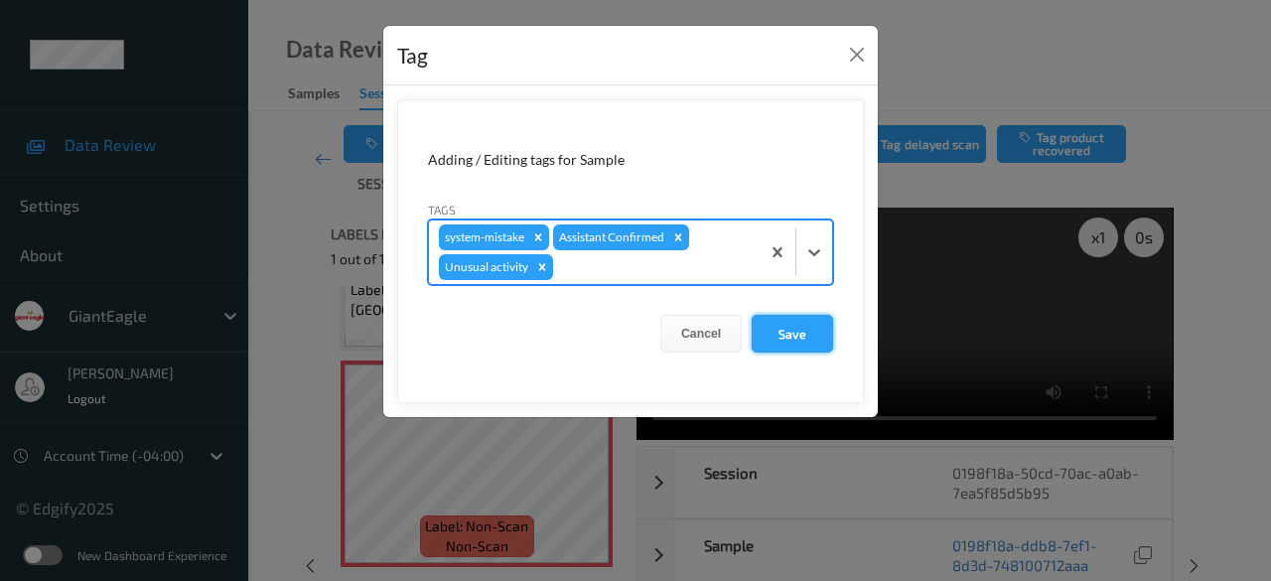
click at [792, 324] on button "Save" at bounding box center [792, 334] width 81 height 38
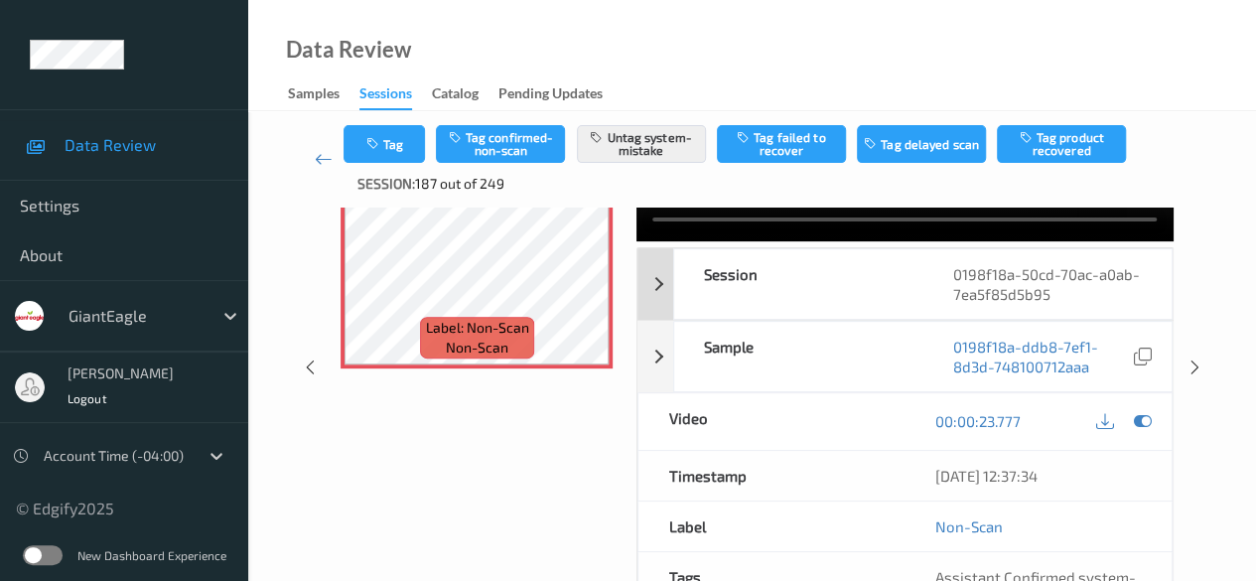
scroll to position [0, 0]
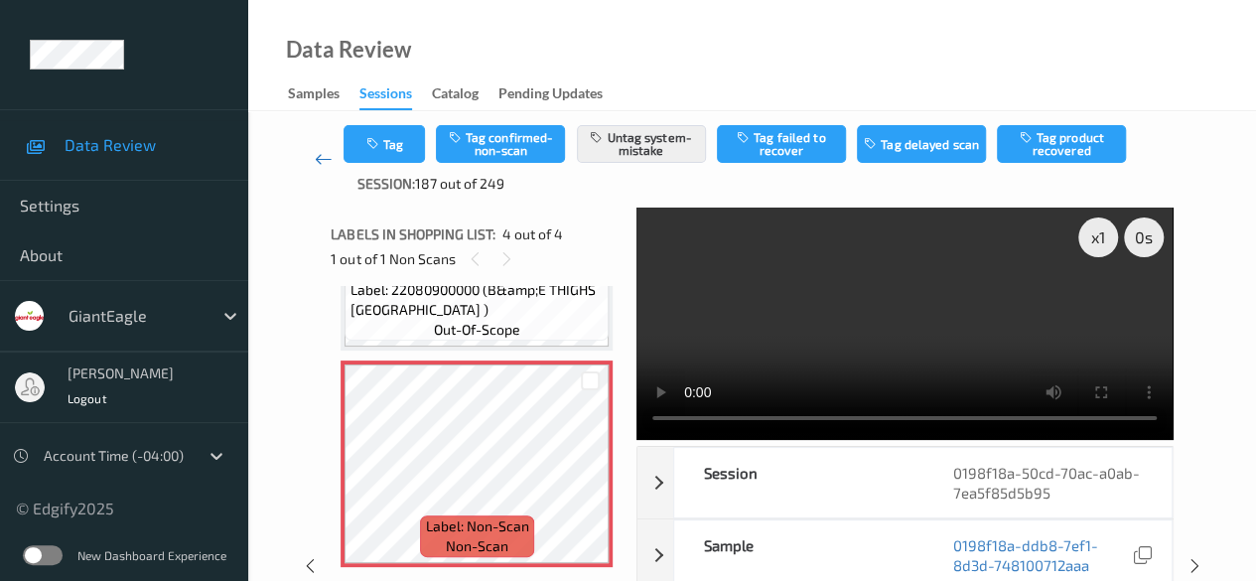
click at [320, 156] on icon at bounding box center [324, 159] width 18 height 20
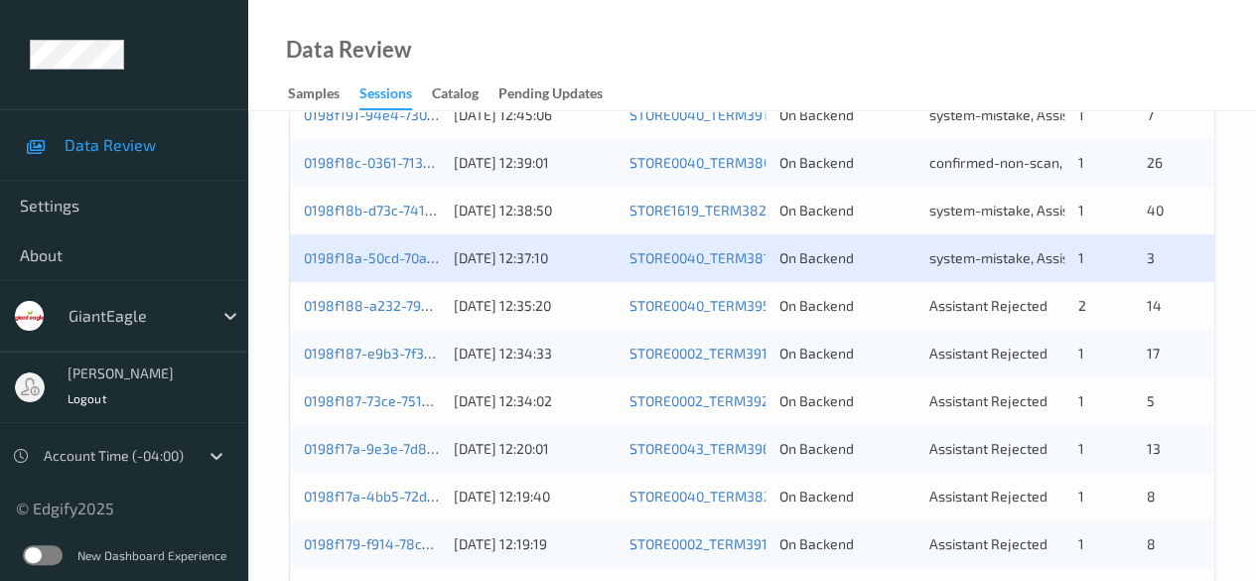
scroll to position [695, 0]
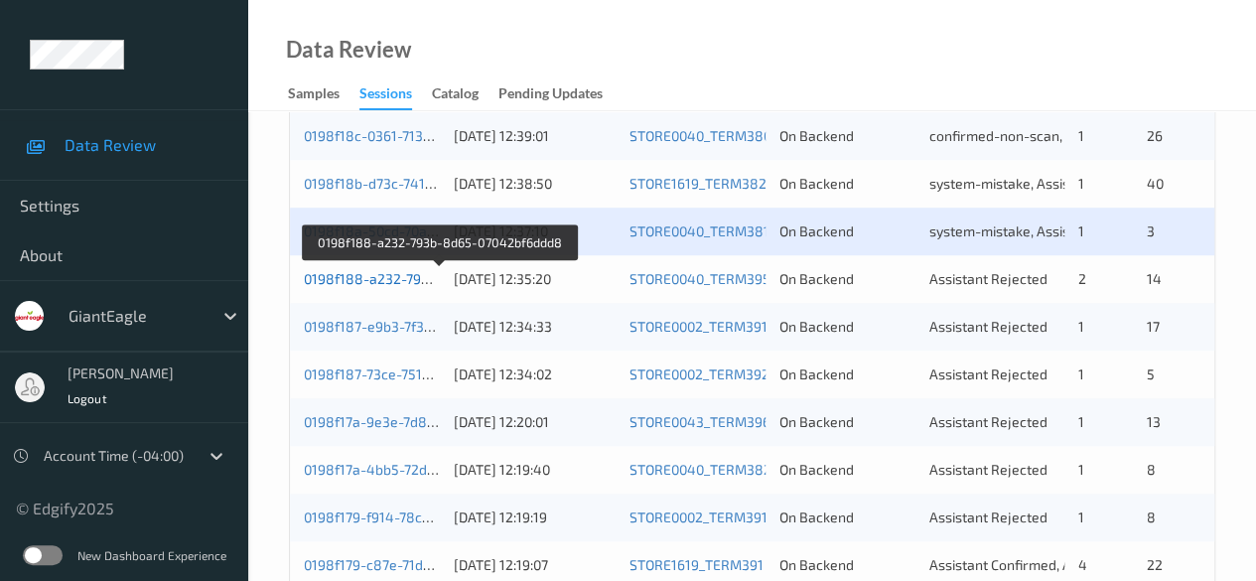
click at [414, 275] on link "0198f188-a232-793b-8d65-07042bf6ddd8" at bounding box center [439, 278] width 271 height 17
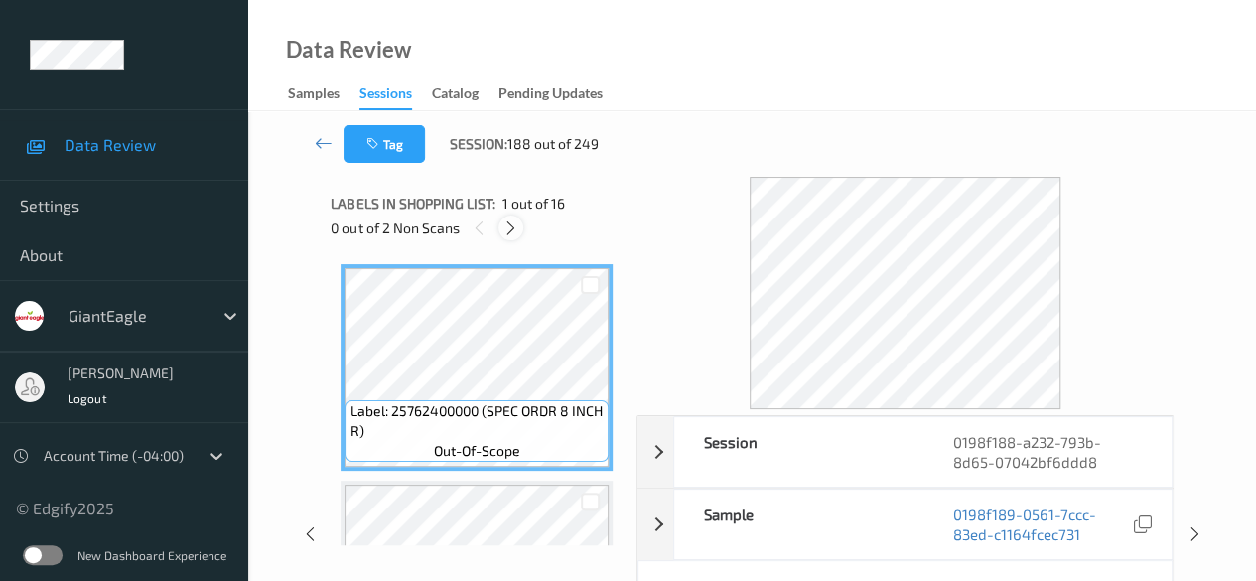
click at [511, 227] on icon at bounding box center [510, 228] width 17 height 18
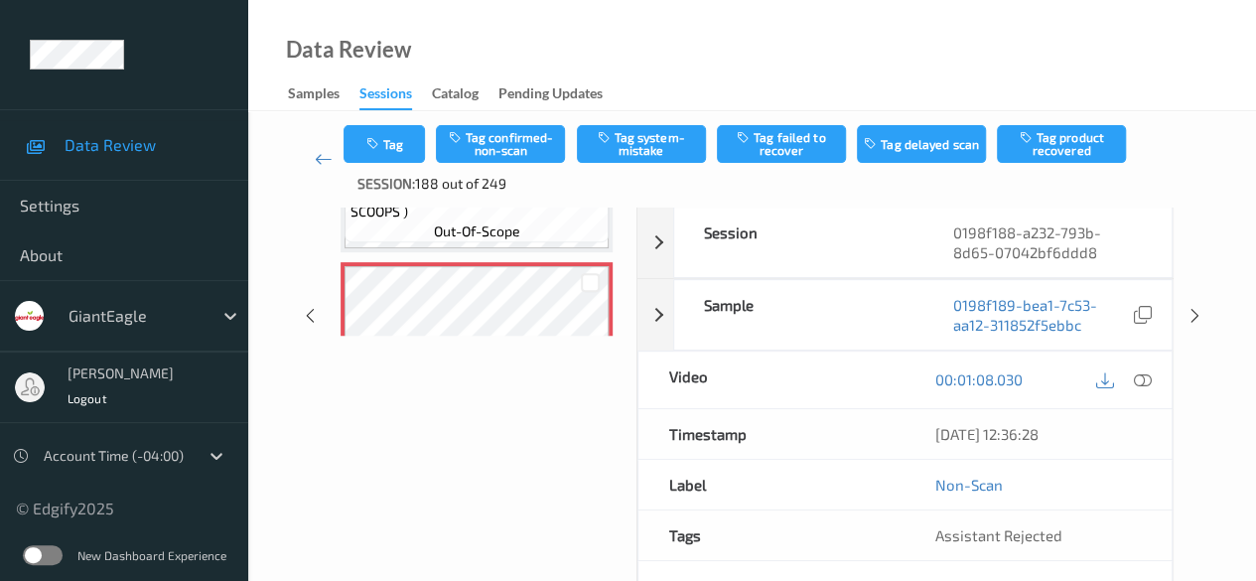
scroll to position [199, 0]
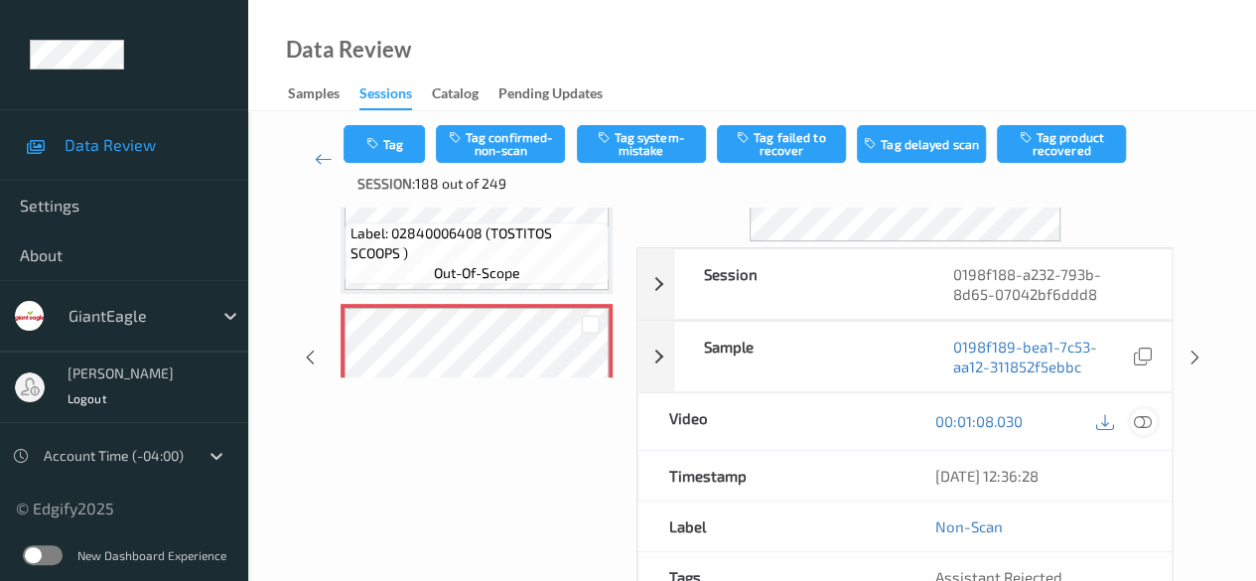
click at [1144, 417] on icon at bounding box center [1143, 421] width 18 height 18
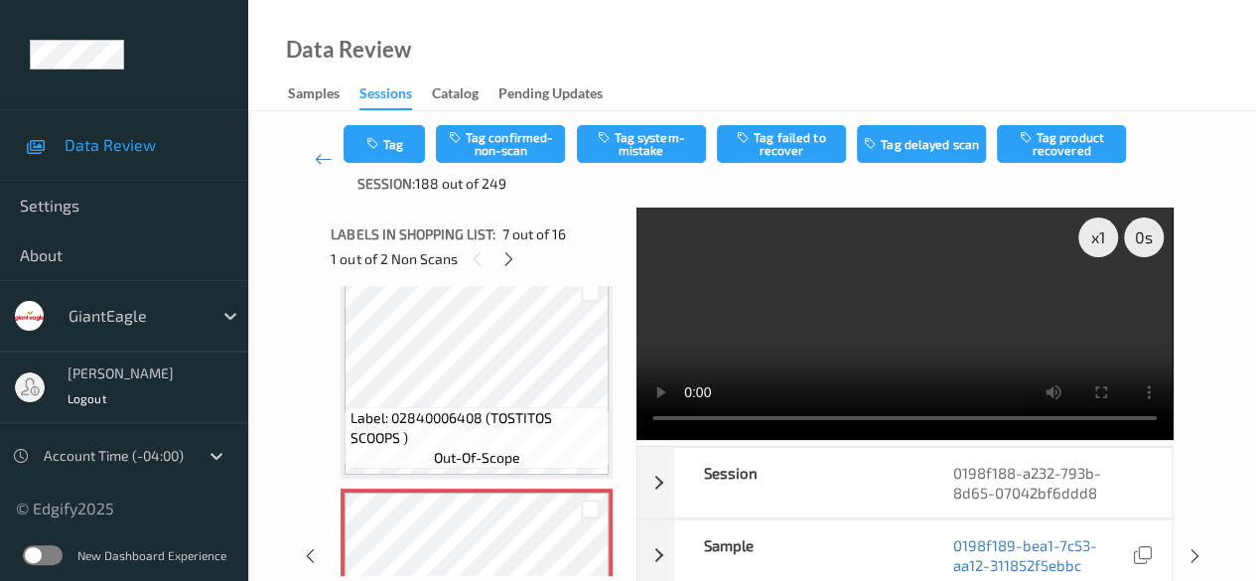
scroll to position [1092, 0]
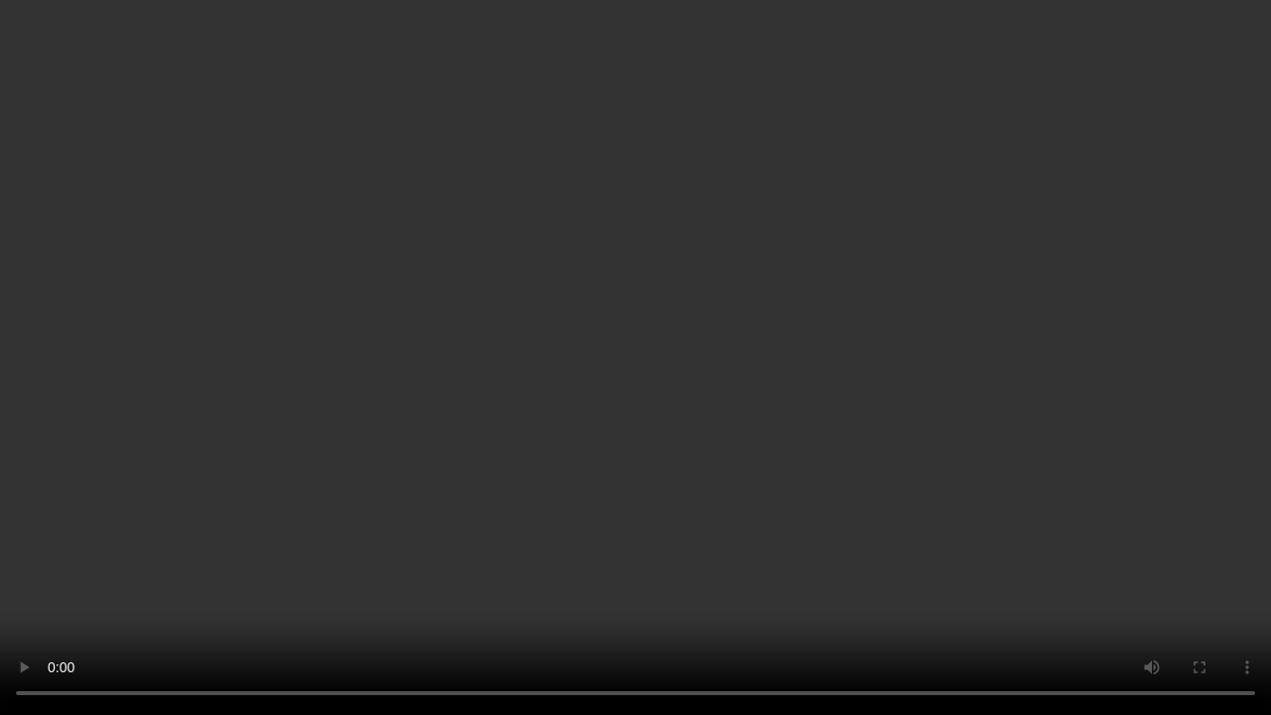
click at [360, 580] on video at bounding box center [635, 357] width 1271 height 715
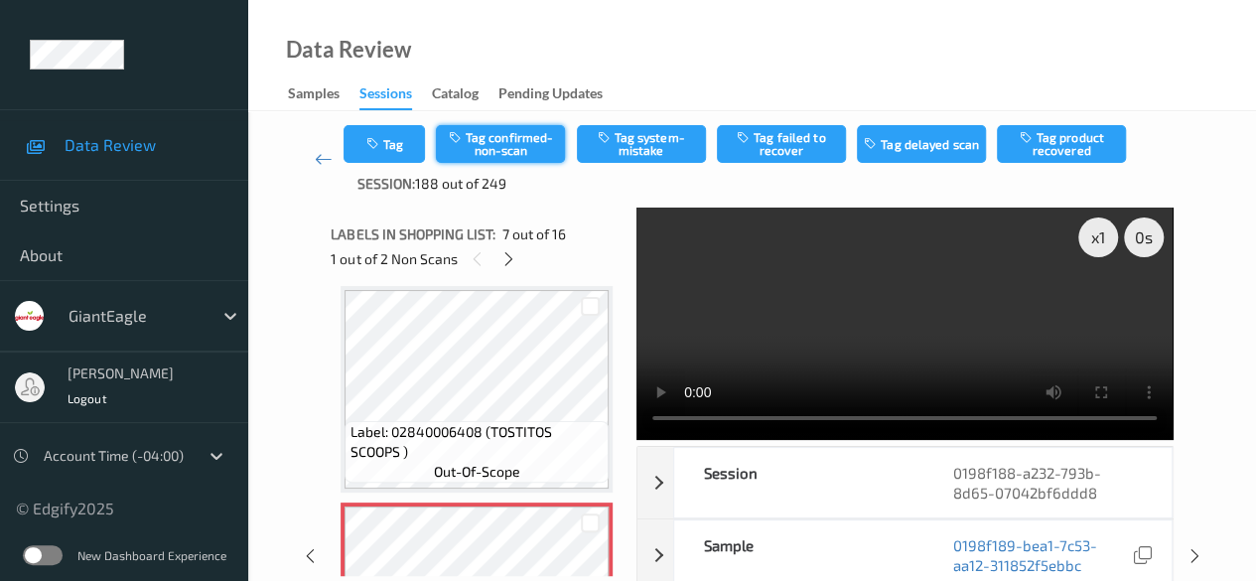
click at [518, 146] on button "Tag confirmed-non-scan" at bounding box center [500, 144] width 129 height 38
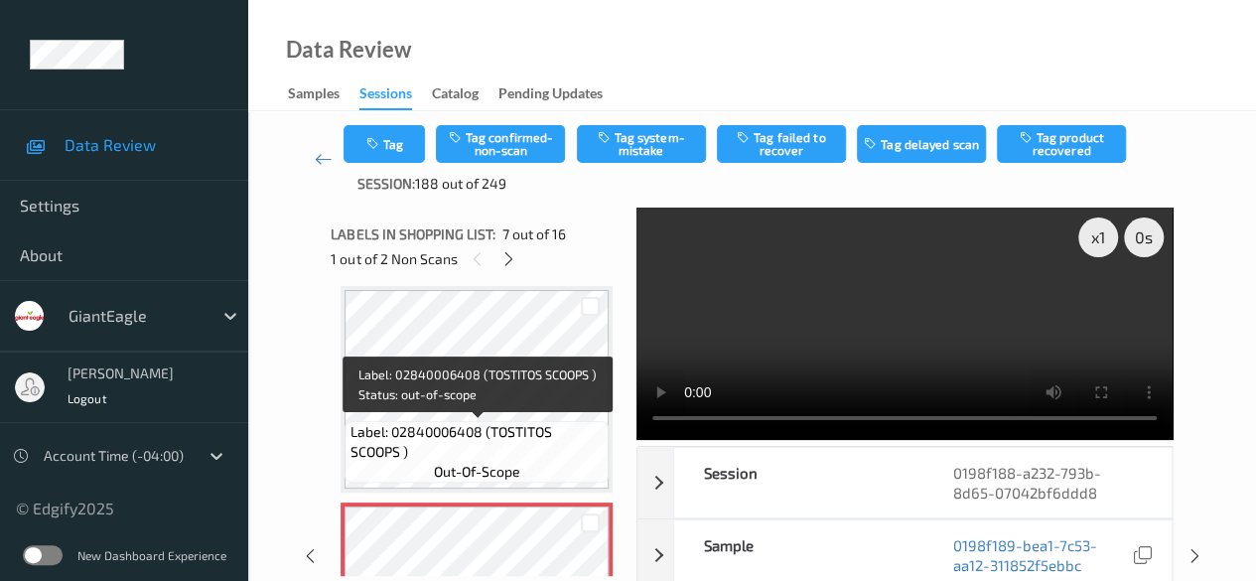
scroll to position [1291, 0]
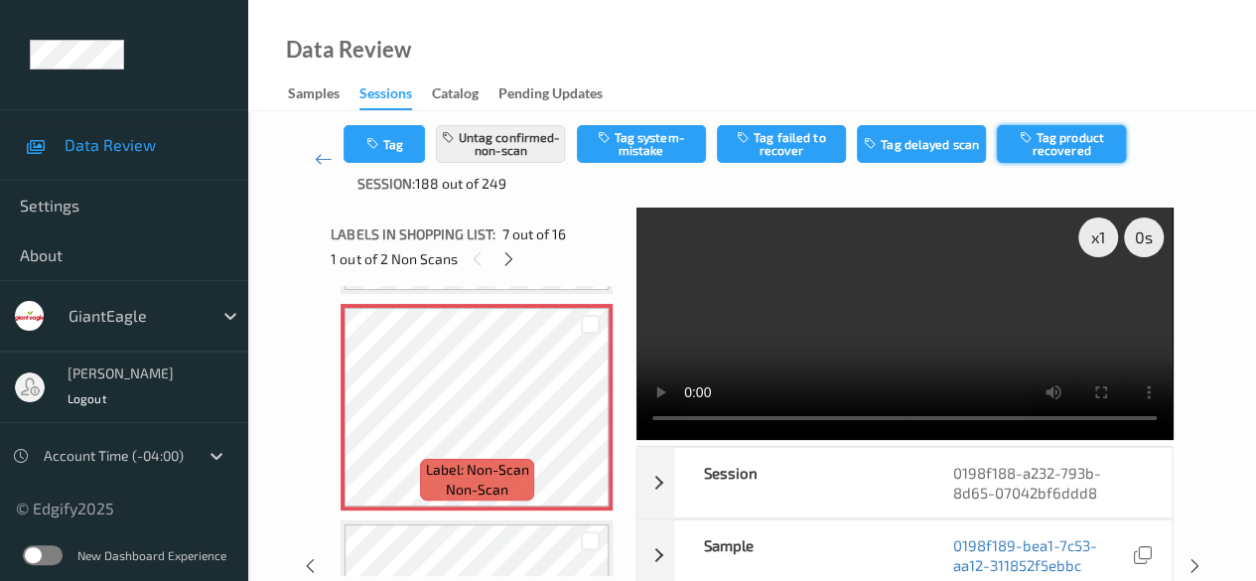
click at [1071, 144] on button "Tag product recovered" at bounding box center [1061, 144] width 129 height 38
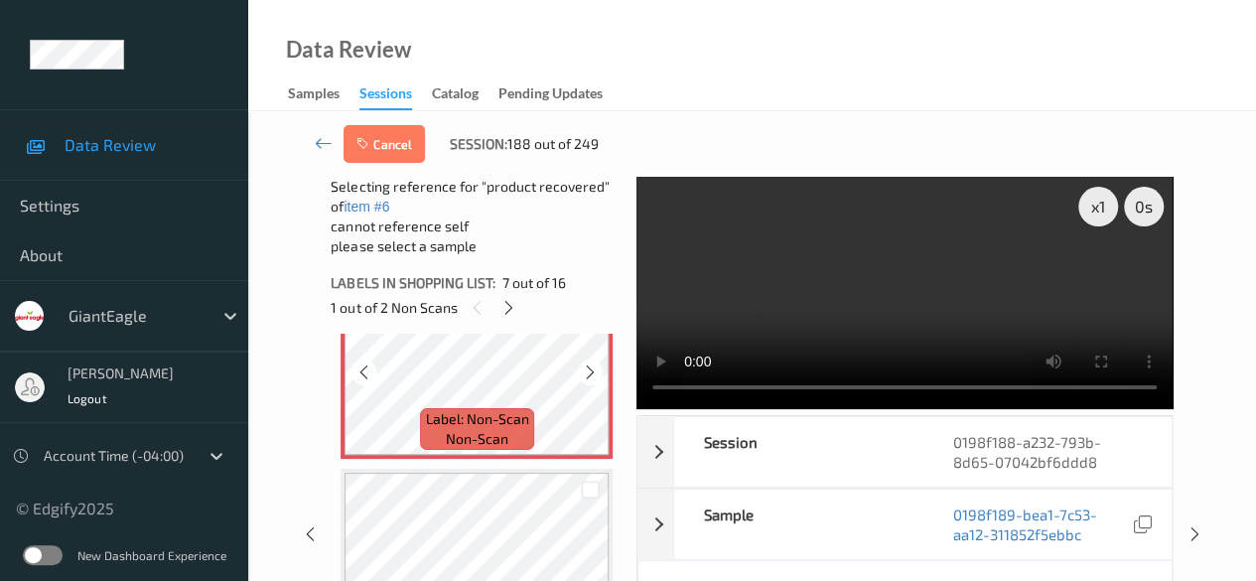
scroll to position [1489, 0]
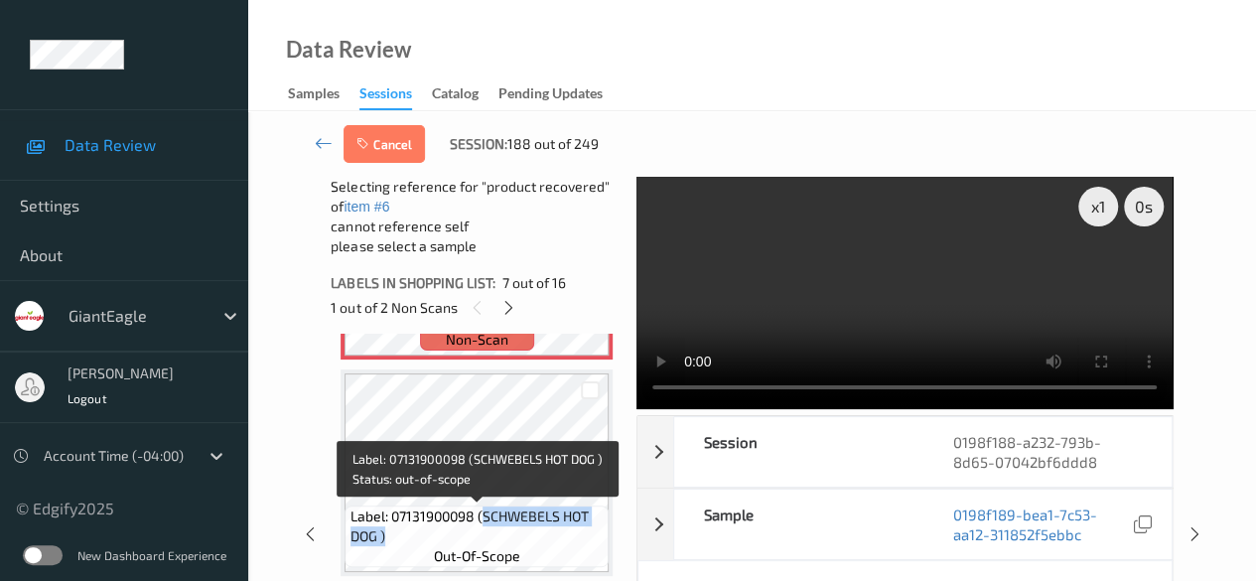
drag, startPoint x: 481, startPoint y: 514, endPoint x: 602, endPoint y: 532, distance: 122.5
click at [602, 532] on span "Label: 07131900098 (SCHWEBELS HOT DOG )" at bounding box center [478, 526] width 254 height 40
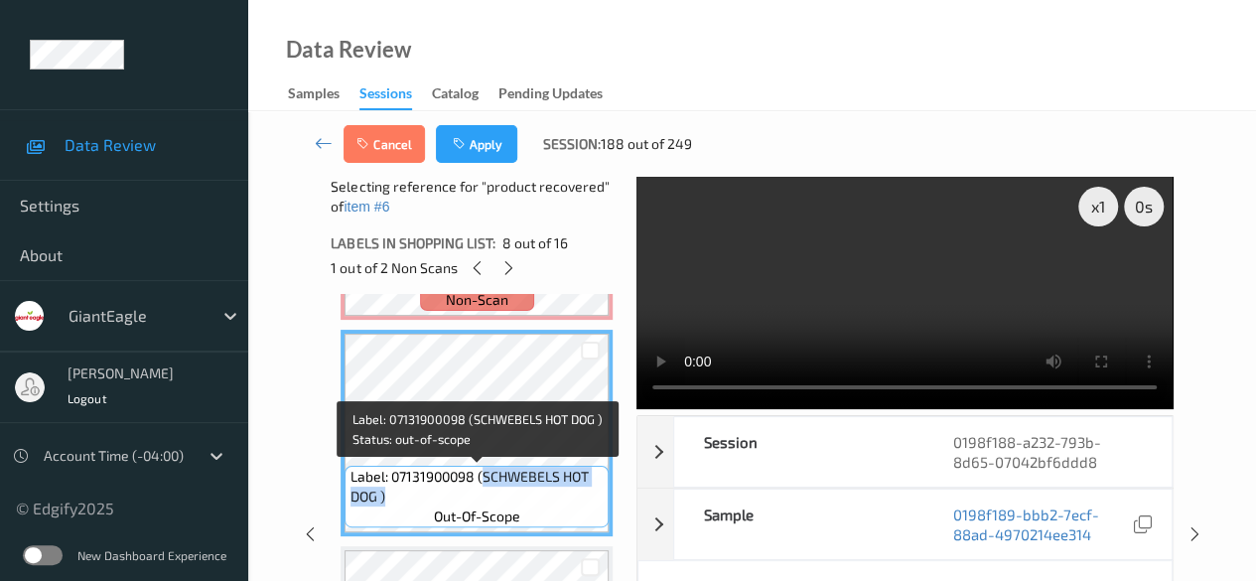
copy span "SCHWEBELS HOT DOG )"
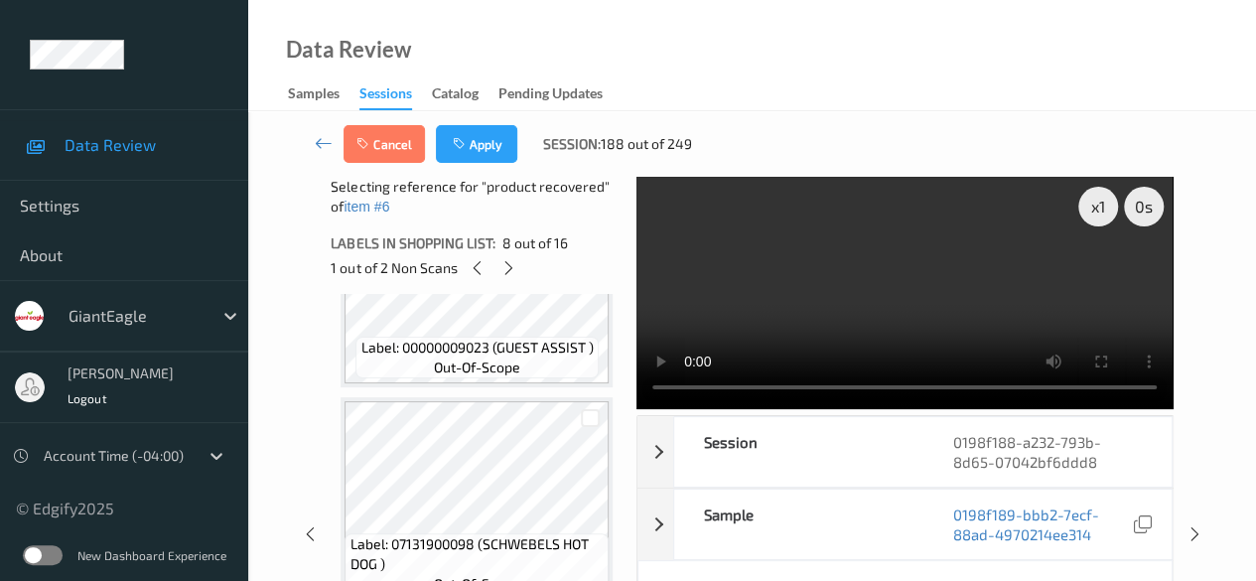
scroll to position [1887, 0]
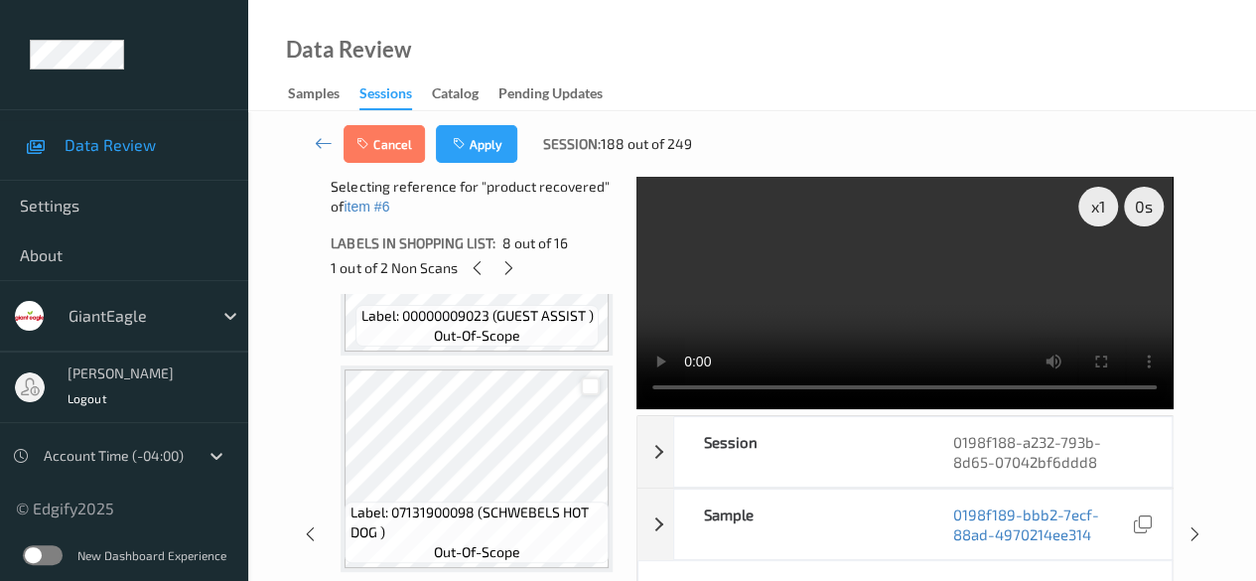
click at [594, 382] on div at bounding box center [590, 386] width 19 height 19
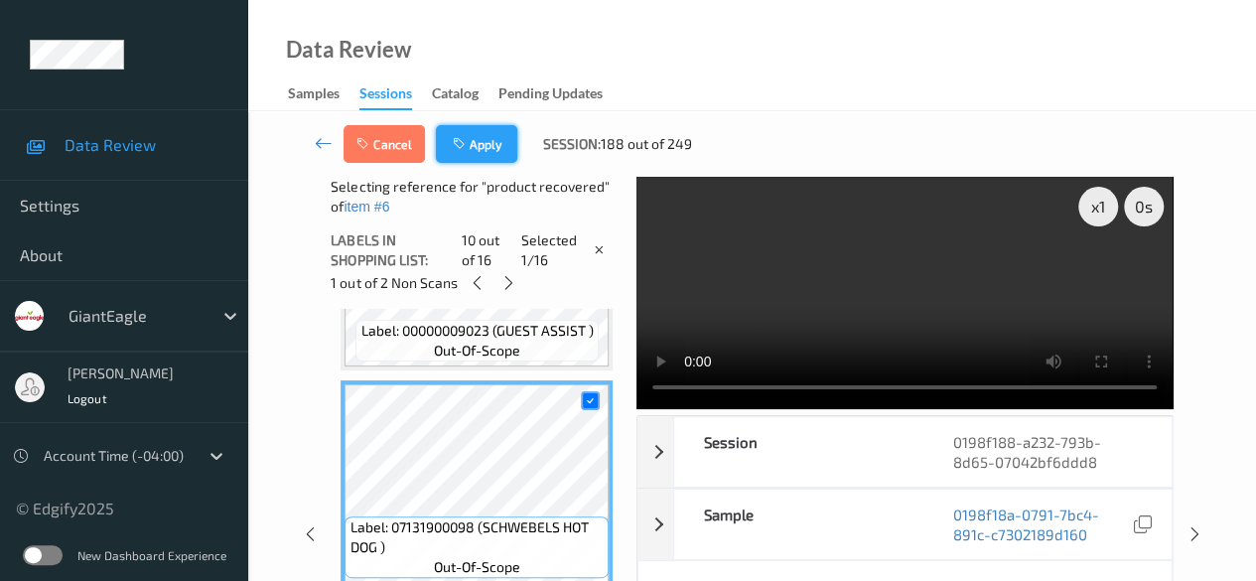
click at [493, 135] on button "Apply" at bounding box center [476, 144] width 81 height 38
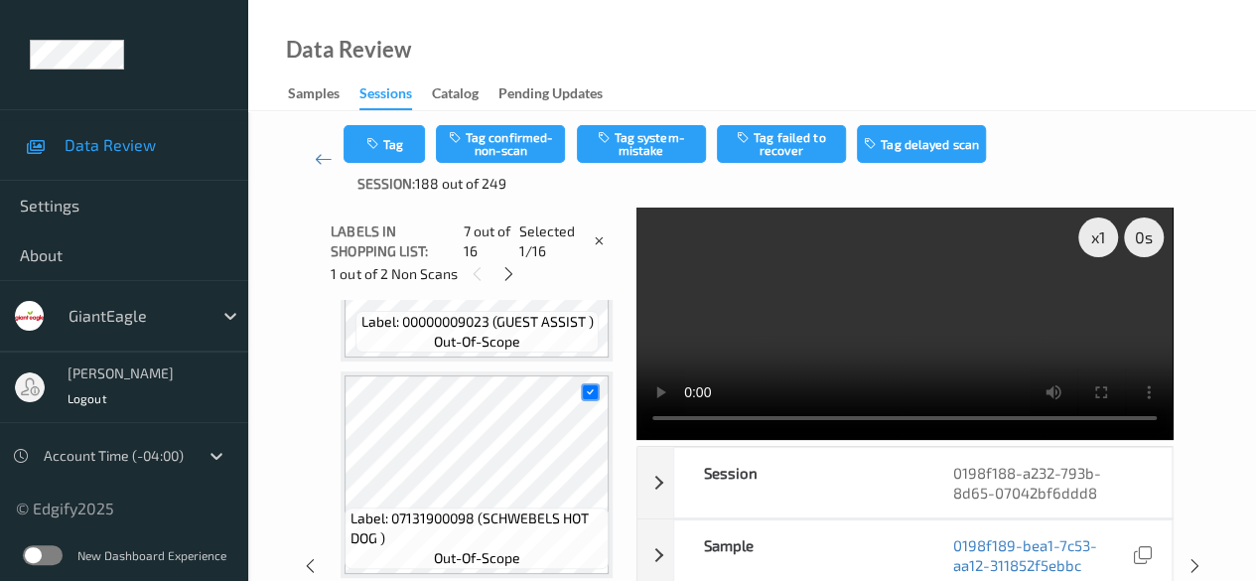
scroll to position [1092, 0]
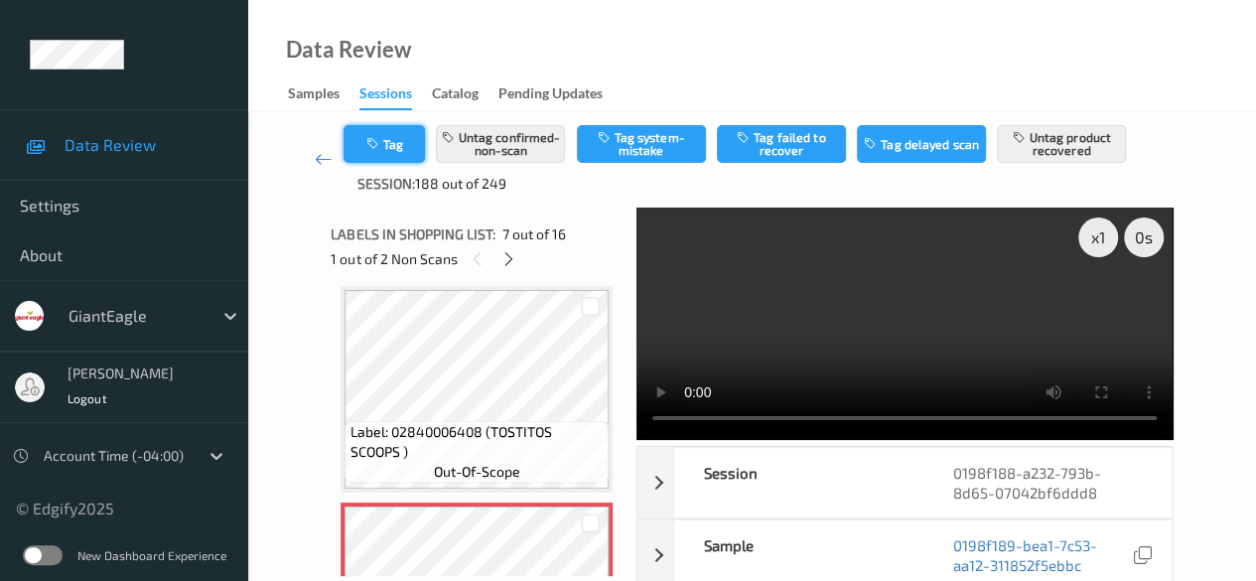
click at [389, 158] on button "Tag" at bounding box center [384, 144] width 81 height 38
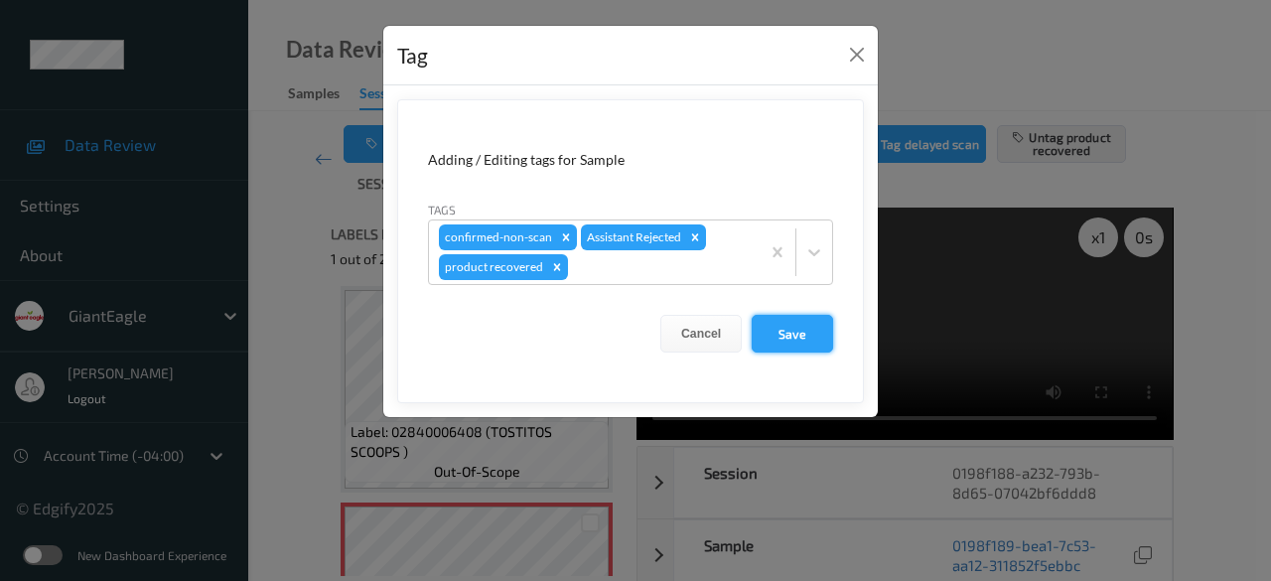
click at [782, 338] on button "Save" at bounding box center [792, 334] width 81 height 38
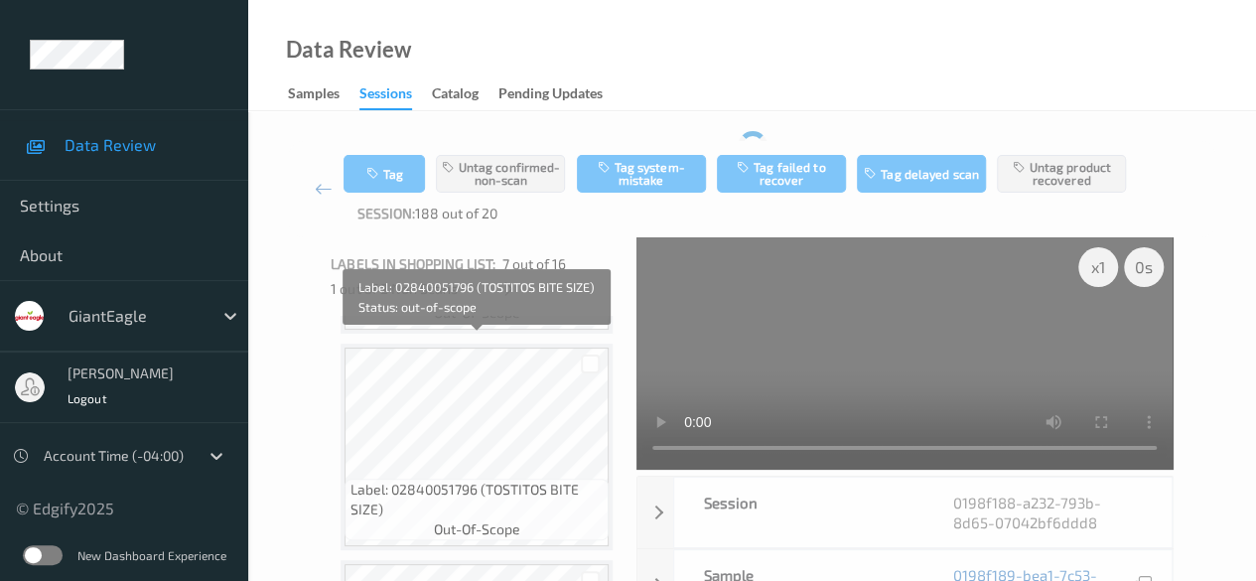
scroll to position [596, 0]
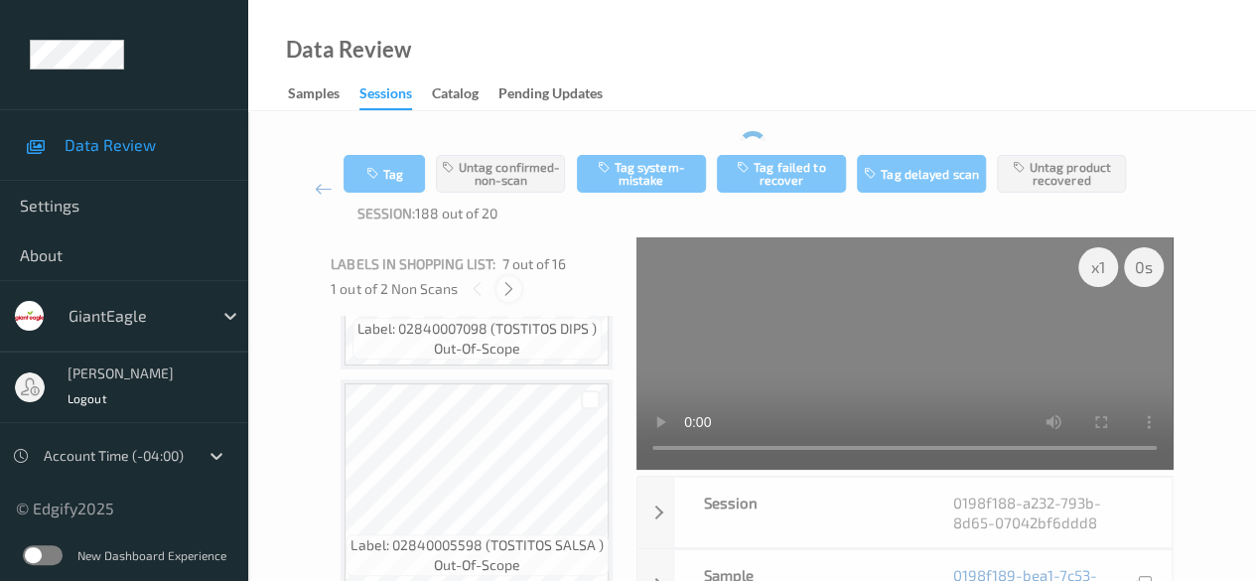
click at [508, 292] on icon at bounding box center [508, 289] width 17 height 18
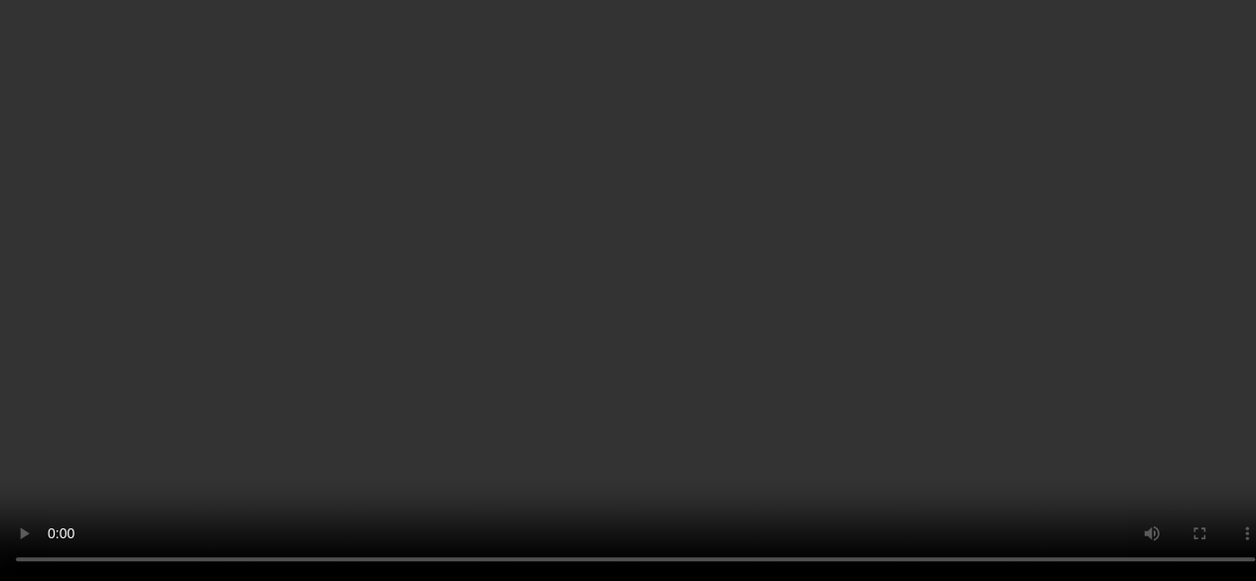
scroll to position [3183, 0]
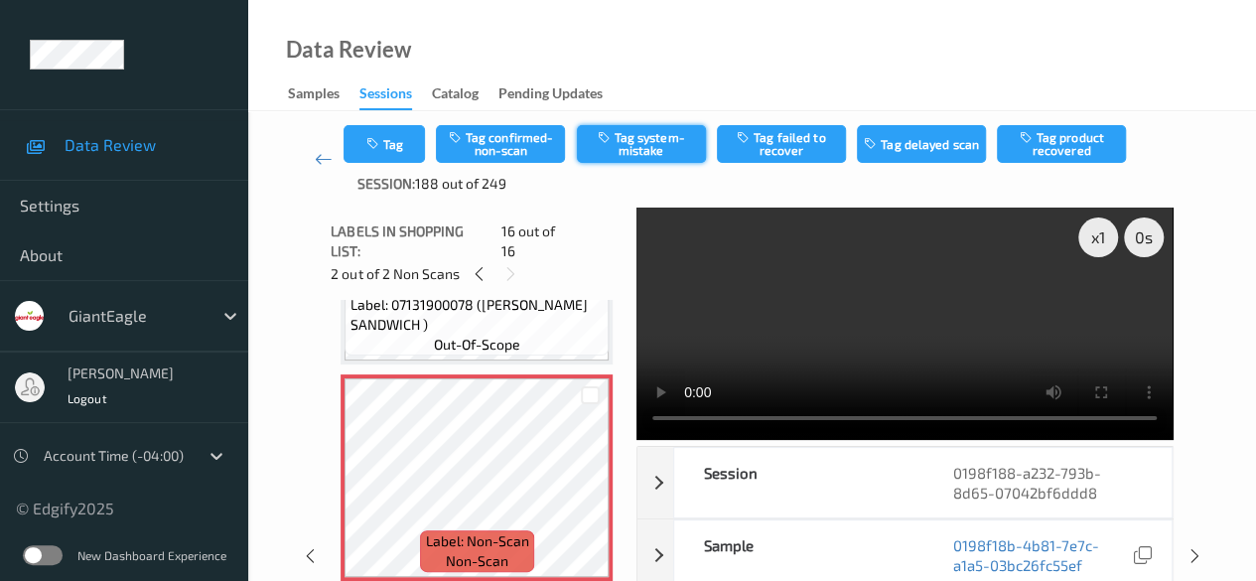
click at [658, 144] on button "Tag system-mistake" at bounding box center [641, 144] width 129 height 38
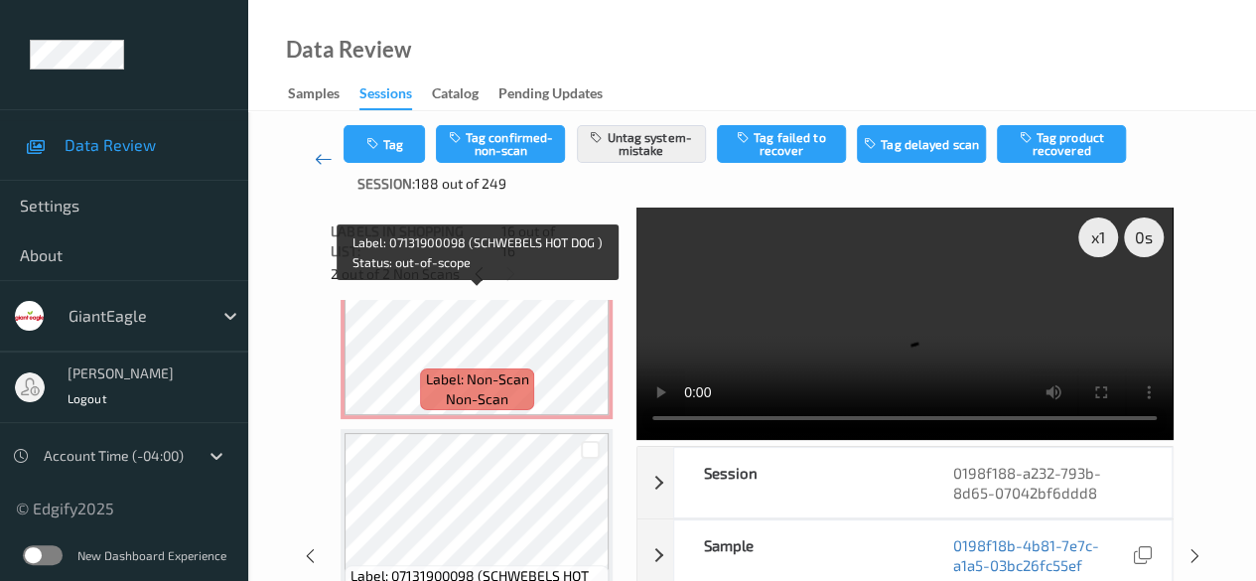
scroll to position [1395, 0]
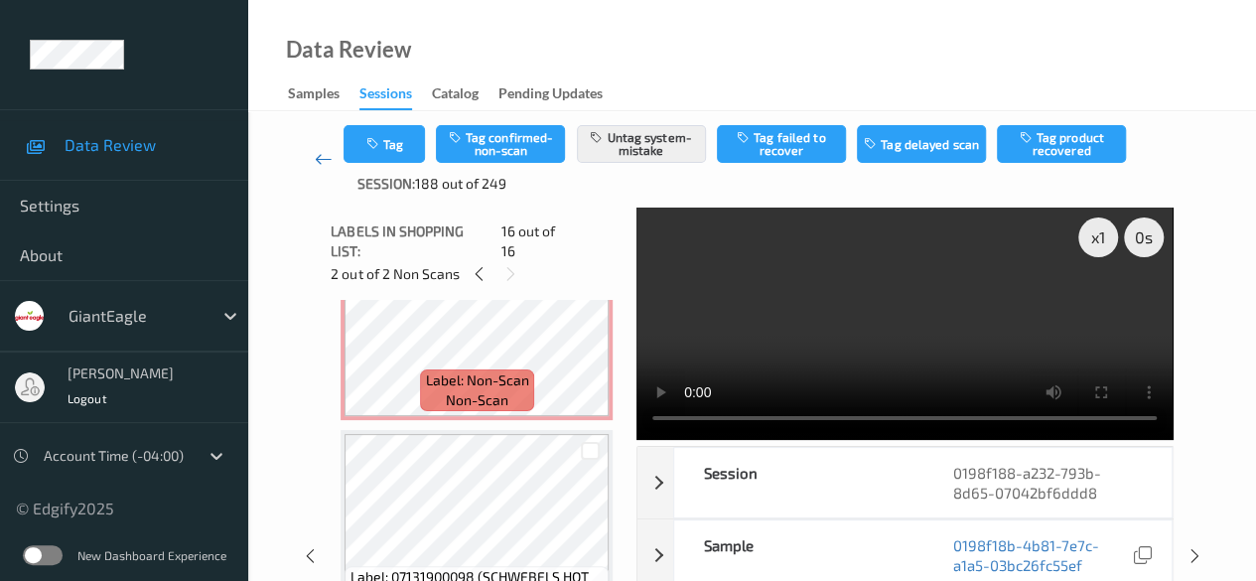
click at [320, 162] on icon at bounding box center [324, 159] width 18 height 20
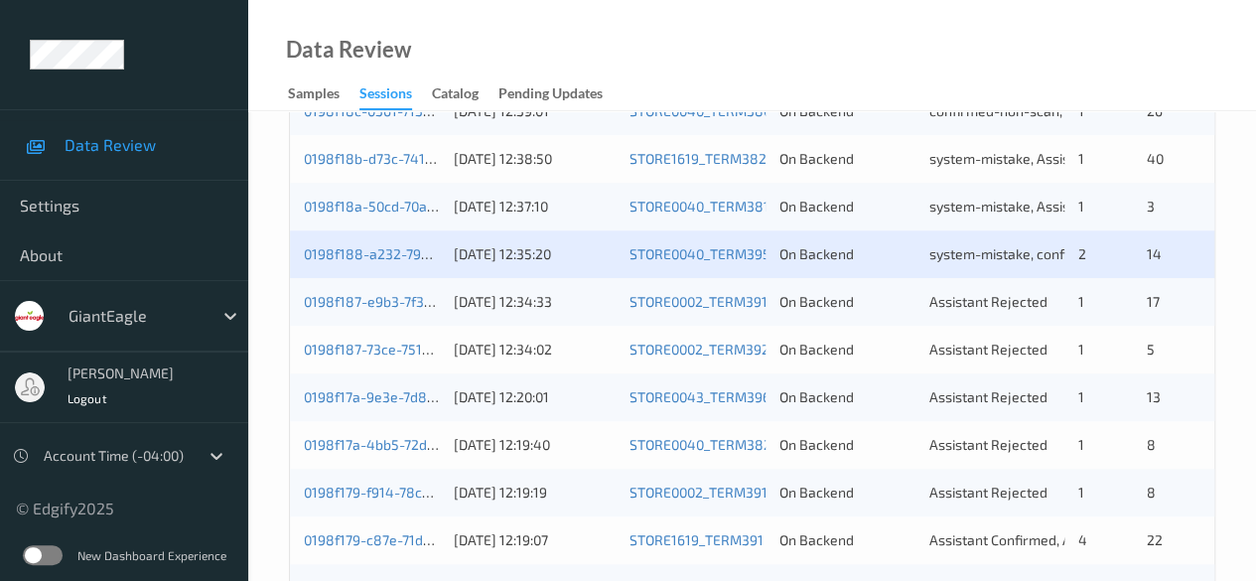
scroll to position [596, 0]
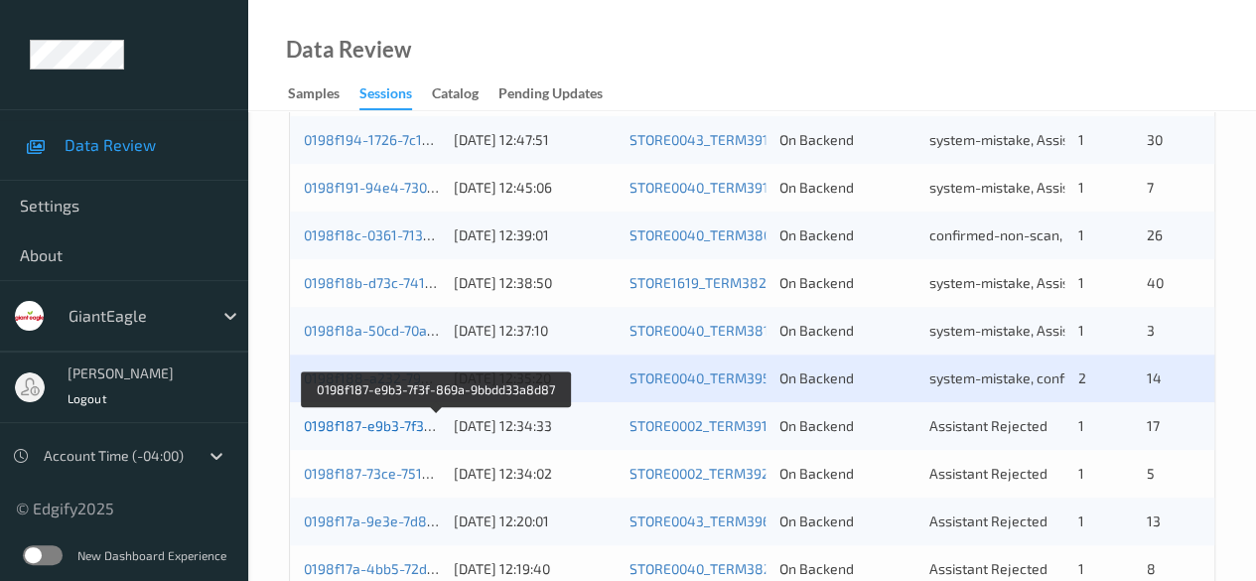
click at [407, 424] on link "0198f187-e9b3-7f3f-869a-9bbdd33a8d87" at bounding box center [437, 425] width 266 height 17
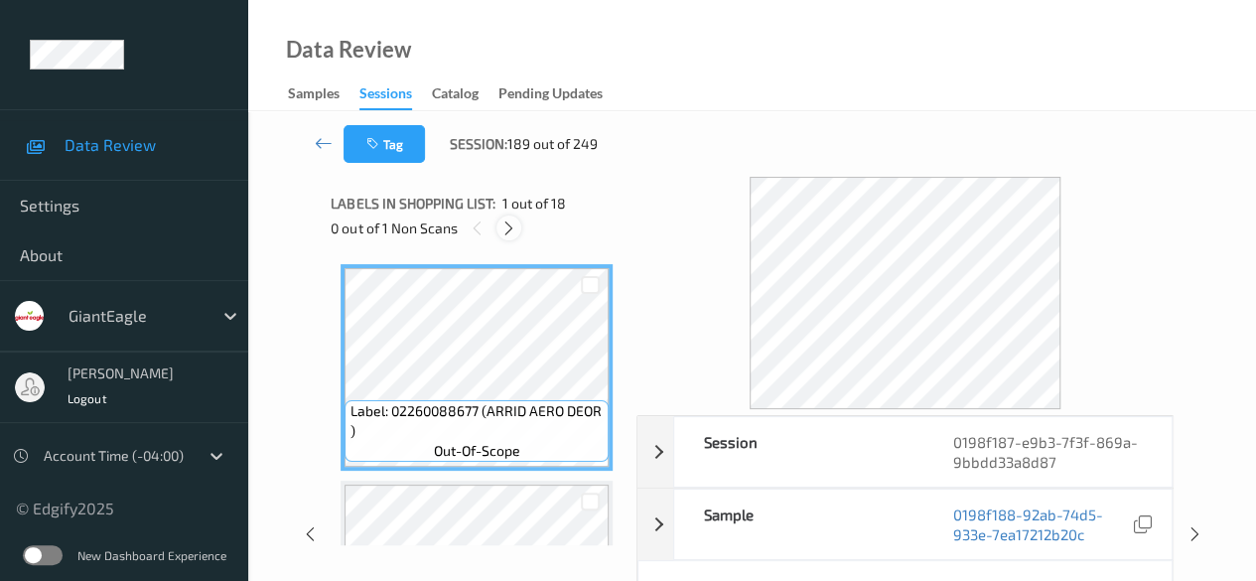
click at [509, 233] on icon at bounding box center [508, 228] width 17 height 18
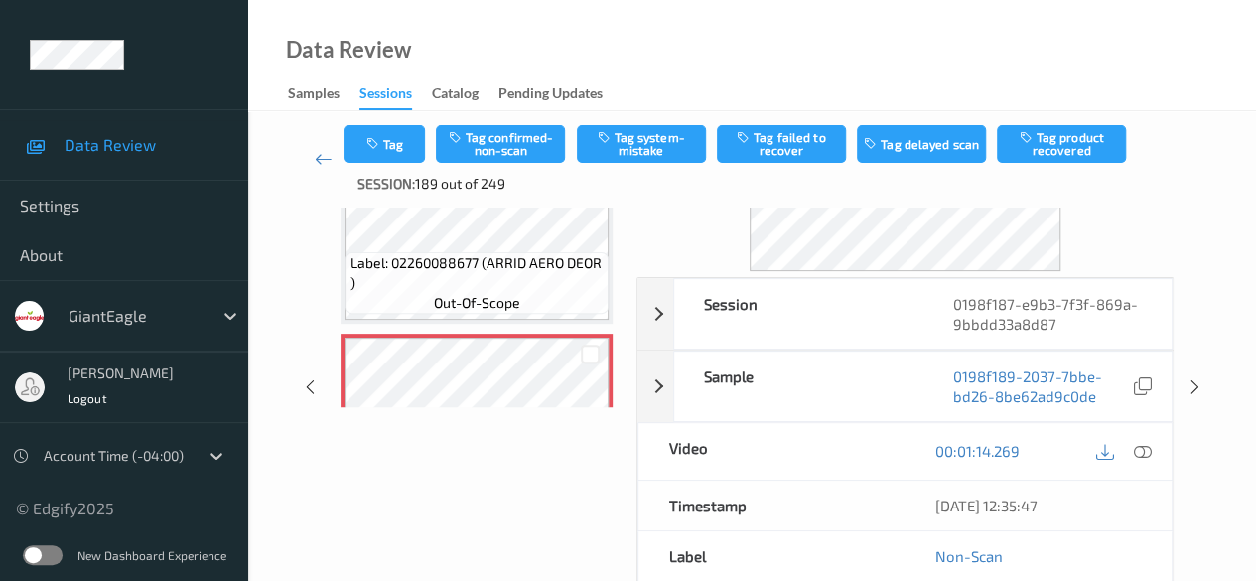
scroll to position [199, 0]
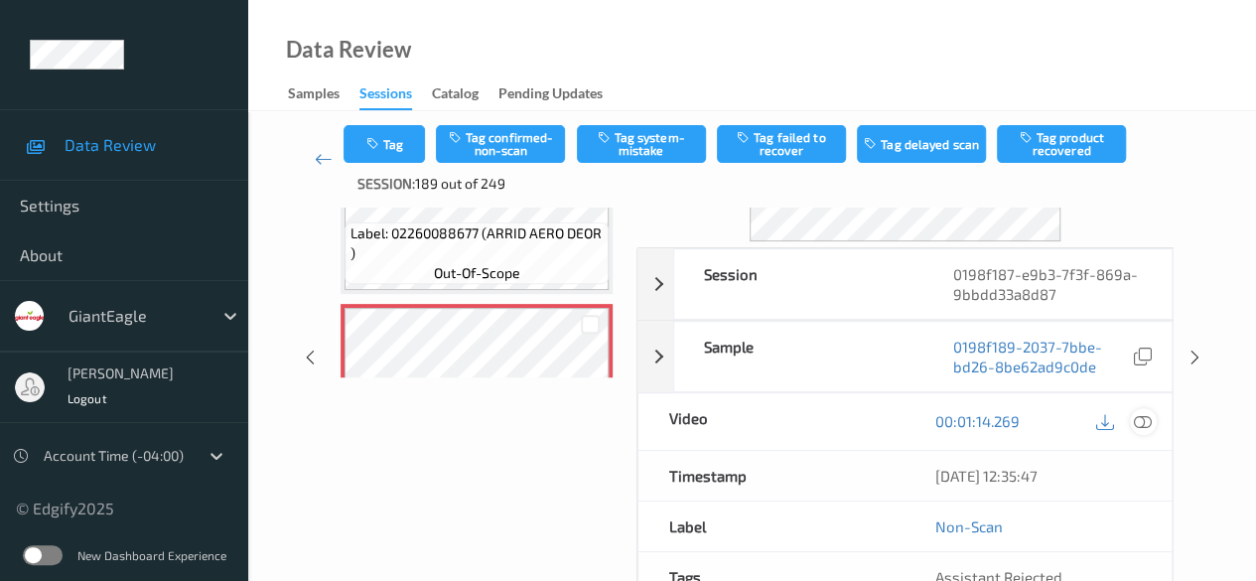
click at [1134, 417] on icon at bounding box center [1143, 421] width 18 height 18
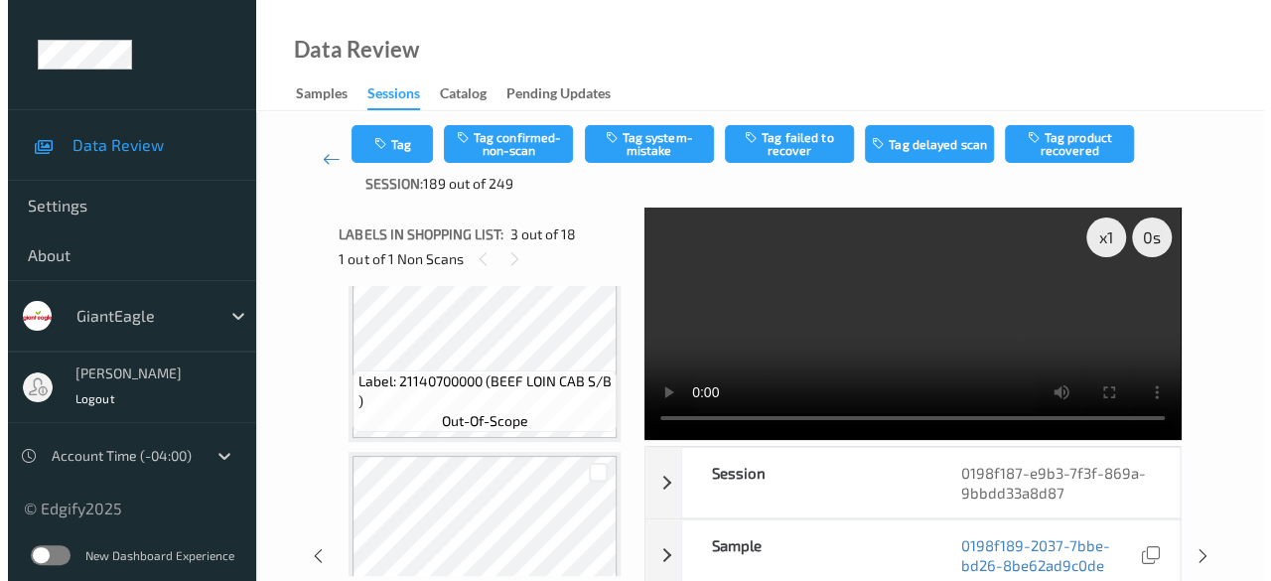
scroll to position [723, 0]
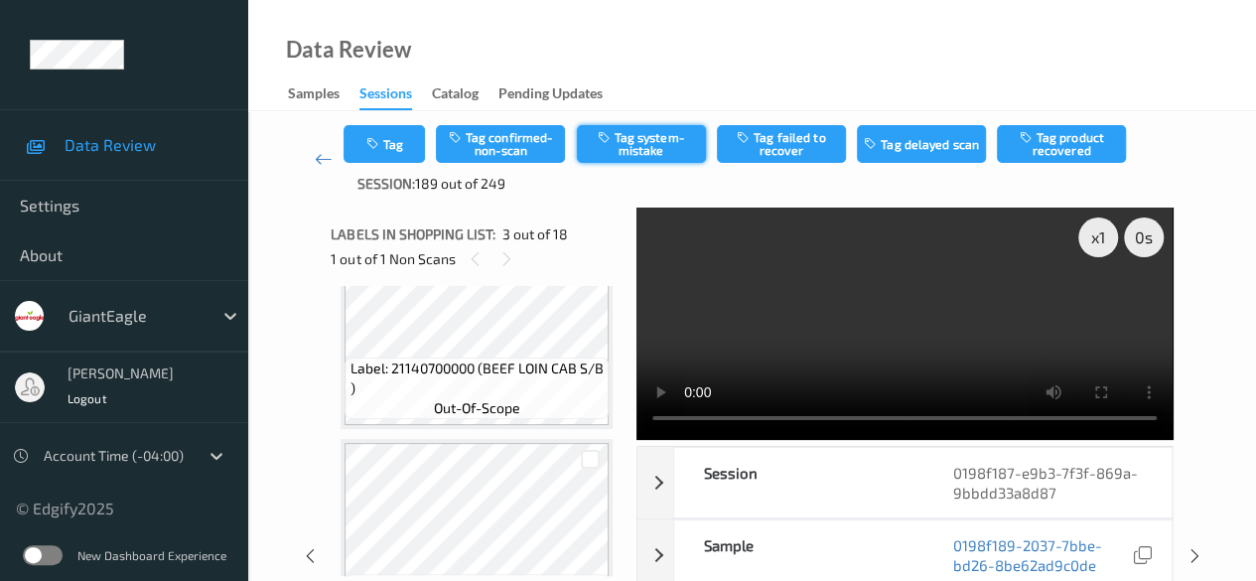
click at [649, 144] on button "Tag system-mistake" at bounding box center [641, 144] width 129 height 38
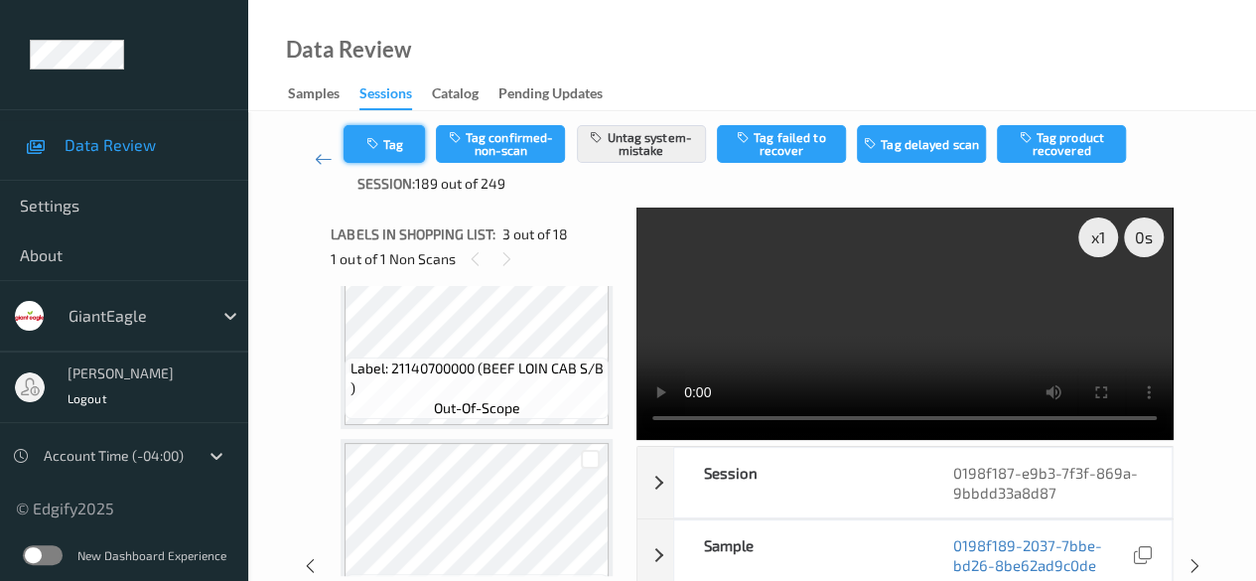
click at [396, 147] on button "Tag" at bounding box center [384, 144] width 81 height 38
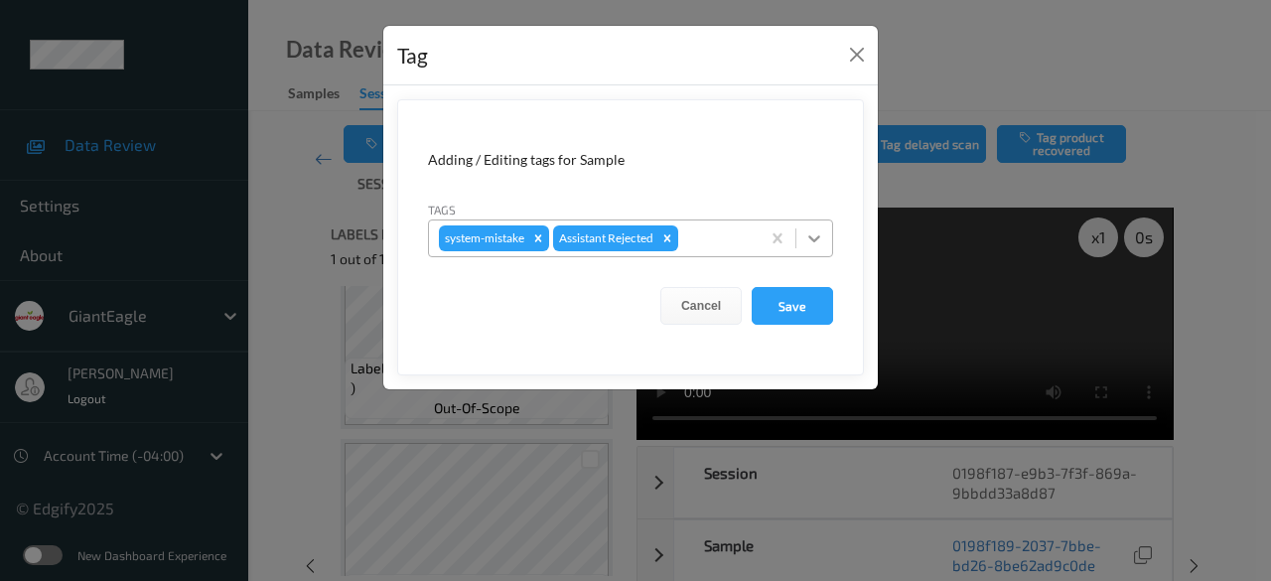
click at [811, 240] on icon at bounding box center [814, 238] width 20 height 20
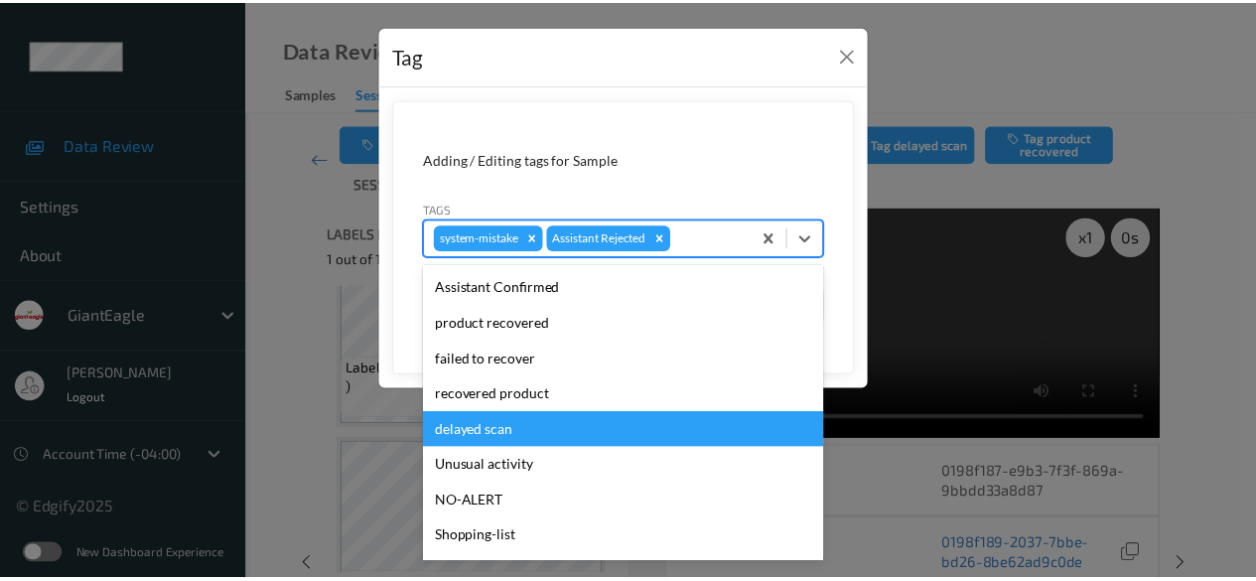
scroll to position [175, 0]
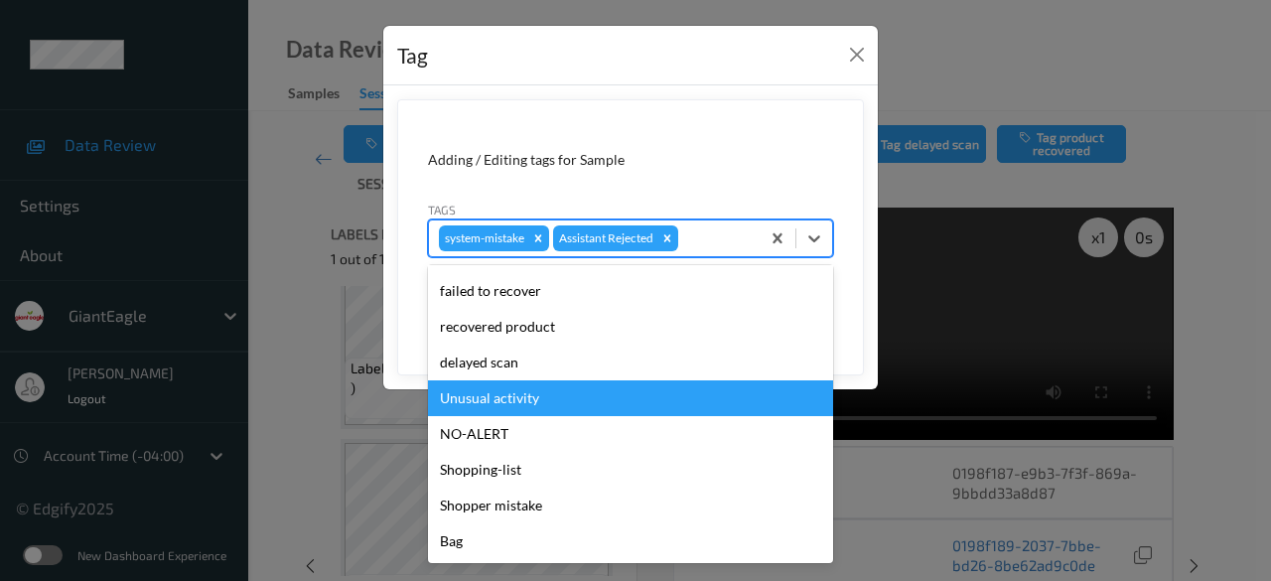
click at [584, 400] on div "Unusual activity" at bounding box center [630, 398] width 405 height 36
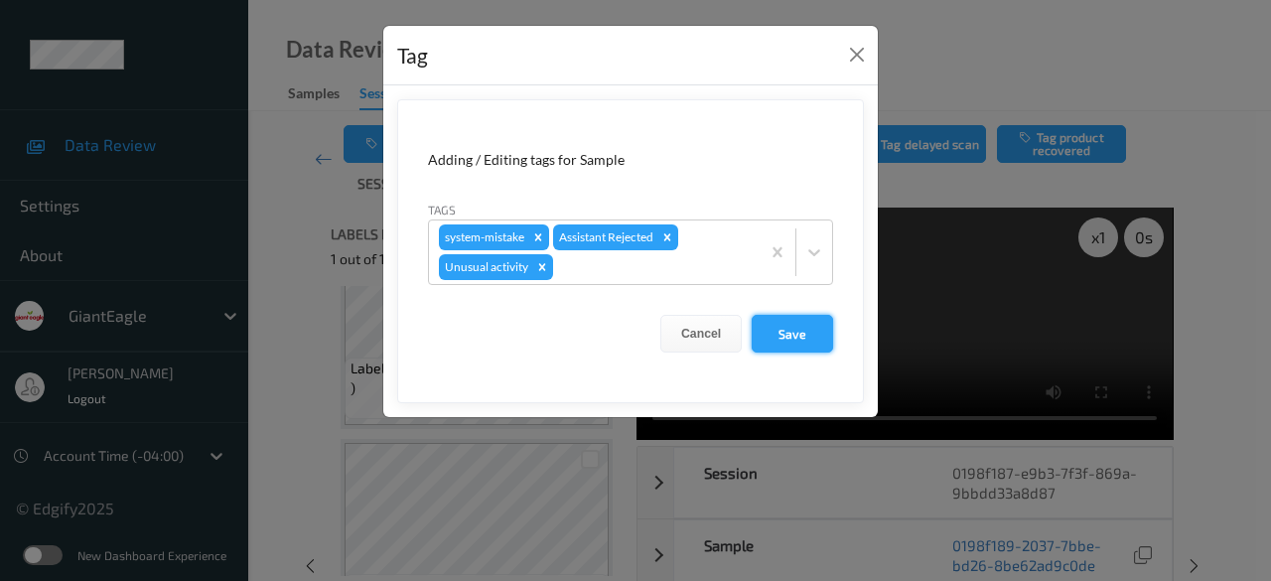
click at [787, 336] on button "Save" at bounding box center [792, 334] width 81 height 38
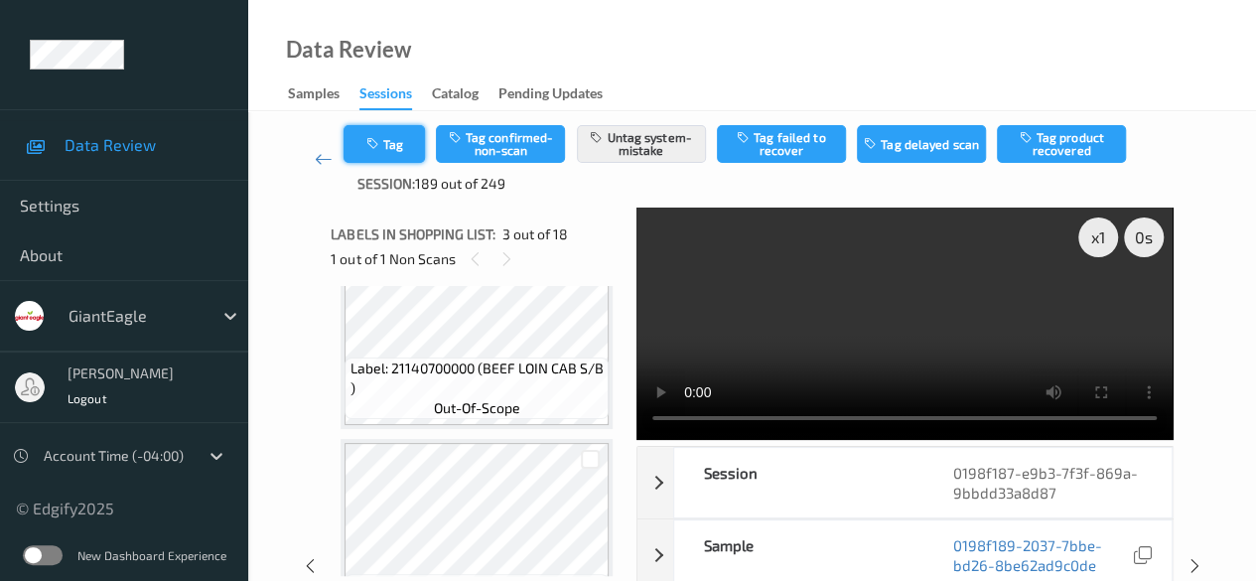
click at [398, 138] on button "Tag" at bounding box center [384, 144] width 81 height 38
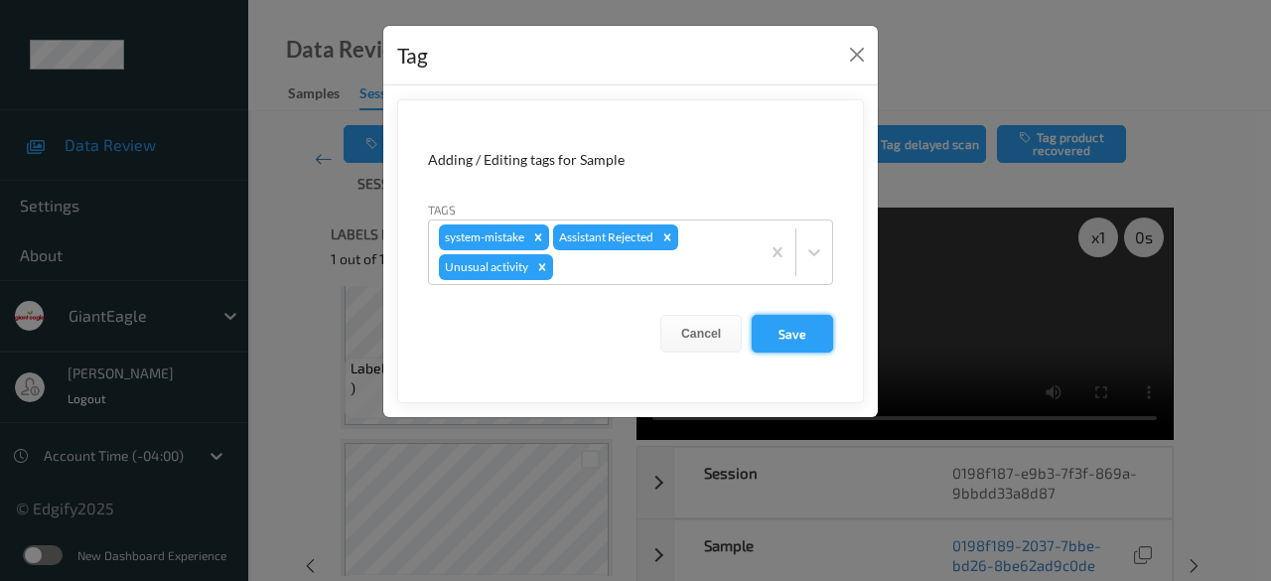
click at [814, 329] on button "Save" at bounding box center [792, 334] width 81 height 38
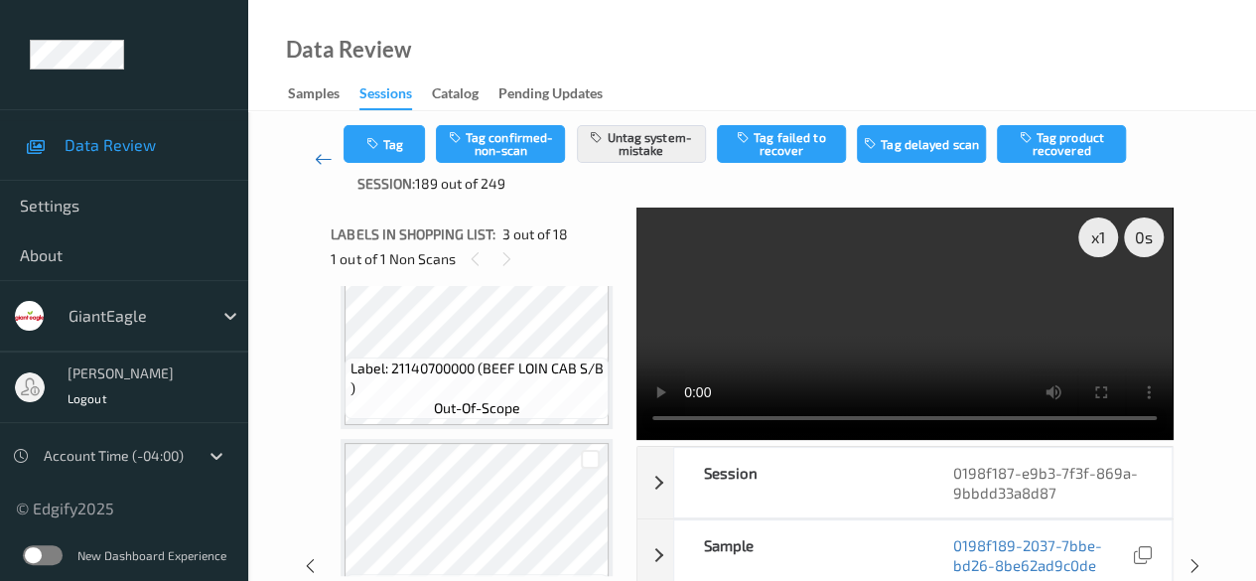
click at [325, 155] on icon at bounding box center [324, 159] width 18 height 20
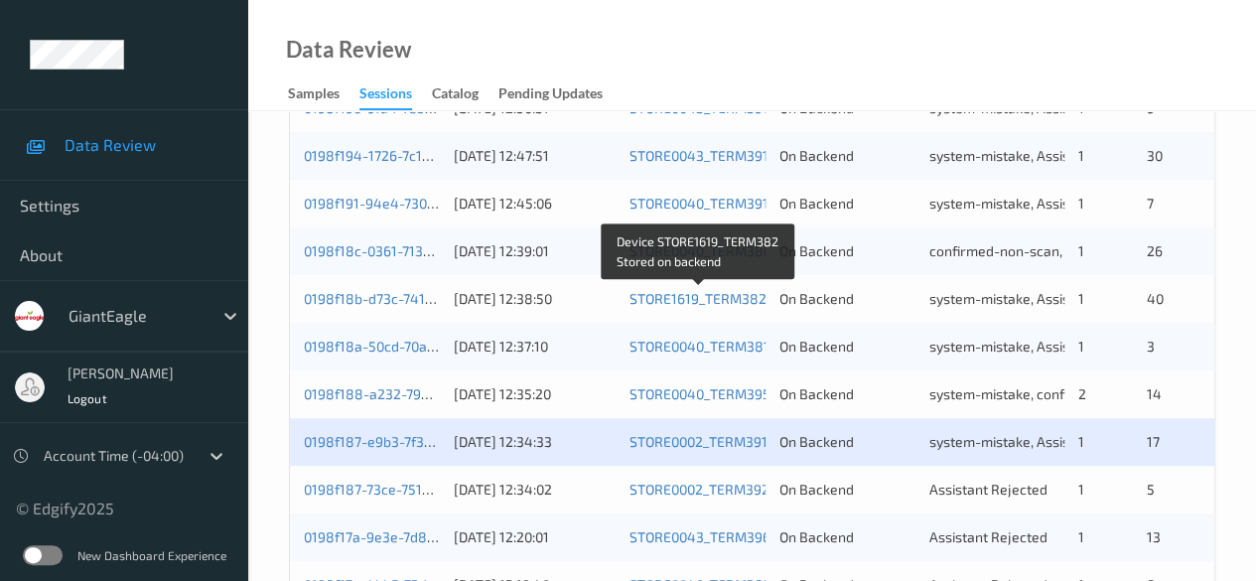
scroll to position [794, 0]
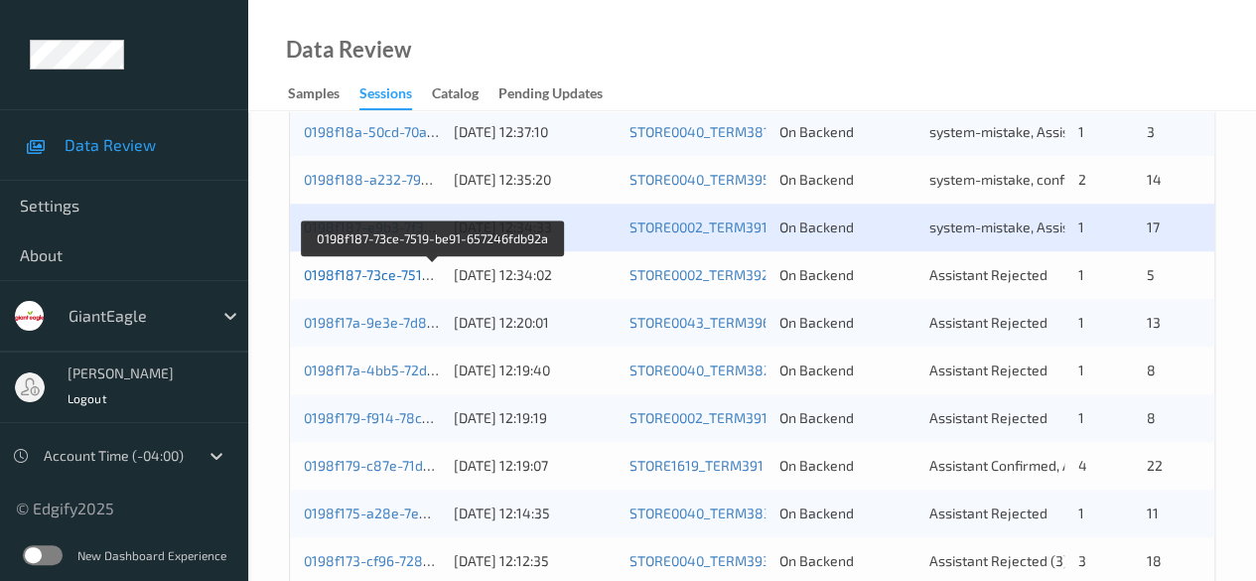
click at [390, 275] on link "0198f187-73ce-7519-be91-657246fdb92a" at bounding box center [434, 274] width 260 height 17
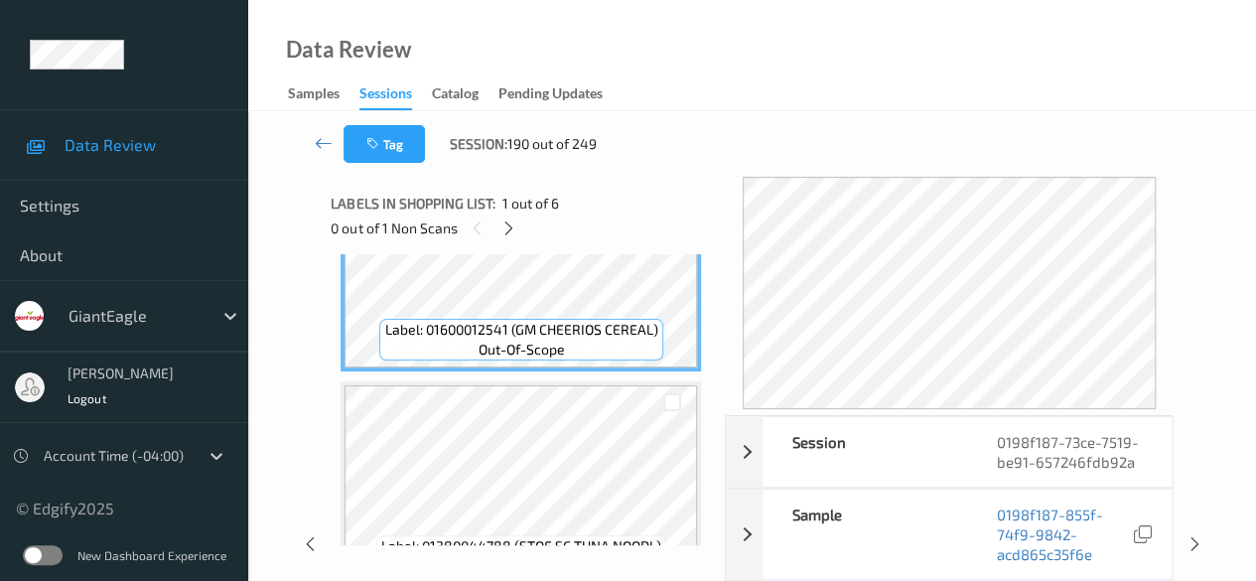
scroll to position [99, 0]
click at [510, 228] on icon at bounding box center [508, 228] width 17 height 18
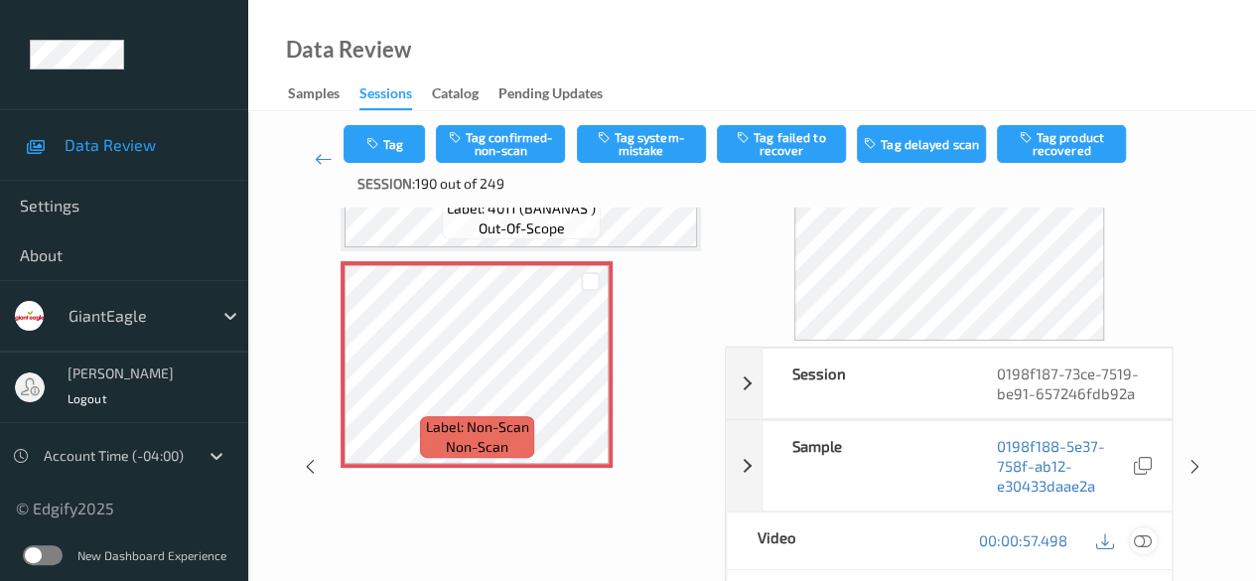
click at [1145, 536] on icon at bounding box center [1143, 540] width 18 height 18
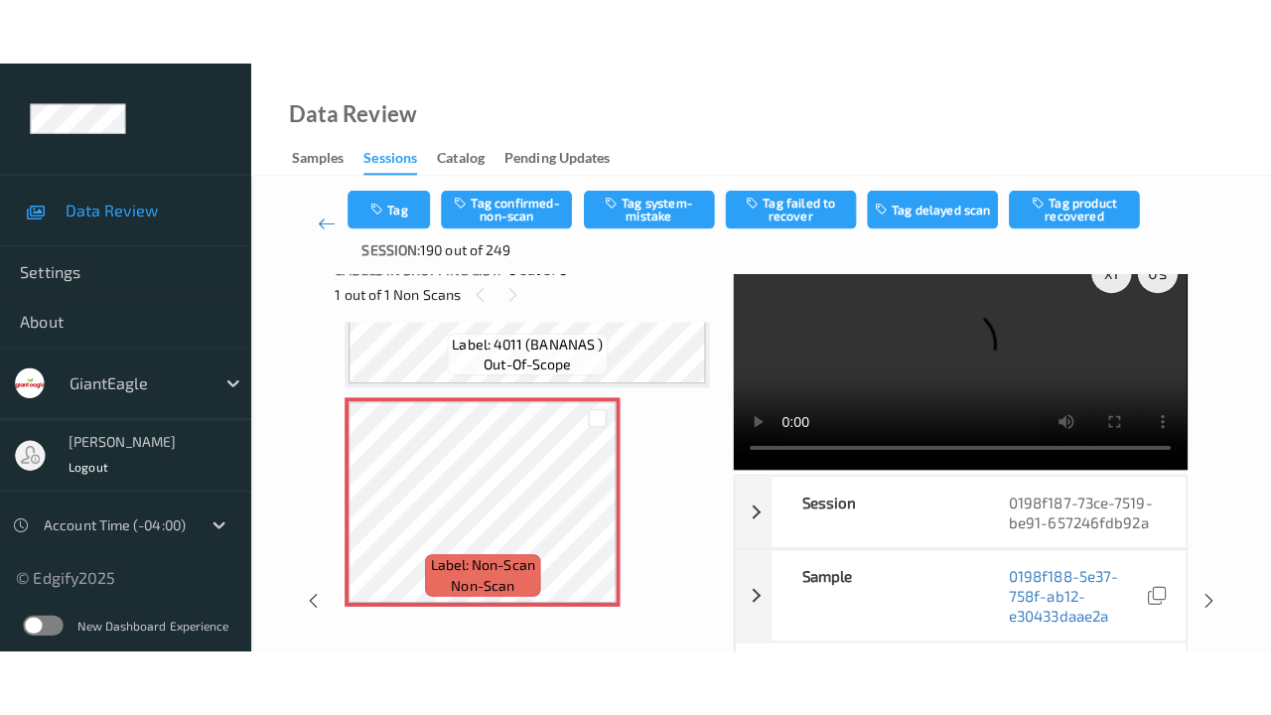
scroll to position [0, 0]
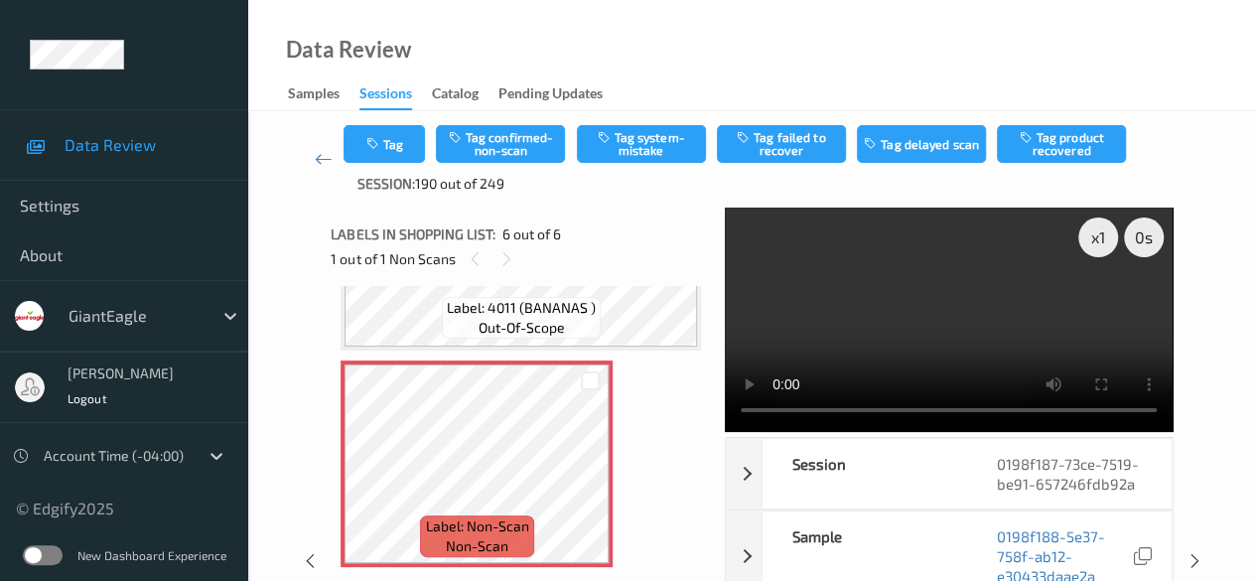
click at [1101, 310] on video at bounding box center [949, 320] width 448 height 224
click at [645, 150] on button "Tag system-mistake" at bounding box center [641, 144] width 129 height 38
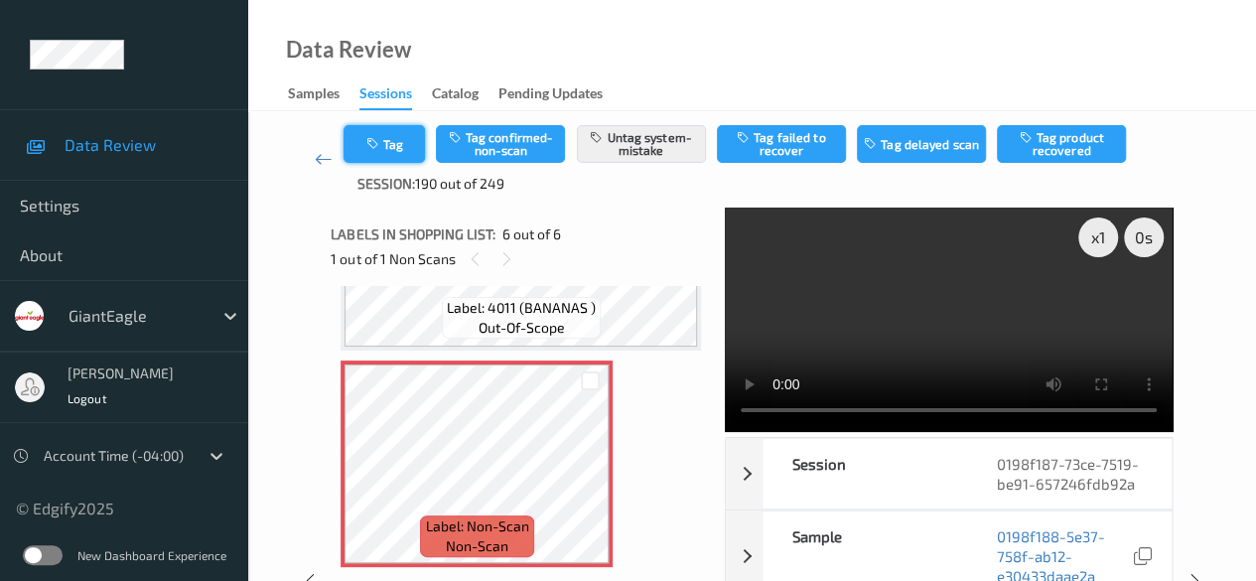
click at [410, 150] on button "Tag" at bounding box center [384, 144] width 81 height 38
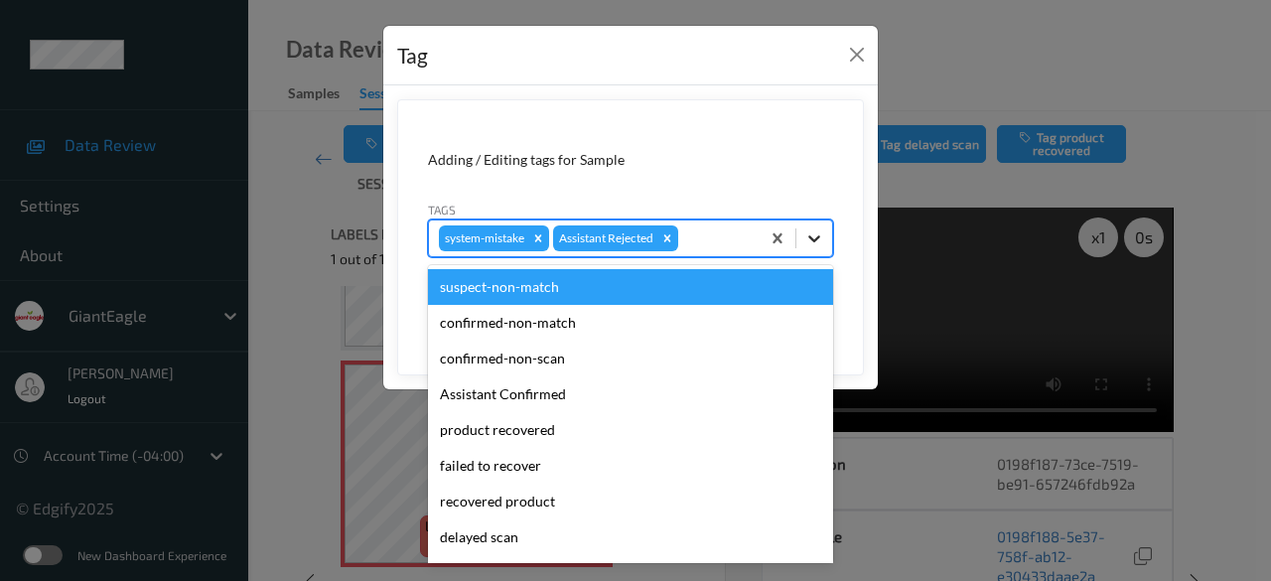
click at [810, 231] on icon at bounding box center [814, 238] width 20 height 20
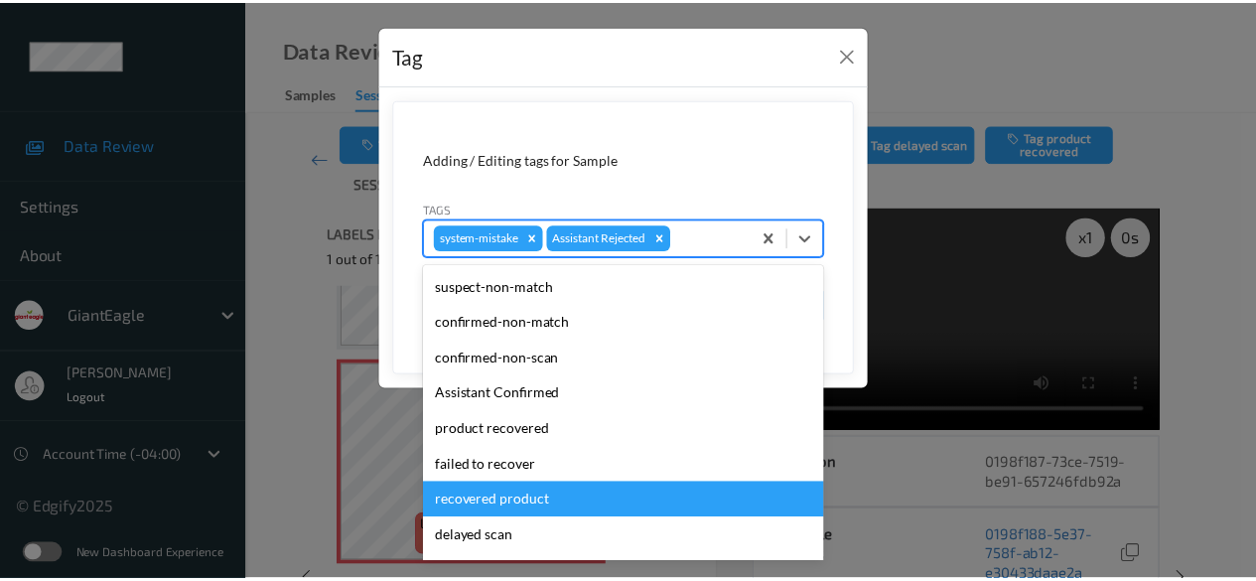
scroll to position [175, 0]
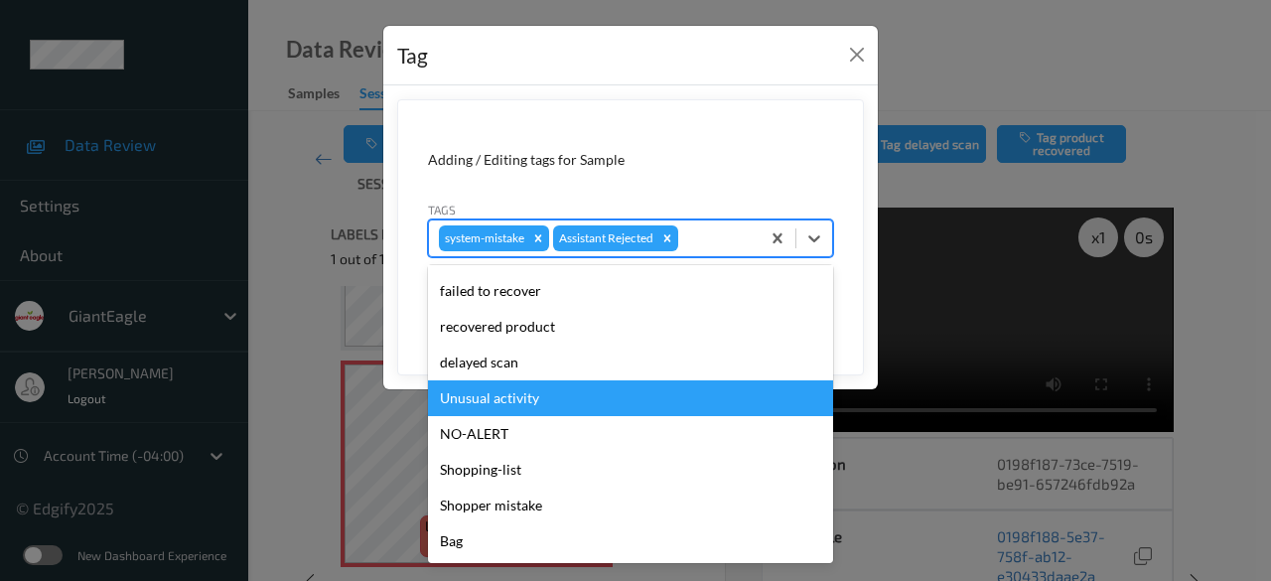
click at [537, 406] on div "Unusual activity" at bounding box center [630, 398] width 405 height 36
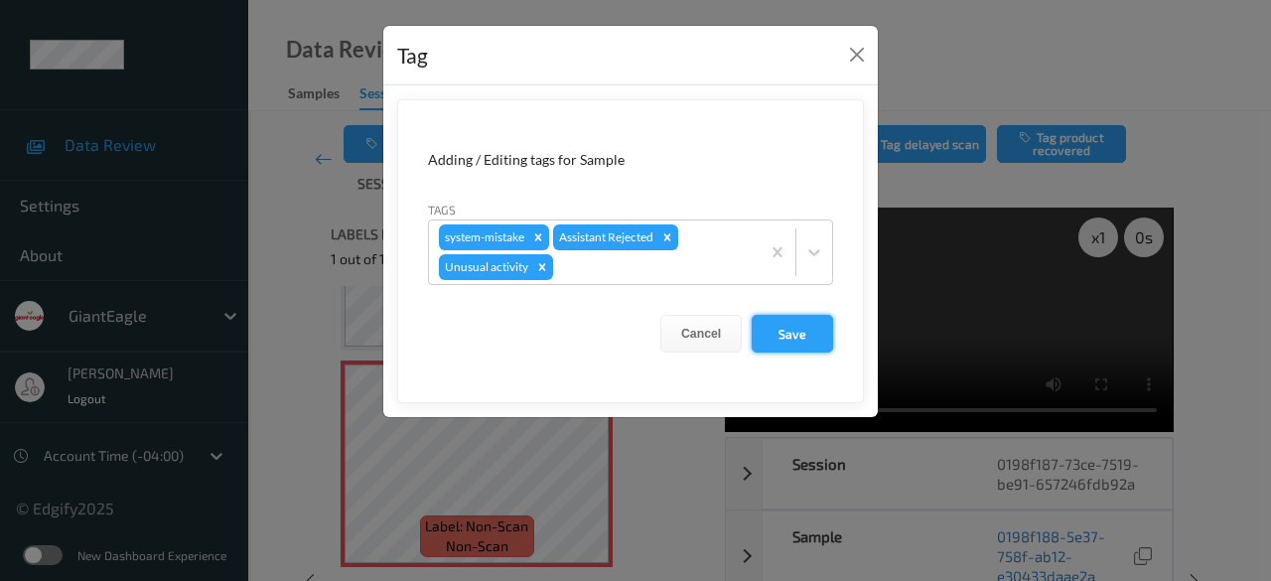
click at [801, 333] on button "Save" at bounding box center [792, 334] width 81 height 38
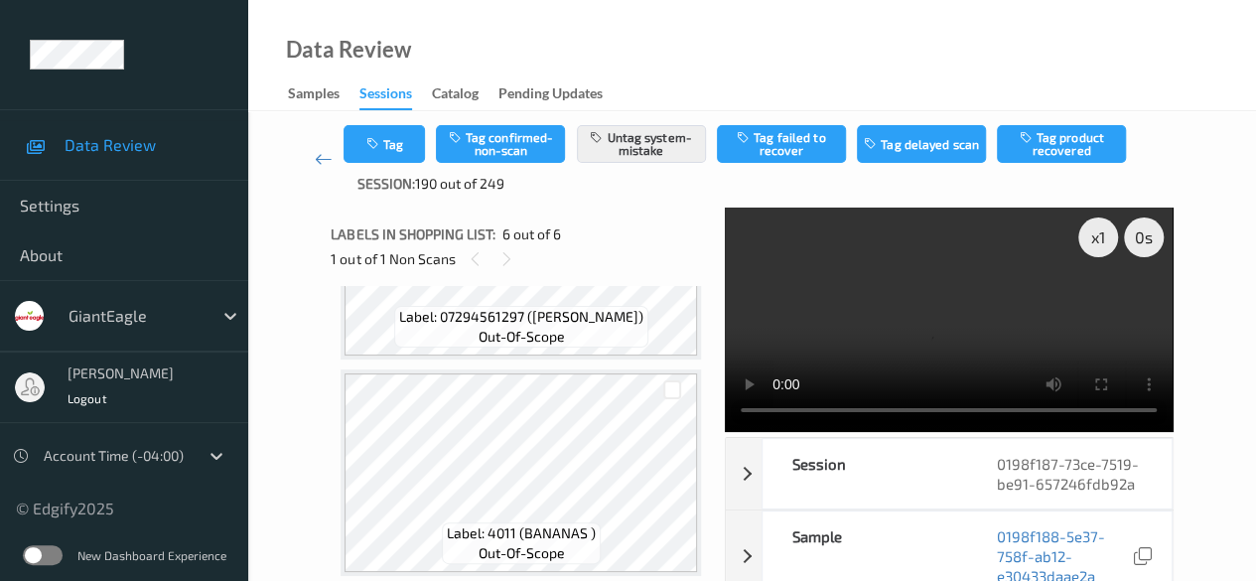
scroll to position [720, 0]
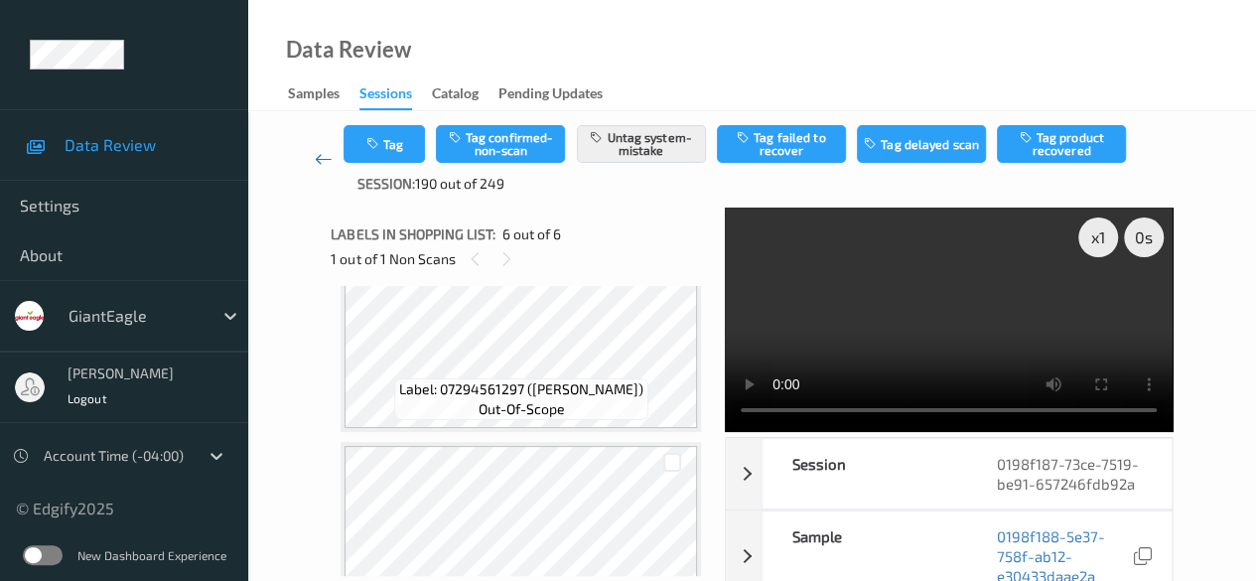
click at [318, 156] on icon at bounding box center [324, 159] width 18 height 20
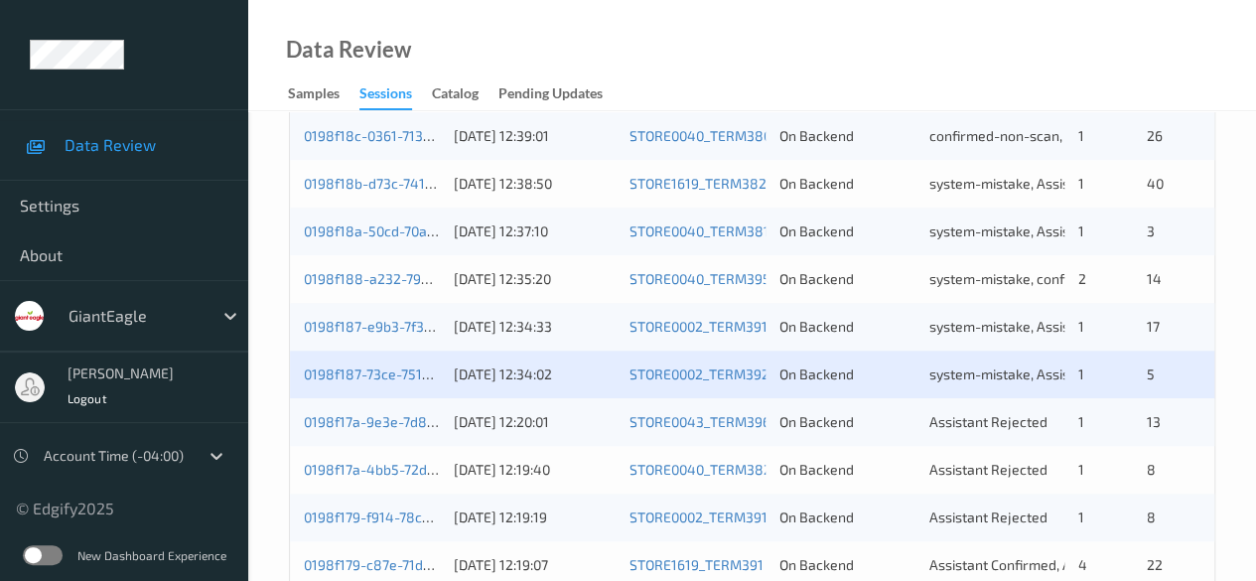
scroll to position [794, 0]
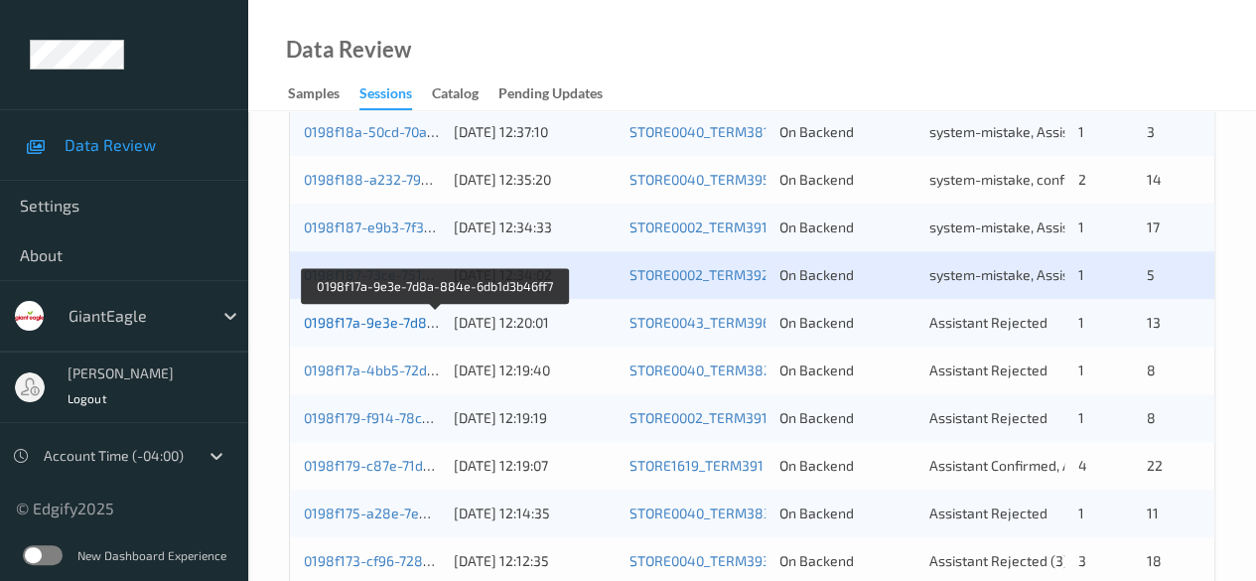
click at [403, 315] on link "0198f17a-9e3e-7d8a-884e-6db1d3b46ff7" at bounding box center [436, 322] width 265 height 17
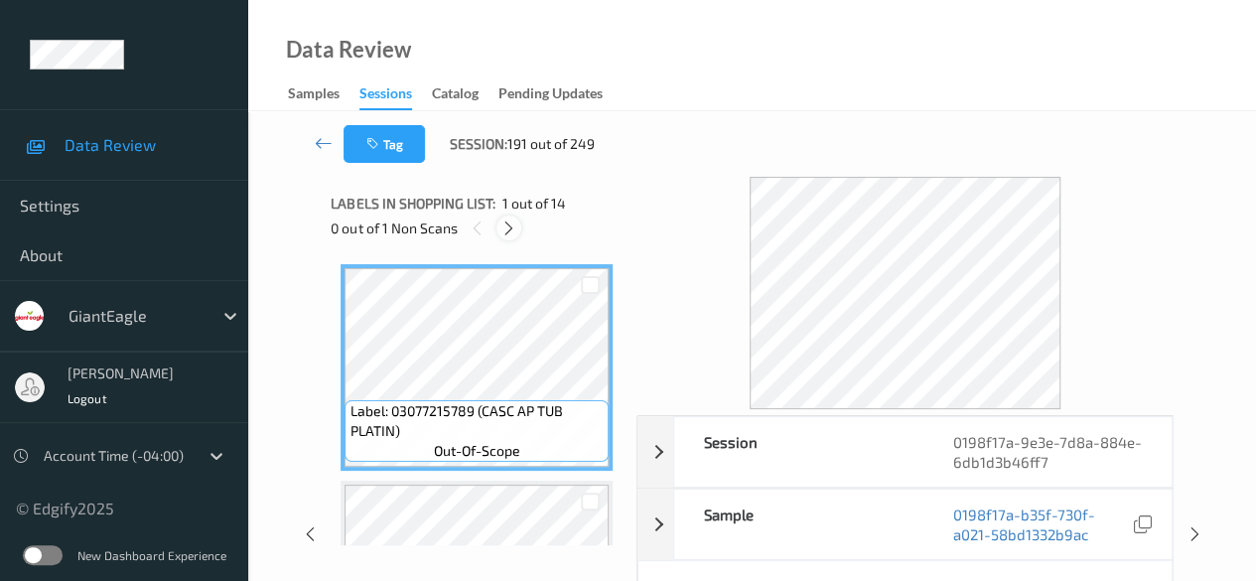
click at [510, 231] on icon at bounding box center [508, 228] width 17 height 18
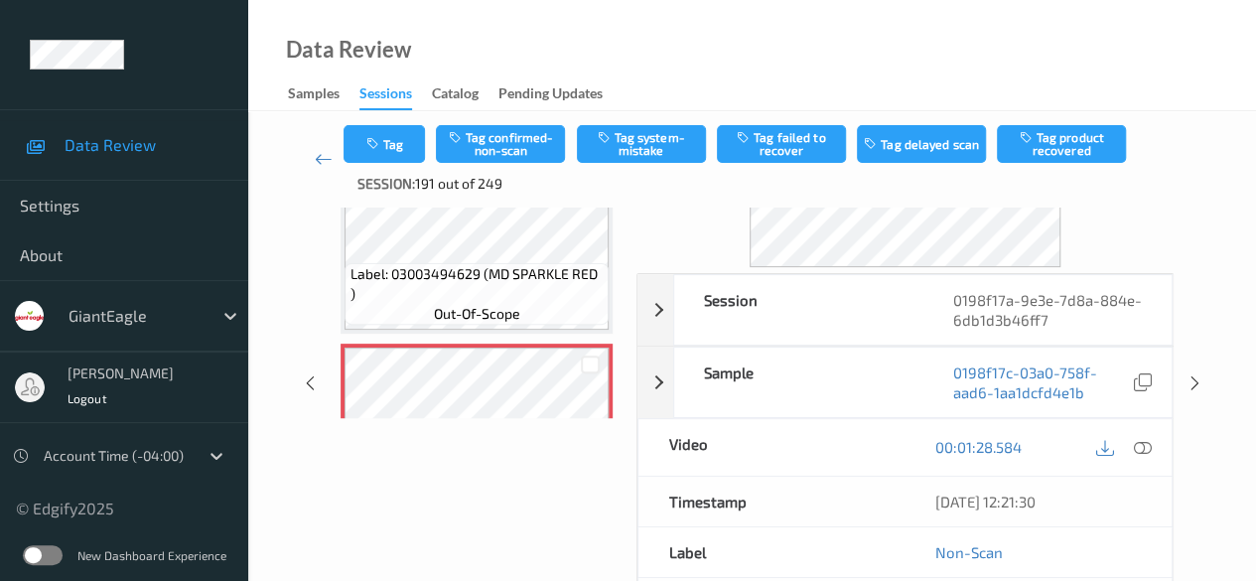
scroll to position [199, 0]
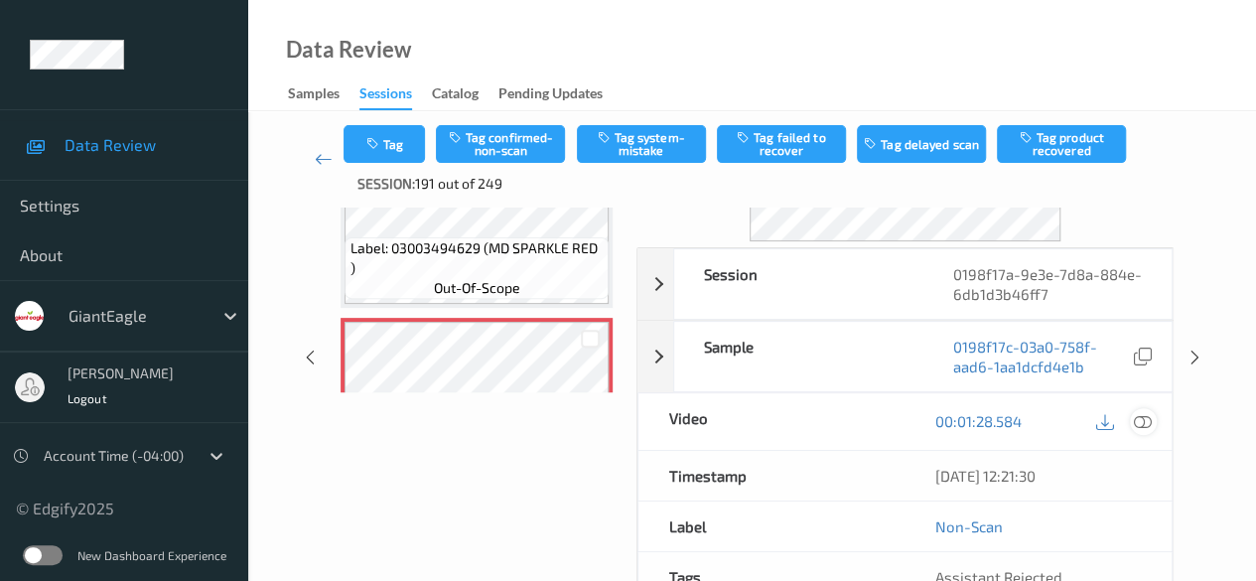
click at [1140, 415] on icon at bounding box center [1143, 421] width 18 height 18
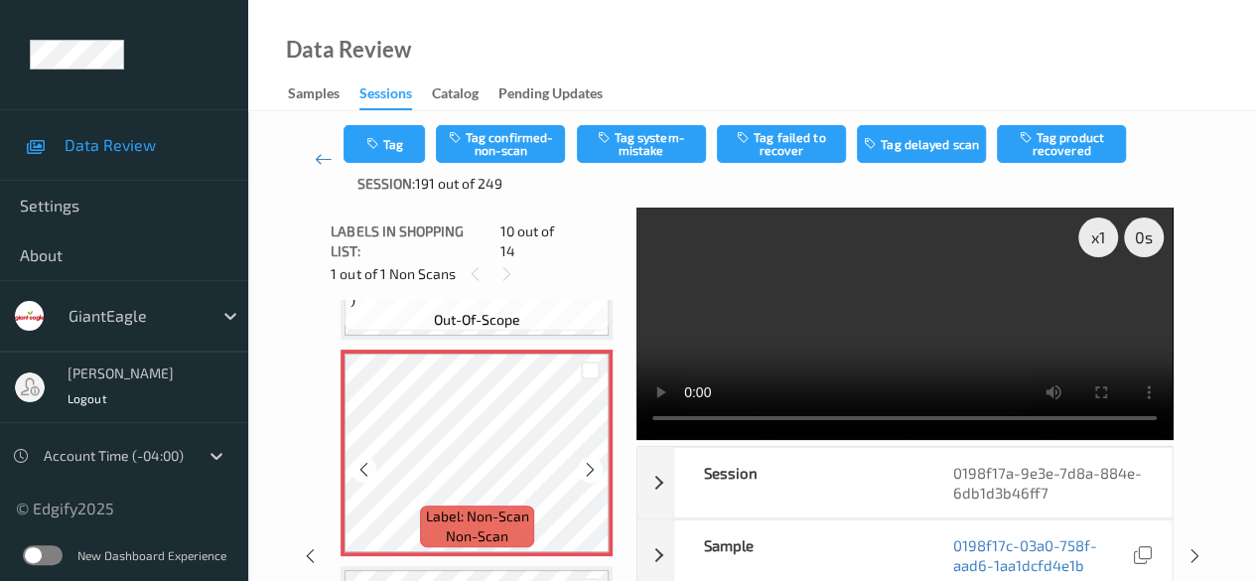
scroll to position [1940, 0]
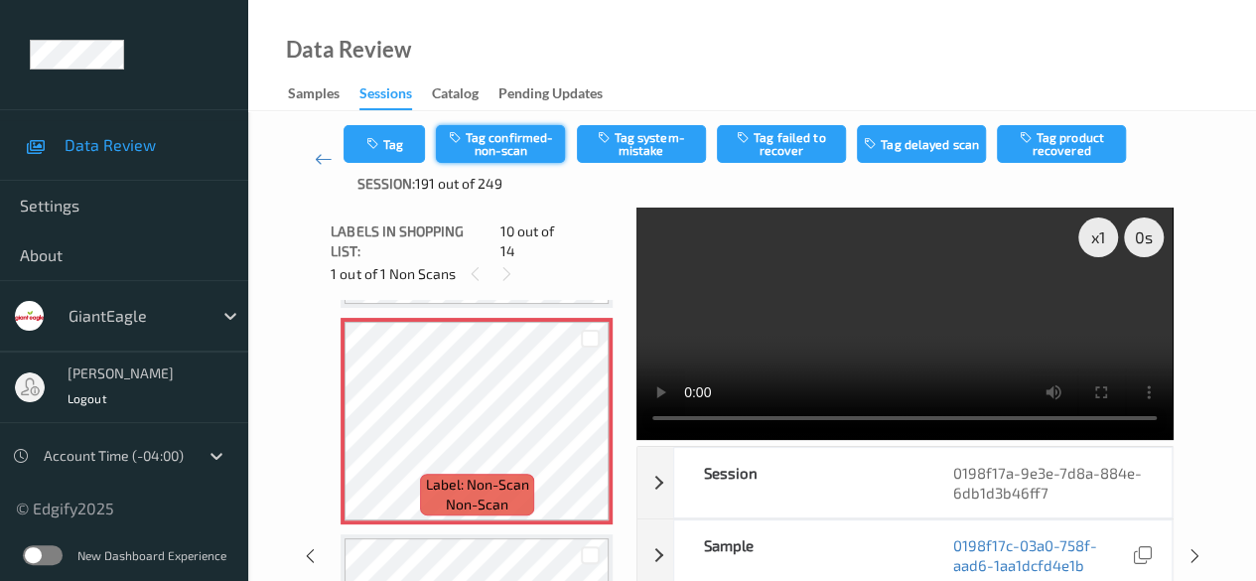
click at [507, 143] on button "Tag confirmed-non-scan" at bounding box center [500, 144] width 129 height 38
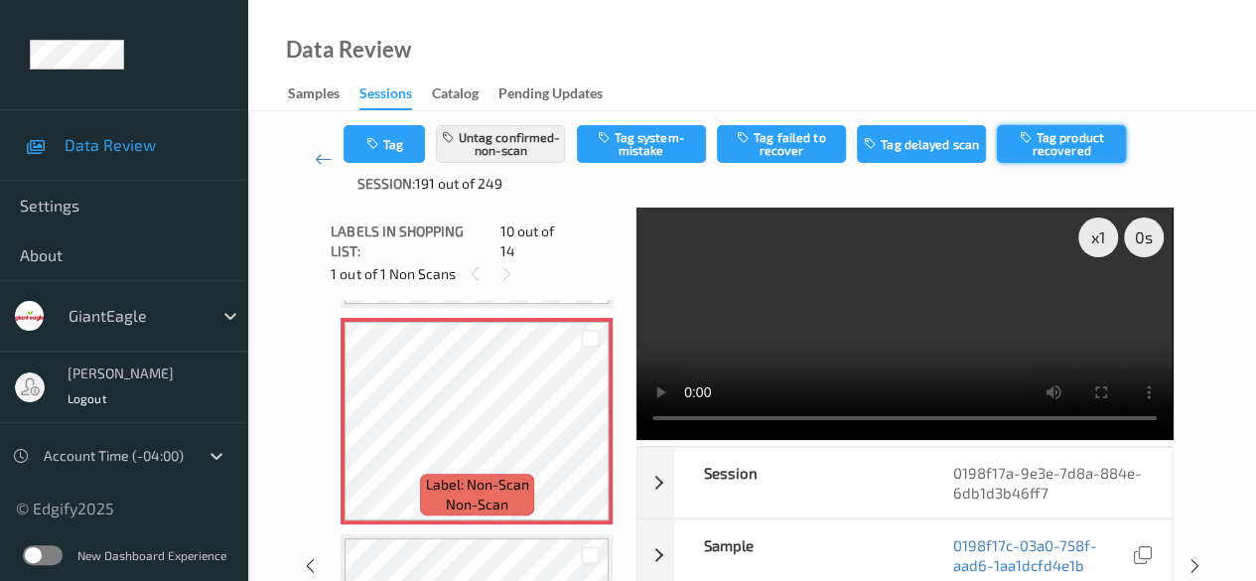
click at [1072, 148] on button "Tag product recovered" at bounding box center [1061, 144] width 129 height 38
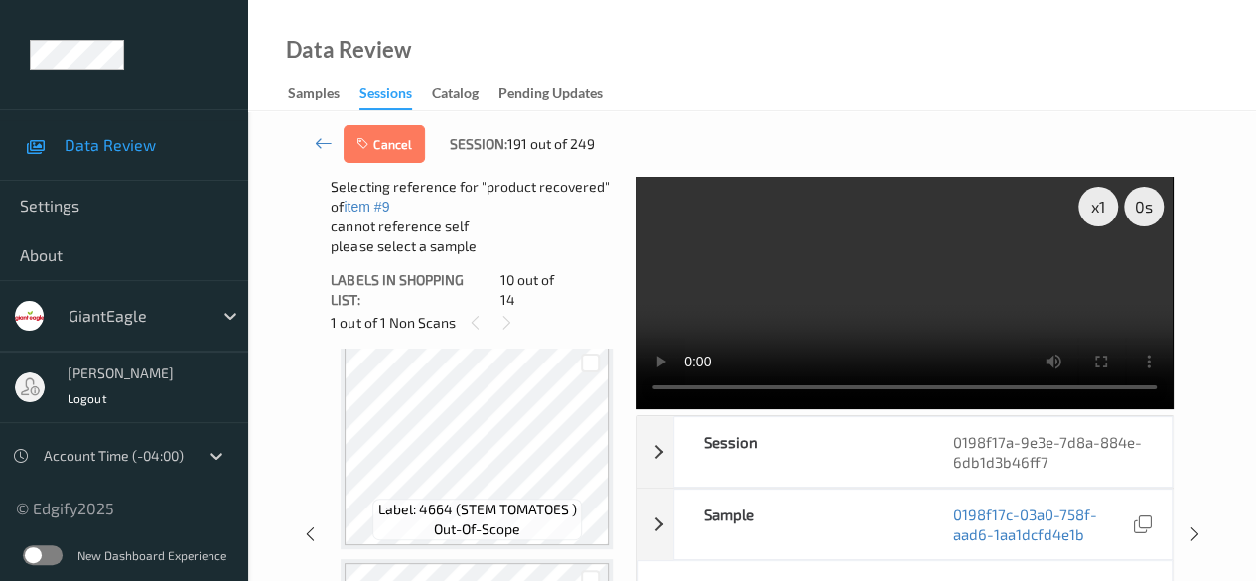
scroll to position [2139, 0]
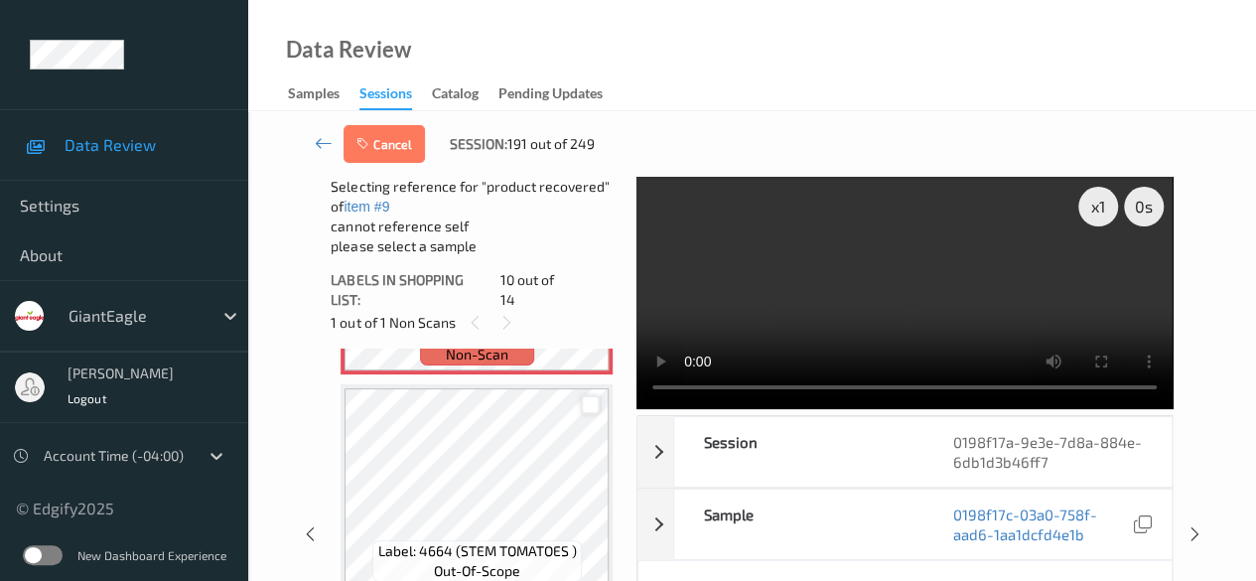
click at [592, 396] on div at bounding box center [590, 404] width 19 height 19
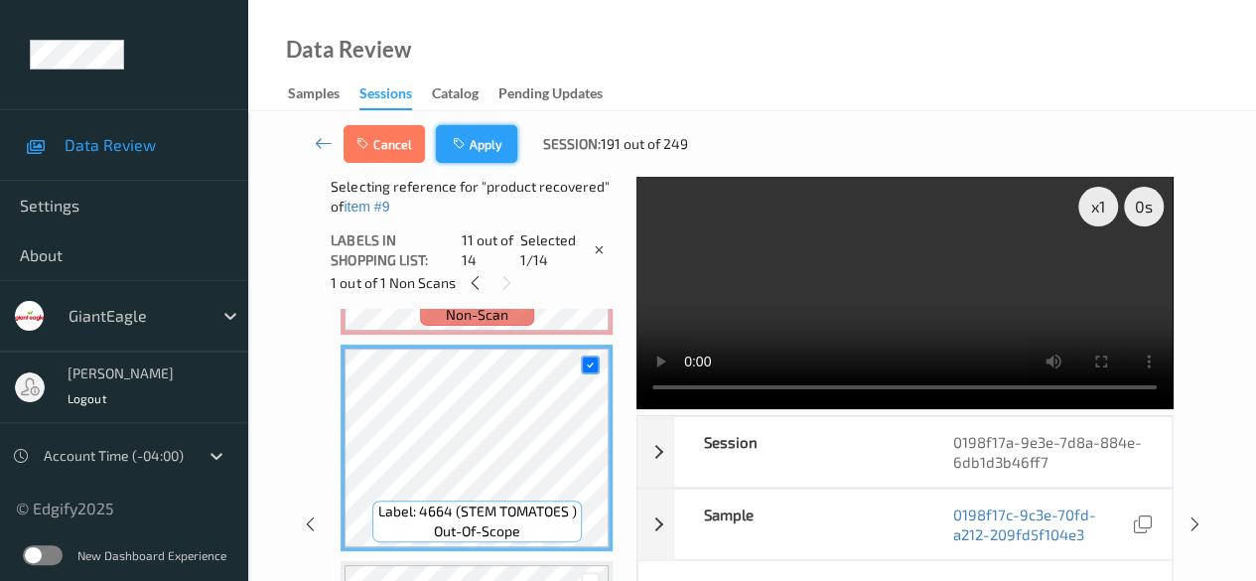
click at [469, 138] on button "Apply" at bounding box center [476, 144] width 81 height 38
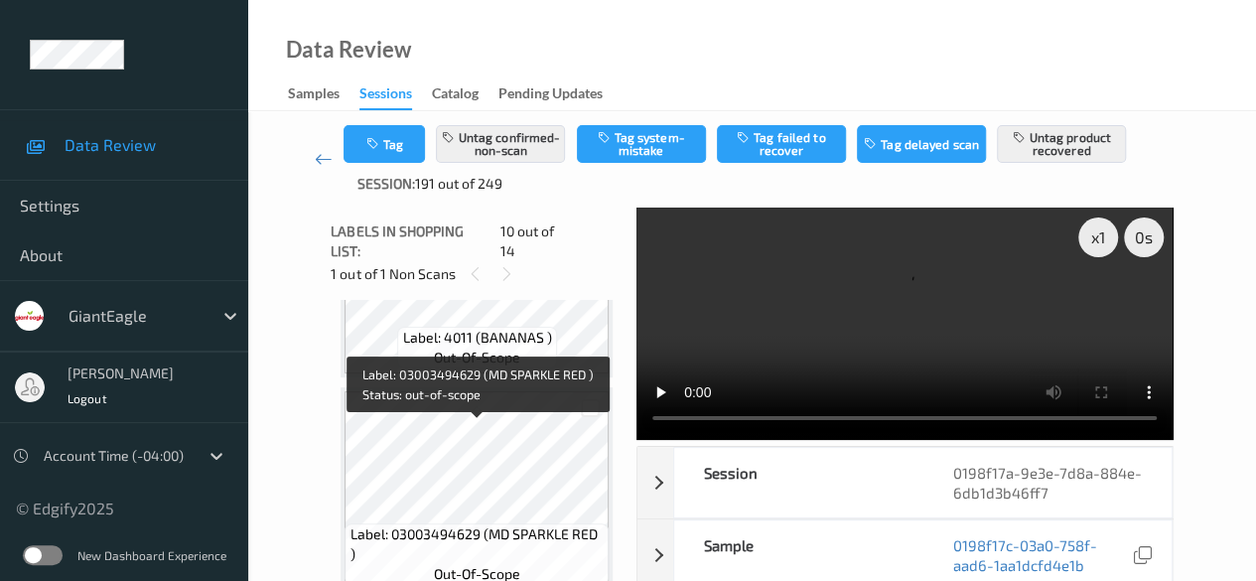
scroll to position [1543, 0]
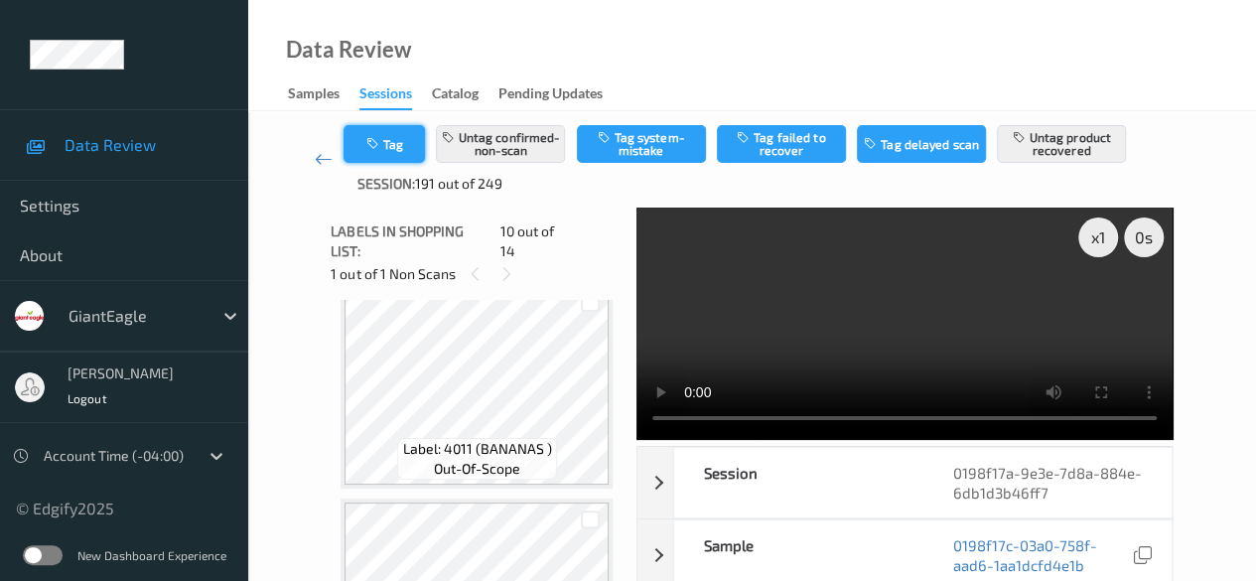
click at [371, 137] on icon "button" at bounding box center [373, 144] width 17 height 14
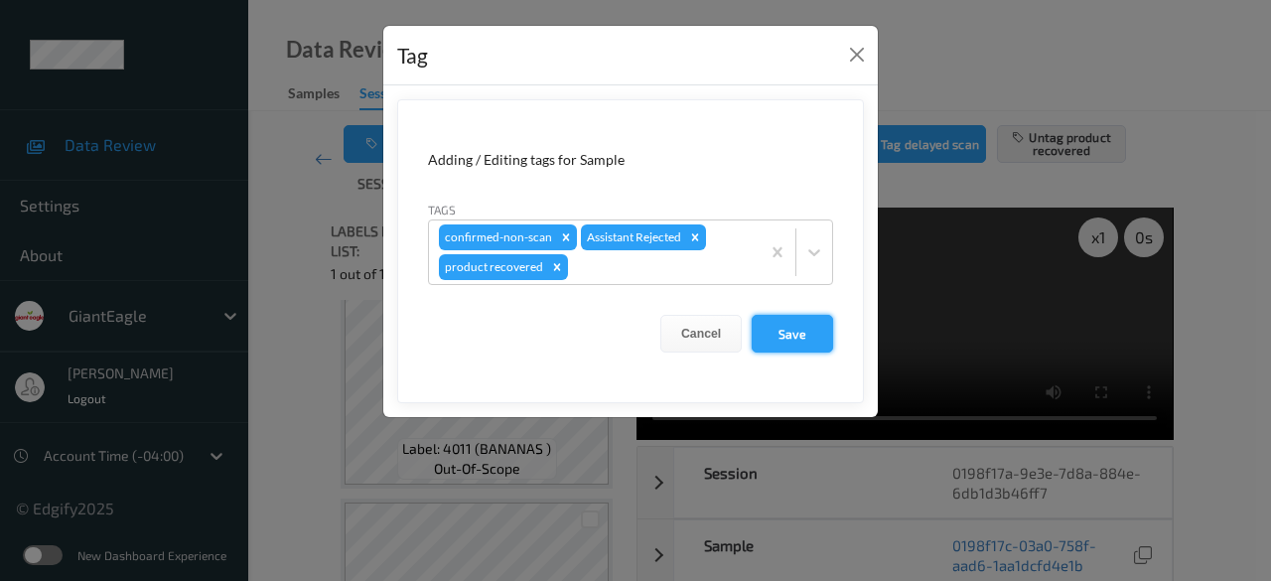
click at [816, 329] on button "Save" at bounding box center [792, 334] width 81 height 38
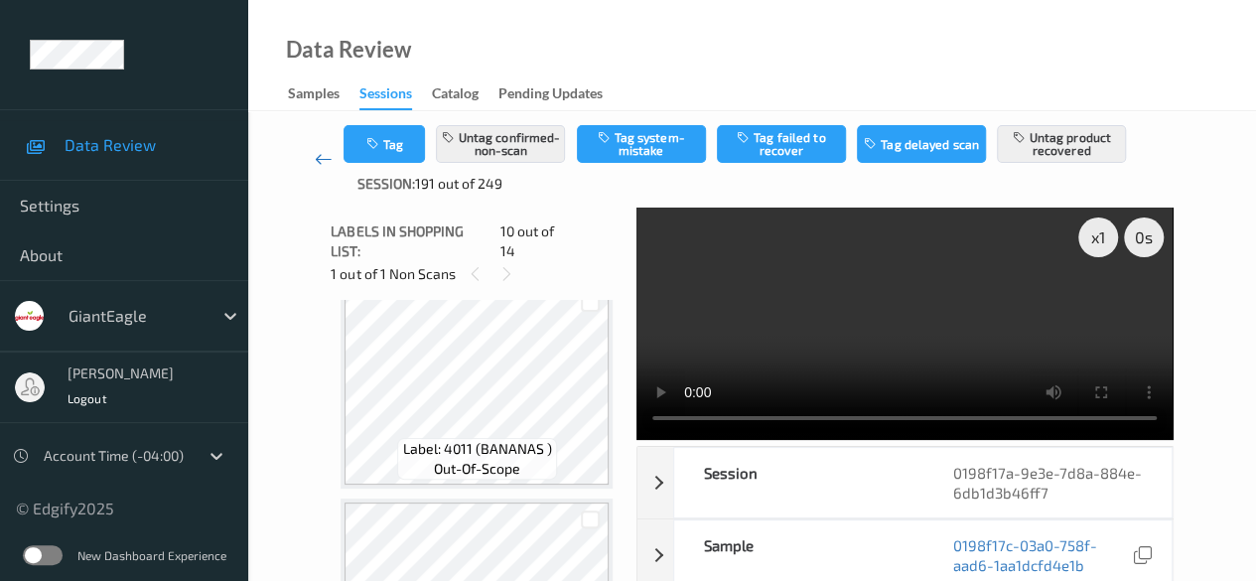
click at [326, 170] on link at bounding box center [323, 159] width 41 height 69
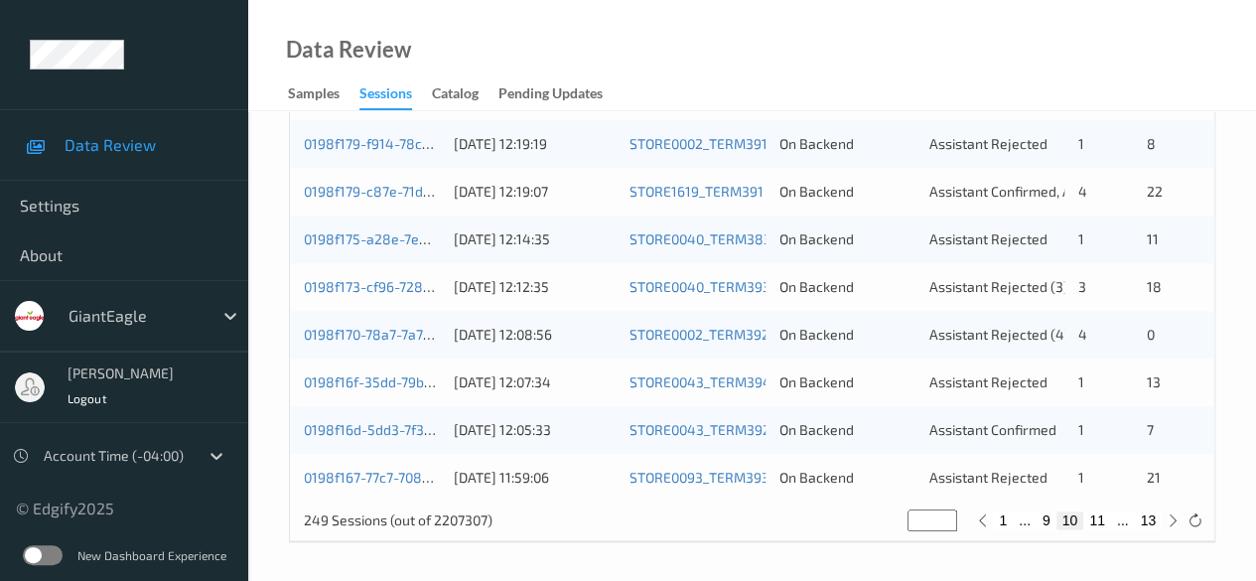
scroll to position [969, 0]
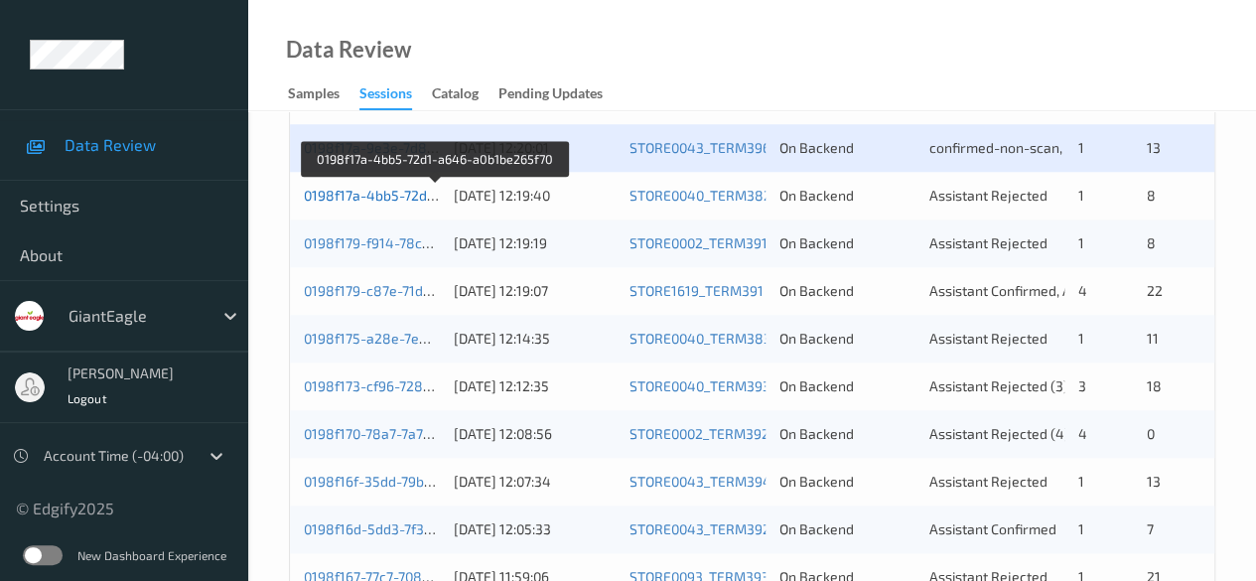
click at [359, 196] on link "0198f17a-4bb5-72d1-a646-a0b1be265f70" at bounding box center [435, 195] width 263 height 17
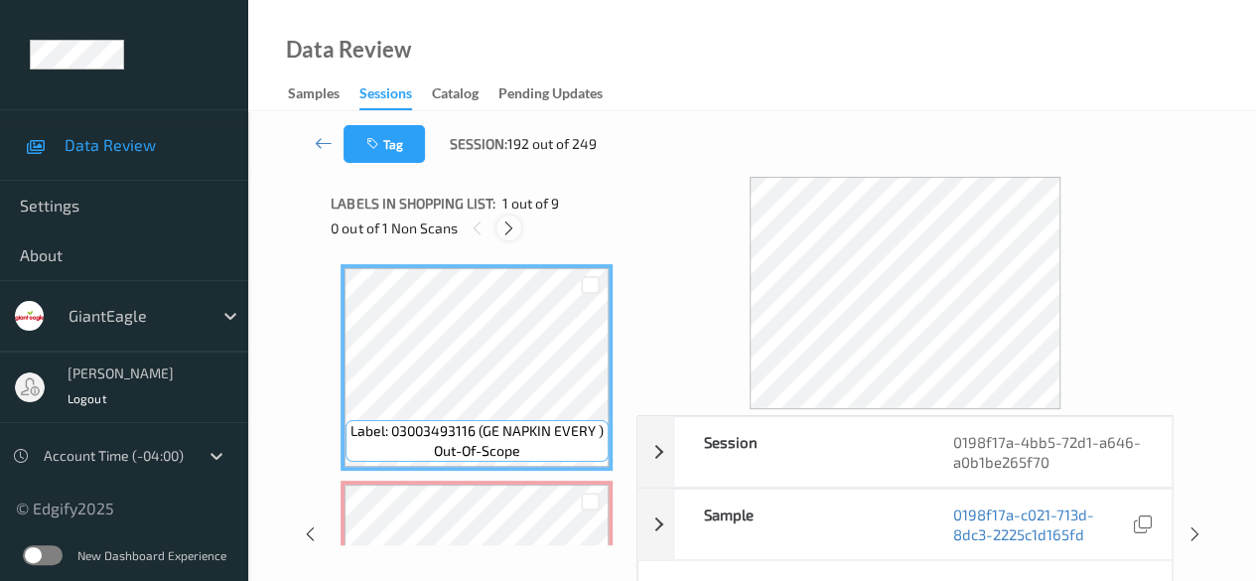
click at [508, 235] on icon at bounding box center [508, 228] width 17 height 18
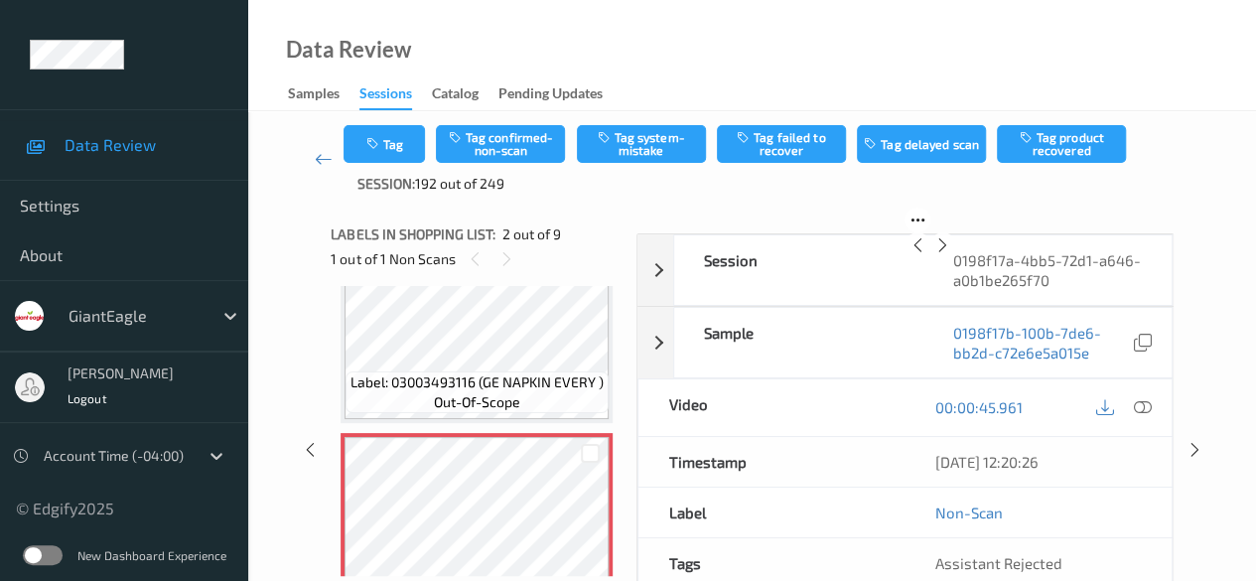
scroll to position [109, 0]
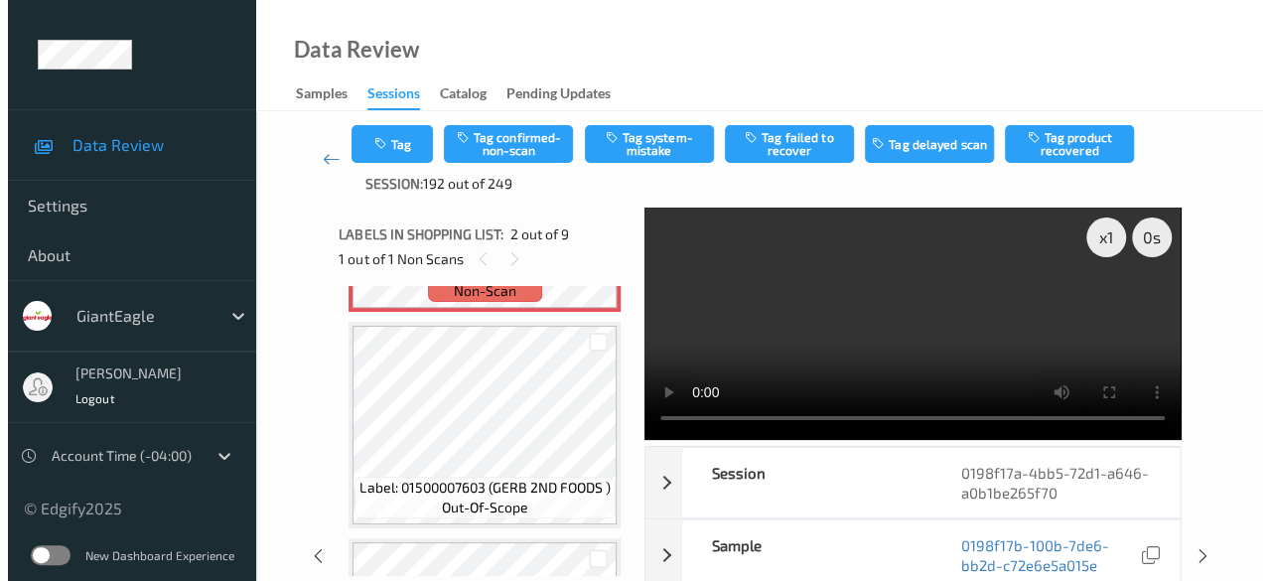
scroll to position [308, 0]
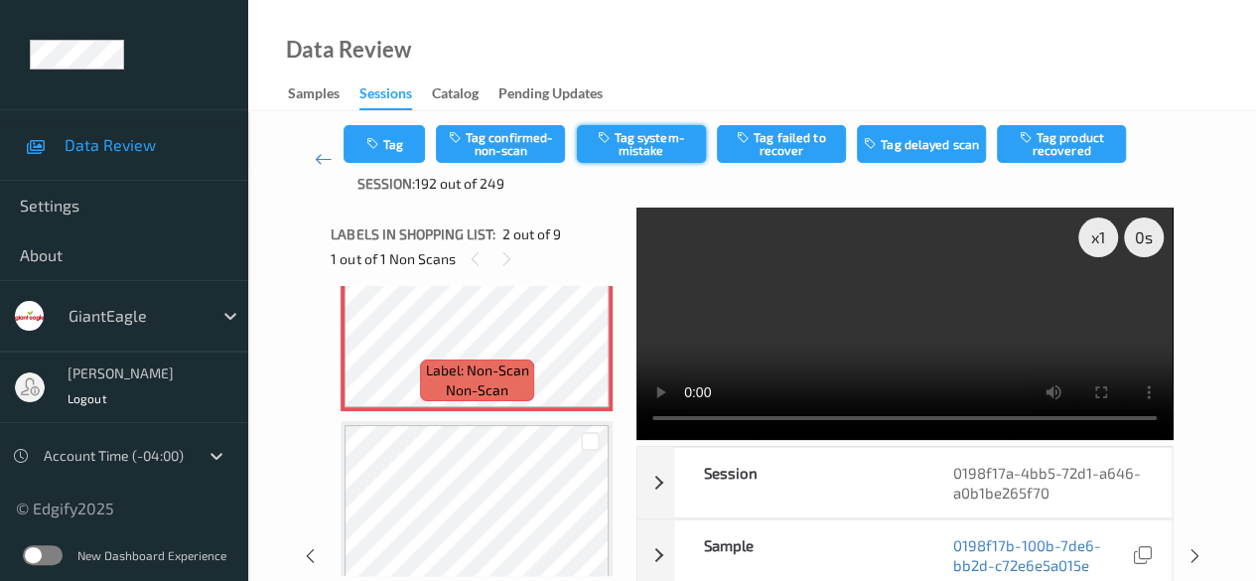
click at [634, 148] on button "Tag system-mistake" at bounding box center [641, 144] width 129 height 38
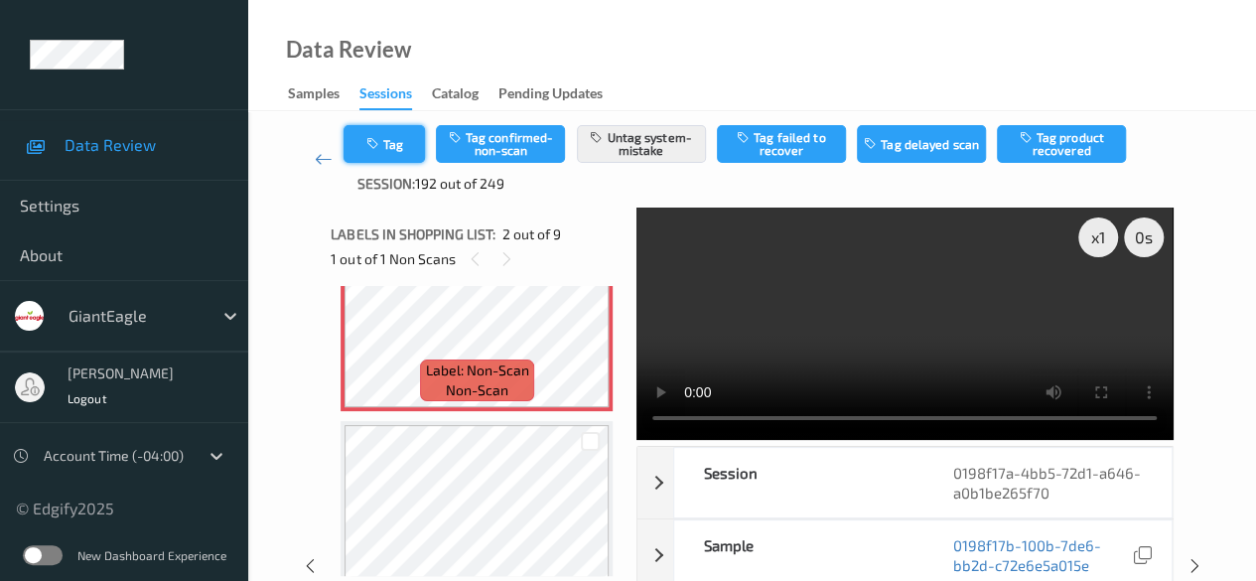
click at [403, 139] on button "Tag" at bounding box center [384, 144] width 81 height 38
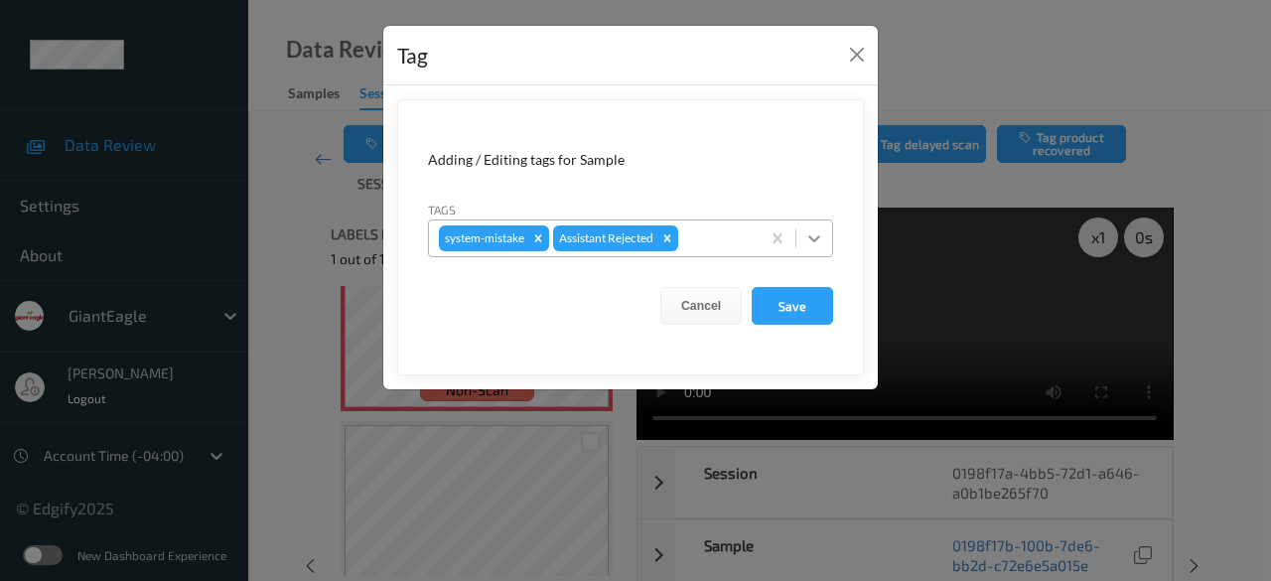
click at [814, 235] on icon at bounding box center [814, 238] width 20 height 20
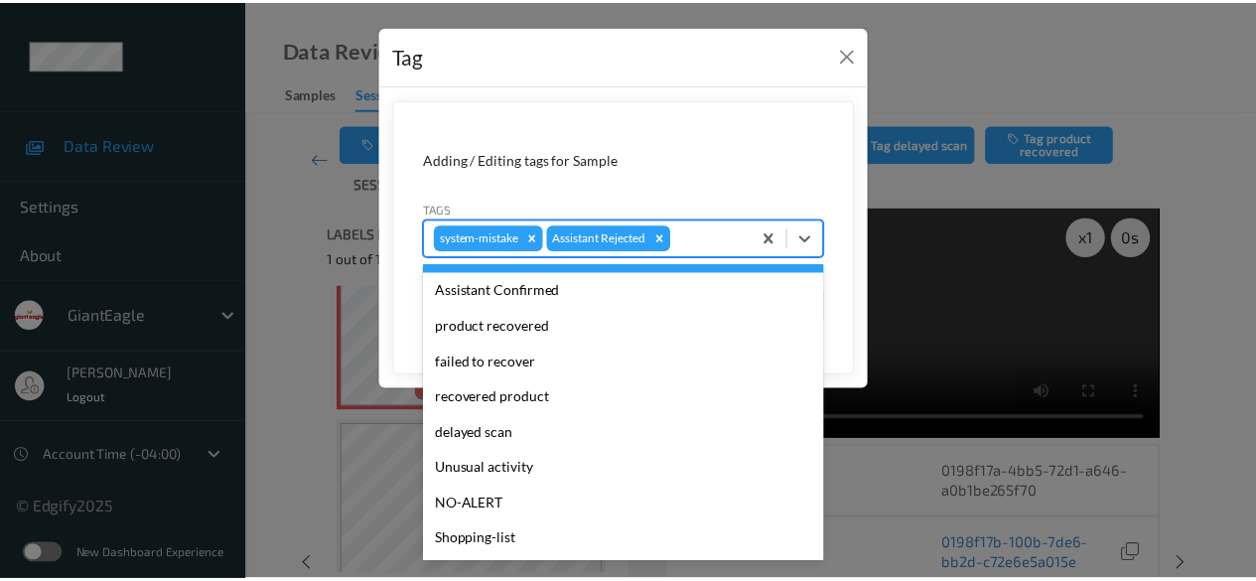
scroll to position [175, 0]
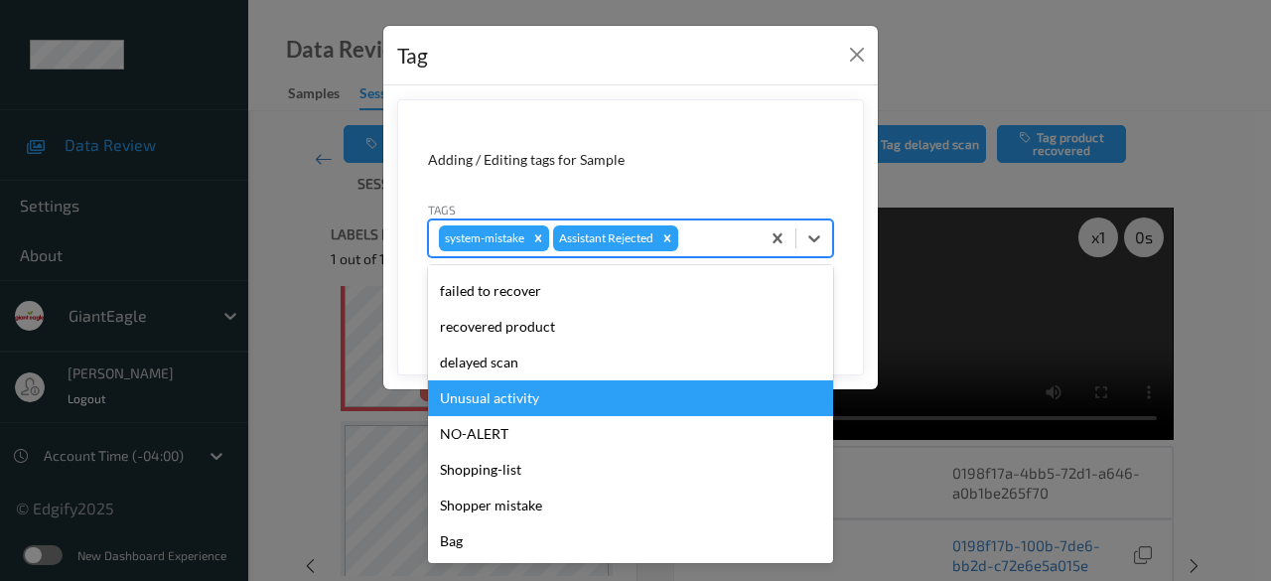
click at [587, 398] on div "Unusual activity" at bounding box center [630, 398] width 405 height 36
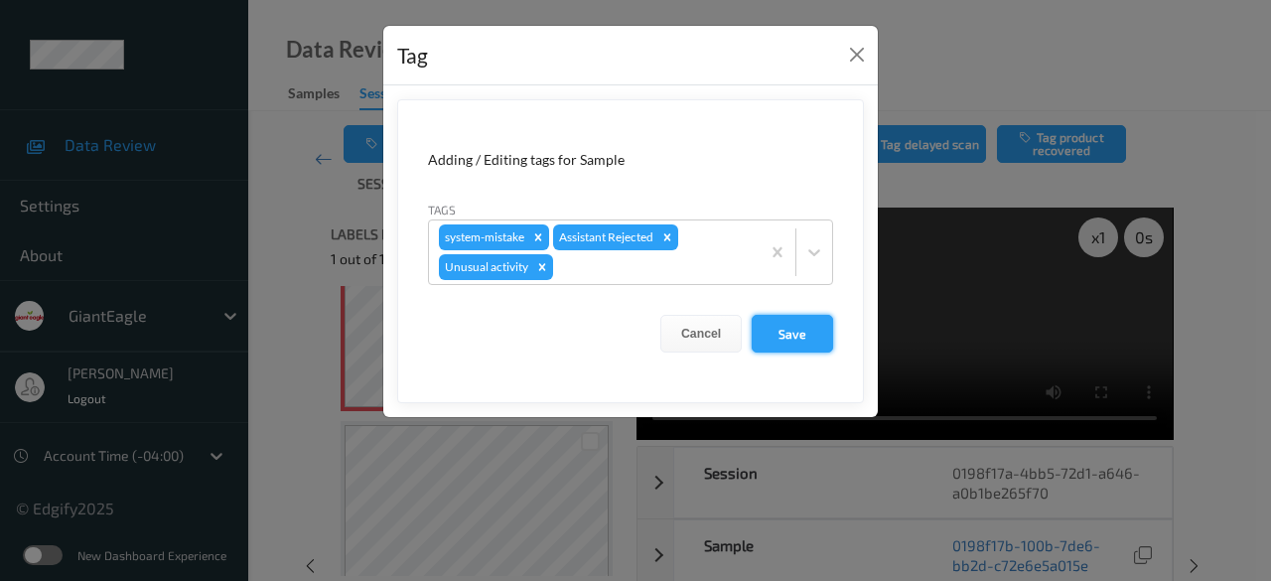
click at [806, 321] on button "Save" at bounding box center [792, 334] width 81 height 38
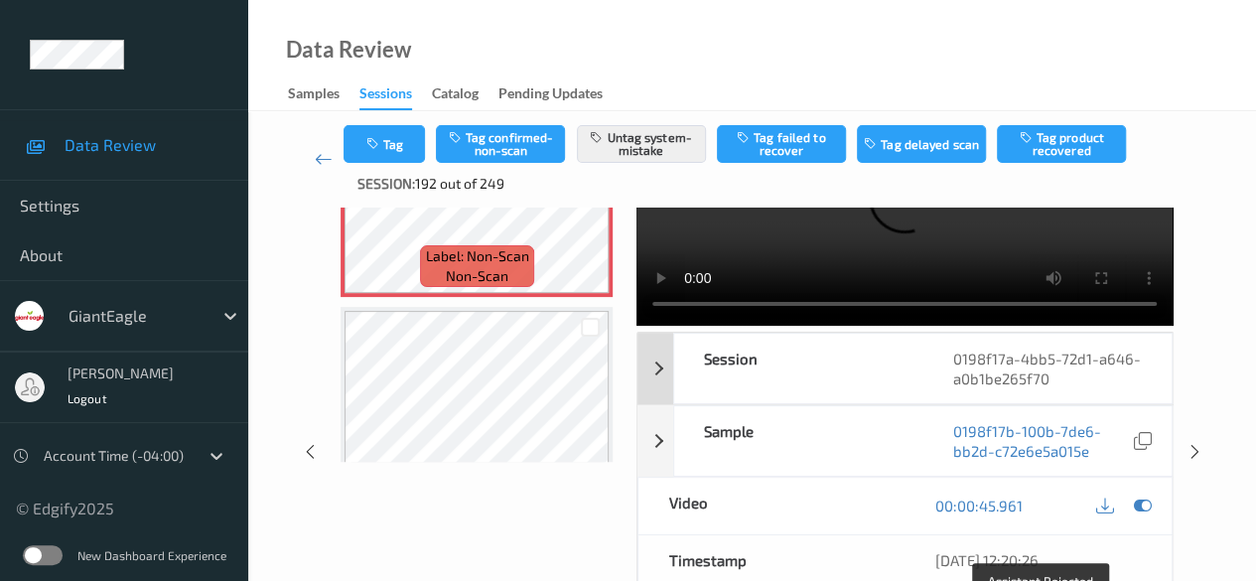
scroll to position [0, 0]
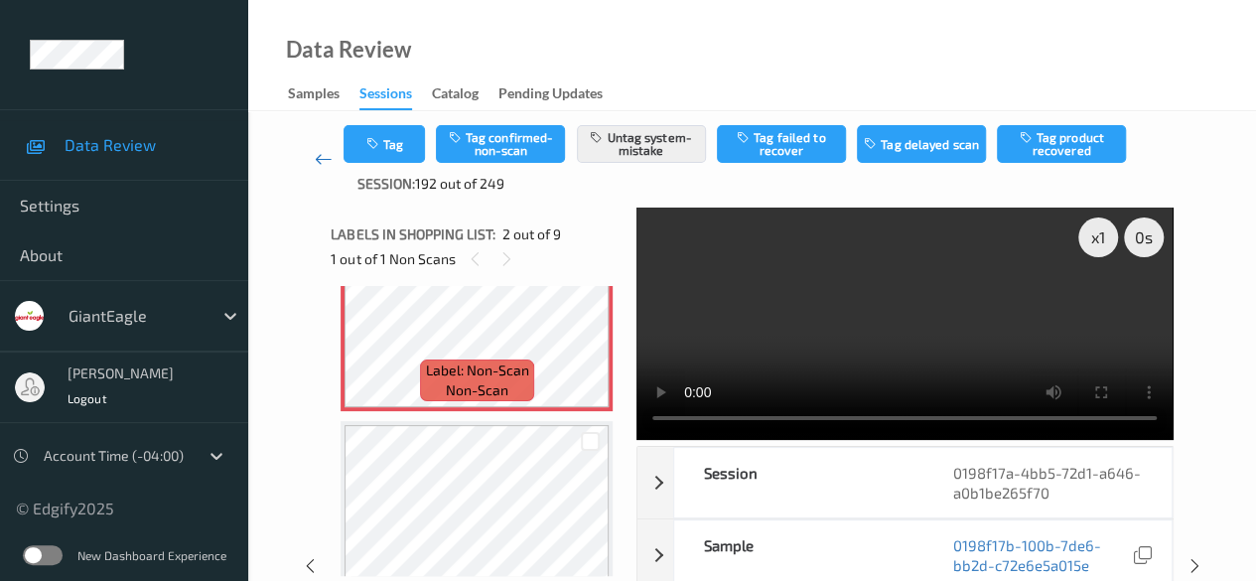
click at [319, 158] on icon at bounding box center [324, 159] width 18 height 20
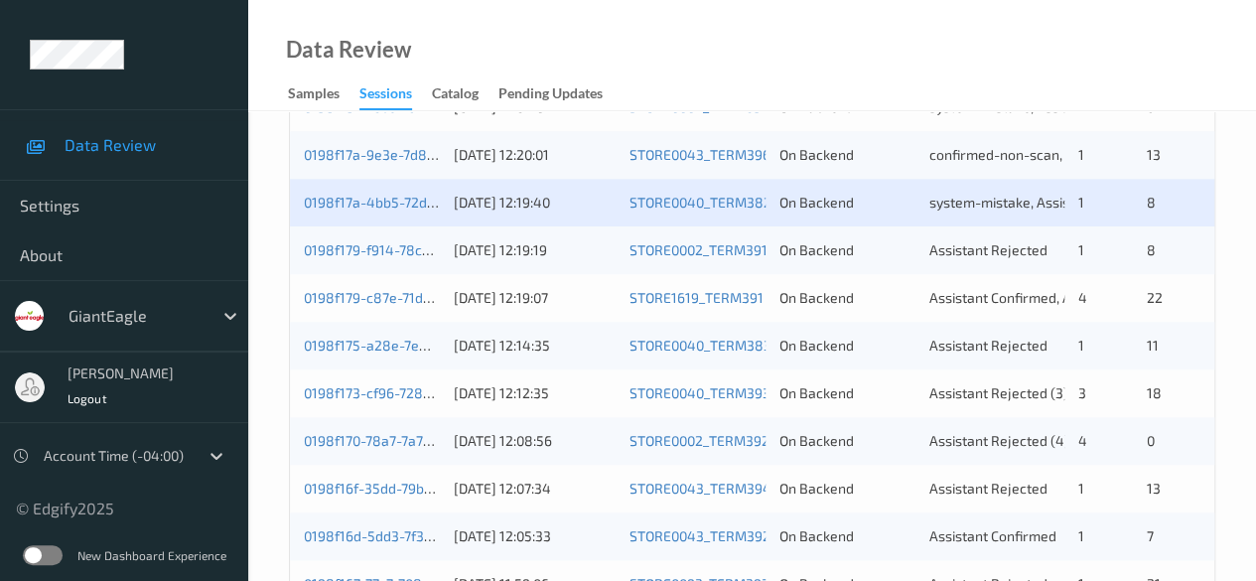
scroll to position [993, 0]
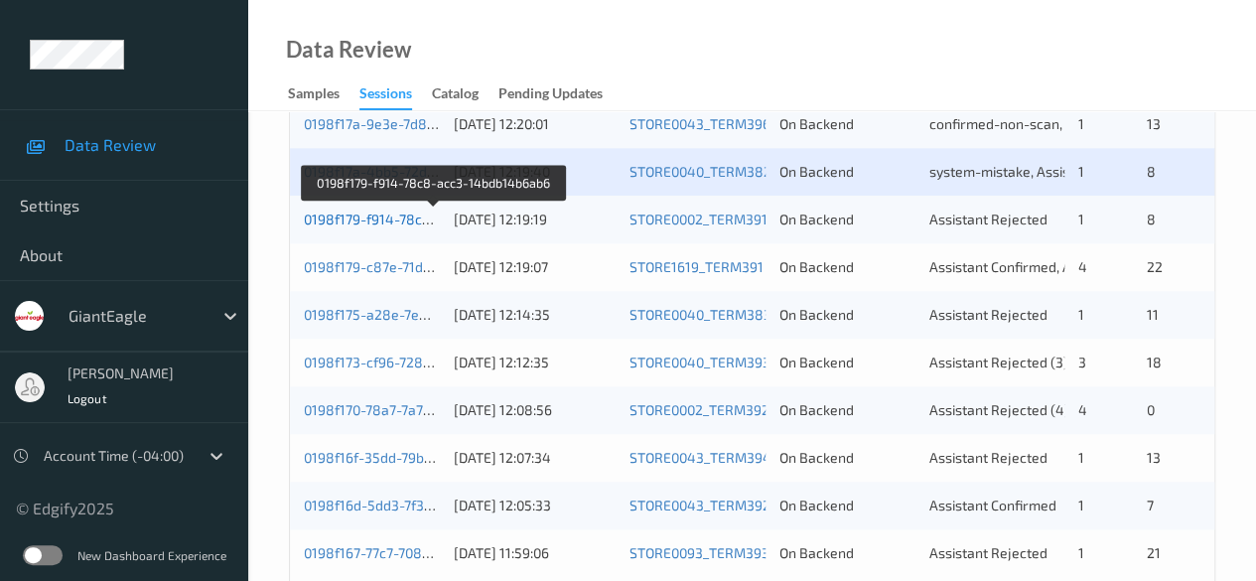
click at [359, 223] on link "0198f179-f914-78c8-acc3-14bdb14b6ab6" at bounding box center [435, 219] width 262 height 17
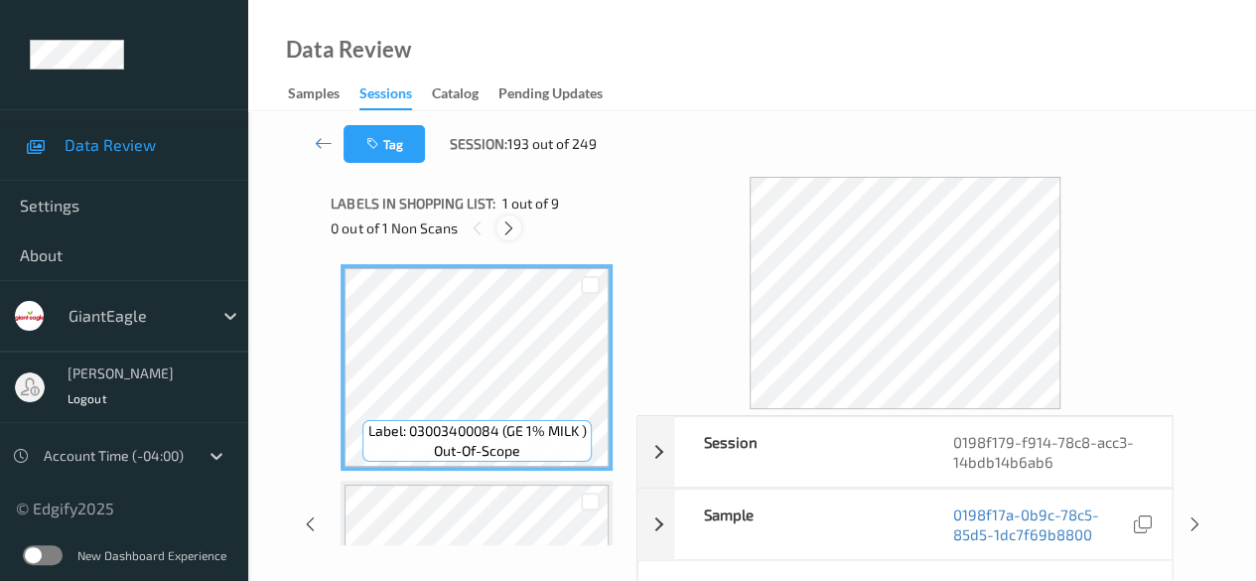
click at [508, 231] on icon at bounding box center [508, 228] width 17 height 18
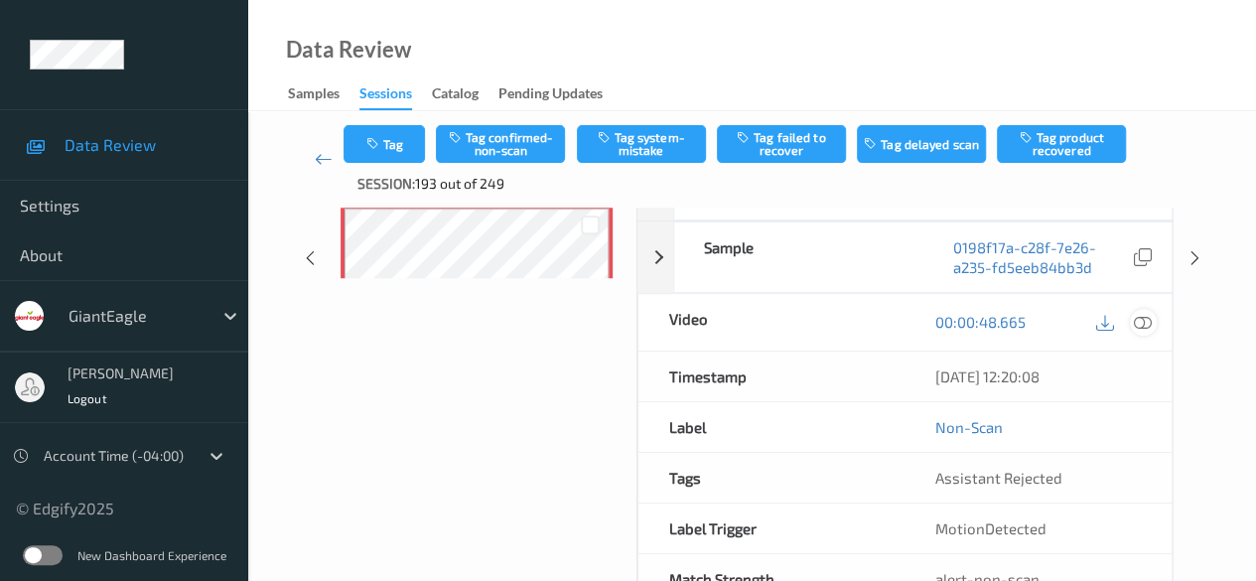
click at [1145, 325] on icon at bounding box center [1143, 322] width 18 height 18
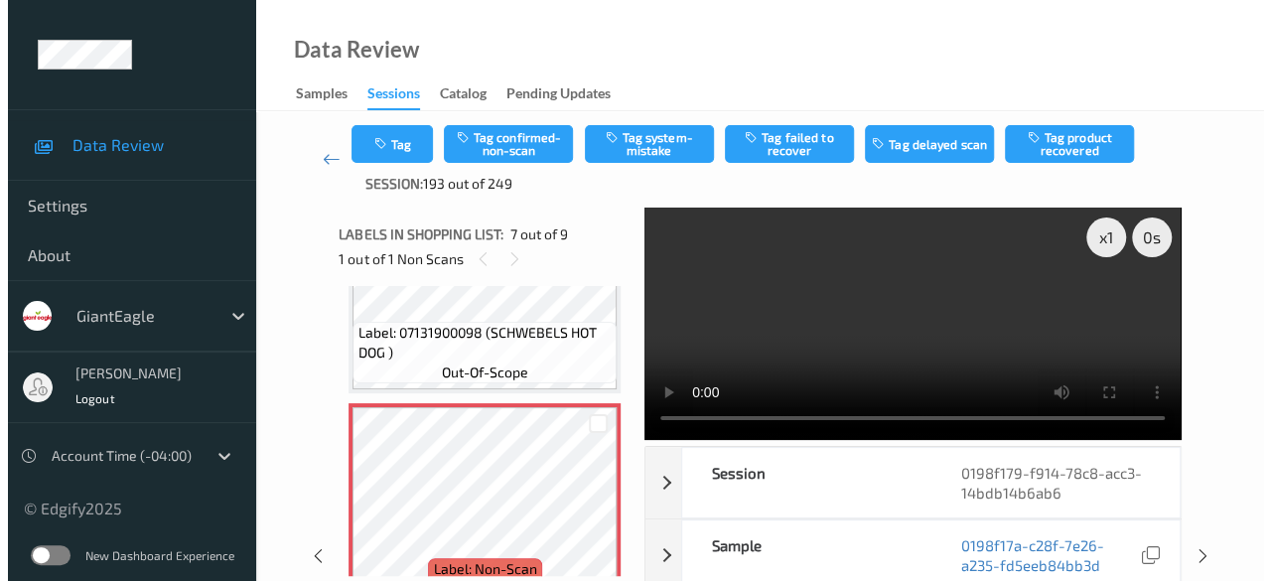
scroll to position [1291, 0]
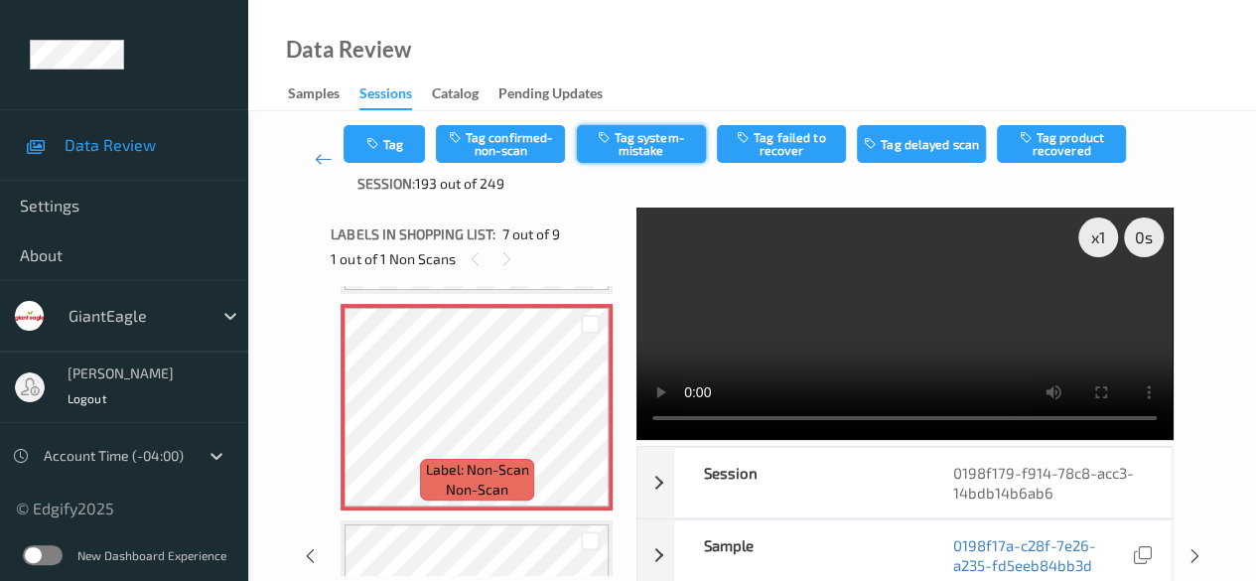
click at [648, 149] on button "Tag system-mistake" at bounding box center [641, 144] width 129 height 38
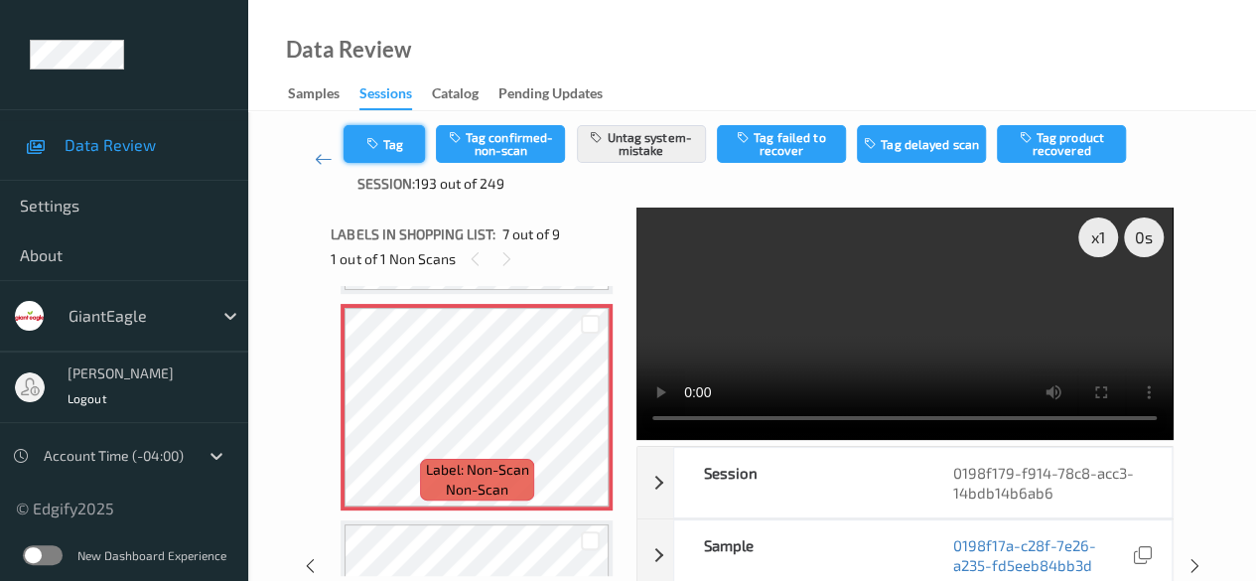
click at [394, 150] on button "Tag" at bounding box center [384, 144] width 81 height 38
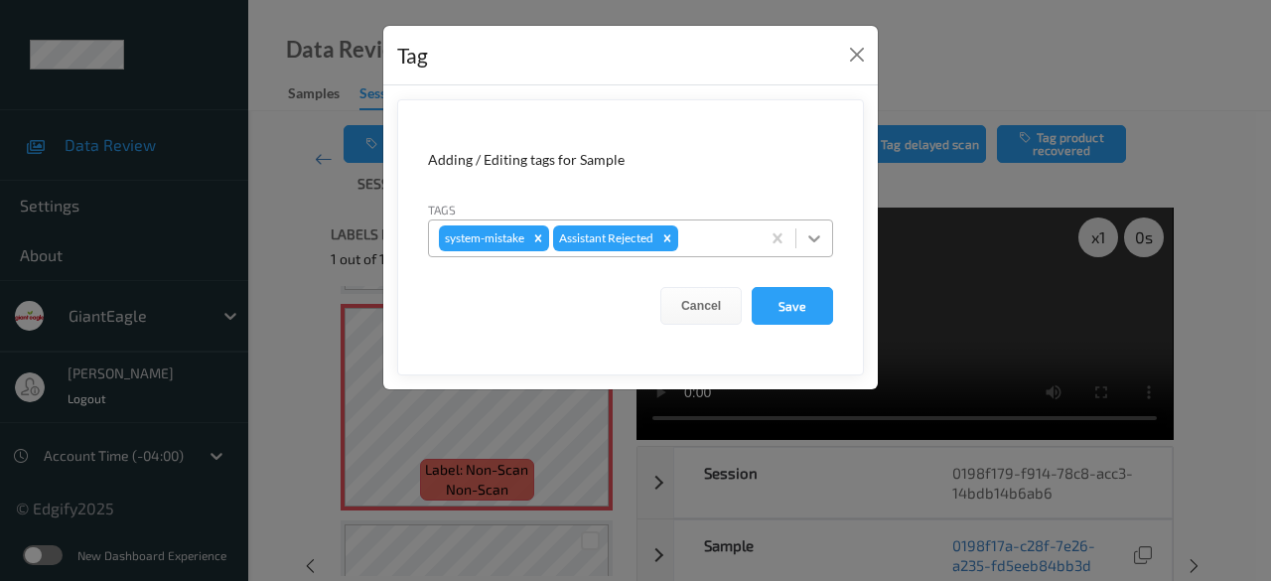
click at [824, 243] on icon at bounding box center [814, 238] width 20 height 20
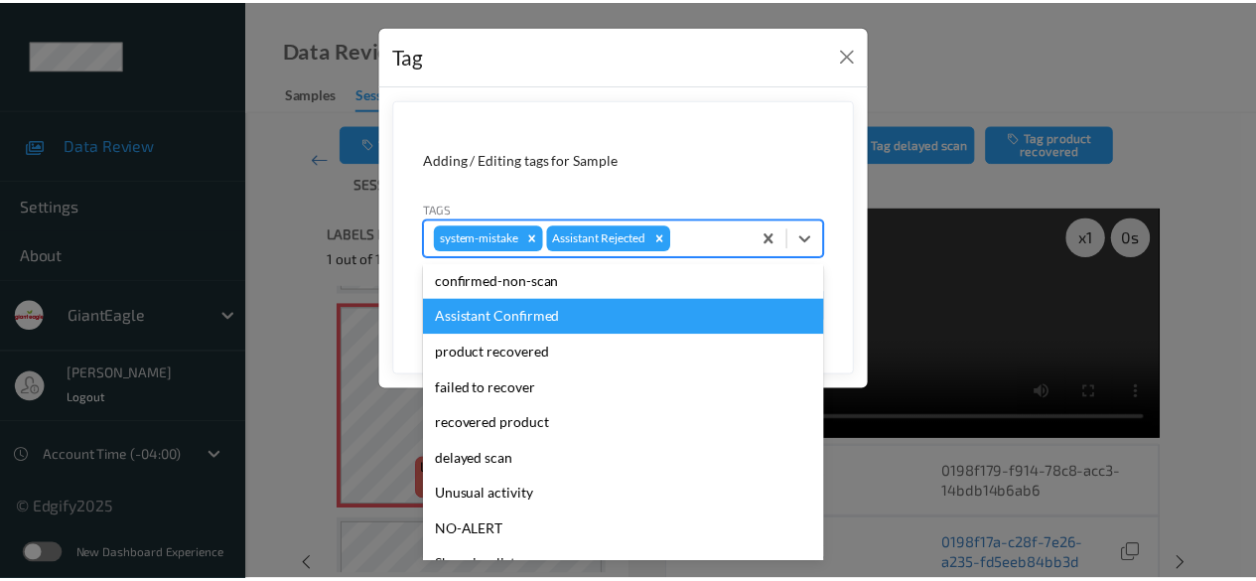
scroll to position [99, 0]
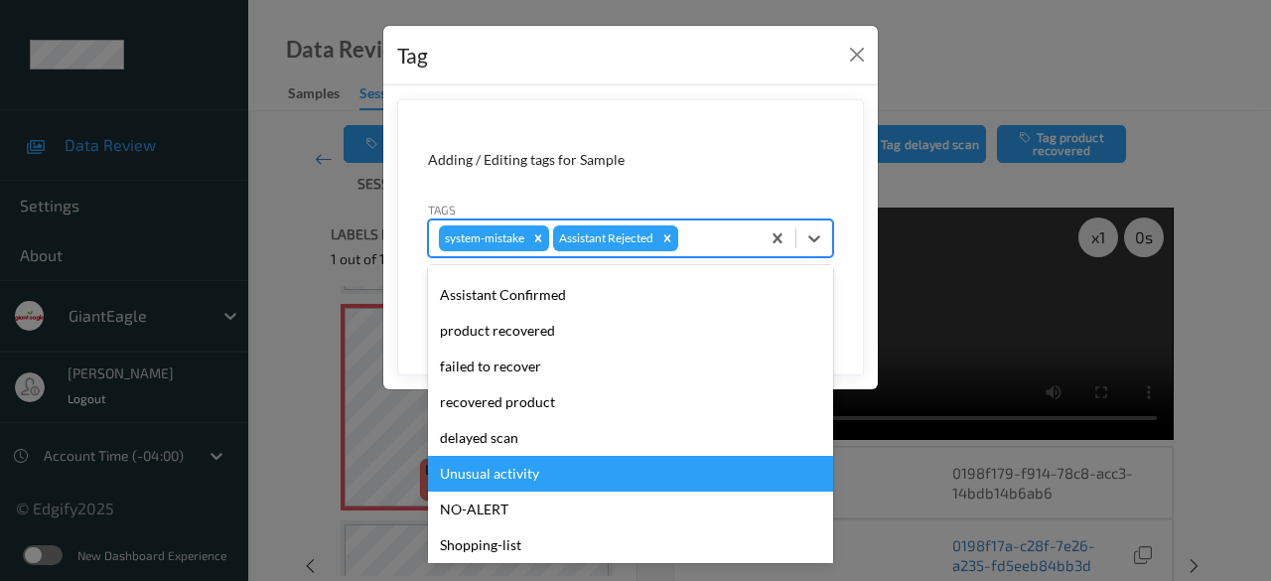
click at [562, 474] on div "Unusual activity" at bounding box center [630, 474] width 405 height 36
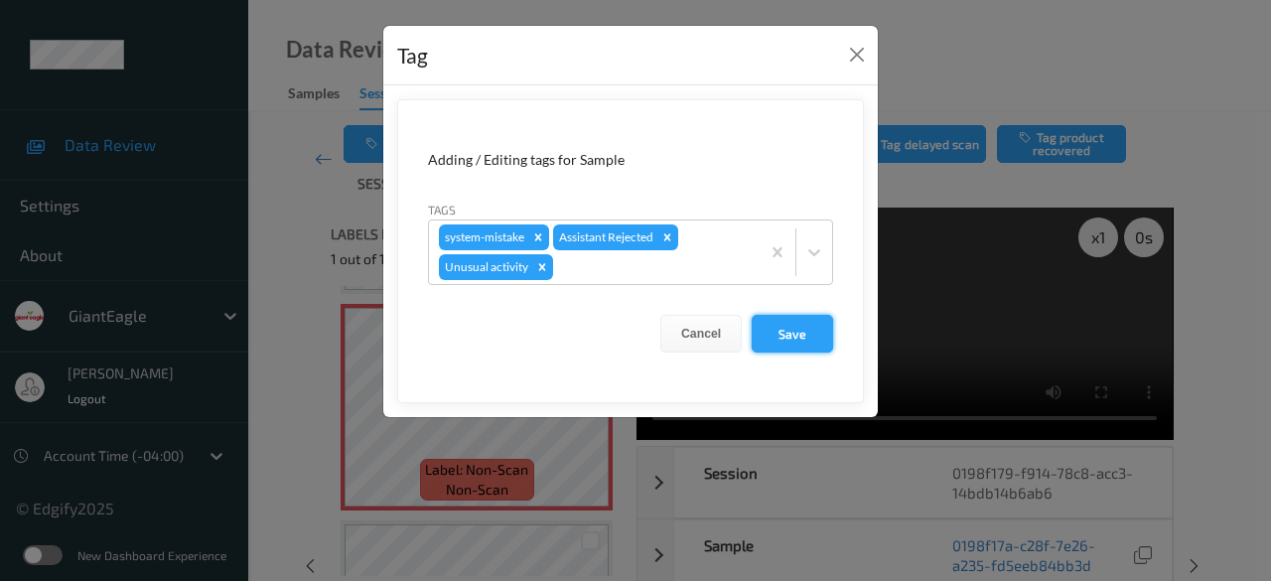
click at [779, 329] on button "Save" at bounding box center [792, 334] width 81 height 38
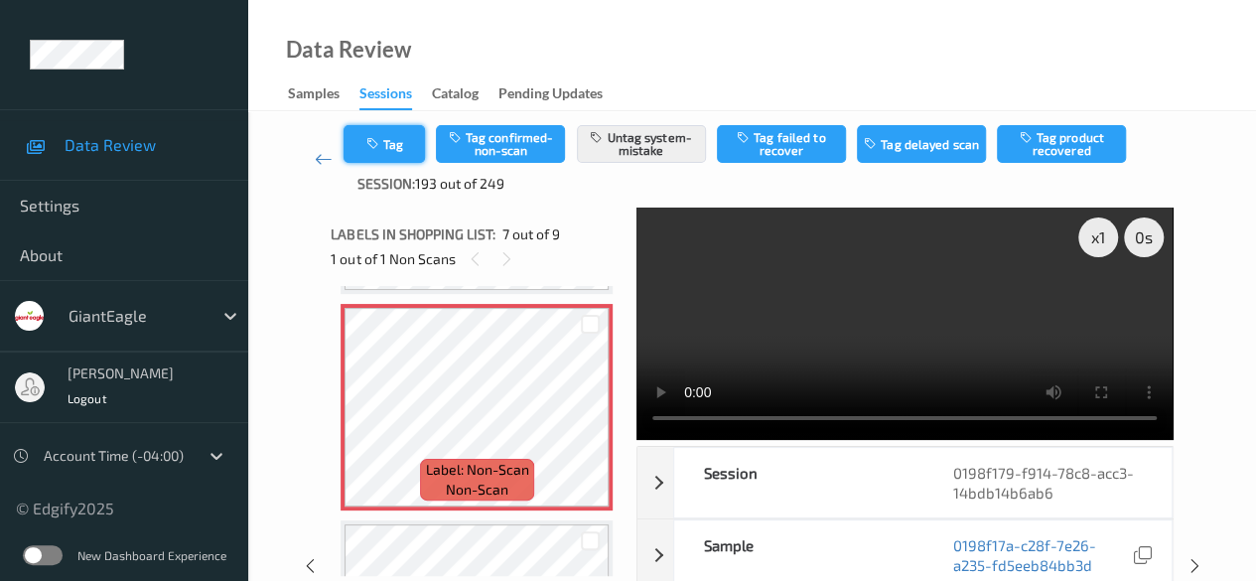
click at [403, 128] on button "Tag" at bounding box center [384, 144] width 81 height 38
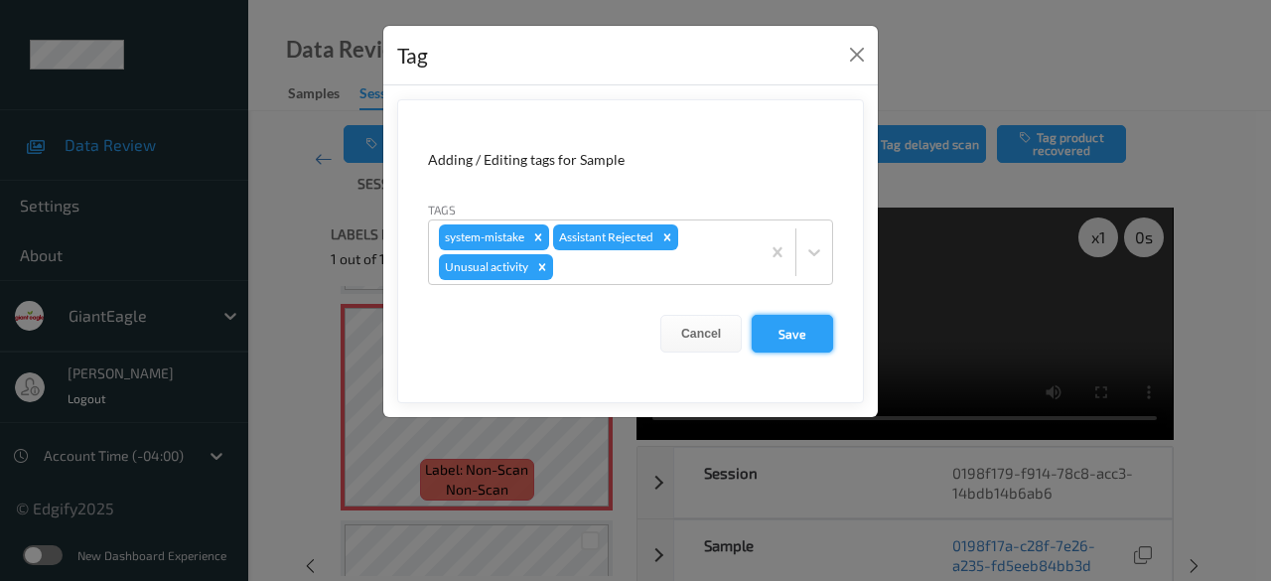
click at [824, 331] on button "Save" at bounding box center [792, 334] width 81 height 38
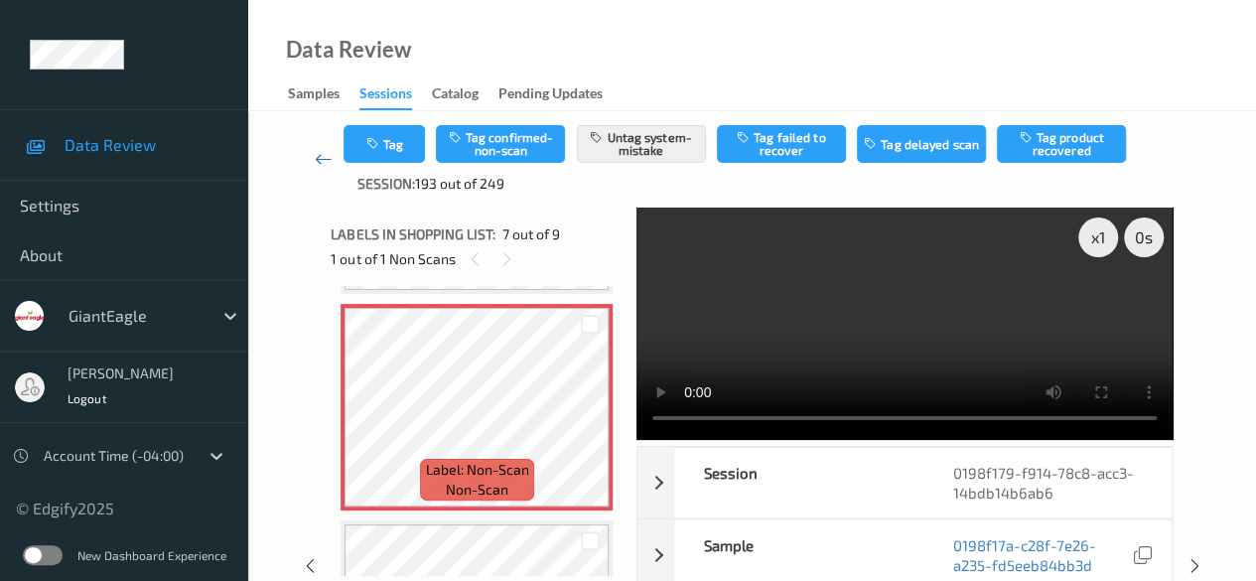
click at [321, 169] on link at bounding box center [323, 159] width 41 height 69
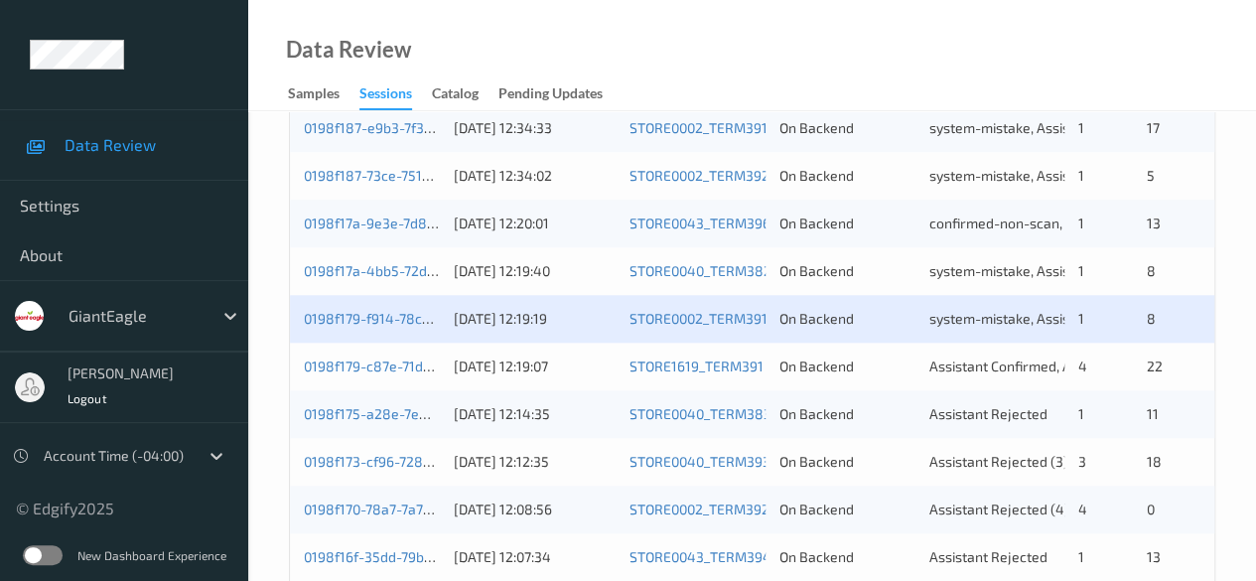
scroll to position [993, 0]
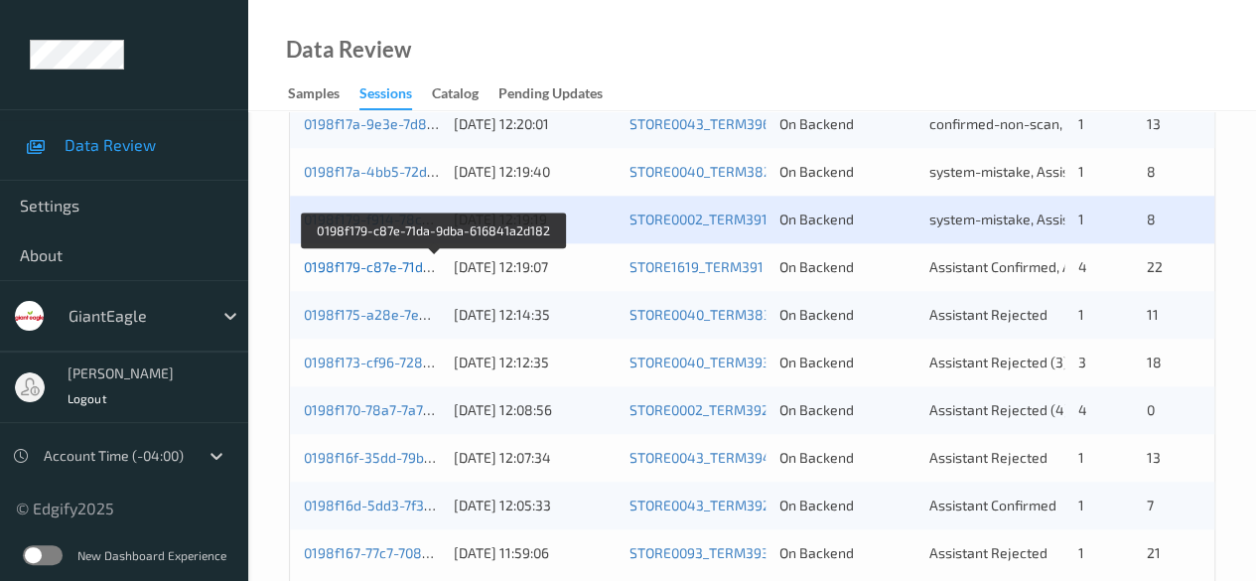
click at [411, 259] on link "0198f179-c87e-71da-9dba-616841a2d182" at bounding box center [435, 266] width 263 height 17
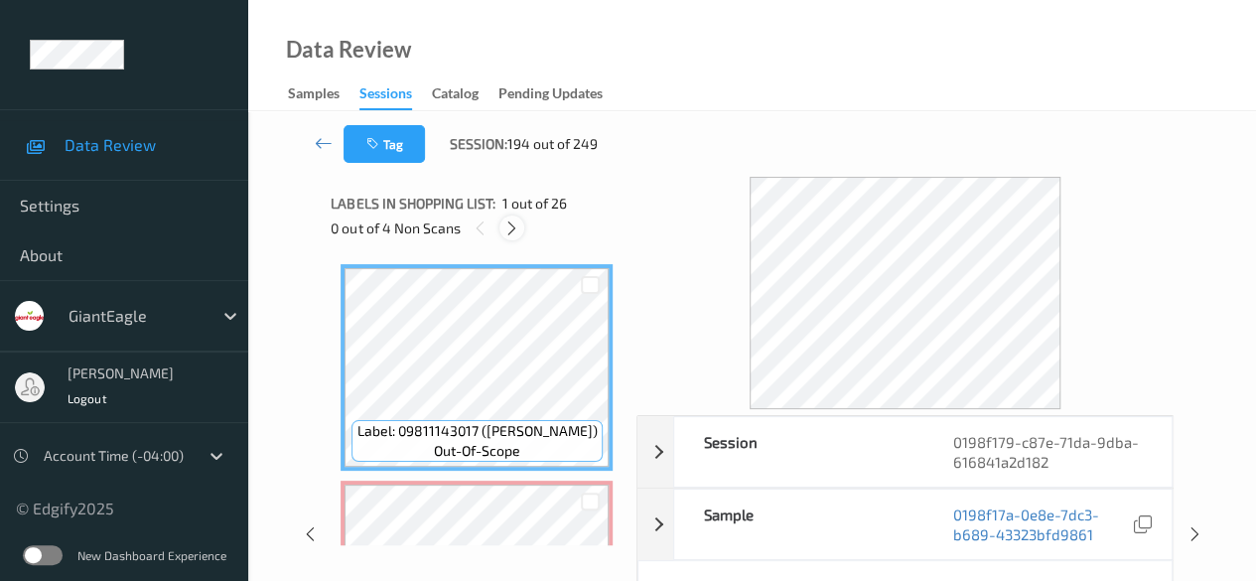
click at [510, 233] on icon at bounding box center [511, 228] width 17 height 18
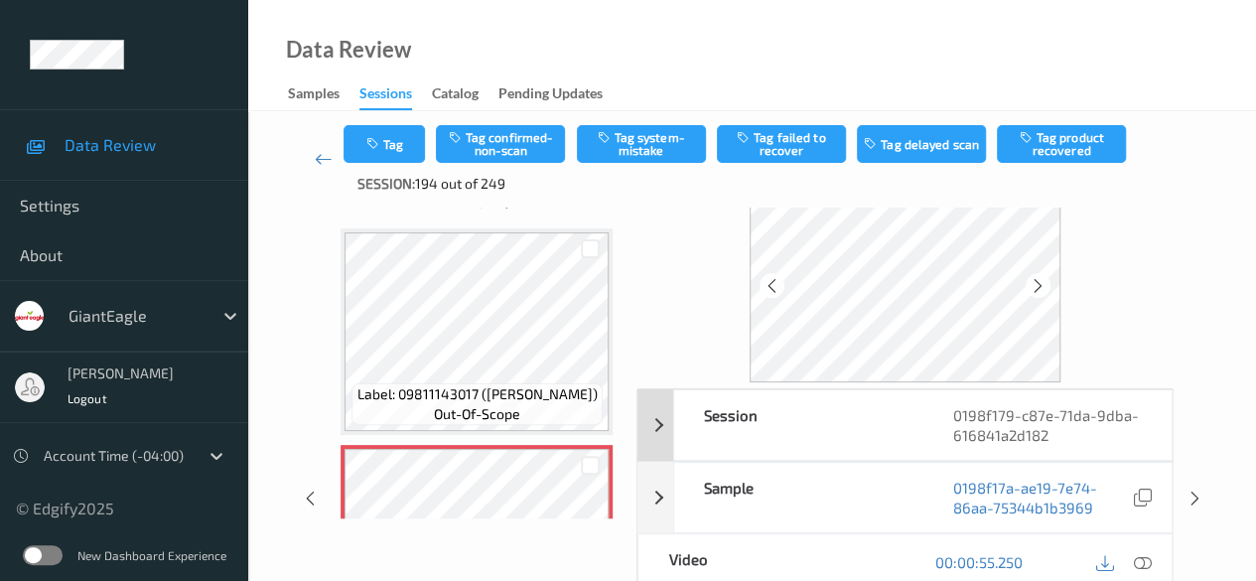
scroll to position [99, 0]
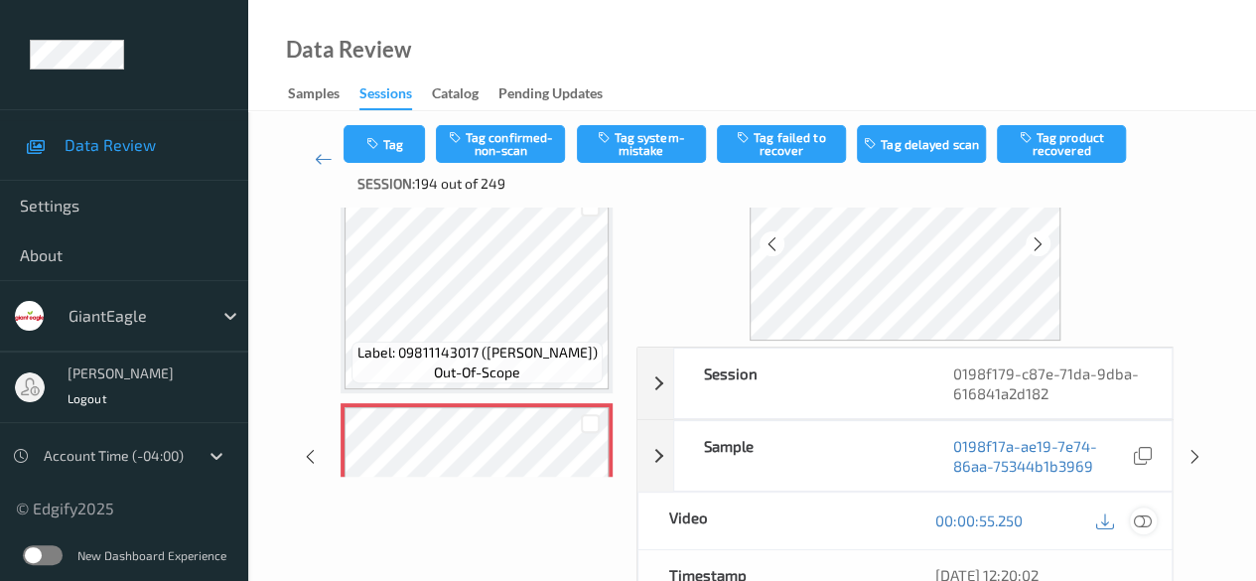
click at [1144, 517] on icon at bounding box center [1143, 520] width 18 height 18
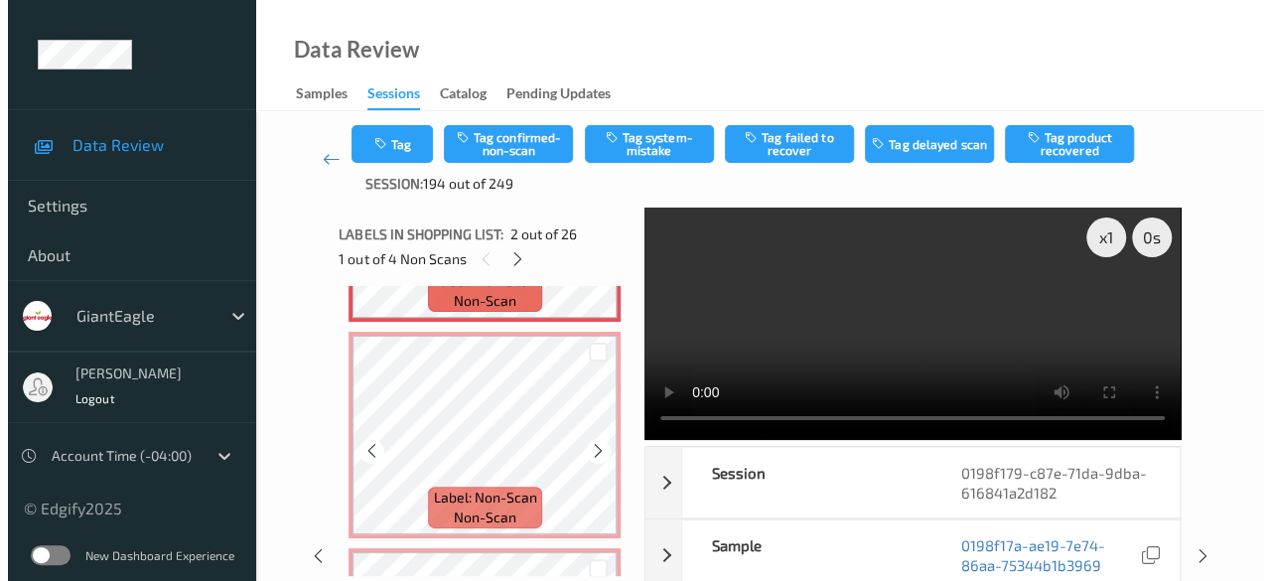
scroll to position [199, 0]
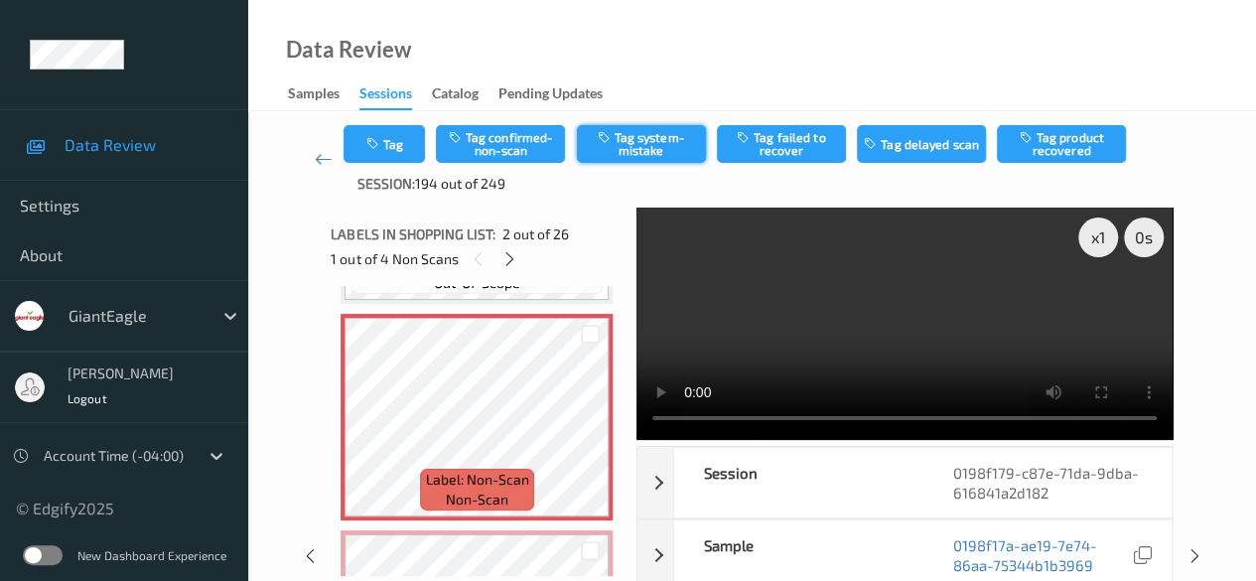
click at [662, 146] on button "Tag system-mistake" at bounding box center [641, 144] width 129 height 38
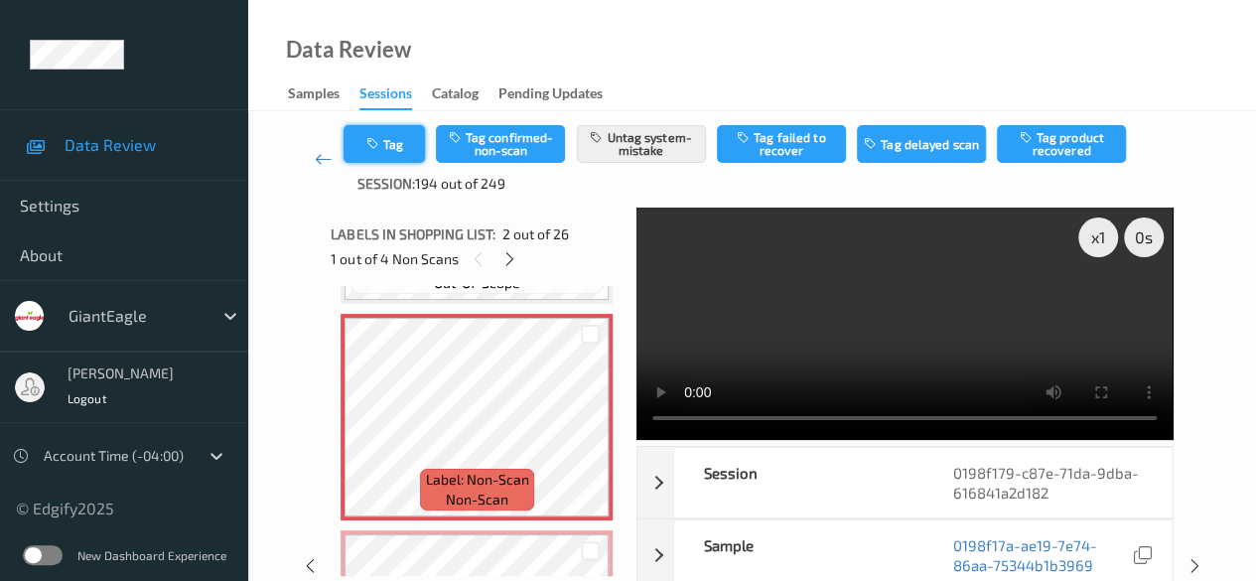
click at [393, 150] on button "Tag" at bounding box center [384, 144] width 81 height 38
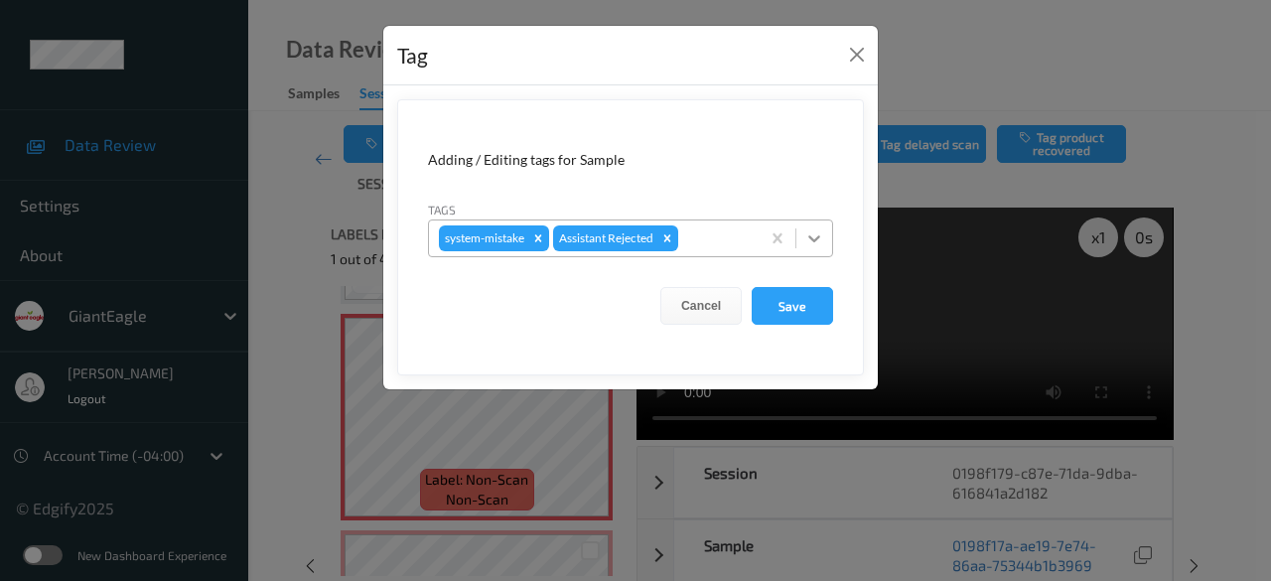
click at [821, 239] on icon at bounding box center [814, 238] width 20 height 20
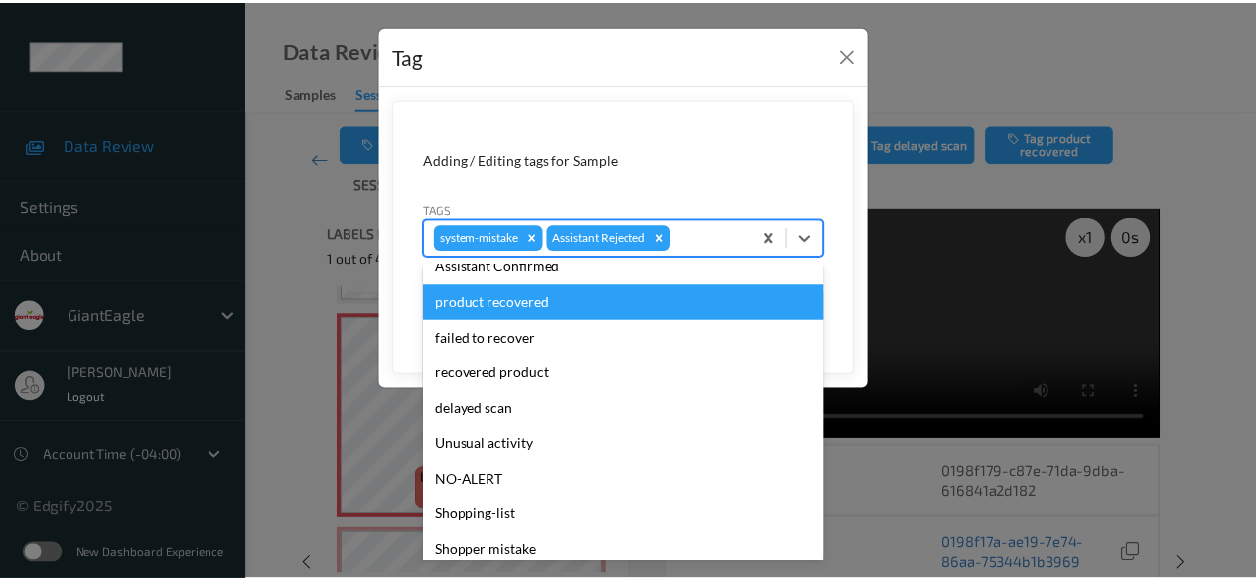
scroll to position [175, 0]
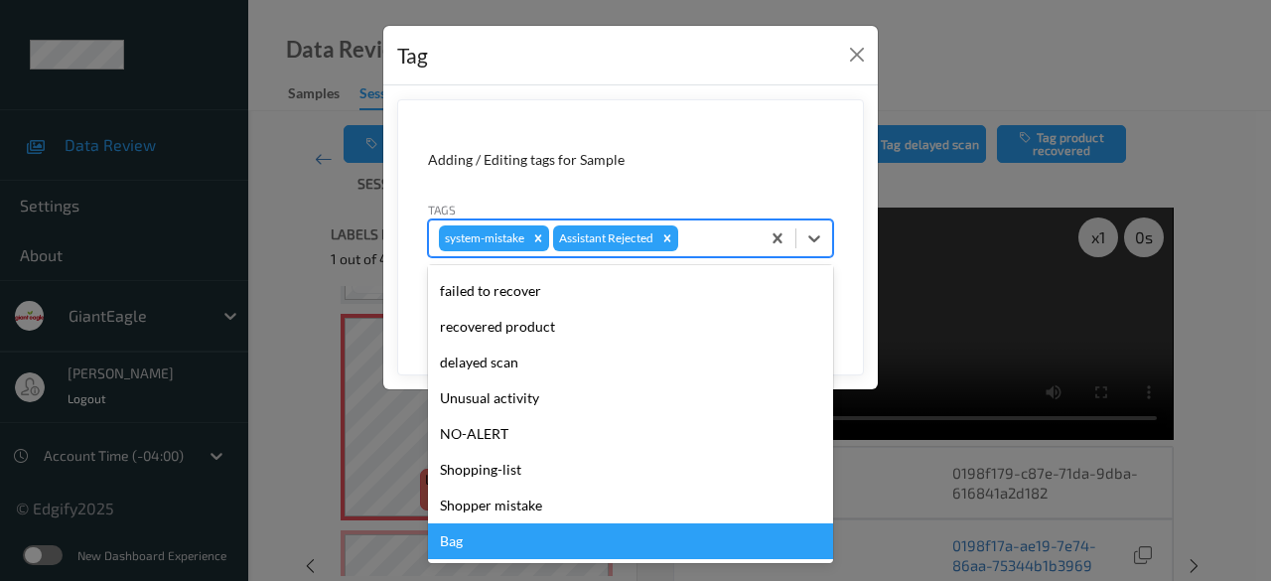
click at [522, 542] on div "Bag" at bounding box center [630, 541] width 405 height 36
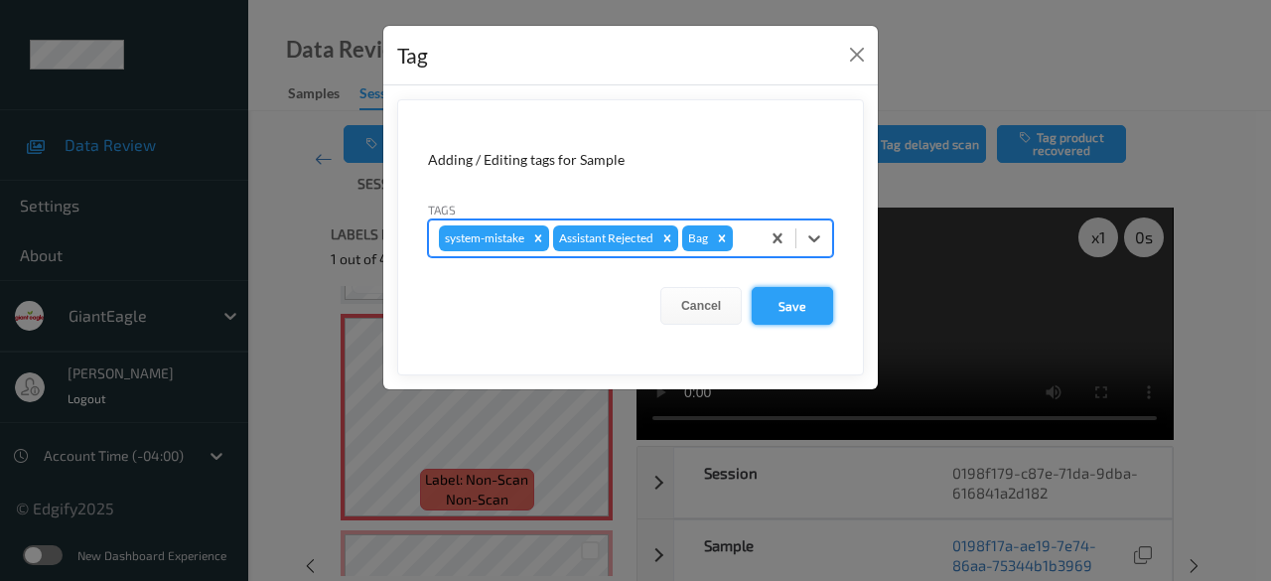
click at [786, 307] on button "Save" at bounding box center [792, 306] width 81 height 38
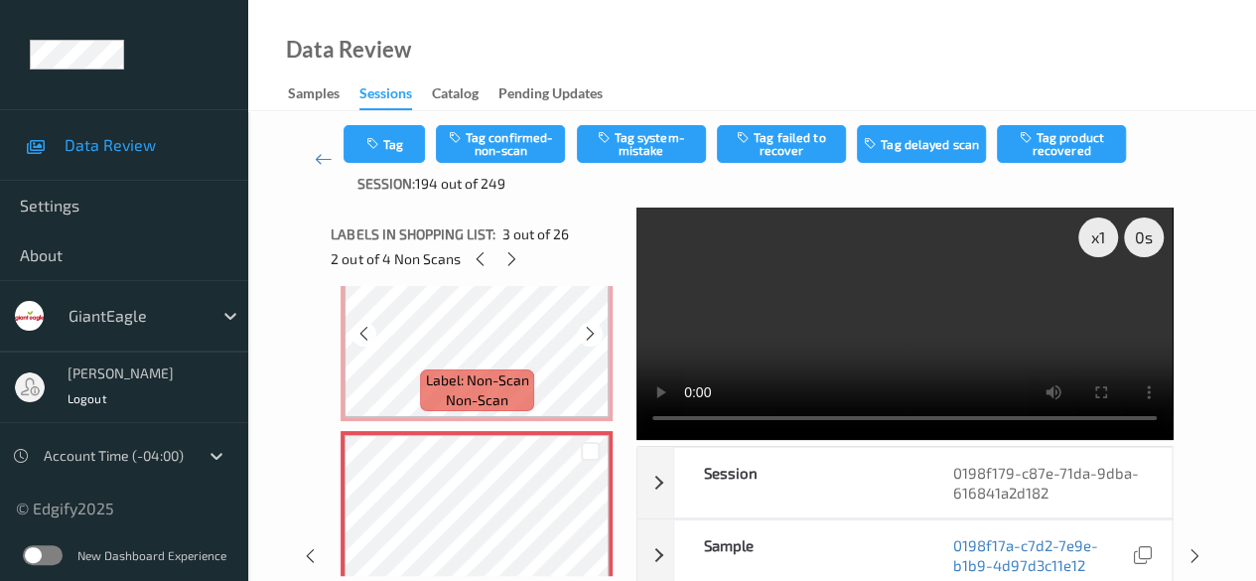
scroll to position [397, 0]
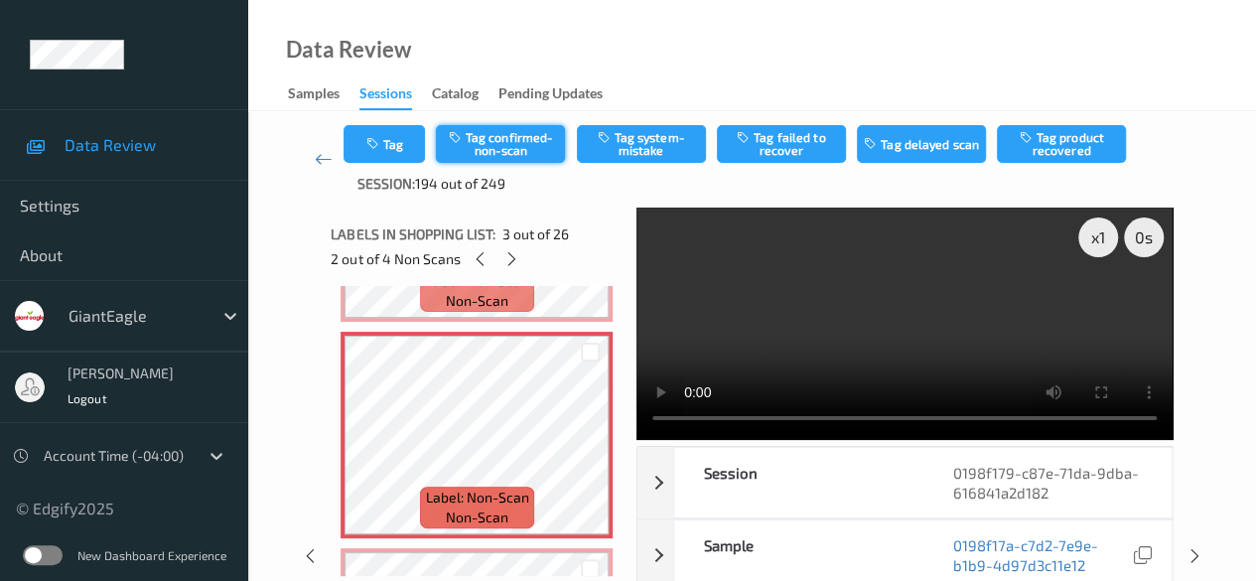
click at [514, 138] on button "Tag confirmed-non-scan" at bounding box center [500, 144] width 129 height 38
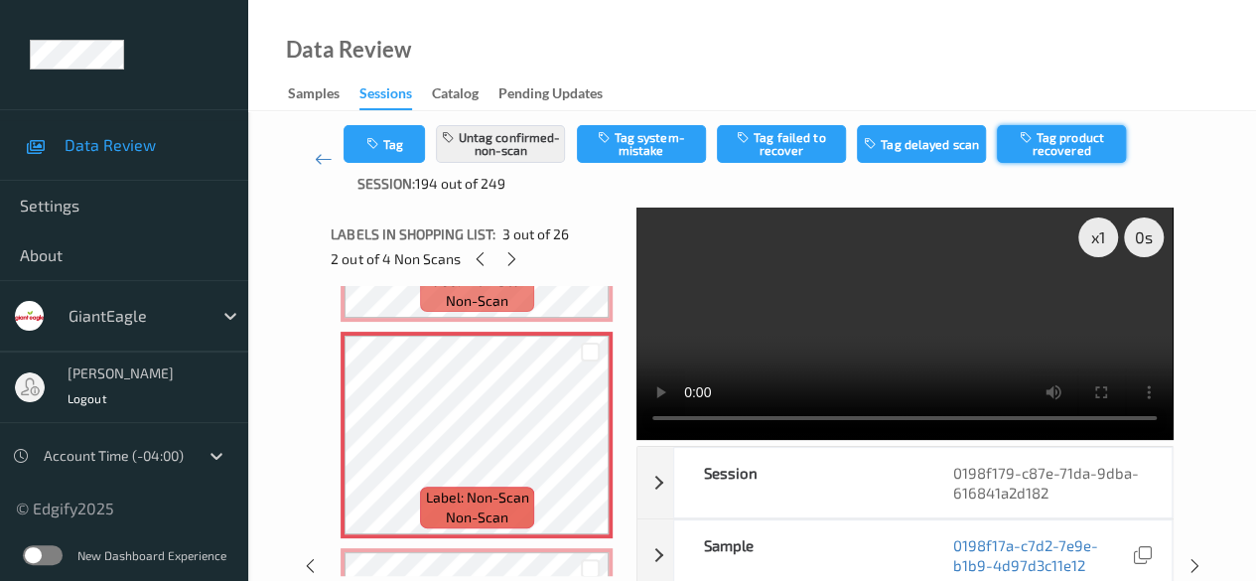
click at [1075, 140] on button "Tag product recovered" at bounding box center [1061, 144] width 129 height 38
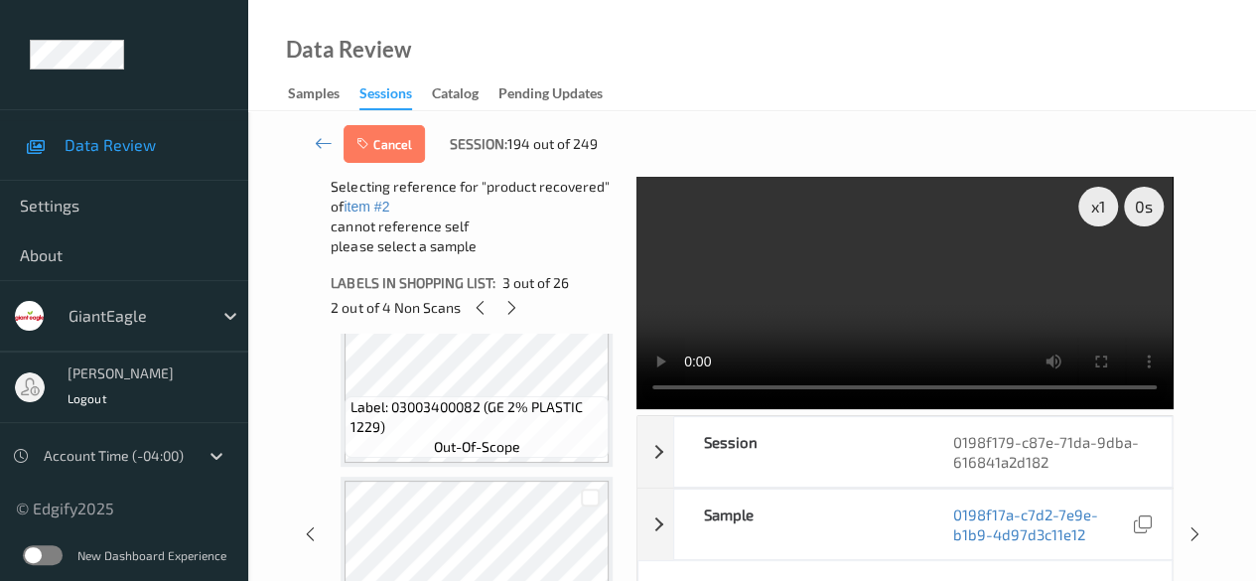
scroll to position [1291, 0]
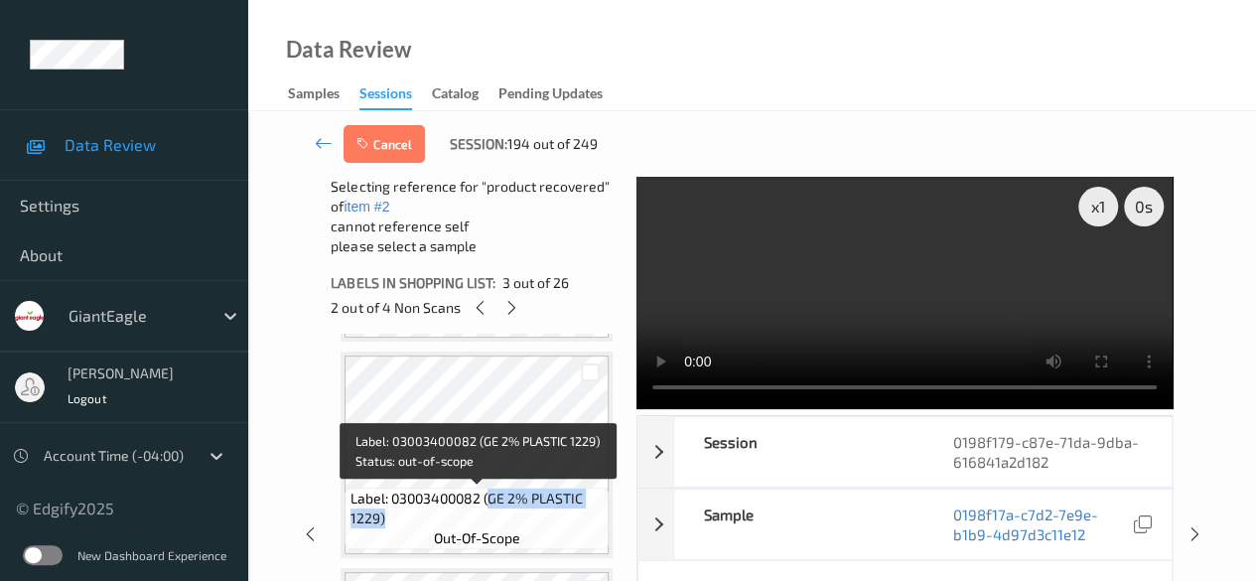
drag, startPoint x: 490, startPoint y: 497, endPoint x: 590, endPoint y: 509, distance: 101.0
click at [590, 509] on span "Label: 03003400082 (GE 2% PLASTIC 1229)" at bounding box center [478, 509] width 254 height 40
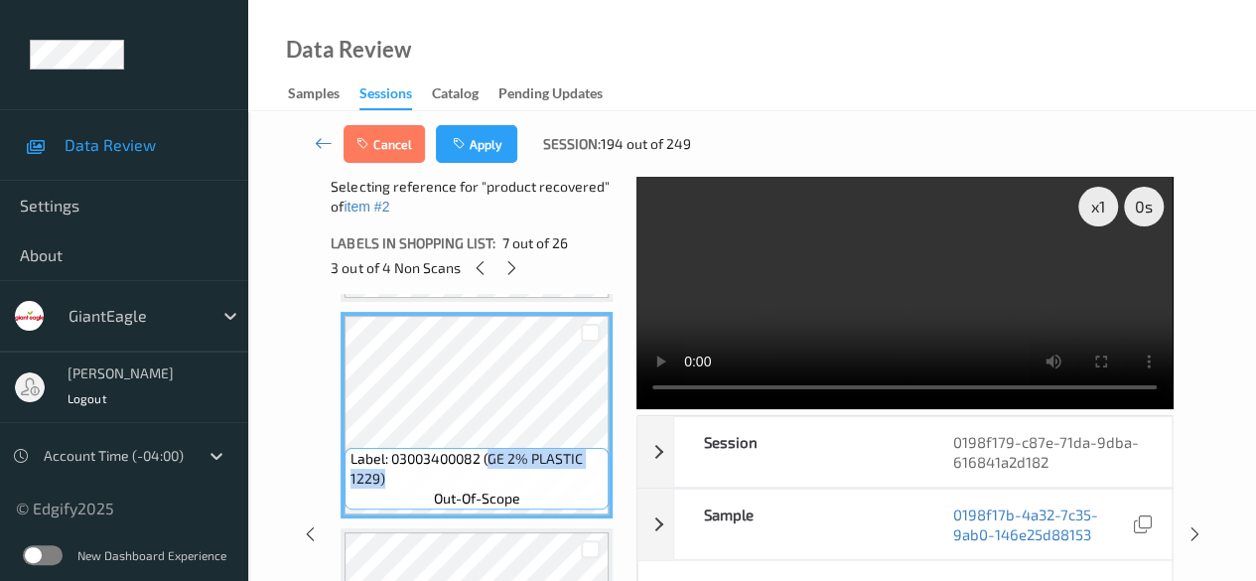
copy span "GE 2% PLASTIC 1229)"
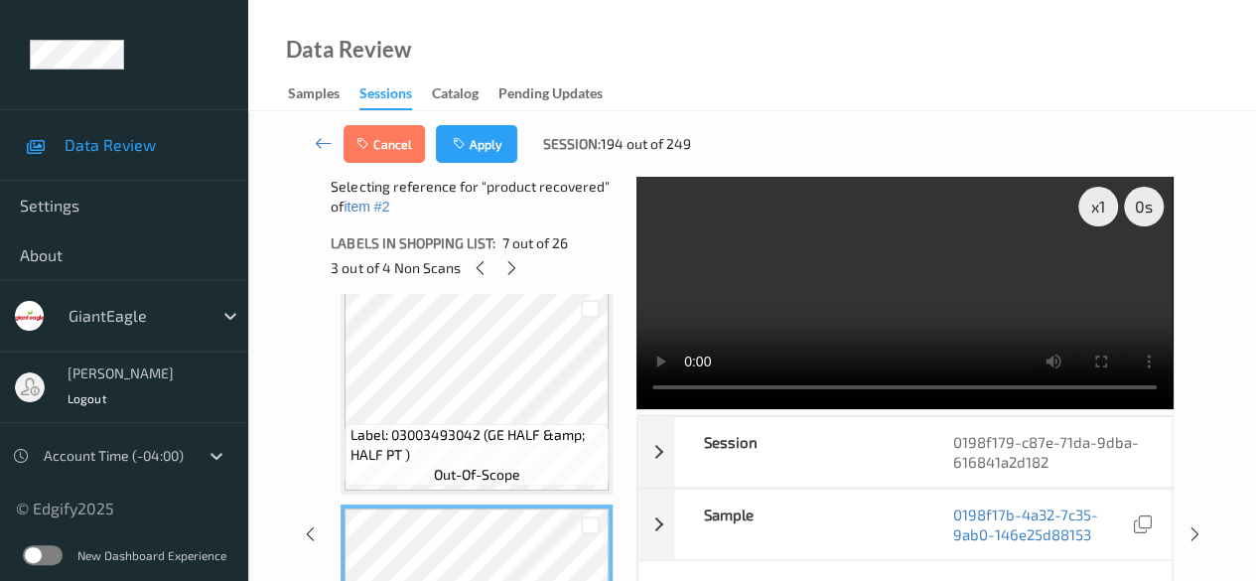
scroll to position [1092, 0]
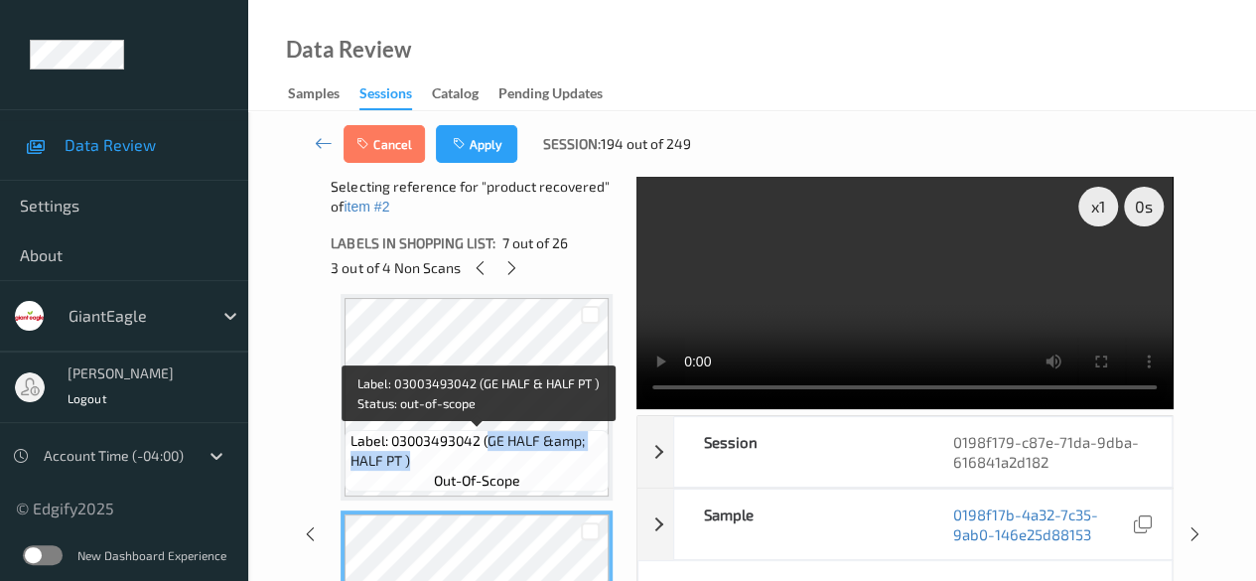
drag, startPoint x: 490, startPoint y: 440, endPoint x: 586, endPoint y: 456, distance: 97.6
click at [586, 456] on span "Label: 03003493042 (GE HALF &amp; HALF PT )" at bounding box center [478, 451] width 254 height 40
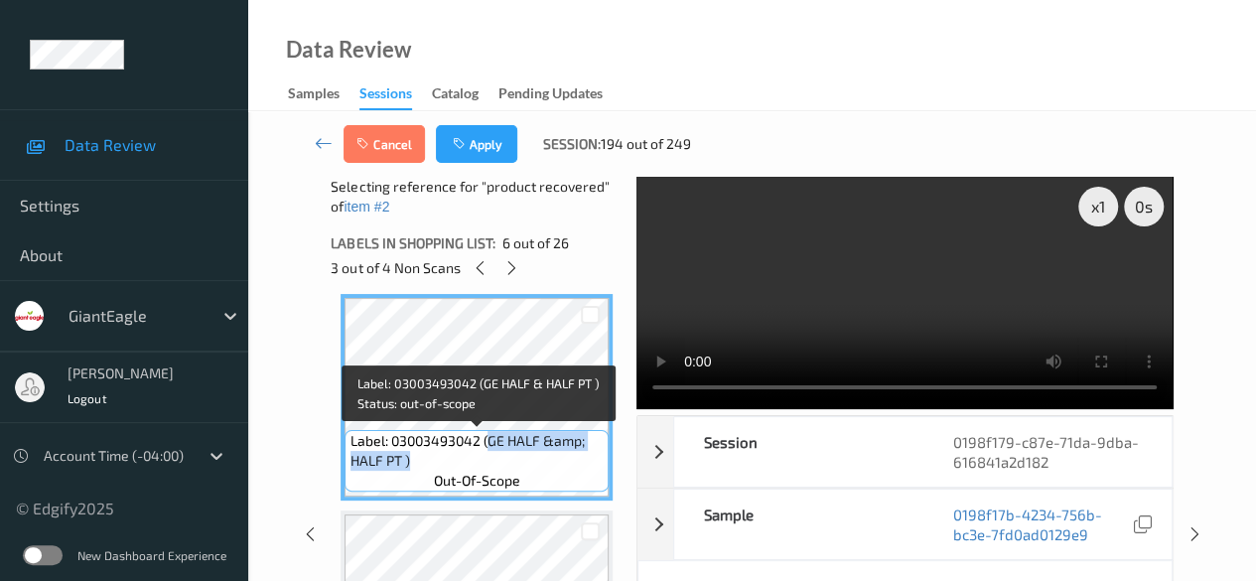
copy span "GE HALF &amp; HALF PT )"
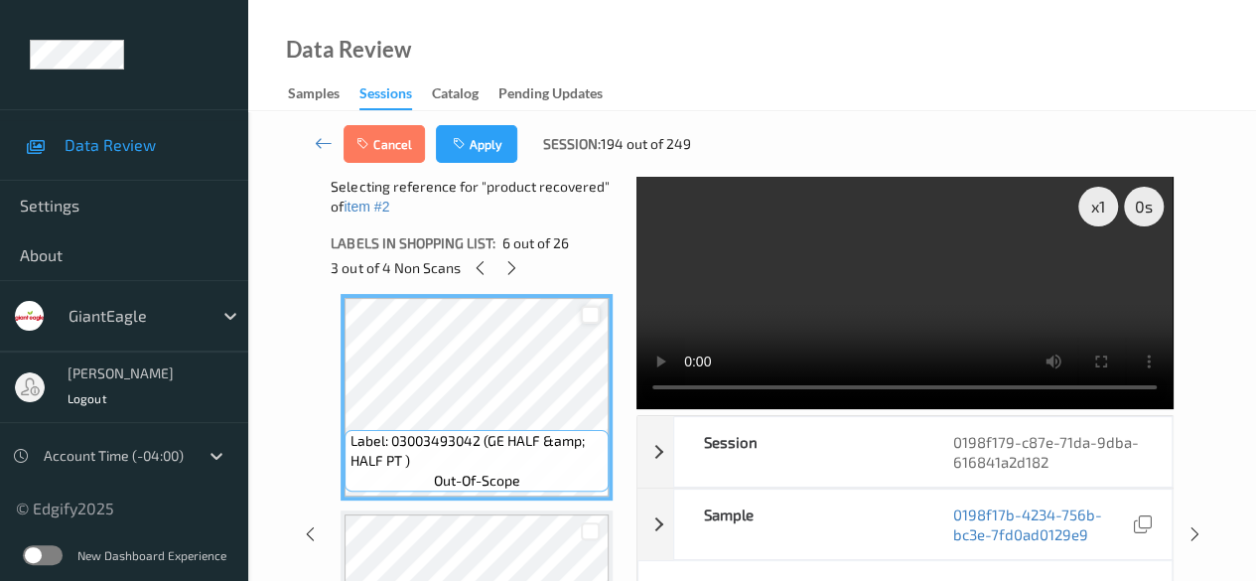
click at [591, 318] on div at bounding box center [590, 315] width 19 height 19
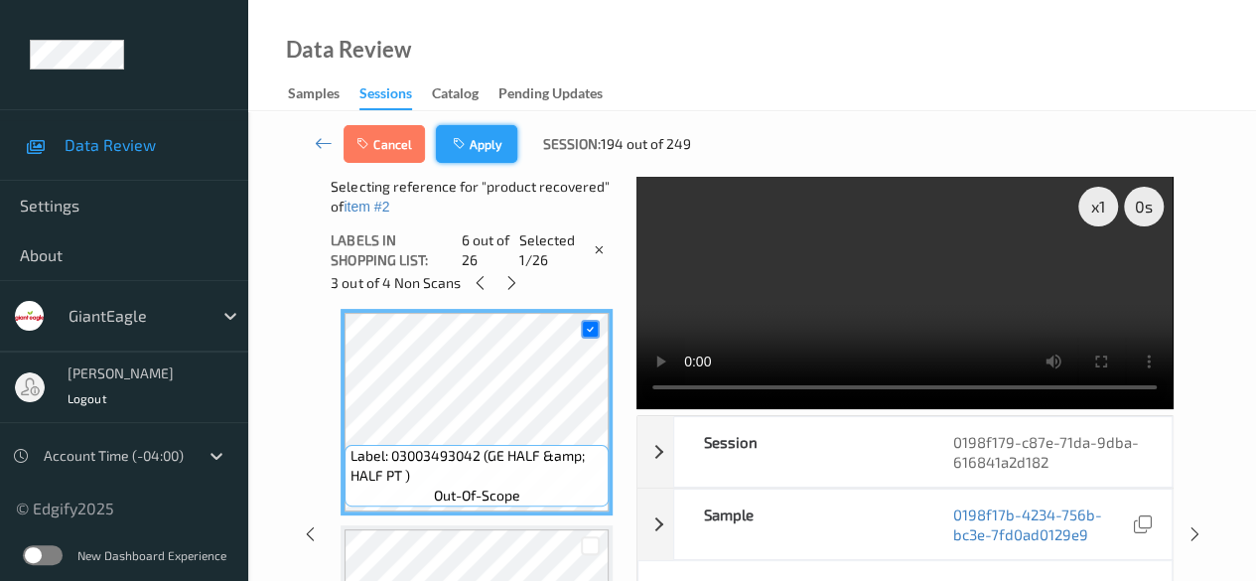
click at [502, 151] on button "Apply" at bounding box center [476, 144] width 81 height 38
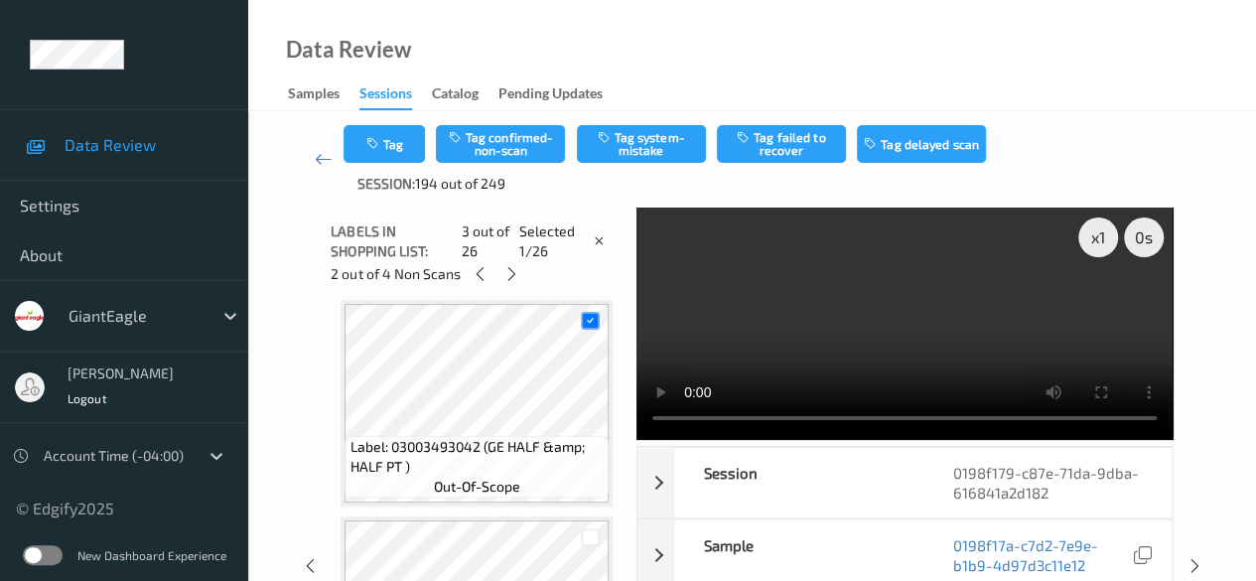
scroll to position [226, 0]
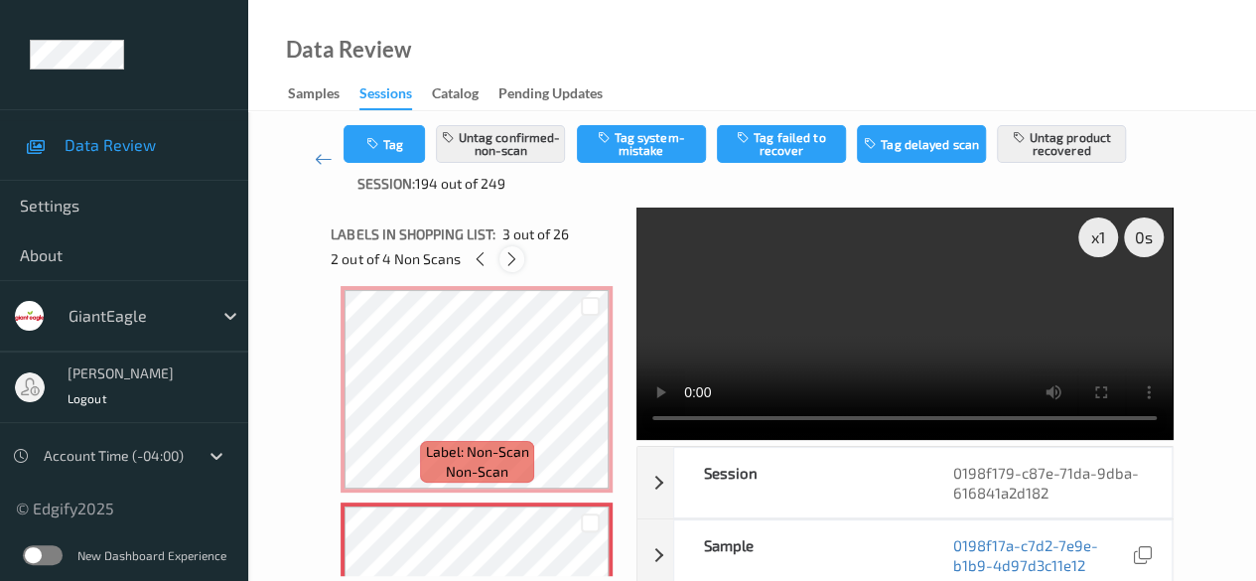
click at [514, 253] on icon at bounding box center [511, 259] width 17 height 18
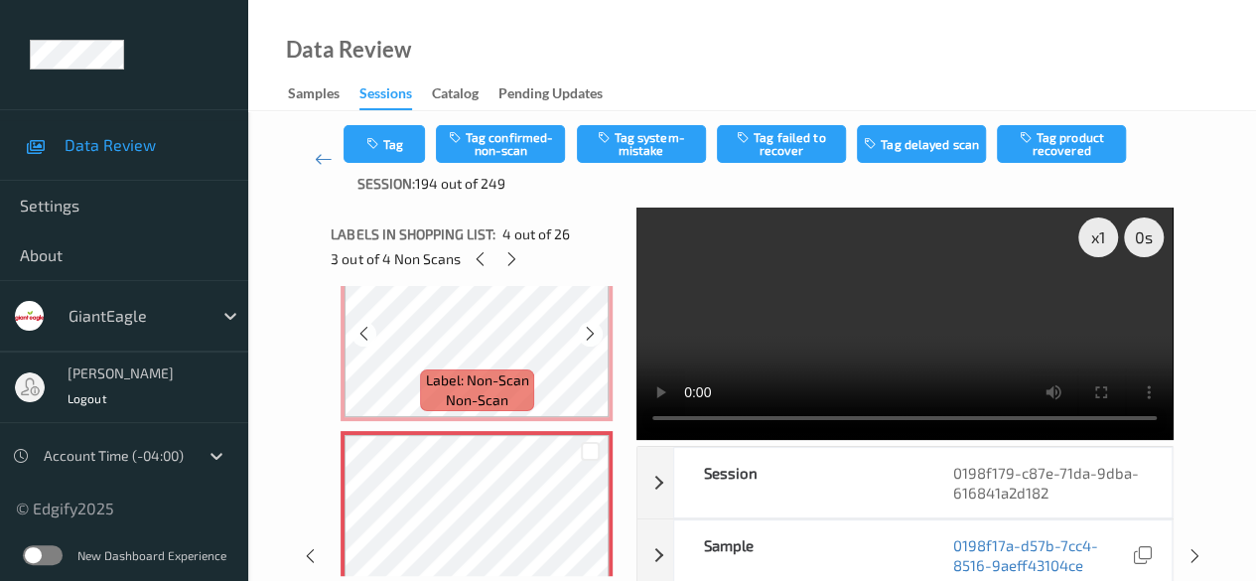
scroll to position [443, 0]
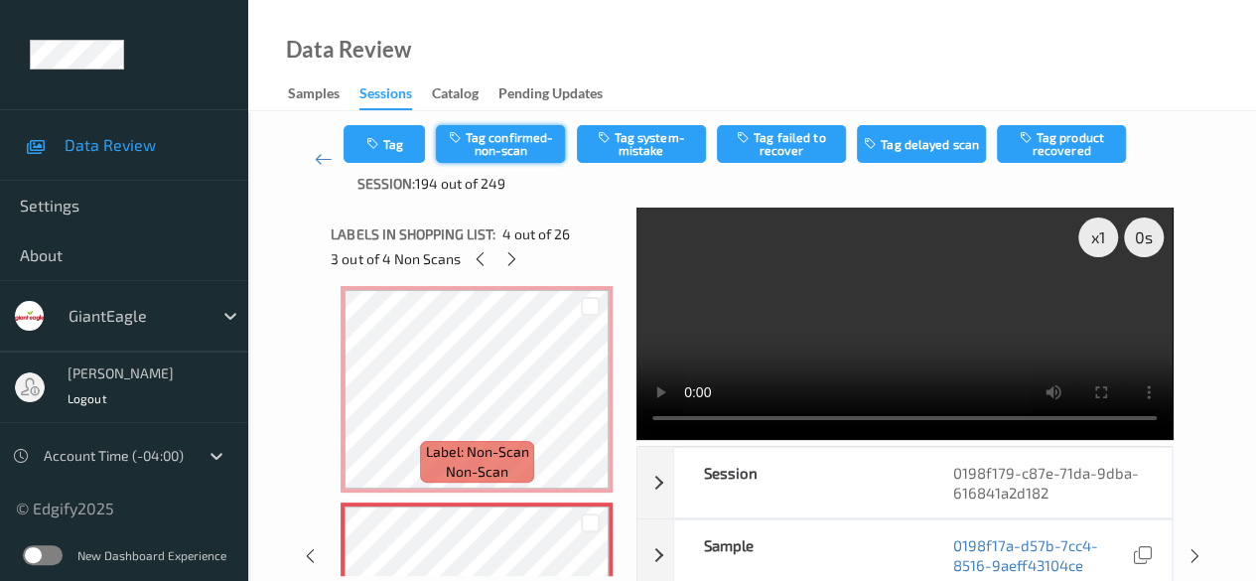
click at [510, 150] on button "Tag confirmed-non-scan" at bounding box center [500, 144] width 129 height 38
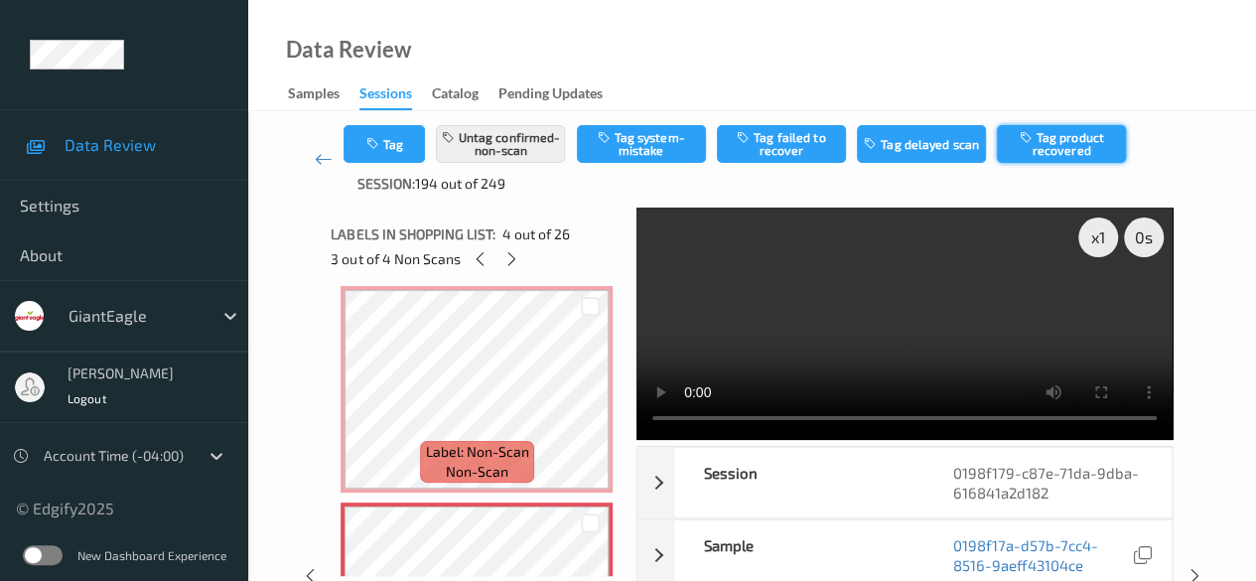
click at [1087, 148] on button "Tag product recovered" at bounding box center [1061, 144] width 129 height 38
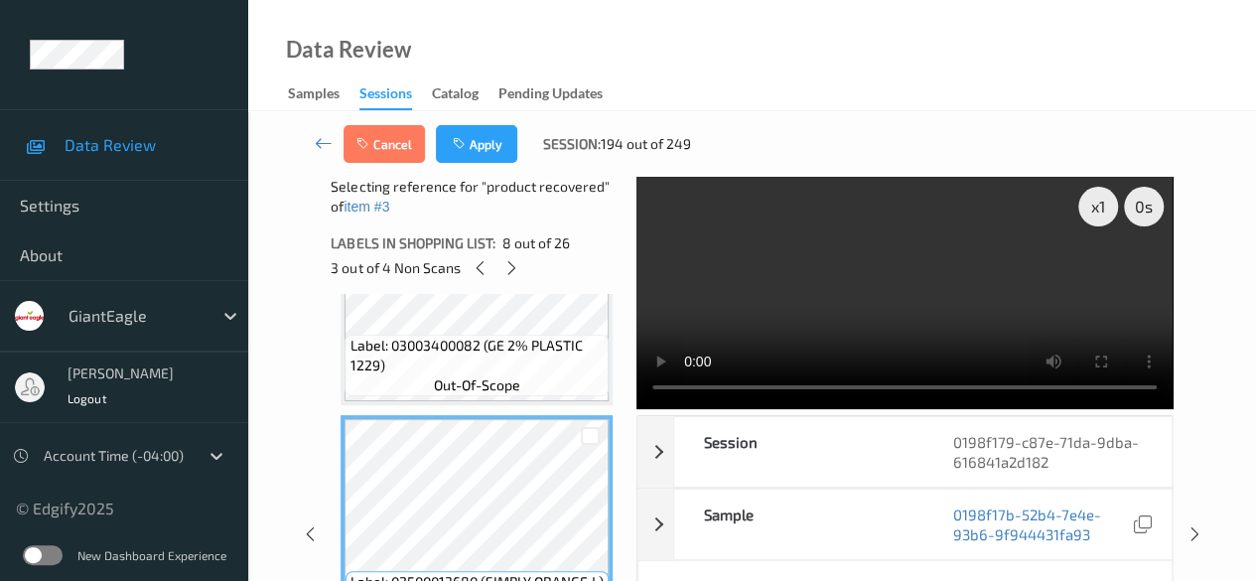
scroll to position [1436, 0]
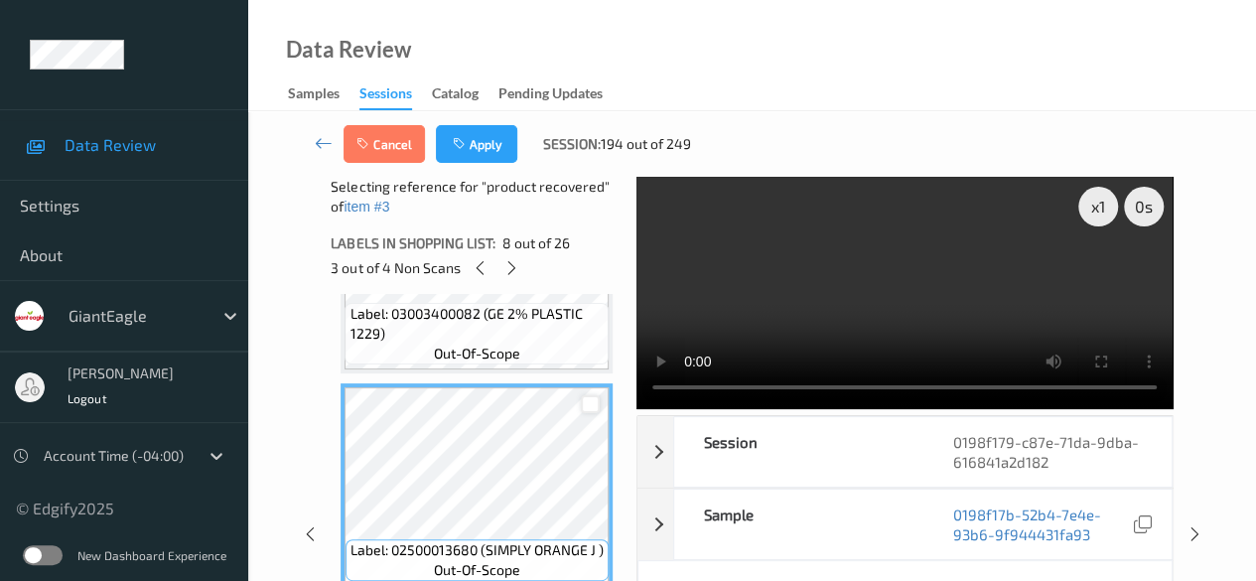
click at [594, 410] on div at bounding box center [590, 404] width 19 height 19
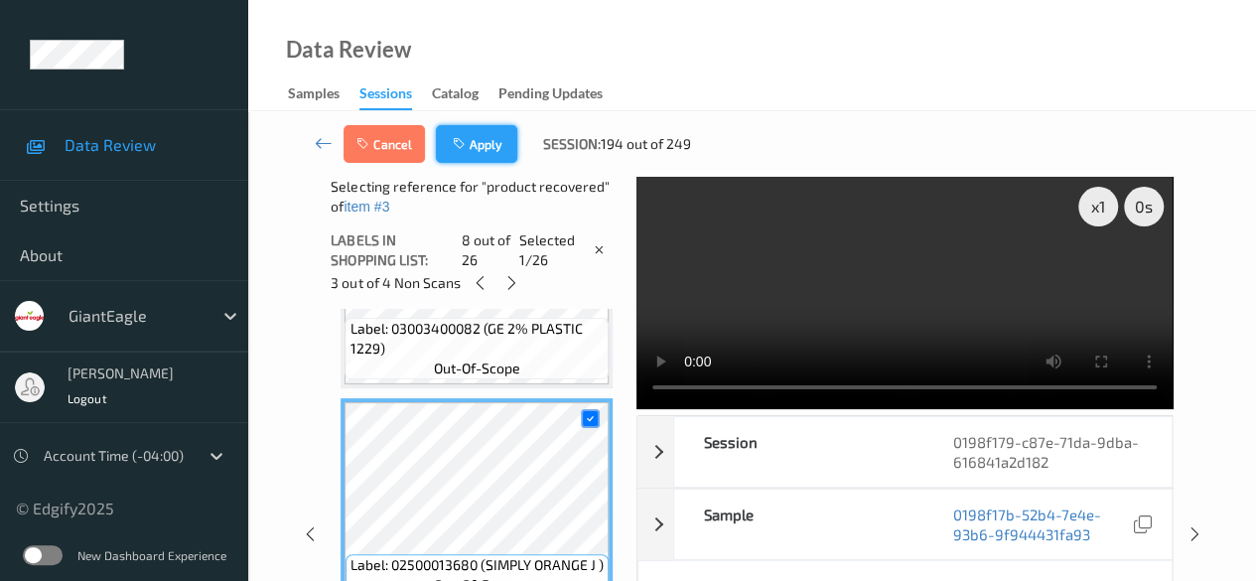
click at [491, 144] on button "Apply" at bounding box center [476, 144] width 81 height 38
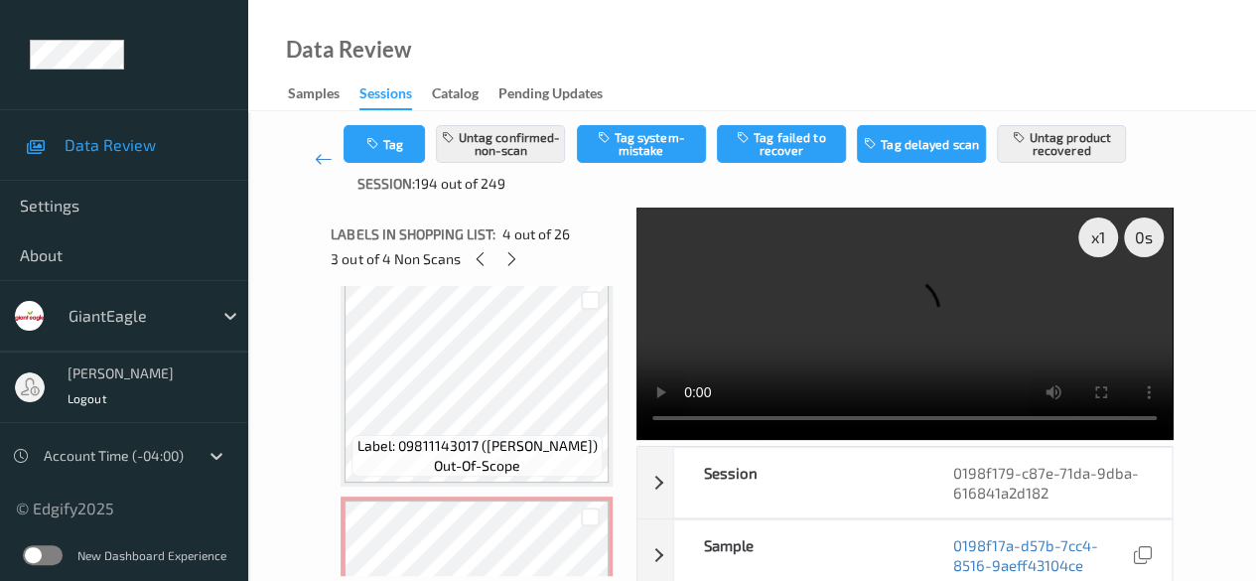
scroll to position [0, 0]
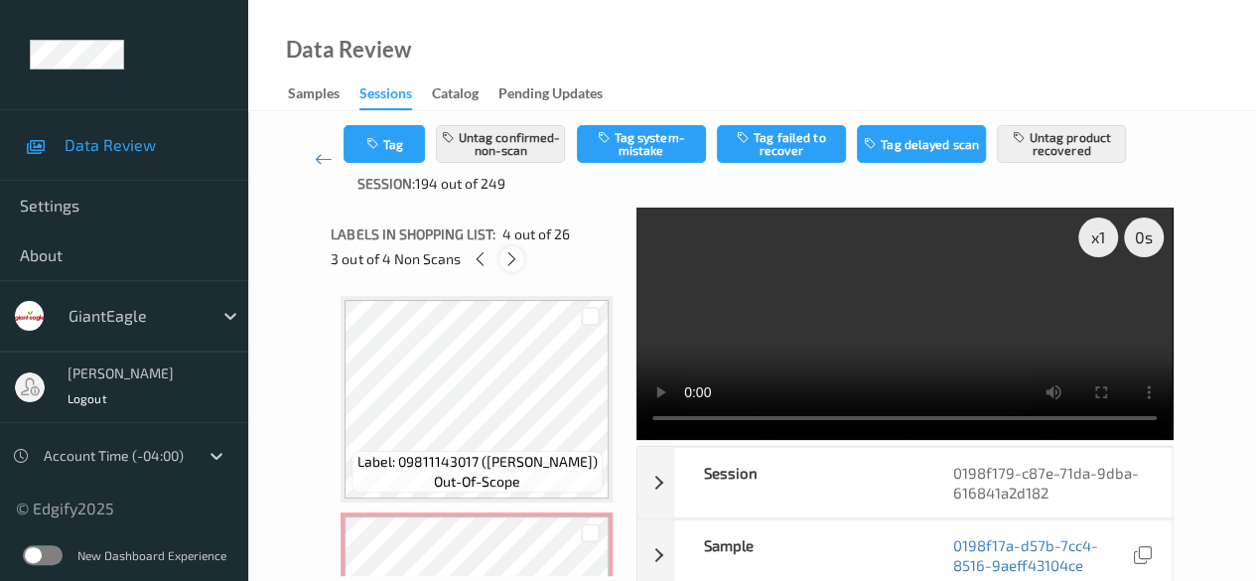
click at [513, 259] on icon at bounding box center [511, 259] width 17 height 18
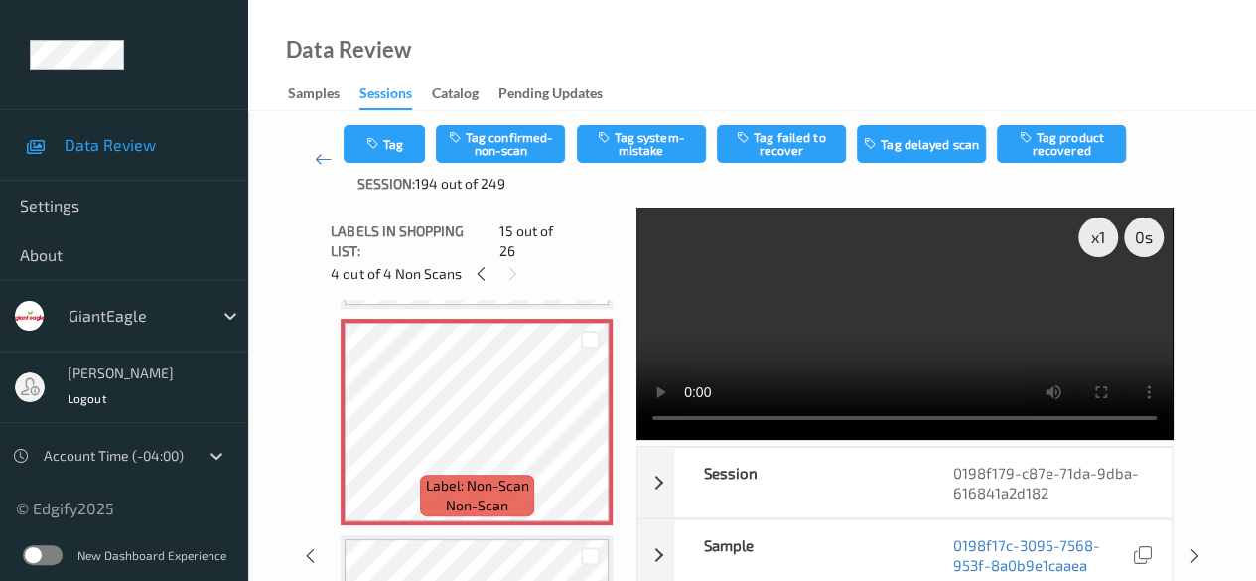
scroll to position [3023, 0]
click at [649, 65] on div "Data Review Samples Sessions Catalog Pending Updates" at bounding box center [752, 55] width 1008 height 111
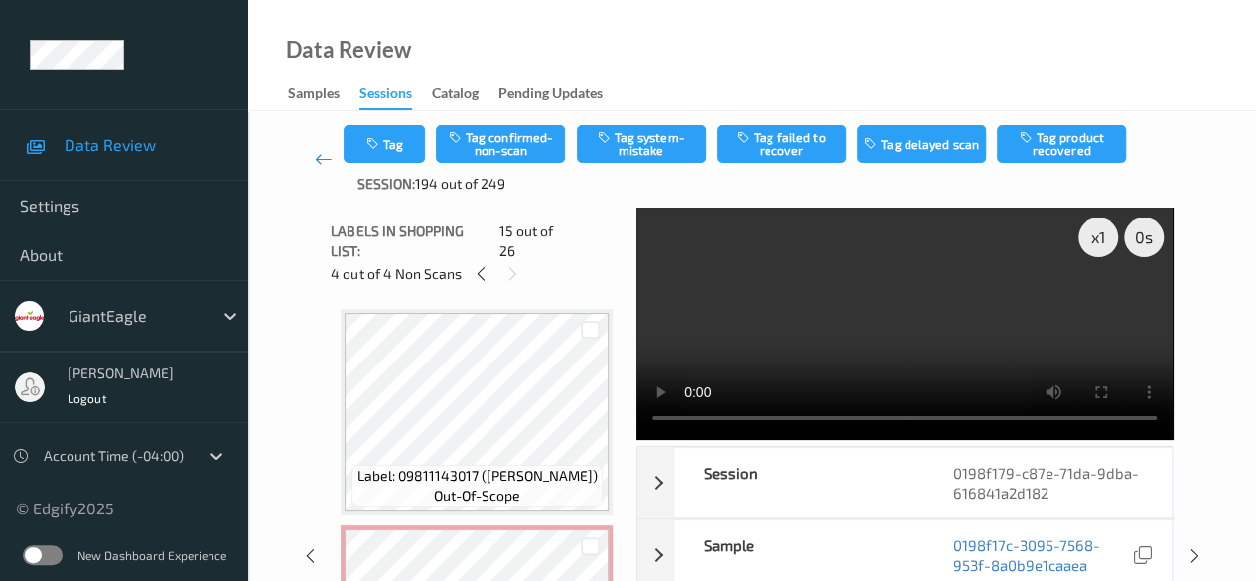
scroll to position [0, 0]
click at [479, 265] on icon at bounding box center [481, 274] width 17 height 18
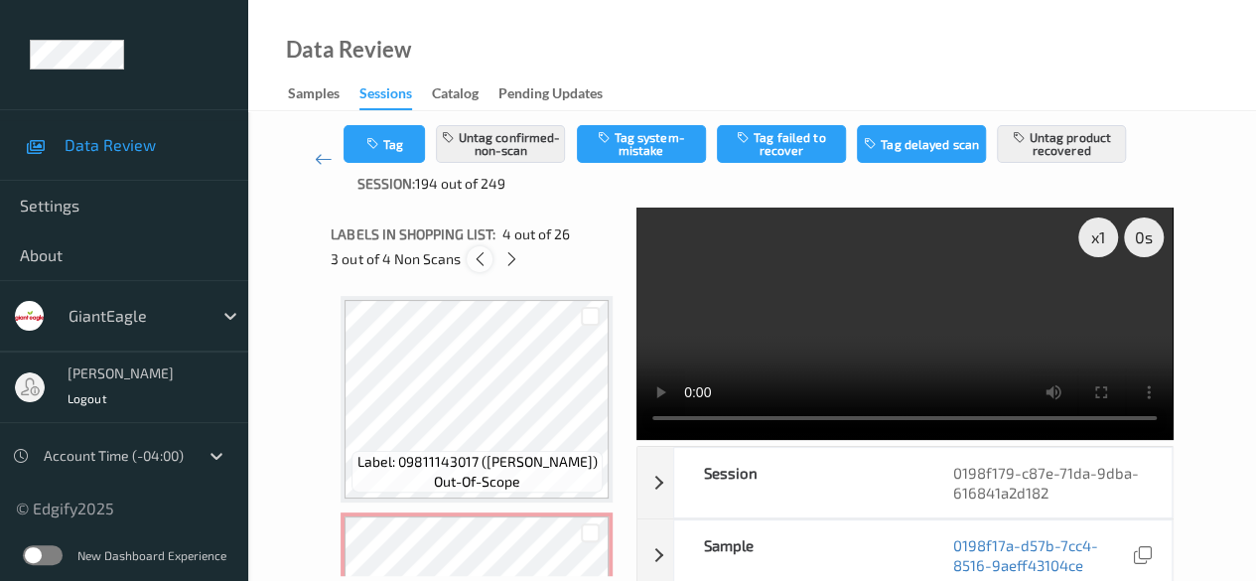
scroll to position [443, 0]
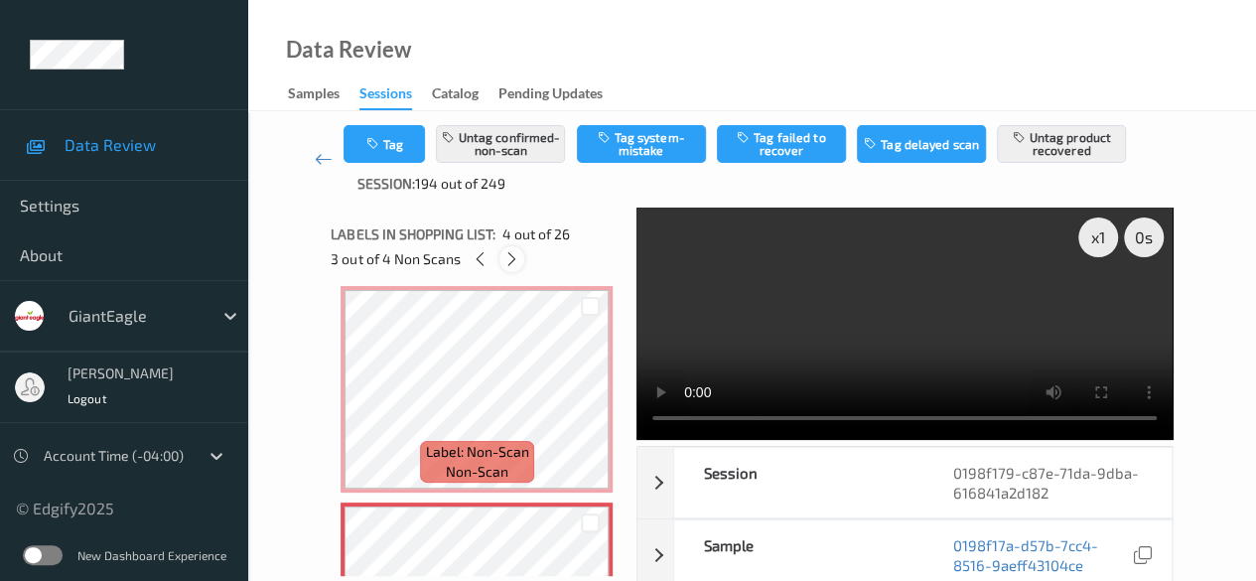
click at [512, 259] on icon at bounding box center [511, 259] width 17 height 18
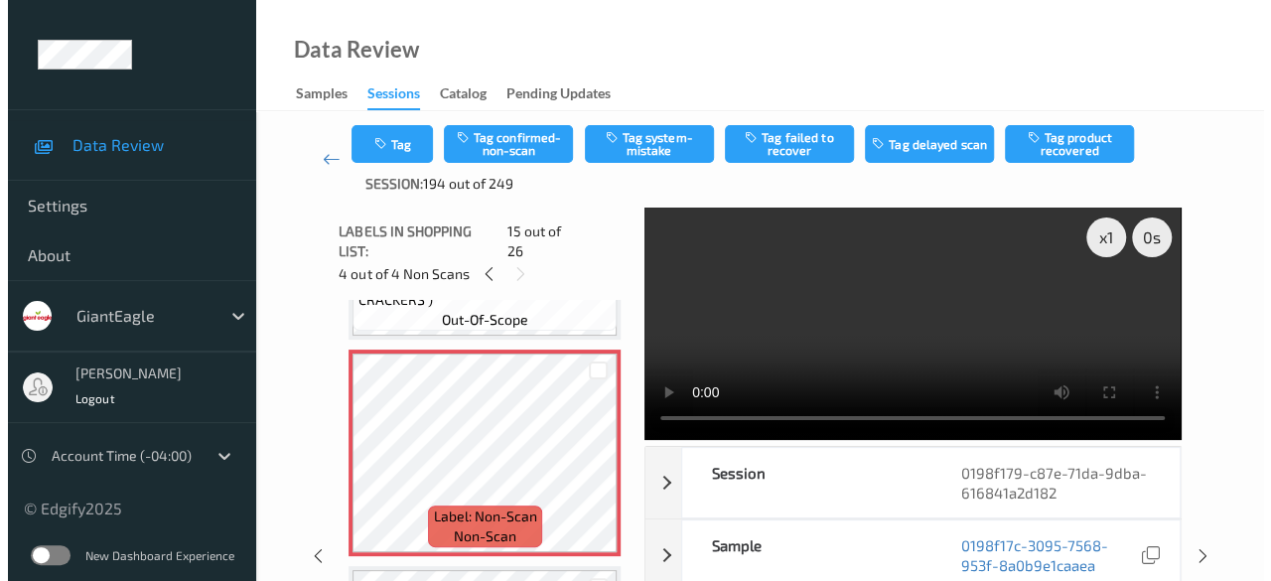
scroll to position [3023, 0]
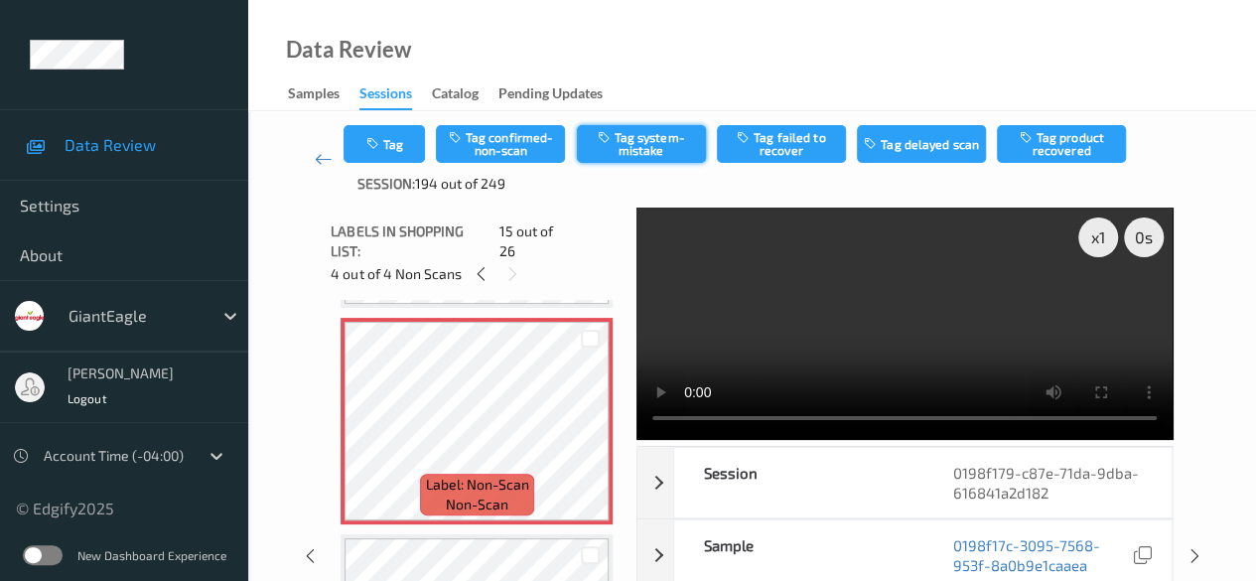
click at [638, 145] on button "Tag system-mistake" at bounding box center [641, 144] width 129 height 38
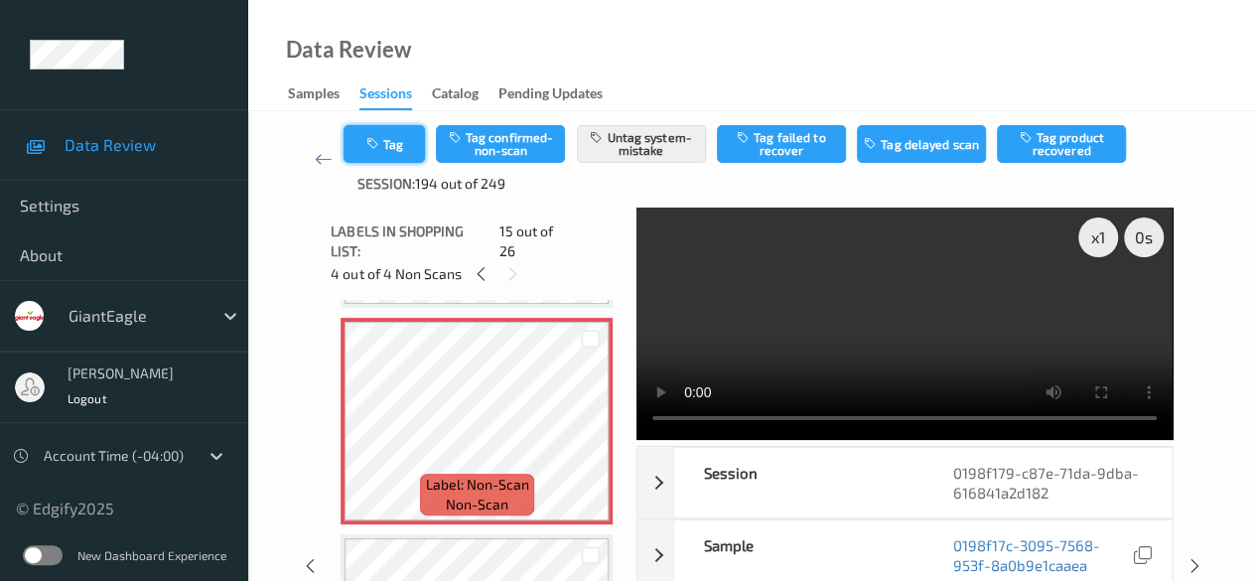
click at [369, 149] on icon "button" at bounding box center [373, 144] width 17 height 14
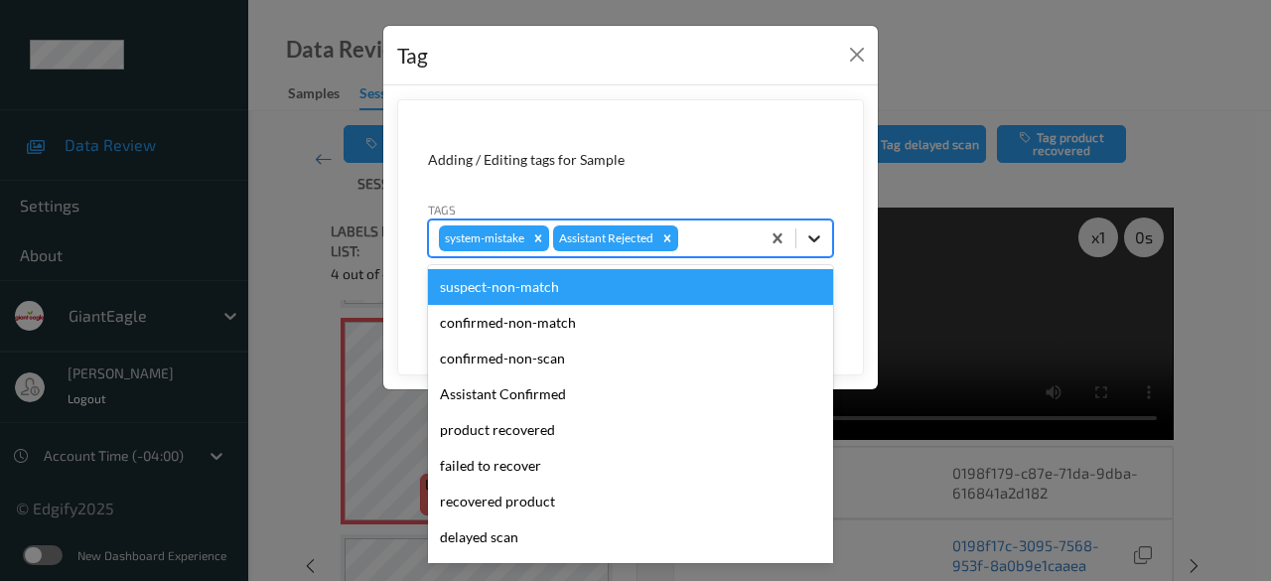
click at [819, 245] on icon at bounding box center [814, 238] width 20 height 20
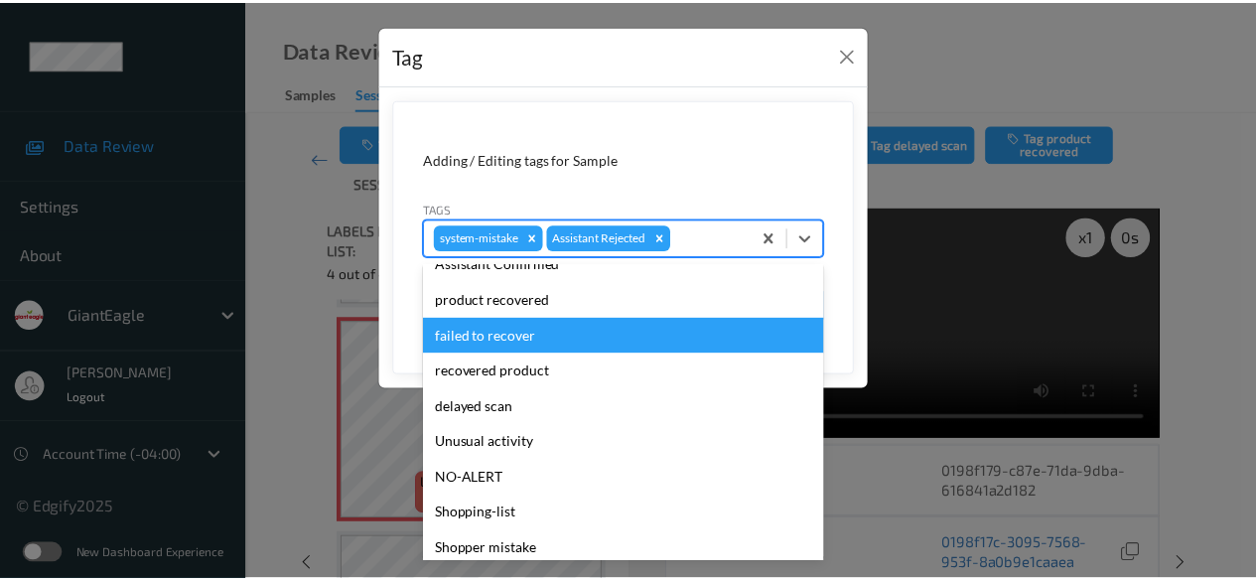
scroll to position [175, 0]
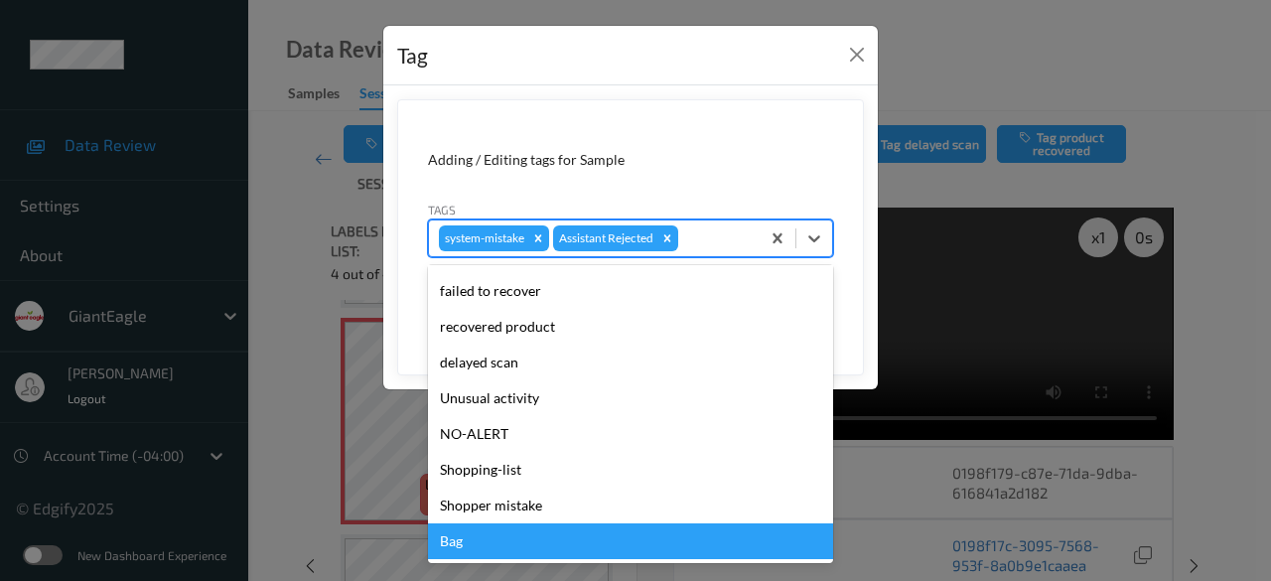
click at [502, 544] on div "Bag" at bounding box center [630, 541] width 405 height 36
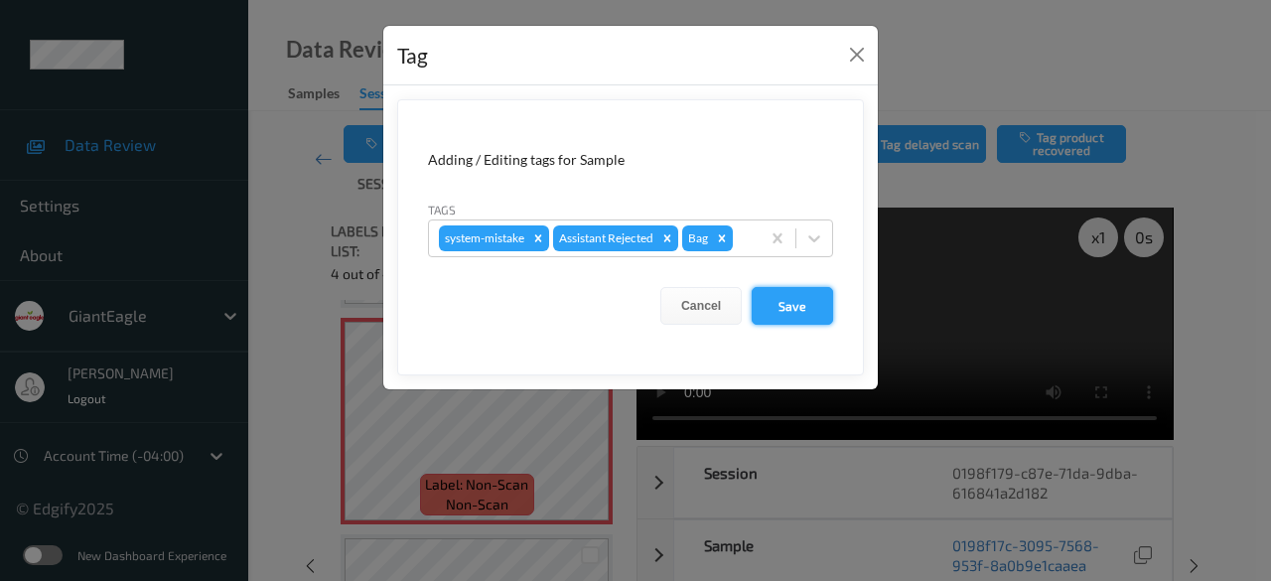
click at [794, 291] on button "Save" at bounding box center [792, 306] width 81 height 38
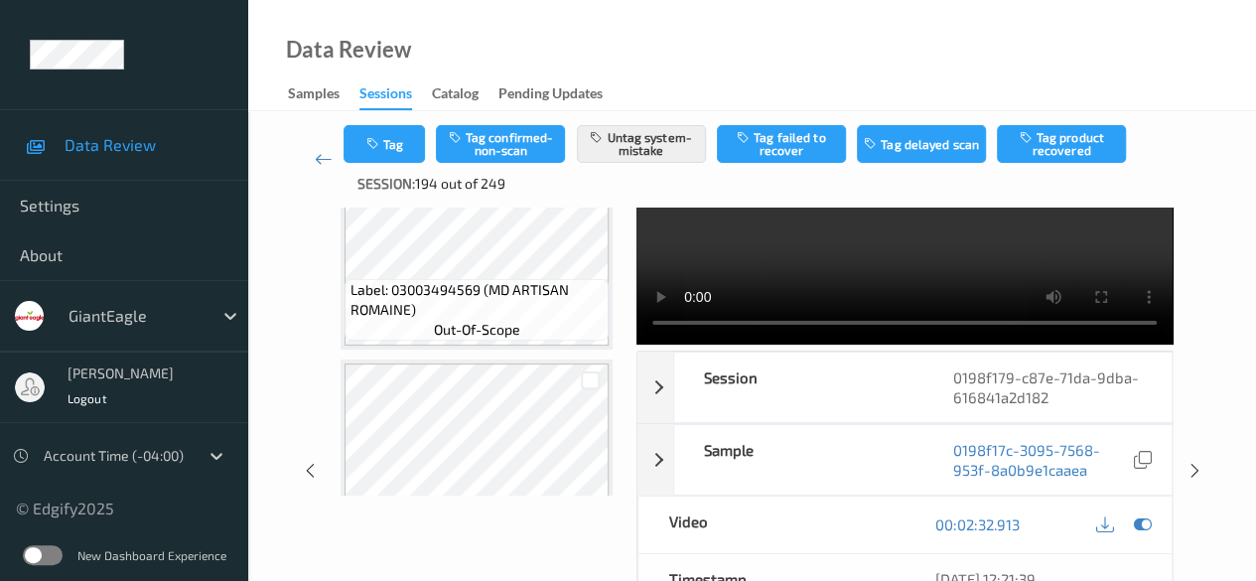
scroll to position [2328, 0]
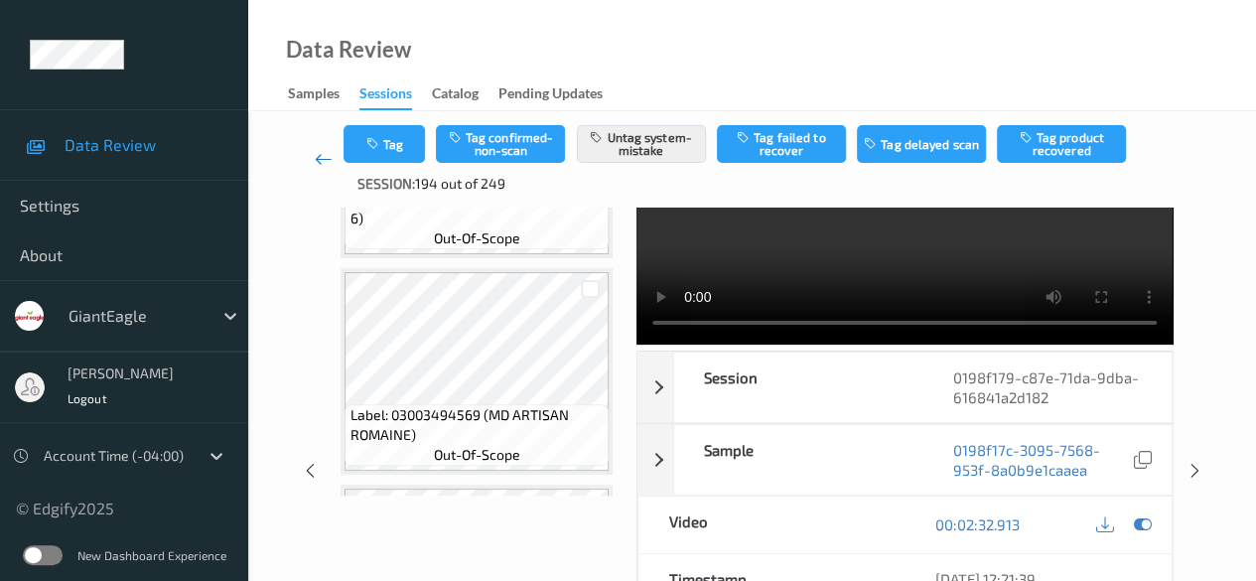
click at [317, 158] on icon at bounding box center [324, 159] width 18 height 20
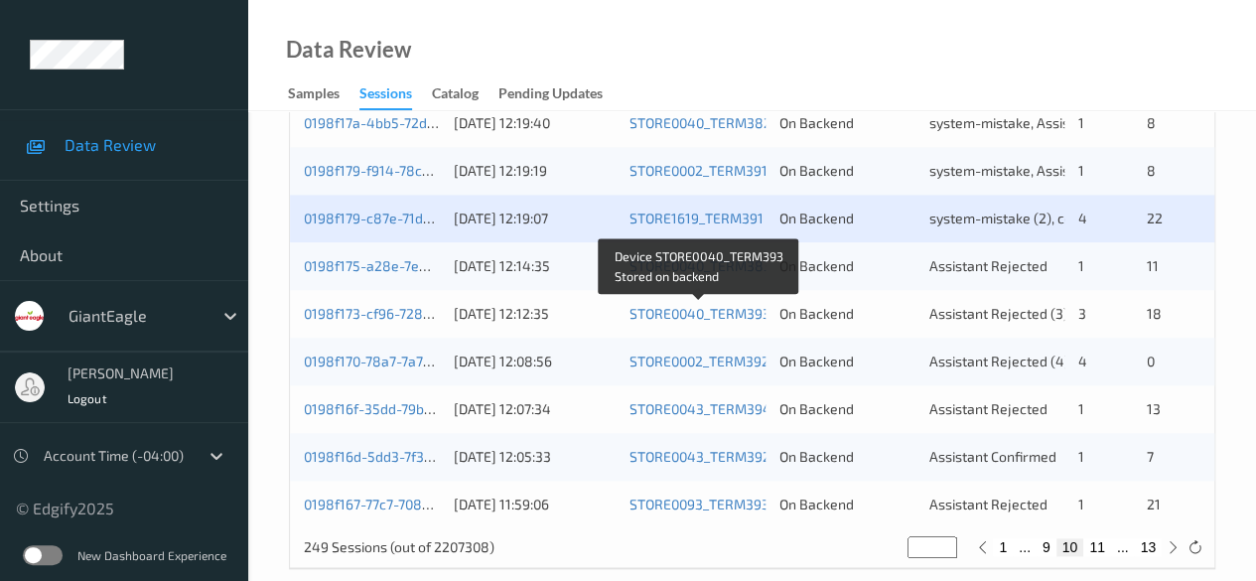
scroll to position [1068, 0]
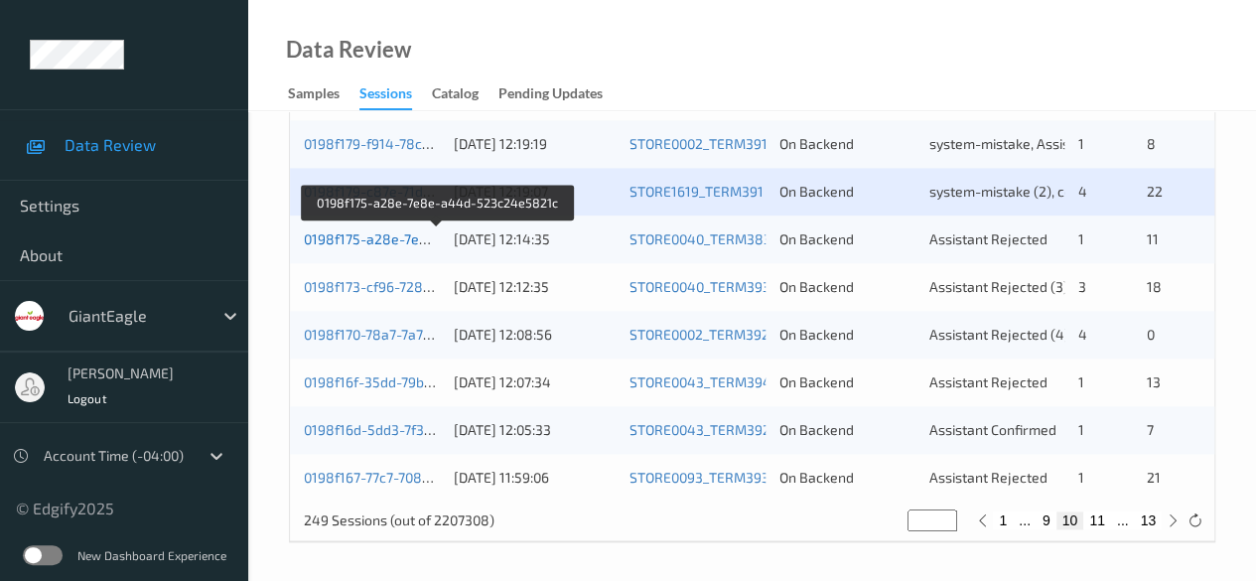
click at [410, 237] on link "0198f175-a28e-7e8e-a44d-523c24e5821c" at bounding box center [439, 238] width 271 height 17
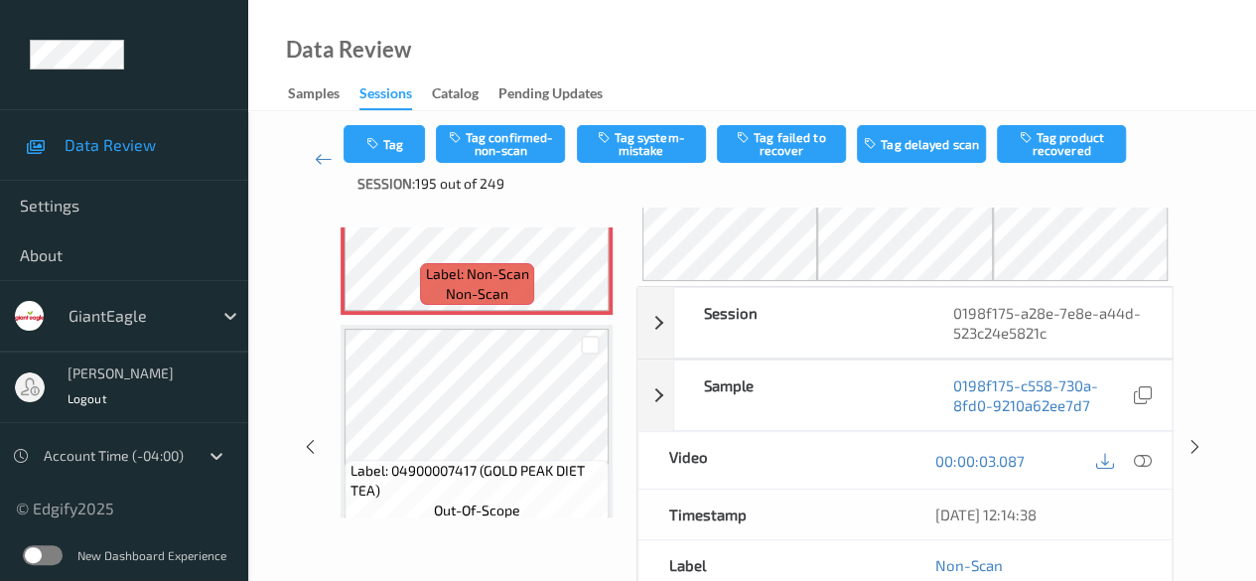
scroll to position [99, 0]
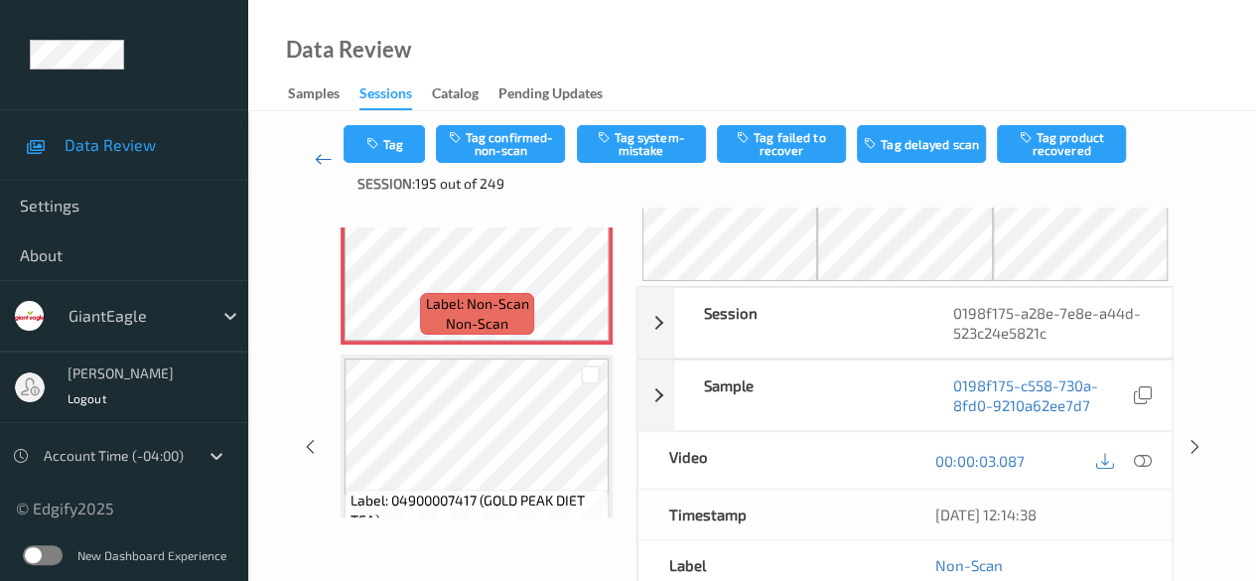
click at [322, 165] on icon at bounding box center [324, 159] width 18 height 20
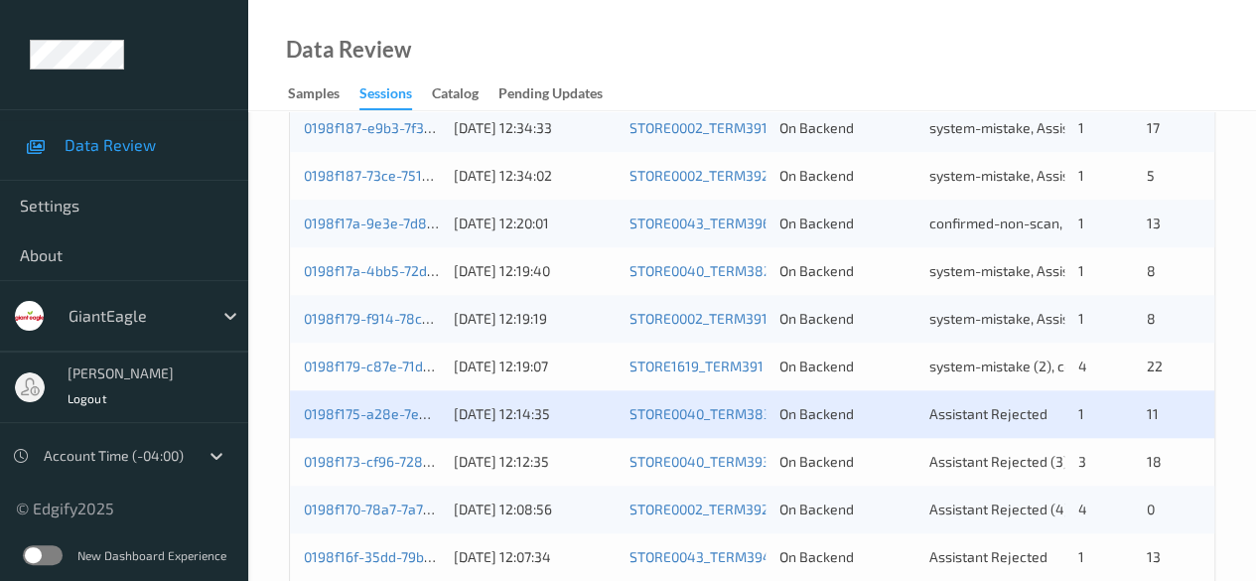
scroll to position [993, 0]
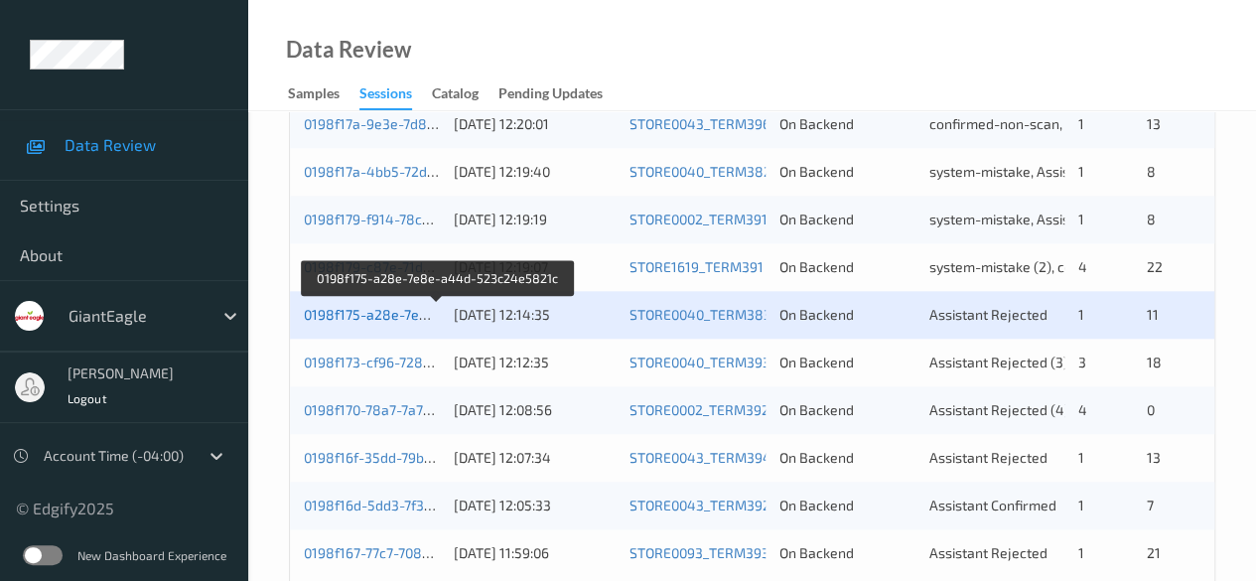
click at [387, 316] on link "0198f175-a28e-7e8e-a44d-523c24e5821c" at bounding box center [439, 314] width 271 height 17
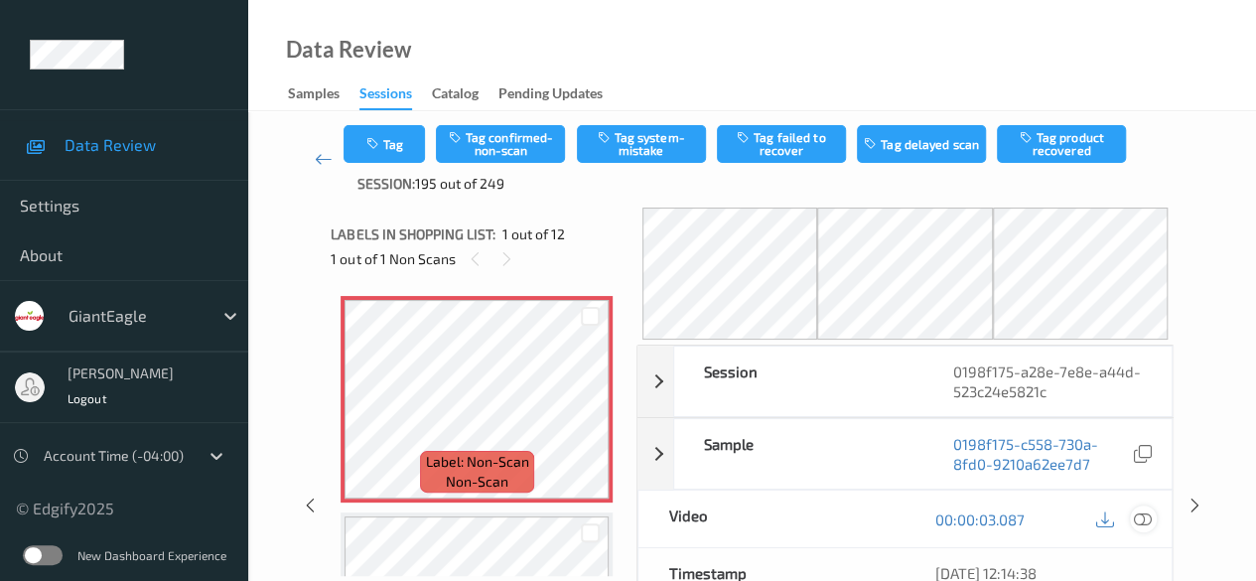
click at [1142, 519] on icon at bounding box center [1143, 519] width 18 height 18
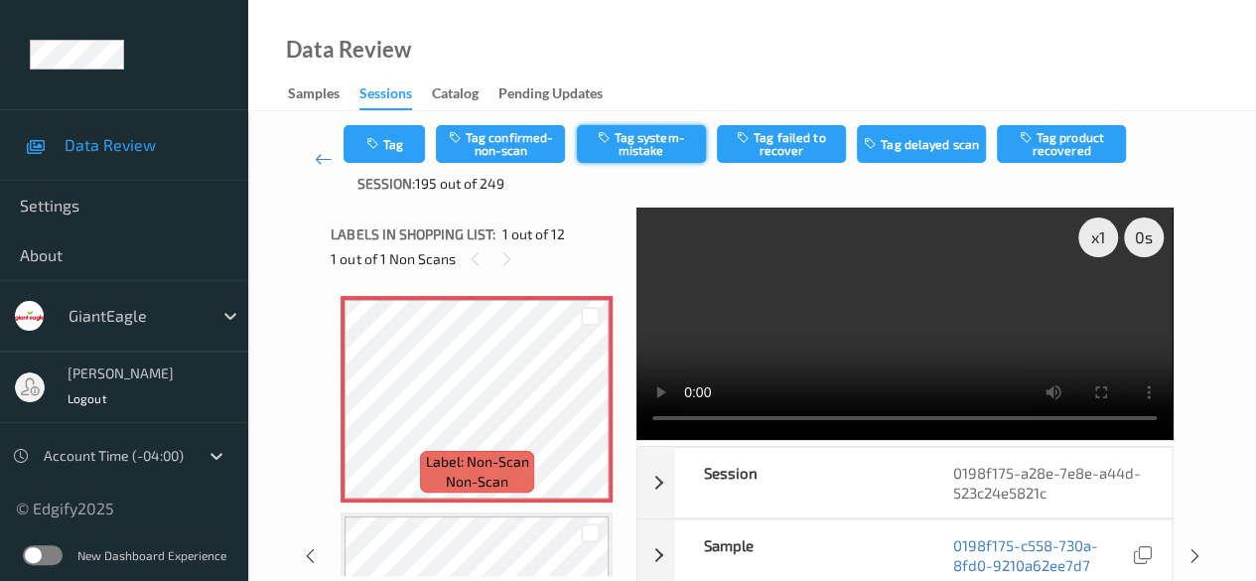
click at [634, 149] on button "Tag system-mistake" at bounding box center [641, 144] width 129 height 38
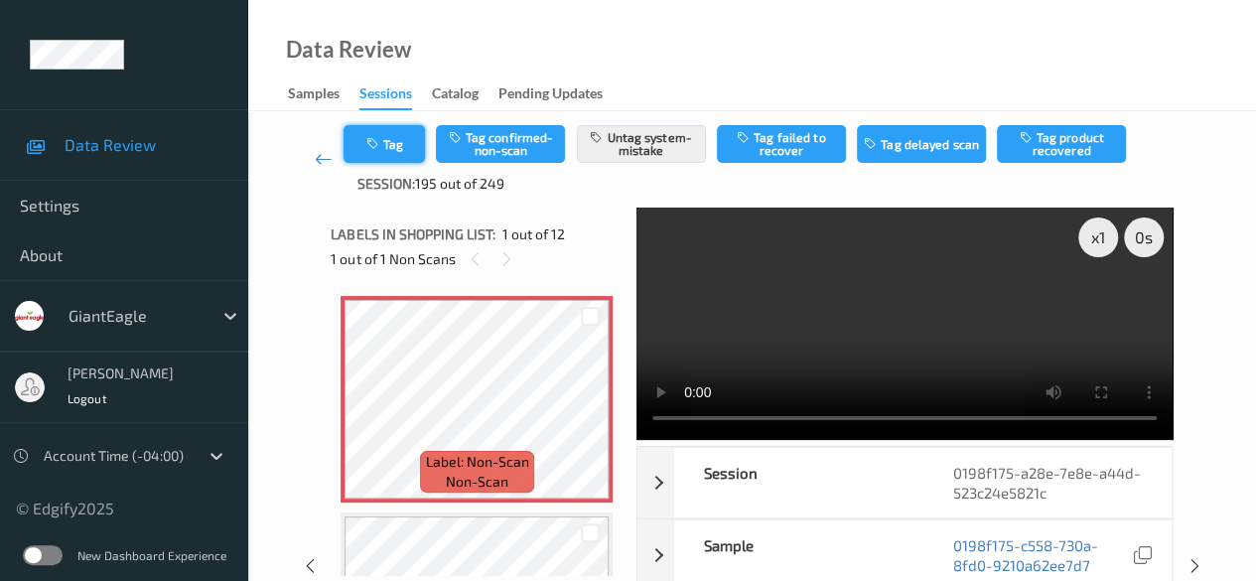
click at [411, 142] on button "Tag" at bounding box center [384, 144] width 81 height 38
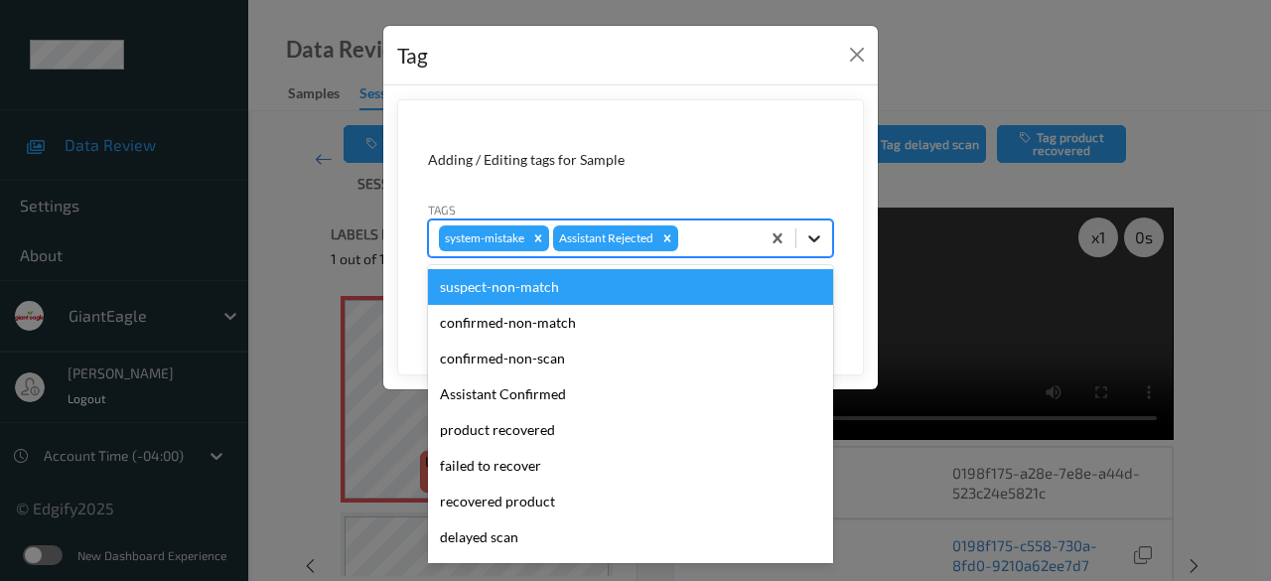
click at [807, 235] on icon at bounding box center [814, 238] width 20 height 20
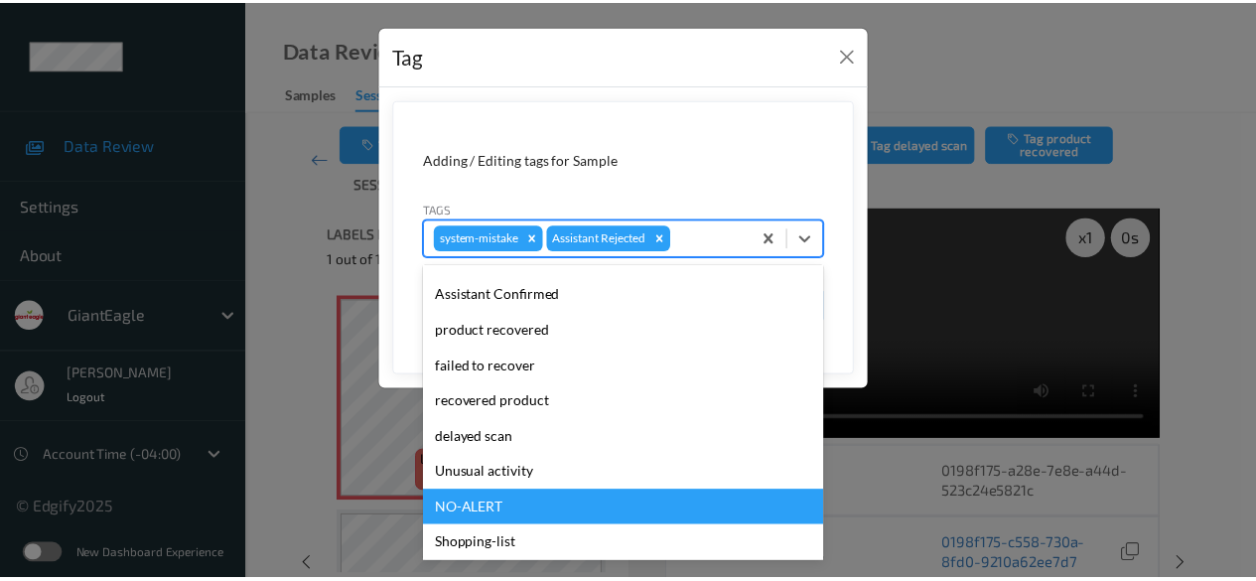
scroll to position [175, 0]
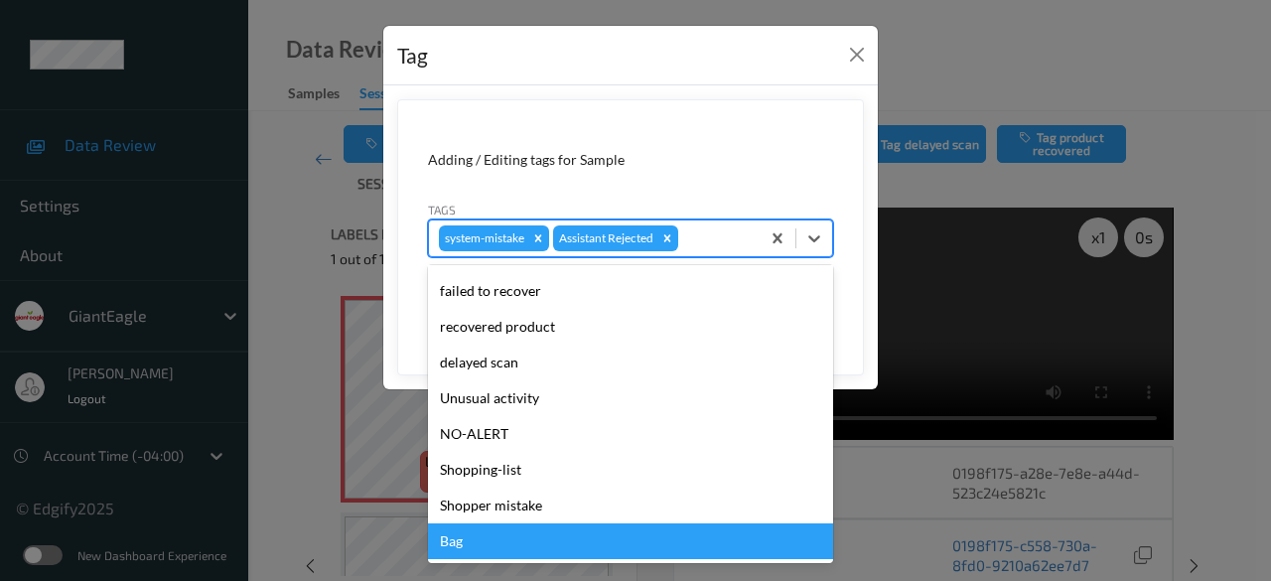
click at [522, 545] on div "Bag" at bounding box center [630, 541] width 405 height 36
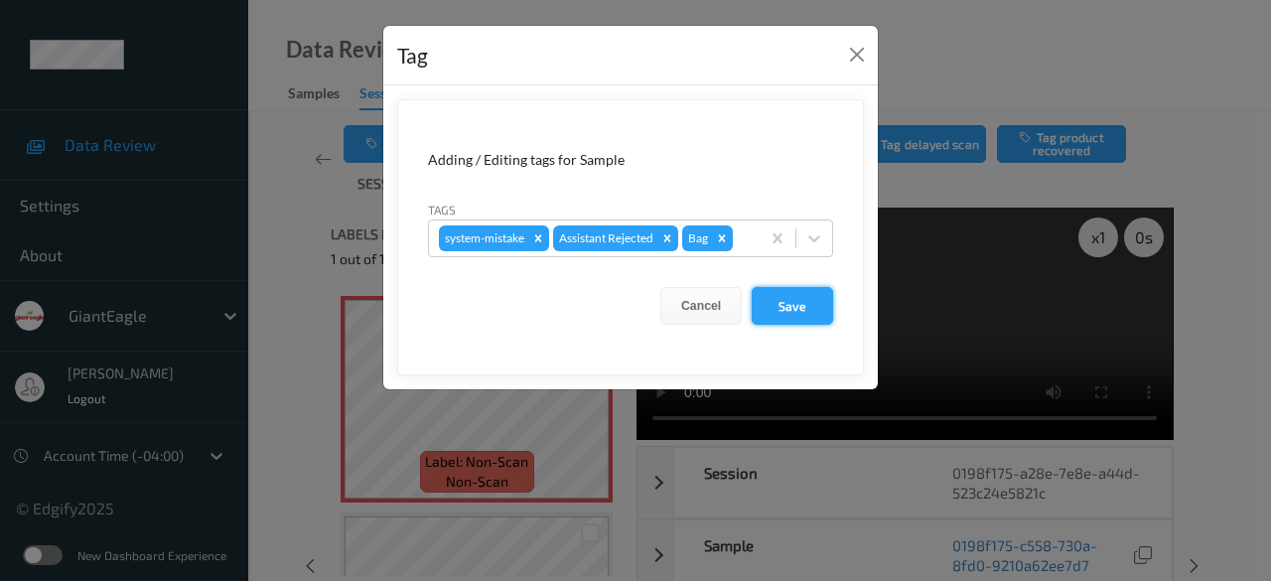
click at [796, 305] on button "Save" at bounding box center [792, 306] width 81 height 38
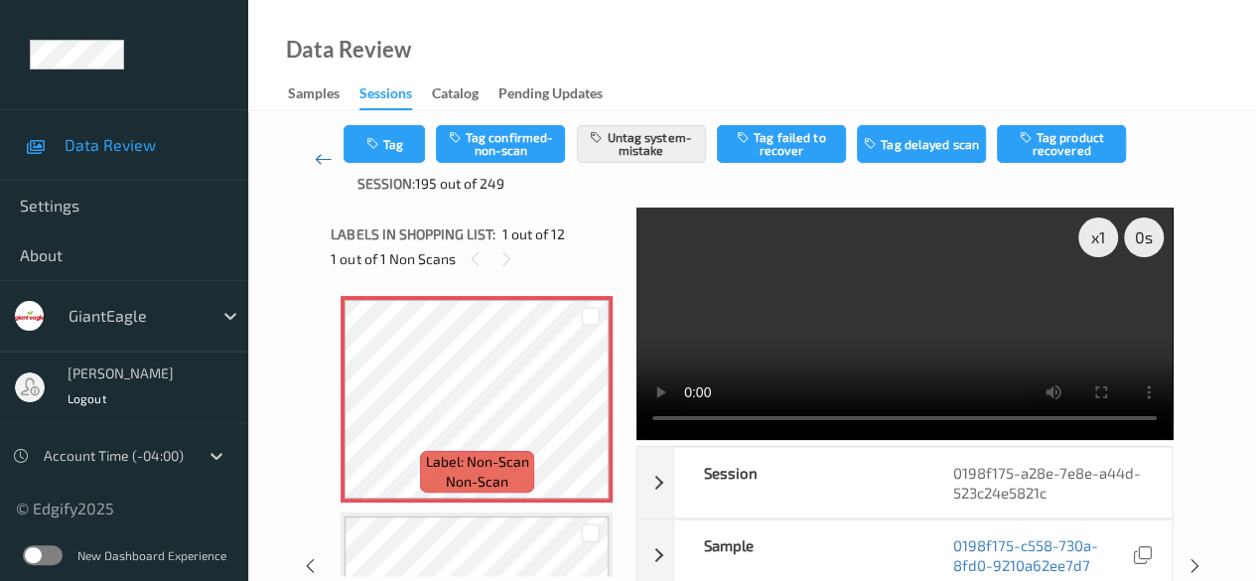
click at [316, 162] on icon at bounding box center [324, 159] width 18 height 20
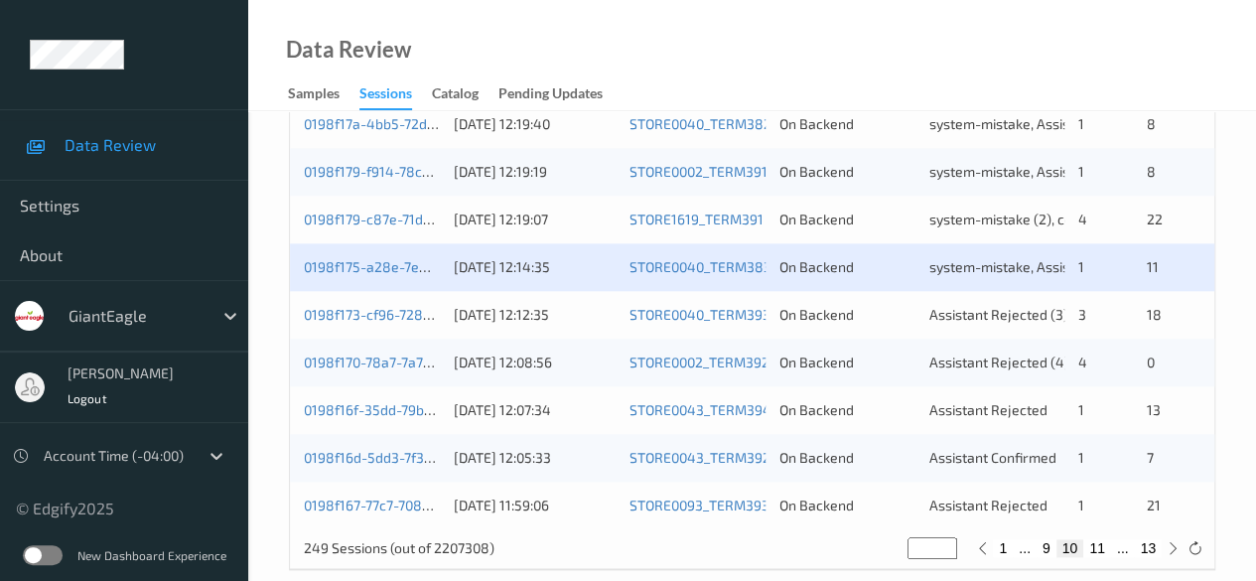
scroll to position [1068, 0]
